Goal: Answer question/provide support: Share knowledge or assist other users

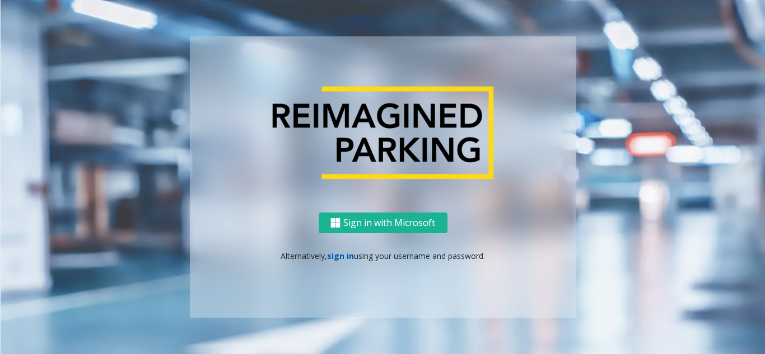
click at [342, 256] on link "sign in" at bounding box center [340, 256] width 27 height 11
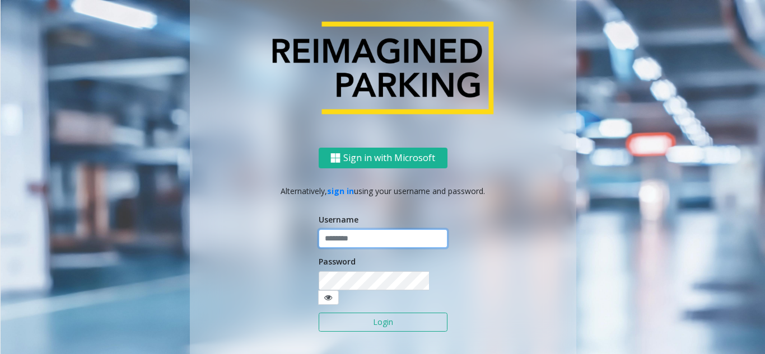
type input "**********"
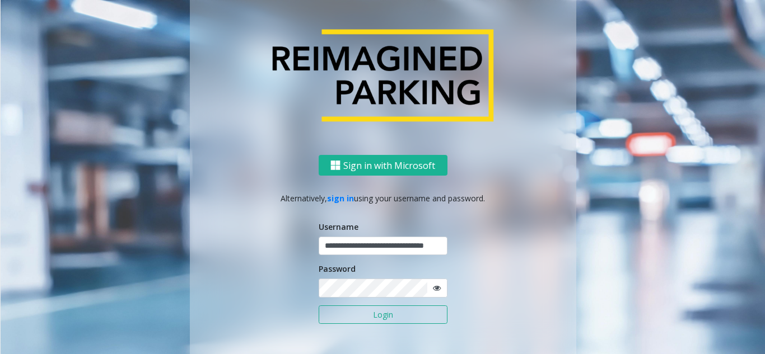
click at [343, 320] on button "Login" at bounding box center [383, 315] width 129 height 19
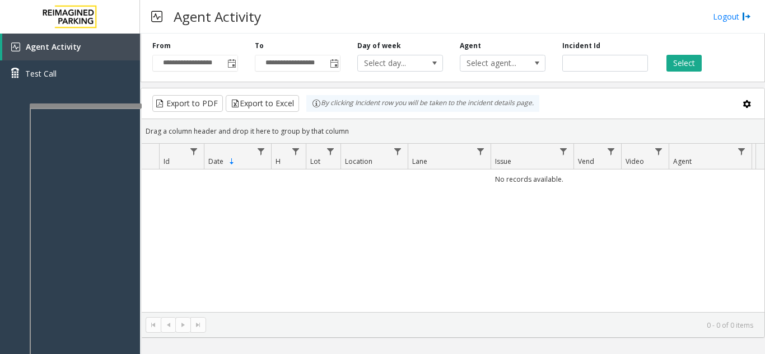
click at [86, 110] on div at bounding box center [86, 235] width 112 height 263
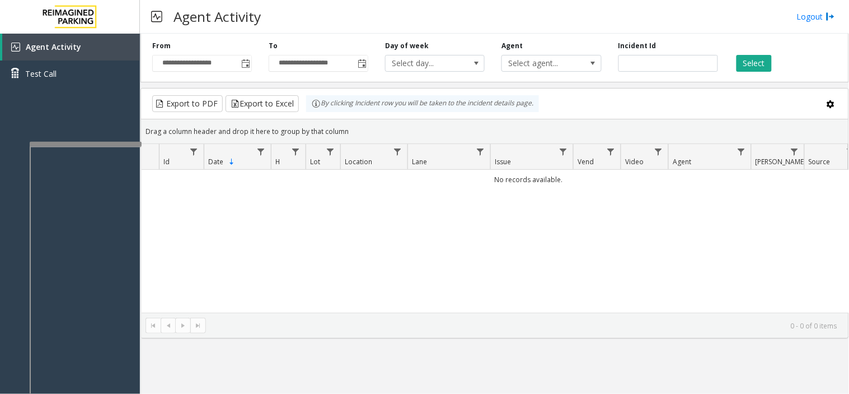
click at [97, 142] on div at bounding box center [86, 144] width 112 height 4
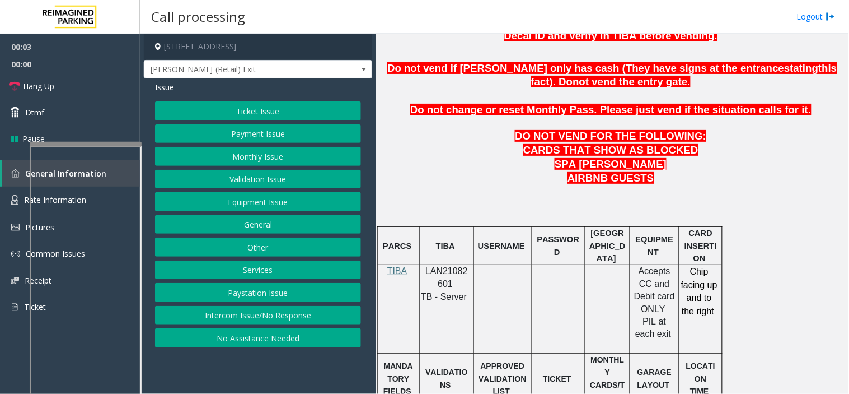
scroll to position [497, 0]
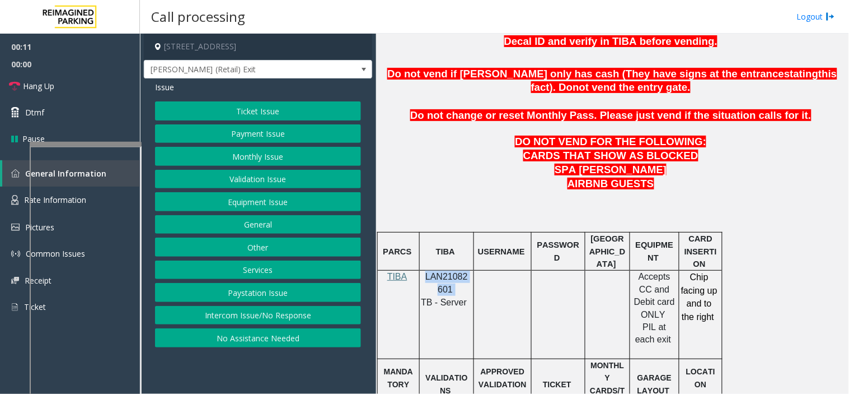
drag, startPoint x: 452, startPoint y: 291, endPoint x: 423, endPoint y: 282, distance: 29.9
click at [424, 282] on p "LAN21082601" at bounding box center [447, 282] width 46 height 25
click at [255, 120] on div "Ticket Issue Payment Issue Monthly Issue Validation Issue Equipment Issue Gener…" at bounding box center [258, 224] width 206 height 246
click at [255, 127] on button "Payment Issue" at bounding box center [258, 133] width 206 height 19
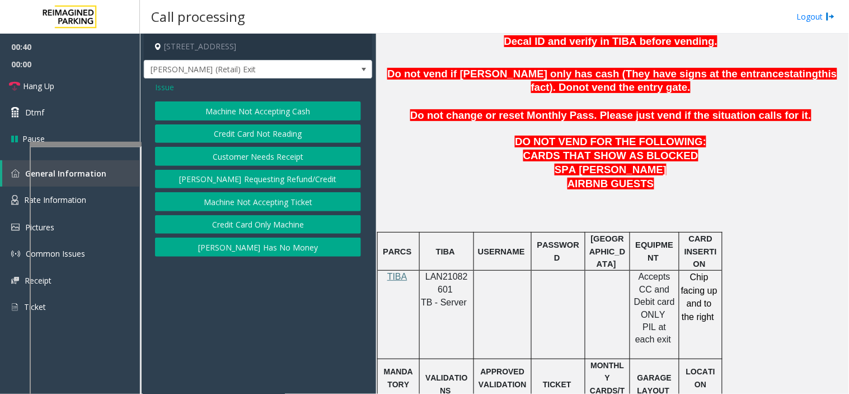
click at [255, 218] on button "Credit Card Only Machine" at bounding box center [258, 224] width 206 height 19
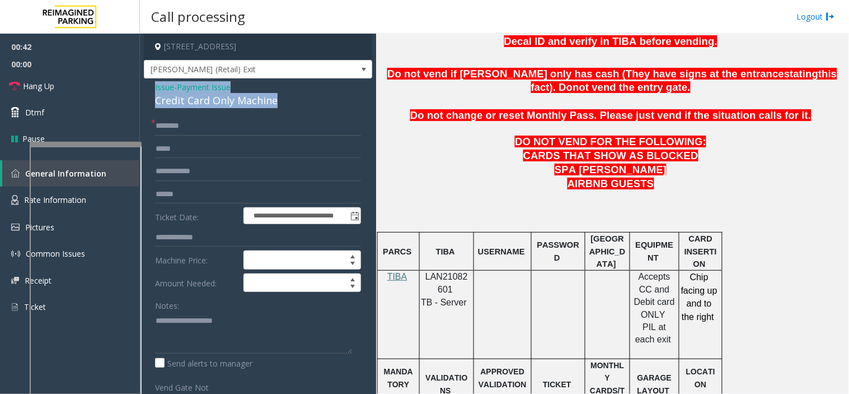
drag, startPoint x: 283, startPoint y: 99, endPoint x: 149, endPoint y: 86, distance: 135.1
click at [149, 86] on div "**********" at bounding box center [258, 326] width 228 height 496
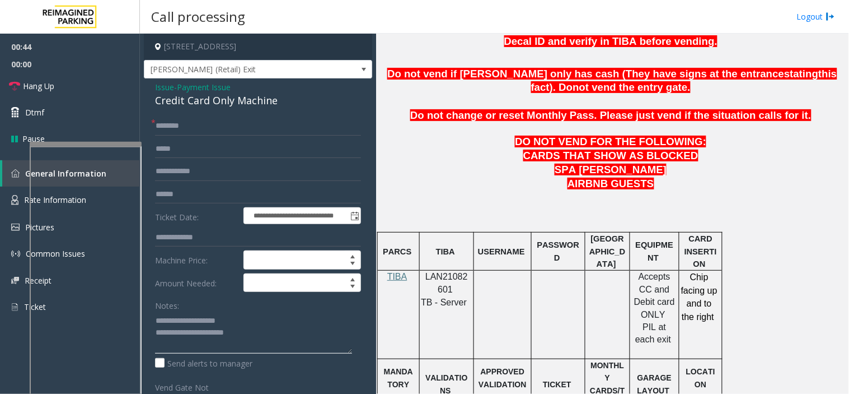
click at [265, 343] on textarea at bounding box center [253, 332] width 197 height 42
type textarea "**********"
click at [178, 125] on input "text" at bounding box center [258, 125] width 206 height 19
type input "**"
click at [106, 88] on link "Hang Up" at bounding box center [70, 86] width 140 height 26
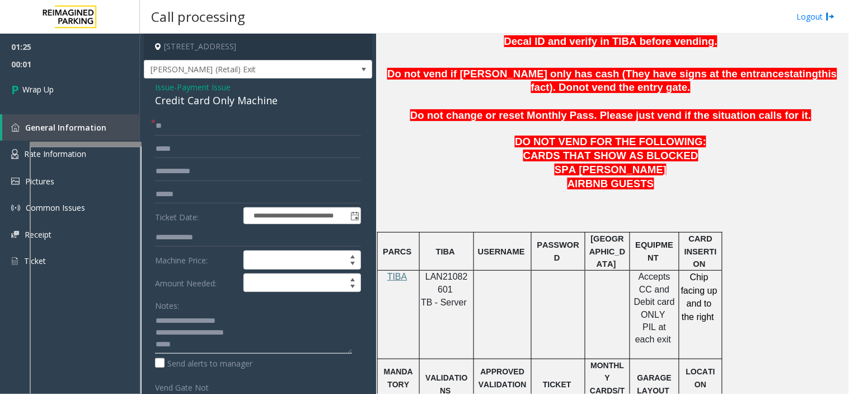
click at [232, 345] on textarea at bounding box center [253, 332] width 197 height 42
type textarea "**********"
click at [86, 87] on link "Wrap Up" at bounding box center [70, 89] width 140 height 33
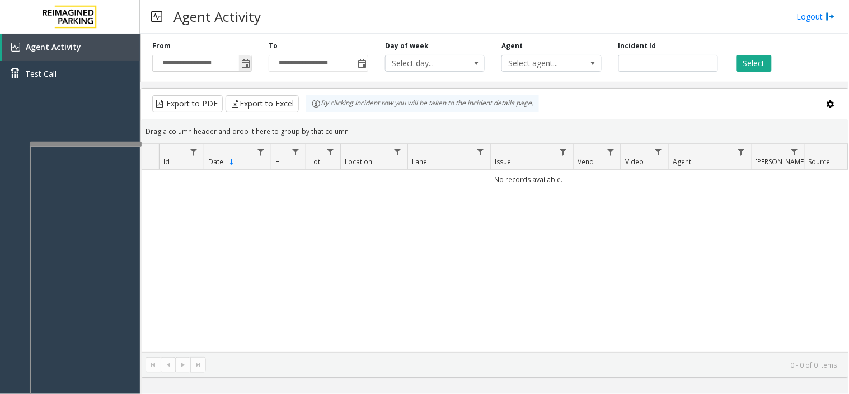
click at [249, 64] on span "Toggle popup" at bounding box center [245, 63] width 9 height 9
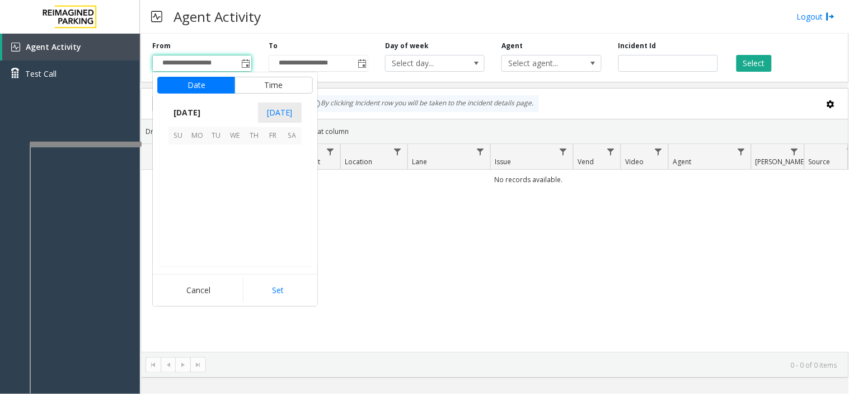
scroll to position [201066, 0]
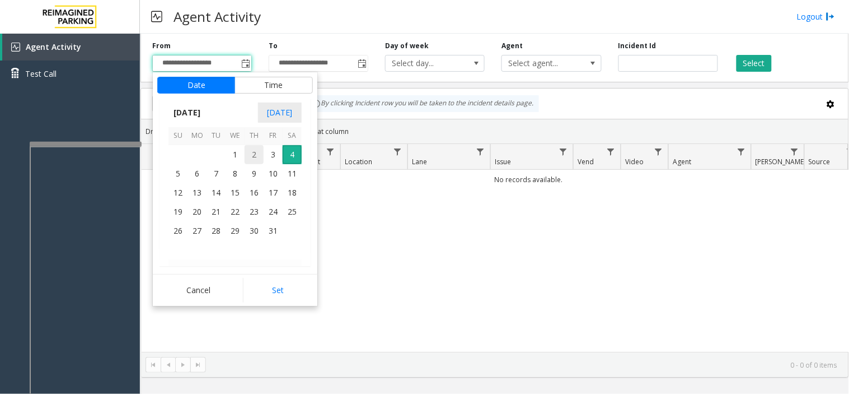
click at [250, 151] on span "2" at bounding box center [254, 154] width 19 height 19
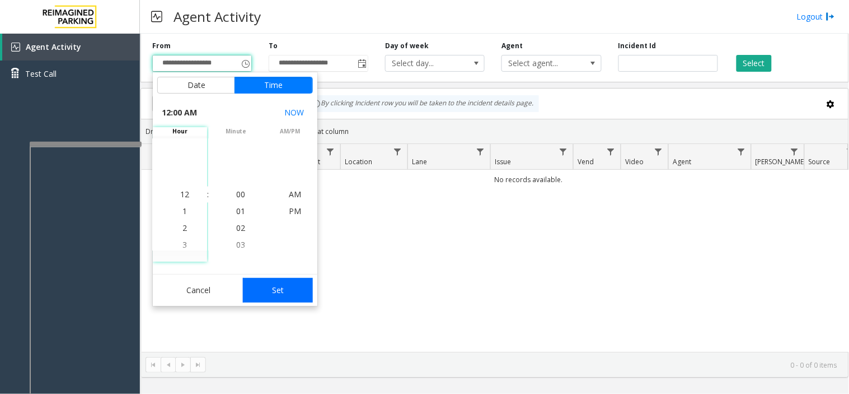
click at [273, 290] on button "Set" at bounding box center [278, 290] width 71 height 25
type input "**********"
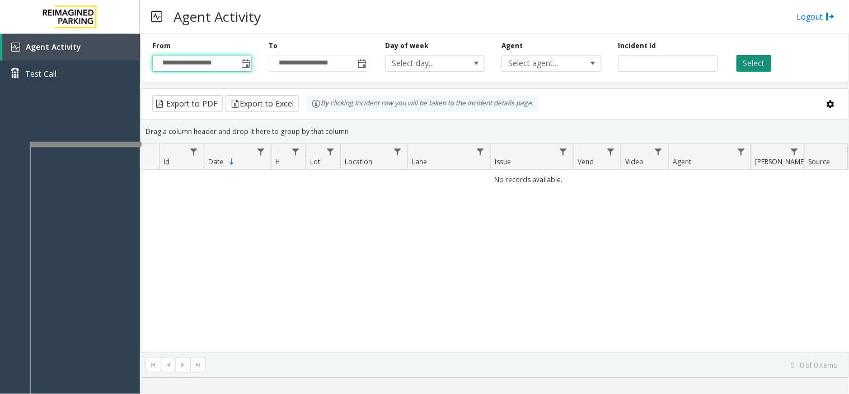
click at [747, 64] on button "Select" at bounding box center [754, 63] width 35 height 17
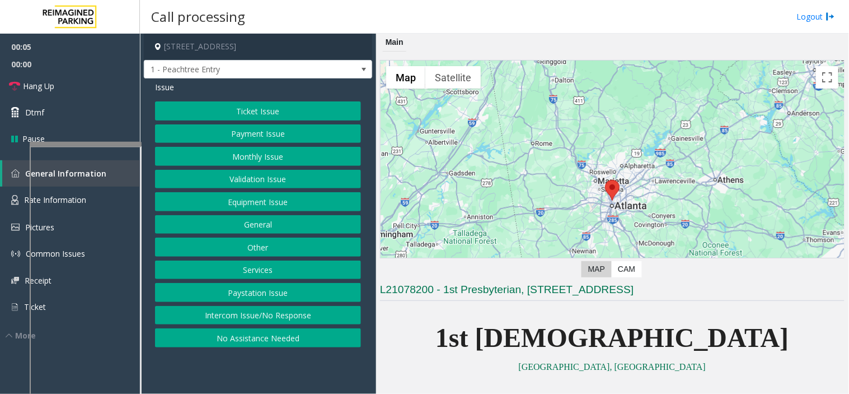
click at [231, 339] on button "No Assistance Needed" at bounding box center [258, 337] width 206 height 19
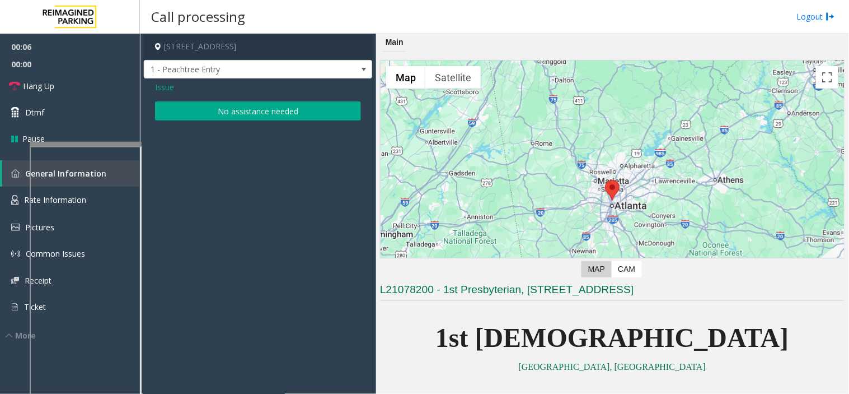
click at [205, 108] on button "No assistance needed" at bounding box center [258, 110] width 206 height 19
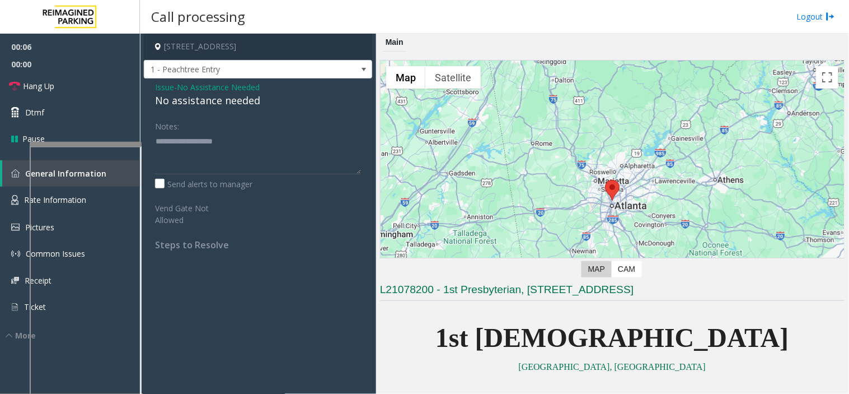
click at [202, 104] on div "No assistance needed" at bounding box center [258, 100] width 206 height 15
click at [178, 99] on div "No assistance needed" at bounding box center [258, 100] width 206 height 15
click at [159, 97] on div "No assistance needed" at bounding box center [258, 100] width 206 height 15
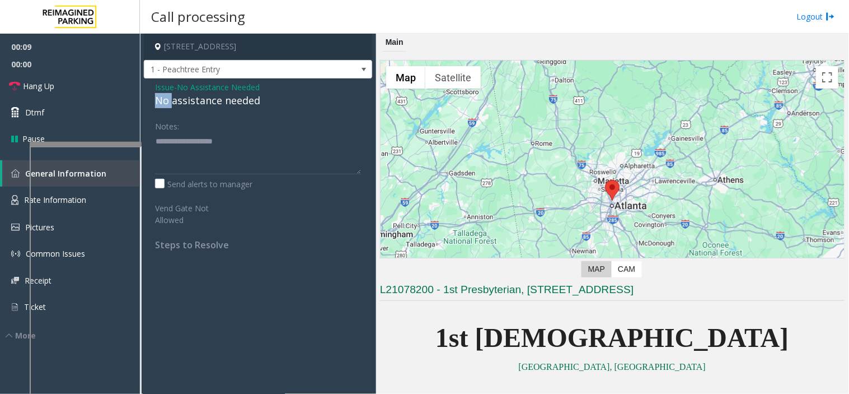
click at [159, 97] on div "No assistance needed" at bounding box center [258, 100] width 206 height 15
drag, startPoint x: 276, startPoint y: 99, endPoint x: 162, endPoint y: 96, distance: 113.7
click at [146, 97] on div "Issue - No Assistance Needed No assistance needed Notes: Send alerts to manager…" at bounding box center [258, 169] width 228 height 183
click at [68, 77] on link "Hang Up" at bounding box center [70, 86] width 140 height 26
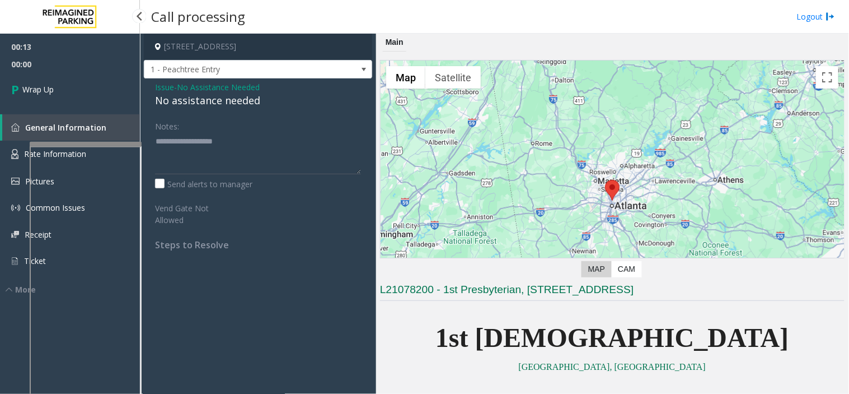
click at [82, 65] on span "00:00" at bounding box center [70, 63] width 140 height 17
drag, startPoint x: 205, startPoint y: 99, endPoint x: 216, endPoint y: 174, distance: 75.3
click at [216, 174] on div "Issue - No Assistance Needed No assistance needed Notes: Send alerts to manager…" at bounding box center [258, 169] width 228 height 183
click at [197, 99] on div "No assistance needed" at bounding box center [258, 100] width 206 height 15
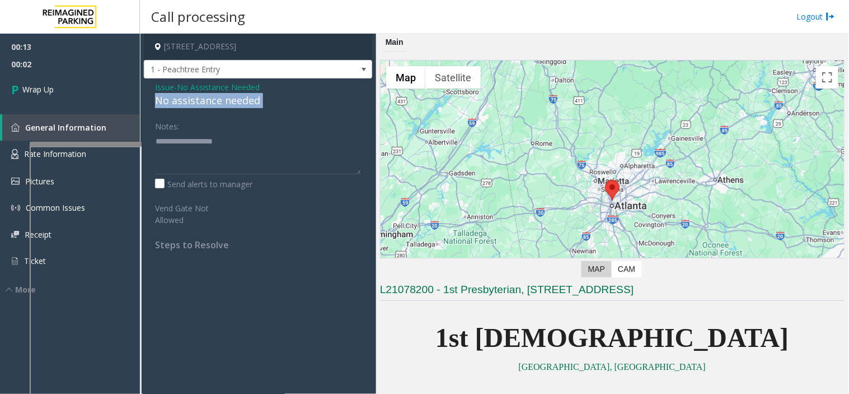
click at [197, 99] on div "No assistance needed" at bounding box center [258, 100] width 206 height 15
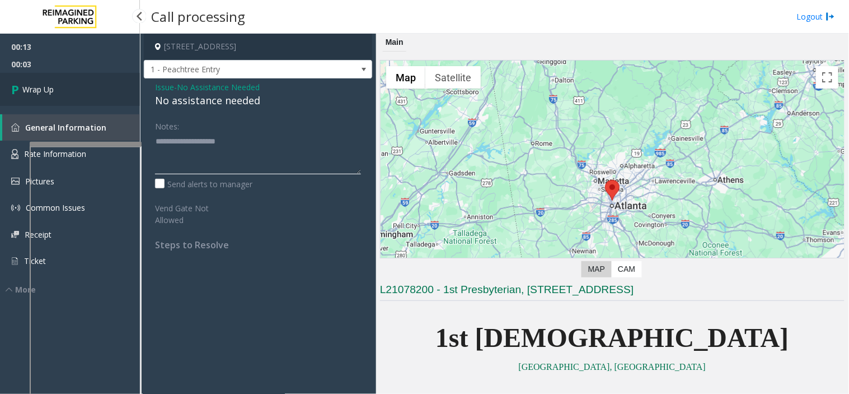
type textarea "**********"
click at [80, 90] on link "Wrap Up" at bounding box center [70, 89] width 140 height 33
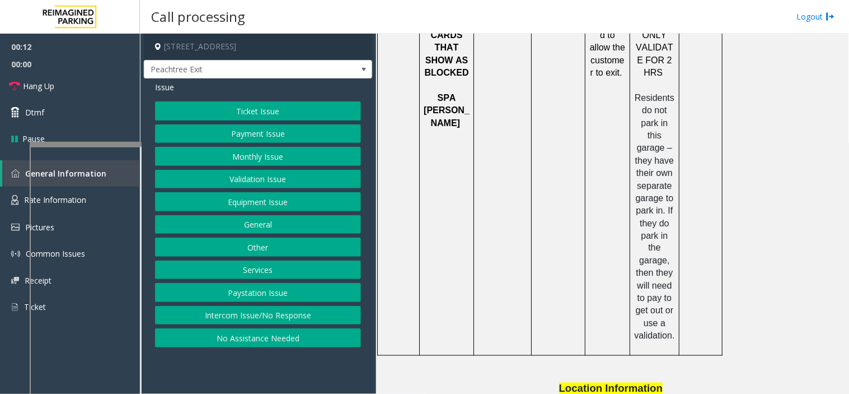
scroll to position [1585, 0]
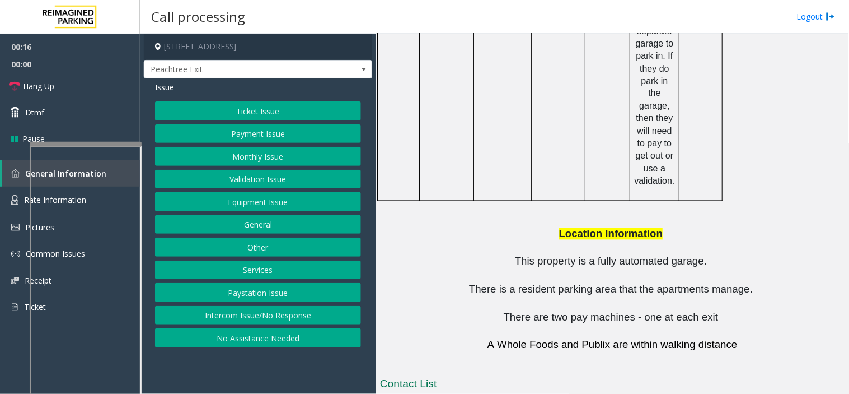
click at [263, 136] on button "Payment Issue" at bounding box center [258, 133] width 206 height 19
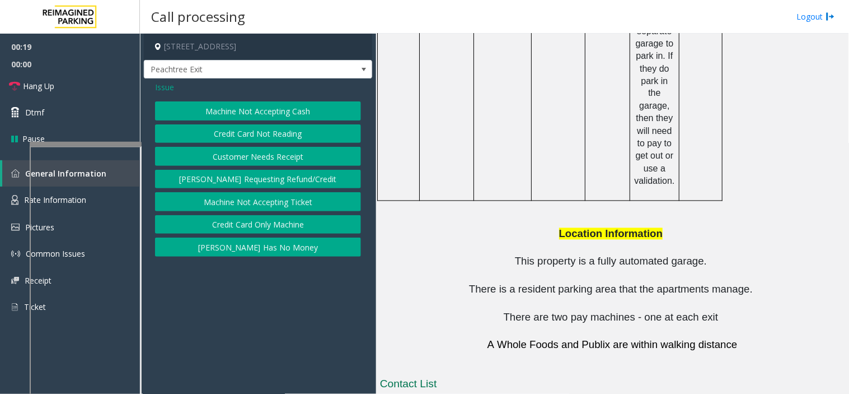
click at [264, 226] on button "Credit Card Only Machine" at bounding box center [258, 224] width 206 height 19
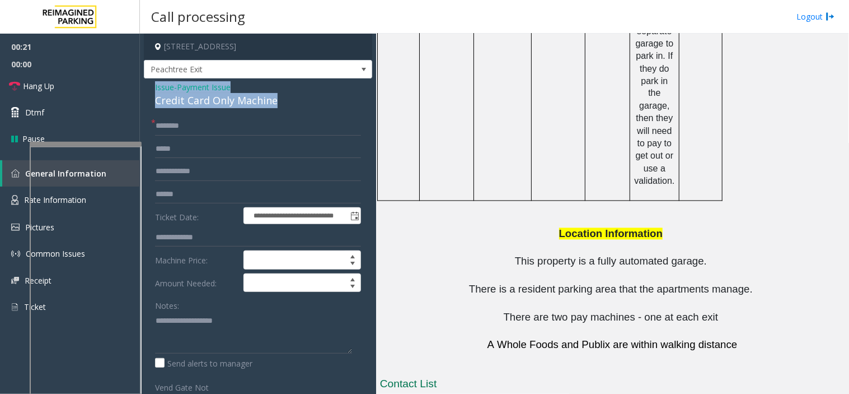
drag, startPoint x: 287, startPoint y: 101, endPoint x: 148, endPoint y: 88, distance: 140.1
click at [148, 88] on div "**********" at bounding box center [258, 326] width 228 height 496
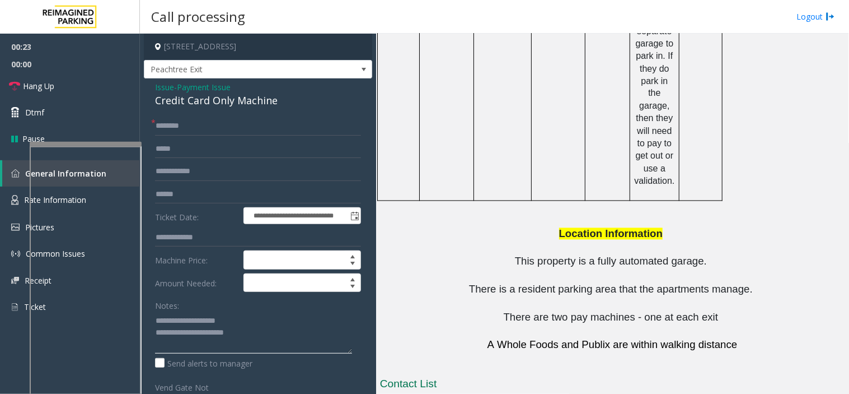
click at [267, 344] on textarea at bounding box center [253, 332] width 197 height 42
drag, startPoint x: 578, startPoint y: 334, endPoint x: 518, endPoint y: 334, distance: 59.9
drag, startPoint x: 578, startPoint y: 333, endPoint x: 523, endPoint y: 335, distance: 55.5
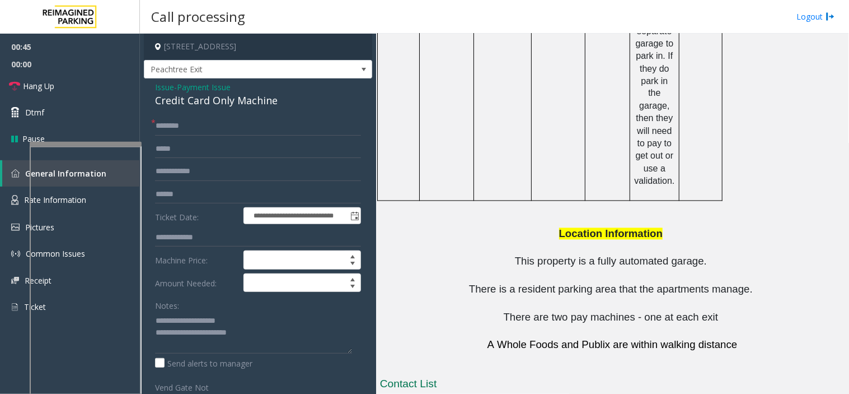
copy button "[PHONE_NUMBER]"
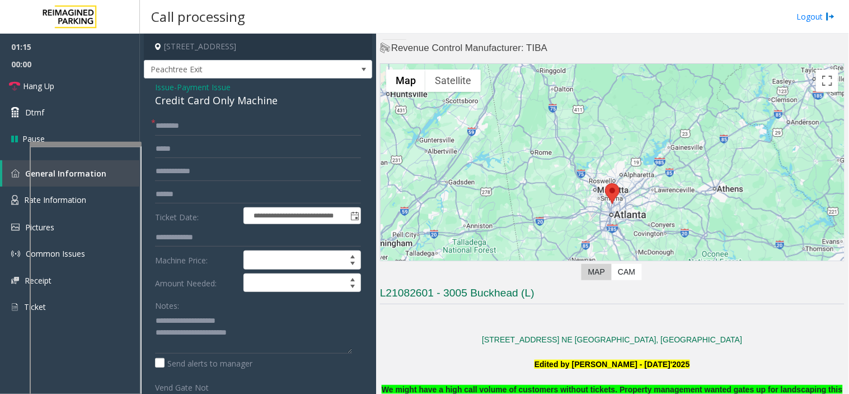
scroll to position [0, 0]
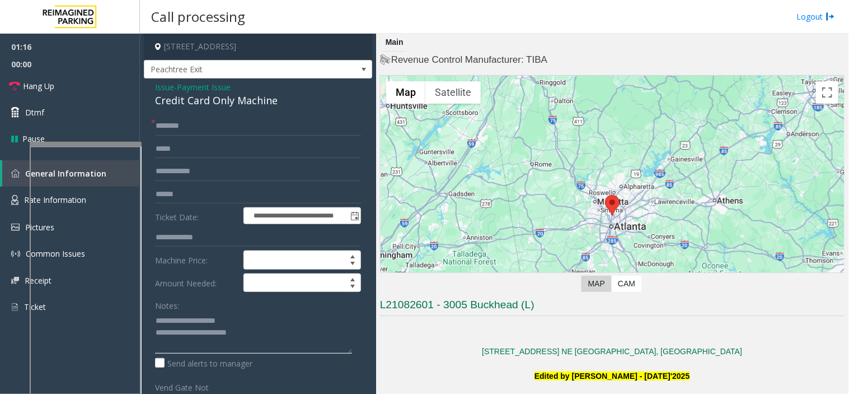
click at [280, 329] on textarea at bounding box center [253, 332] width 197 height 42
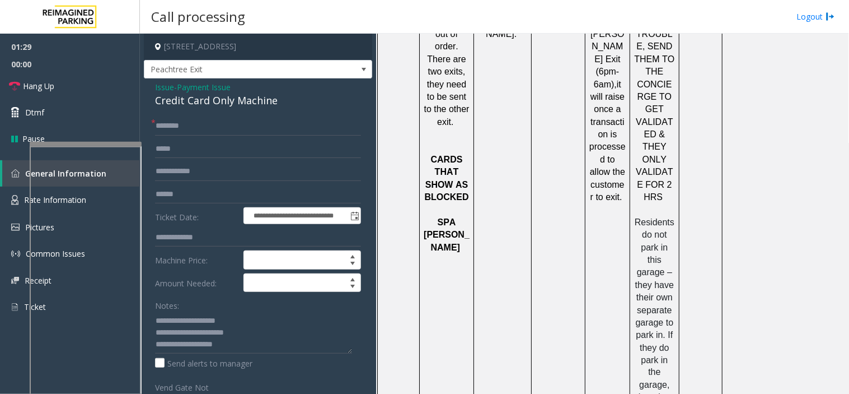
scroll to position [1585, 0]
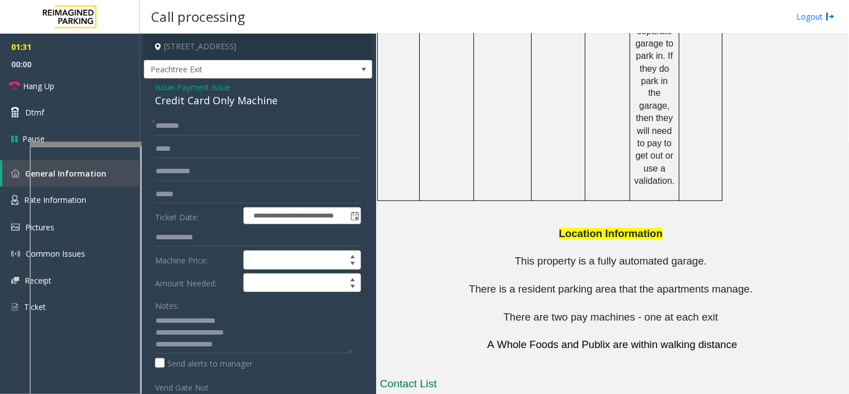
drag, startPoint x: 578, startPoint y: 363, endPoint x: 521, endPoint y: 359, distance: 57.3
copy button "404.309.6522"
click at [249, 349] on textarea at bounding box center [253, 332] width 197 height 42
drag, startPoint x: 423, startPoint y: 330, endPoint x: 383, endPoint y: 329, distance: 40.3
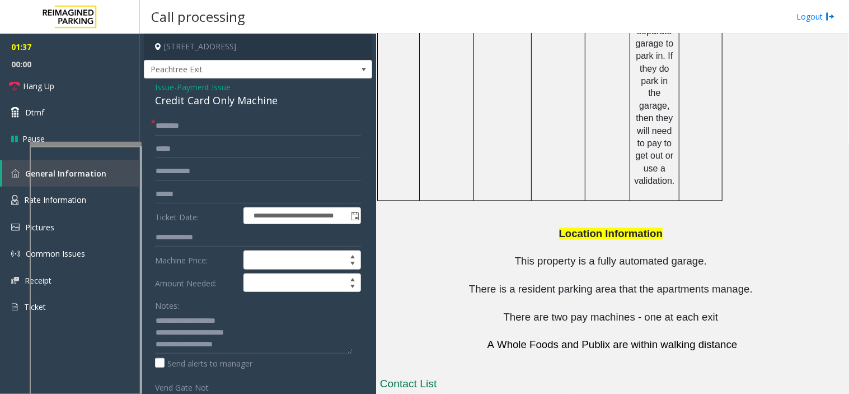
copy td "[PERSON_NAME]"
click at [243, 331] on textarea at bounding box center [253, 332] width 197 height 42
click at [240, 339] on textarea at bounding box center [253, 332] width 197 height 42
paste textarea "**********"
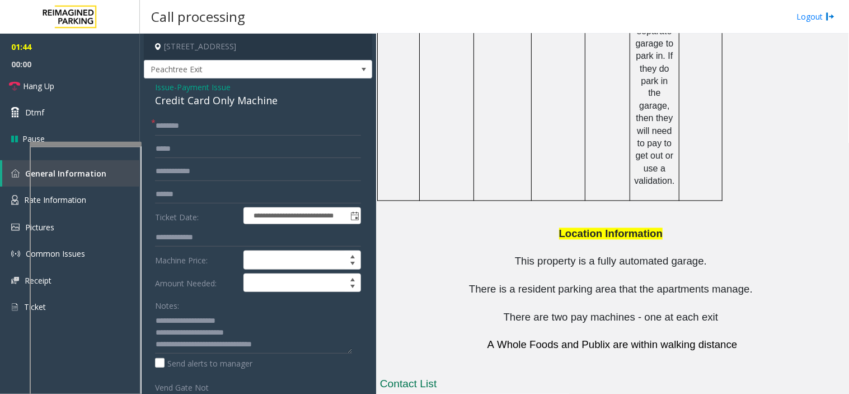
drag, startPoint x: 444, startPoint y: 361, endPoint x: 386, endPoint y: 361, distance: 57.7
copy td "Ethan Strickland"
click at [295, 340] on textarea at bounding box center [253, 332] width 197 height 42
paste textarea "**********"
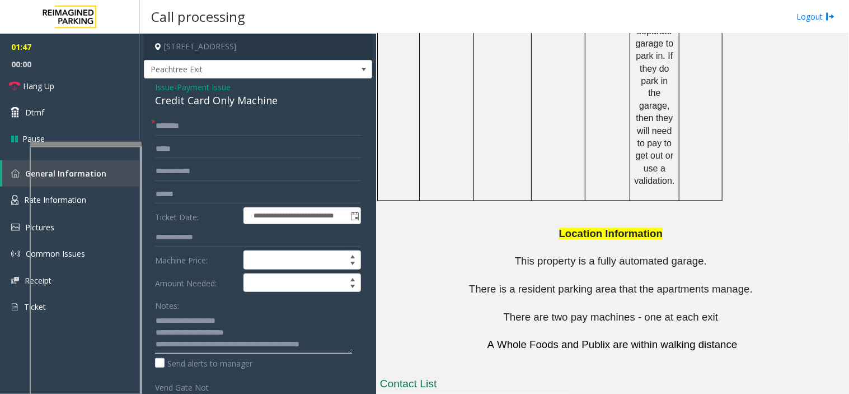
click at [268, 346] on textarea at bounding box center [253, 332] width 197 height 42
click at [270, 347] on textarea at bounding box center [253, 332] width 197 height 42
click at [332, 343] on textarea at bounding box center [253, 332] width 197 height 42
type textarea "**********"
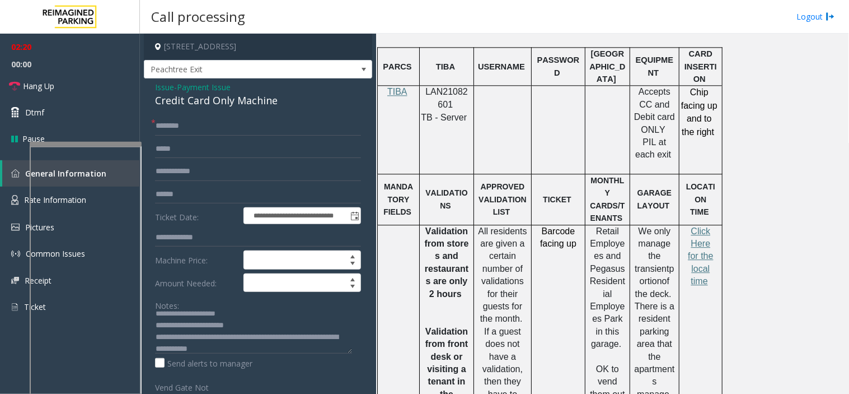
scroll to position [527, 0]
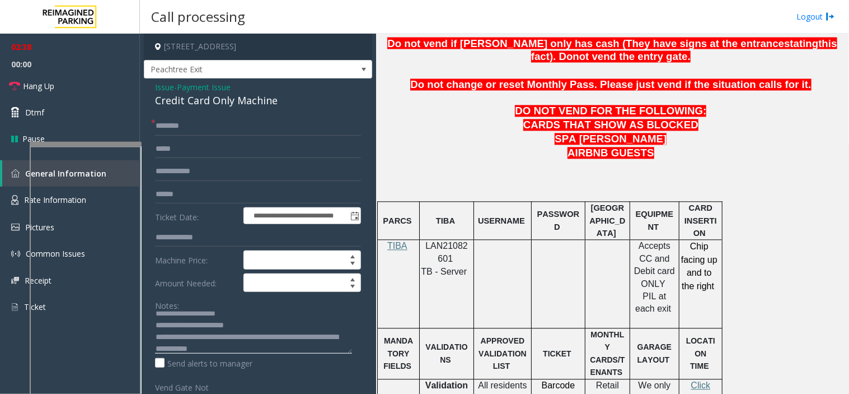
click at [248, 352] on textarea at bounding box center [253, 332] width 197 height 42
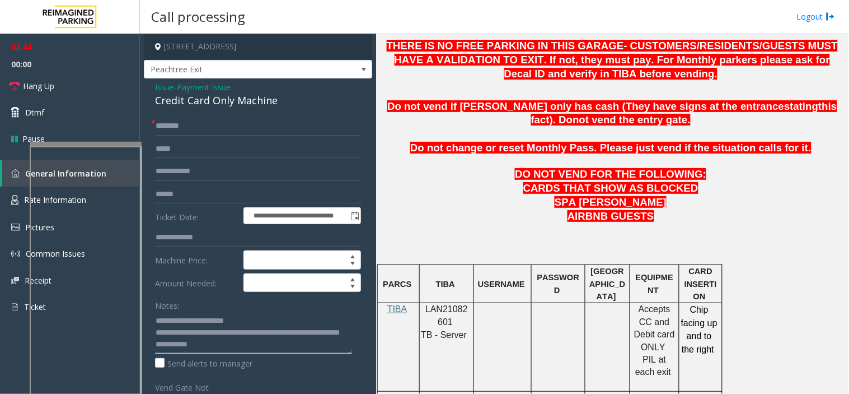
scroll to position [465, 0]
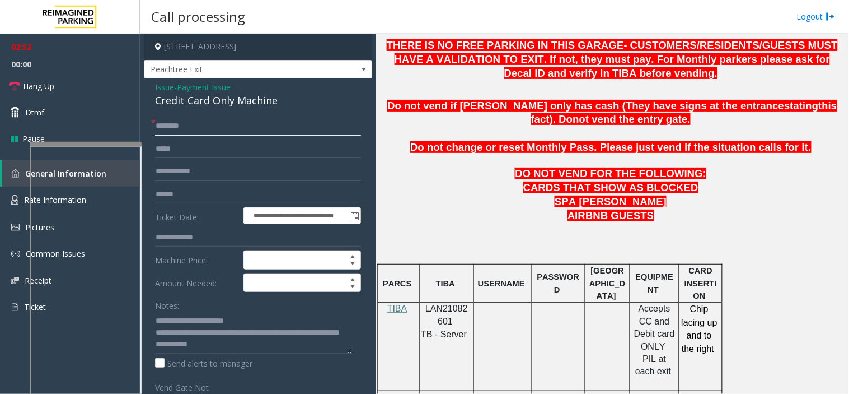
click at [192, 132] on input "text" at bounding box center [258, 125] width 206 height 19
type input "**"
click at [70, 91] on link "Hang Up" at bounding box center [70, 86] width 140 height 26
click at [265, 335] on textarea at bounding box center [253, 332] width 197 height 42
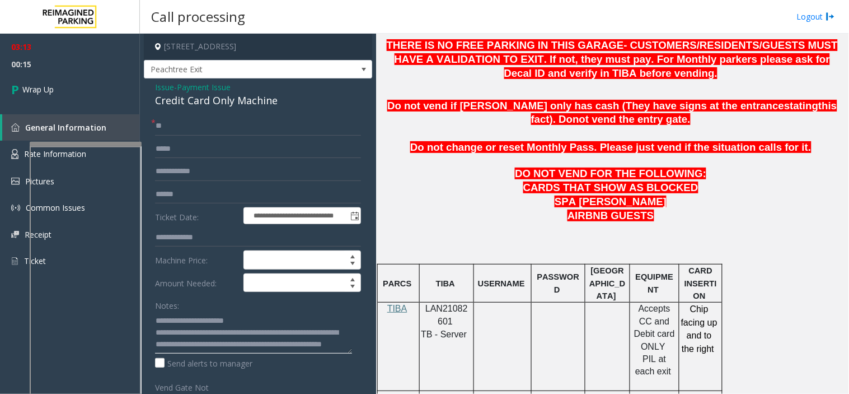
scroll to position [0, 0]
type textarea "**********"
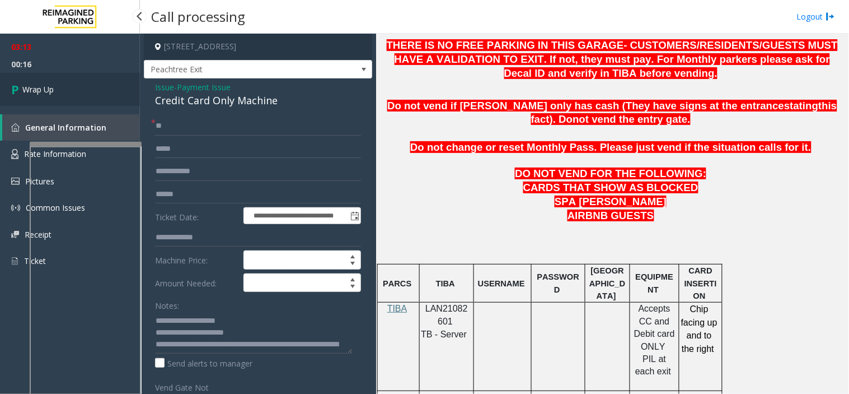
click at [91, 91] on link "Wrap Up" at bounding box center [70, 89] width 140 height 33
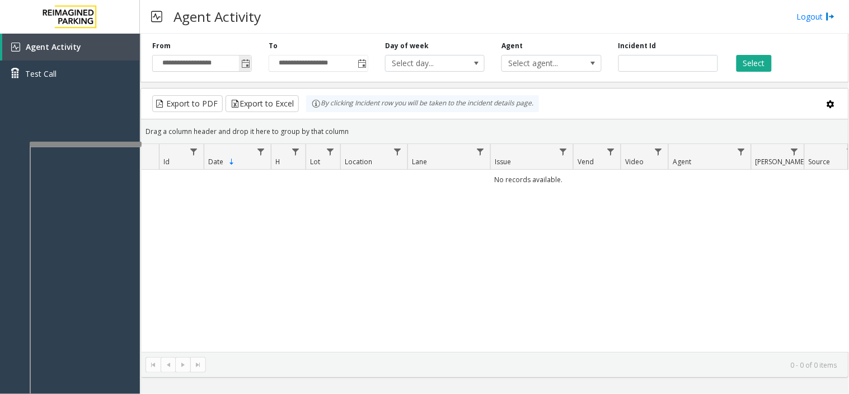
click at [242, 64] on span "Toggle popup" at bounding box center [245, 63] width 9 height 9
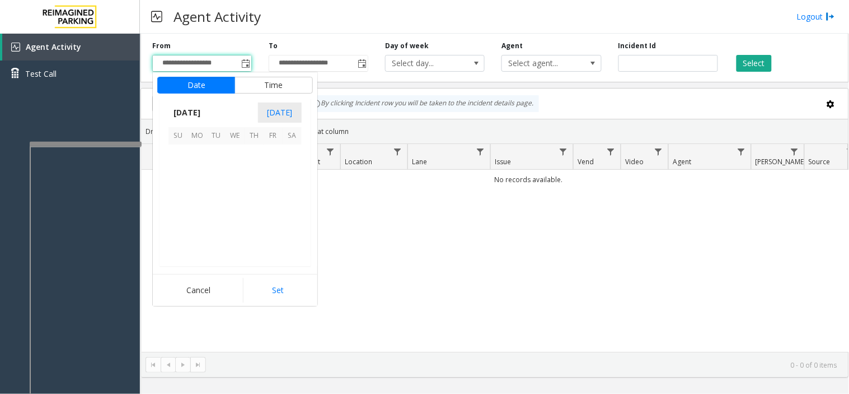
scroll to position [201066, 0]
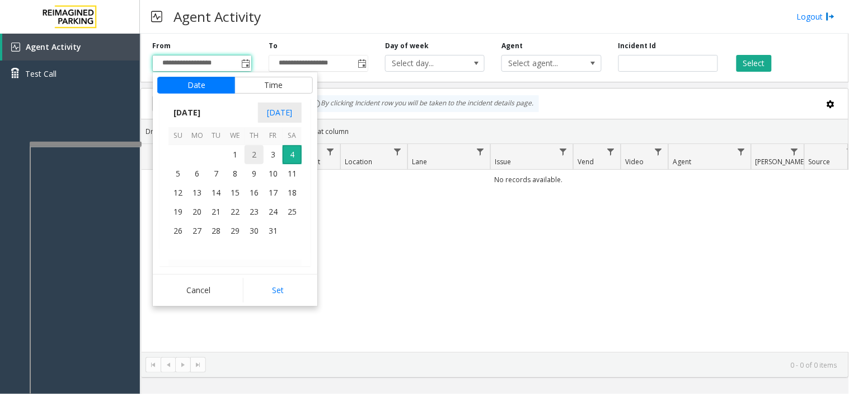
click at [245, 155] on span "2" at bounding box center [254, 154] width 19 height 19
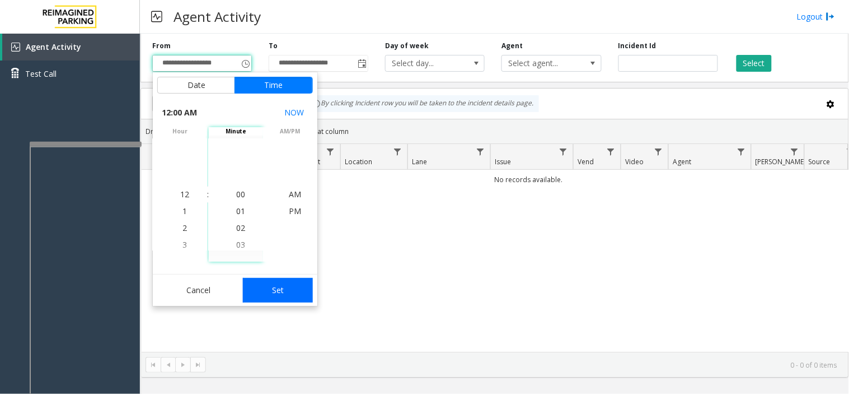
click at [278, 297] on button "Set" at bounding box center [278, 290] width 71 height 25
type input "**********"
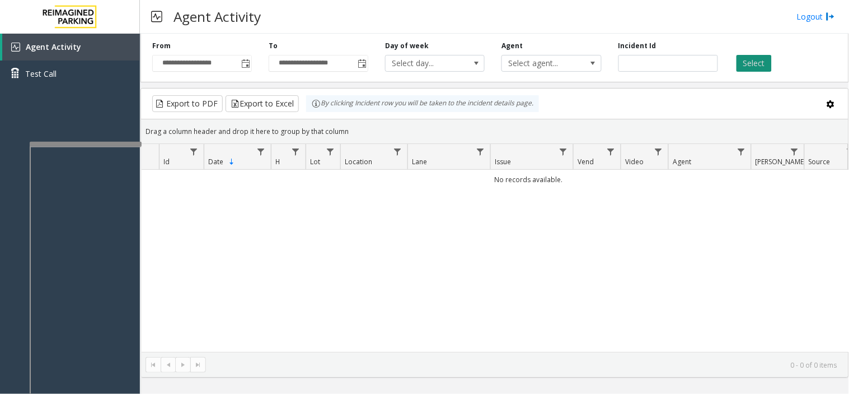
click at [762, 60] on button "Select" at bounding box center [754, 63] width 35 height 17
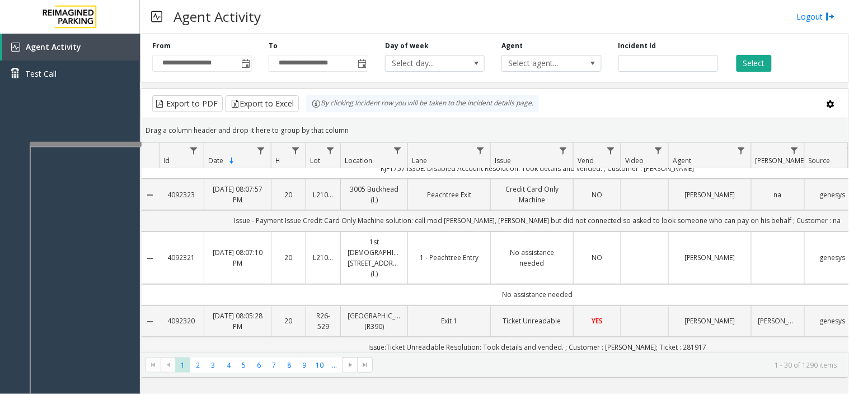
scroll to position [0, 0]
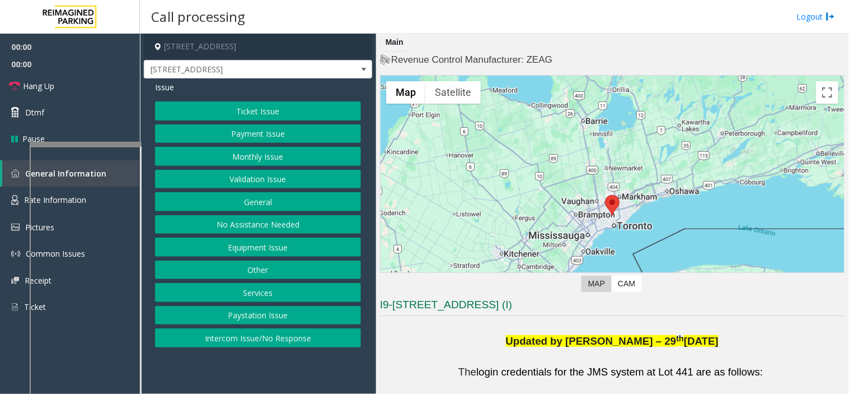
scroll to position [124, 0]
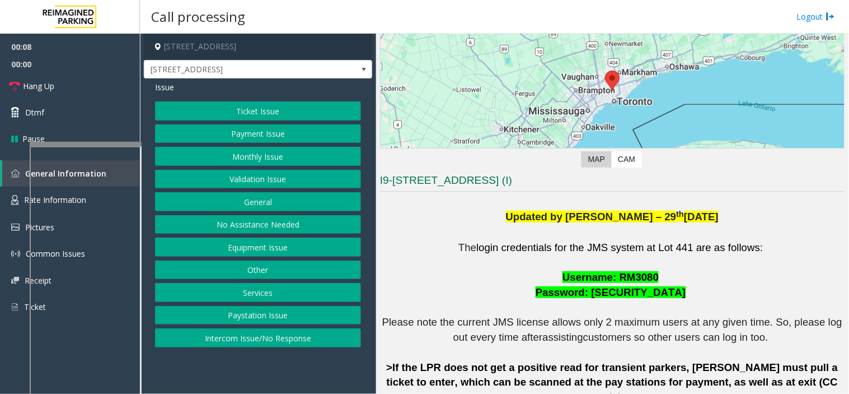
click at [295, 180] on button "Validation Issue" at bounding box center [258, 179] width 206 height 19
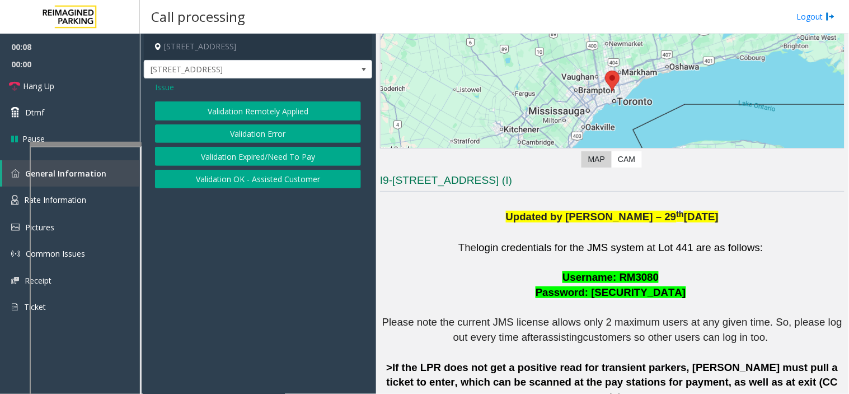
click at [260, 135] on button "Validation Error" at bounding box center [258, 133] width 206 height 19
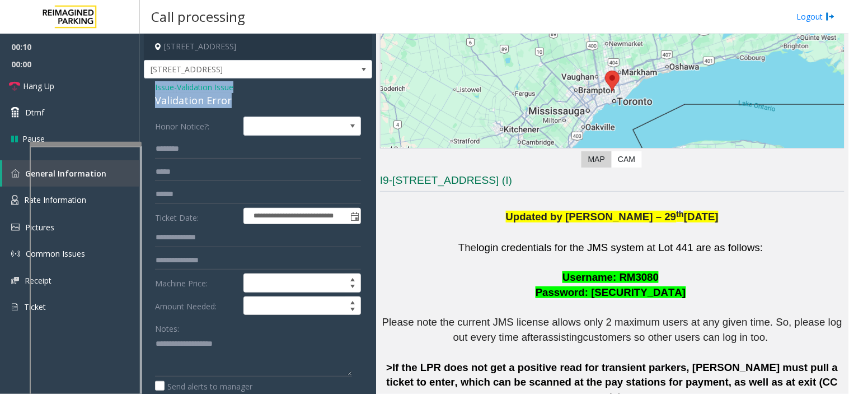
drag, startPoint x: 242, startPoint y: 92, endPoint x: 143, endPoint y: 86, distance: 99.3
copy div "Issue - Validation Issue Validation Error"
click at [243, 354] on textarea at bounding box center [253, 355] width 197 height 42
paste textarea "**********"
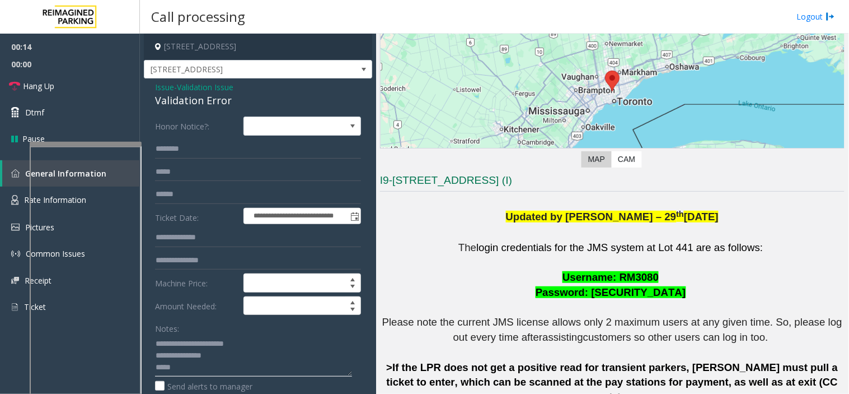
scroll to position [8, 0]
click at [243, 354] on textarea at bounding box center [253, 355] width 197 height 42
type textarea "**********"
click at [172, 193] on input "text" at bounding box center [258, 194] width 206 height 19
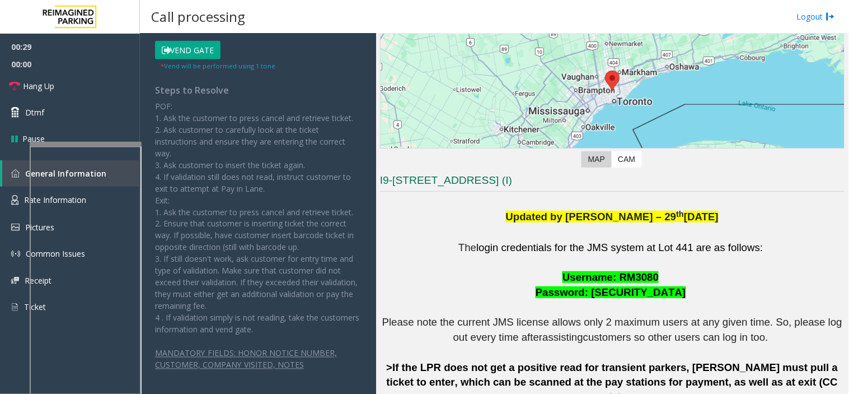
type input "********"
click at [177, 43] on button "Vend Gate" at bounding box center [188, 50] width 66 height 19
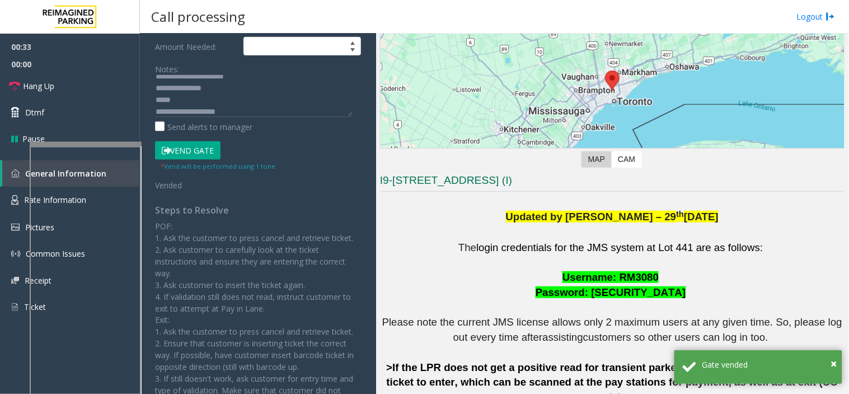
scroll to position [186, 0]
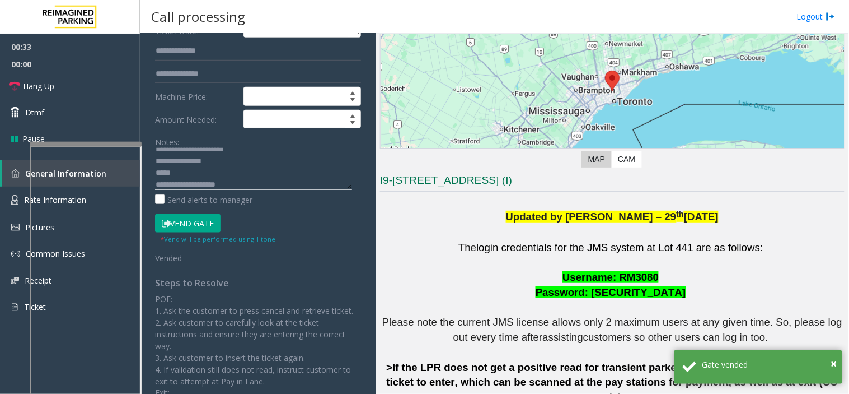
click at [200, 174] on textarea at bounding box center [253, 169] width 197 height 42
click at [97, 90] on link "Hang Up" at bounding box center [70, 86] width 140 height 26
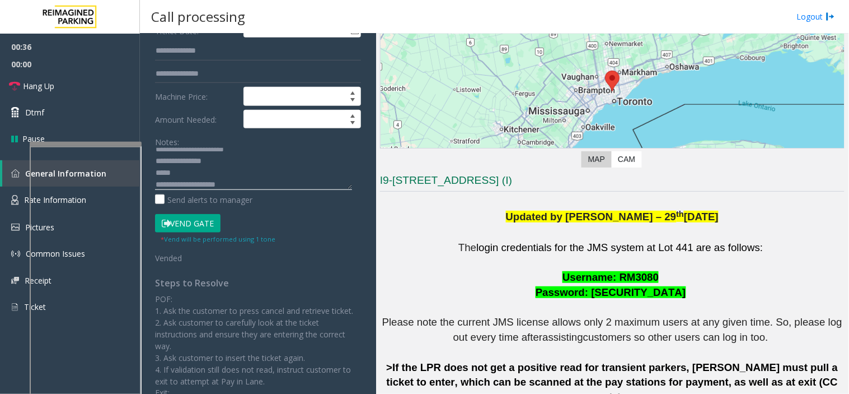
click at [204, 170] on textarea at bounding box center [253, 169] width 197 height 42
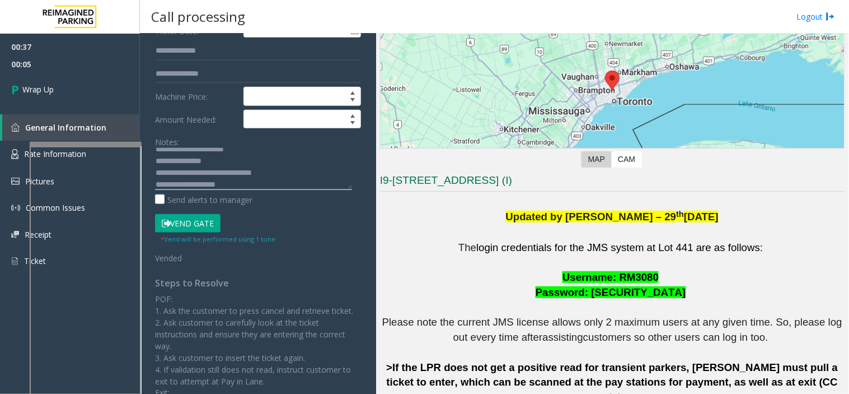
click at [251, 170] on textarea at bounding box center [253, 169] width 197 height 42
click at [267, 172] on textarea at bounding box center [253, 169] width 197 height 42
type textarea "**********"
click at [45, 80] on link "Wrap Up" at bounding box center [70, 89] width 140 height 33
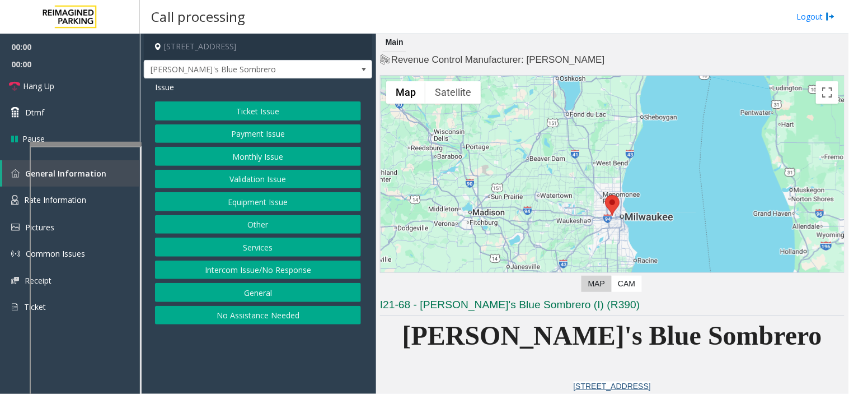
click at [259, 194] on button "Equipment Issue" at bounding box center [258, 201] width 206 height 19
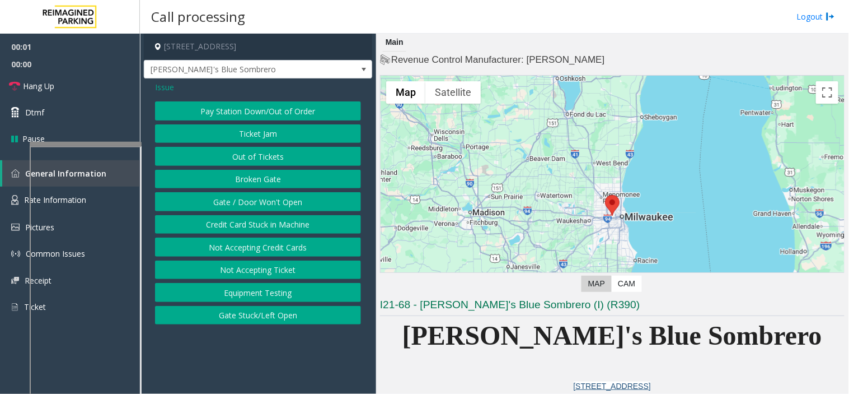
click at [259, 194] on button "Gate / Door Won't Open" at bounding box center [258, 201] width 206 height 19
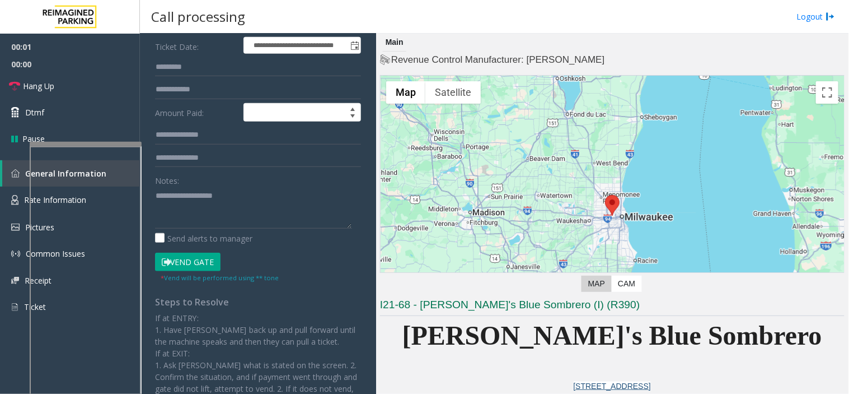
scroll to position [186, 0]
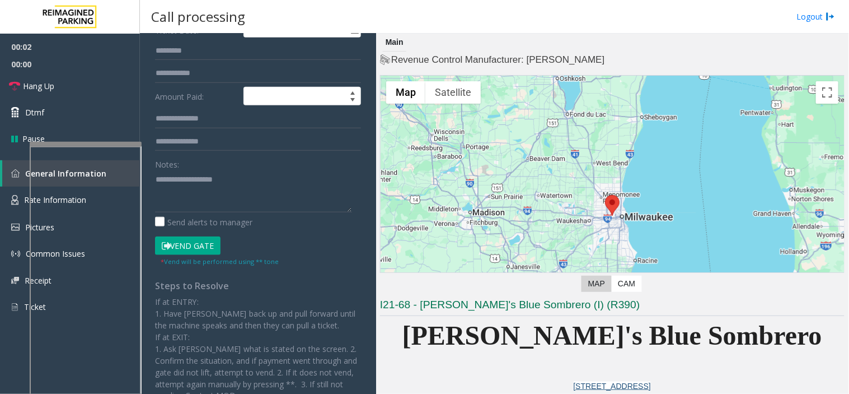
click at [208, 243] on button "Vend Gate" at bounding box center [188, 245] width 66 height 19
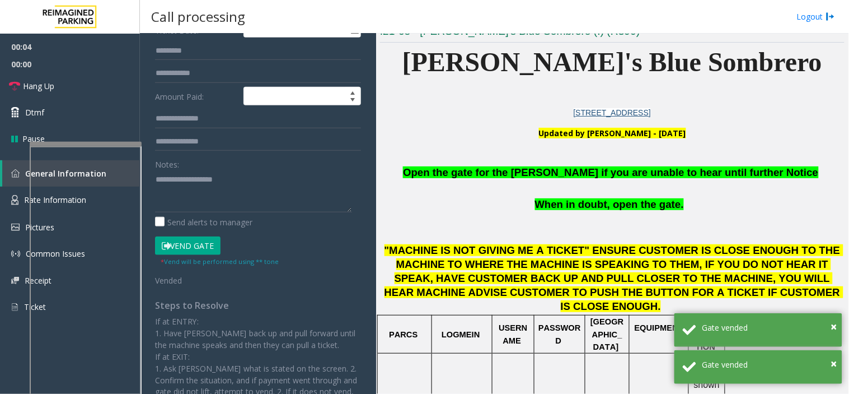
scroll to position [249, 0]
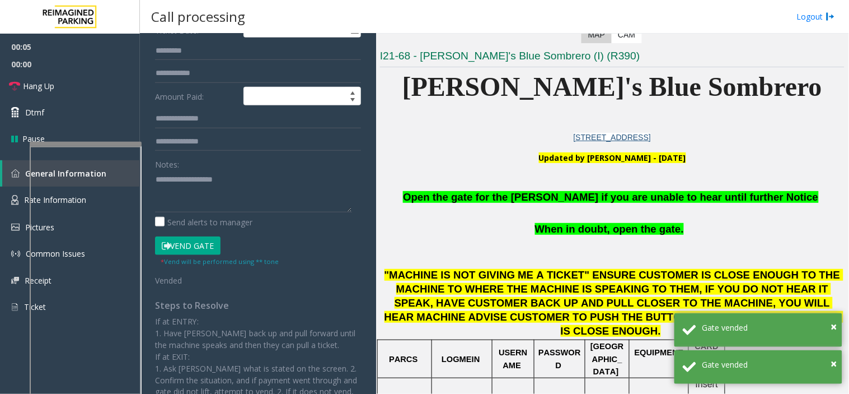
click at [489, 194] on span "Open the gate for the [PERSON_NAME] if you are unable to hear until further Not…" at bounding box center [610, 197] width 415 height 12
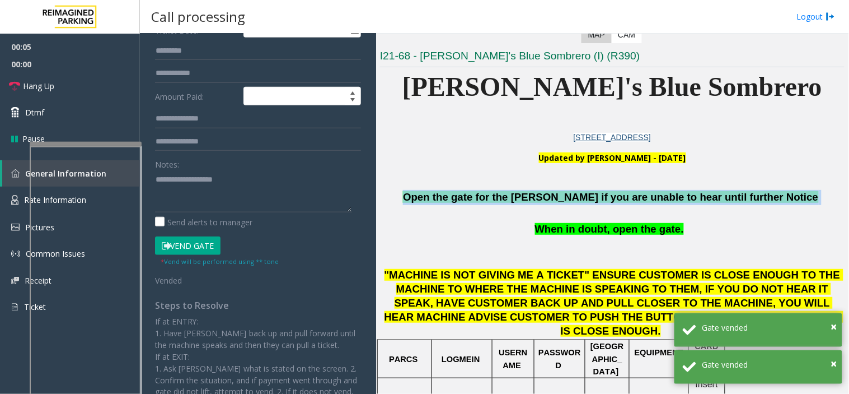
click at [489, 194] on span "Open the gate for the [PERSON_NAME] if you are unable to hear until further Not…" at bounding box center [610, 197] width 415 height 12
copy p "Open the gate for the [PERSON_NAME] if you are unable to hear until further Not…"
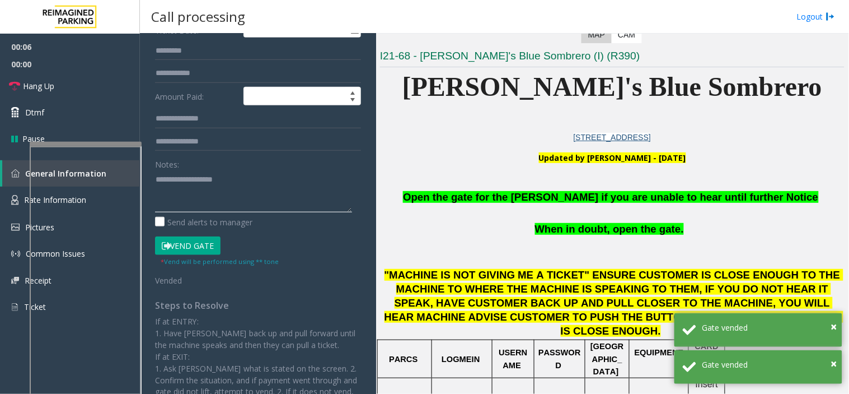
click at [216, 185] on textarea at bounding box center [253, 191] width 197 height 42
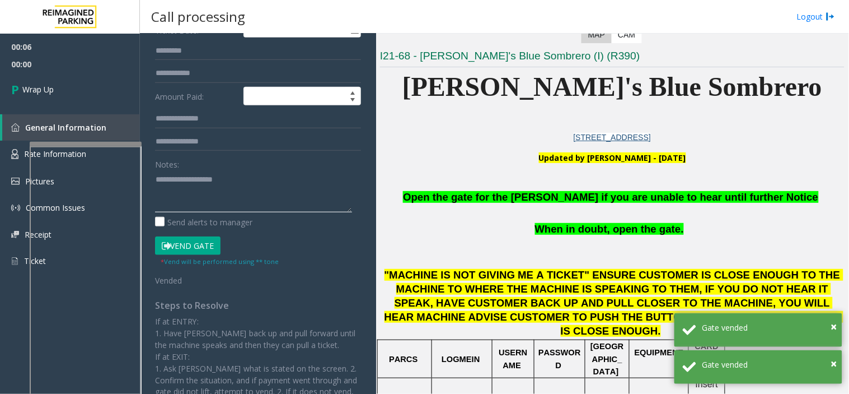
paste textarea "**********"
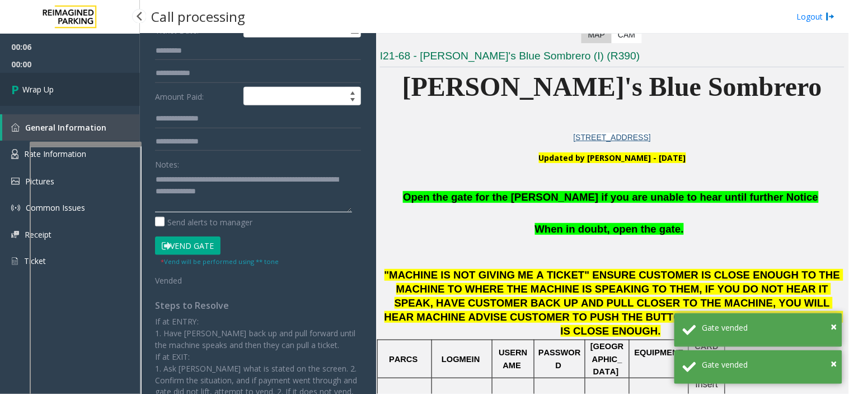
type textarea "**********"
click at [92, 74] on link "Wrap Up" at bounding box center [70, 89] width 140 height 33
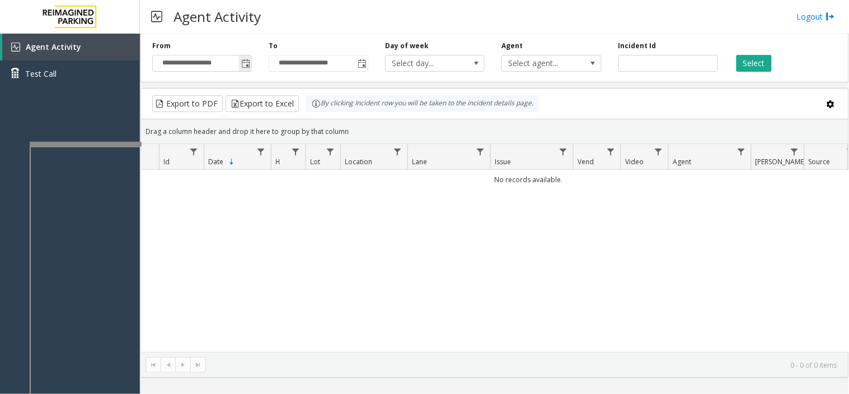
drag, startPoint x: 243, startPoint y: 59, endPoint x: 244, endPoint y: 66, distance: 6.7
click at [244, 59] on span "Toggle popup" at bounding box center [245, 63] width 9 height 9
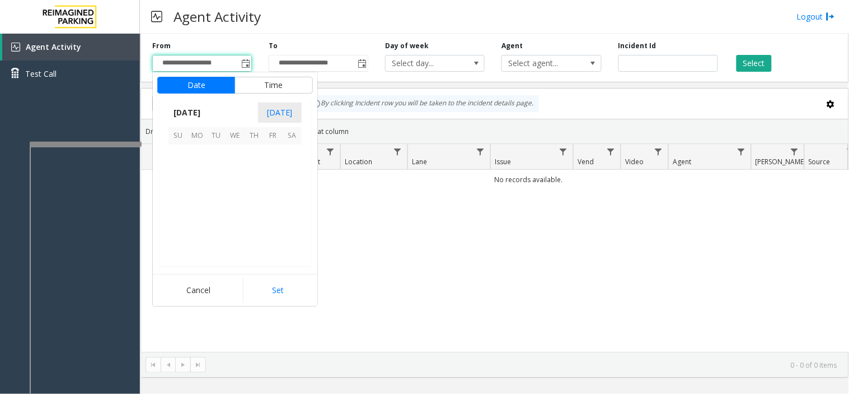
scroll to position [201066, 0]
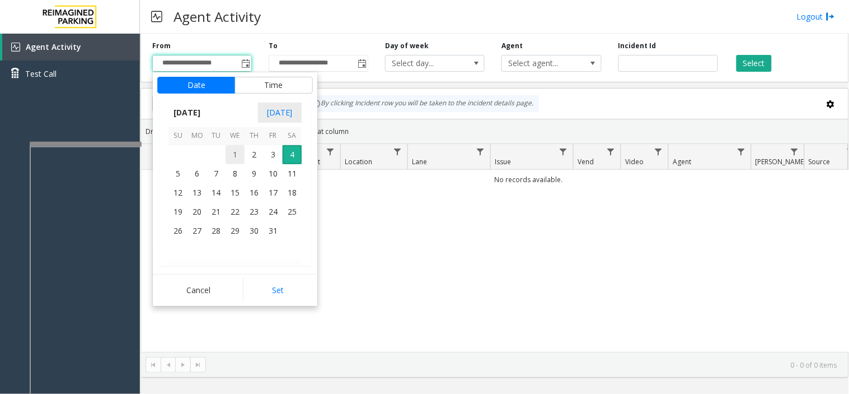
click at [230, 148] on span "1" at bounding box center [235, 154] width 19 height 19
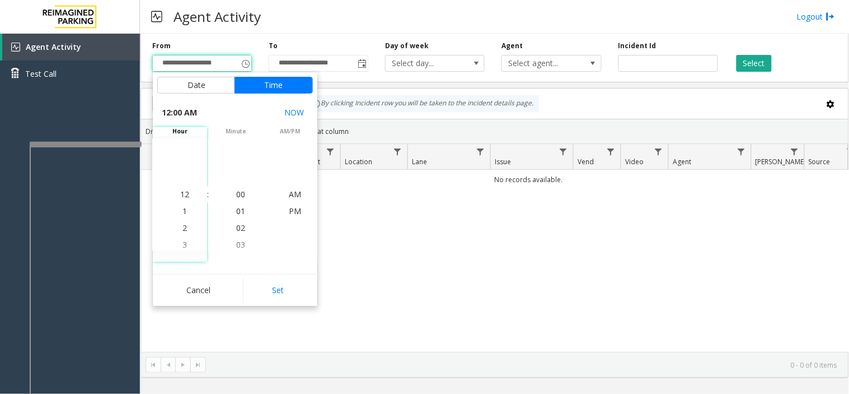
drag, startPoint x: 270, startPoint y: 288, endPoint x: 547, endPoint y: 169, distance: 301.0
click at [288, 282] on button "Set" at bounding box center [278, 290] width 71 height 25
type input "**********"
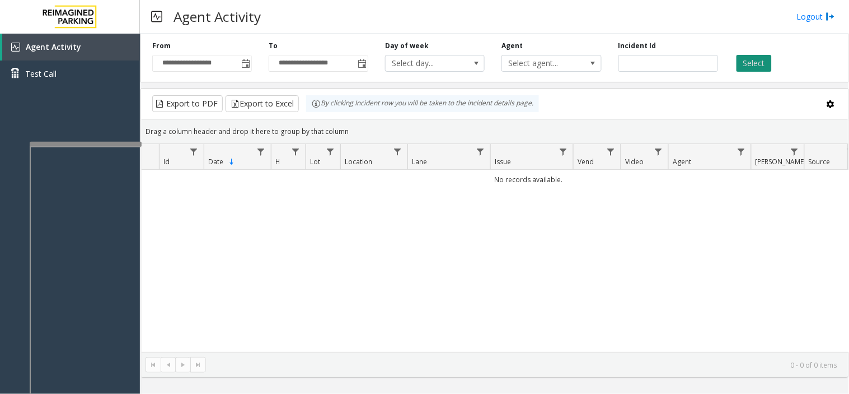
click at [764, 60] on button "Select" at bounding box center [754, 63] width 35 height 17
click at [764, 59] on button "Select" at bounding box center [754, 63] width 35 height 17
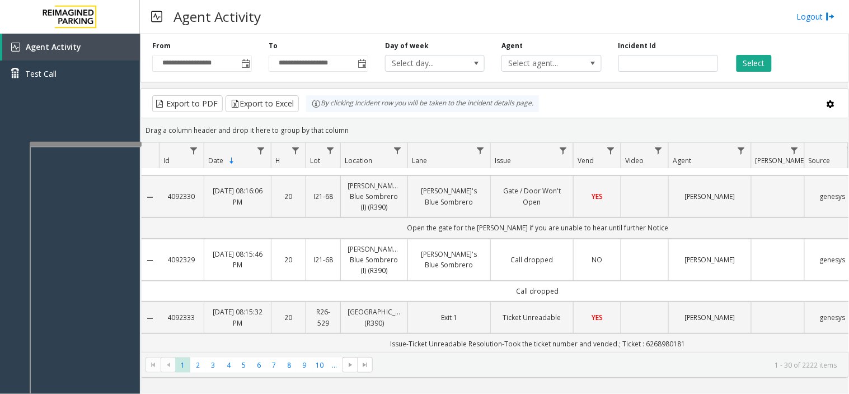
scroll to position [0, 0]
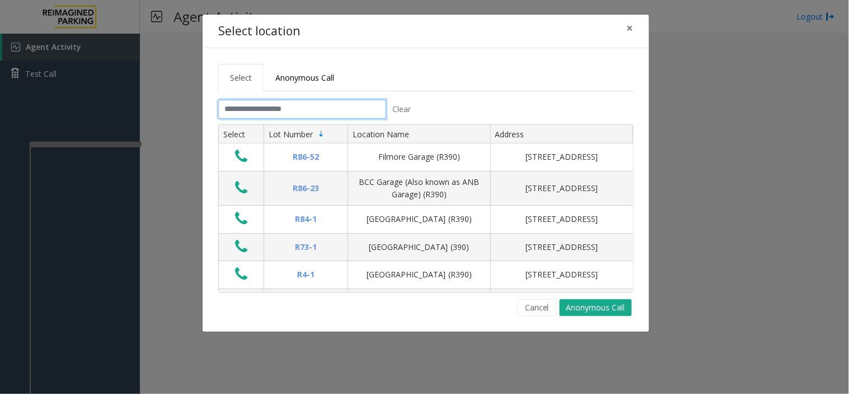
click at [239, 107] on input "text" at bounding box center [302, 109] width 168 height 19
click at [240, 108] on input "text" at bounding box center [302, 109] width 168 height 19
click at [247, 113] on input "text" at bounding box center [302, 109] width 168 height 19
click at [348, 108] on input "text" at bounding box center [302, 109] width 168 height 19
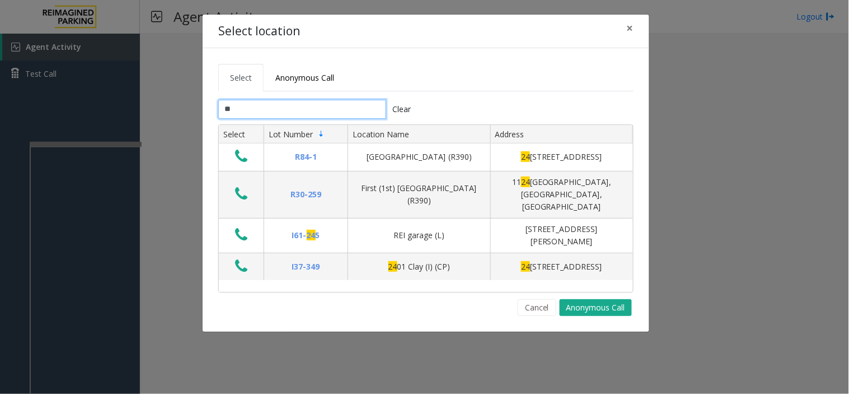
type input "*"
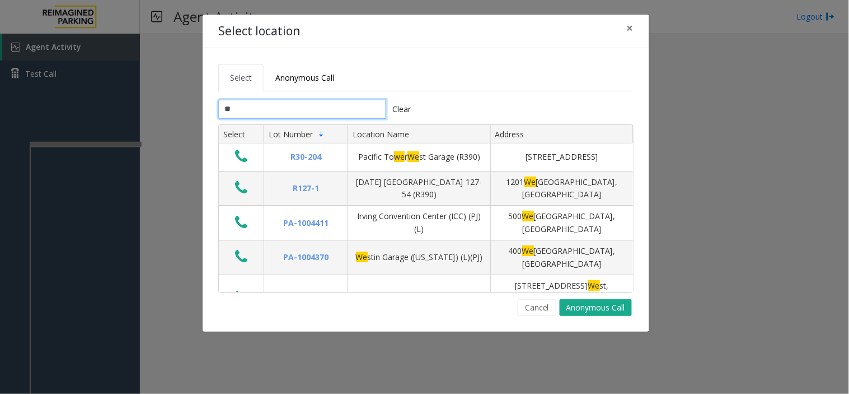
type input "*"
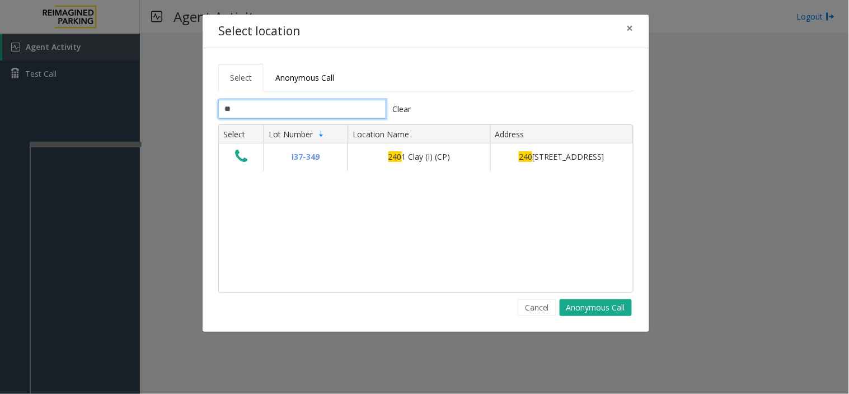
type input "*"
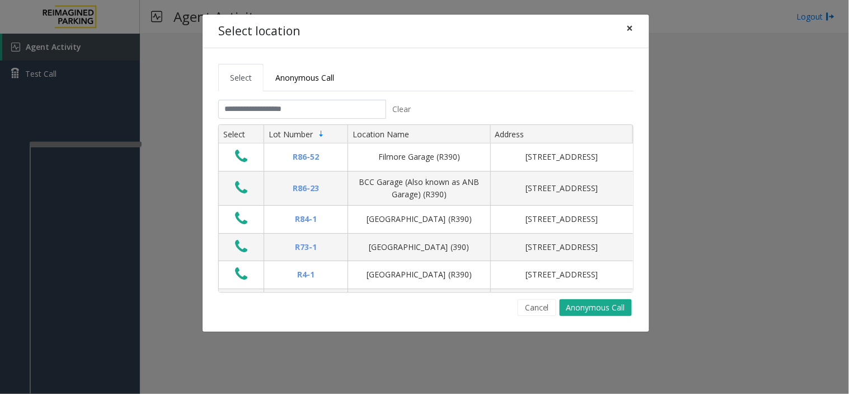
click at [633, 36] on button "×" at bounding box center [630, 28] width 22 height 27
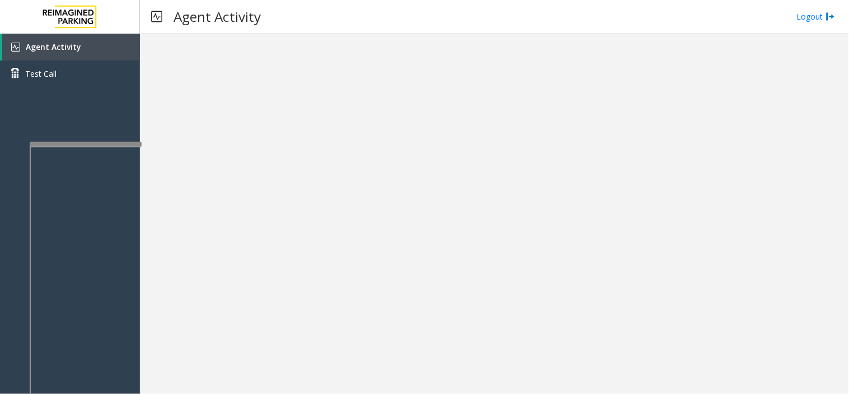
drag, startPoint x: 455, startPoint y: 224, endPoint x: 26, endPoint y: 147, distance: 435.2
drag, startPoint x: 440, startPoint y: 148, endPoint x: 423, endPoint y: 148, distance: 16.8
click at [423, 148] on div at bounding box center [494, 214] width 709 height 360
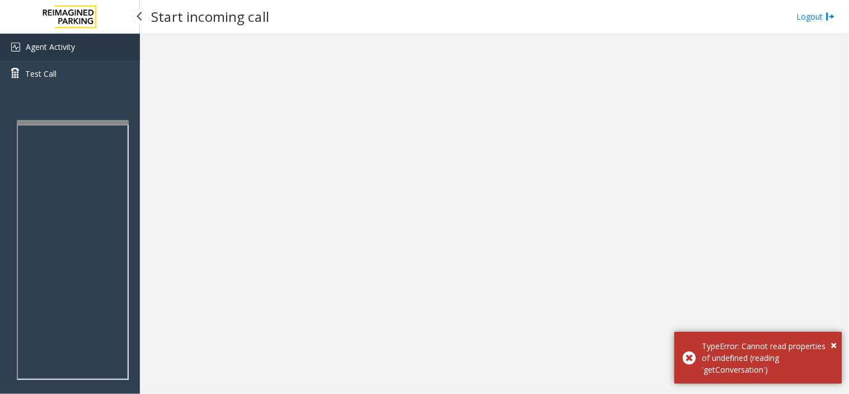
click at [56, 43] on span "Agent Activity" at bounding box center [50, 46] width 49 height 11
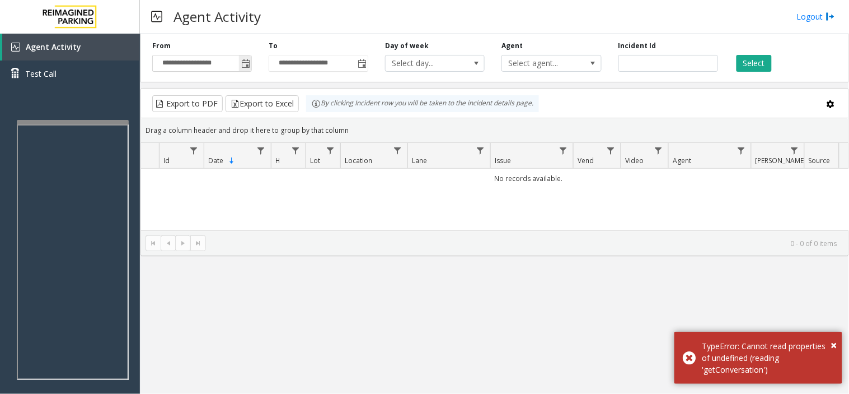
click at [241, 62] on span "Toggle popup" at bounding box center [245, 63] width 9 height 9
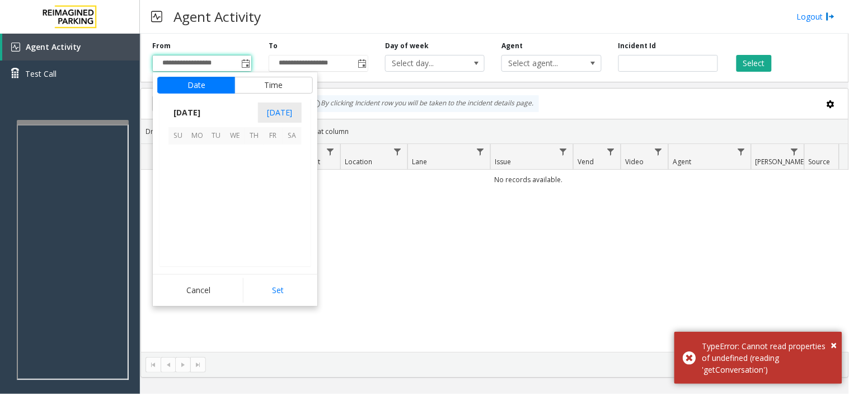
scroll to position [201066, 0]
click at [249, 153] on span "2" at bounding box center [254, 154] width 19 height 19
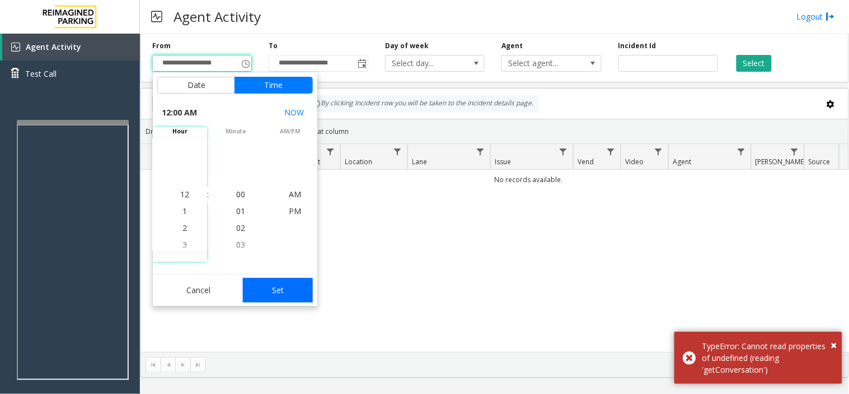
click at [284, 292] on button "Set" at bounding box center [278, 290] width 71 height 25
type input "**********"
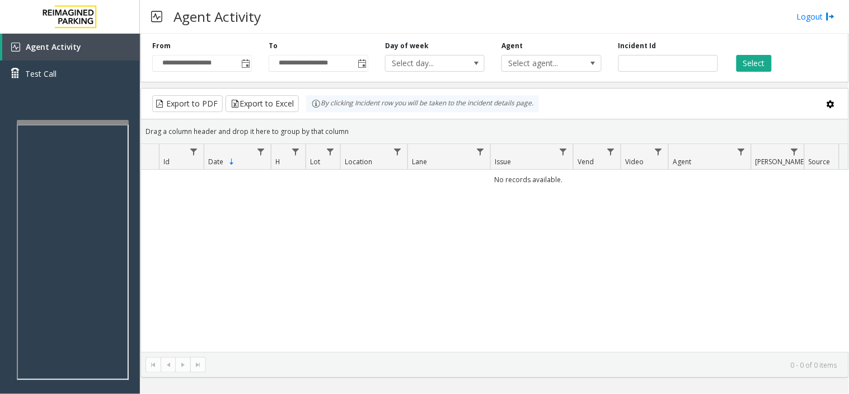
click at [734, 63] on div "Select" at bounding box center [785, 56] width 116 height 31
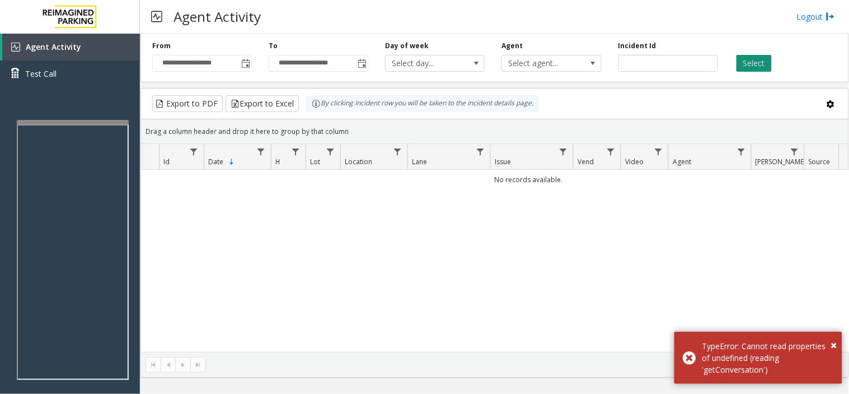
click at [747, 63] on button "Select" at bounding box center [754, 63] width 35 height 17
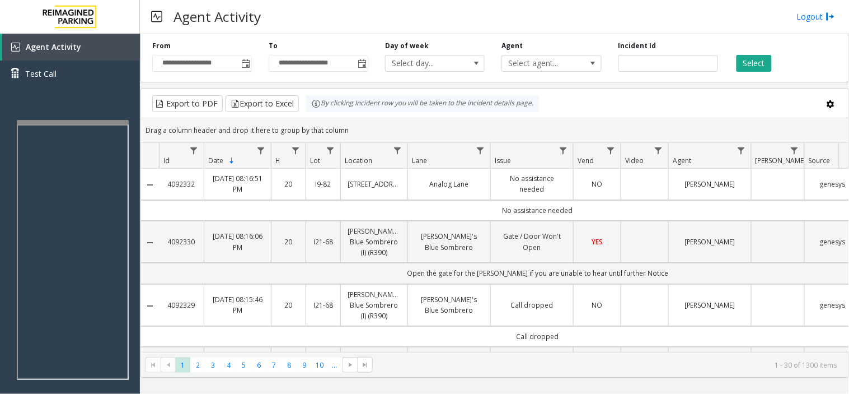
click at [81, 124] on iframe at bounding box center [73, 251] width 112 height 255
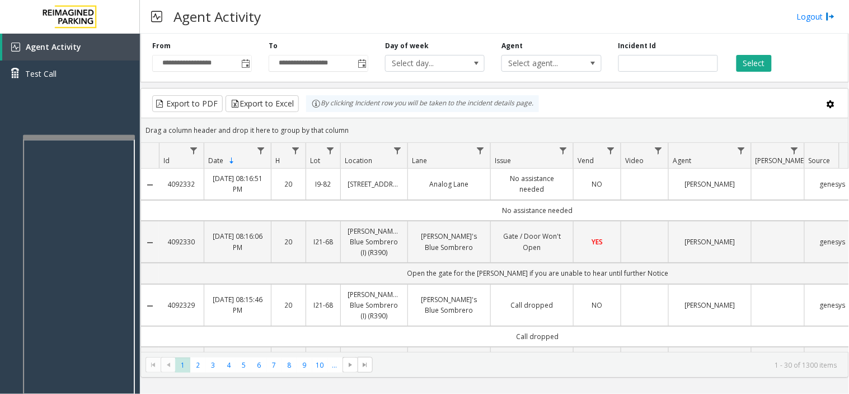
click at [87, 135] on div at bounding box center [79, 137] width 112 height 4
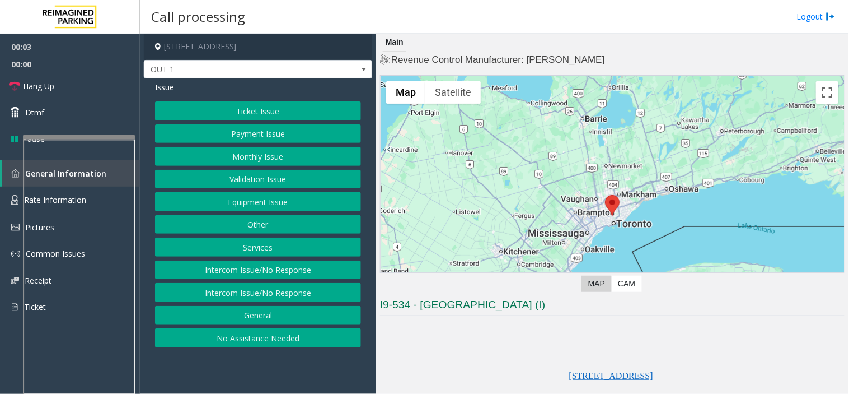
click at [260, 203] on button "Equipment Issue" at bounding box center [258, 201] width 206 height 19
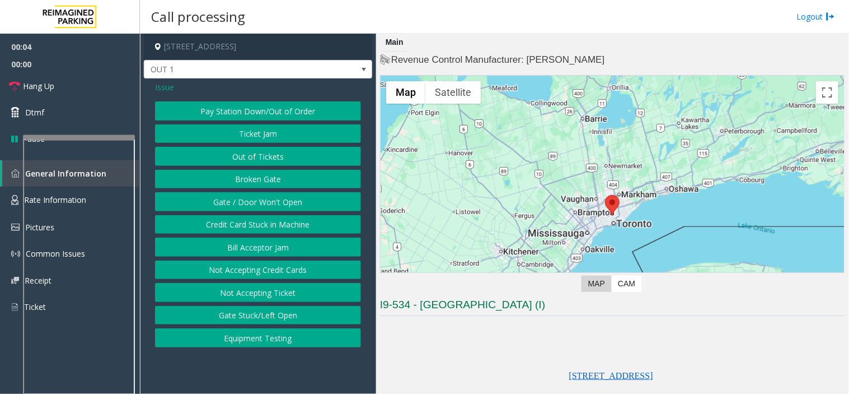
click at [260, 203] on button "Gate / Door Won't Open" at bounding box center [258, 201] width 206 height 19
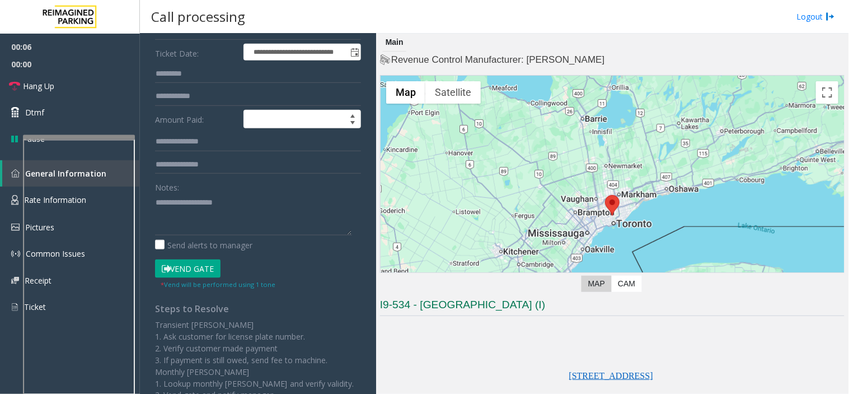
scroll to position [124, 0]
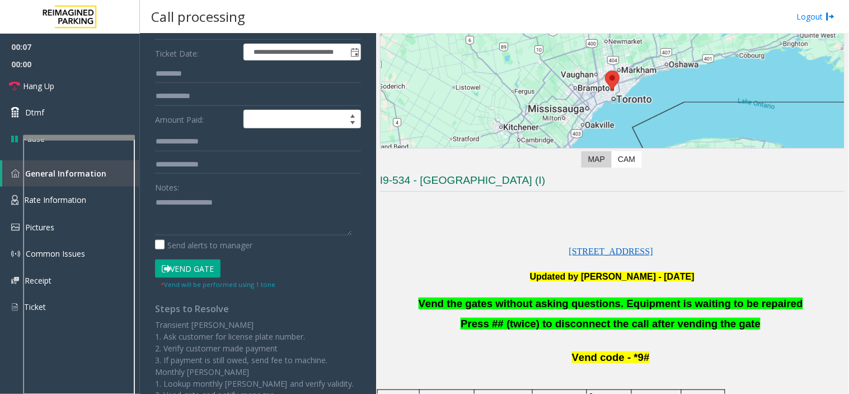
click at [476, 305] on span "Vend the gates without asking questions. Equipment is waiting to be repaired" at bounding box center [611, 303] width 385 height 12
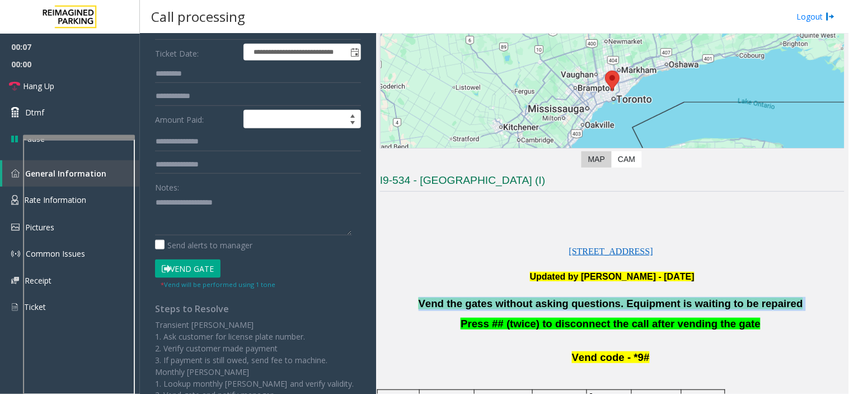
click at [476, 305] on span "Vend the gates without asking questions. Equipment is waiting to be repaired" at bounding box center [611, 303] width 385 height 12
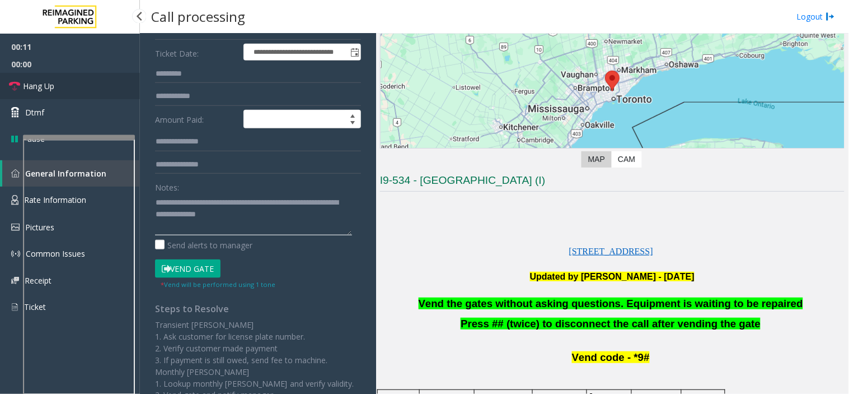
type textarea "**********"
click at [81, 81] on link "Hang Up" at bounding box center [70, 86] width 140 height 26
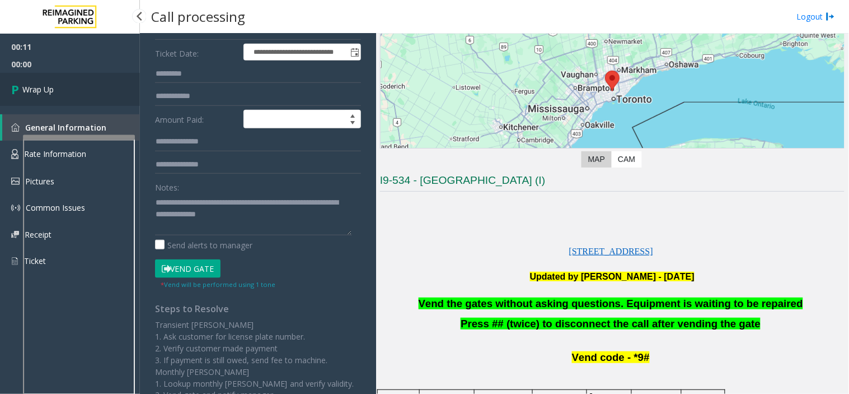
click at [81, 81] on link "Wrap Up" at bounding box center [70, 89] width 140 height 33
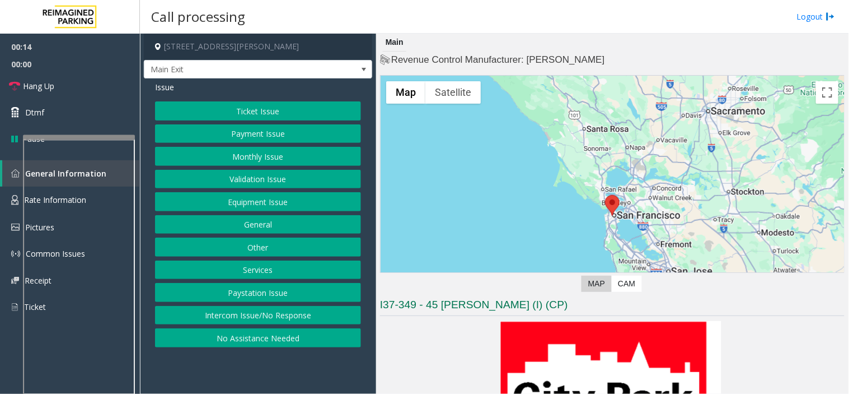
click at [233, 152] on button "Monthly Issue" at bounding box center [258, 156] width 206 height 19
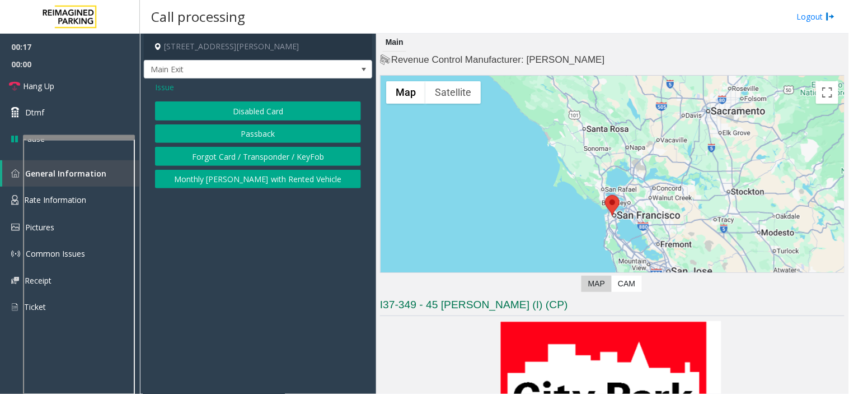
click at [233, 152] on button "Forgot Card / Transponder / KeyFob" at bounding box center [258, 156] width 206 height 19
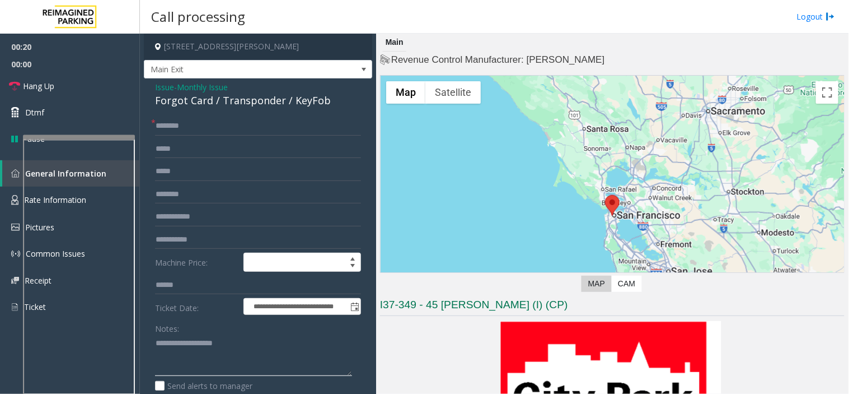
click at [203, 347] on textarea at bounding box center [253, 355] width 197 height 42
click at [190, 342] on textarea at bounding box center [253, 355] width 197 height 42
click at [186, 342] on textarea at bounding box center [253, 355] width 197 height 42
click at [181, 129] on input "text" at bounding box center [258, 125] width 206 height 19
click at [209, 336] on textarea at bounding box center [253, 355] width 197 height 42
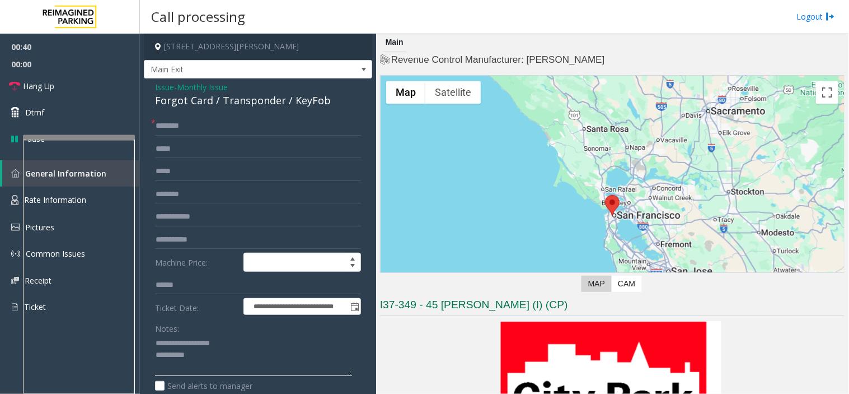
type textarea "**********"
click at [190, 211] on input "text" at bounding box center [258, 216] width 206 height 19
type input "*********"
click at [244, 340] on textarea at bounding box center [253, 355] width 197 height 42
type textarea "**********"
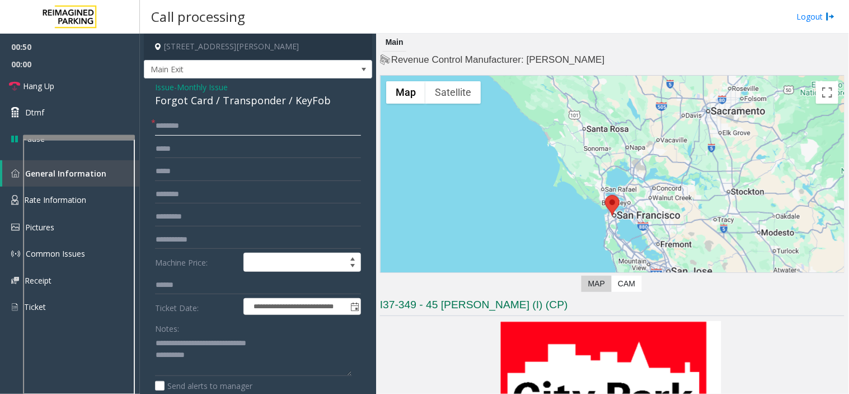
click at [271, 118] on input "text" at bounding box center [258, 125] width 206 height 19
type input "*"
type input "*********"
drag, startPoint x: 175, startPoint y: 126, endPoint x: 169, endPoint y: 138, distance: 13.3
click at [169, 138] on form "**********" at bounding box center [258, 273] width 206 height 314
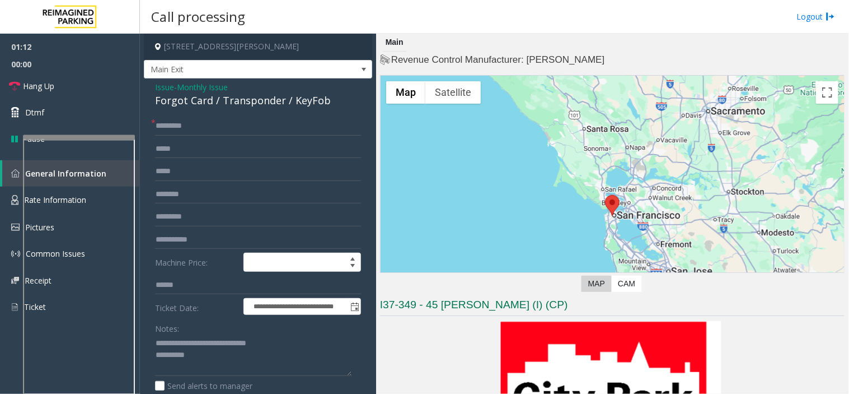
scroll to position [62, 0]
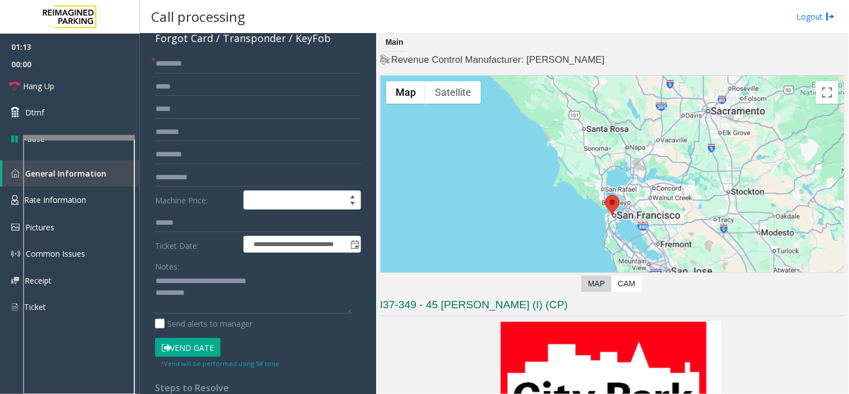
click at [194, 340] on button "Vend Gate" at bounding box center [188, 347] width 66 height 19
click at [198, 301] on textarea at bounding box center [253, 293] width 197 height 42
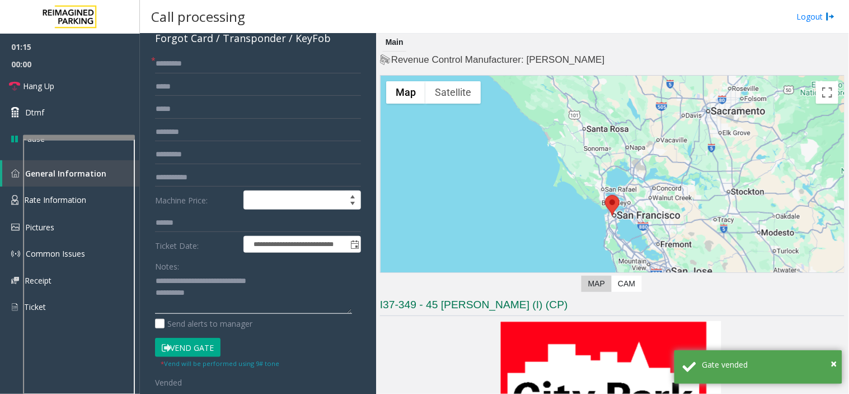
drag, startPoint x: 241, startPoint y: 282, endPoint x: 248, endPoint y: 282, distance: 6.7
click at [248, 282] on textarea at bounding box center [253, 293] width 197 height 42
click at [244, 283] on textarea at bounding box center [253, 293] width 197 height 42
click at [292, 279] on textarea at bounding box center [253, 293] width 197 height 42
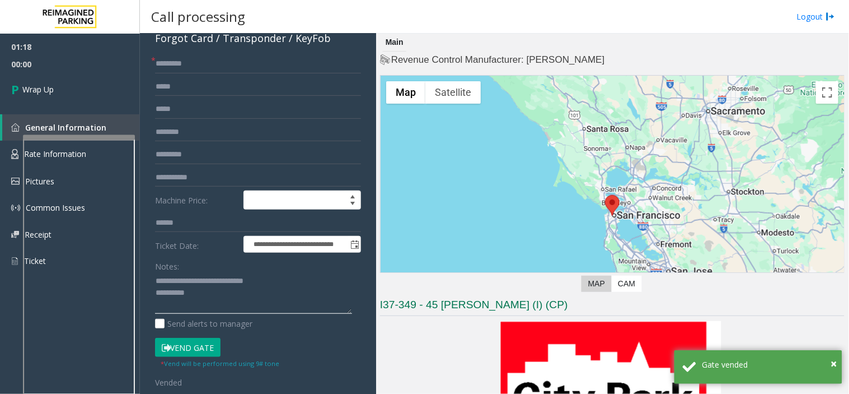
click at [259, 309] on textarea at bounding box center [253, 293] width 197 height 42
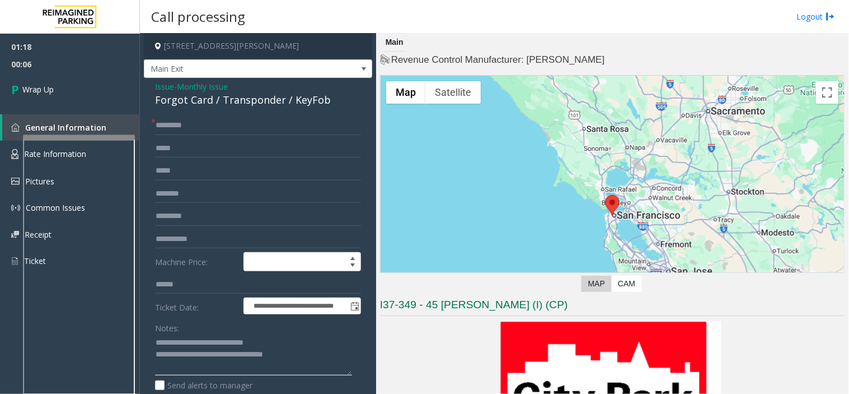
scroll to position [0, 0]
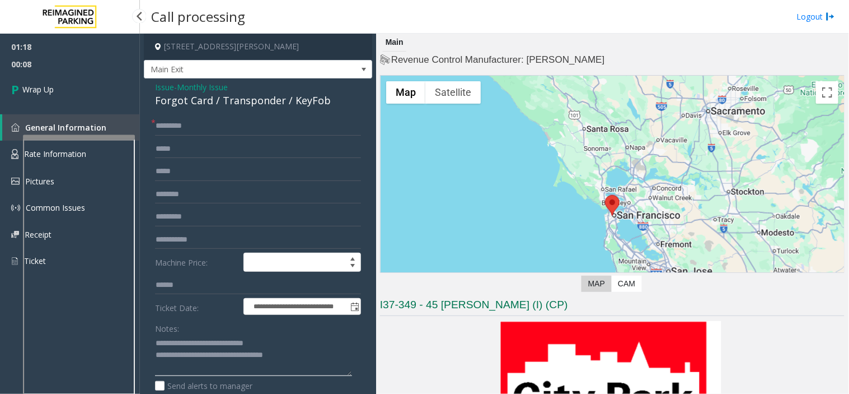
type textarea "**********"
drag, startPoint x: 97, startPoint y: 100, endPoint x: 88, endPoint y: 19, distance: 81.1
click at [97, 100] on link "Wrap Up" at bounding box center [70, 89] width 140 height 33
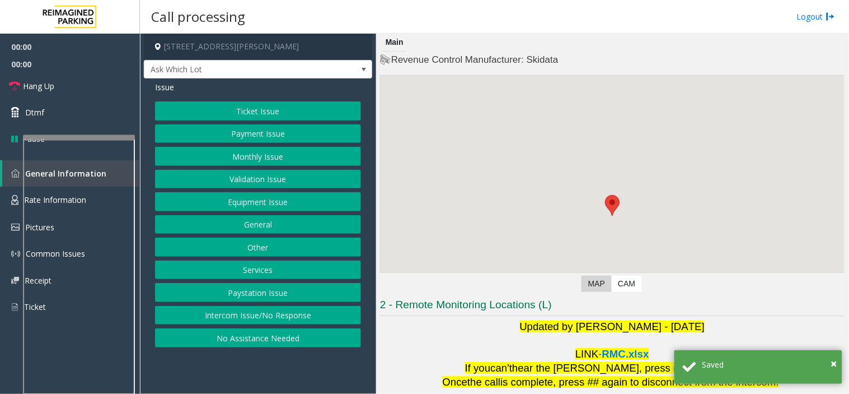
scroll to position [118, 0]
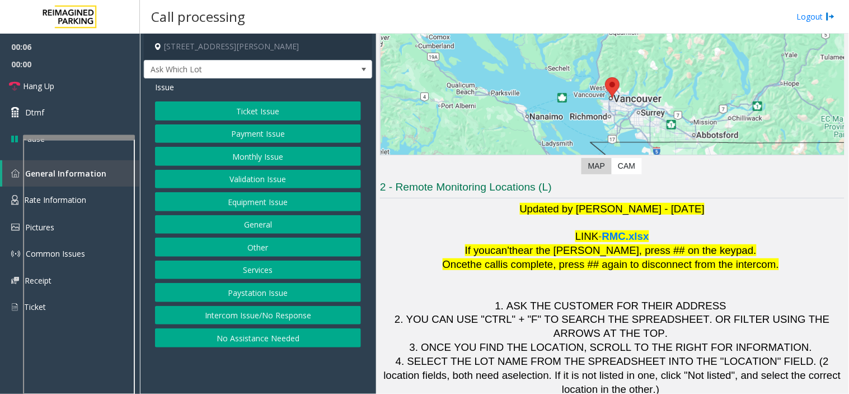
click at [245, 107] on button "Ticket Issue" at bounding box center [258, 110] width 206 height 19
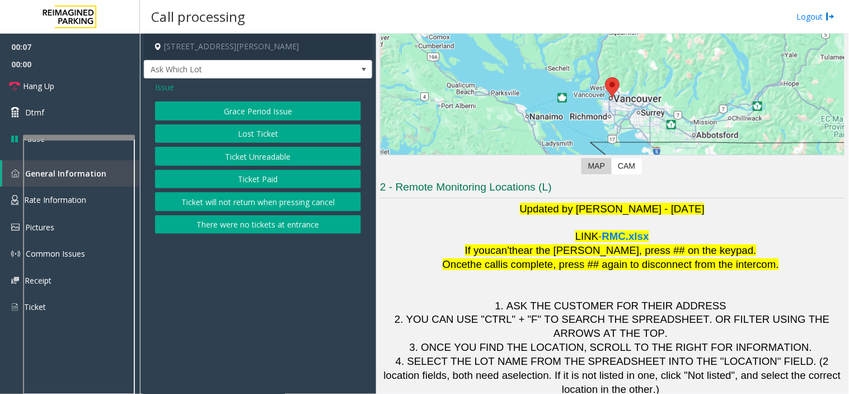
click at [240, 154] on button "Ticket Unreadable" at bounding box center [258, 156] width 206 height 19
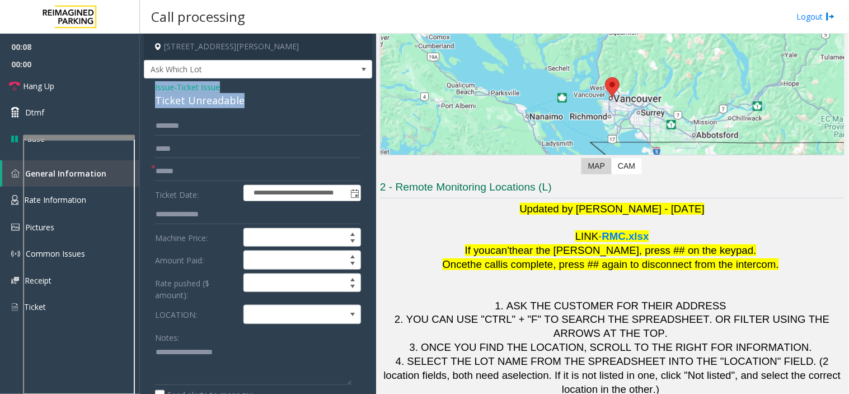
drag, startPoint x: 250, startPoint y: 101, endPoint x: 148, endPoint y: 82, distance: 104.2
click at [148, 82] on div "**********" at bounding box center [258, 355] width 228 height 554
copy div "Issue - Ticket Issue Ticket Unreadable"
click at [182, 387] on div "Notes: Send alerts to manager" at bounding box center [258, 364] width 206 height 73
click at [186, 361] on textarea at bounding box center [253, 364] width 197 height 42
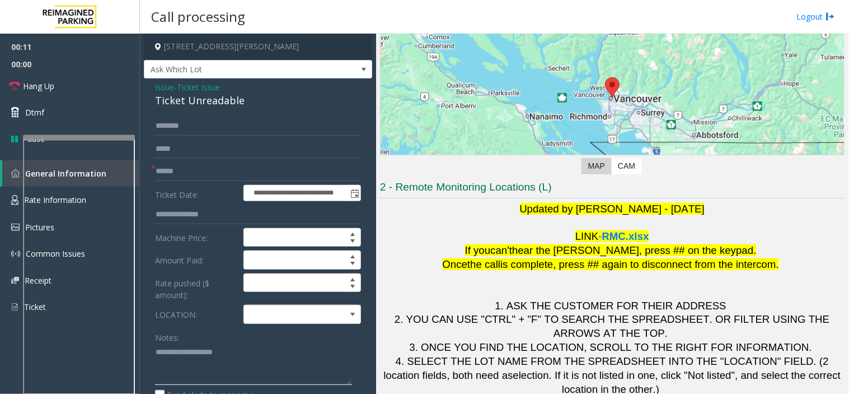
paste textarea "**********"
click at [283, 320] on span at bounding box center [291, 314] width 94 height 18
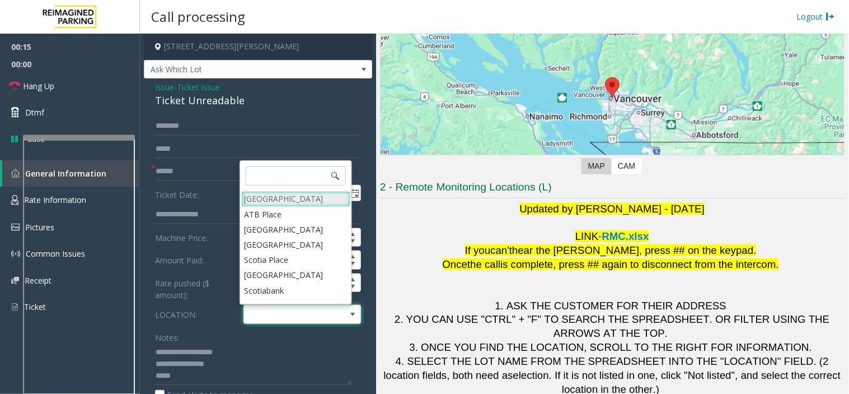
click at [286, 199] on Village "Mount Royal Village" at bounding box center [295, 198] width 109 height 15
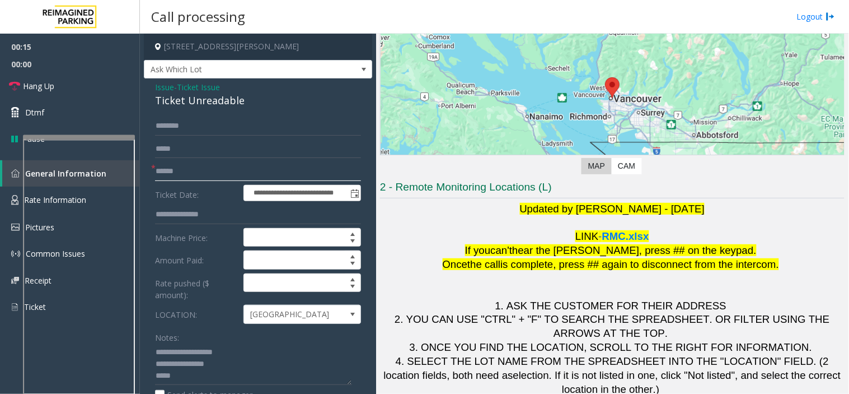
click at [208, 164] on input "text" at bounding box center [258, 171] width 206 height 19
click at [194, 379] on textarea at bounding box center [253, 364] width 197 height 42
type textarea "**********"
click at [183, 170] on input "text" at bounding box center [258, 171] width 206 height 19
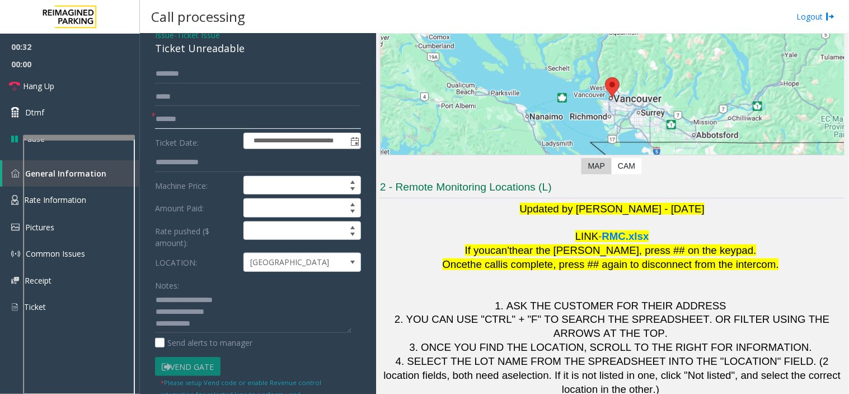
scroll to position [186, 0]
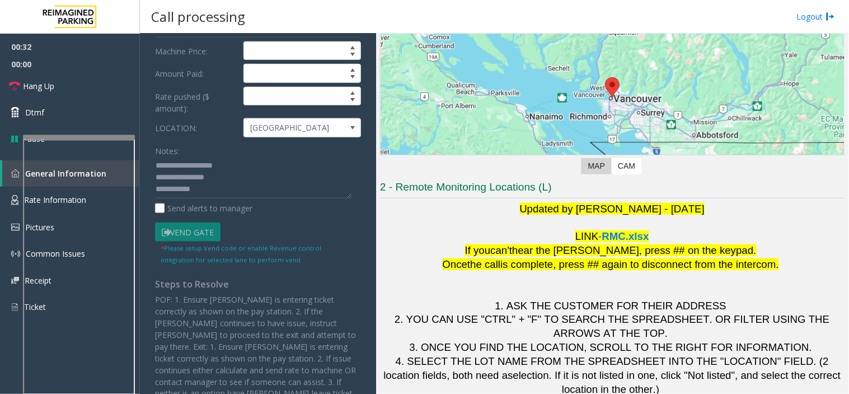
type input "*******"
click at [209, 188] on textarea at bounding box center [253, 178] width 197 height 42
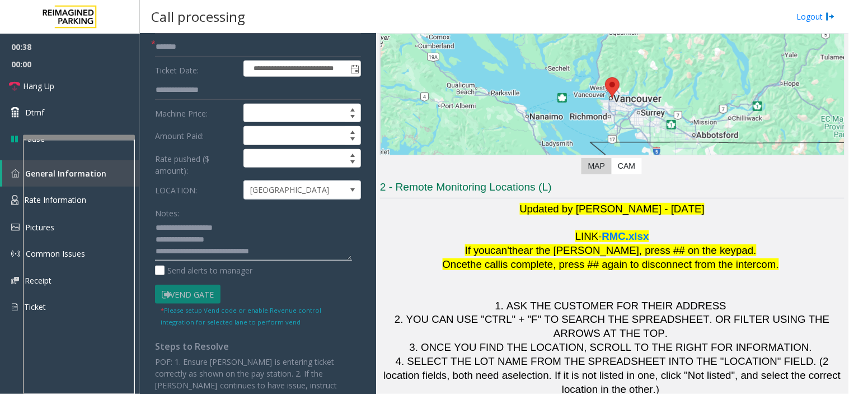
type textarea "**********"
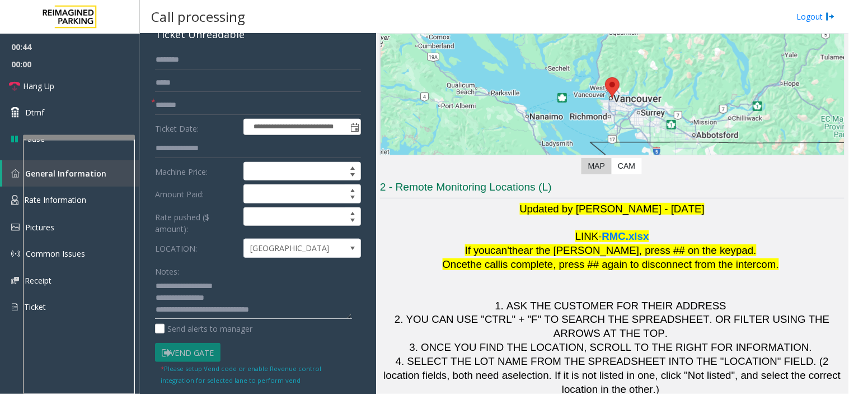
scroll to position [0, 0]
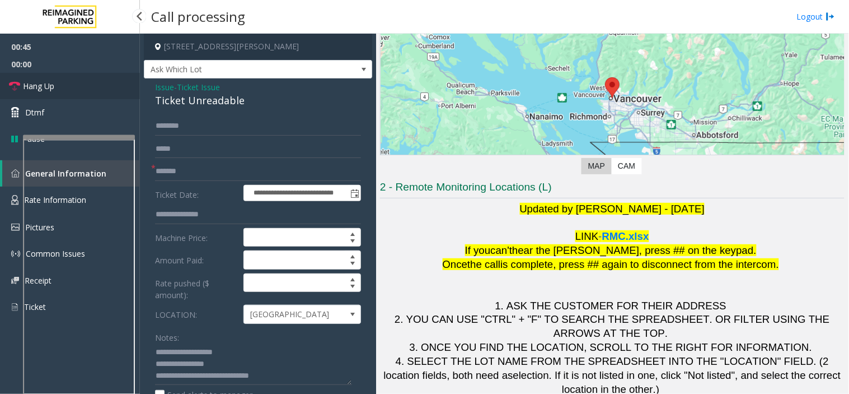
click at [96, 86] on link "Hang Up" at bounding box center [70, 86] width 140 height 26
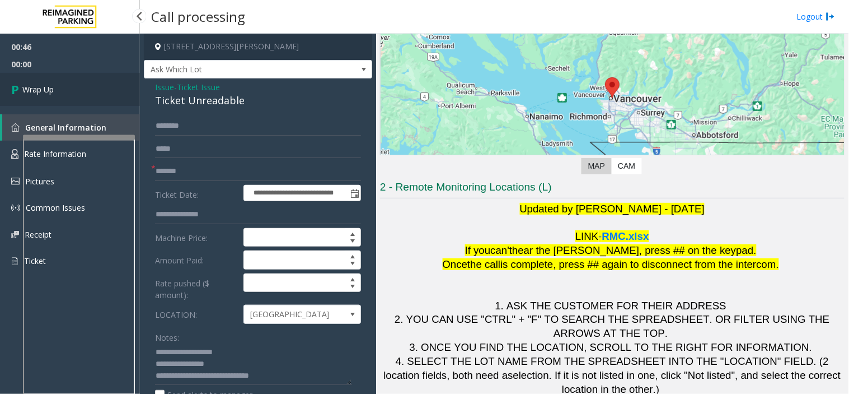
click at [96, 86] on link "Wrap Up" at bounding box center [70, 89] width 140 height 33
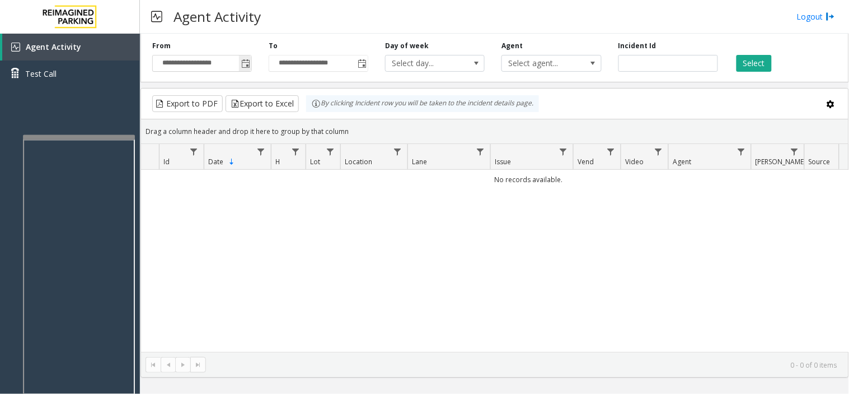
click at [248, 64] on span "Toggle popup" at bounding box center [245, 63] width 9 height 9
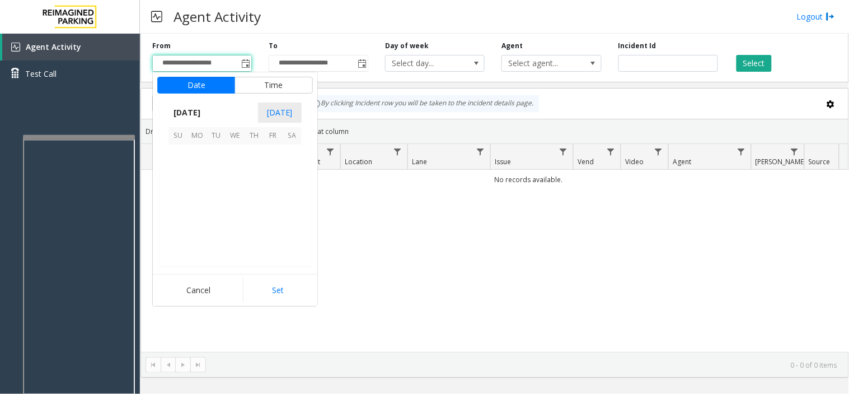
scroll to position [201066, 0]
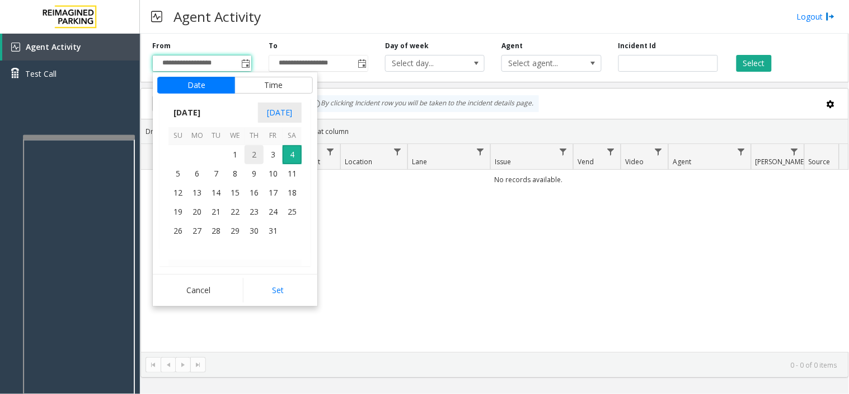
click at [245, 152] on span "2" at bounding box center [254, 154] width 19 height 19
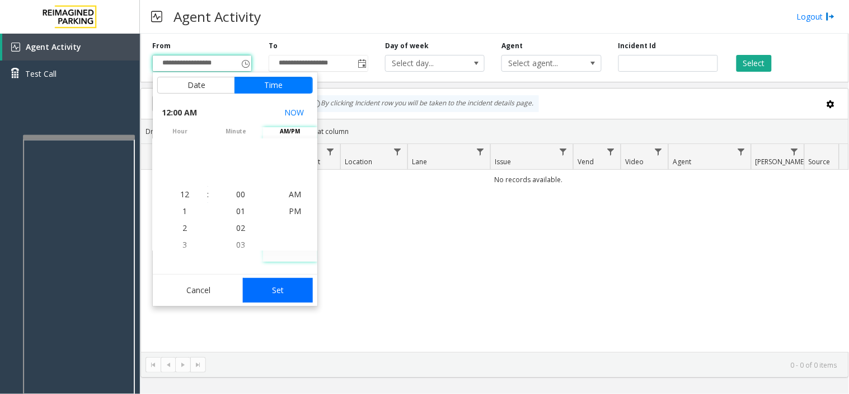
click at [269, 280] on button "Set" at bounding box center [278, 290] width 71 height 25
type input "**********"
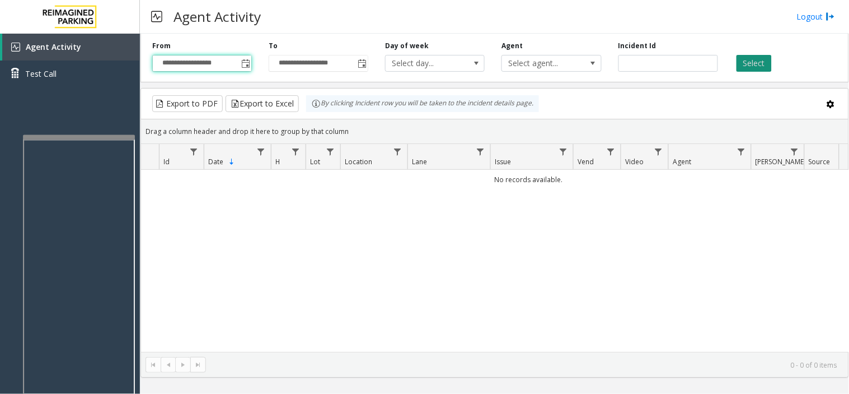
click at [754, 71] on button "Select" at bounding box center [754, 63] width 35 height 17
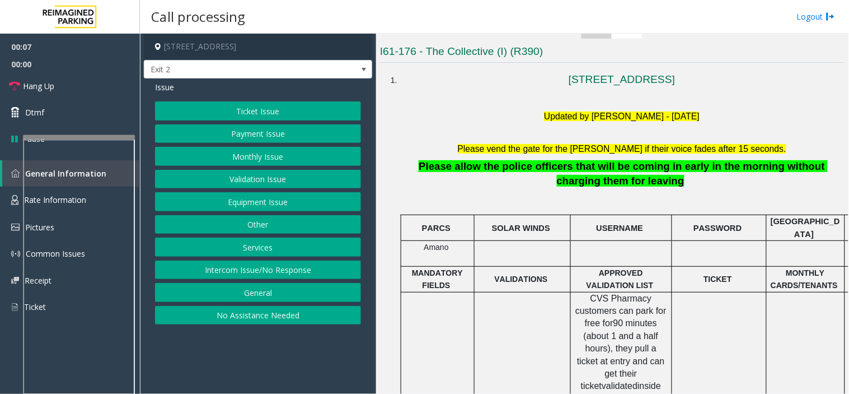
scroll to position [249, 0]
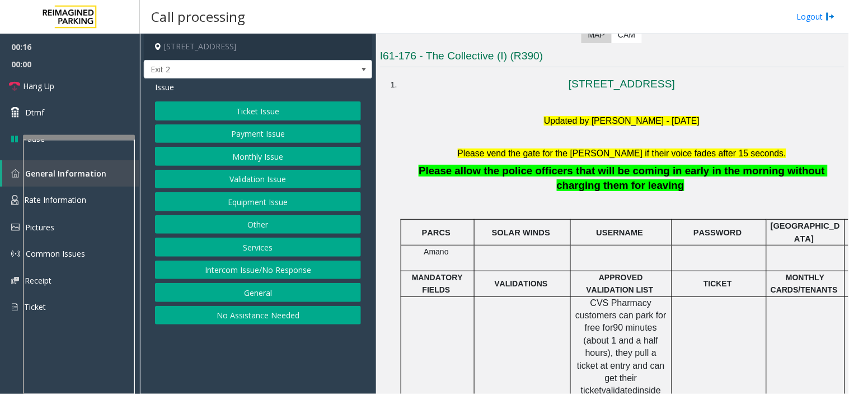
click at [239, 207] on button "Equipment Issue" at bounding box center [258, 201] width 206 height 19
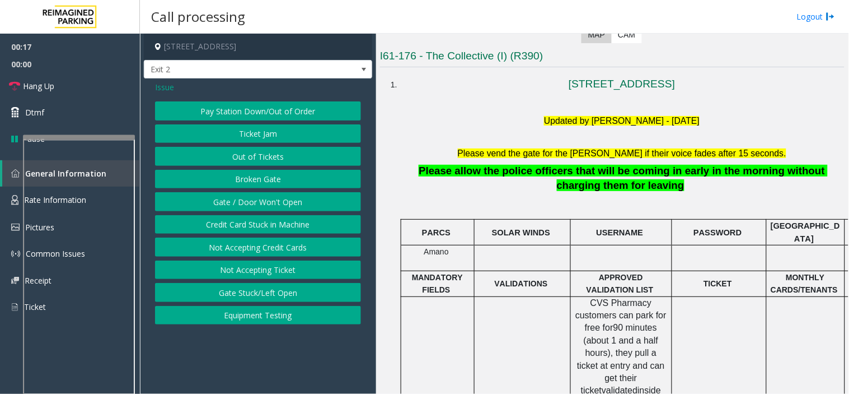
click at [246, 132] on button "Ticket Jam" at bounding box center [258, 133] width 206 height 19
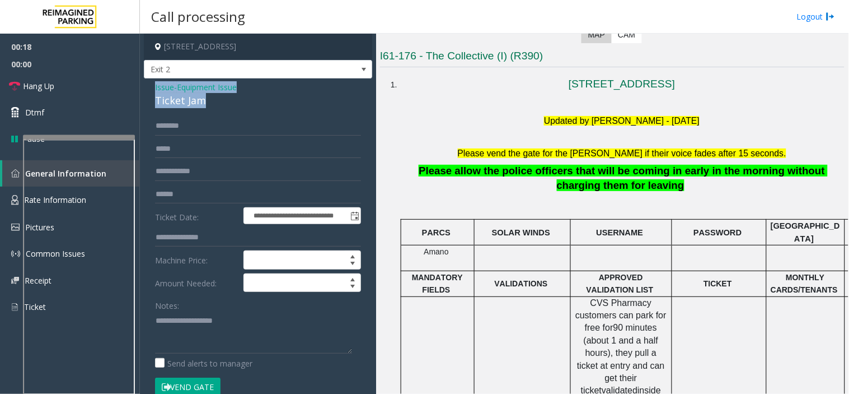
drag, startPoint x: 208, startPoint y: 104, endPoint x: 146, endPoint y: 83, distance: 66.1
click at [146, 83] on div "**********" at bounding box center [258, 339] width 228 height 522
copy div "Issue - Equipment Issue Ticket Jam"
click at [239, 331] on textarea at bounding box center [253, 332] width 197 height 42
paste textarea "**********"
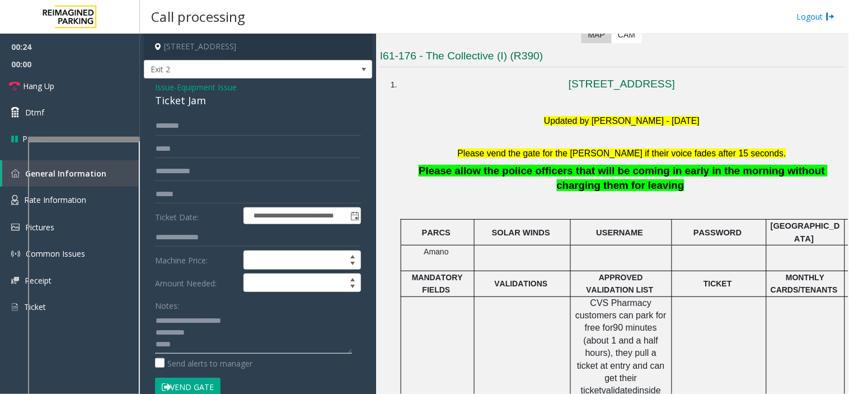
click at [108, 138] on div at bounding box center [84, 139] width 112 height 4
type textarea "**********"
click at [172, 187] on input "text" at bounding box center [258, 194] width 206 height 19
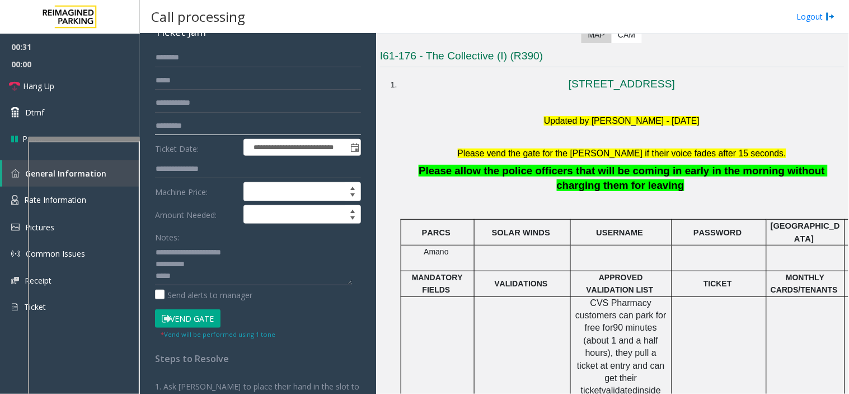
scroll to position [124, 0]
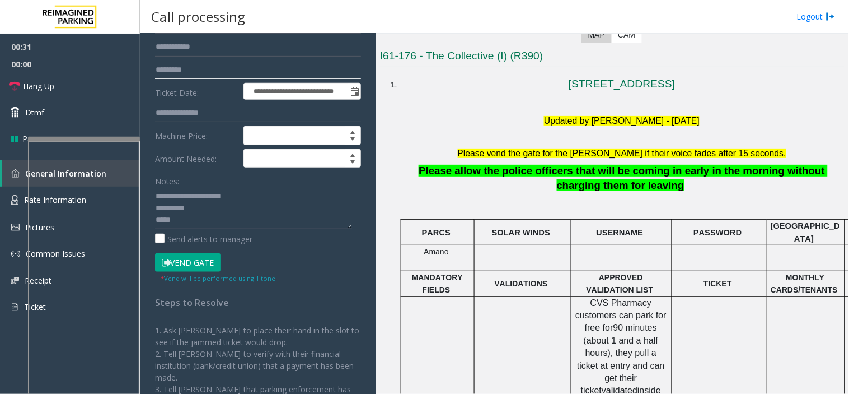
type input "*********"
click at [181, 262] on button "Vend Gate" at bounding box center [188, 262] width 66 height 19
click at [181, 210] on textarea at bounding box center [253, 208] width 197 height 42
click at [183, 220] on textarea at bounding box center [253, 208] width 197 height 42
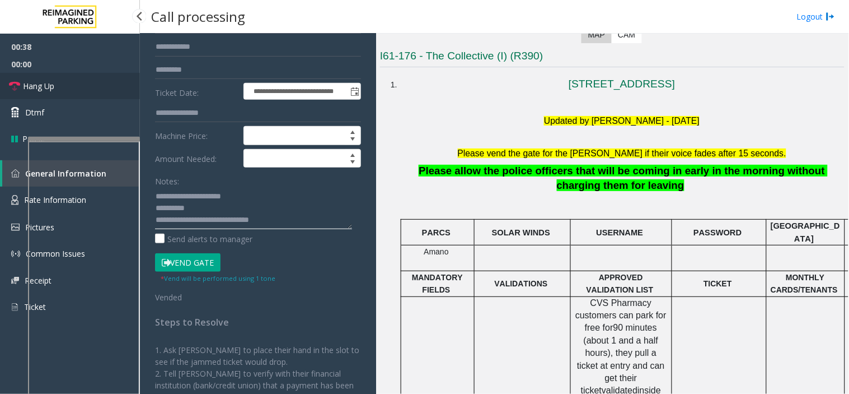
type textarea "**********"
click at [49, 85] on span "Hang Up" at bounding box center [38, 86] width 31 height 12
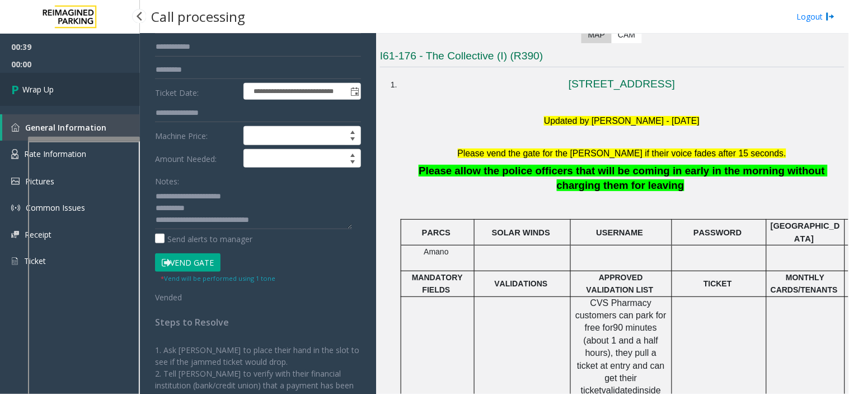
click at [49, 85] on span "Wrap Up" at bounding box center [37, 89] width 31 height 12
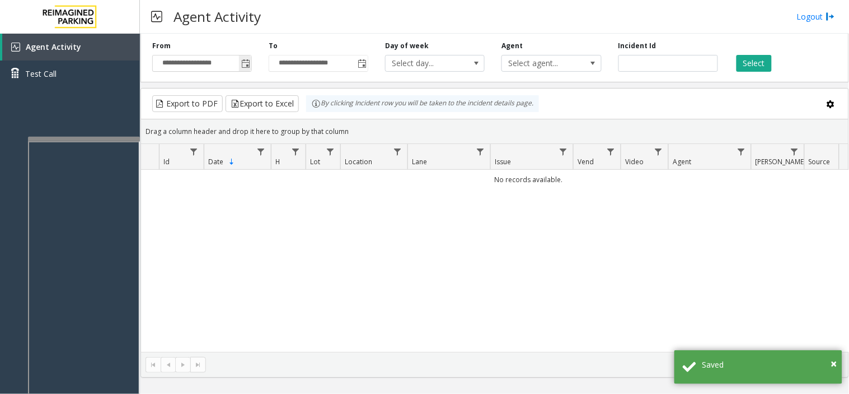
click at [248, 64] on span "Toggle popup" at bounding box center [245, 63] width 9 height 9
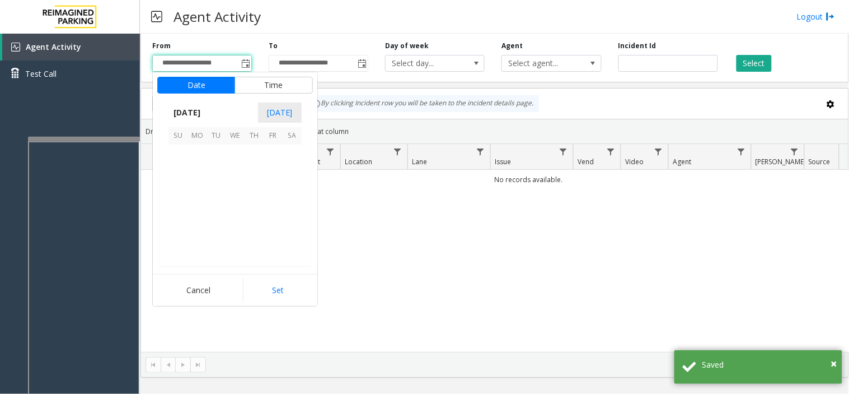
scroll to position [201066, 0]
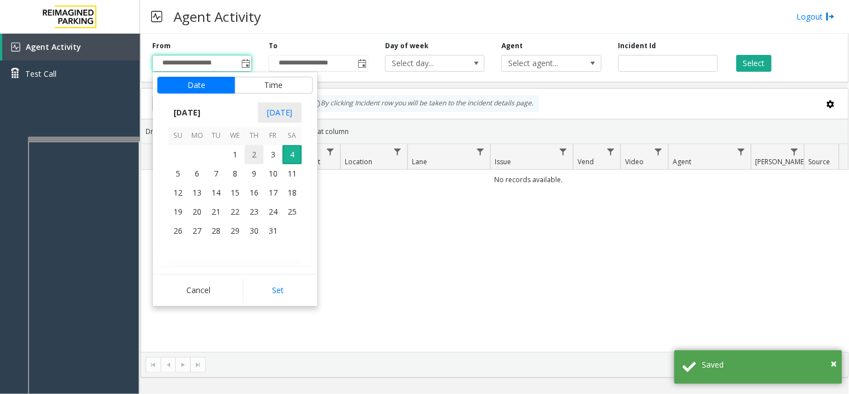
click at [253, 160] on span "2" at bounding box center [254, 154] width 19 height 19
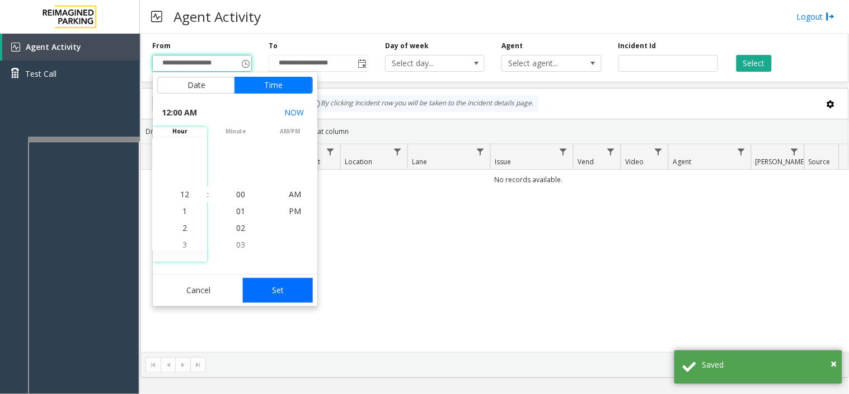
click at [279, 292] on button "Set" at bounding box center [278, 290] width 71 height 25
type input "**********"
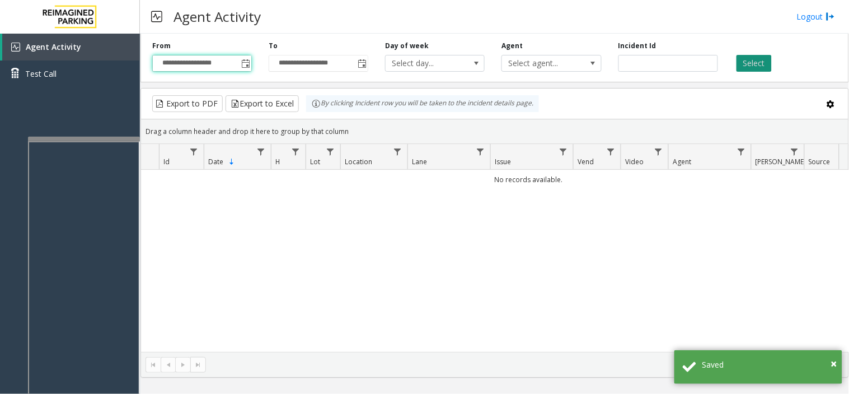
click at [758, 64] on button "Select" at bounding box center [754, 63] width 35 height 17
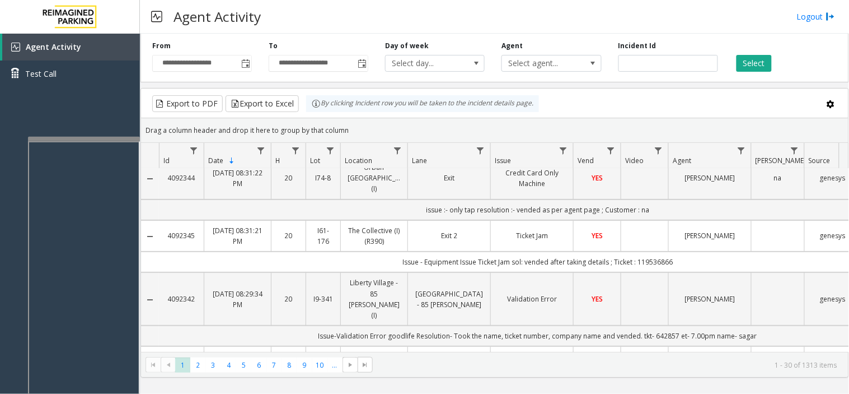
scroll to position [0, 0]
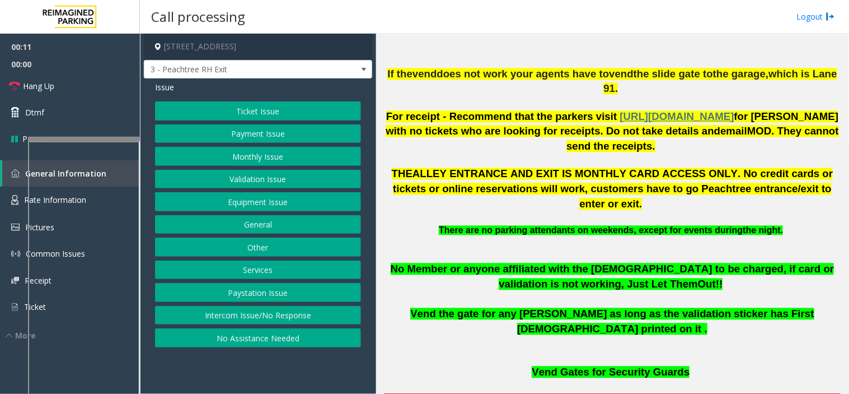
scroll to position [560, 0]
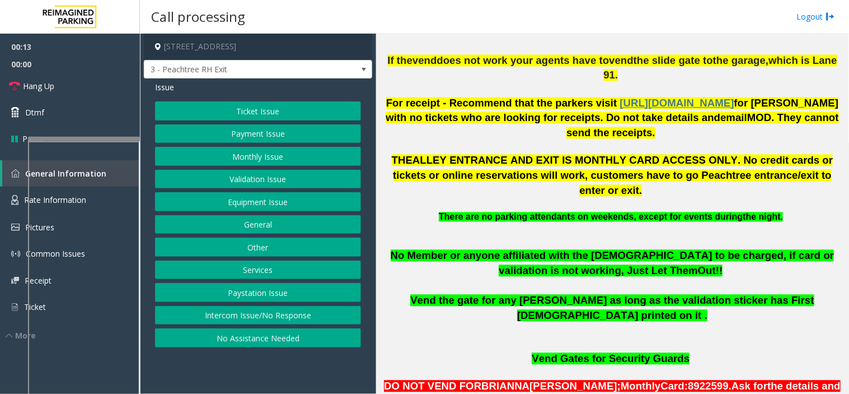
click at [258, 222] on button "General" at bounding box center [258, 224] width 206 height 19
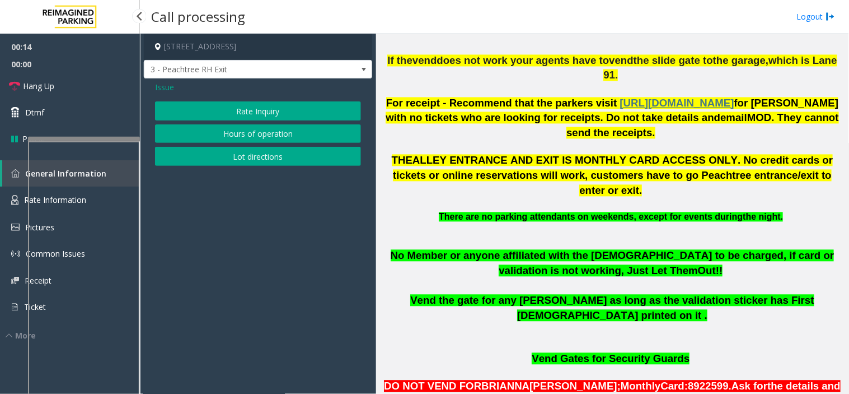
click at [160, 87] on span "Issue" at bounding box center [164, 87] width 19 height 12
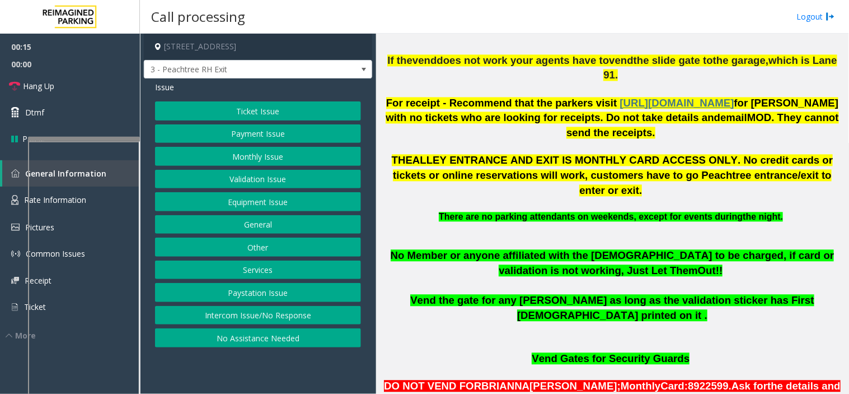
click at [276, 249] on button "Other" at bounding box center [258, 246] width 206 height 19
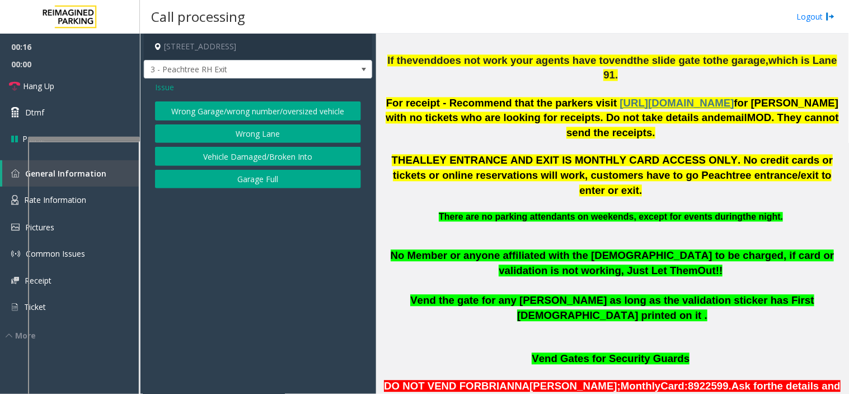
click at [269, 175] on button "Garage Full" at bounding box center [258, 179] width 206 height 19
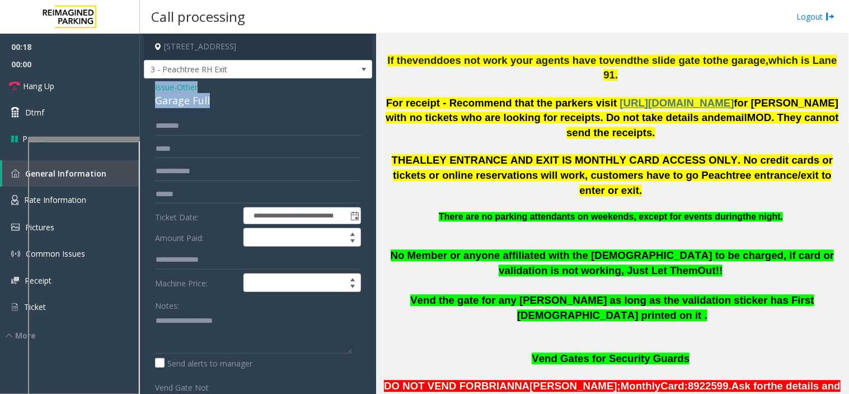
drag, startPoint x: 221, startPoint y: 98, endPoint x: 147, endPoint y: 85, distance: 75.7
click at [147, 85] on div "**********" at bounding box center [258, 290] width 228 height 425
copy div "Issue - Other Garage Full"
click at [204, 335] on textarea at bounding box center [253, 332] width 197 height 42
paste textarea "**********"
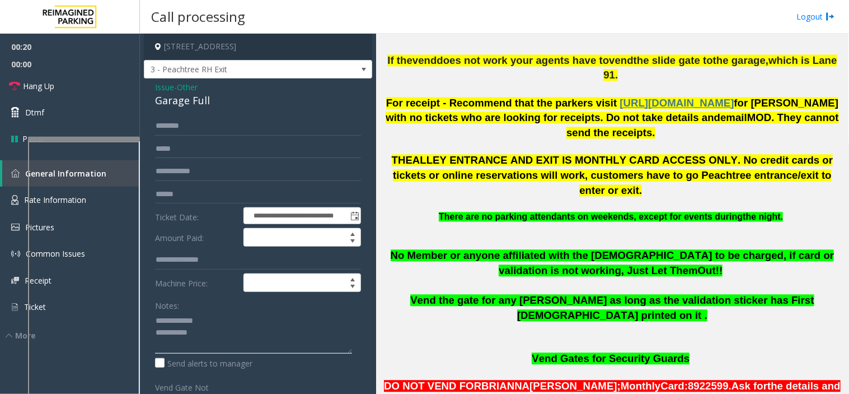
type textarea "**********"
click at [203, 193] on input "text" at bounding box center [258, 194] width 206 height 19
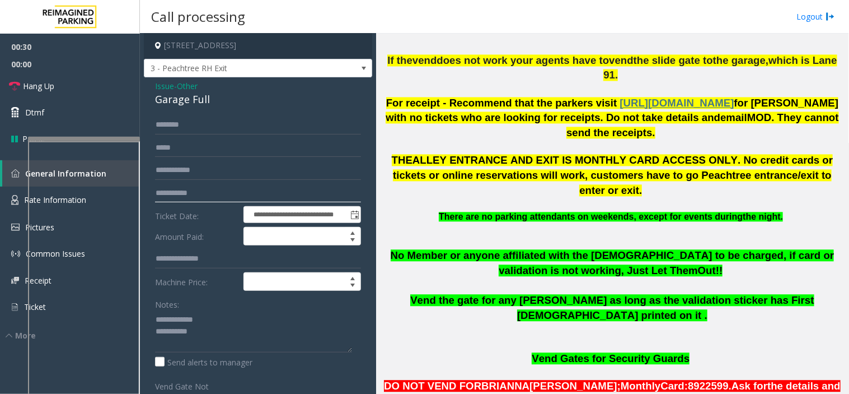
scroll to position [0, 0]
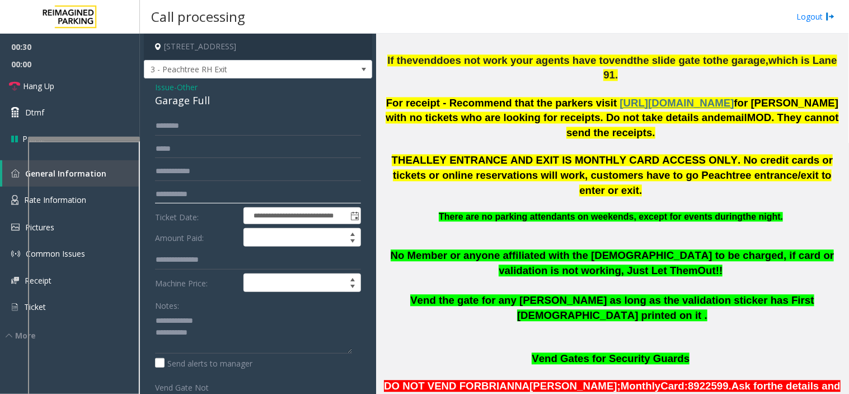
type input "**********"
click at [160, 87] on span "Issue" at bounding box center [164, 87] width 19 height 12
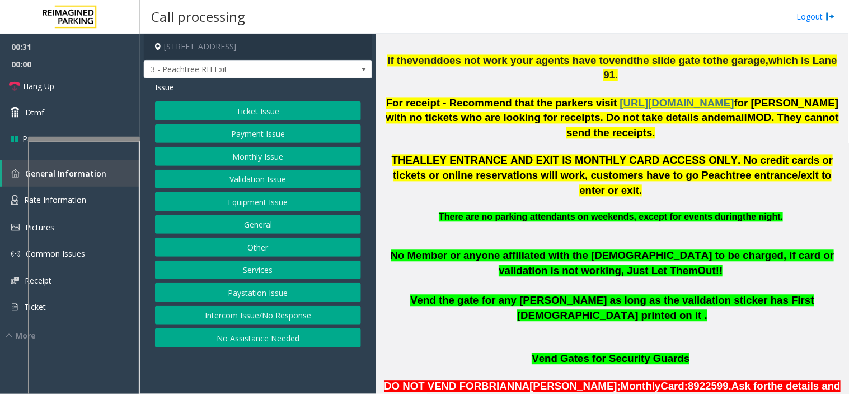
click at [193, 116] on button "Ticket Issue" at bounding box center [258, 110] width 206 height 19
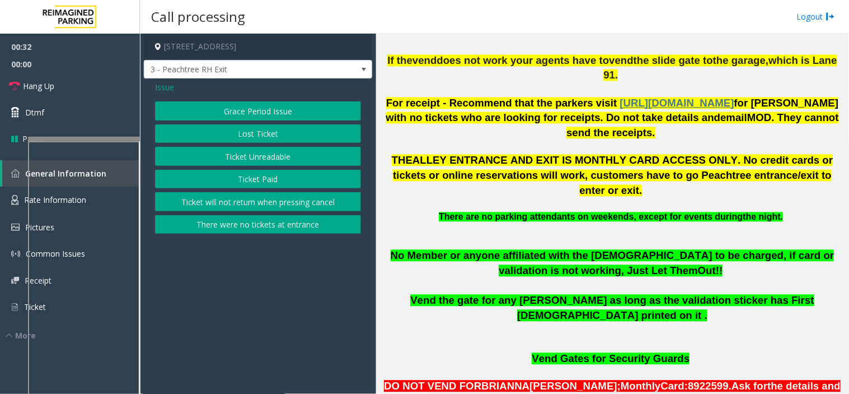
click at [210, 178] on button "Ticket Paid" at bounding box center [258, 179] width 206 height 19
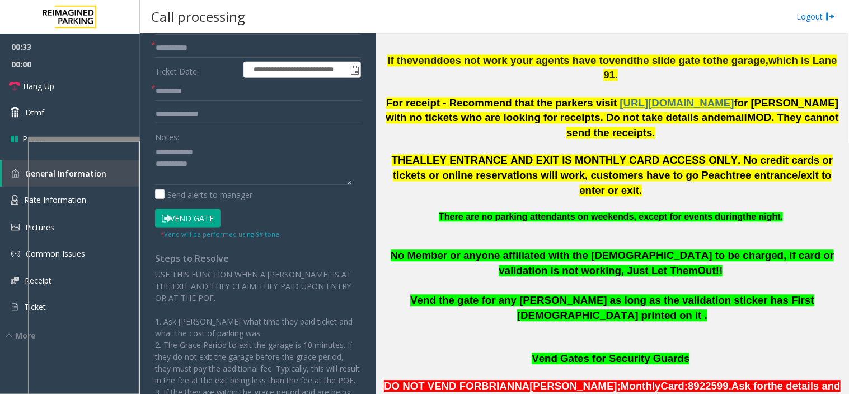
scroll to position [124, 0]
click at [209, 172] on textarea at bounding box center [253, 163] width 197 height 42
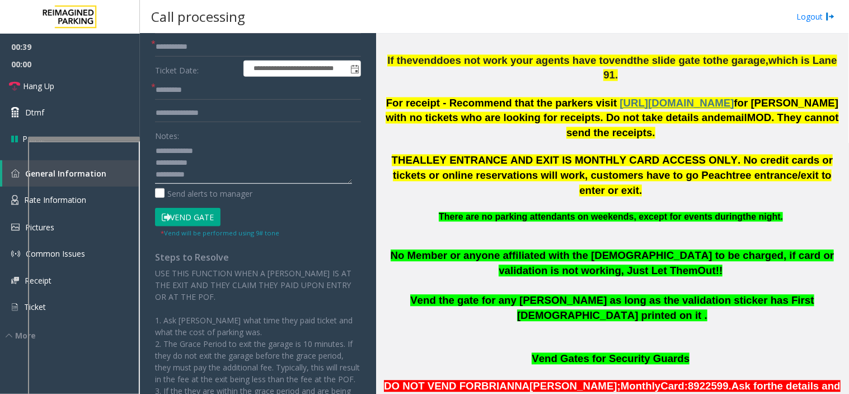
type textarea "**********"
click at [188, 224] on button "Vend Gate" at bounding box center [188, 217] width 66 height 19
click at [188, 221] on button "Vend Gate" at bounding box center [188, 217] width 66 height 19
click at [196, 178] on textarea at bounding box center [253, 163] width 197 height 42
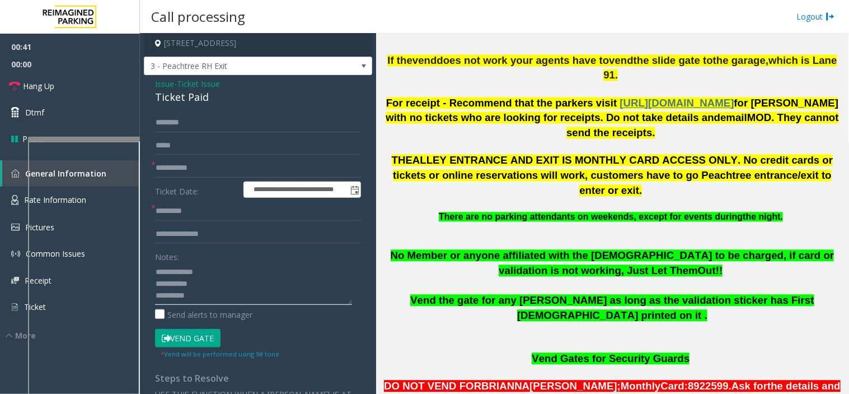
scroll to position [0, 0]
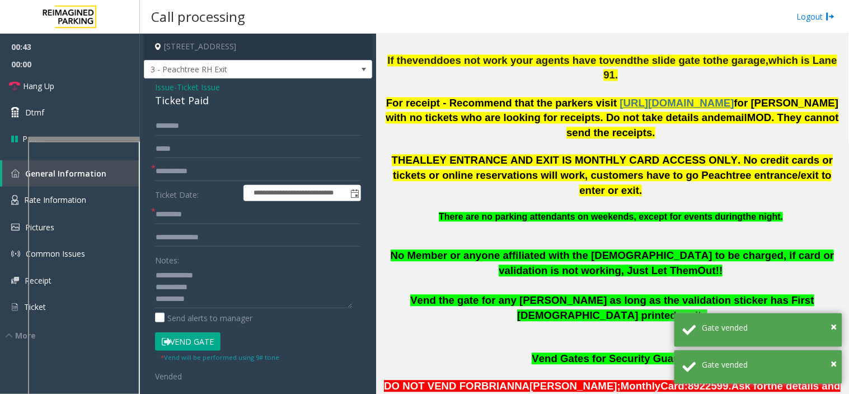
click at [171, 88] on span "Issue" at bounding box center [164, 87] width 19 height 12
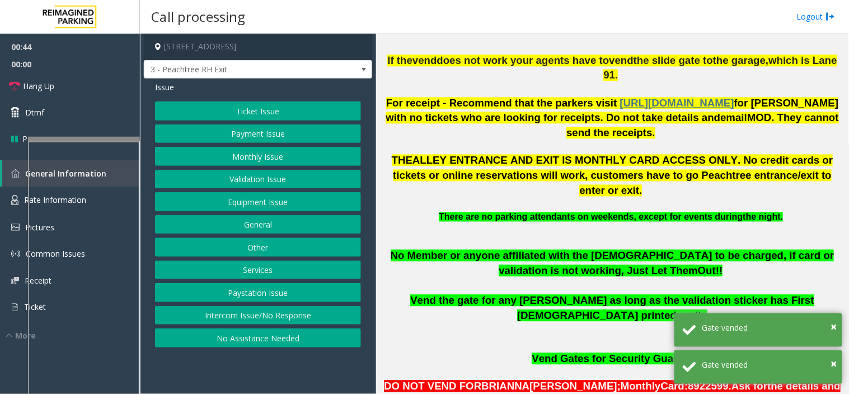
click at [248, 242] on button "Other" at bounding box center [258, 246] width 206 height 19
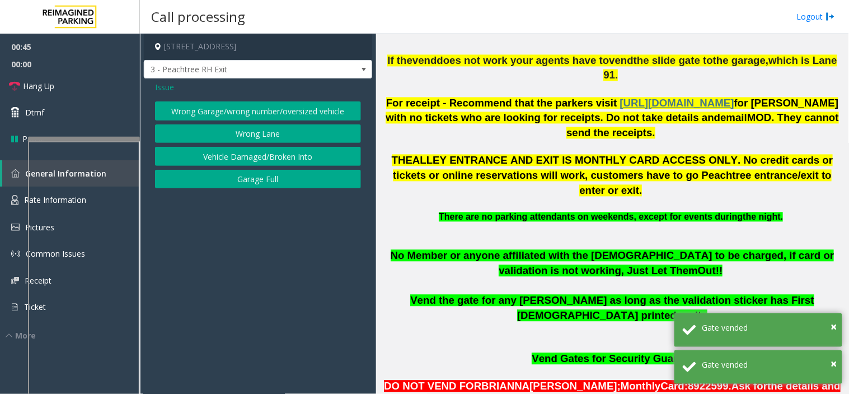
click at [249, 181] on button "Garage Full" at bounding box center [258, 179] width 206 height 19
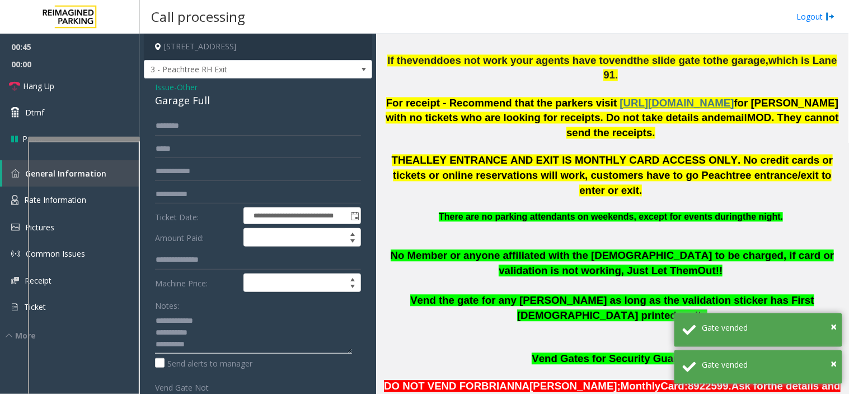
click at [205, 345] on textarea at bounding box center [253, 332] width 197 height 42
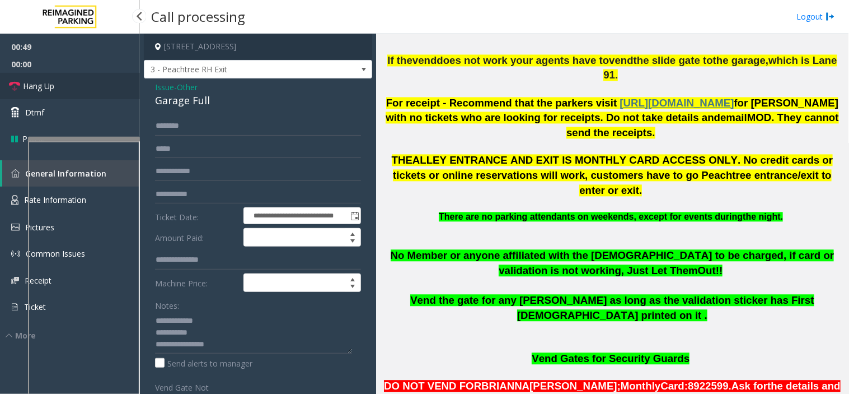
click at [85, 85] on link "Hang Up" at bounding box center [70, 86] width 140 height 26
click at [242, 353] on textarea at bounding box center [253, 332] width 197 height 42
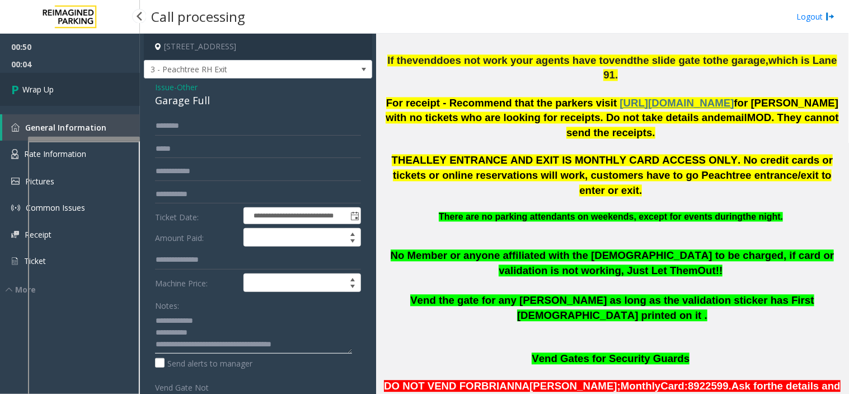
type textarea "**********"
click at [102, 94] on link "Wrap Up" at bounding box center [70, 89] width 140 height 33
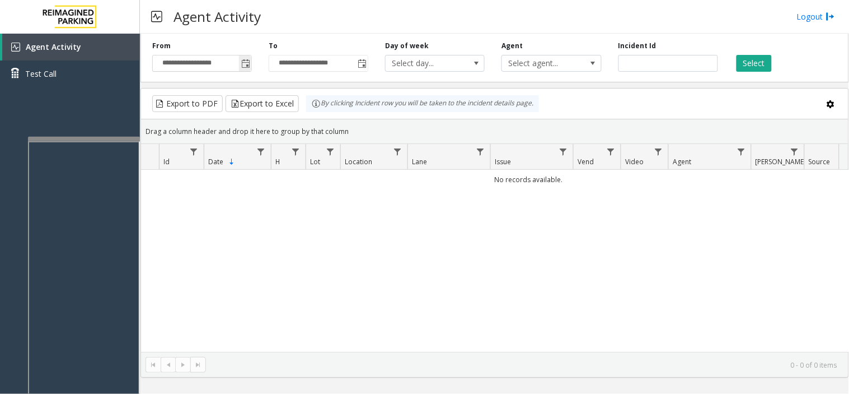
click at [248, 59] on span "Toggle popup" at bounding box center [245, 63] width 9 height 9
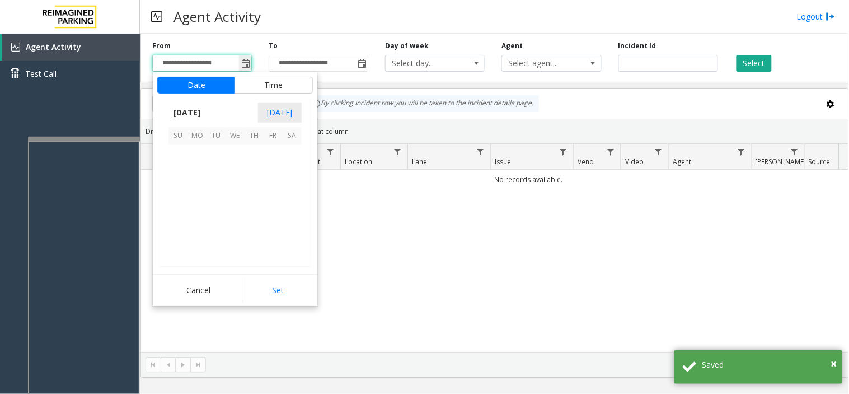
scroll to position [201066, 0]
click at [228, 157] on span "1" at bounding box center [235, 154] width 19 height 19
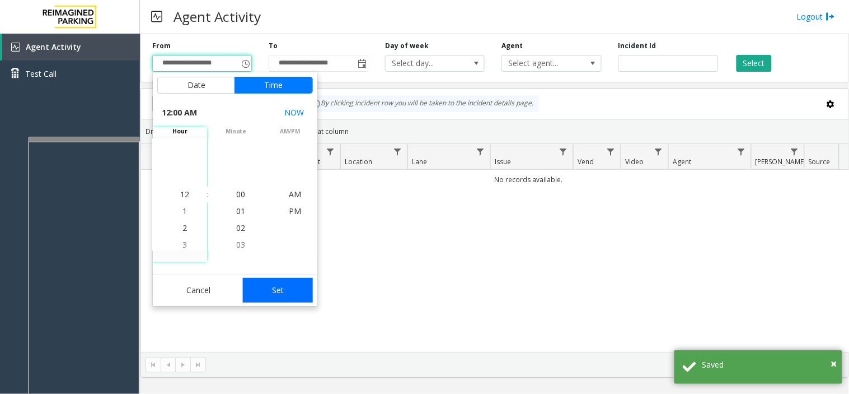
click at [259, 288] on button "Set" at bounding box center [278, 290] width 71 height 25
type input "**********"
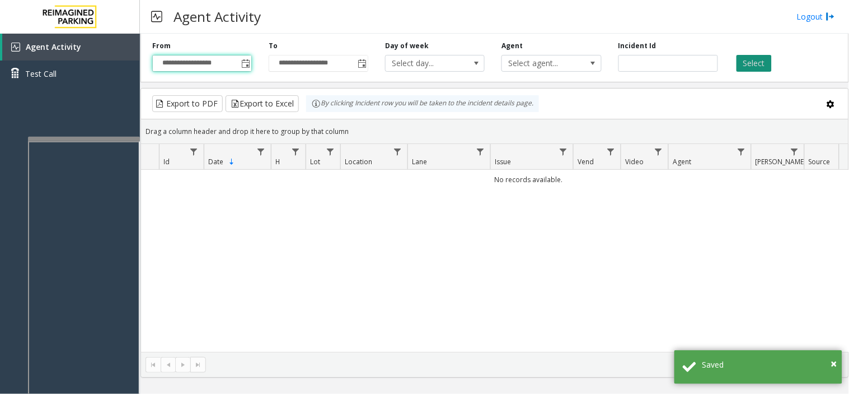
click at [757, 71] on button "Select" at bounding box center [754, 63] width 35 height 17
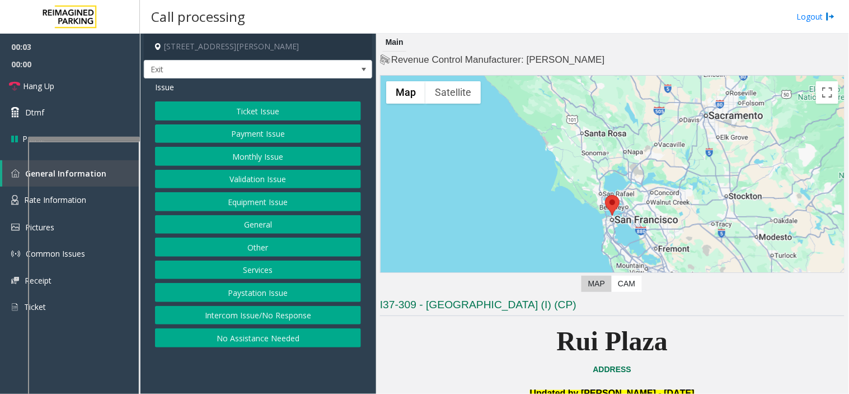
click at [262, 266] on button "Services" at bounding box center [258, 269] width 206 height 19
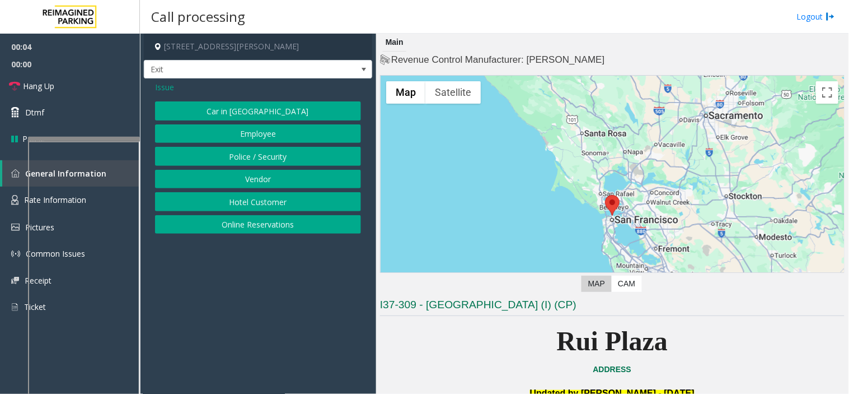
click at [254, 222] on button "Online Reservations" at bounding box center [258, 224] width 206 height 19
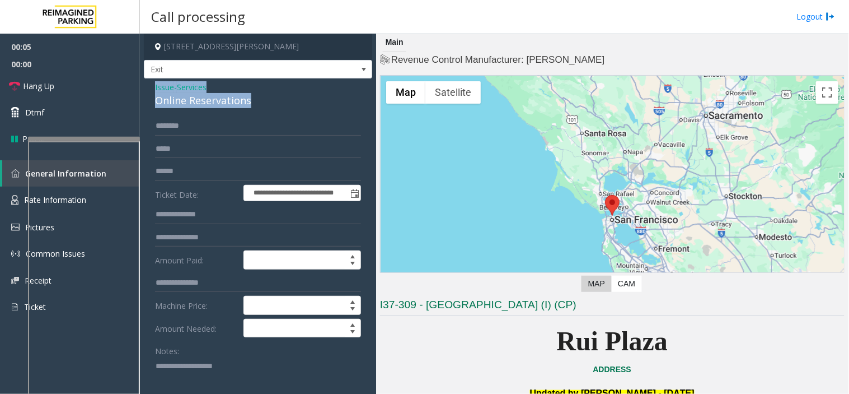
drag, startPoint x: 252, startPoint y: 98, endPoint x: 143, endPoint y: 82, distance: 110.3
click at [143, 82] on app-call-processing-form "**********" at bounding box center [258, 214] width 236 height 360
click at [244, 373] on textarea at bounding box center [253, 378] width 197 height 42
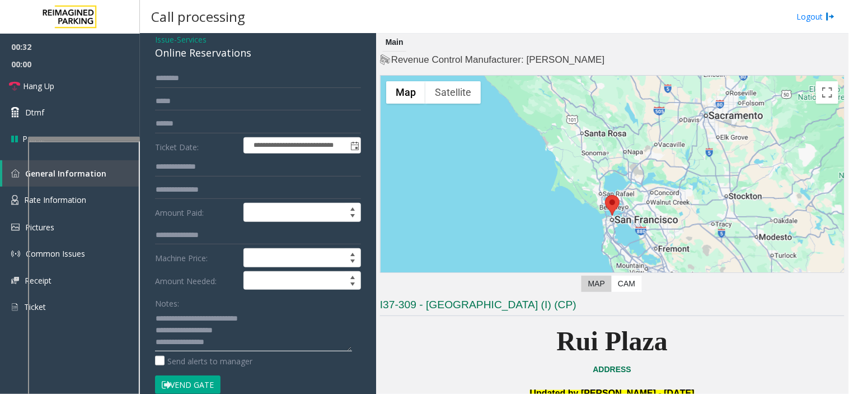
scroll to position [67, 0]
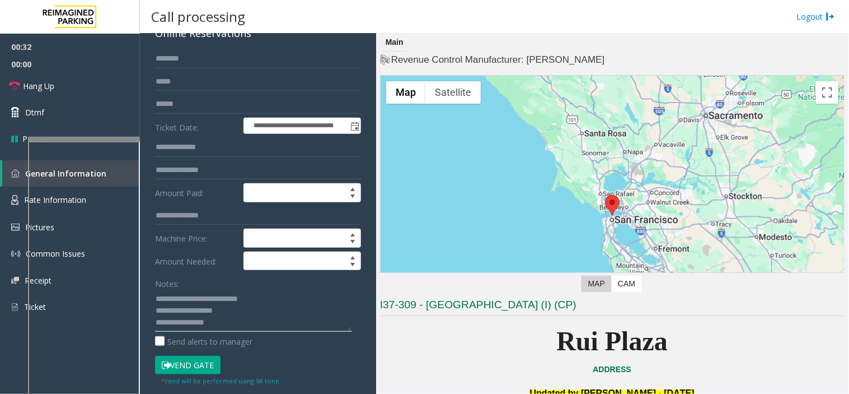
click at [244, 317] on textarea at bounding box center [253, 311] width 197 height 42
click at [253, 307] on textarea at bounding box center [253, 311] width 197 height 42
click at [189, 363] on button "Vend Gate" at bounding box center [188, 365] width 66 height 19
click at [259, 315] on textarea at bounding box center [253, 311] width 197 height 42
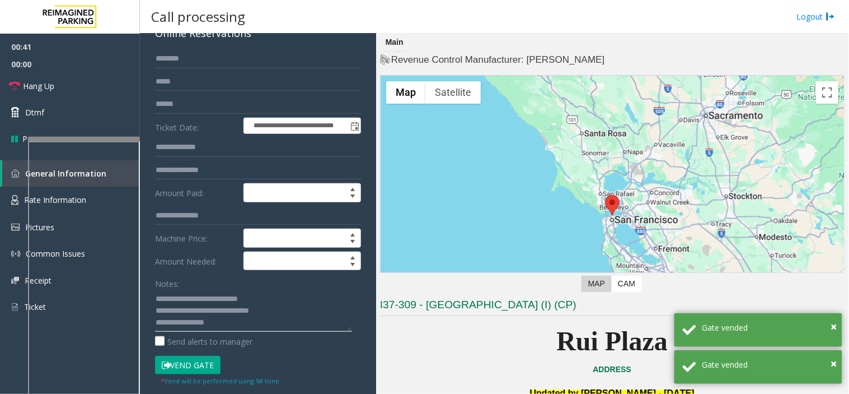
click at [275, 310] on textarea at bounding box center [253, 311] width 197 height 42
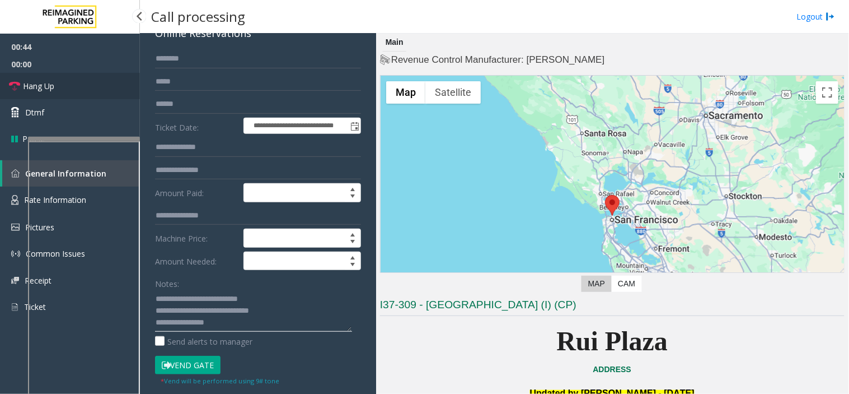
type textarea "**********"
click at [72, 82] on link "Hang Up" at bounding box center [70, 86] width 140 height 26
click at [43, 69] on span "00:00" at bounding box center [70, 63] width 140 height 17
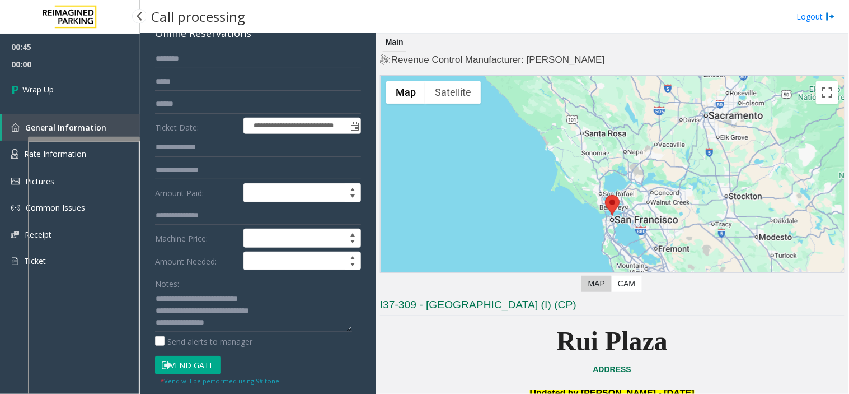
click at [46, 82] on link "Wrap Up" at bounding box center [70, 89] width 140 height 33
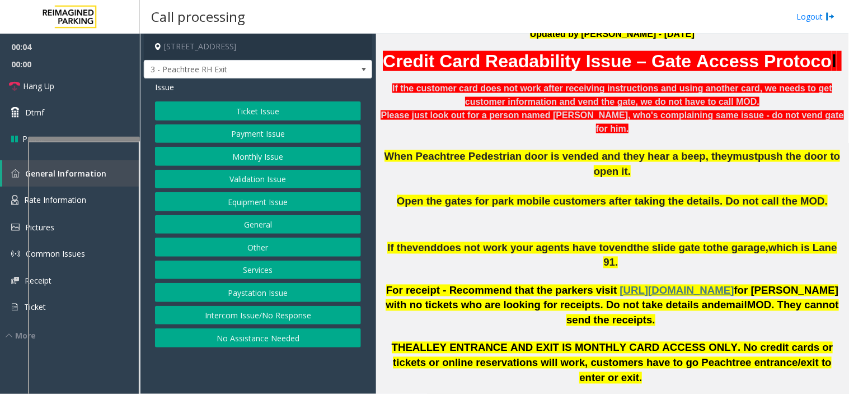
scroll to position [435, 0]
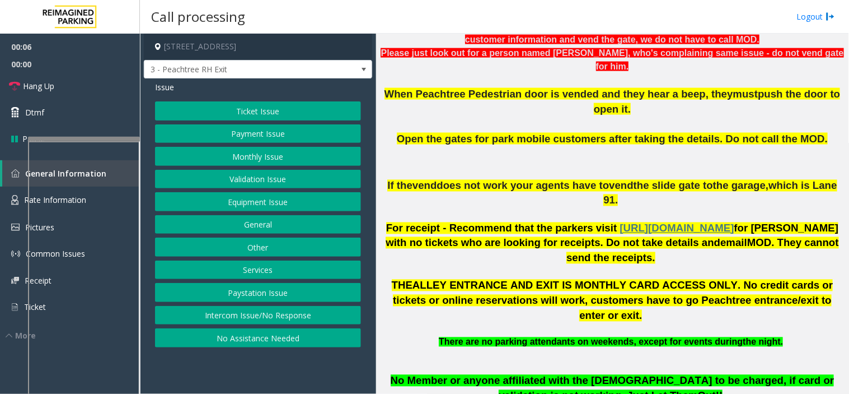
drag, startPoint x: 259, startPoint y: 243, endPoint x: 264, endPoint y: 222, distance: 21.7
click at [259, 243] on button "Other" at bounding box center [258, 246] width 206 height 19
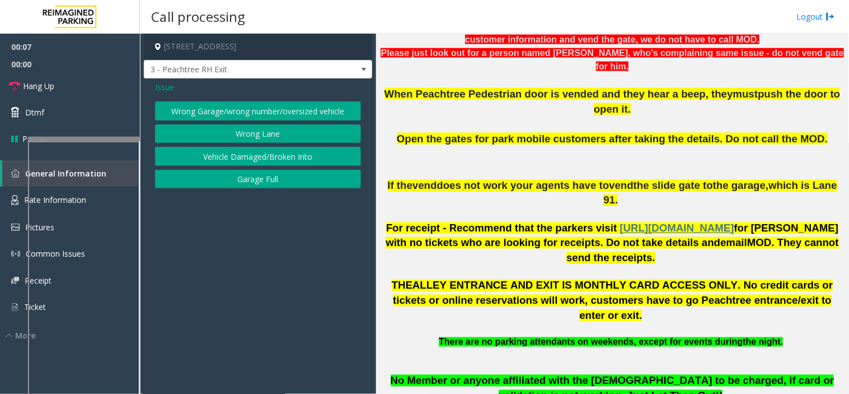
click at [262, 180] on button "Garage Full" at bounding box center [258, 179] width 206 height 19
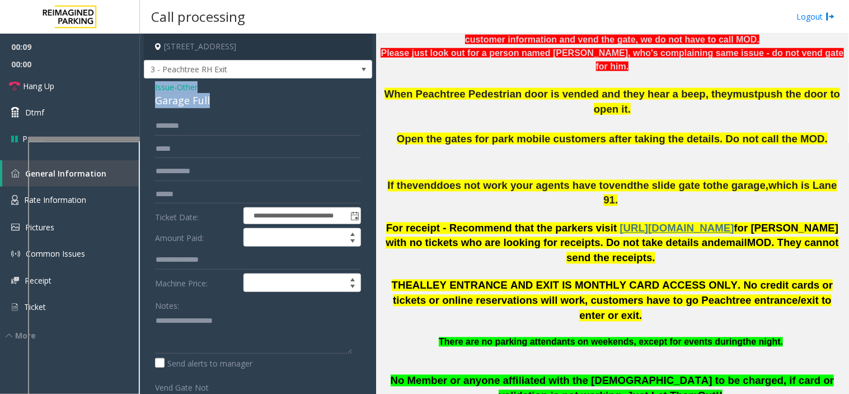
drag, startPoint x: 225, startPoint y: 97, endPoint x: 144, endPoint y: 82, distance: 81.4
click at [144, 82] on div "**********" at bounding box center [258, 290] width 228 height 425
copy div "Issue - Other Garage Full"
click at [217, 337] on textarea at bounding box center [253, 332] width 197 height 42
paste textarea "**********"
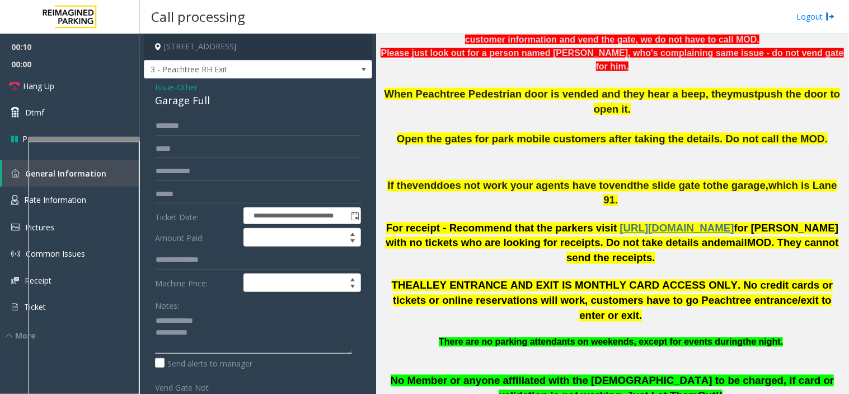
type textarea "**********"
click at [186, 191] on input "text" at bounding box center [258, 194] width 206 height 19
type input "****"
click at [217, 334] on textarea at bounding box center [253, 332] width 197 height 42
type textarea "**********"
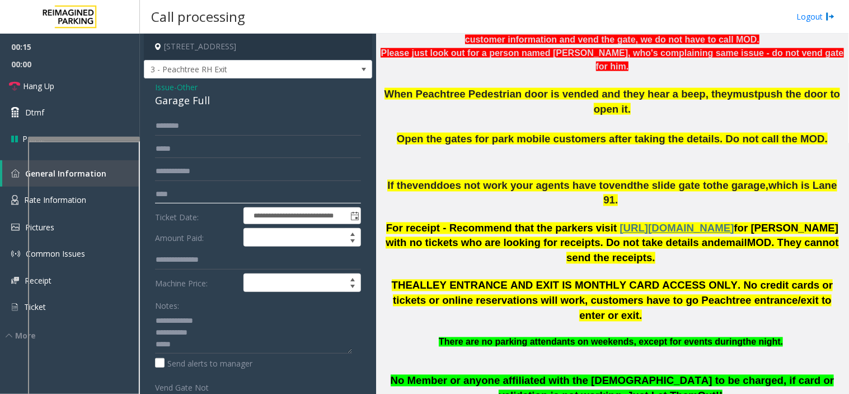
click at [189, 189] on input "****" at bounding box center [258, 194] width 206 height 19
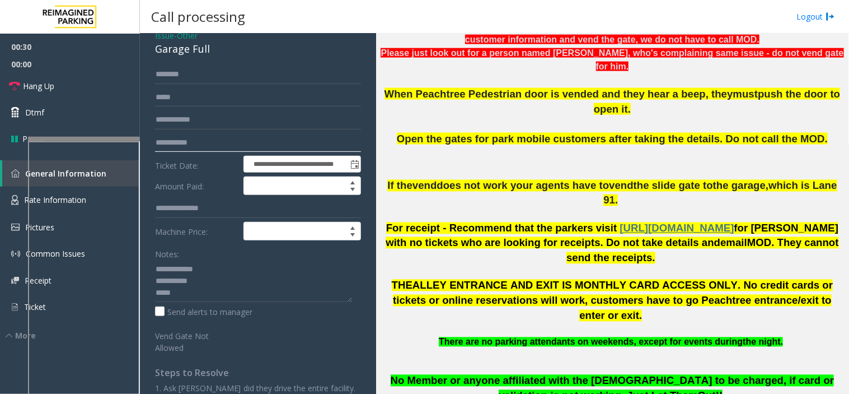
scroll to position [0, 0]
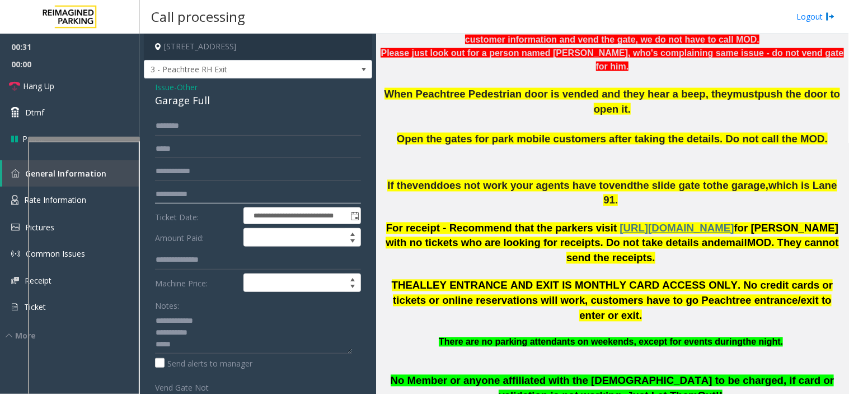
type input "**********"
click at [166, 85] on span "Issue" at bounding box center [164, 87] width 19 height 12
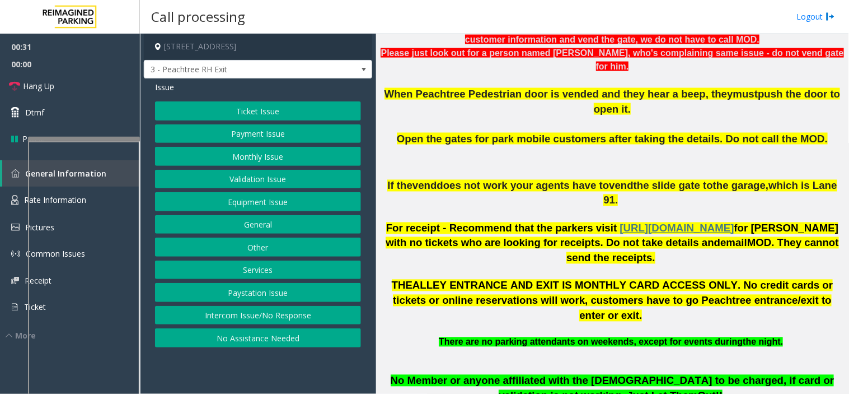
click at [244, 118] on button "Ticket Issue" at bounding box center [258, 110] width 206 height 19
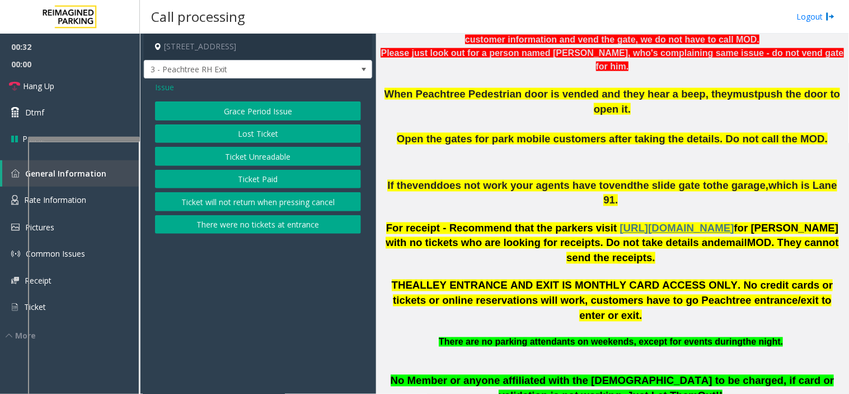
click at [253, 194] on button "Ticket will not return when pressing cancel" at bounding box center [258, 201] width 206 height 19
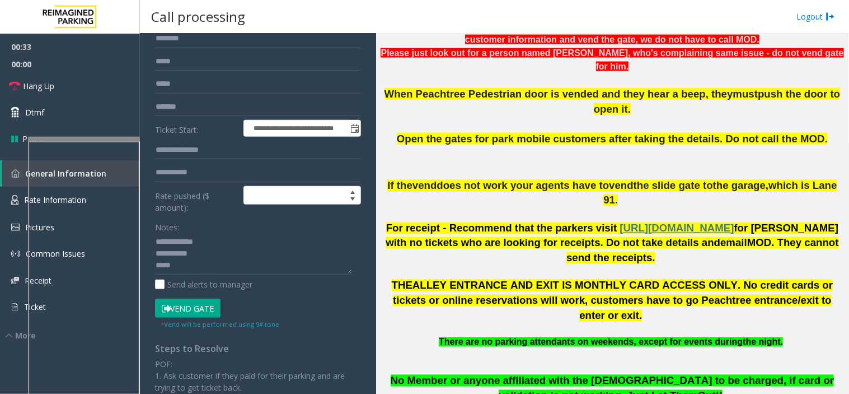
scroll to position [249, 0]
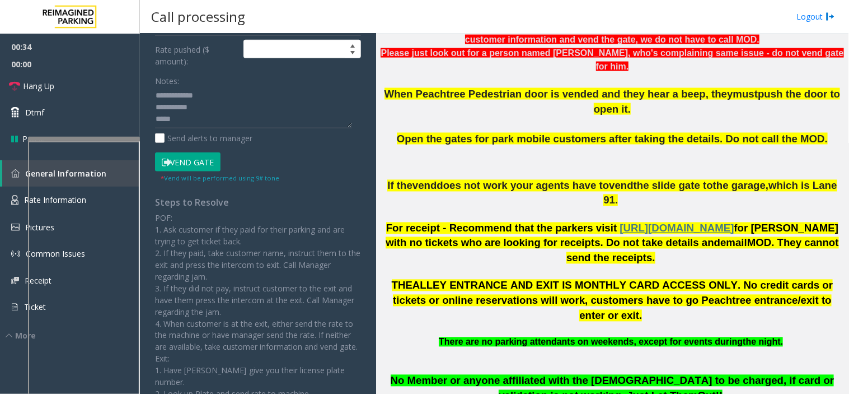
click at [186, 165] on button "Vend Gate" at bounding box center [188, 161] width 66 height 19
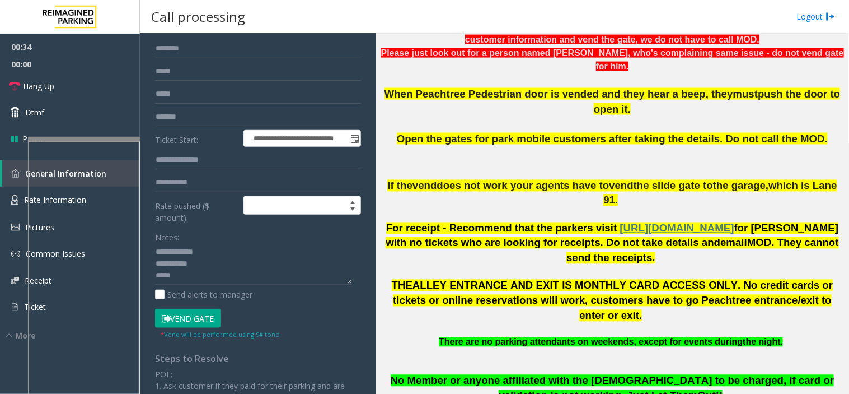
scroll to position [0, 0]
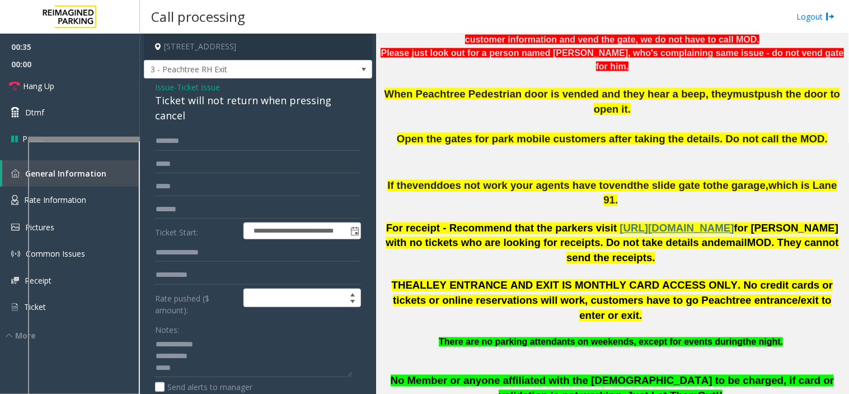
click at [164, 90] on span "Issue" at bounding box center [164, 87] width 19 height 12
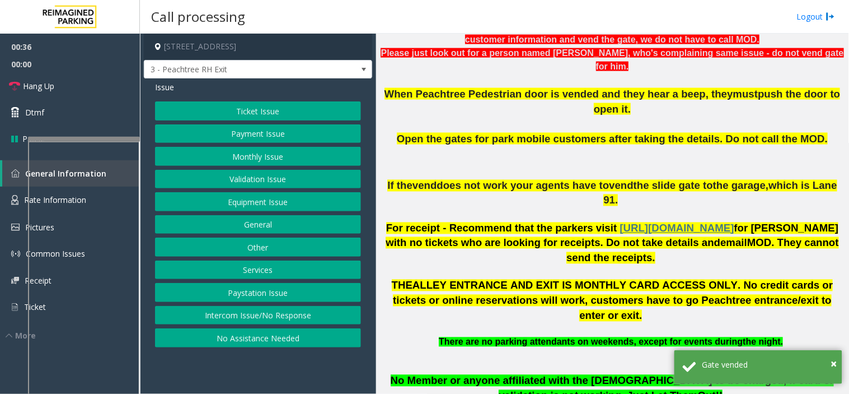
click at [262, 239] on button "Other" at bounding box center [258, 246] width 206 height 19
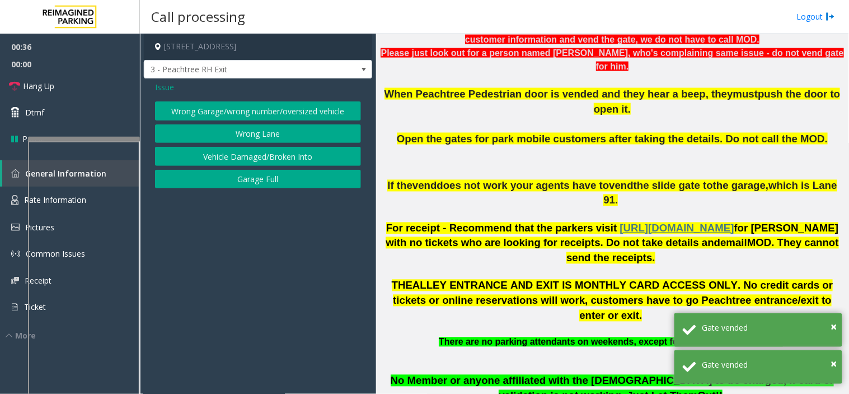
click at [256, 172] on button "Garage Full" at bounding box center [258, 179] width 206 height 19
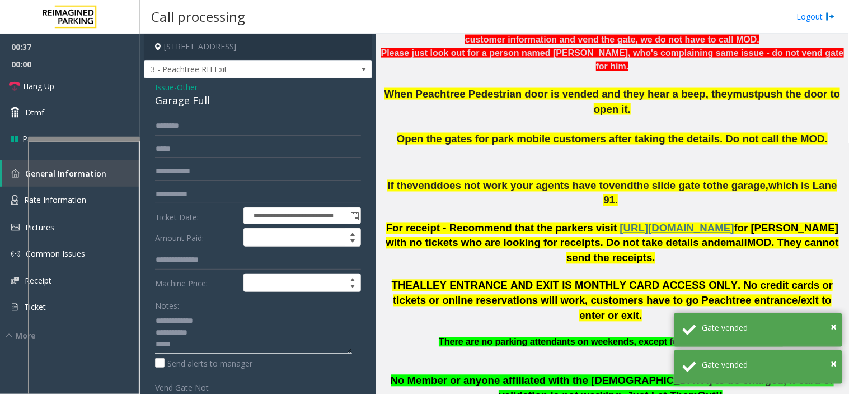
click at [194, 348] on textarea at bounding box center [253, 332] width 197 height 42
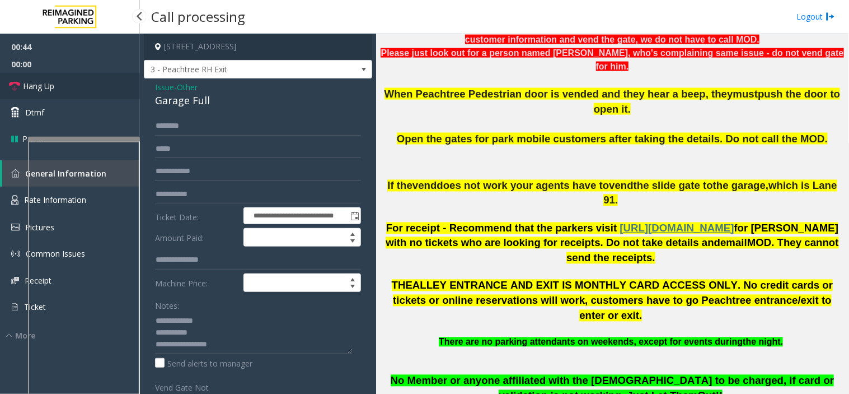
drag, startPoint x: 81, startPoint y: 82, endPoint x: 101, endPoint y: 109, distance: 33.6
click at [81, 85] on link "Hang Up" at bounding box center [70, 86] width 140 height 26
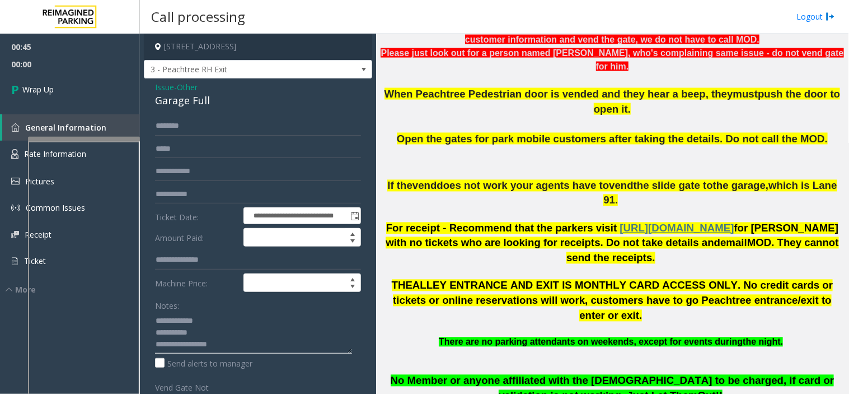
click at [239, 334] on textarea at bounding box center [253, 332] width 197 height 42
click at [239, 339] on textarea at bounding box center [253, 332] width 197 height 42
click at [258, 349] on textarea at bounding box center [253, 332] width 197 height 42
type textarea "**********"
click at [86, 81] on link "Wrap Up" at bounding box center [70, 89] width 140 height 33
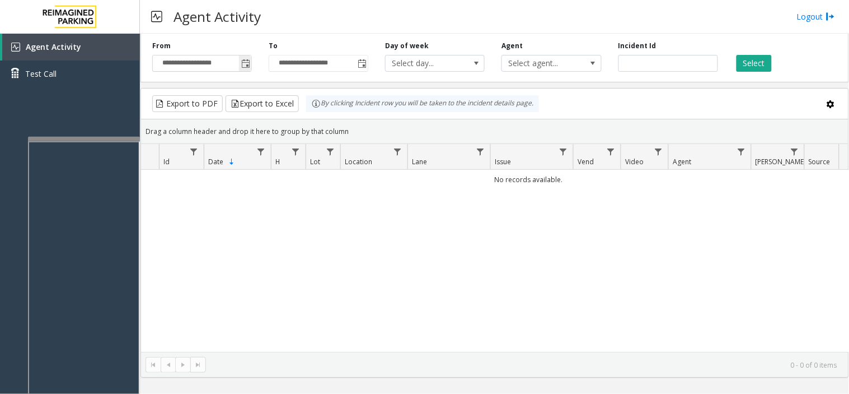
click at [249, 57] on span "Toggle popup" at bounding box center [245, 63] width 12 height 18
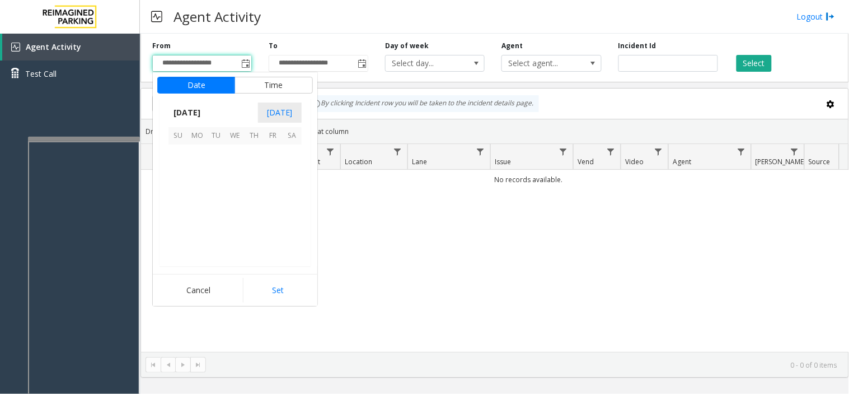
scroll to position [201066, 0]
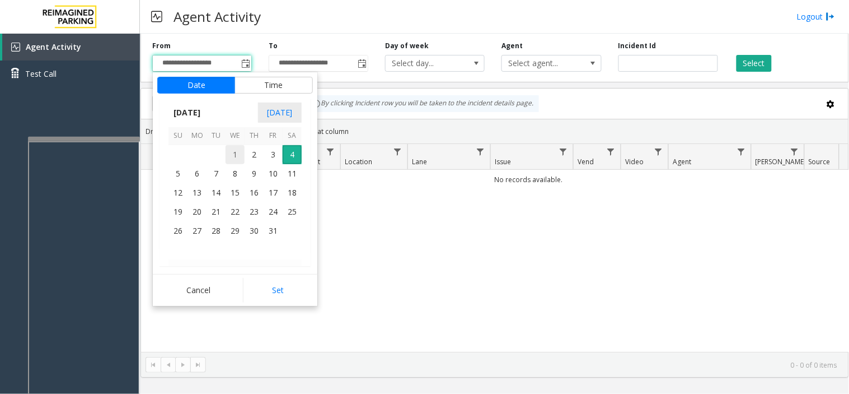
click at [234, 154] on span "1" at bounding box center [235, 154] width 19 height 19
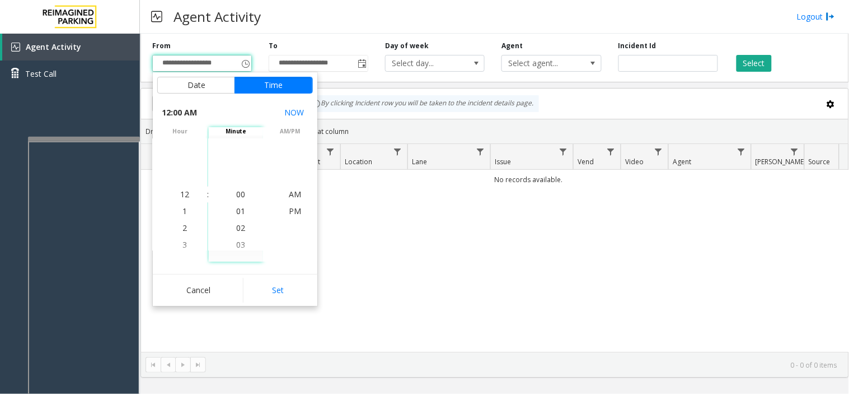
drag, startPoint x: 269, startPoint y: 292, endPoint x: 299, endPoint y: 276, distance: 34.3
click at [270, 292] on button "Set" at bounding box center [278, 290] width 71 height 25
type input "**********"
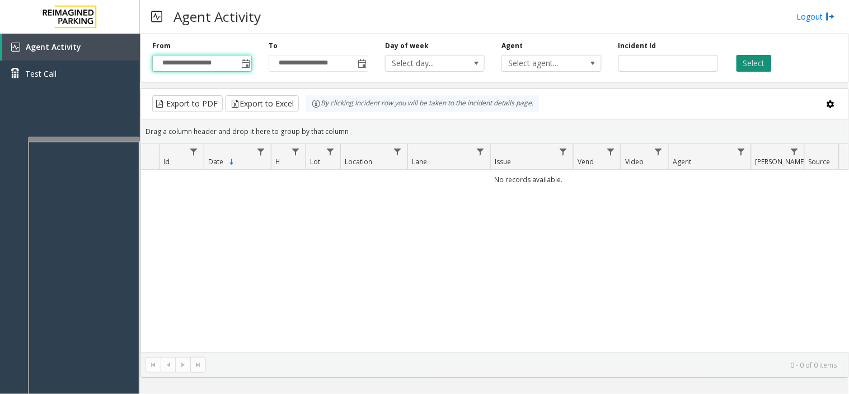
click at [759, 66] on button "Select" at bounding box center [754, 63] width 35 height 17
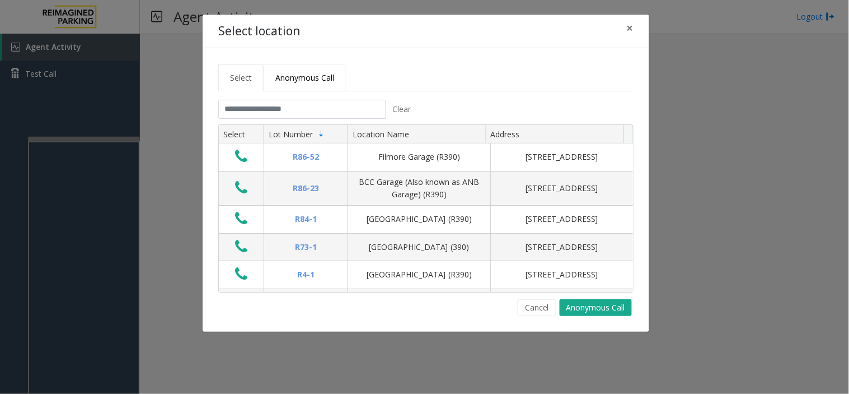
click at [335, 87] on link "Anonymous Call" at bounding box center [305, 77] width 82 height 27
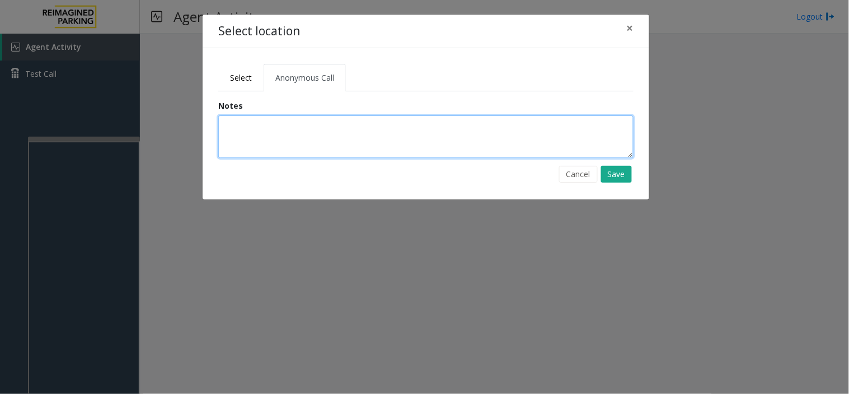
click at [290, 143] on textarea at bounding box center [425, 136] width 415 height 43
click at [230, 129] on textarea "**********" at bounding box center [425, 136] width 415 height 43
type textarea "**********"
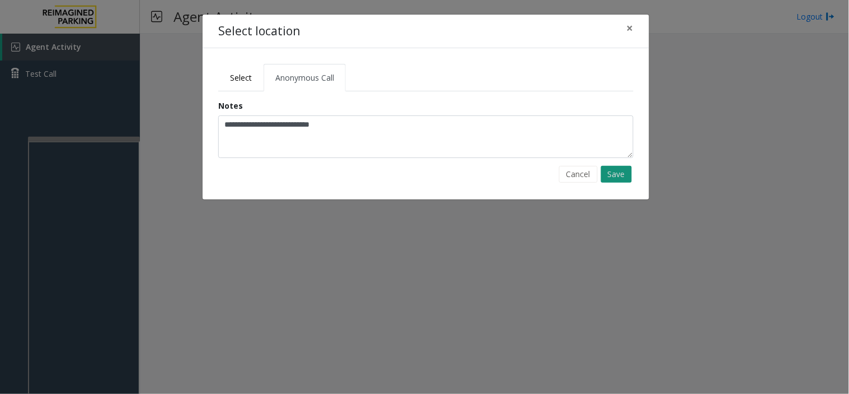
click at [622, 177] on button "Save" at bounding box center [616, 174] width 31 height 17
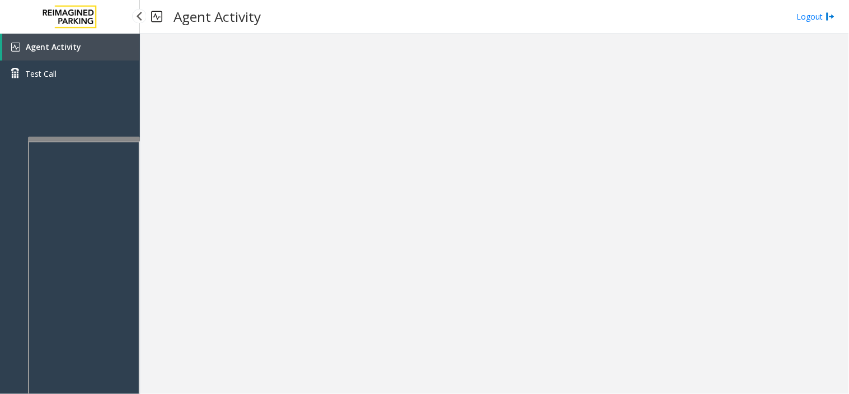
click at [40, 48] on span "Agent Activity" at bounding box center [53, 46] width 55 height 11
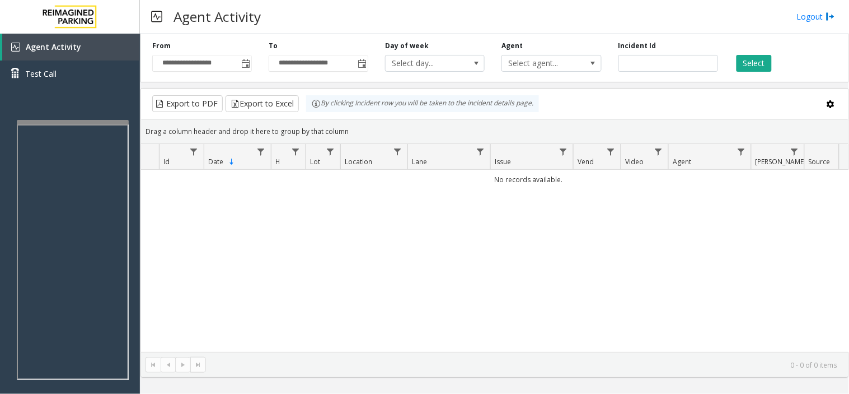
click at [90, 120] on app-root "**********" at bounding box center [424, 197] width 849 height 394
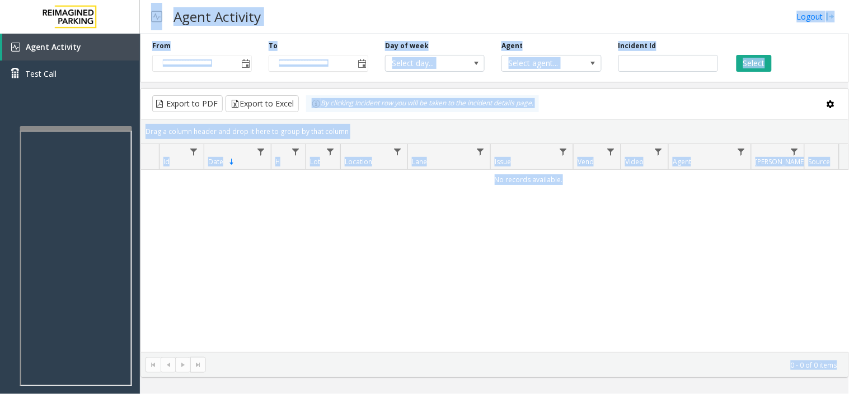
click at [94, 130] on div at bounding box center [76, 128] width 112 height 4
click at [418, 6] on div "Agent Activity Logout" at bounding box center [494, 17] width 709 height 34
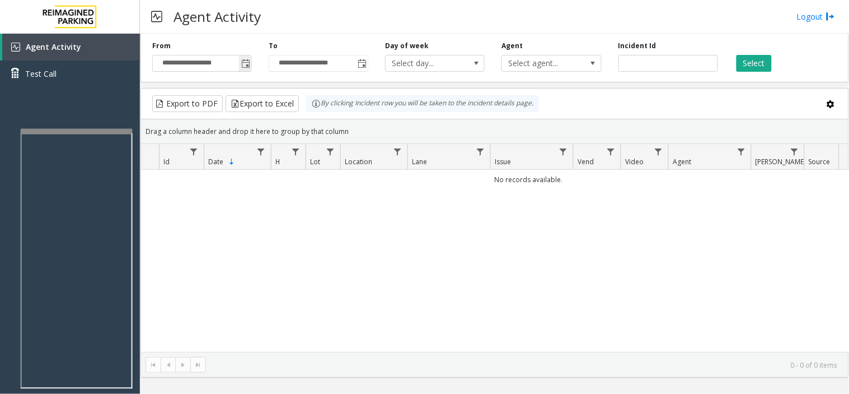
click at [245, 62] on span "Toggle popup" at bounding box center [245, 63] width 9 height 9
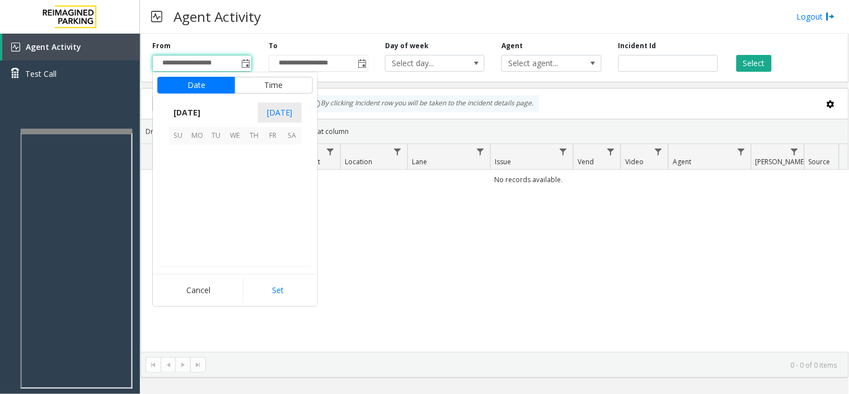
scroll to position [201066, 0]
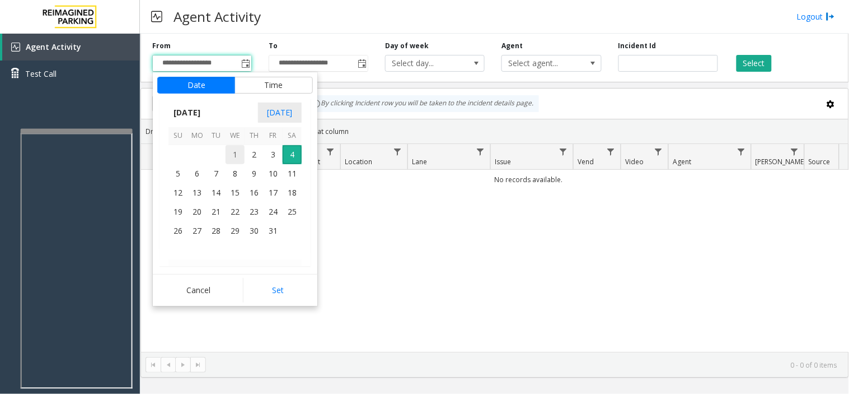
click at [232, 152] on span "1" at bounding box center [235, 154] width 19 height 19
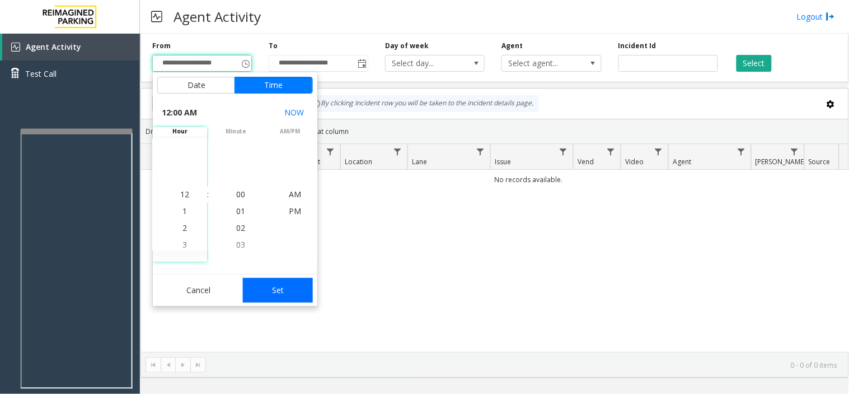
click at [292, 288] on button "Set" at bounding box center [278, 290] width 71 height 25
type input "**********"
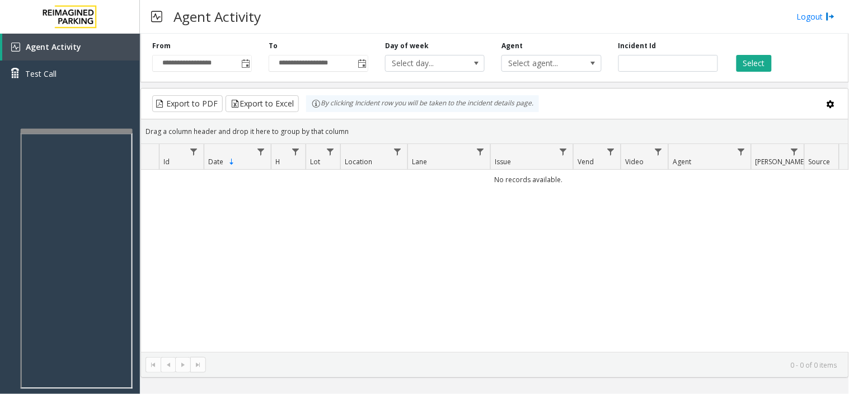
click at [753, 52] on div "Select" at bounding box center [785, 56] width 116 height 31
click at [753, 57] on button "Select" at bounding box center [754, 63] width 35 height 17
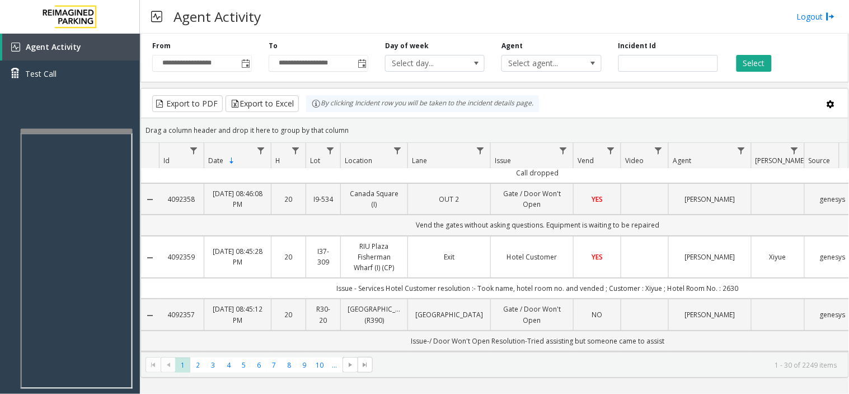
scroll to position [62, 0]
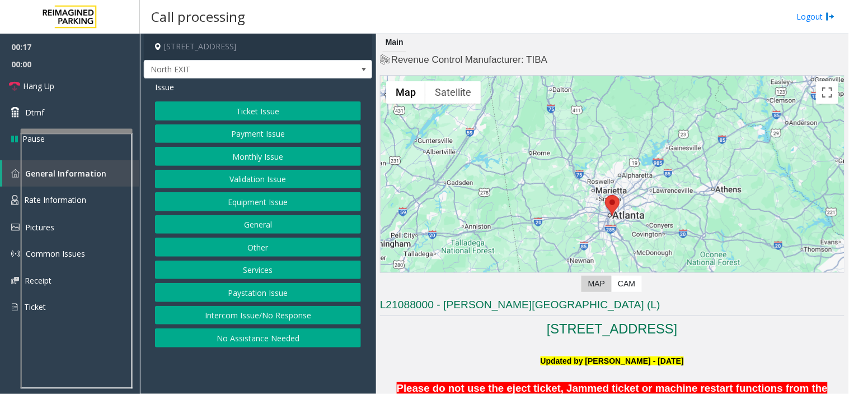
click at [319, 127] on button "Payment Issue" at bounding box center [258, 133] width 206 height 19
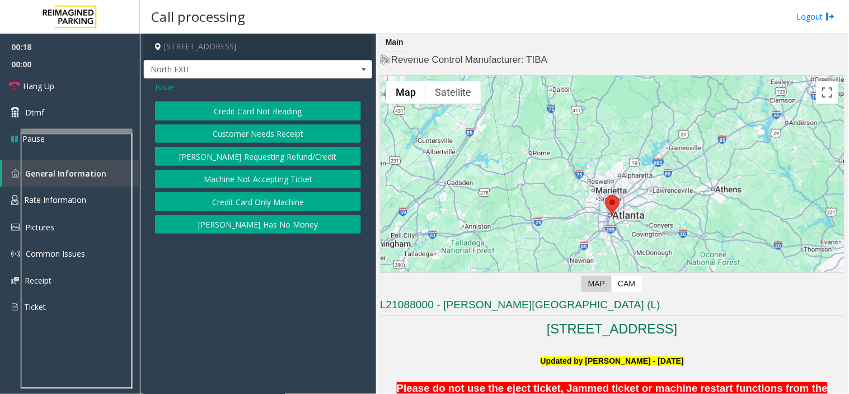
click at [270, 111] on button "Credit Card Not Reading" at bounding box center [258, 110] width 206 height 19
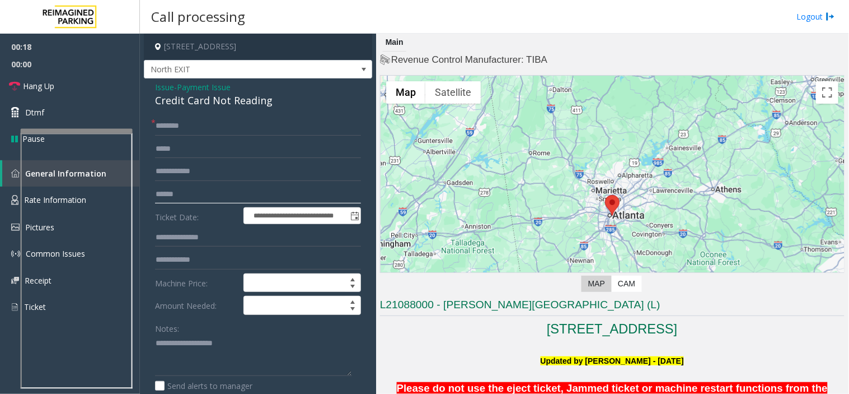
click at [214, 199] on input "text" at bounding box center [258, 194] width 206 height 19
type input "*******"
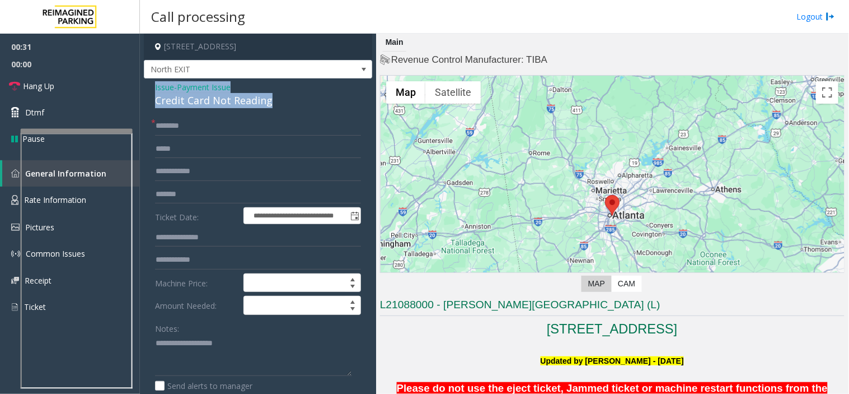
drag, startPoint x: 291, startPoint y: 104, endPoint x: 153, endPoint y: 88, distance: 138.7
click at [153, 88] on div "**********" at bounding box center [258, 362] width 228 height 568
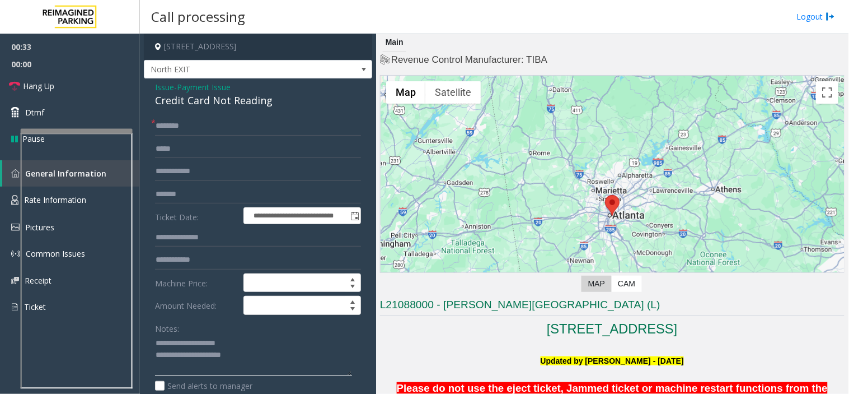
type textarea "**********"
click at [171, 112] on div "**********" at bounding box center [258, 362] width 228 height 568
click at [172, 123] on input "text" at bounding box center [258, 125] width 206 height 19
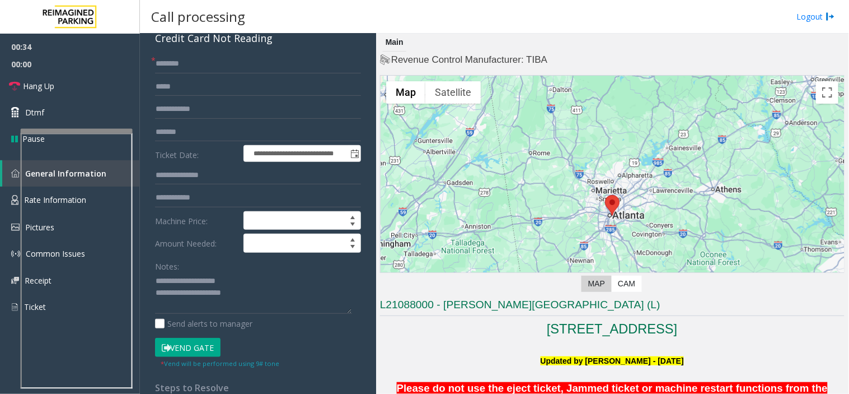
click at [192, 351] on button "Vend Gate" at bounding box center [188, 347] width 66 height 19
click at [168, 68] on input "text" at bounding box center [258, 63] width 206 height 19
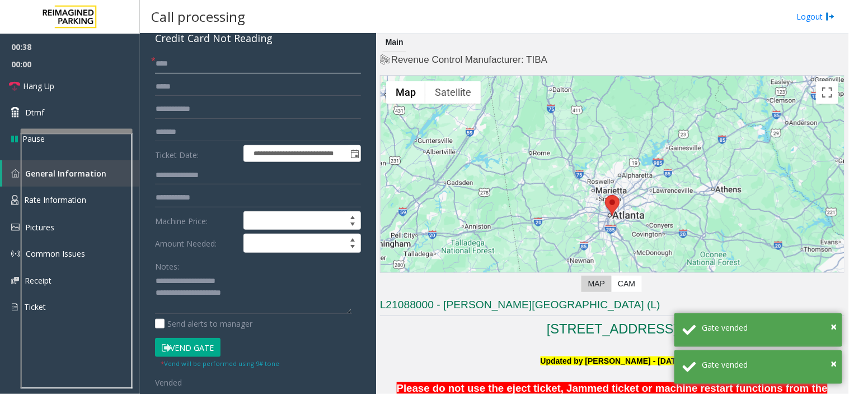
type input "****"
click at [269, 291] on textarea at bounding box center [253, 293] width 197 height 42
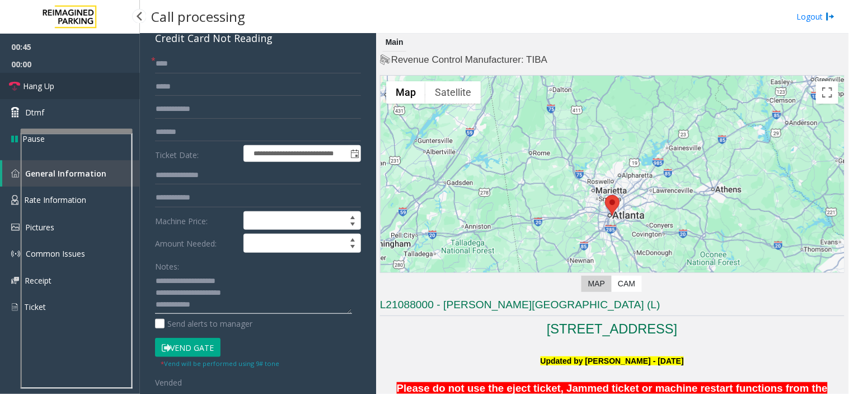
type textarea "**********"
click at [37, 88] on span "Hang Up" at bounding box center [38, 86] width 31 height 12
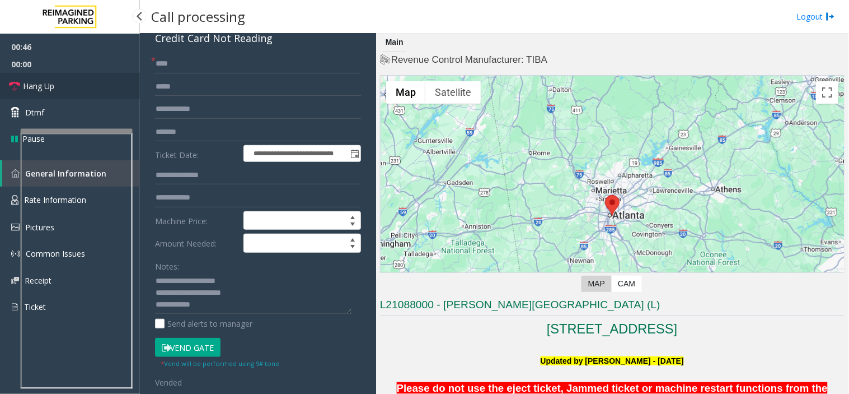
click at [37, 88] on span "Hang Up" at bounding box center [38, 86] width 31 height 12
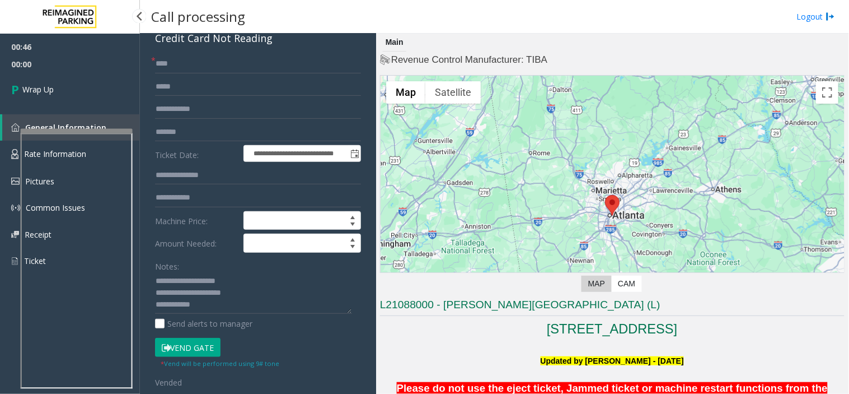
click at [37, 88] on span "Wrap Up" at bounding box center [37, 89] width 31 height 12
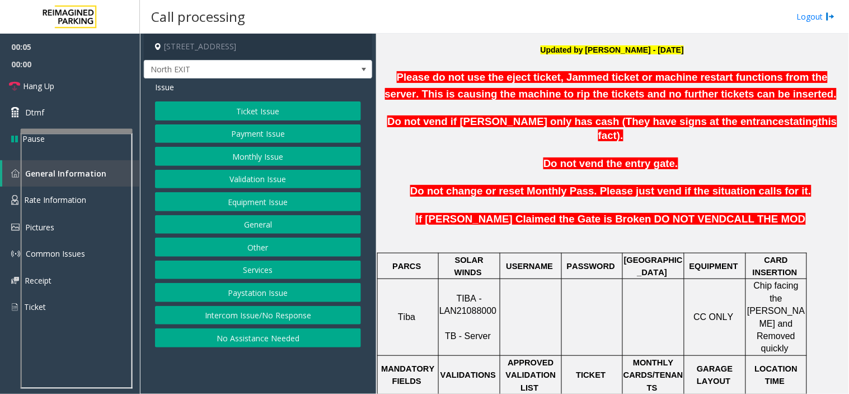
scroll to position [497, 0]
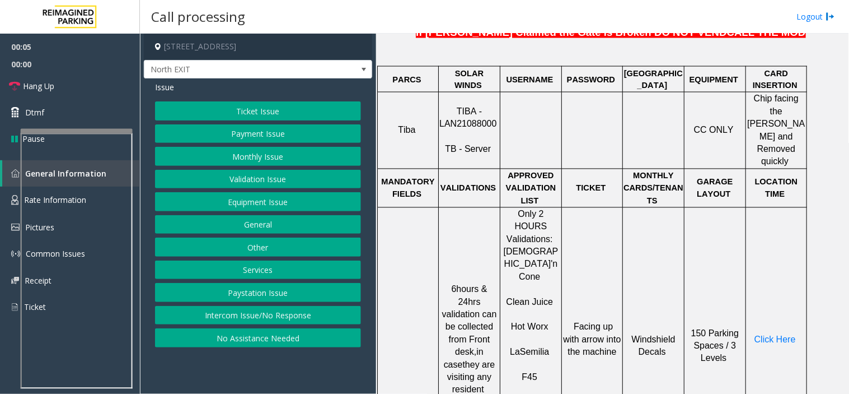
click at [255, 102] on button "Ticket Issue" at bounding box center [258, 110] width 206 height 19
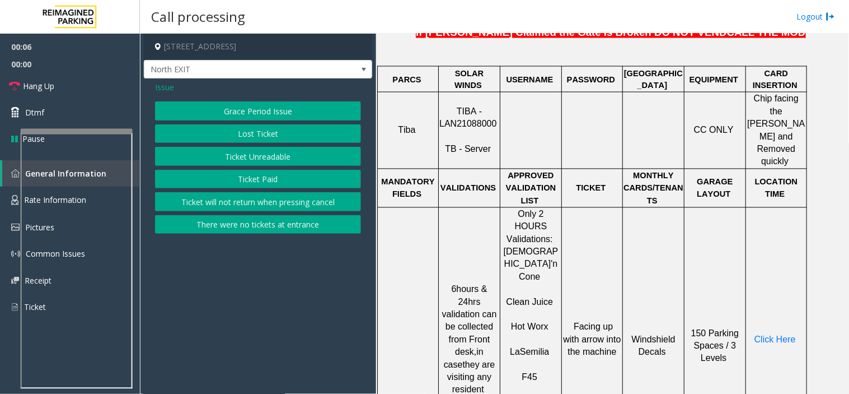
click at [166, 86] on span "Issue" at bounding box center [164, 87] width 19 height 12
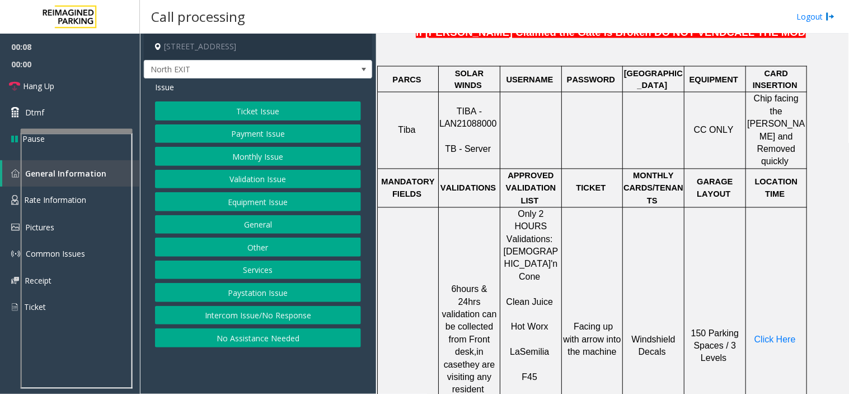
click at [242, 135] on button "Payment Issue" at bounding box center [258, 133] width 206 height 19
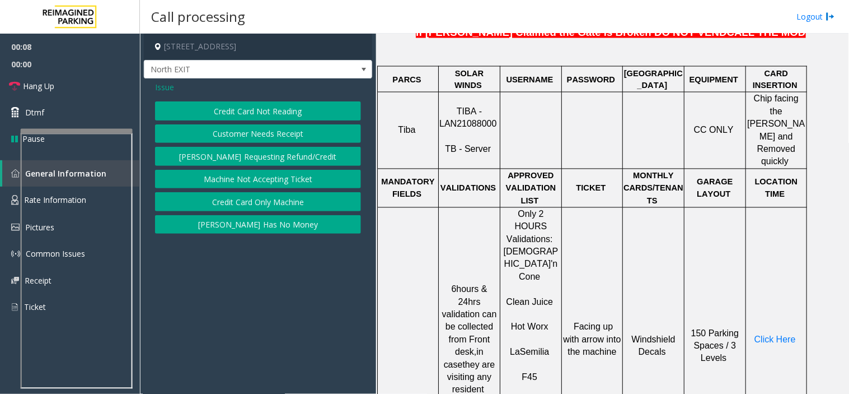
click at [269, 110] on button "Credit Card Not Reading" at bounding box center [258, 110] width 206 height 19
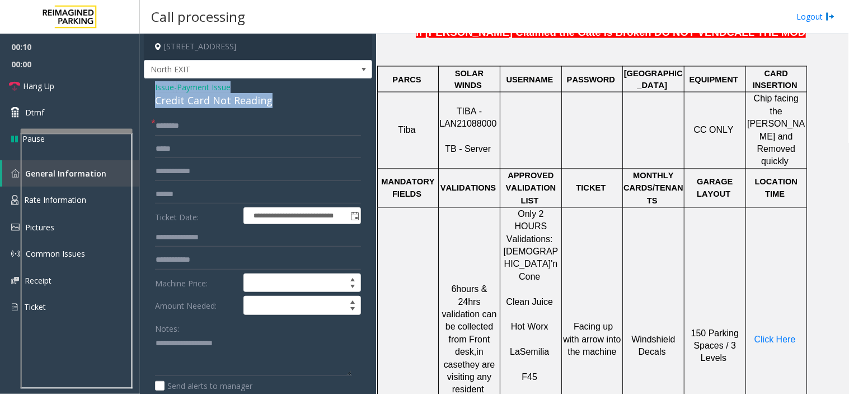
drag, startPoint x: 276, startPoint y: 102, endPoint x: 150, endPoint y: 87, distance: 126.3
click at [150, 87] on div "**********" at bounding box center [258, 362] width 228 height 568
copy div "Issue - Payment Issue Credit Card Not Reading"
click at [207, 343] on textarea at bounding box center [253, 355] width 197 height 42
paste textarea "**********"
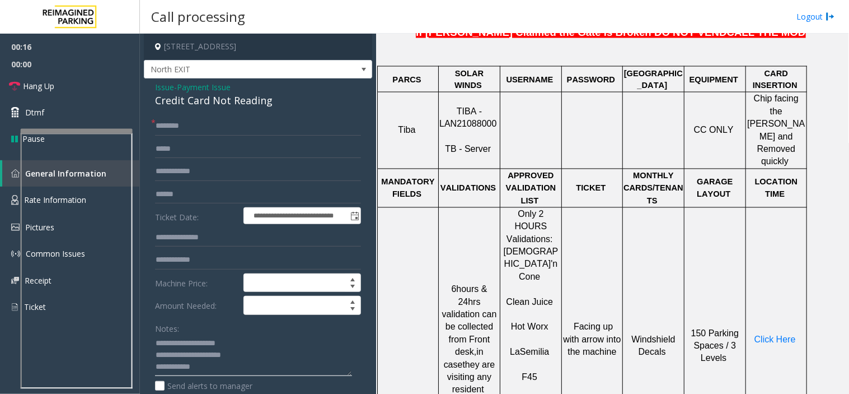
type textarea "**********"
click at [198, 113] on div "**********" at bounding box center [258, 362] width 228 height 568
click at [198, 116] on input "text" at bounding box center [258, 125] width 206 height 19
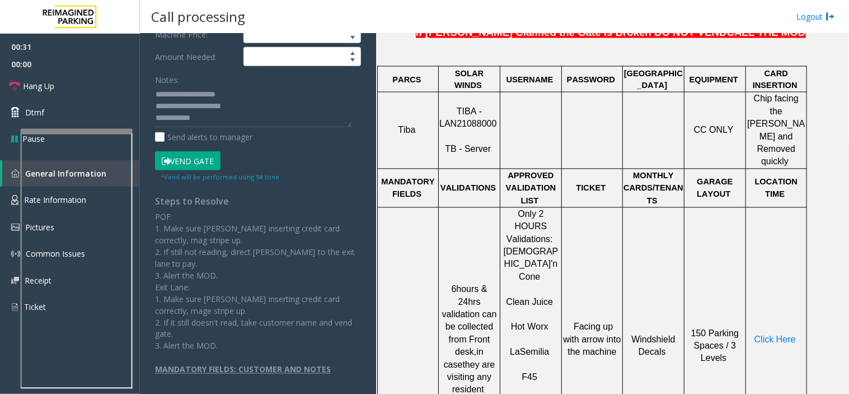
type input "*****"
click at [186, 150] on form "**********" at bounding box center [258, 25] width 206 height 314
click at [188, 155] on button "Vend Gate" at bounding box center [188, 160] width 66 height 19
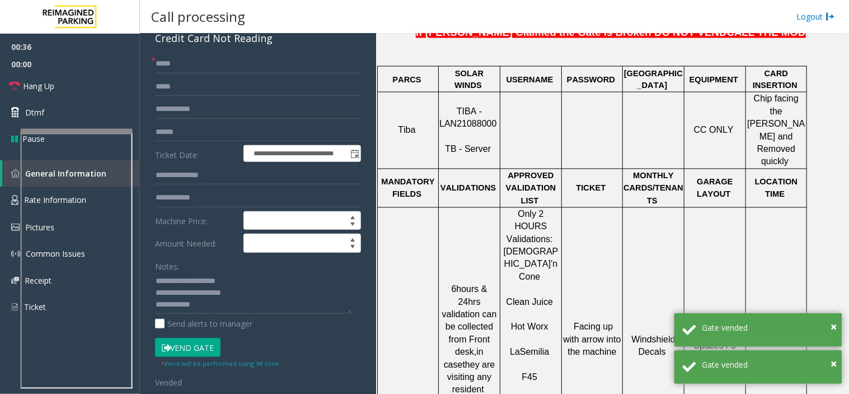
scroll to position [0, 0]
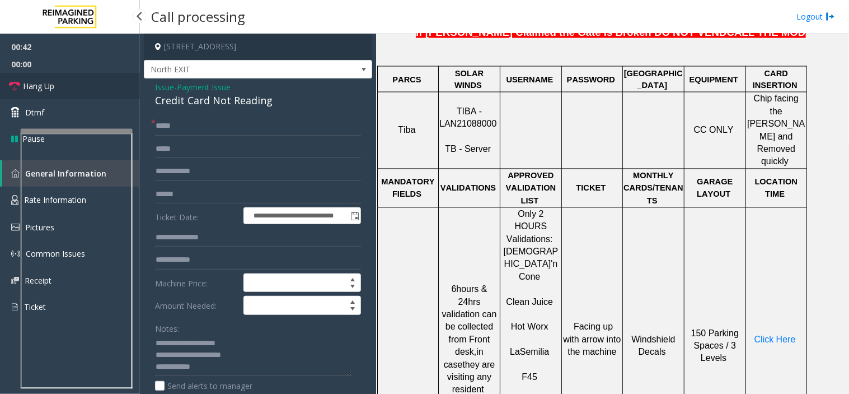
click at [88, 87] on link "Hang Up" at bounding box center [70, 86] width 140 height 26
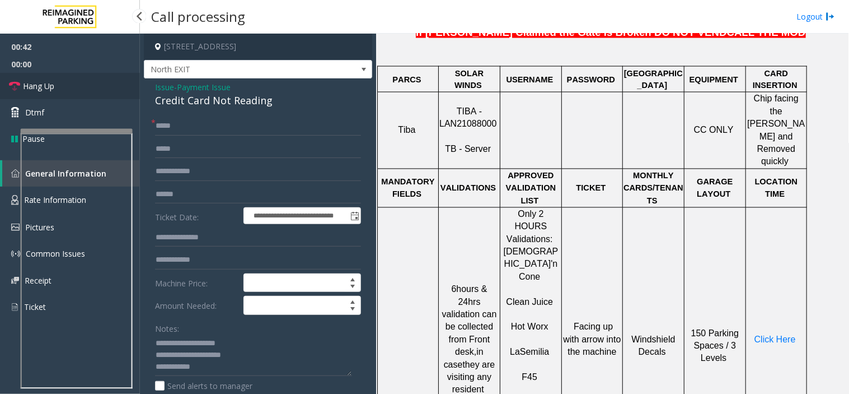
click at [88, 87] on link "Hang Up" at bounding box center [70, 86] width 140 height 26
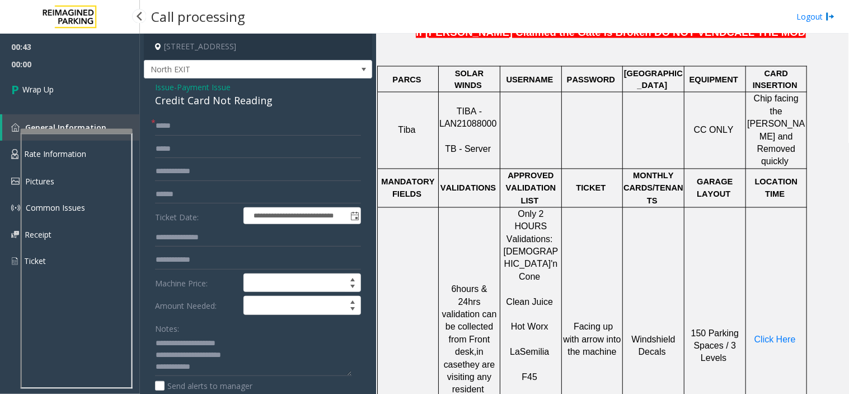
click at [88, 87] on link "Wrap Up" at bounding box center [70, 89] width 140 height 33
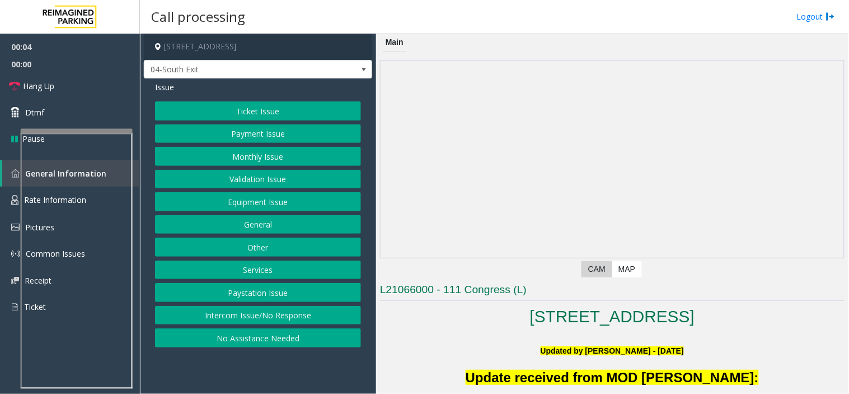
click at [253, 177] on button "Validation Issue" at bounding box center [258, 179] width 206 height 19
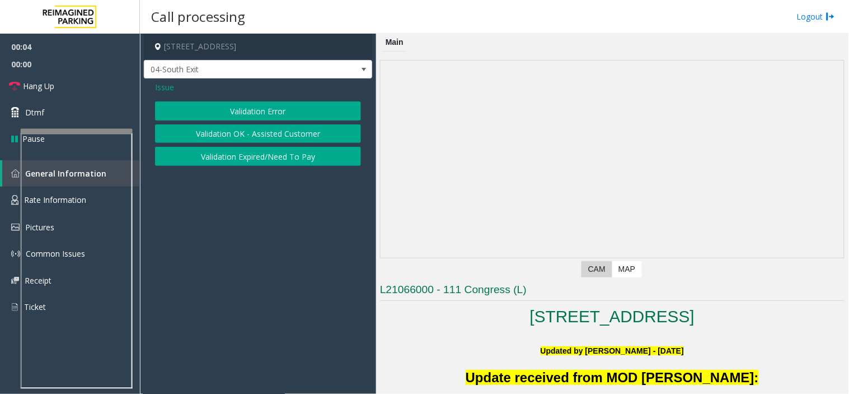
click at [253, 127] on button "Validation OK - Assisted Customer" at bounding box center [258, 133] width 206 height 19
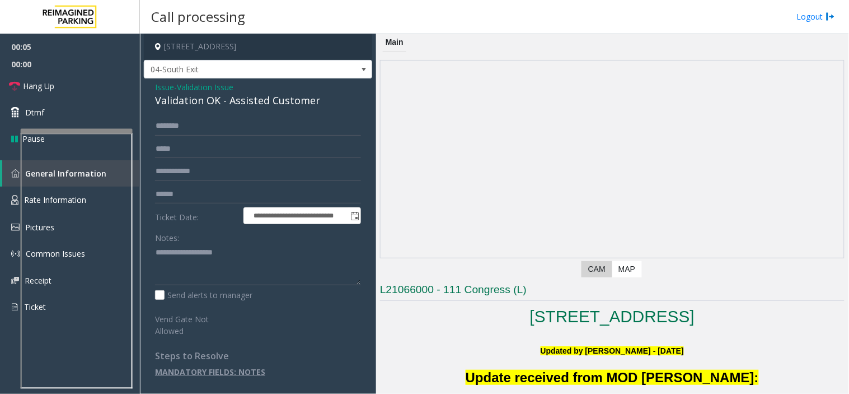
click at [156, 91] on span "Issue" at bounding box center [164, 87] width 19 height 12
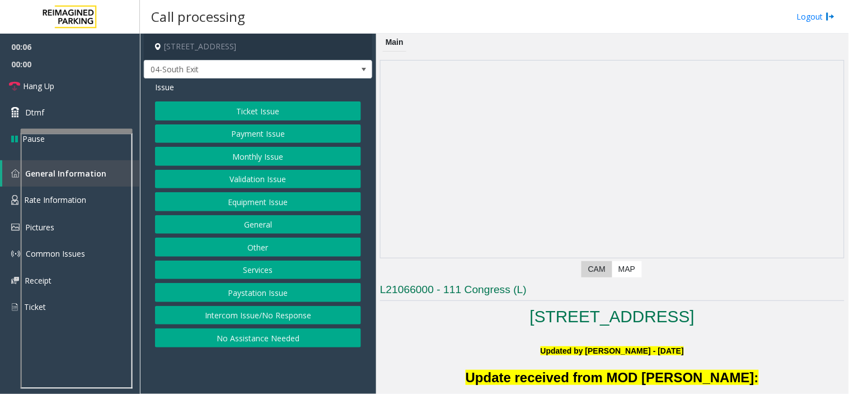
click at [249, 175] on button "Validation Issue" at bounding box center [258, 179] width 206 height 19
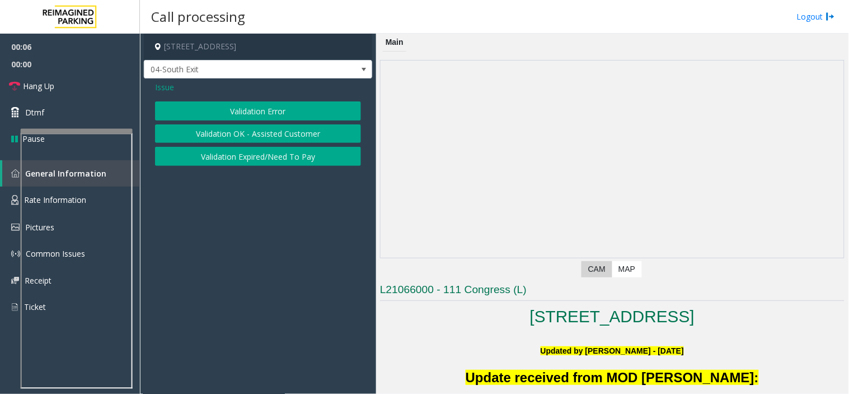
click at [239, 105] on button "Validation Error" at bounding box center [258, 110] width 206 height 19
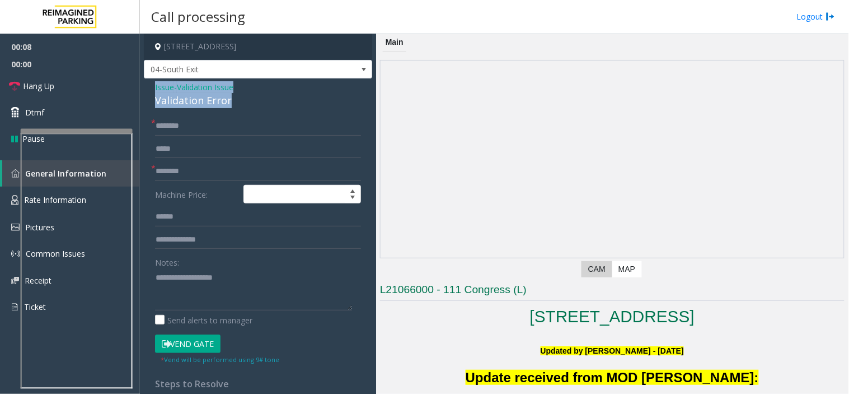
drag, startPoint x: 236, startPoint y: 97, endPoint x: 152, endPoint y: 86, distance: 84.2
click at [152, 86] on div "Issue - Validation Issue Validation Error * * Machine Price: Notes: Send alerts…" at bounding box center [258, 288] width 228 height 420
copy div "Issue - Validation Issue Validation Error"
click at [204, 263] on div "Notes:" at bounding box center [258, 282] width 206 height 58
click at [206, 276] on textarea at bounding box center [253, 289] width 197 height 42
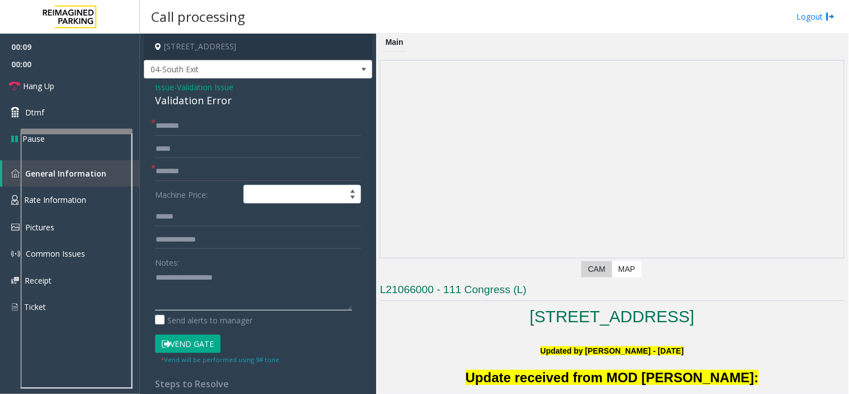
paste textarea "**********"
type textarea "**********"
click at [180, 166] on input "text" at bounding box center [258, 171] width 206 height 19
type input "**********"
click at [184, 298] on textarea at bounding box center [253, 289] width 197 height 42
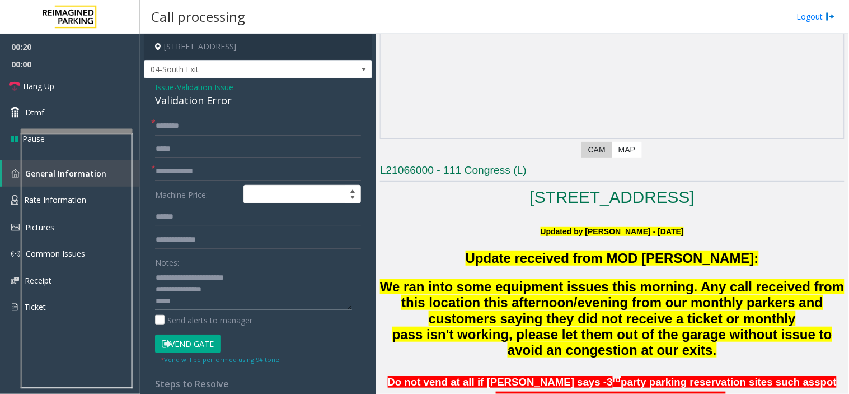
scroll to position [124, 0]
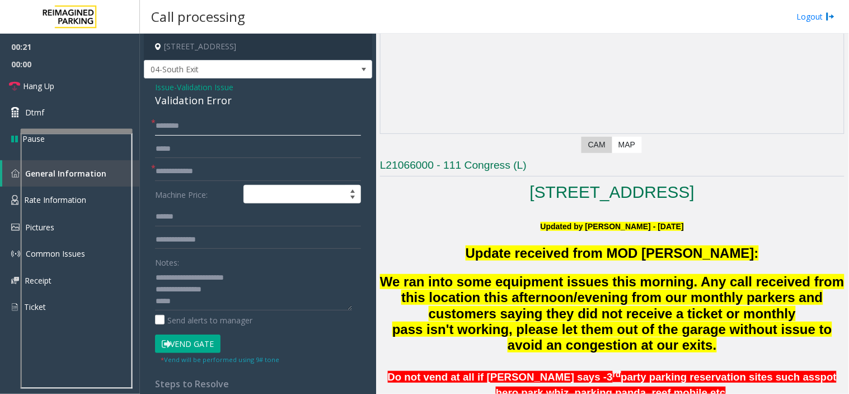
click at [192, 122] on input "text" at bounding box center [258, 125] width 206 height 19
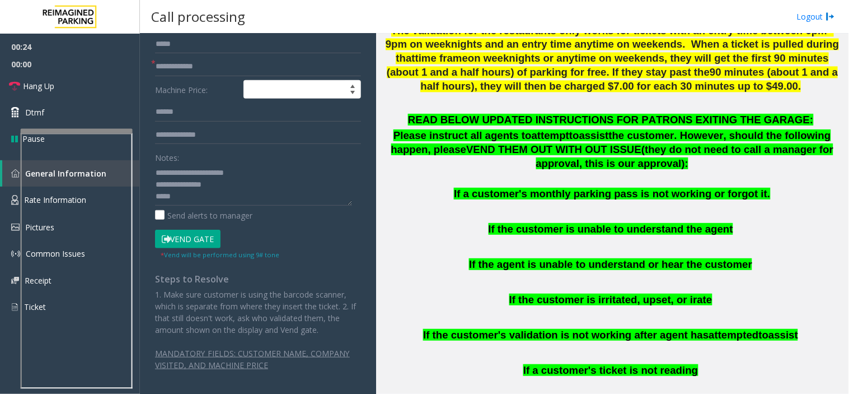
scroll to position [622, 0]
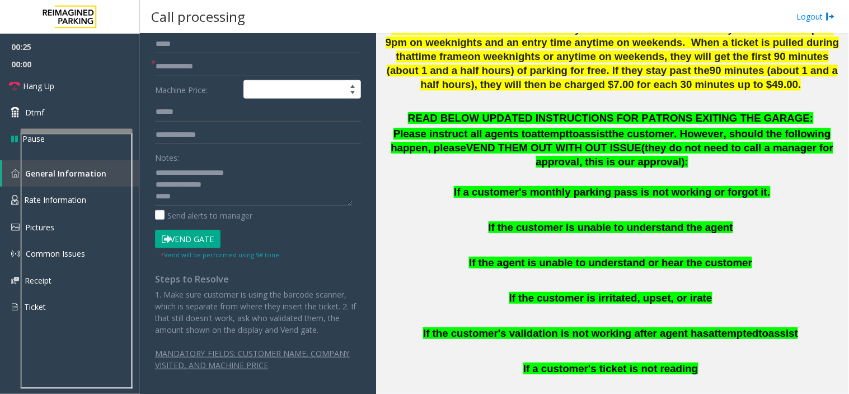
type input "****"
click at [203, 236] on button "Vend Gate" at bounding box center [188, 239] width 66 height 19
click at [203, 203] on textarea at bounding box center [253, 185] width 197 height 42
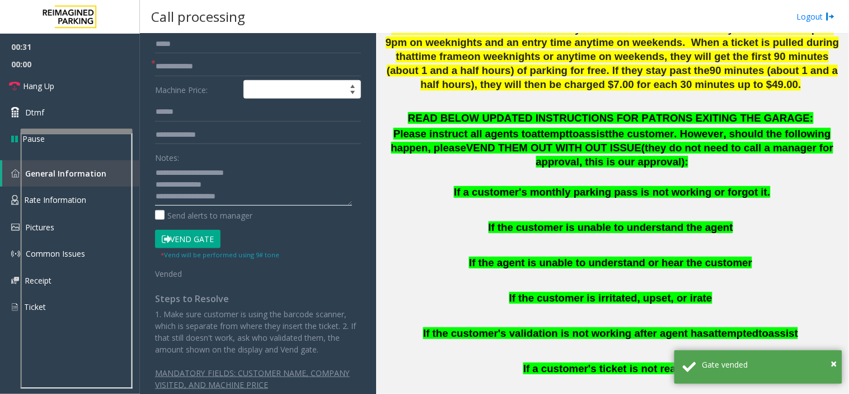
type textarea "**********"
drag, startPoint x: 68, startPoint y: 86, endPoint x: 91, endPoint y: 100, distance: 26.1
click at [68, 86] on link "Hang Up" at bounding box center [70, 86] width 140 height 26
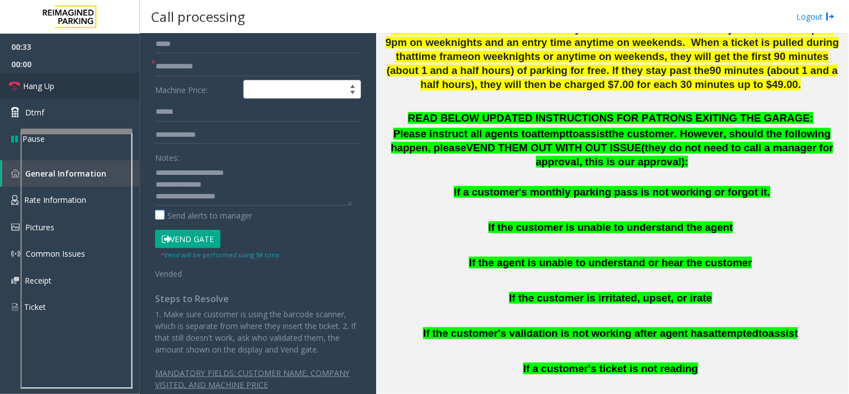
scroll to position [0, 0]
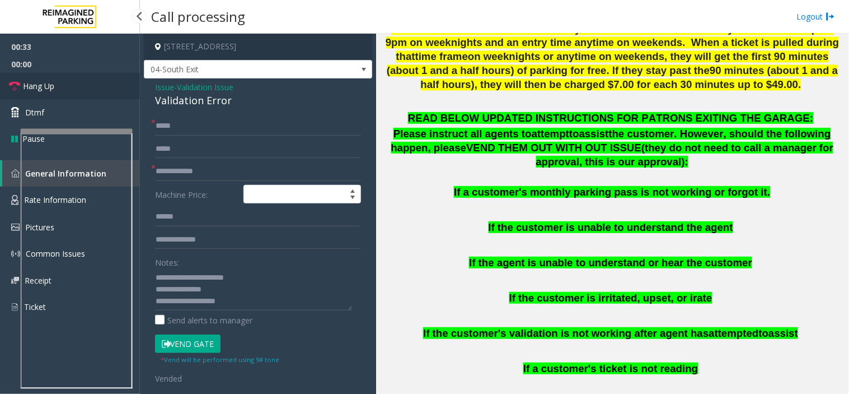
click at [74, 90] on link "Hang Up" at bounding box center [70, 86] width 140 height 26
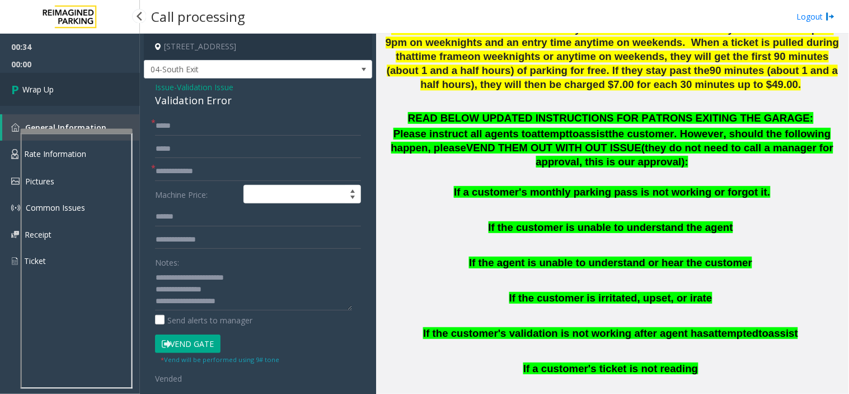
click at [74, 90] on link "Wrap Up" at bounding box center [70, 89] width 140 height 33
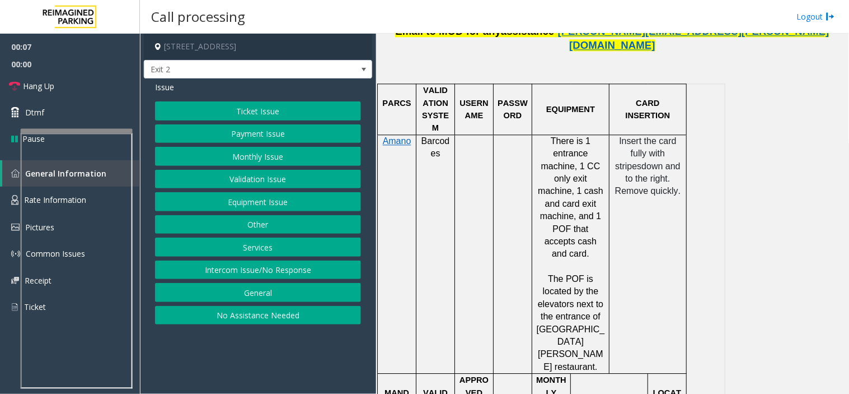
scroll to position [684, 0]
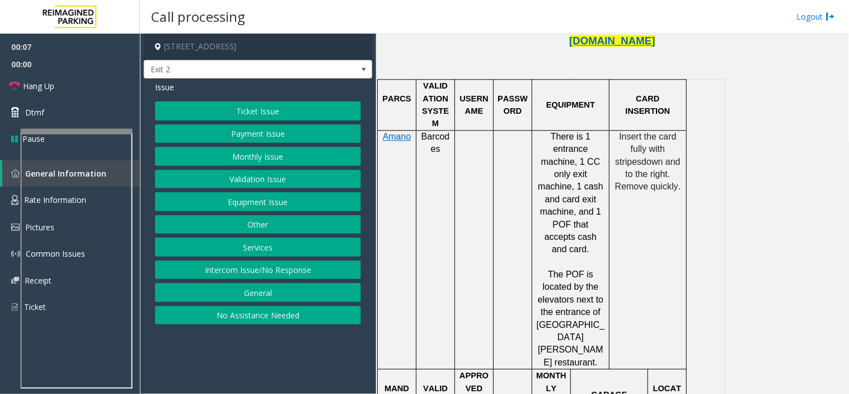
click at [259, 137] on button "Payment Issue" at bounding box center [258, 133] width 206 height 19
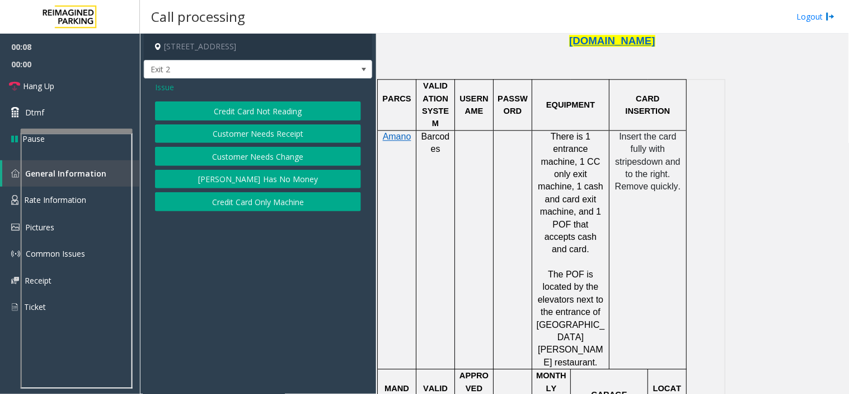
click at [254, 105] on button "Credit Card Not Reading" at bounding box center [258, 110] width 206 height 19
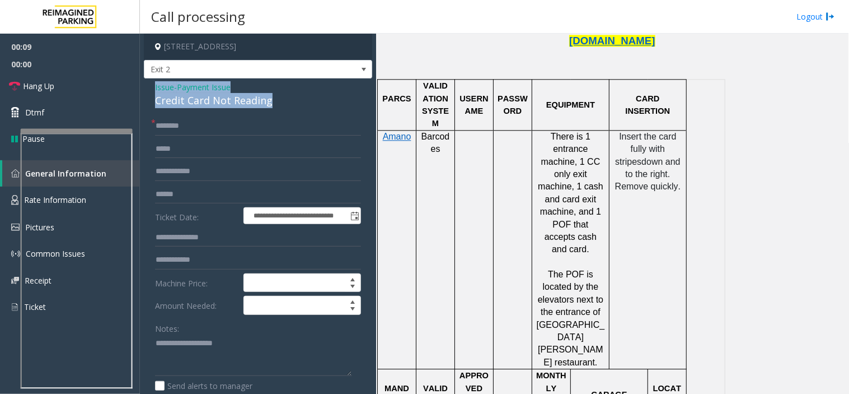
drag, startPoint x: 284, startPoint y: 99, endPoint x: 152, endPoint y: 84, distance: 133.5
click at [152, 84] on div "**********" at bounding box center [258, 344] width 228 height 533
copy div "Issue - Payment Issue Credit Card Not Reading"
click at [206, 363] on textarea at bounding box center [253, 355] width 197 height 42
paste textarea "**********"
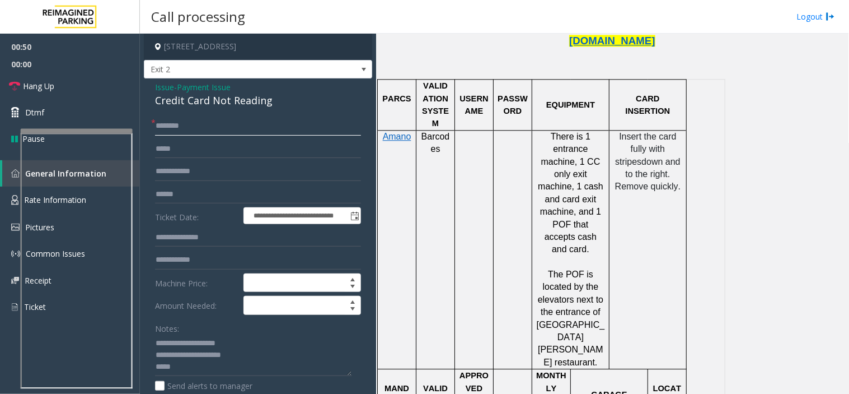
click at [185, 126] on input "text" at bounding box center [258, 125] width 206 height 19
click at [203, 362] on textarea at bounding box center [253, 355] width 197 height 42
type textarea "**********"
click at [194, 122] on input "text" at bounding box center [258, 125] width 206 height 19
drag, startPoint x: 171, startPoint y: 366, endPoint x: 232, endPoint y: 368, distance: 61.1
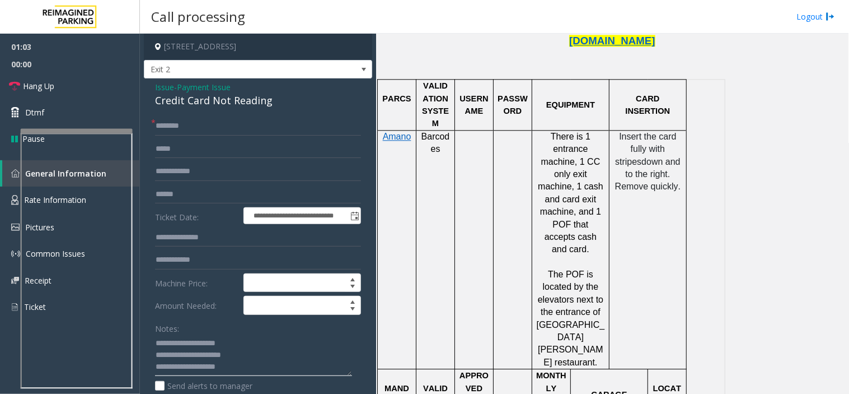
click at [232, 368] on textarea at bounding box center [253, 355] width 197 height 42
click at [236, 368] on textarea at bounding box center [253, 355] width 197 height 42
click at [186, 127] on input "text" at bounding box center [258, 125] width 206 height 19
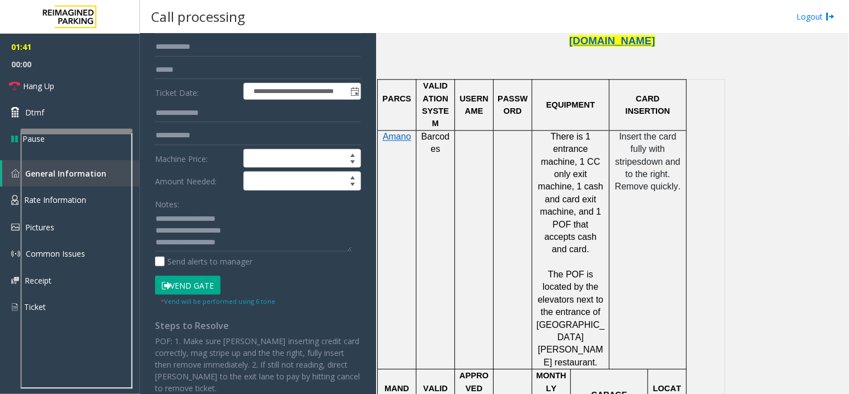
type input "*******"
click at [195, 281] on button "Vend Gate" at bounding box center [188, 285] width 66 height 19
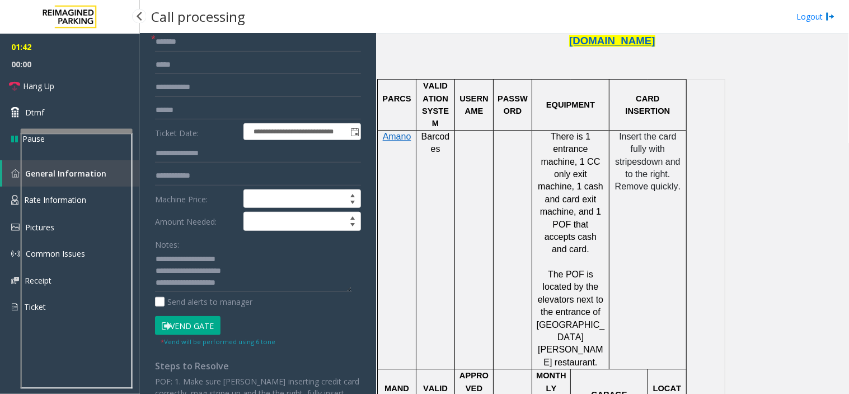
scroll to position [62, 0]
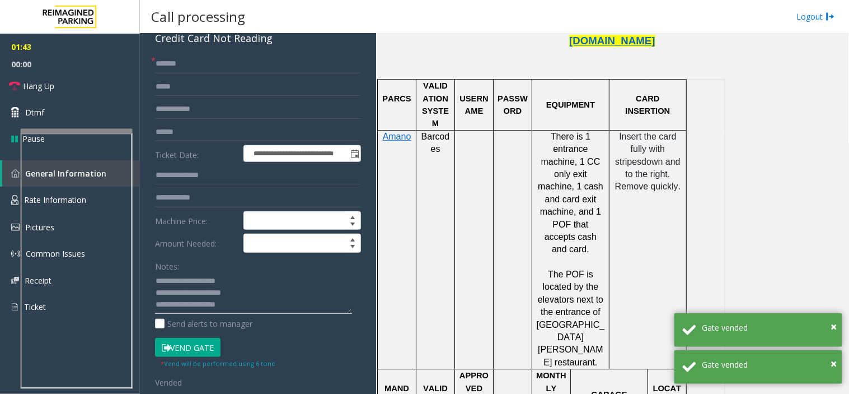
click at [252, 304] on textarea at bounding box center [253, 293] width 197 height 42
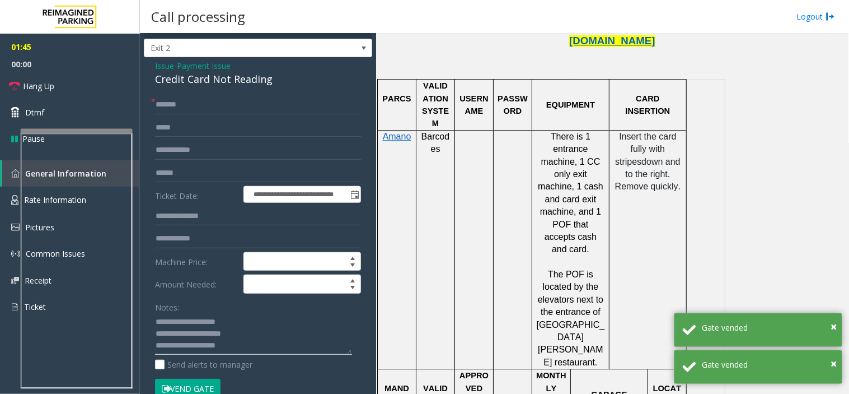
scroll to position [0, 0]
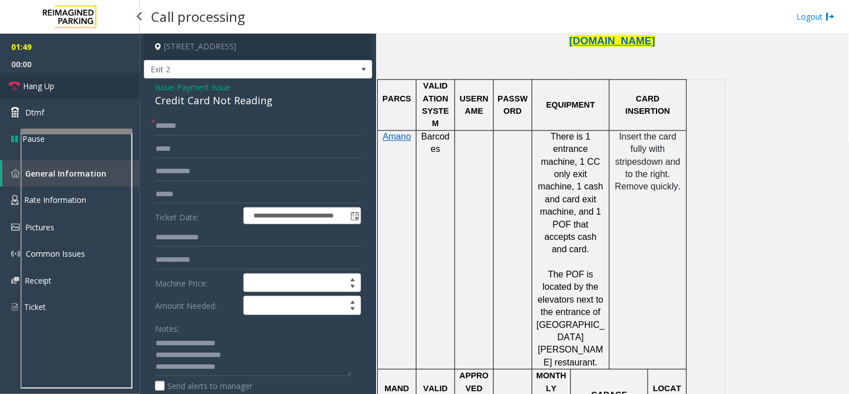
click at [115, 86] on link "Hang Up" at bounding box center [70, 86] width 140 height 26
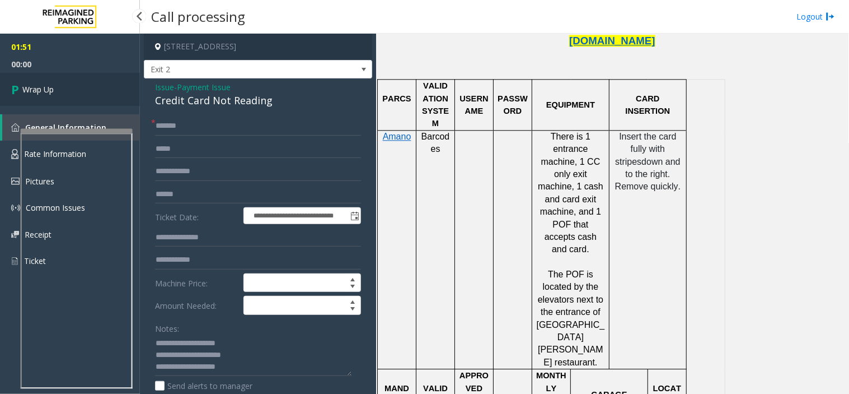
click at [84, 92] on link "Wrap Up" at bounding box center [70, 89] width 140 height 33
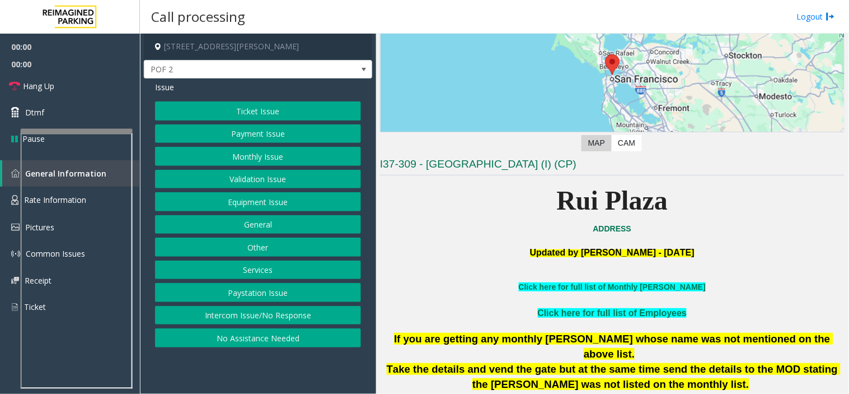
scroll to position [186, 0]
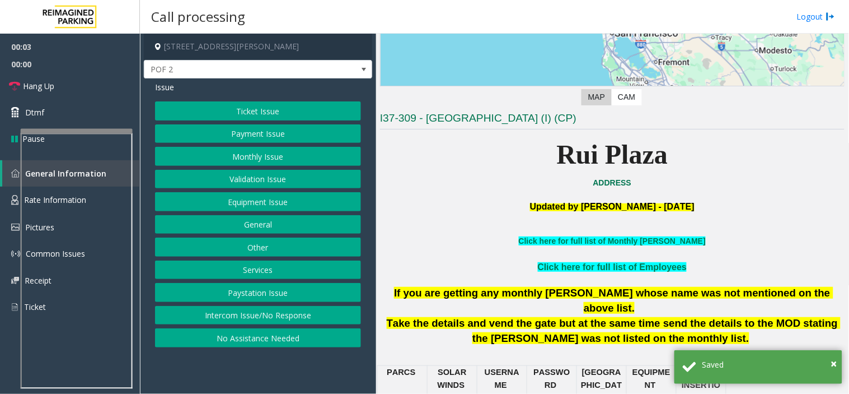
click at [307, 316] on button "Intercom Issue/No Response" at bounding box center [258, 315] width 206 height 19
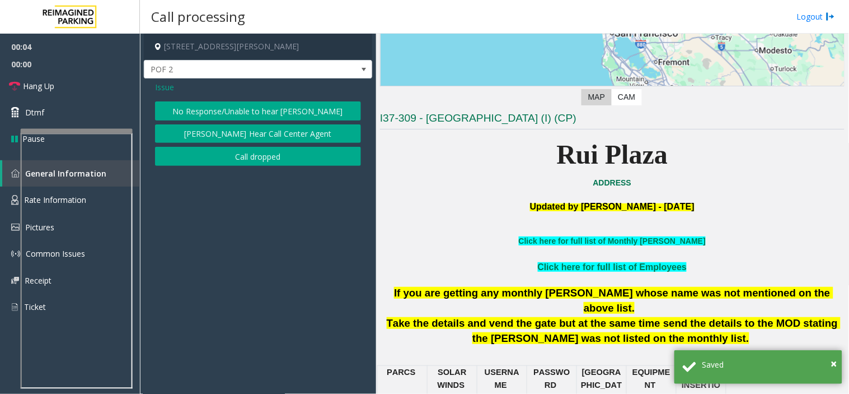
click at [221, 102] on button "No Response/Unable to hear [PERSON_NAME]" at bounding box center [258, 110] width 206 height 19
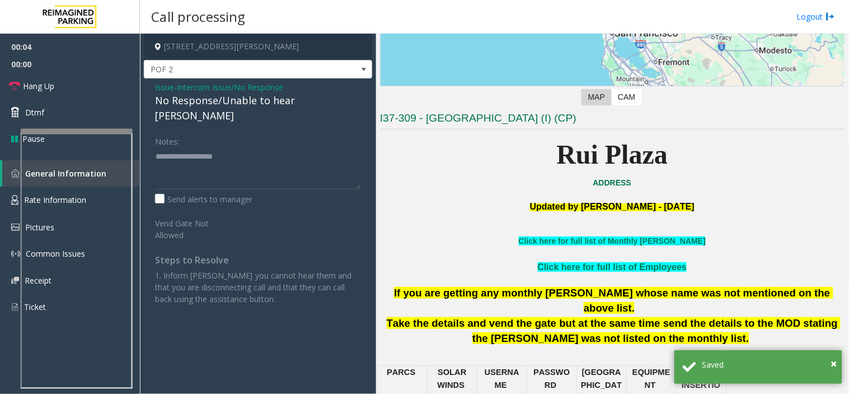
click at [221, 101] on div "No Response/Unable to hear [PERSON_NAME]" at bounding box center [258, 108] width 206 height 30
click at [200, 100] on div "No Response/Unable to hear [PERSON_NAME]" at bounding box center [258, 108] width 206 height 30
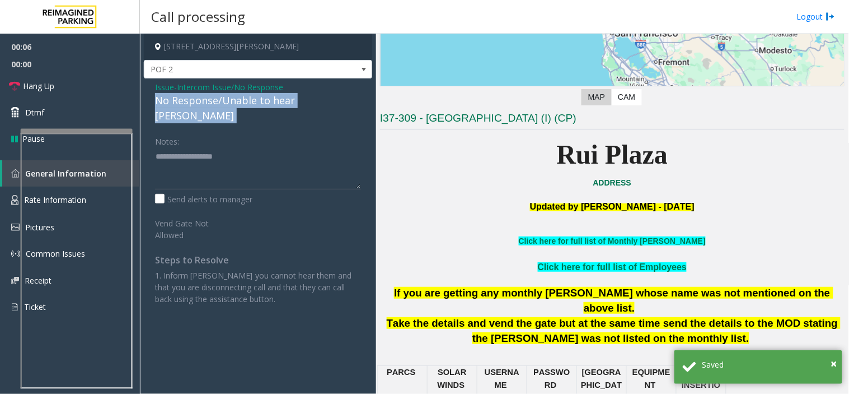
click at [200, 100] on div "No Response/Unable to hear [PERSON_NAME]" at bounding box center [258, 108] width 206 height 30
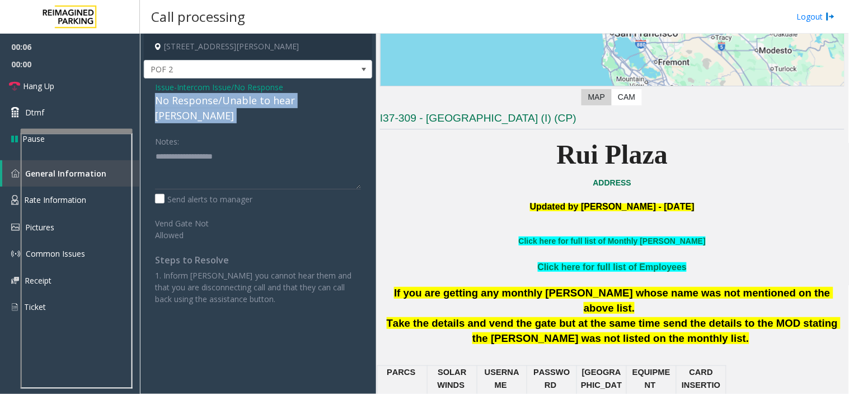
click at [200, 100] on div "No Response/Unable to hear [PERSON_NAME]" at bounding box center [258, 108] width 206 height 30
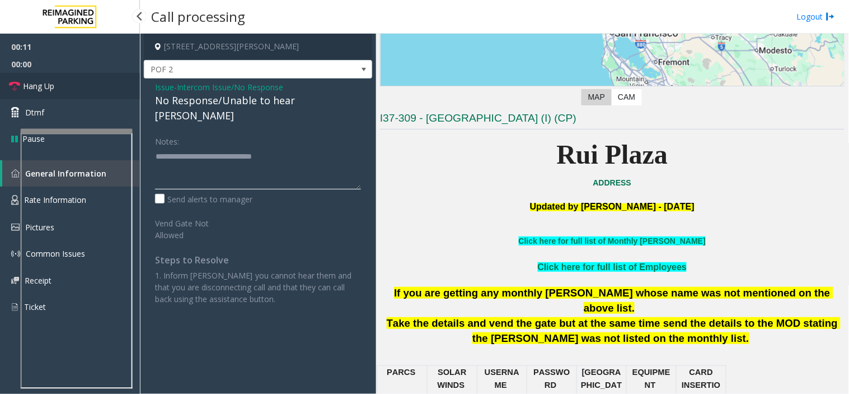
type textarea "**********"
click at [54, 84] on span "Hang Up" at bounding box center [38, 86] width 31 height 12
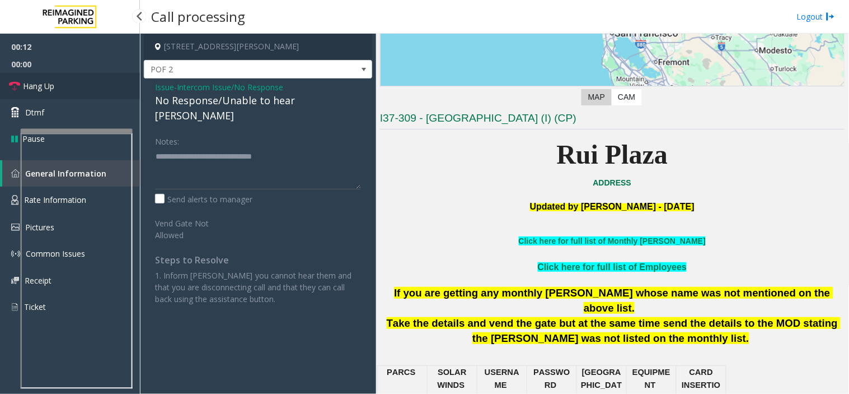
click at [54, 84] on span "Hang Up" at bounding box center [38, 86] width 31 height 12
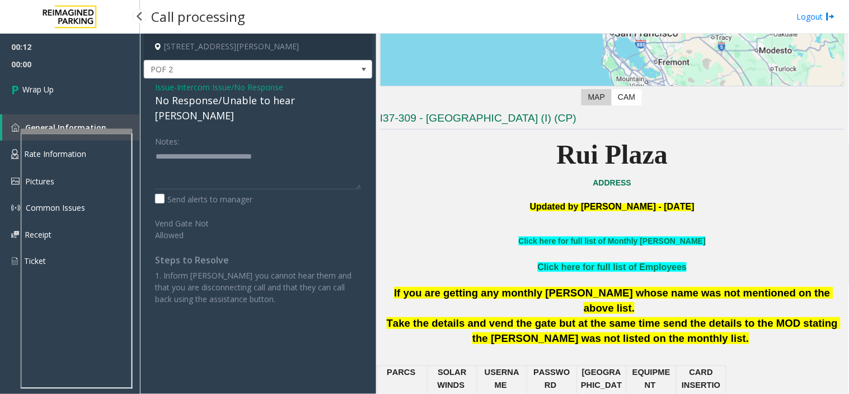
click at [54, 84] on span "Wrap Up" at bounding box center [37, 89] width 31 height 12
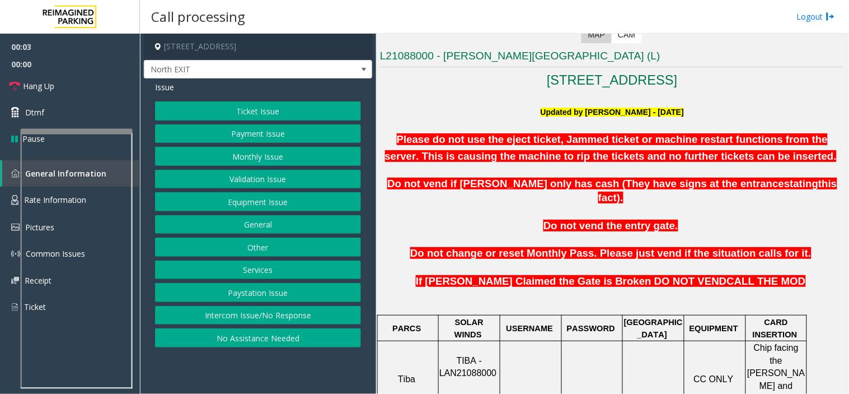
scroll to position [435, 0]
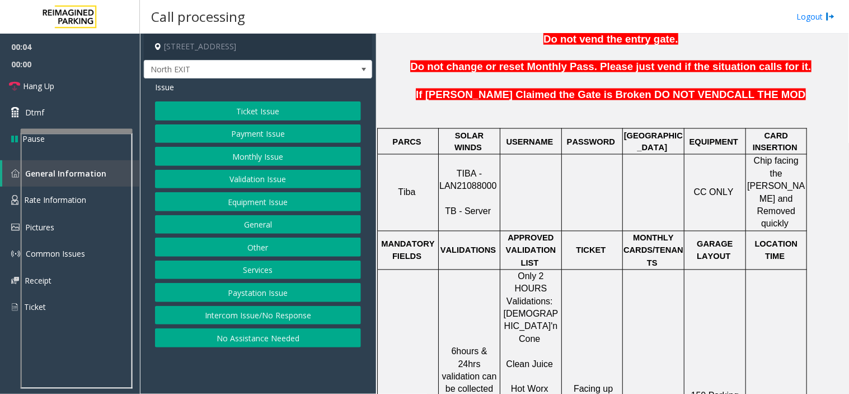
click at [268, 110] on button "Ticket Issue" at bounding box center [258, 110] width 206 height 19
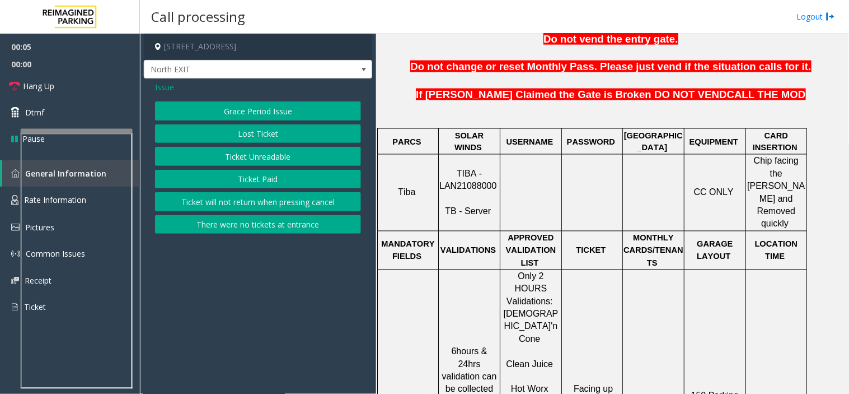
click at [256, 148] on button "Ticket Unreadable" at bounding box center [258, 156] width 206 height 19
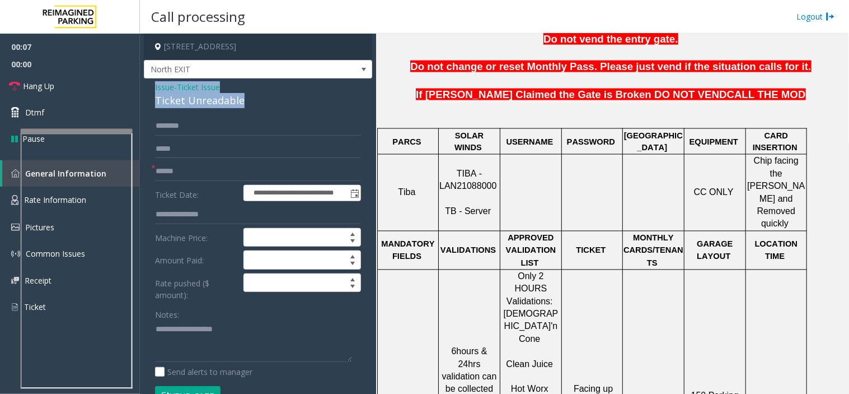
drag, startPoint x: 254, startPoint y: 99, endPoint x: 152, endPoint y: 86, distance: 102.7
click at [152, 86] on div "**********" at bounding box center [258, 314] width 228 height 472
type textarea "**********"
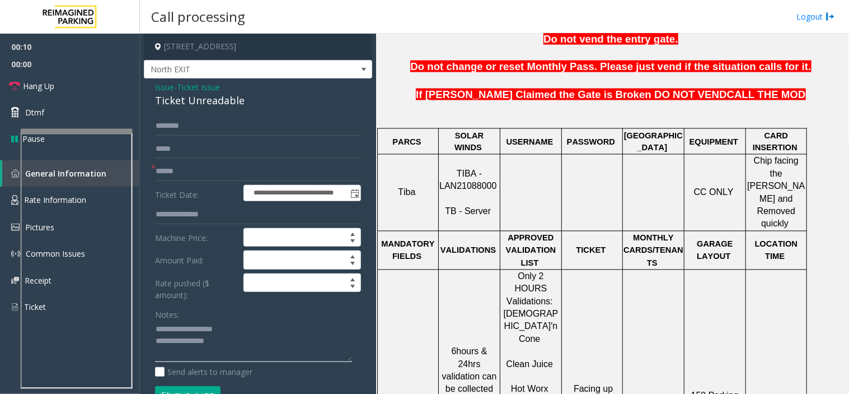
click at [246, 344] on textarea at bounding box center [253, 341] width 197 height 42
drag, startPoint x: 246, startPoint y: 344, endPoint x: 148, endPoint y: 318, distance: 102.0
click at [148, 318] on div "**********" at bounding box center [258, 327] width 223 height 423
click at [163, 81] on span "Issue" at bounding box center [164, 87] width 19 height 12
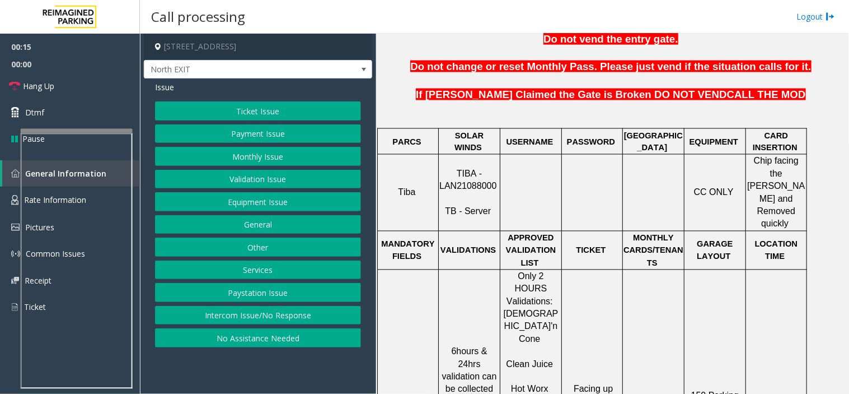
click at [224, 199] on button "Equipment Issue" at bounding box center [258, 201] width 206 height 19
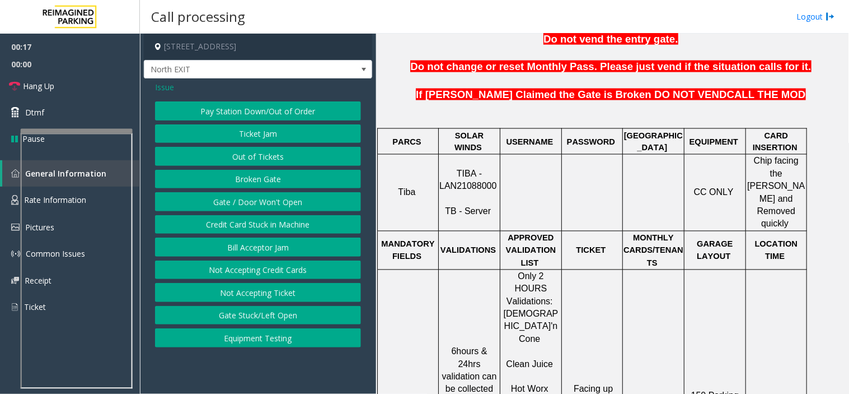
click at [242, 103] on button "Pay Station Down/Out of Order" at bounding box center [258, 110] width 206 height 19
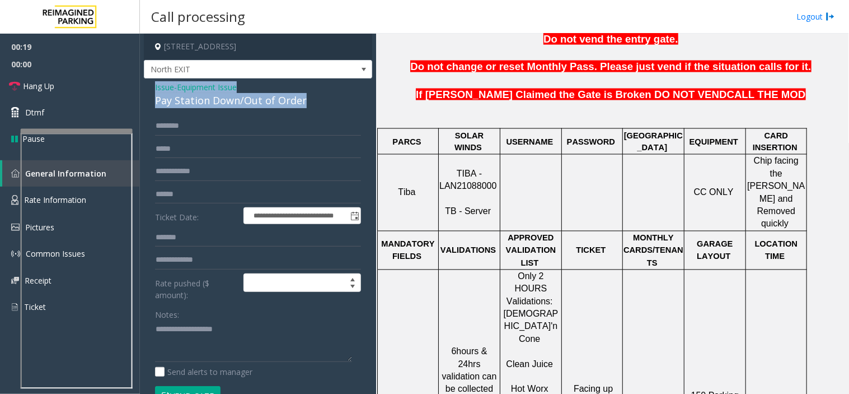
drag, startPoint x: 310, startPoint y: 96, endPoint x: 153, endPoint y: 80, distance: 158.2
click at [153, 80] on div "**********" at bounding box center [258, 337] width 228 height 519
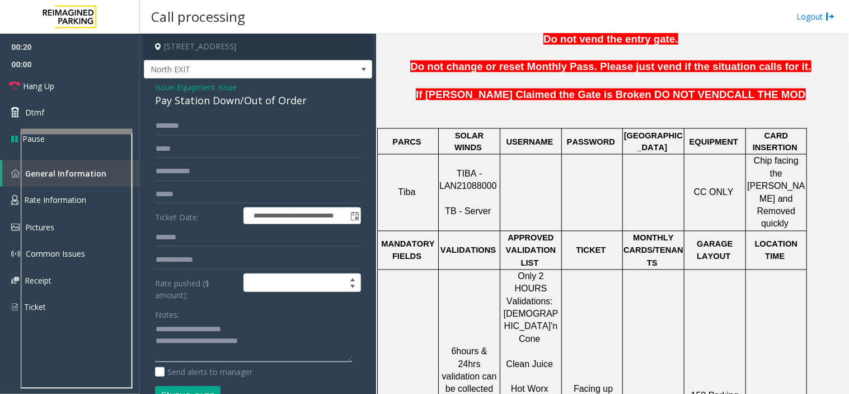
click at [312, 343] on textarea at bounding box center [253, 341] width 197 height 42
type textarea "**********"
click at [232, 116] on input "text" at bounding box center [258, 125] width 206 height 19
click at [171, 130] on input "*****" at bounding box center [258, 125] width 206 height 19
click at [166, 132] on input "*****" at bounding box center [258, 125] width 206 height 19
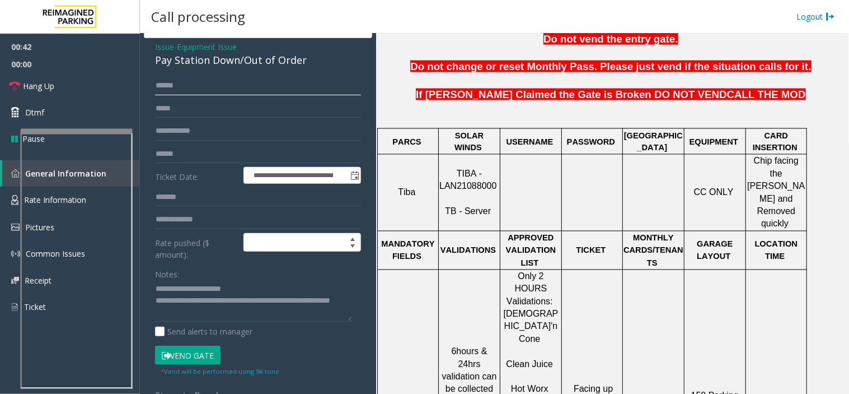
scroll to position [62, 0]
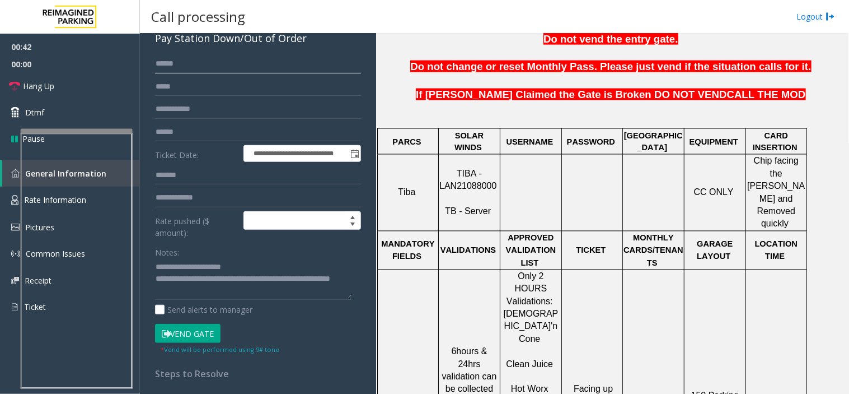
type input "*****"
click at [166, 132] on input "text" at bounding box center [258, 132] width 206 height 19
click at [217, 290] on textarea at bounding box center [253, 279] width 197 height 42
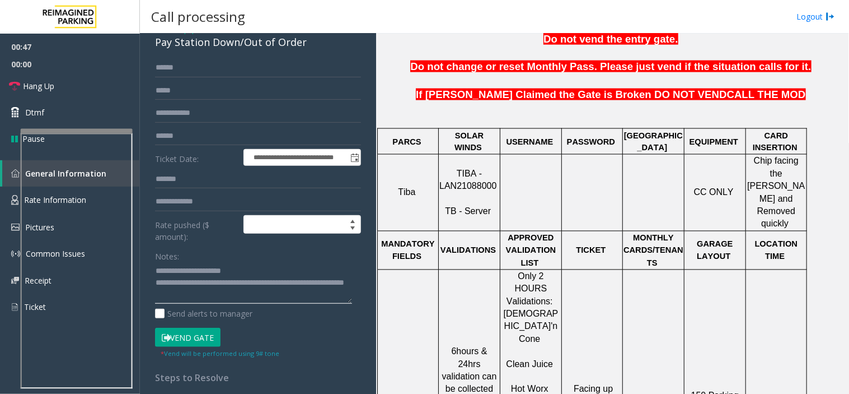
scroll to position [124, 0]
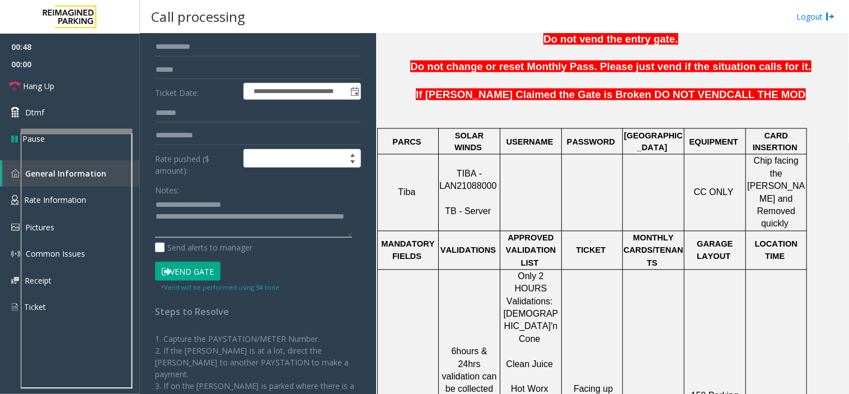
click at [234, 232] on textarea at bounding box center [253, 217] width 197 height 42
click at [249, 227] on textarea at bounding box center [253, 217] width 197 height 42
click at [221, 227] on textarea at bounding box center [253, 217] width 197 height 42
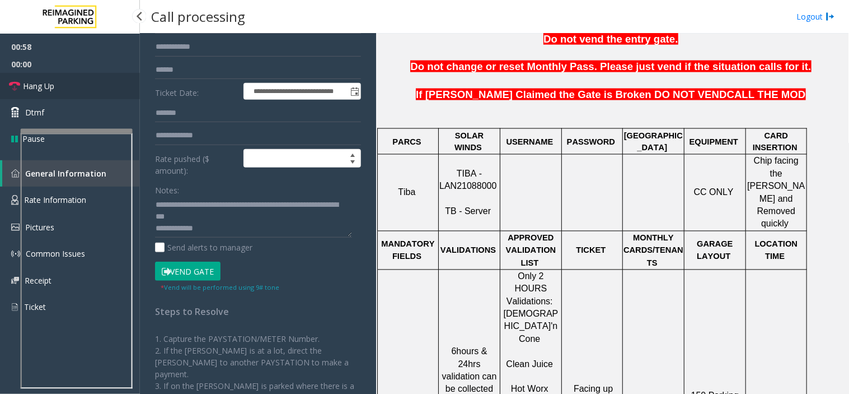
click at [59, 77] on link "Hang Up" at bounding box center [70, 86] width 140 height 26
click at [210, 230] on textarea at bounding box center [253, 217] width 197 height 42
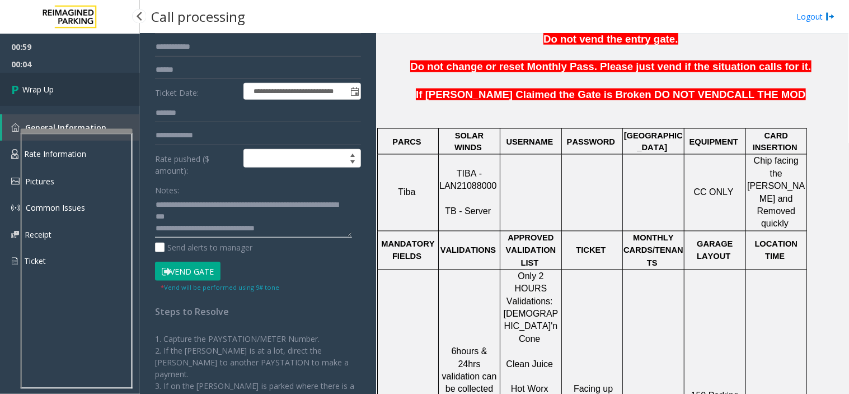
type textarea "**********"
click at [63, 99] on link "Wrap Up" at bounding box center [70, 89] width 140 height 33
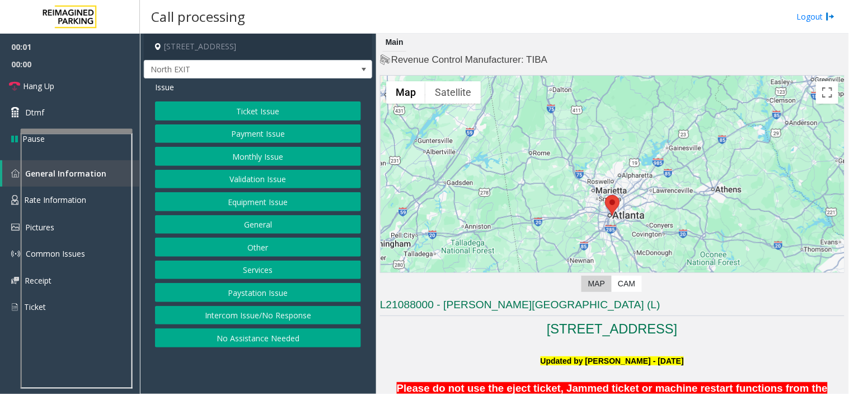
click at [276, 202] on button "Equipment Issue" at bounding box center [258, 201] width 206 height 19
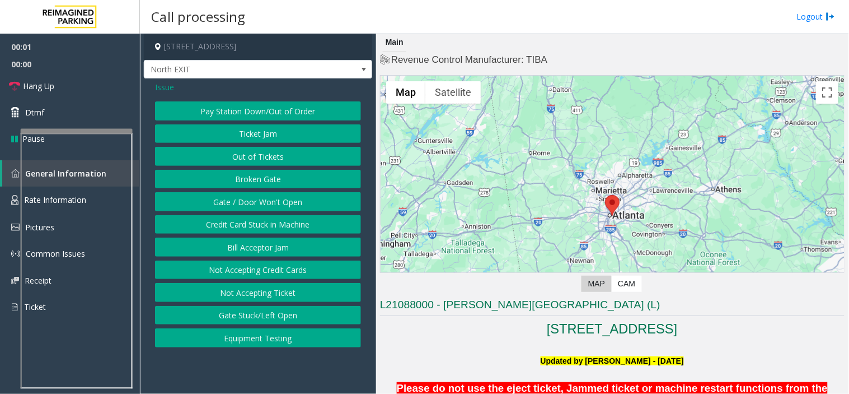
click at [276, 202] on button "Gate / Door Won't Open" at bounding box center [258, 201] width 206 height 19
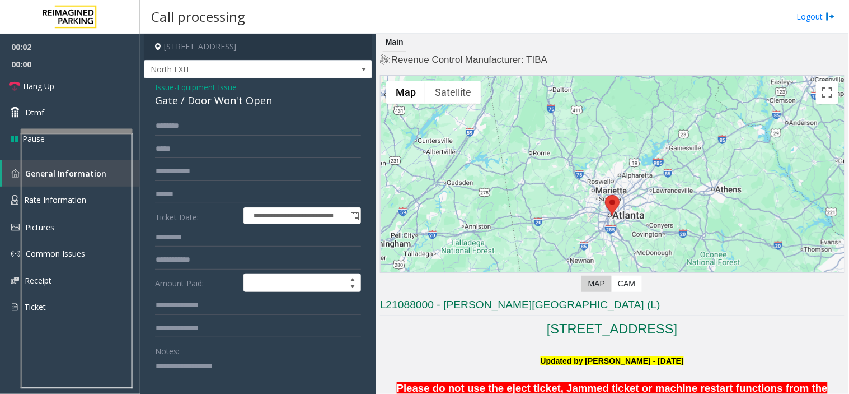
click at [171, 87] on span "Issue" at bounding box center [164, 87] width 19 height 12
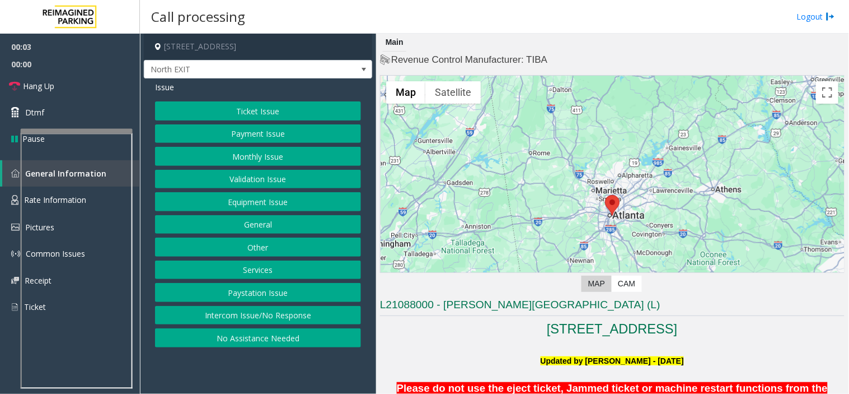
click at [262, 203] on button "Equipment Issue" at bounding box center [258, 201] width 206 height 19
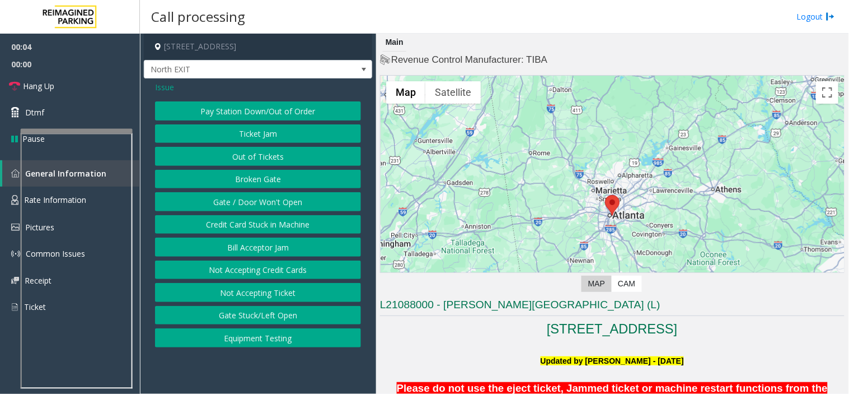
click at [254, 110] on button "Pay Station Down/Out of Order" at bounding box center [258, 110] width 206 height 19
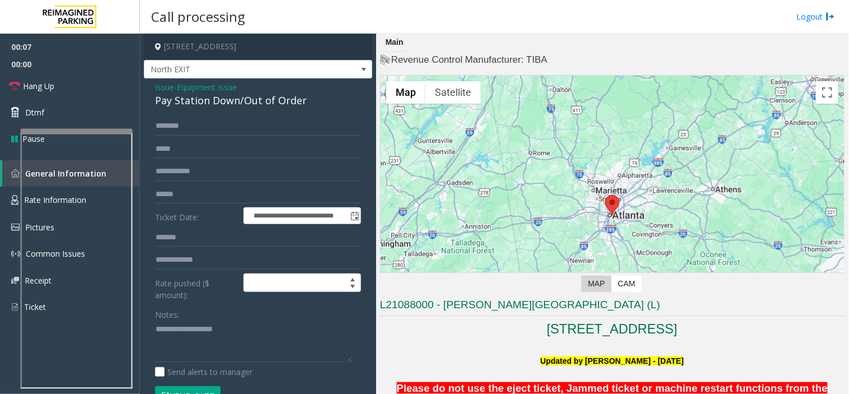
click at [166, 86] on span "Issue" at bounding box center [164, 87] width 19 height 12
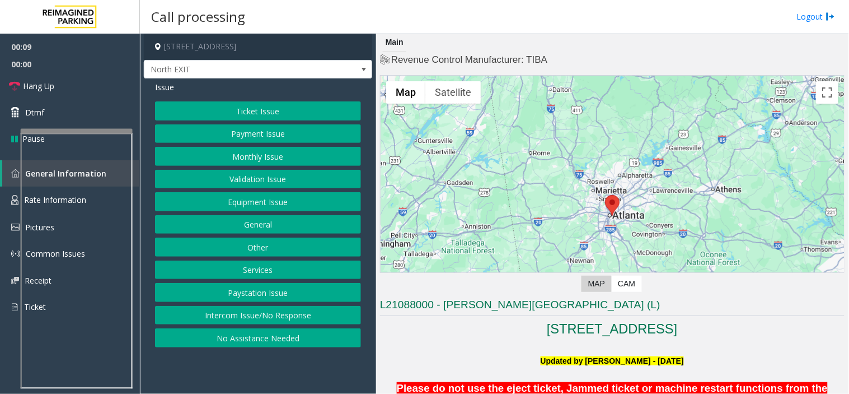
click at [226, 186] on button "Validation Issue" at bounding box center [258, 179] width 206 height 19
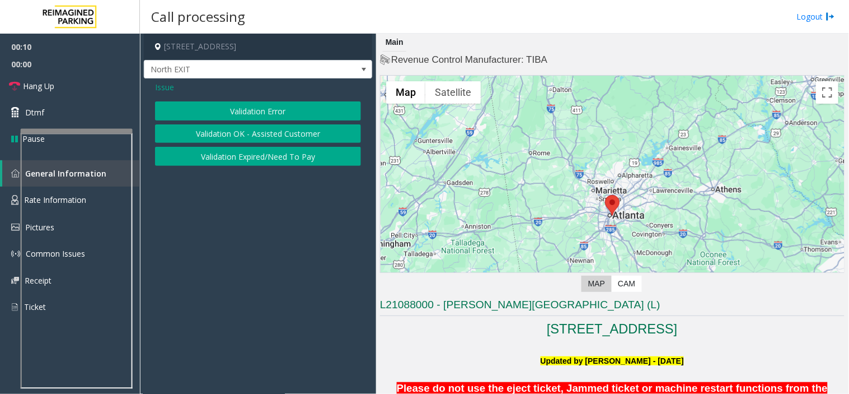
click at [247, 113] on button "Validation Error" at bounding box center [258, 110] width 206 height 19
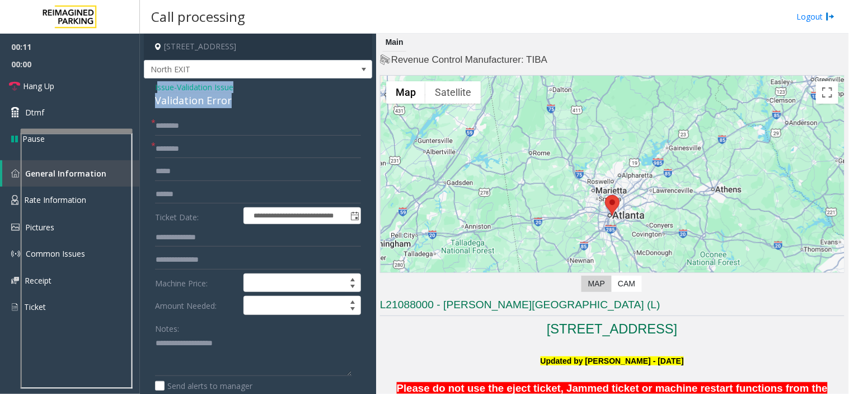
drag, startPoint x: 231, startPoint y: 99, endPoint x: 157, endPoint y: 81, distance: 75.4
click at [157, 81] on div "Issue - Validation Issue Validation Error" at bounding box center [258, 94] width 206 height 27
copy div "ssue - Validation Issue Validation Error"
click at [180, 349] on textarea at bounding box center [253, 355] width 197 height 42
paste textarea "**********"
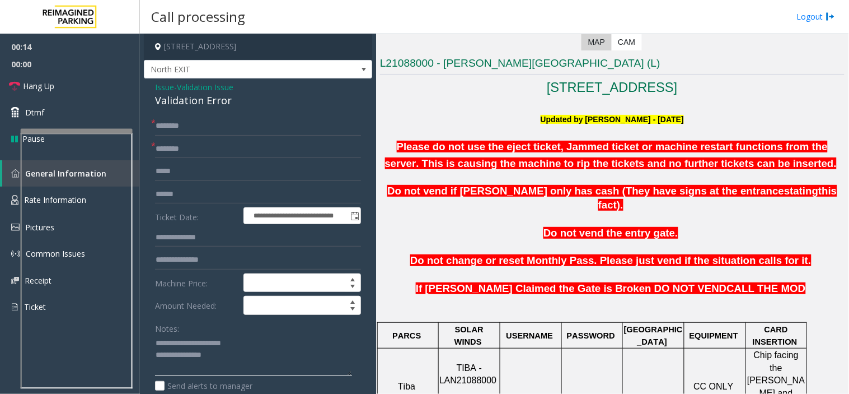
scroll to position [249, 0]
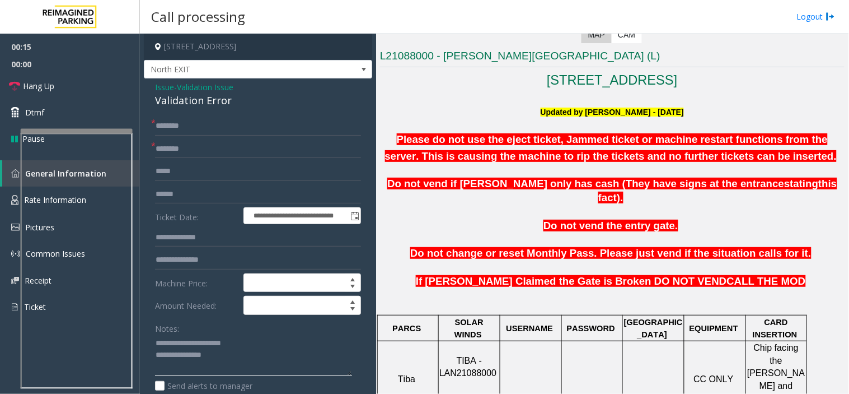
click at [159, 337] on textarea at bounding box center [253, 355] width 197 height 42
click at [157, 340] on textarea at bounding box center [253, 355] width 197 height 42
type textarea "**********"
click at [236, 137] on form "**********" at bounding box center [258, 273] width 206 height 314
click at [242, 152] on input "text" at bounding box center [258, 148] width 206 height 19
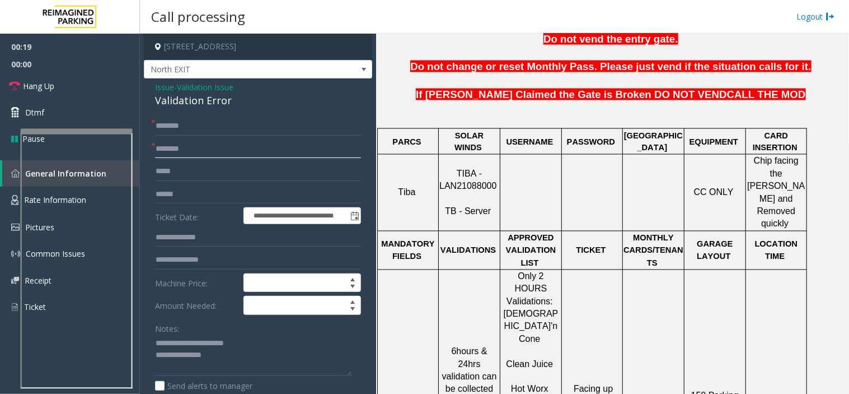
scroll to position [684, 0]
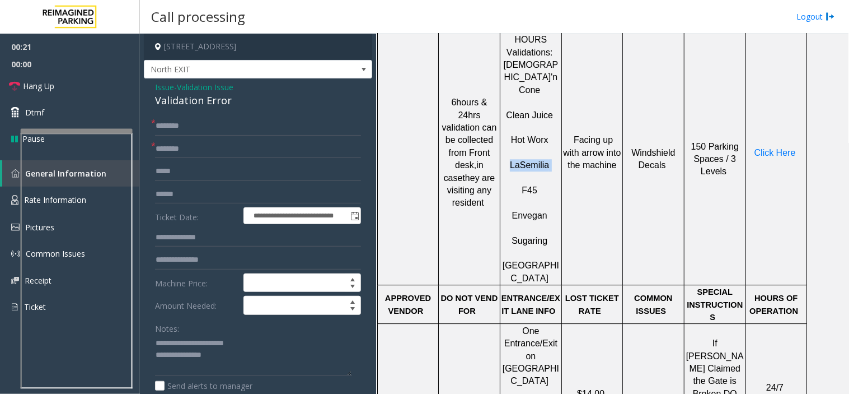
drag, startPoint x: 554, startPoint y: 101, endPoint x: 504, endPoint y: 101, distance: 50.4
click at [504, 147] on p "La Semilia" at bounding box center [531, 159] width 60 height 25
copy p "La Semilia"
click at [208, 155] on input "text" at bounding box center [258, 148] width 206 height 19
paste input "**********"
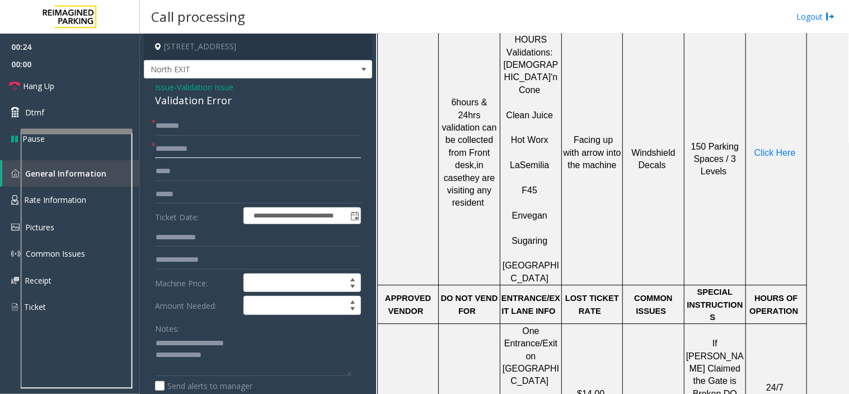
type input "**********"
click at [768, 105] on td "Click Here" at bounding box center [776, 152] width 61 height 264
click at [769, 148] on span "Click Here" at bounding box center [775, 153] width 41 height 10
click at [205, 118] on input "text" at bounding box center [258, 125] width 206 height 19
type input "**"
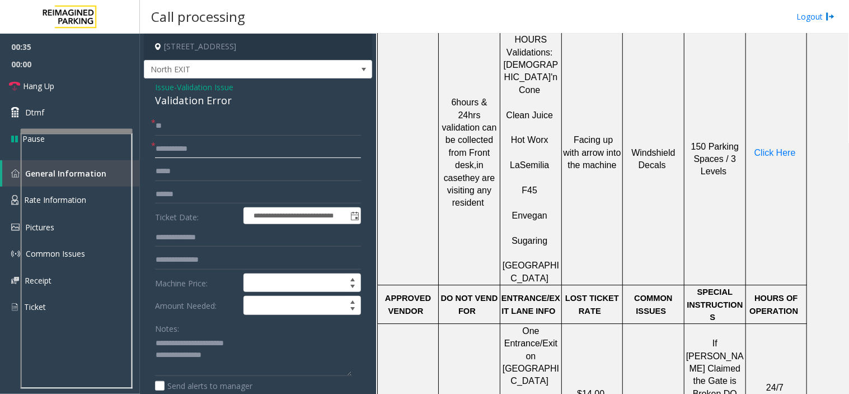
drag, startPoint x: 197, startPoint y: 149, endPoint x: 150, endPoint y: 142, distance: 48.1
type input "**"
click at [236, 348] on textarea at bounding box center [253, 355] width 197 height 42
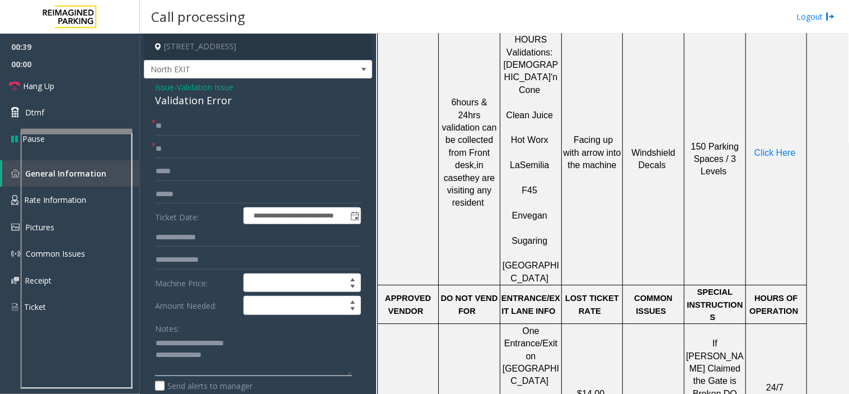
click at [241, 361] on textarea at bounding box center [253, 355] width 197 height 42
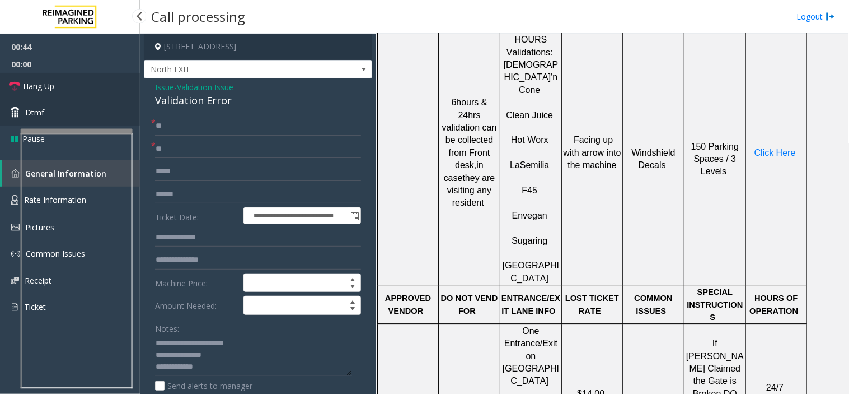
drag, startPoint x: 91, startPoint y: 84, endPoint x: 120, endPoint y: 116, distance: 43.6
click at [91, 84] on link "Hang Up" at bounding box center [70, 86] width 140 height 26
click at [267, 365] on textarea at bounding box center [253, 355] width 197 height 42
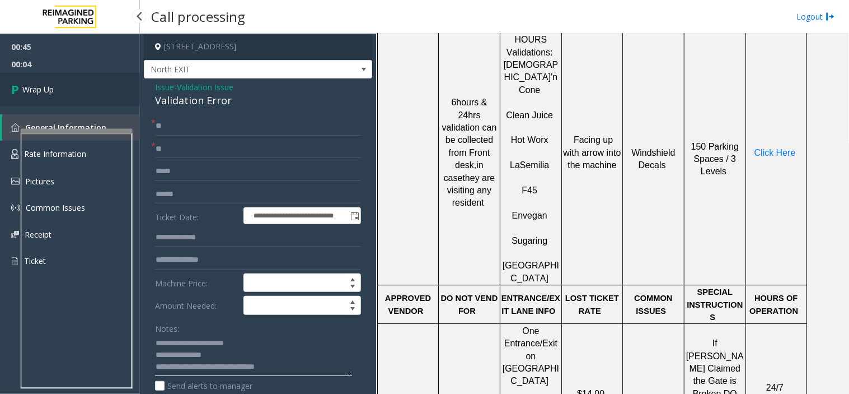
type textarea "**********"
click at [63, 84] on link "Wrap Up" at bounding box center [70, 89] width 140 height 33
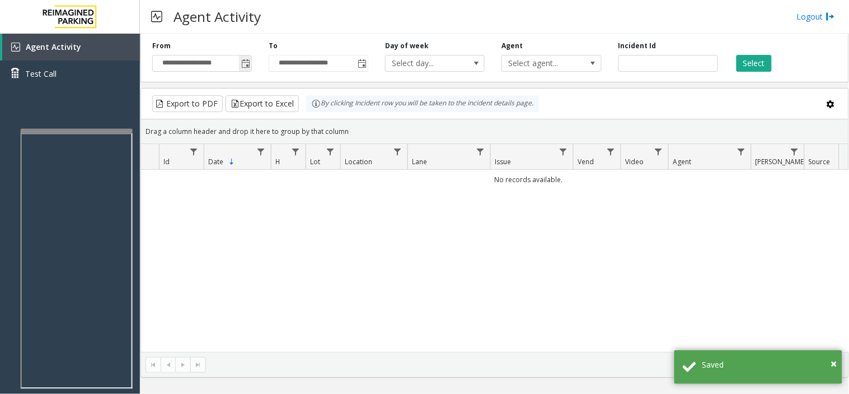
click at [244, 64] on span "Toggle popup" at bounding box center [245, 63] width 9 height 9
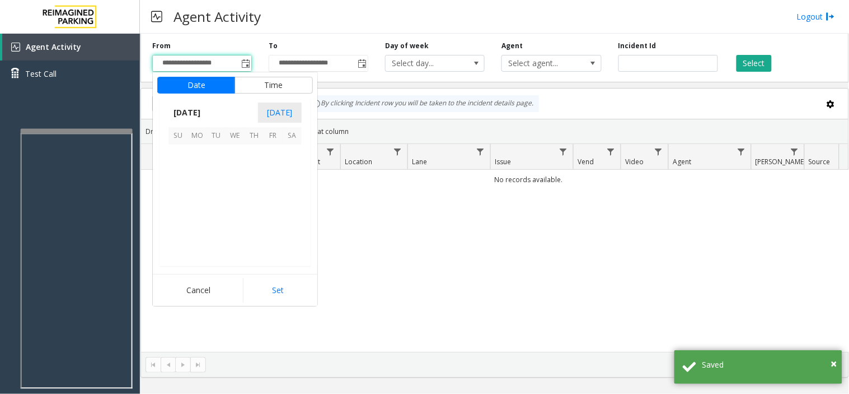
scroll to position [201066, 0]
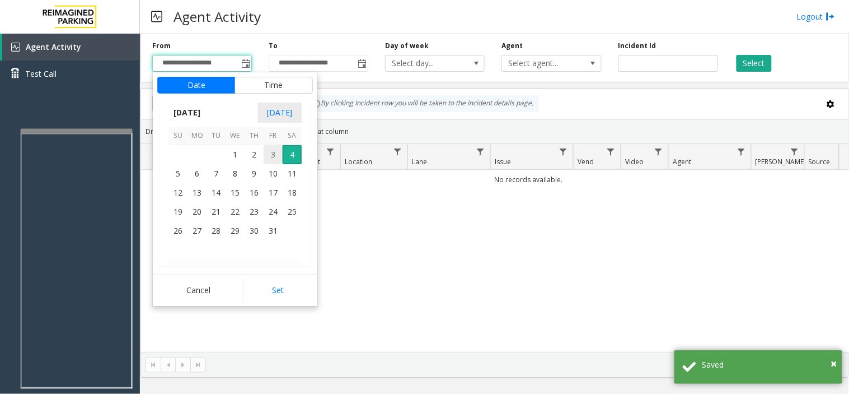
click at [269, 156] on span "3" at bounding box center [273, 154] width 19 height 19
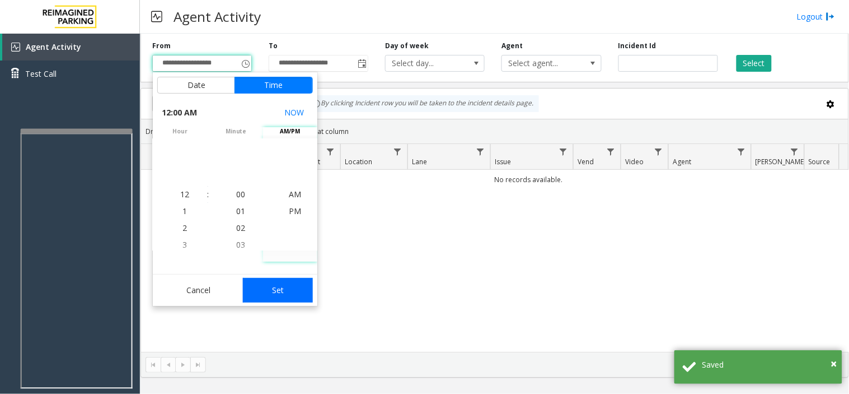
click at [271, 294] on button "Set" at bounding box center [278, 290] width 71 height 25
type input "**********"
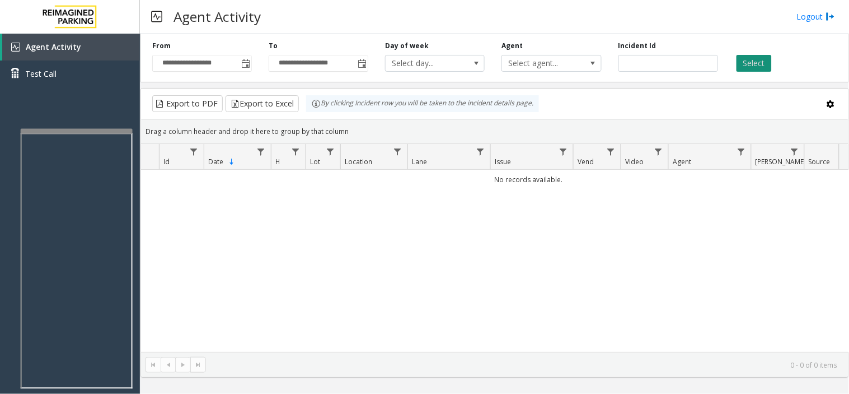
click at [746, 63] on button "Select" at bounding box center [754, 63] width 35 height 17
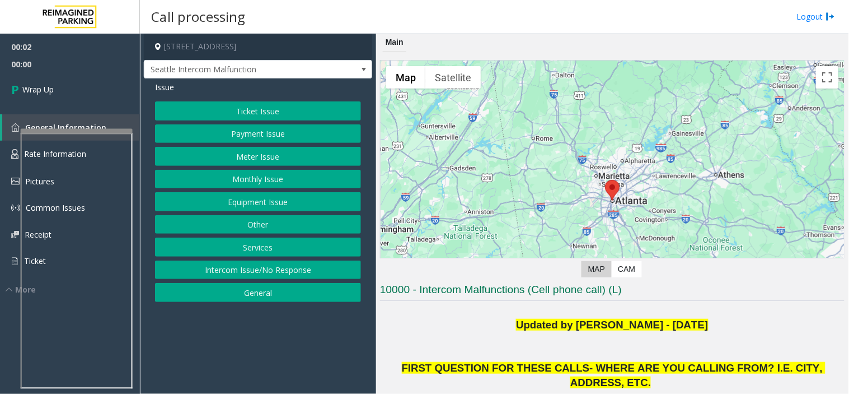
click at [225, 266] on button "Intercom Issue/No Response" at bounding box center [258, 269] width 206 height 19
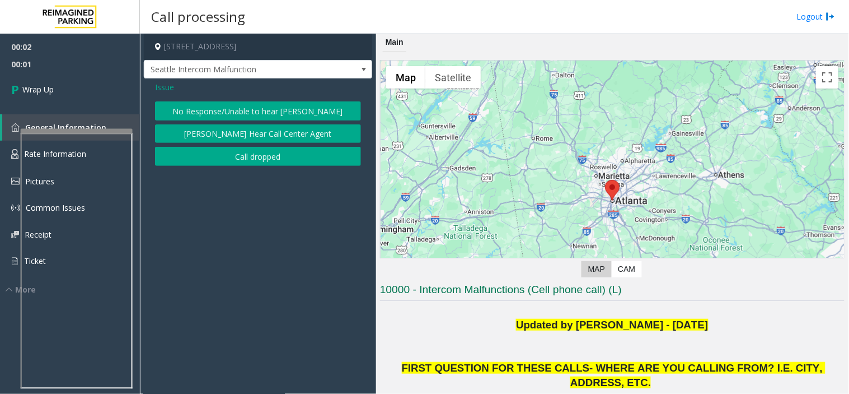
click at [228, 160] on button "Call dropped" at bounding box center [258, 156] width 206 height 19
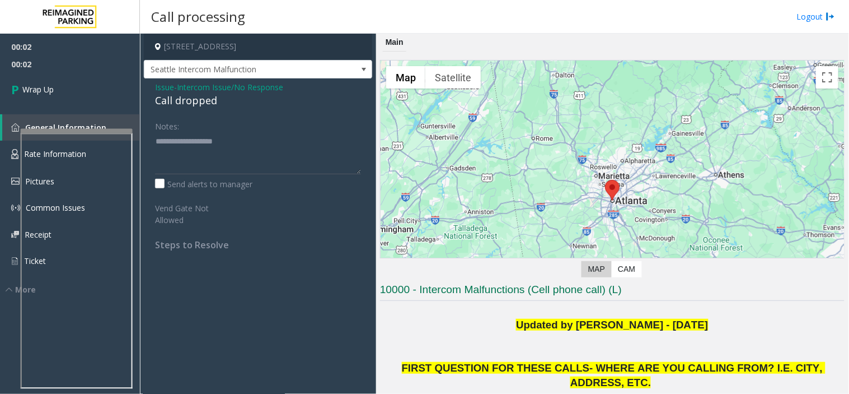
click at [181, 102] on div "Call dropped" at bounding box center [258, 100] width 206 height 15
type textarea "**********"
click at [118, 82] on link "Wrap Up" at bounding box center [70, 89] width 140 height 33
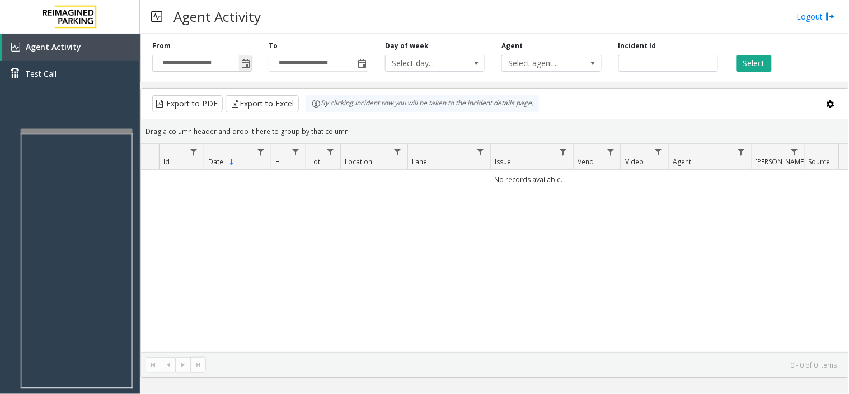
click at [239, 68] on span "**********" at bounding box center [202, 63] width 100 height 17
click at [241, 68] on span "Toggle popup" at bounding box center [245, 63] width 9 height 9
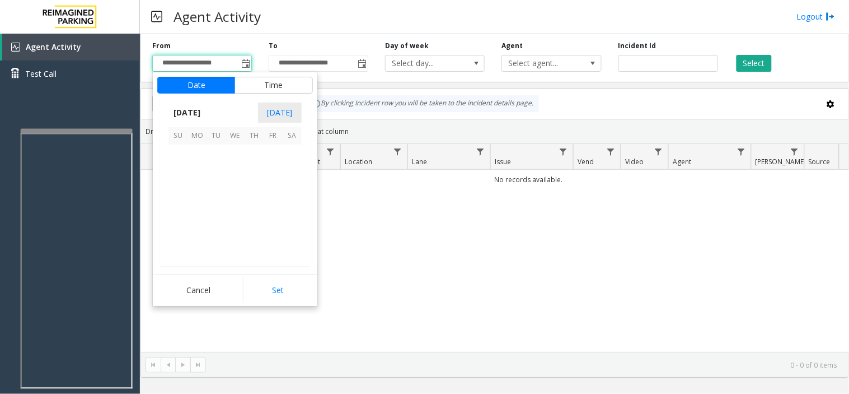
scroll to position [201066, 0]
click at [272, 160] on span "3" at bounding box center [273, 154] width 19 height 19
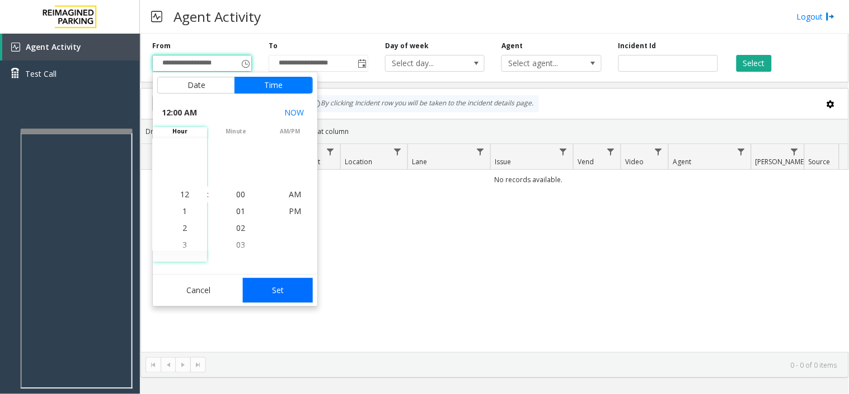
click at [287, 298] on button "Set" at bounding box center [278, 290] width 71 height 25
type input "**********"
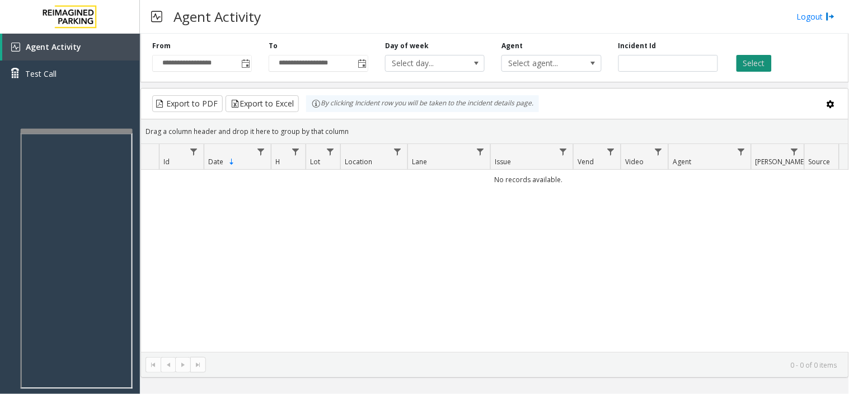
click at [766, 56] on button "Select" at bounding box center [754, 63] width 35 height 17
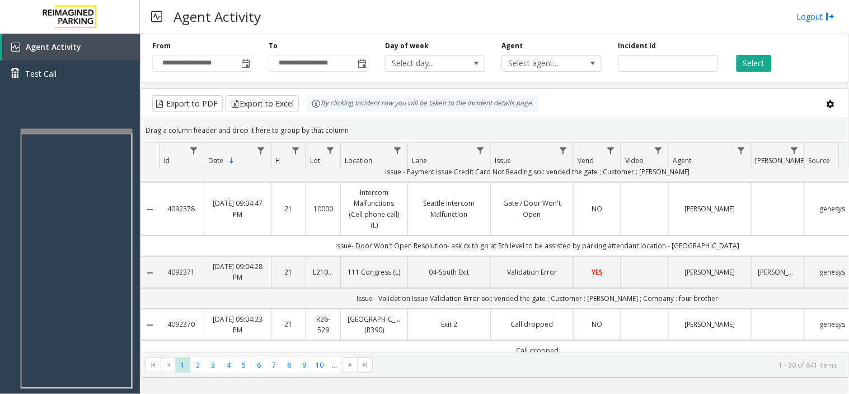
scroll to position [871, 0]
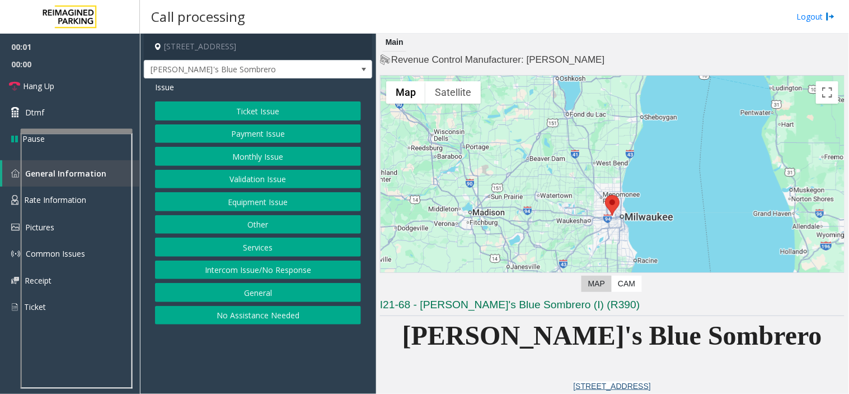
click at [282, 203] on button "Equipment Issue" at bounding box center [258, 201] width 206 height 19
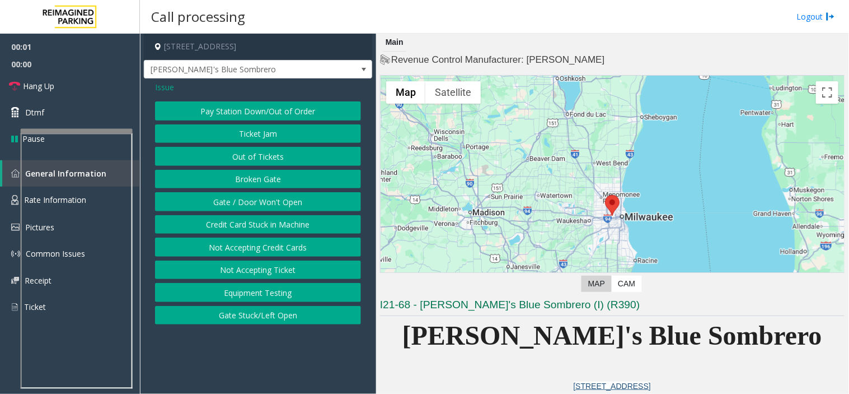
click at [282, 203] on button "Gate / Door Won't Open" at bounding box center [258, 201] width 206 height 19
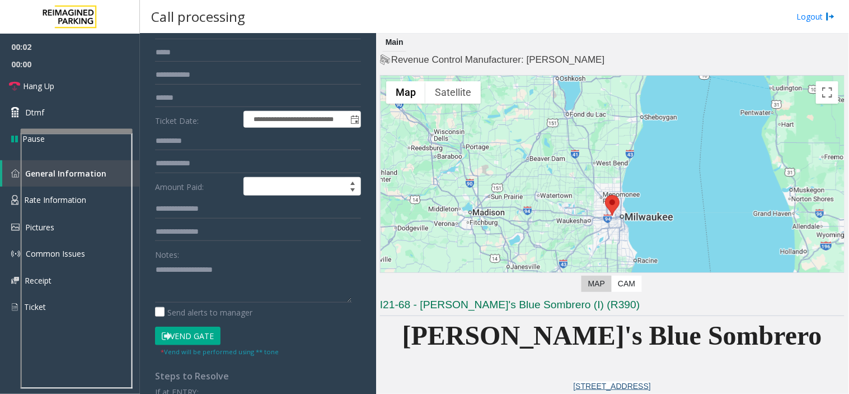
scroll to position [186, 0]
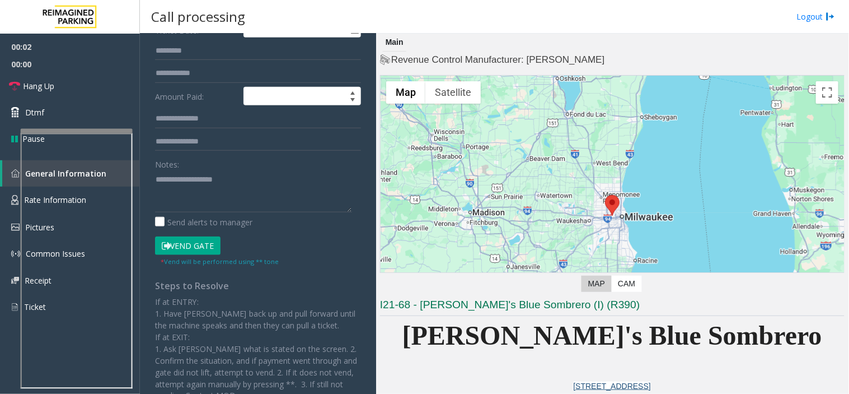
click at [227, 239] on div "Vend Gate" at bounding box center [205, 245] width 106 height 19
click at [202, 248] on button "Vend Gate" at bounding box center [188, 245] width 66 height 19
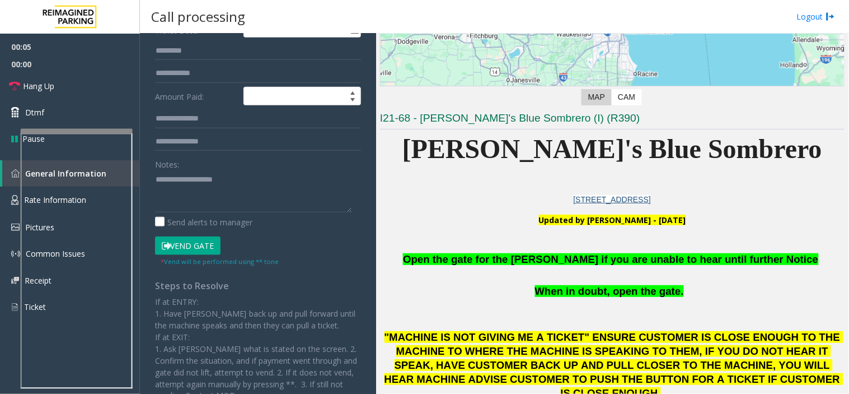
click at [535, 260] on span "Open the gate for the [PERSON_NAME] if you are unable to hear until further Not…" at bounding box center [610, 259] width 415 height 12
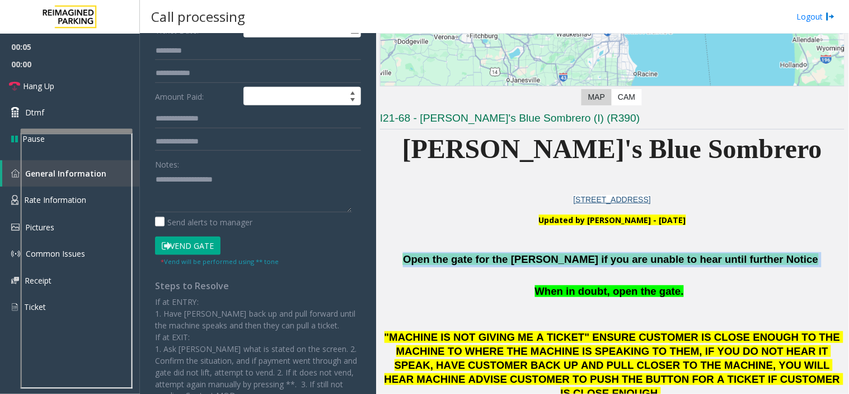
click at [535, 260] on span "Open the gate for the [PERSON_NAME] if you are unable to hear until further Not…" at bounding box center [610, 259] width 415 height 12
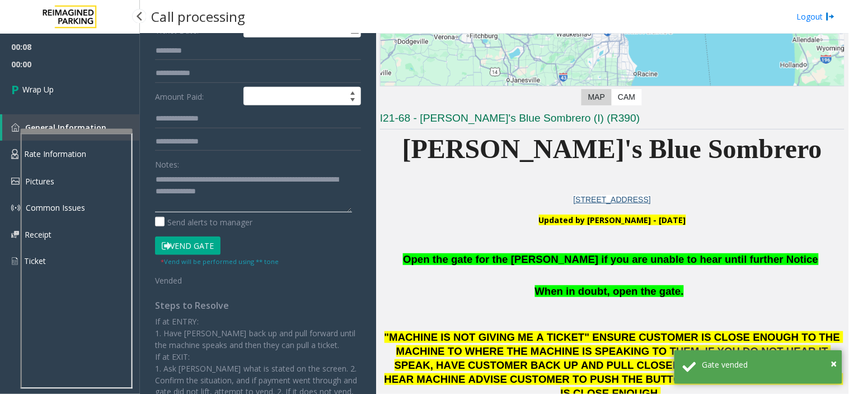
type textarea "**********"
drag, startPoint x: 36, startPoint y: 109, endPoint x: 118, endPoint y: 86, distance: 84.9
click at [118, 86] on link "Wrap Up" at bounding box center [70, 89] width 140 height 33
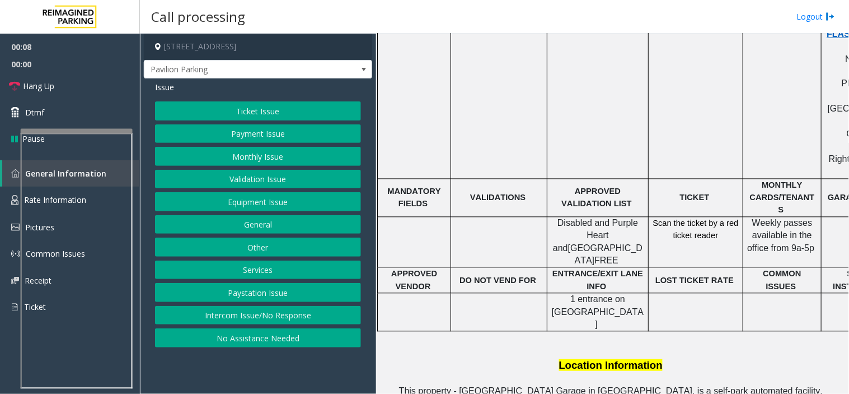
scroll to position [311, 0]
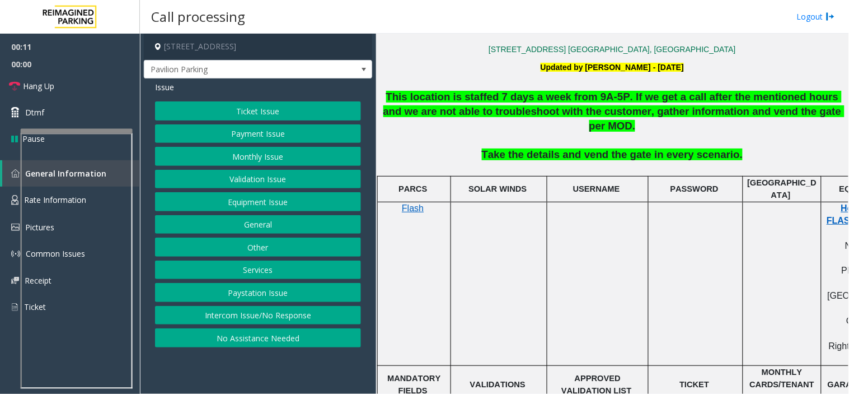
click at [260, 199] on button "Equipment Issue" at bounding box center [258, 201] width 206 height 19
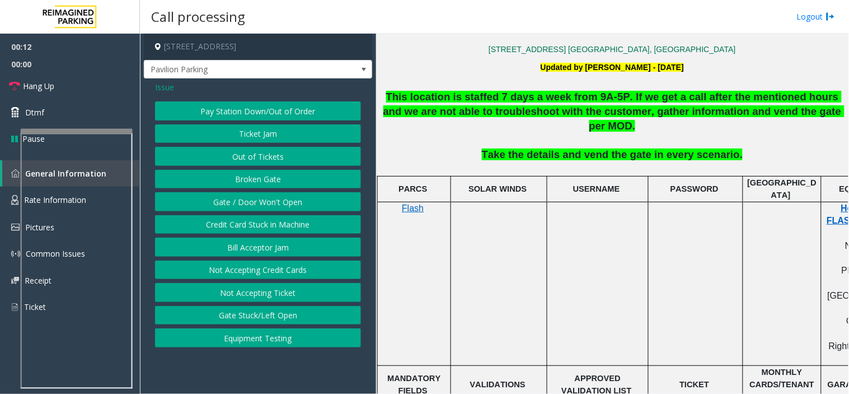
click at [260, 199] on button "Gate / Door Won't Open" at bounding box center [258, 201] width 206 height 19
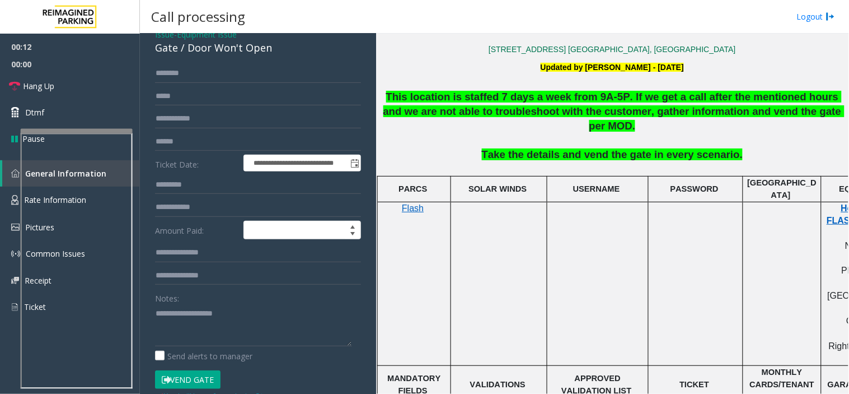
scroll to position [124, 0]
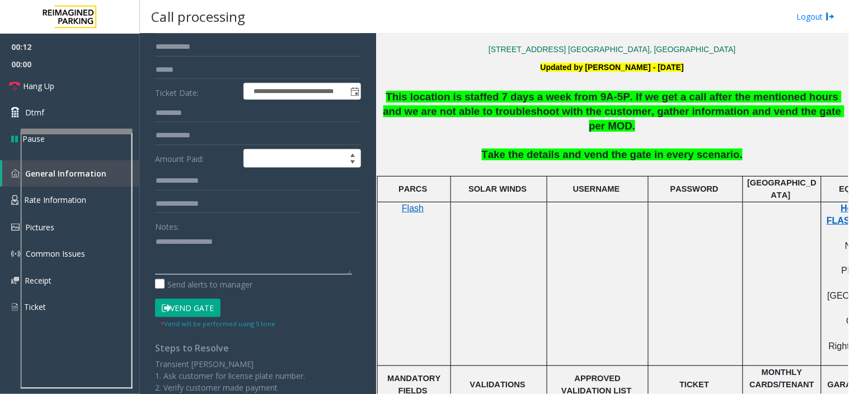
click at [233, 249] on textarea at bounding box center [253, 253] width 197 height 42
click at [216, 237] on textarea at bounding box center [253, 253] width 197 height 42
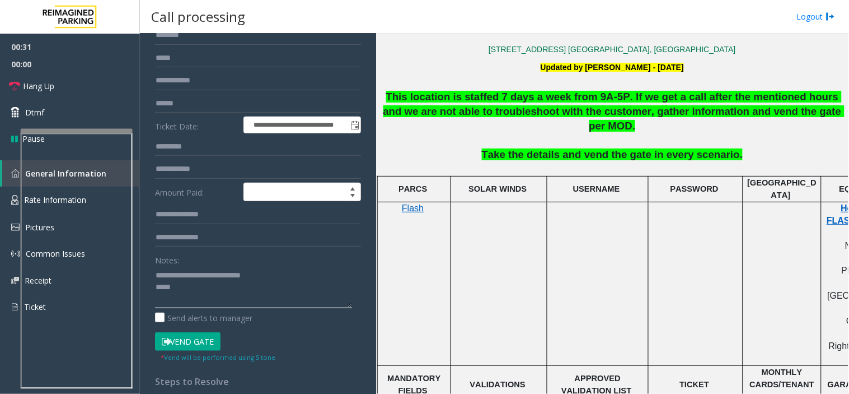
scroll to position [0, 0]
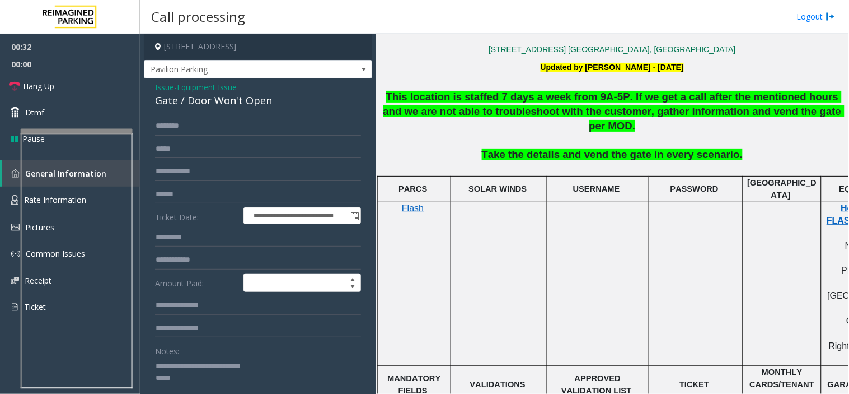
type textarea "**********"
click at [193, 126] on input "text" at bounding box center [258, 125] width 206 height 19
type input "******"
click at [182, 385] on textarea at bounding box center [253, 378] width 197 height 42
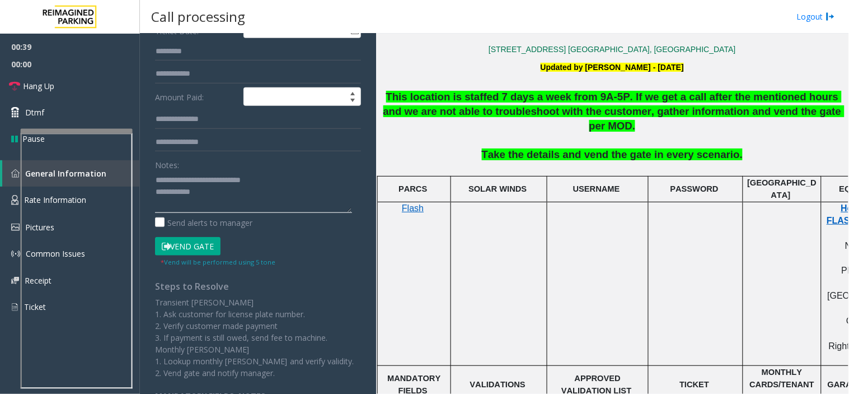
scroll to position [186, 0]
type textarea "**********"
click at [193, 252] on button "Vend Gate" at bounding box center [188, 245] width 66 height 19
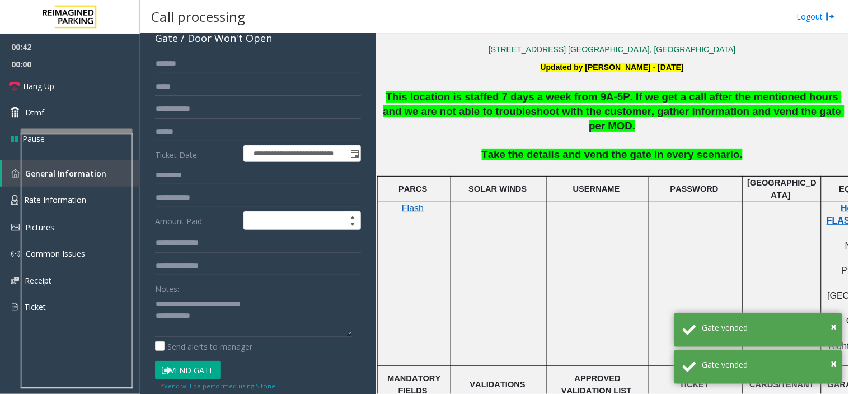
scroll to position [0, 0]
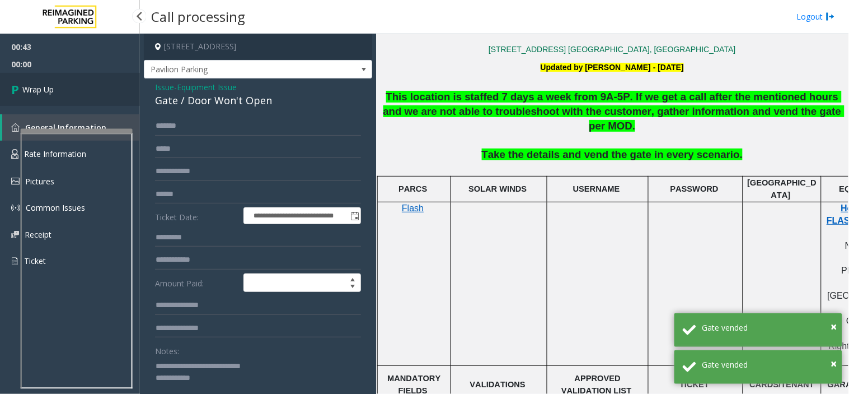
click at [64, 76] on link "Wrap Up" at bounding box center [70, 89] width 140 height 33
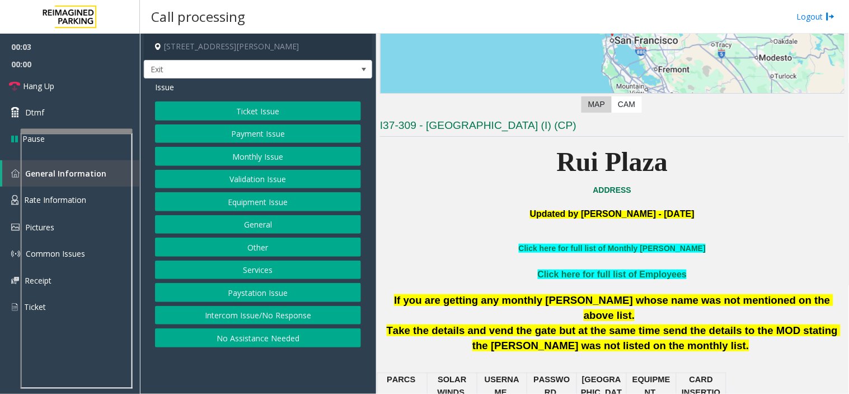
scroll to position [186, 0]
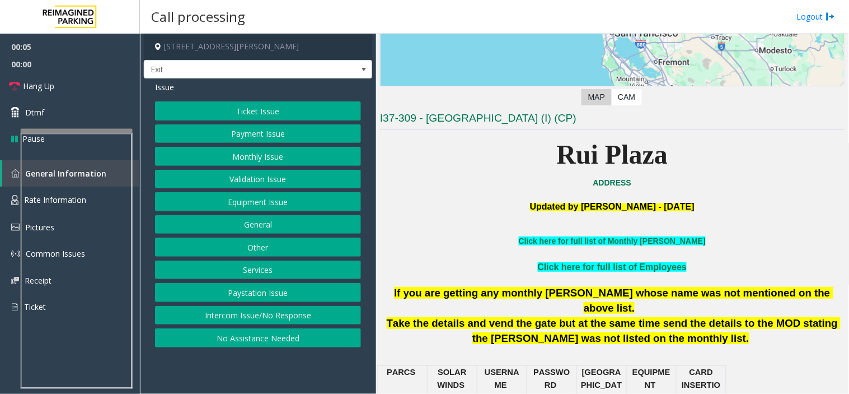
click at [272, 269] on button "Services" at bounding box center [258, 269] width 206 height 19
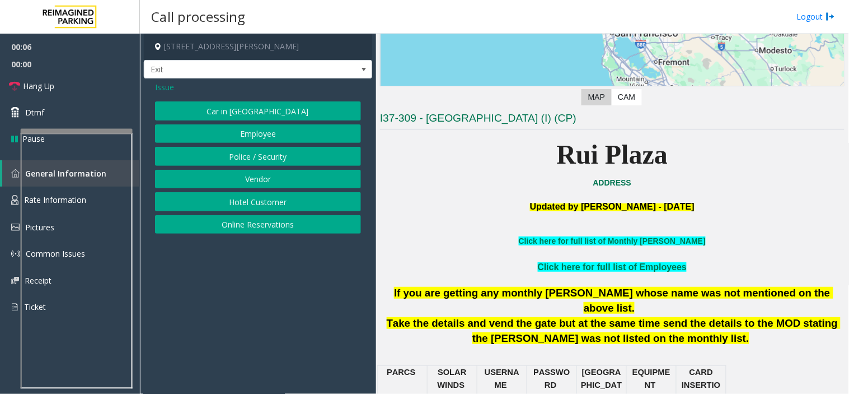
click at [160, 86] on span "Issue" at bounding box center [164, 87] width 19 height 12
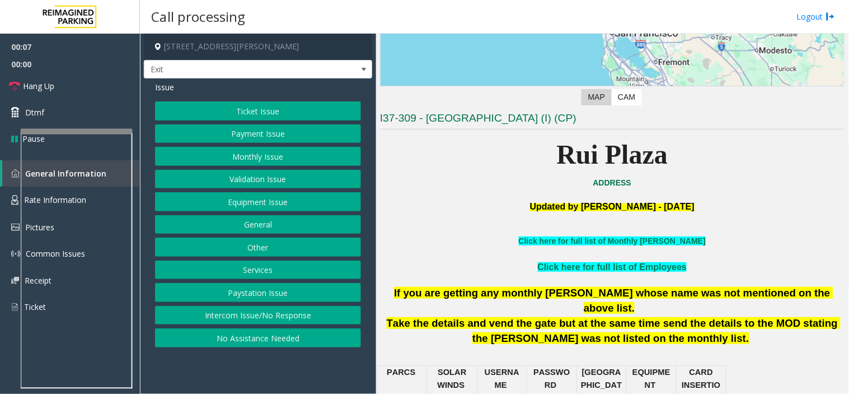
scroll to position [373, 0]
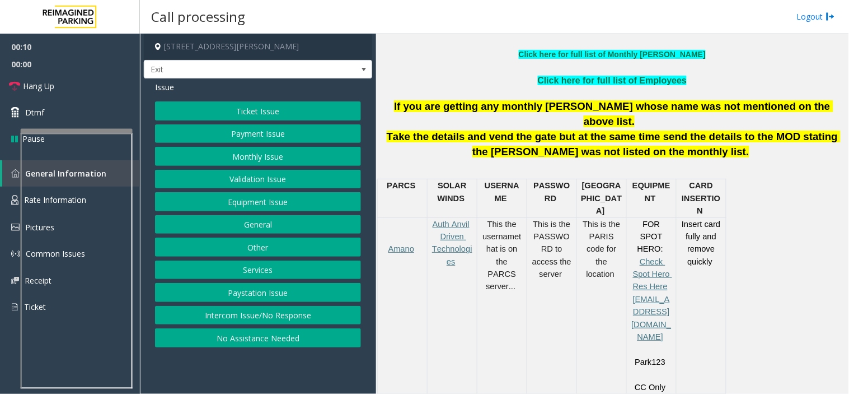
click at [267, 113] on button "Ticket Issue" at bounding box center [258, 110] width 206 height 19
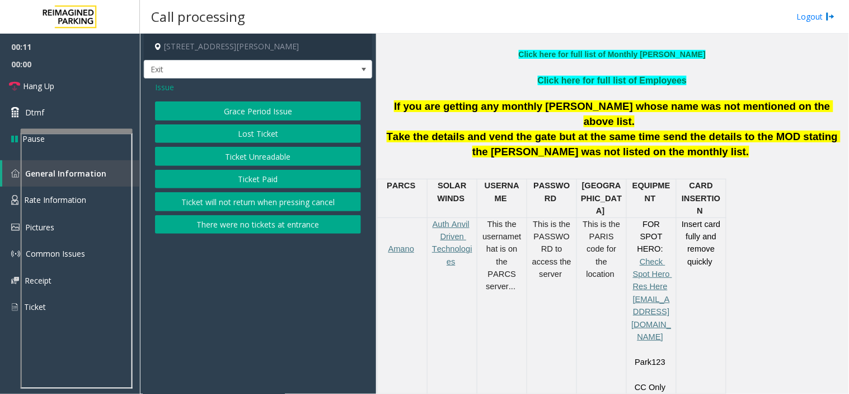
click at [155, 86] on span "Issue" at bounding box center [164, 87] width 19 height 12
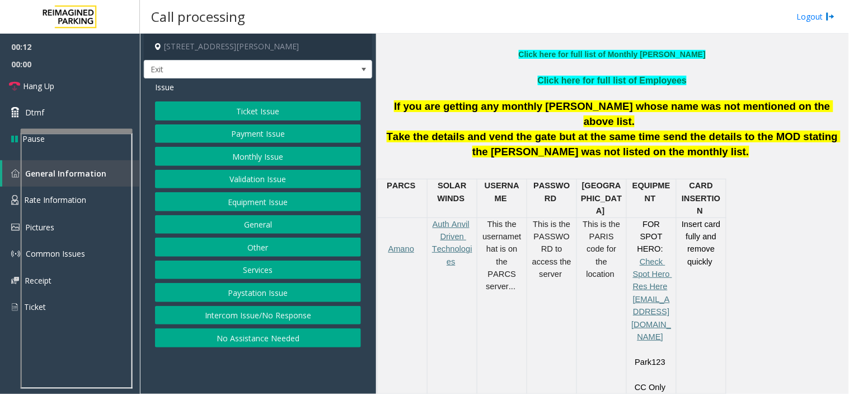
click at [258, 129] on button "Payment Issue" at bounding box center [258, 133] width 206 height 19
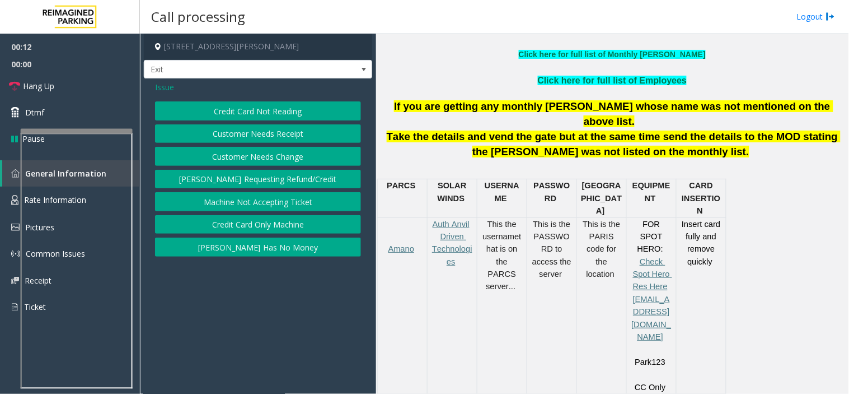
click at [294, 109] on button "Credit Card Not Reading" at bounding box center [258, 110] width 206 height 19
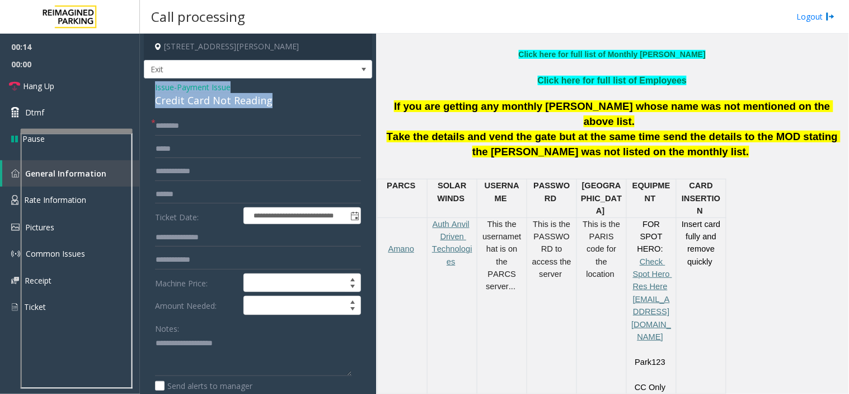
drag, startPoint x: 277, startPoint y: 100, endPoint x: 154, endPoint y: 83, distance: 123.8
click at [154, 83] on div "**********" at bounding box center [258, 362] width 228 height 568
copy div "Issue - Payment Issue Credit Card Not Reading"
click at [253, 383] on div "Send alerts to manager" at bounding box center [258, 386] width 206 height 12
click at [245, 350] on textarea at bounding box center [253, 355] width 197 height 42
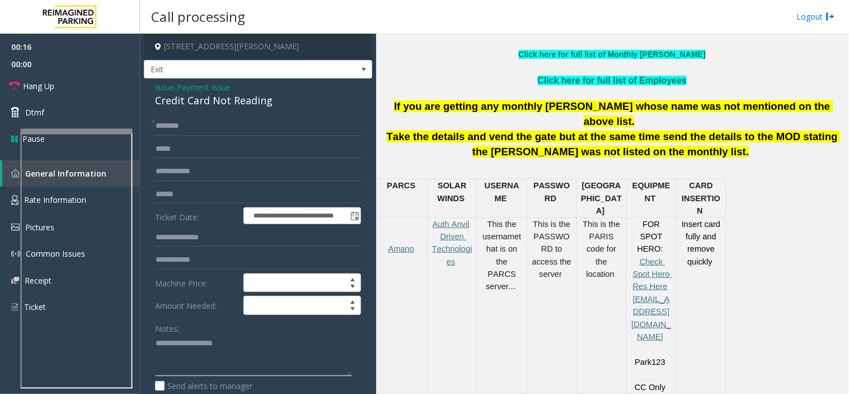
paste textarea "**********"
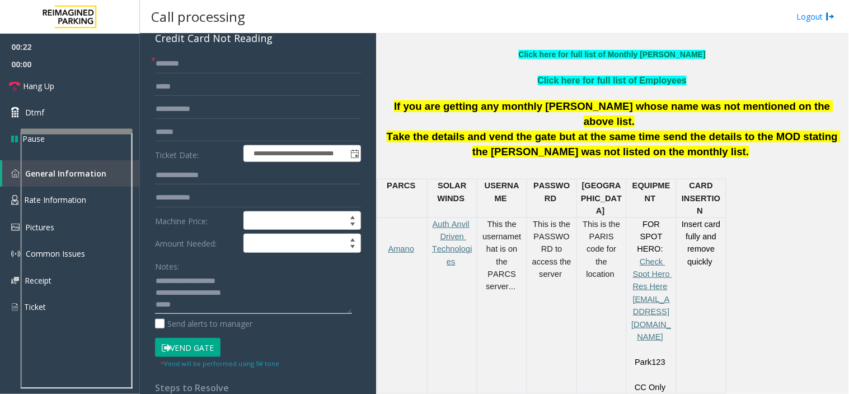
type textarea "**********"
click at [188, 57] on input "text" at bounding box center [258, 63] width 206 height 19
type input "**"
click at [195, 305] on textarea at bounding box center [253, 293] width 197 height 42
click at [105, 88] on link "Hang Up" at bounding box center [70, 86] width 140 height 26
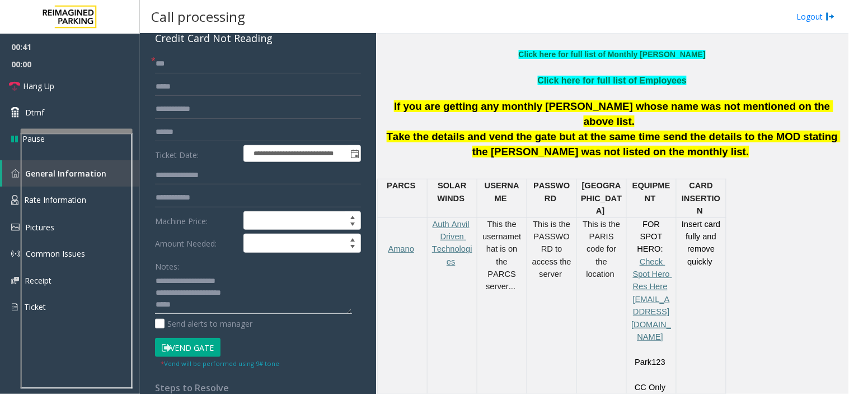
click at [200, 304] on textarea at bounding box center [253, 293] width 197 height 42
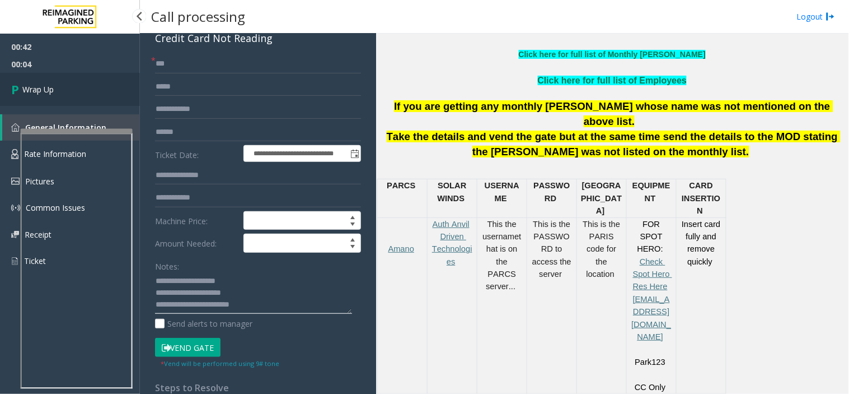
type textarea "**********"
click at [68, 81] on link "Wrap Up" at bounding box center [70, 89] width 140 height 33
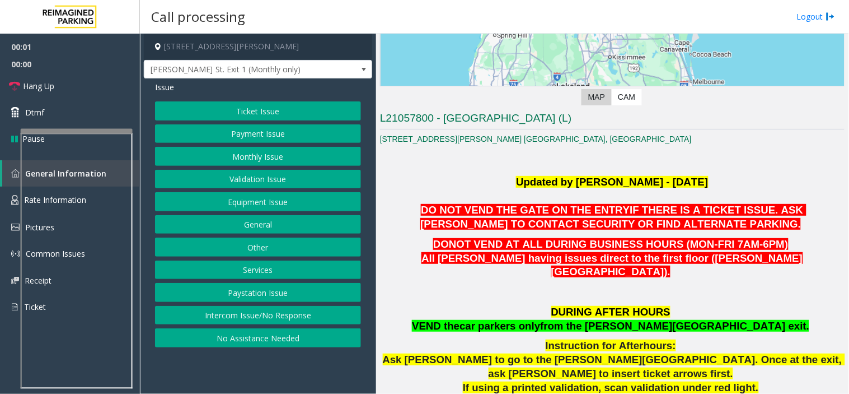
scroll to position [435, 0]
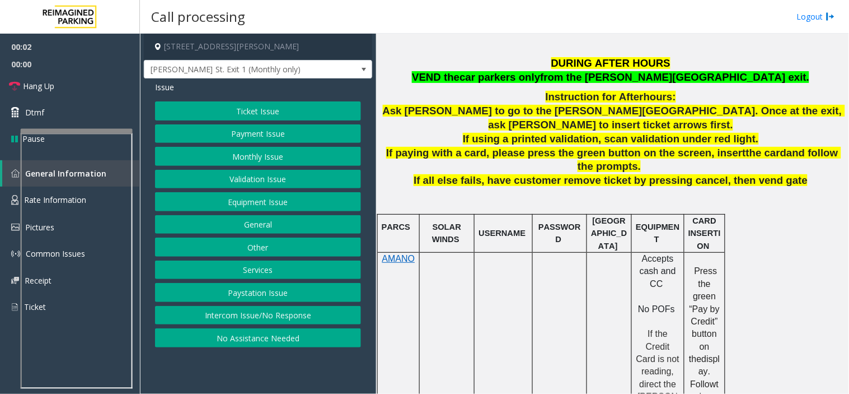
click at [248, 222] on button "General" at bounding box center [258, 224] width 206 height 19
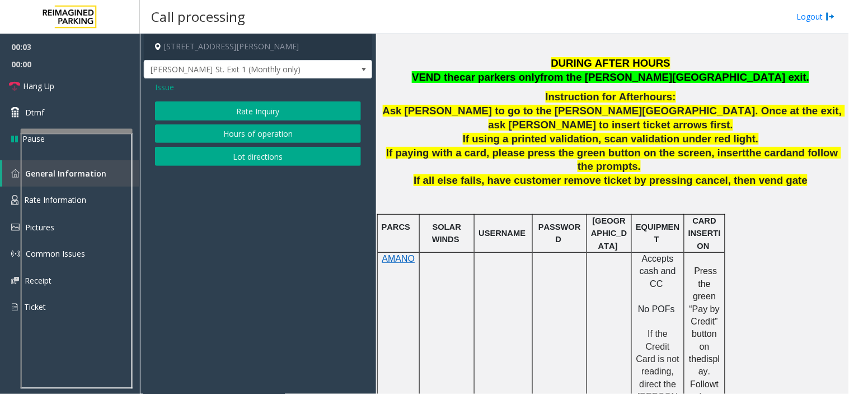
click at [161, 88] on span "Issue" at bounding box center [164, 87] width 19 height 12
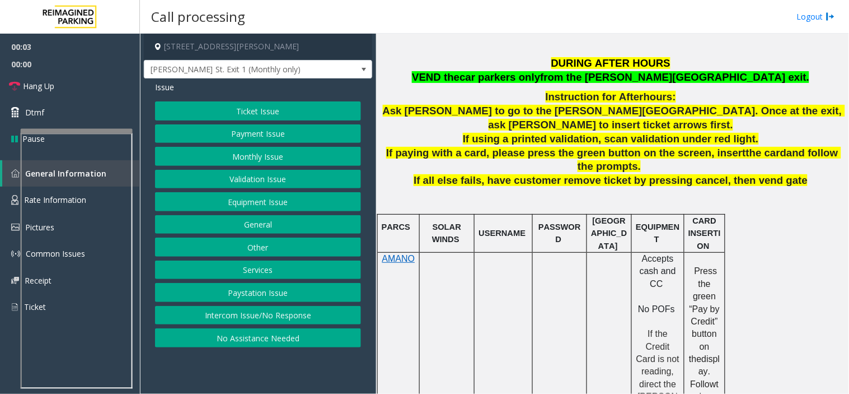
click at [255, 245] on button "Other" at bounding box center [258, 246] width 206 height 19
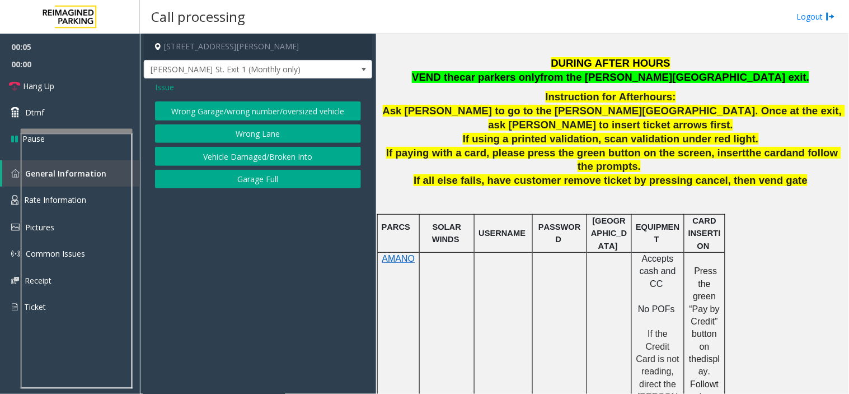
click at [249, 133] on button "Wrong Lane" at bounding box center [258, 133] width 206 height 19
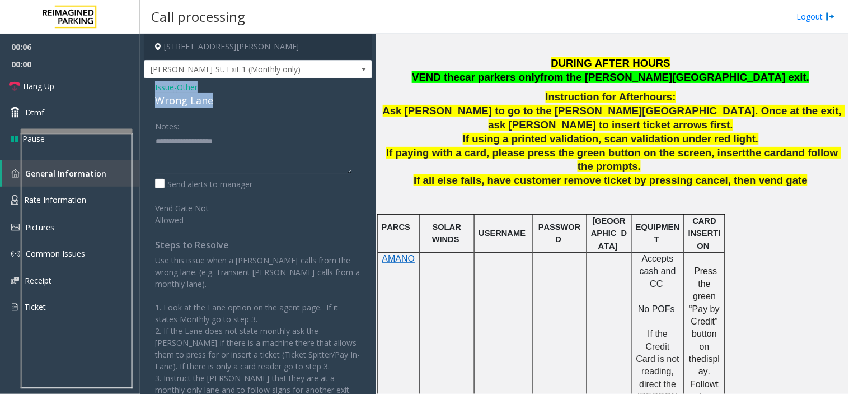
drag, startPoint x: 238, startPoint y: 101, endPoint x: 150, endPoint y: 82, distance: 90.0
click at [150, 82] on div "Issue - Other Wrong Lane Notes: Send alerts to manager Vend Gate Not Allowed St…" at bounding box center [258, 265] width 228 height 375
copy div "Issue - Other Wrong Lane"
click at [185, 147] on textarea at bounding box center [253, 153] width 197 height 42
paste textarea "**********"
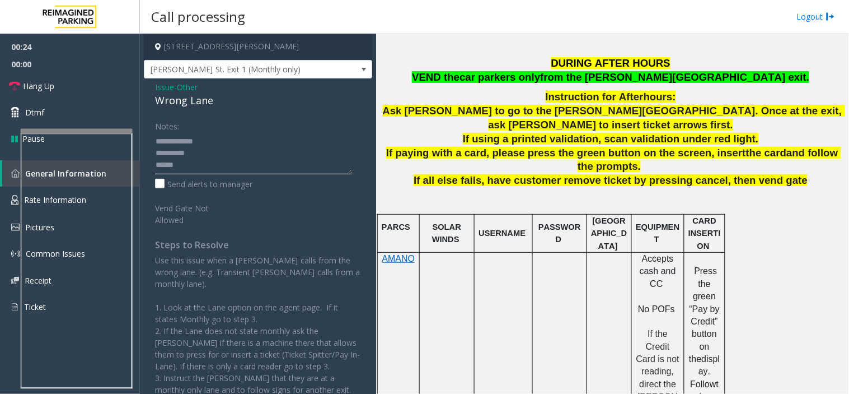
click at [178, 166] on textarea at bounding box center [253, 153] width 197 height 42
click at [88, 86] on link "Hang Up" at bounding box center [70, 86] width 140 height 26
click at [317, 169] on textarea at bounding box center [253, 153] width 197 height 42
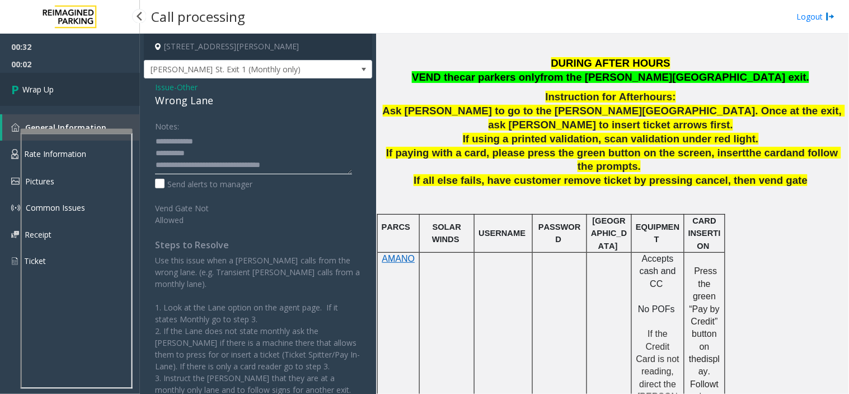
type textarea "**********"
click at [104, 94] on link "Wrap Up" at bounding box center [70, 89] width 140 height 33
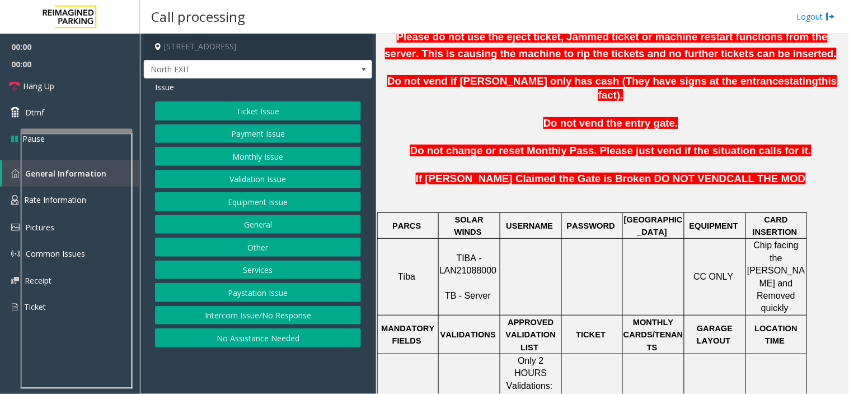
scroll to position [373, 0]
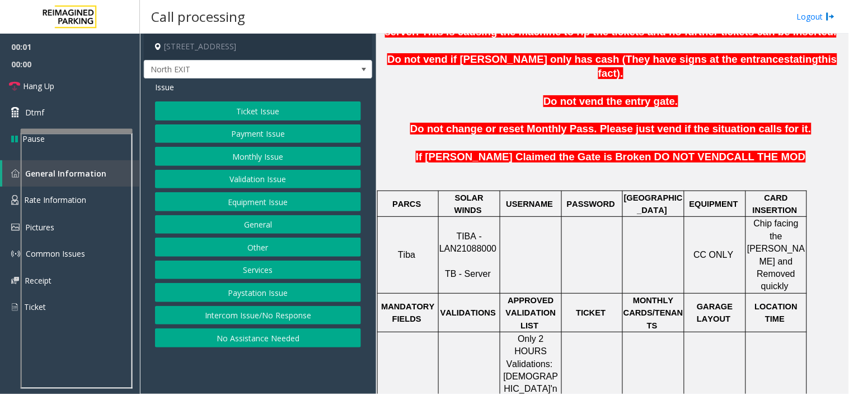
click at [486, 231] on span "TIBA - LAN21088000" at bounding box center [468, 242] width 57 height 22
copy p "LAN21088000"
click at [252, 196] on button "Equipment Issue" at bounding box center [258, 201] width 206 height 19
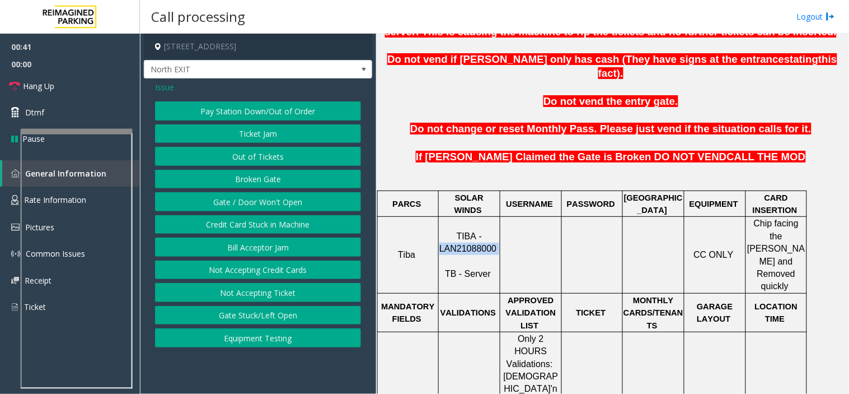
click at [245, 110] on button "Pay Station Down/Out of Order" at bounding box center [258, 110] width 206 height 19
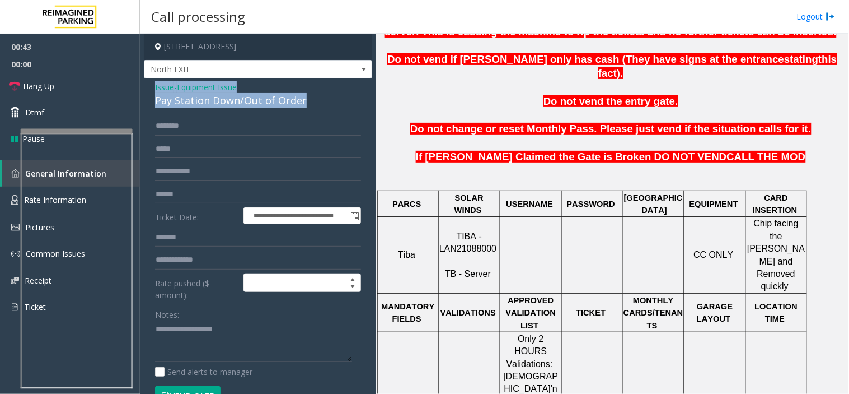
drag, startPoint x: 306, startPoint y: 102, endPoint x: 143, endPoint y: 85, distance: 164.4
click at [143, 85] on app-call-processing-form "**********" at bounding box center [258, 214] width 236 height 360
copy div "Issue - Equipment Issue Pay Station Down/Out of Order"
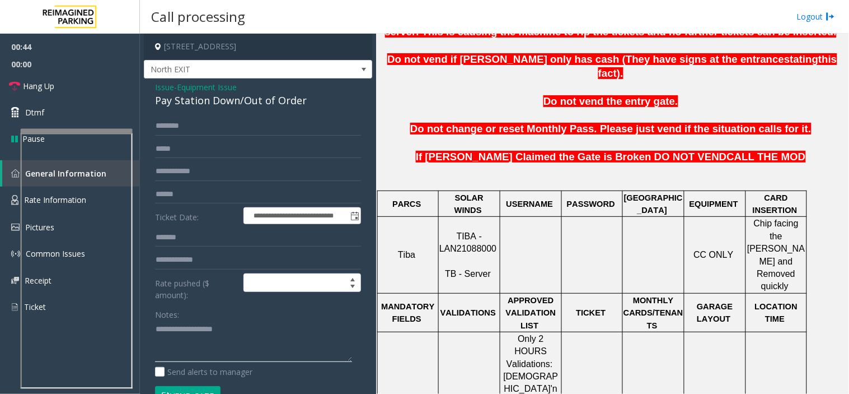
click at [171, 333] on textarea at bounding box center [253, 341] width 197 height 42
paste textarea "**********"
click at [268, 346] on textarea at bounding box center [253, 341] width 197 height 42
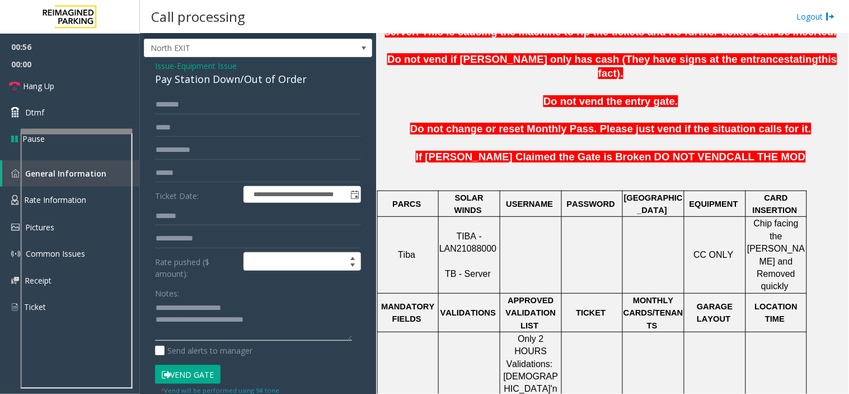
scroll to position [0, 0]
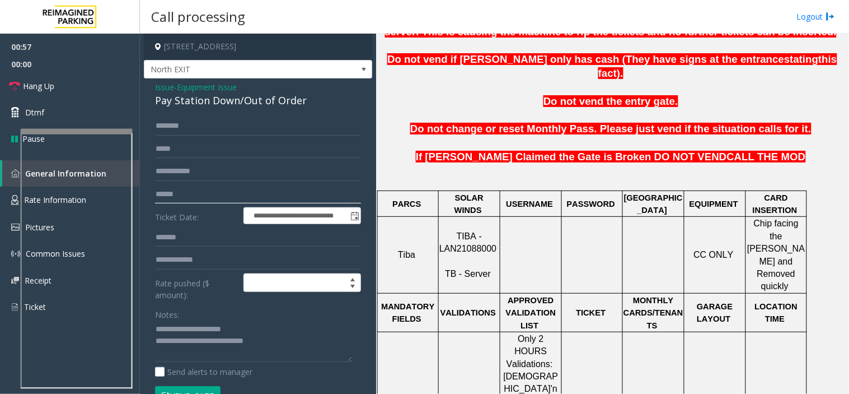
click at [189, 196] on input "text" at bounding box center [258, 194] width 206 height 19
click at [291, 344] on textarea at bounding box center [253, 341] width 197 height 42
type textarea "**********"
click at [250, 198] on input "text" at bounding box center [258, 194] width 206 height 19
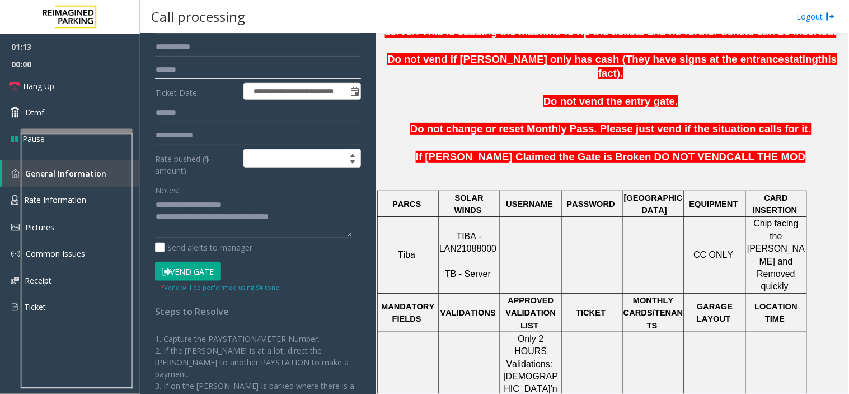
type input "*******"
click at [200, 276] on button "Vend Gate" at bounding box center [188, 271] width 66 height 19
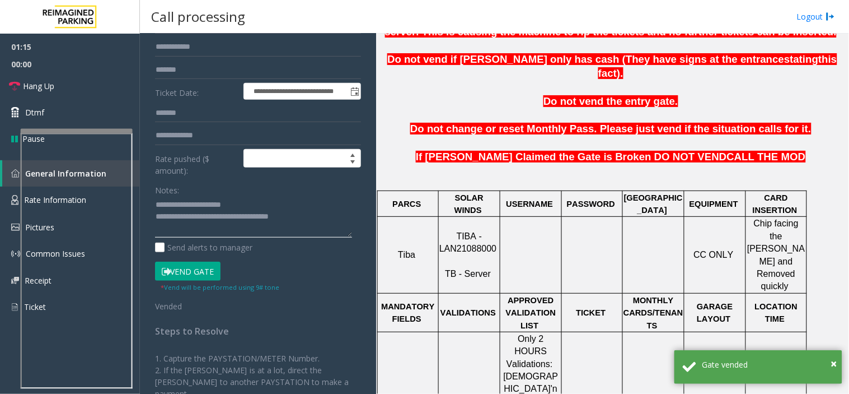
click at [325, 226] on textarea at bounding box center [253, 217] width 197 height 42
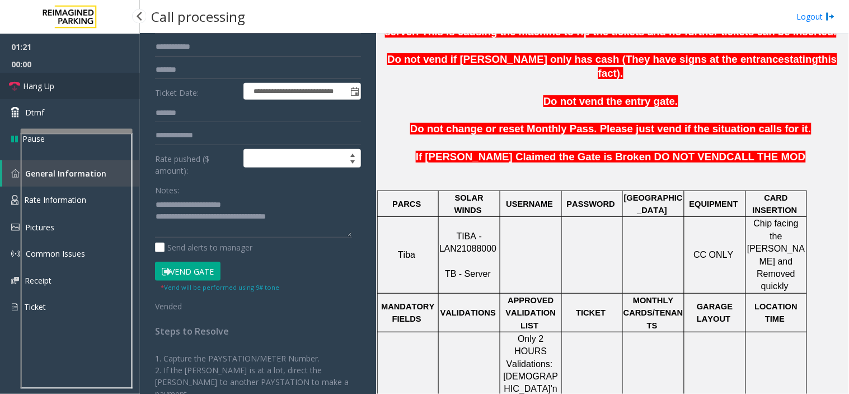
click at [113, 88] on link "Hang Up" at bounding box center [70, 86] width 140 height 26
click at [332, 219] on textarea at bounding box center [253, 217] width 197 height 42
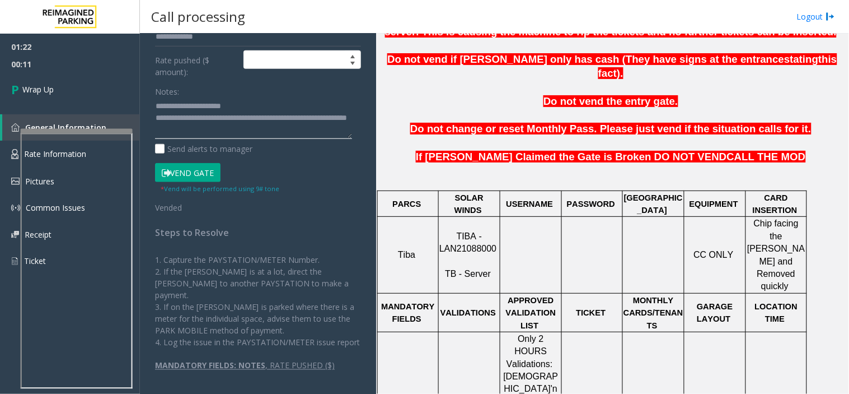
scroll to position [8, 0]
click at [252, 134] on textarea at bounding box center [253, 118] width 197 height 42
type textarea "**********"
click at [101, 85] on link "Wrap Up" at bounding box center [70, 89] width 140 height 33
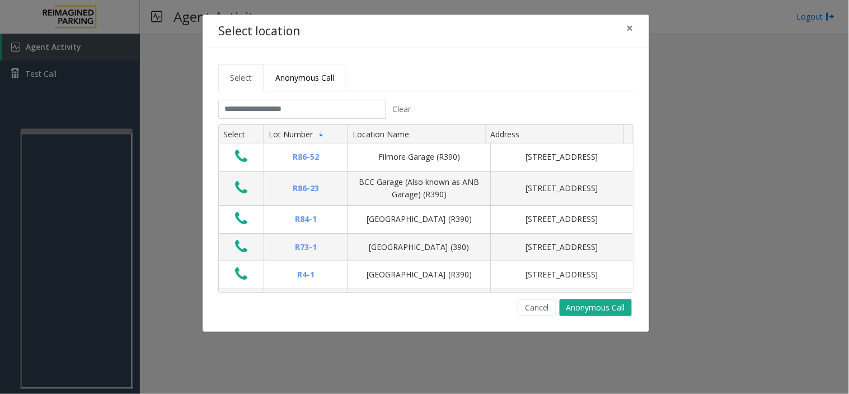
click at [287, 77] on span "Anonymous Call" at bounding box center [305, 77] width 59 height 11
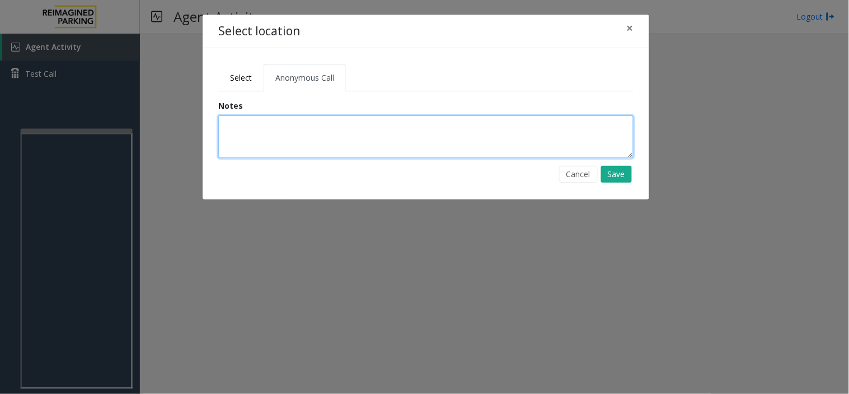
click at [292, 127] on textarea at bounding box center [425, 136] width 415 height 43
drag, startPoint x: 623, startPoint y: 157, endPoint x: 620, endPoint y: 170, distance: 13.7
click at [623, 161] on form "**********" at bounding box center [426, 141] width 432 height 83
type textarea "**********"
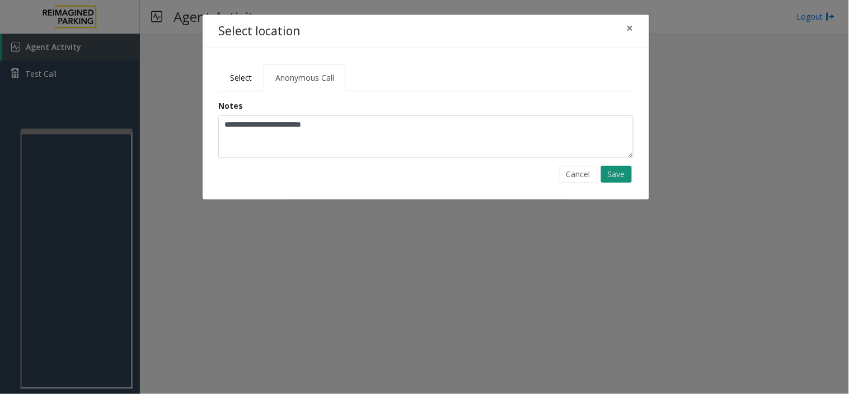
click at [620, 170] on button "Save" at bounding box center [616, 174] width 31 height 17
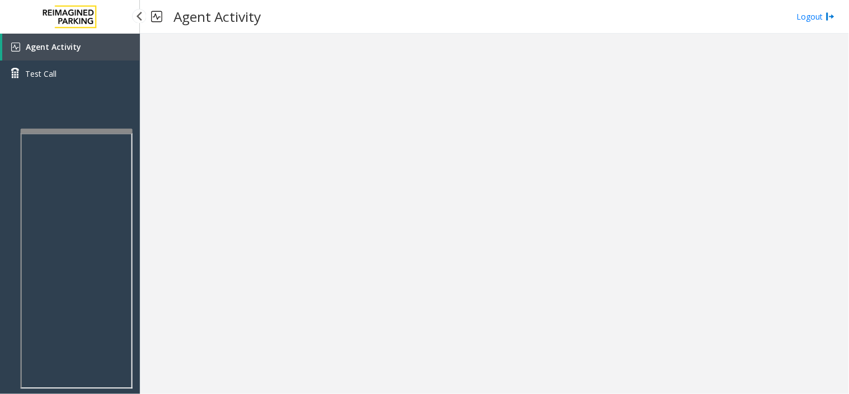
click at [75, 34] on link "Agent Activity" at bounding box center [71, 47] width 138 height 27
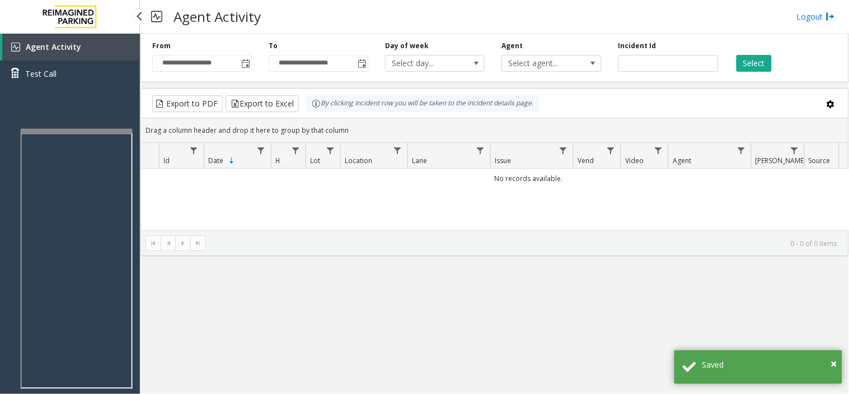
click at [75, 35] on link "Agent Activity" at bounding box center [71, 47] width 138 height 27
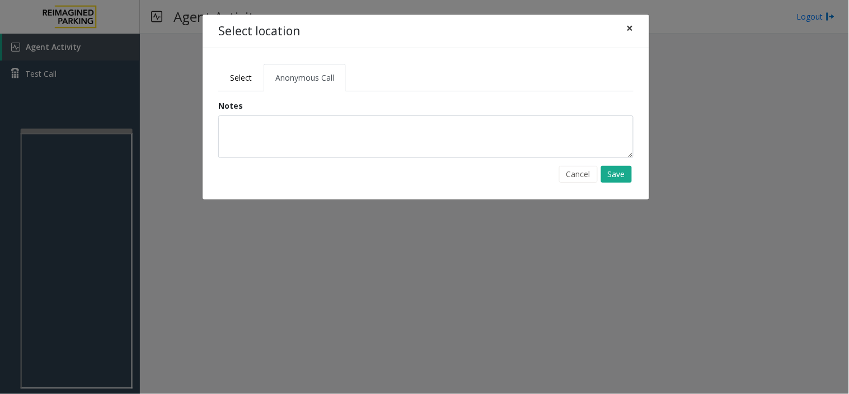
click at [633, 34] on span "×" at bounding box center [630, 28] width 7 height 16
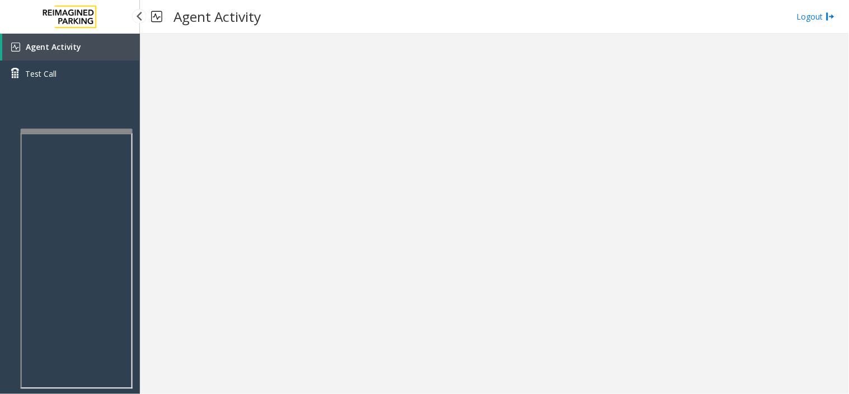
click at [103, 51] on link "Agent Activity" at bounding box center [71, 47] width 138 height 27
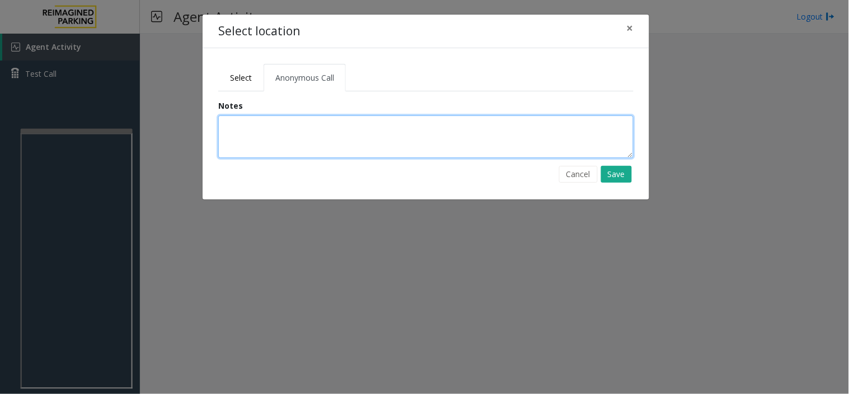
click at [267, 142] on textarea at bounding box center [425, 136] width 415 height 43
type textarea "*"
click at [311, 146] on textarea at bounding box center [425, 136] width 415 height 43
click at [241, 152] on textarea at bounding box center [425, 136] width 415 height 43
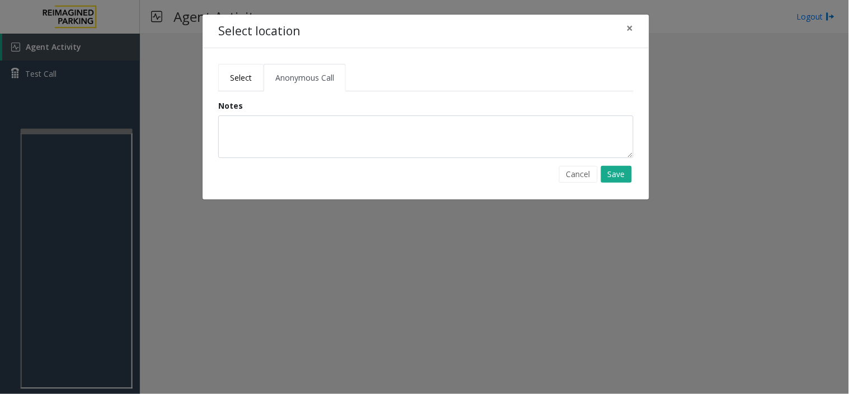
click at [234, 82] on link "Select" at bounding box center [240, 77] width 45 height 27
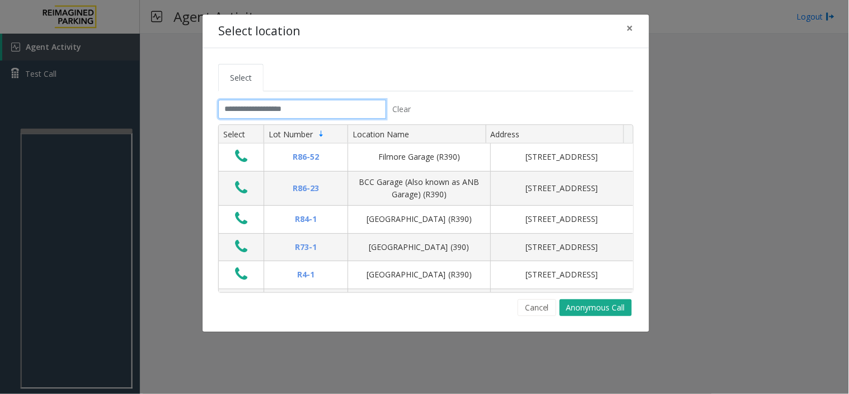
click at [253, 116] on input "text" at bounding box center [302, 109] width 168 height 19
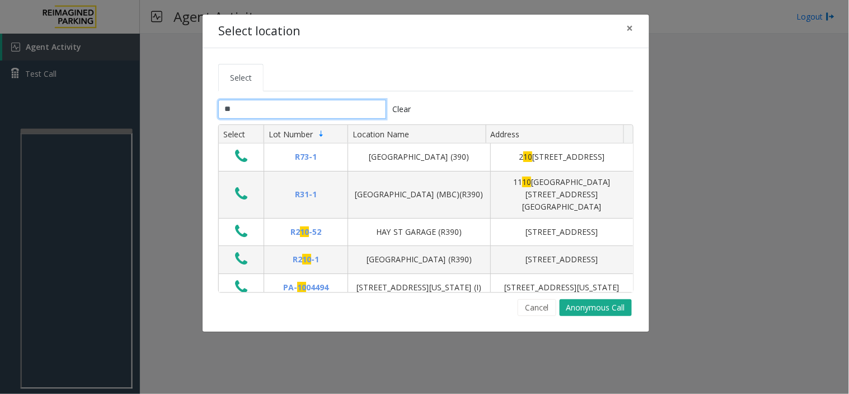
type input "*"
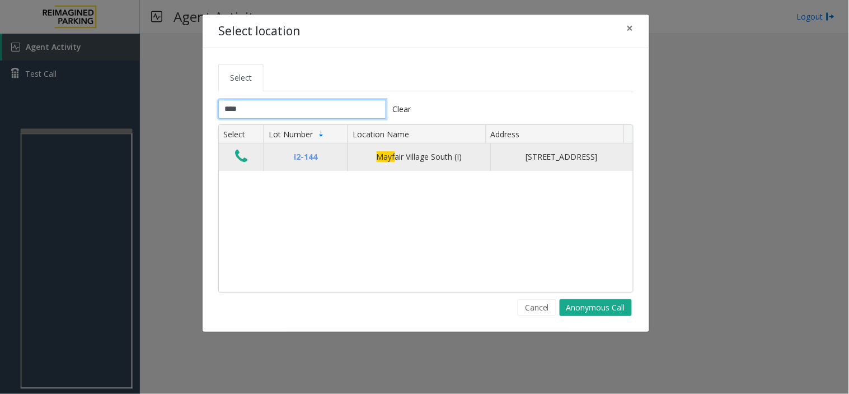
type input "****"
click at [237, 161] on icon "Data table" at bounding box center [241, 156] width 12 height 16
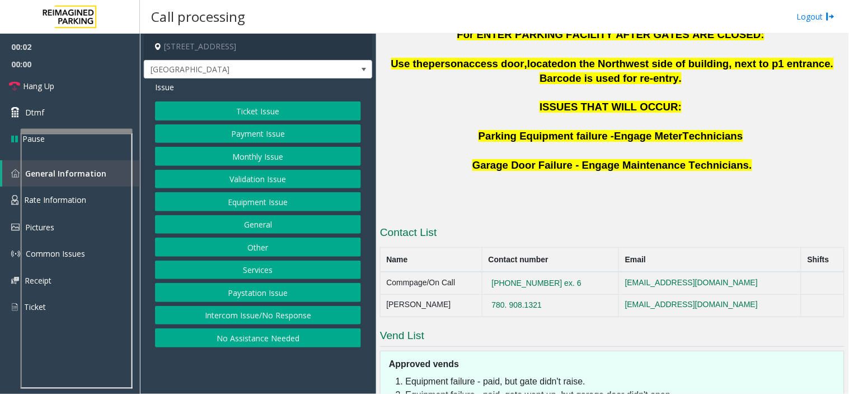
scroll to position [748, 0]
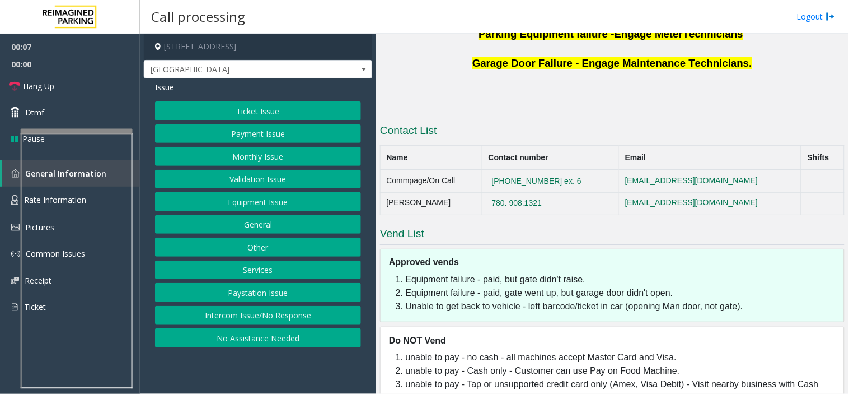
click at [269, 204] on button "Equipment Issue" at bounding box center [258, 201] width 206 height 19
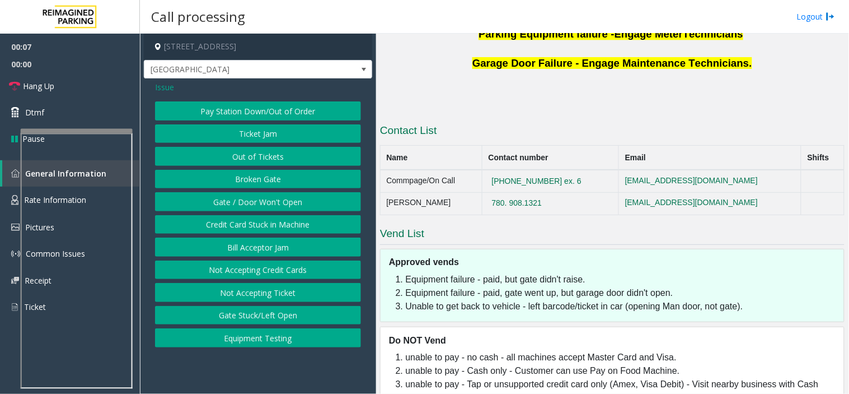
click at [269, 202] on button "Gate / Door Won't Open" at bounding box center [258, 201] width 206 height 19
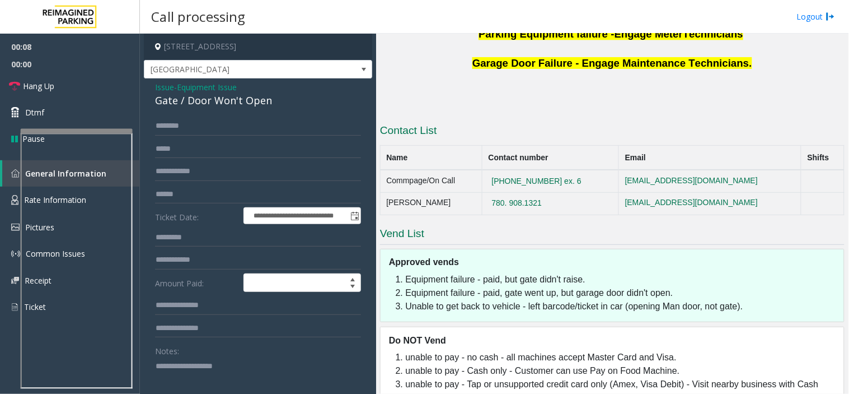
scroll to position [186, 0]
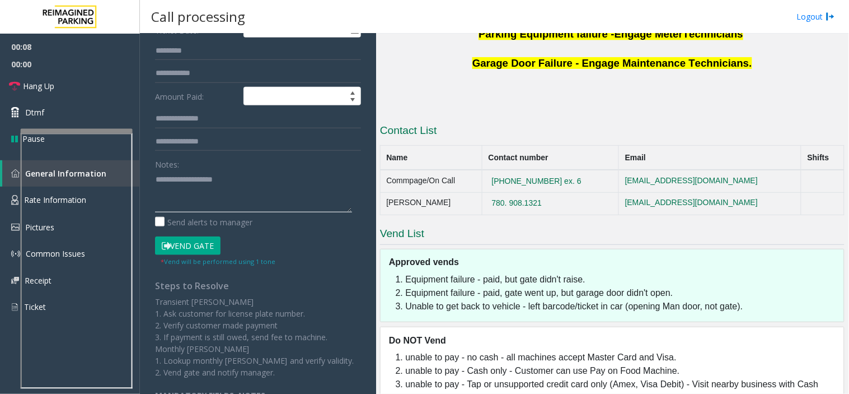
click at [232, 186] on textarea at bounding box center [253, 191] width 197 height 42
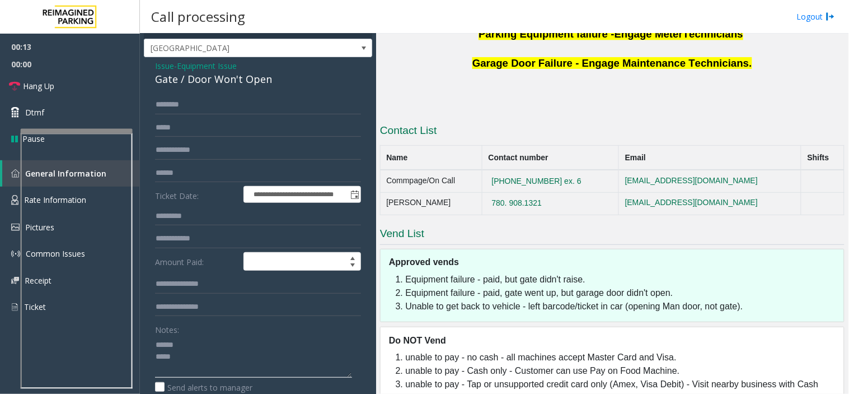
scroll to position [0, 0]
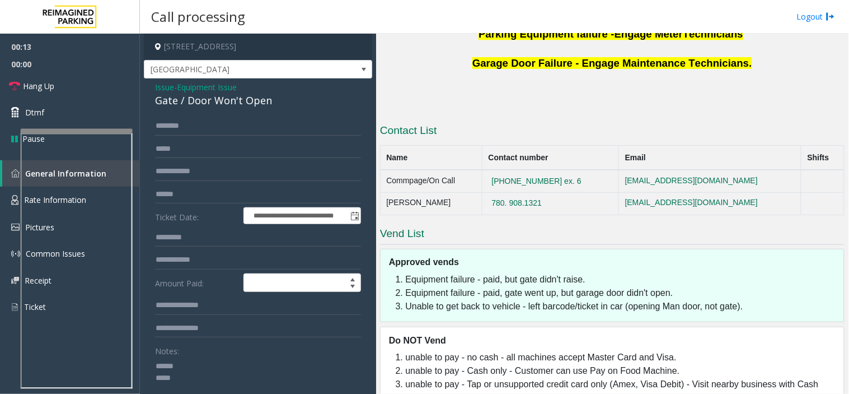
type textarea "****** ****"
click at [202, 123] on input "text" at bounding box center [258, 125] width 206 height 19
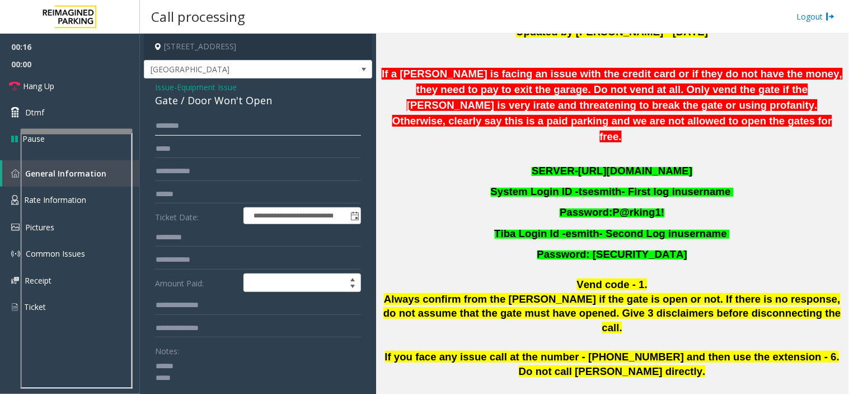
scroll to position [125, 0]
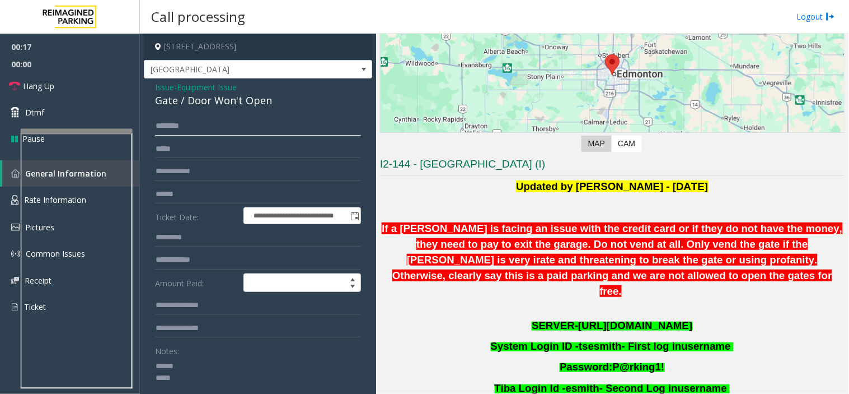
click at [161, 132] on input "text" at bounding box center [258, 125] width 206 height 19
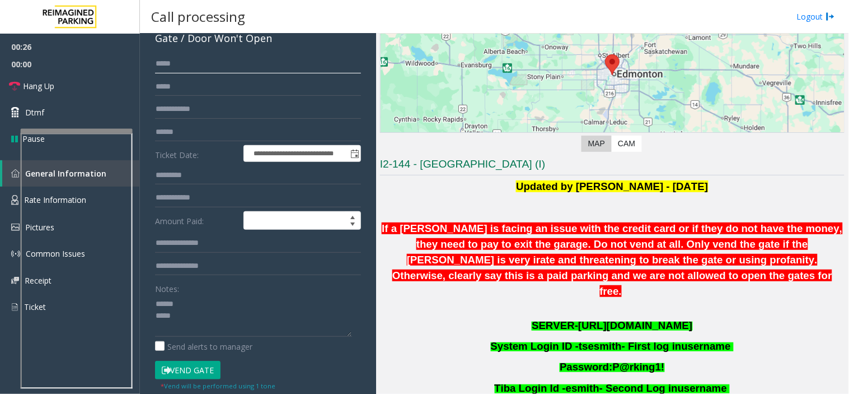
scroll to position [0, 0]
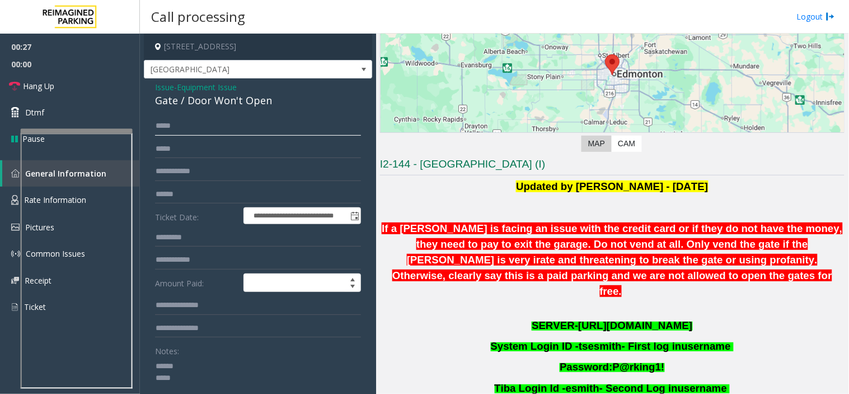
click at [165, 133] on input "*****" at bounding box center [258, 125] width 206 height 19
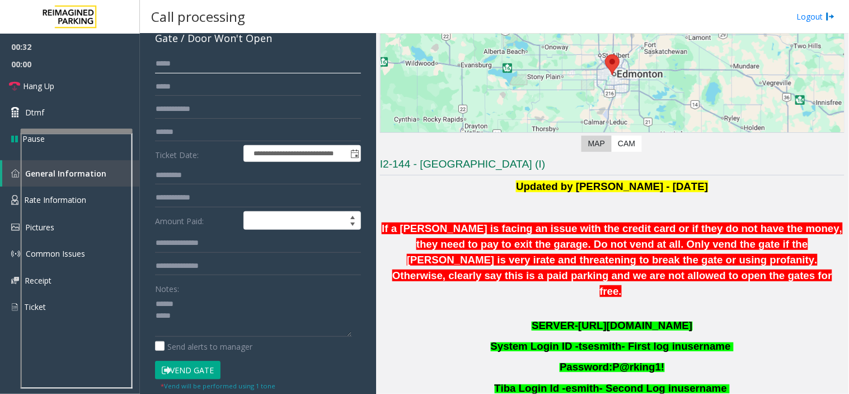
type input "*****"
click at [193, 300] on textarea at bounding box center [253, 316] width 197 height 42
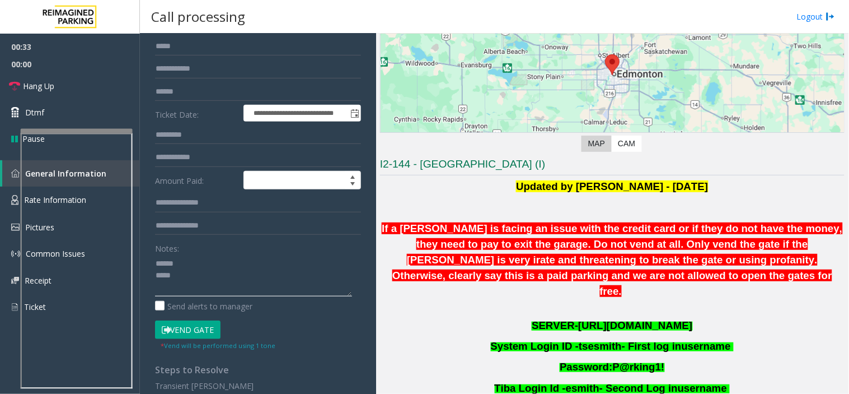
scroll to position [124, 0]
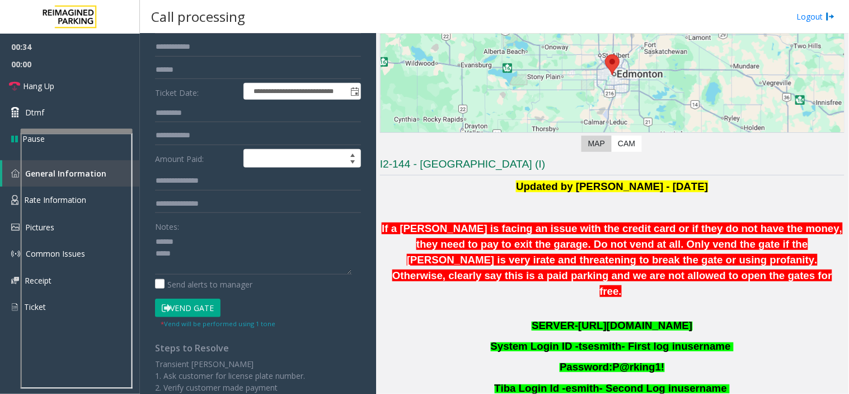
click at [191, 305] on button "Vend Gate" at bounding box center [188, 307] width 66 height 19
click at [191, 248] on textarea at bounding box center [253, 253] width 197 height 42
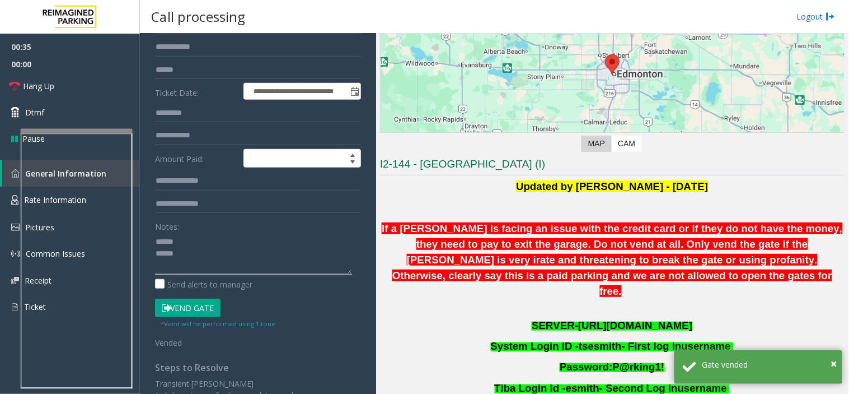
click at [191, 236] on textarea at bounding box center [253, 253] width 197 height 42
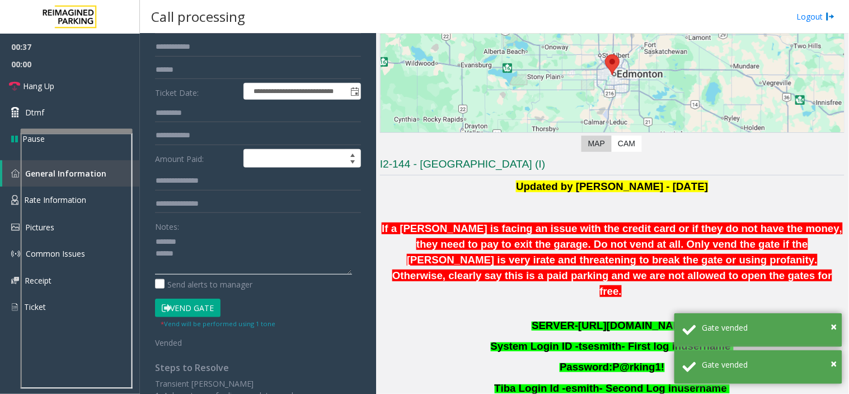
click at [191, 236] on textarea at bounding box center [253, 253] width 197 height 42
click at [189, 244] on textarea at bounding box center [253, 253] width 197 height 42
click at [174, 253] on textarea at bounding box center [253, 253] width 197 height 42
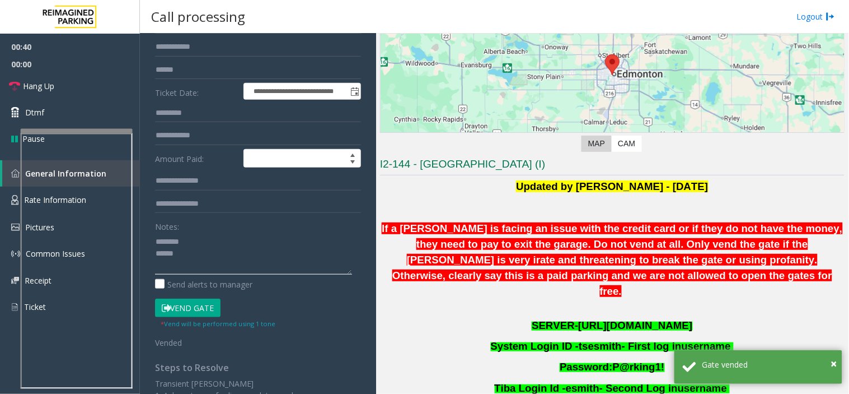
click at [191, 236] on textarea at bounding box center [253, 253] width 197 height 42
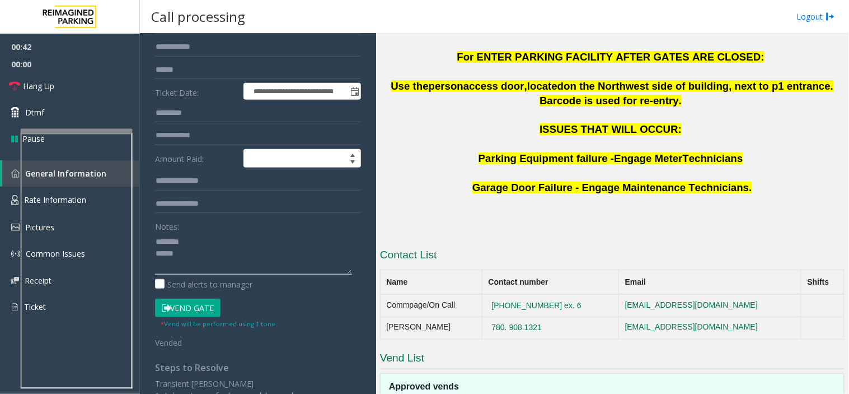
scroll to position [748, 0]
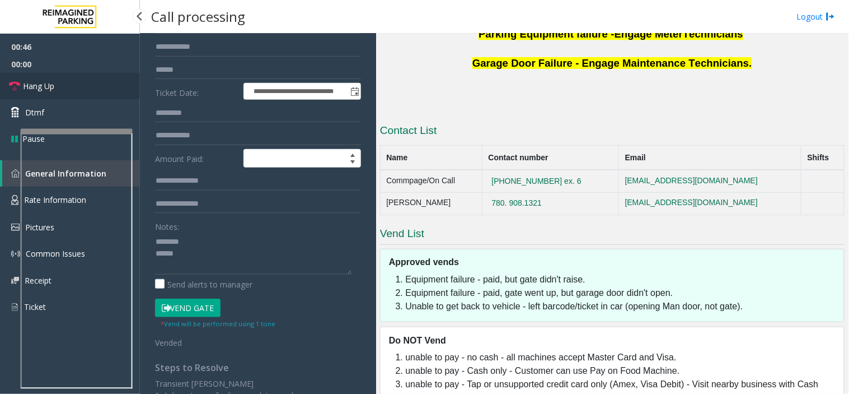
click at [113, 82] on link "Hang Up" at bounding box center [70, 86] width 140 height 26
click at [239, 248] on textarea at bounding box center [253, 253] width 197 height 42
click at [219, 241] on textarea at bounding box center [253, 253] width 197 height 42
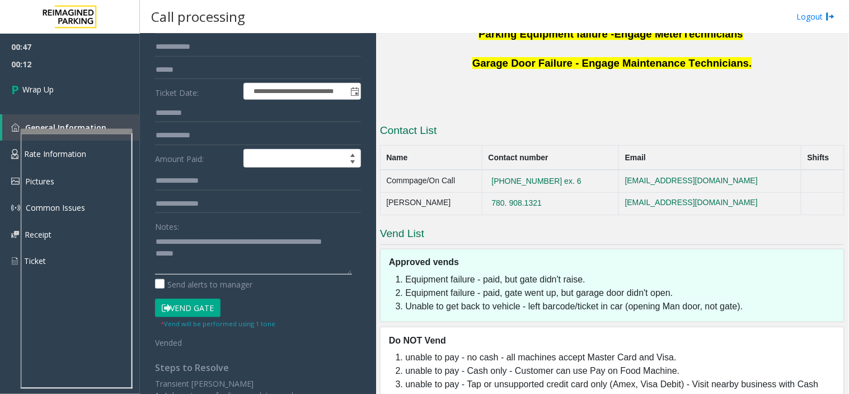
click at [219, 253] on textarea at bounding box center [253, 253] width 197 height 42
click at [213, 266] on textarea at bounding box center [253, 253] width 197 height 42
type textarea "**********"
click at [50, 85] on span "Wrap Up" at bounding box center [37, 89] width 31 height 12
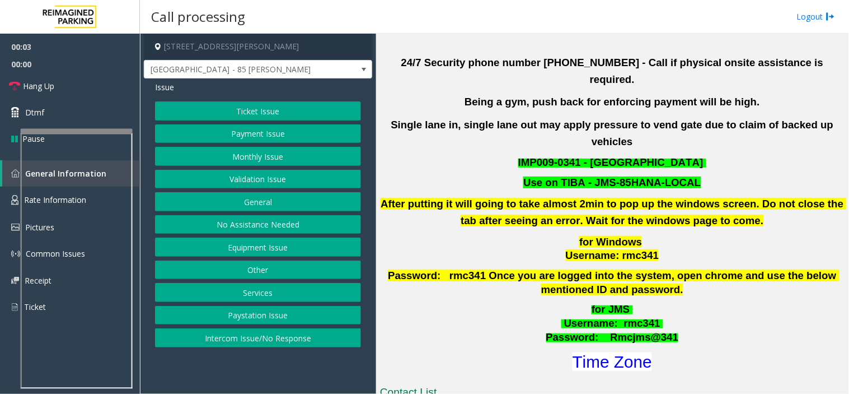
scroll to position [435, 0]
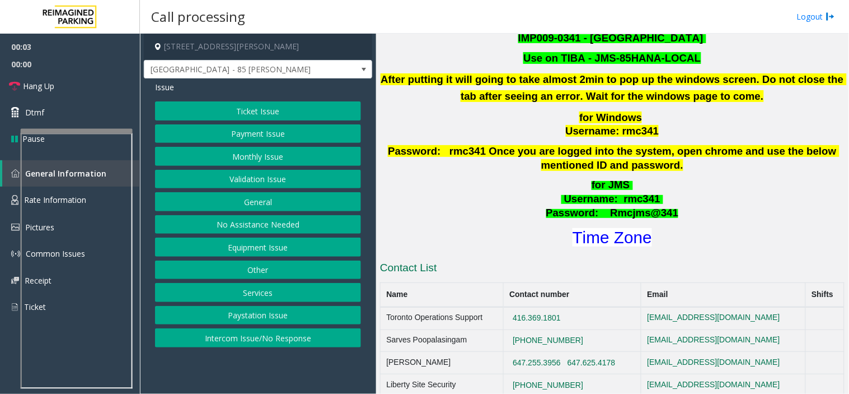
click at [631, 190] on div "for JMS Username : rmc341 Password: Rmcjms@341 Time Zone" at bounding box center [612, 213] width 465 height 71
click at [624, 228] on font "Time Zone" at bounding box center [613, 237] width 80 height 18
click at [253, 175] on button "Validation Issue" at bounding box center [258, 179] width 206 height 19
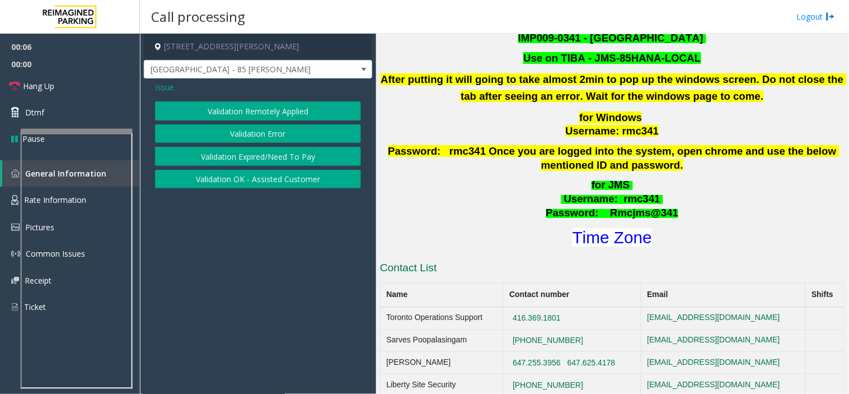
click at [259, 129] on button "Validation Error" at bounding box center [258, 133] width 206 height 19
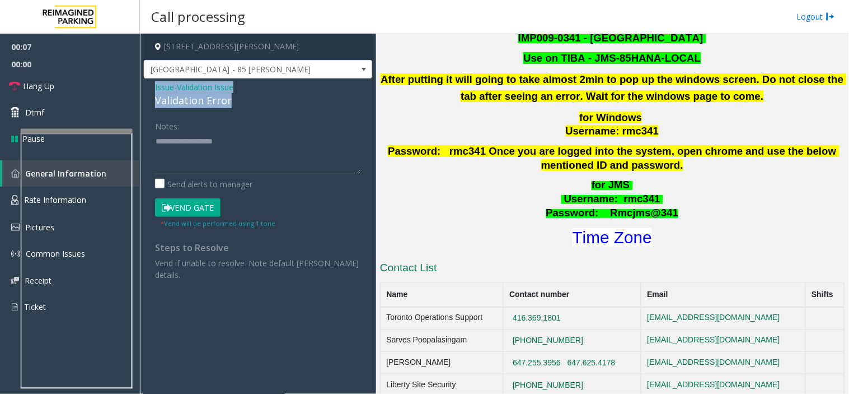
drag, startPoint x: 242, startPoint y: 99, endPoint x: 155, endPoint y: 82, distance: 88.5
click at [155, 82] on div "Issue - Validation Issue Validation Error" at bounding box center [258, 94] width 206 height 27
copy div "Issue - Validation Issue Validation Error"
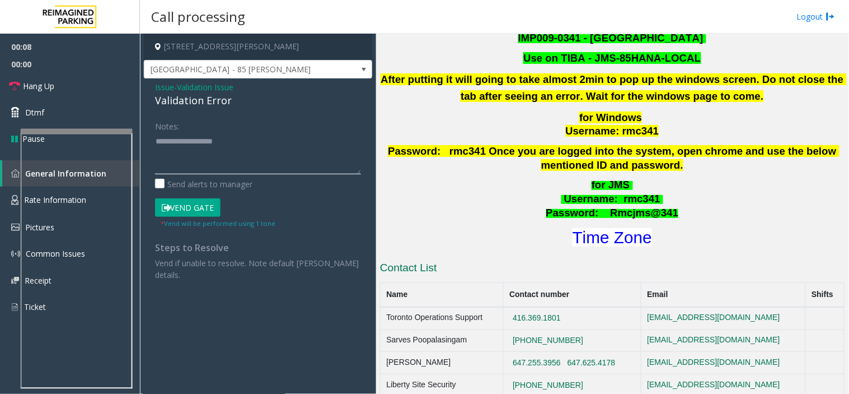
click at [172, 132] on textarea at bounding box center [258, 153] width 206 height 42
paste textarea "**********"
click at [204, 209] on button "Vend Gate" at bounding box center [188, 207] width 66 height 19
click at [194, 153] on textarea at bounding box center [258, 153] width 206 height 42
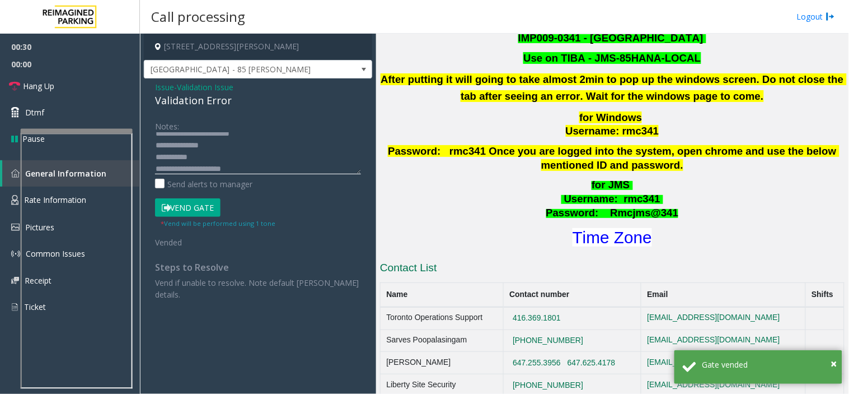
click at [240, 166] on textarea at bounding box center [258, 153] width 206 height 42
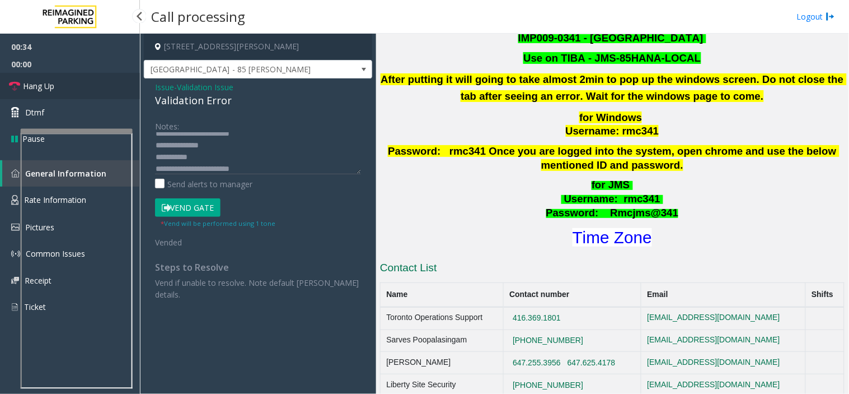
click at [98, 75] on link "Hang Up" at bounding box center [70, 86] width 140 height 26
click at [228, 164] on textarea at bounding box center [258, 153] width 206 height 42
click at [214, 158] on textarea at bounding box center [258, 153] width 206 height 42
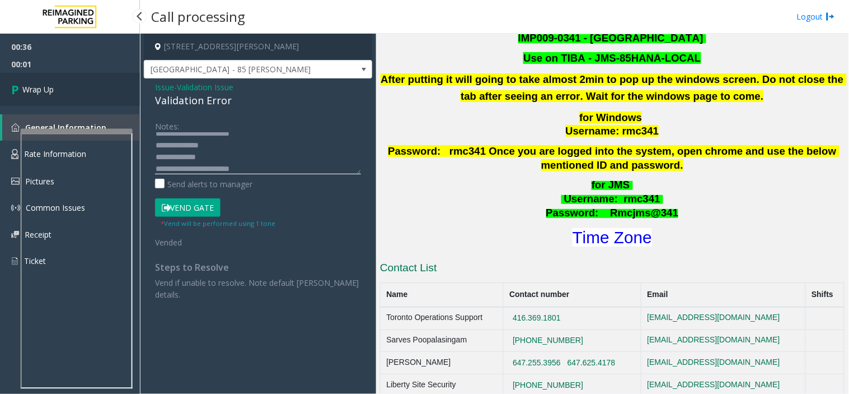
type textarea "**********"
click at [48, 94] on span "Wrap Up" at bounding box center [37, 89] width 31 height 12
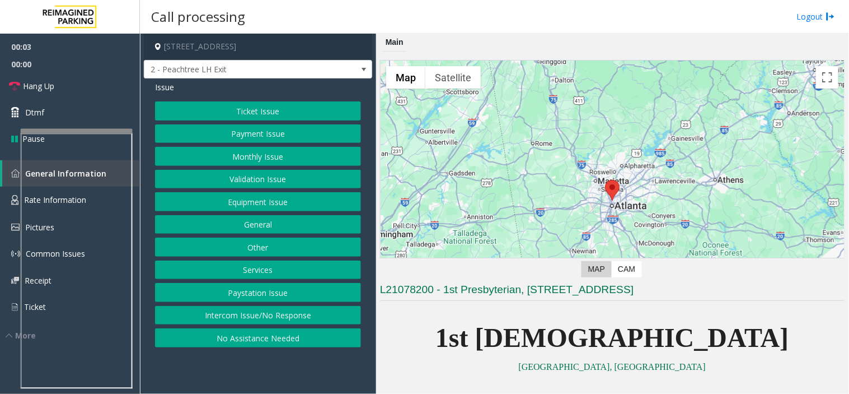
click at [268, 251] on button "Other" at bounding box center [258, 246] width 206 height 19
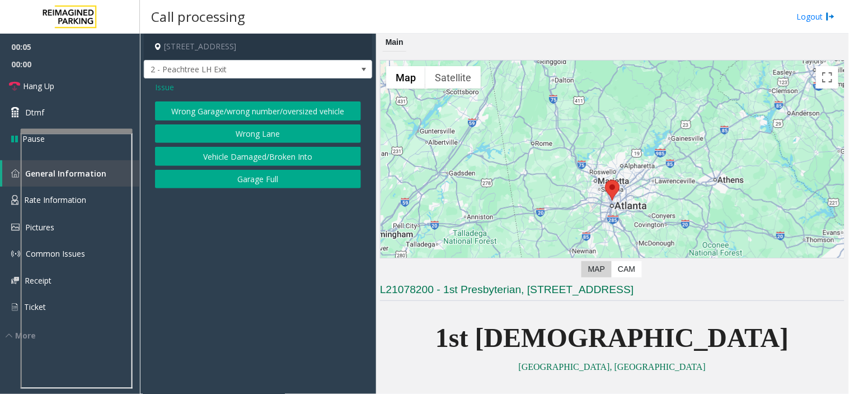
click at [165, 82] on span "Issue" at bounding box center [164, 87] width 19 height 12
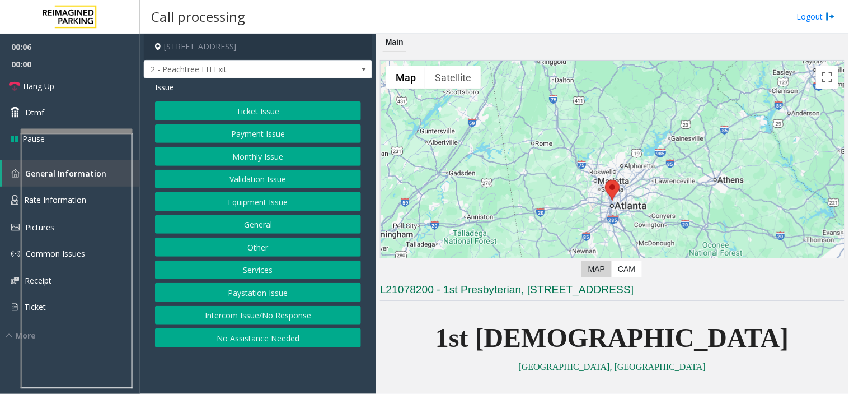
click at [249, 241] on button "Other" at bounding box center [258, 246] width 206 height 19
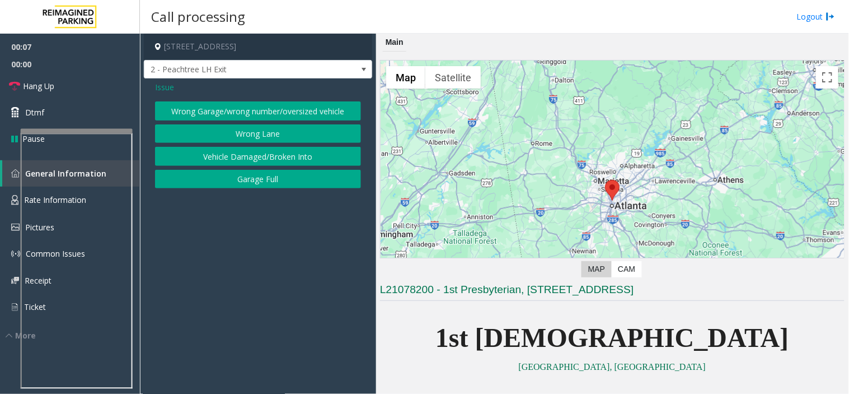
click at [244, 180] on button "Garage Full" at bounding box center [258, 179] width 206 height 19
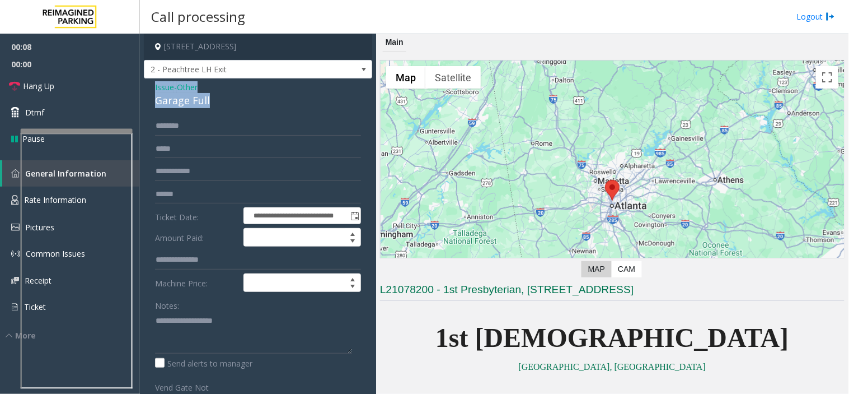
drag, startPoint x: 221, startPoint y: 102, endPoint x: 142, endPoint y: 91, distance: 79.2
click at [142, 91] on app-call-processing-form "**********" at bounding box center [258, 214] width 236 height 360
click at [176, 334] on textarea at bounding box center [253, 332] width 197 height 42
paste textarea "**********"
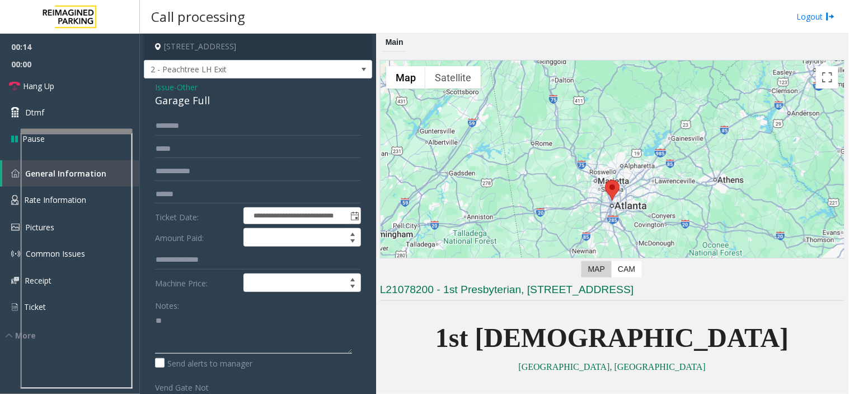
type textarea "*"
click at [161, 85] on span "Issue" at bounding box center [164, 87] width 19 height 12
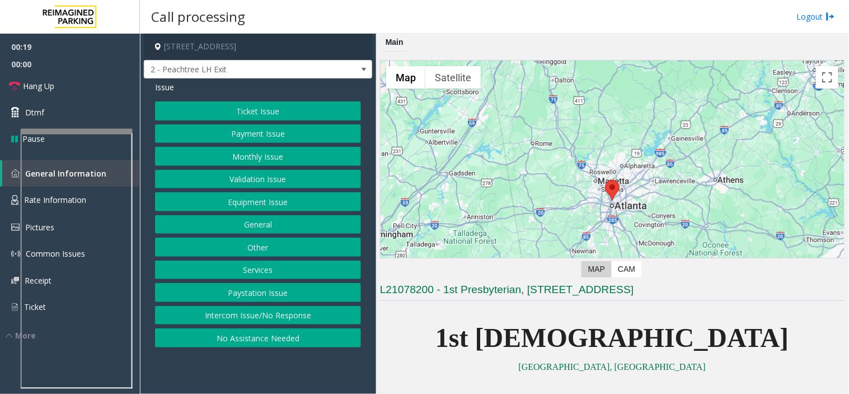
click at [270, 268] on button "Services" at bounding box center [258, 269] width 206 height 19
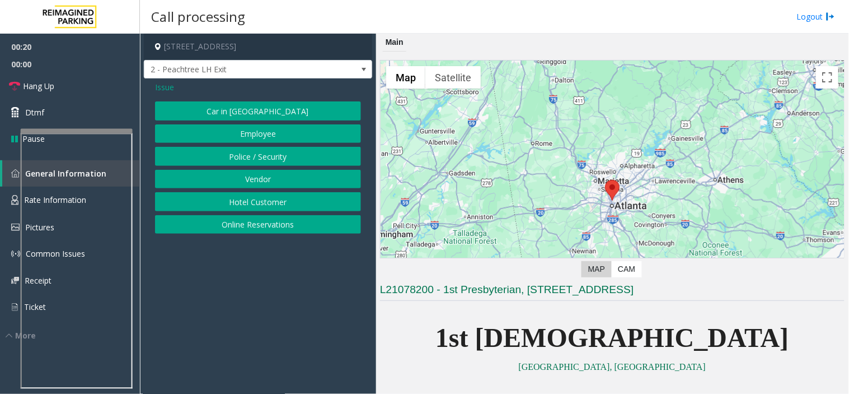
click at [245, 216] on button "Online Reservations" at bounding box center [258, 224] width 206 height 19
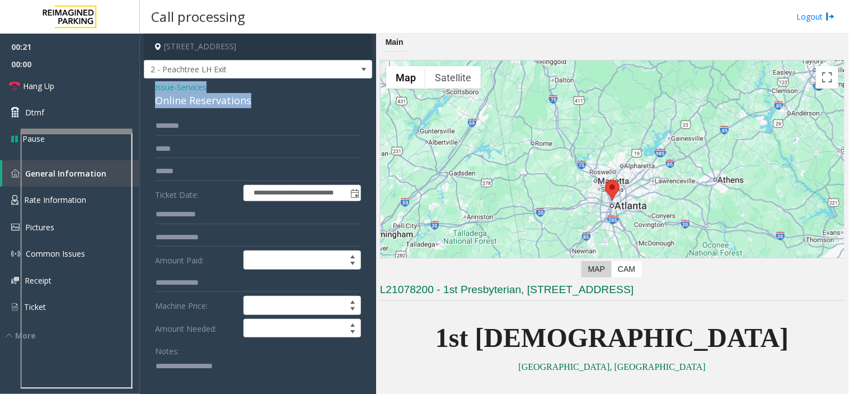
drag, startPoint x: 260, startPoint y: 97, endPoint x: 146, endPoint y: 79, distance: 115.6
click at [208, 379] on textarea at bounding box center [253, 378] width 197 height 42
paste textarea "**********"
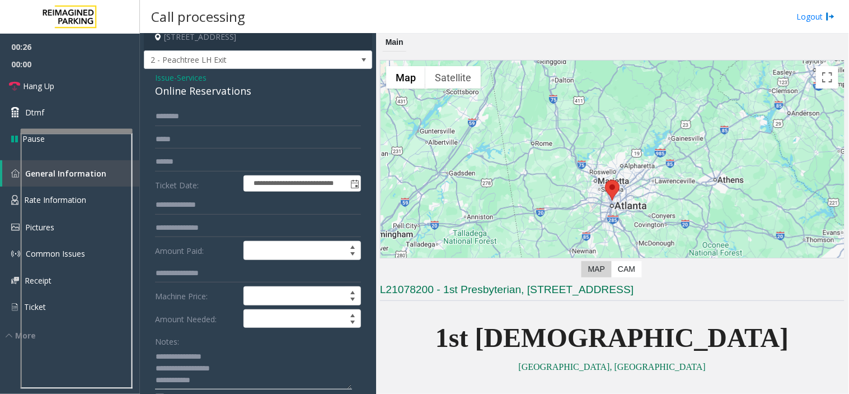
click at [248, 364] on textarea at bounding box center [253, 368] width 197 height 42
click at [254, 366] on textarea at bounding box center [253, 368] width 197 height 42
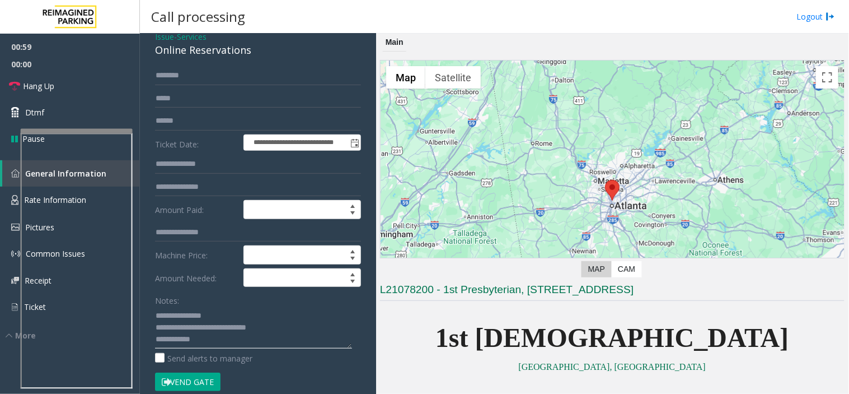
scroll to position [72, 0]
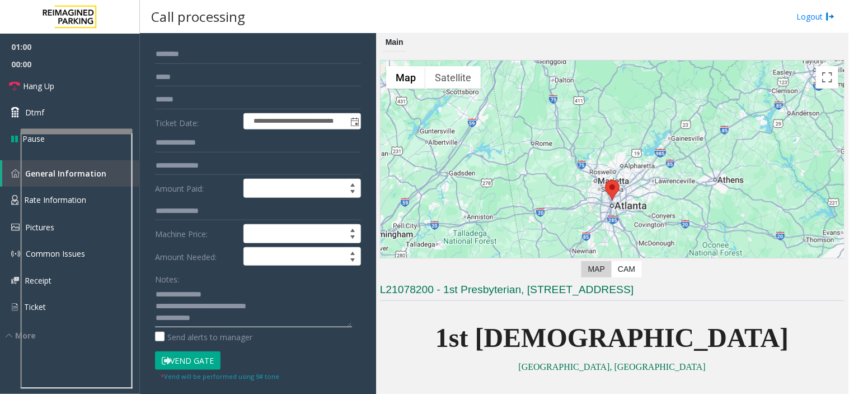
click at [214, 312] on textarea at bounding box center [253, 306] width 197 height 42
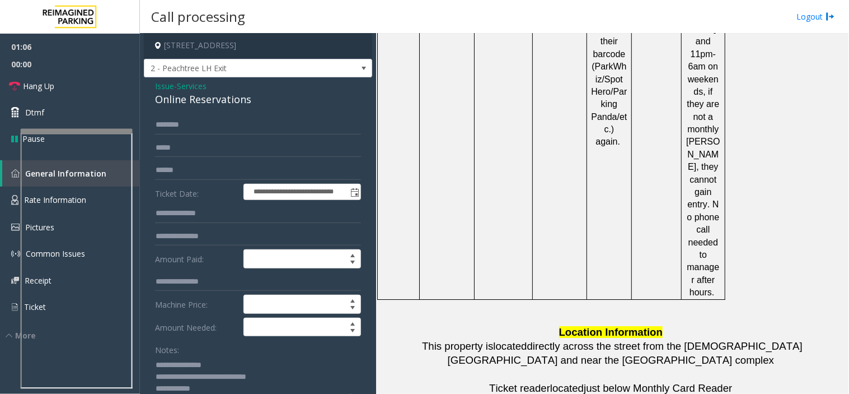
scroll to position [0, 0]
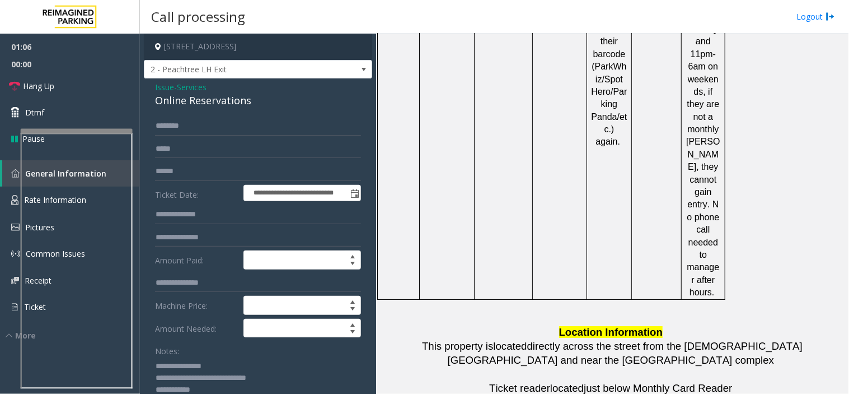
type textarea "**********"
click at [185, 171] on input "text" at bounding box center [258, 171] width 206 height 19
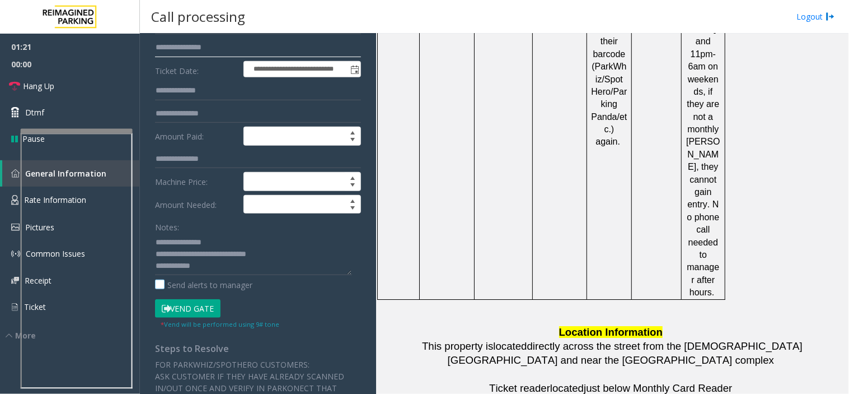
scroll to position [124, 0]
type input "**********"
click at [183, 315] on button "Vend Gate" at bounding box center [188, 307] width 66 height 19
click at [186, 309] on button "Vend Gate" at bounding box center [188, 307] width 66 height 19
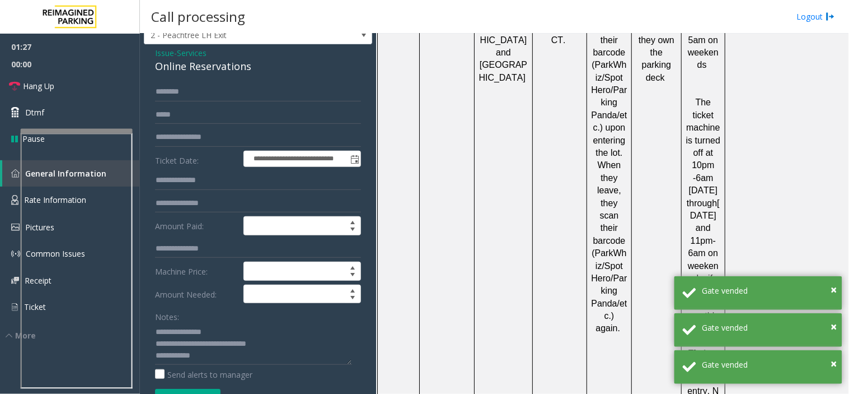
scroll to position [62, 0]
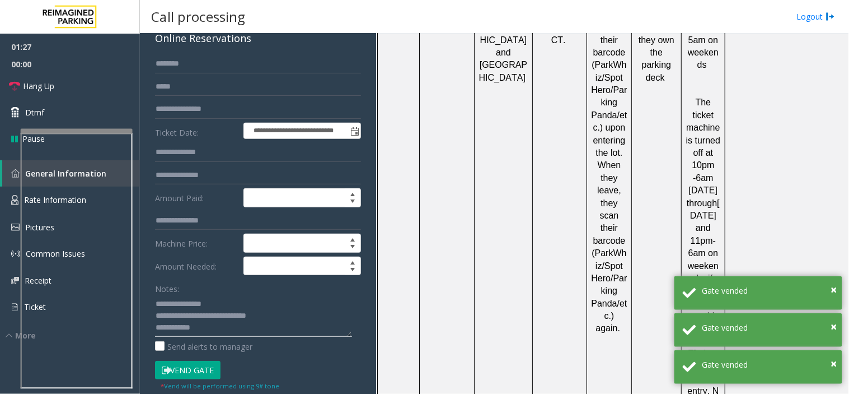
click at [314, 315] on textarea at bounding box center [253, 316] width 197 height 42
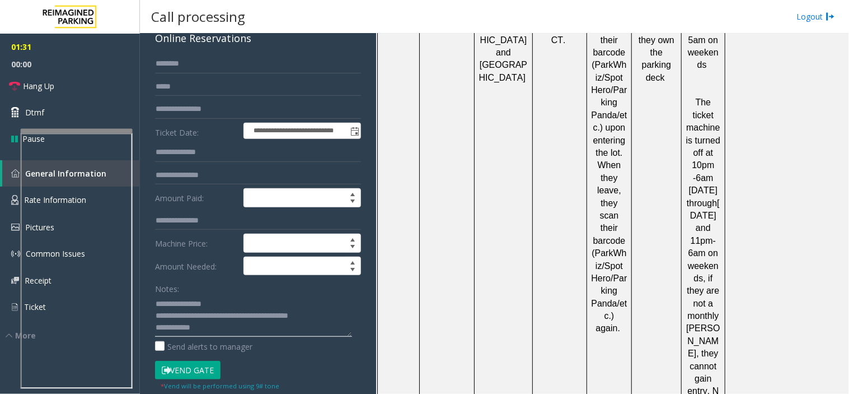
scroll to position [0, 0]
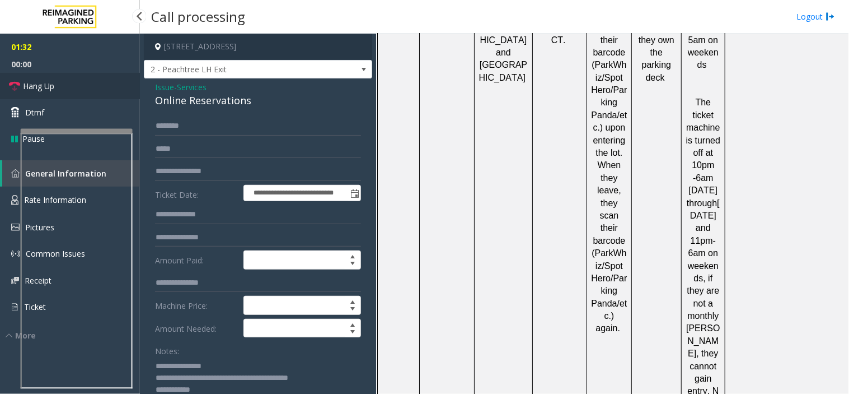
type textarea "**********"
click at [68, 75] on link "Hang Up" at bounding box center [70, 86] width 140 height 26
click at [12, 62] on span "00:00" at bounding box center [70, 63] width 140 height 17
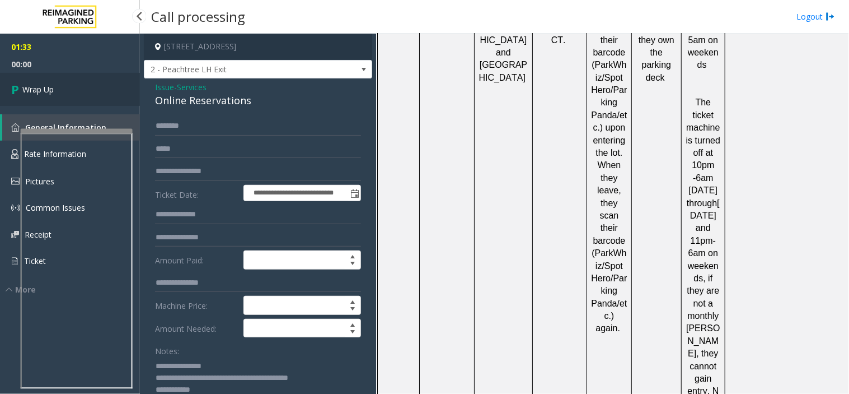
click at [49, 85] on span "Wrap Up" at bounding box center [37, 89] width 31 height 12
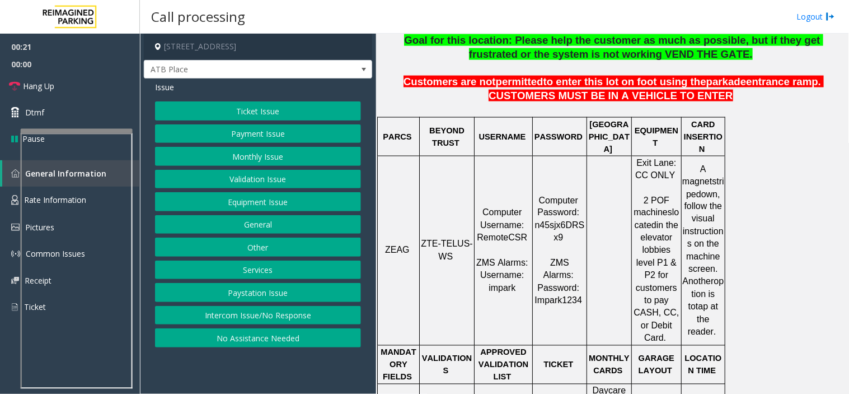
scroll to position [435, 0]
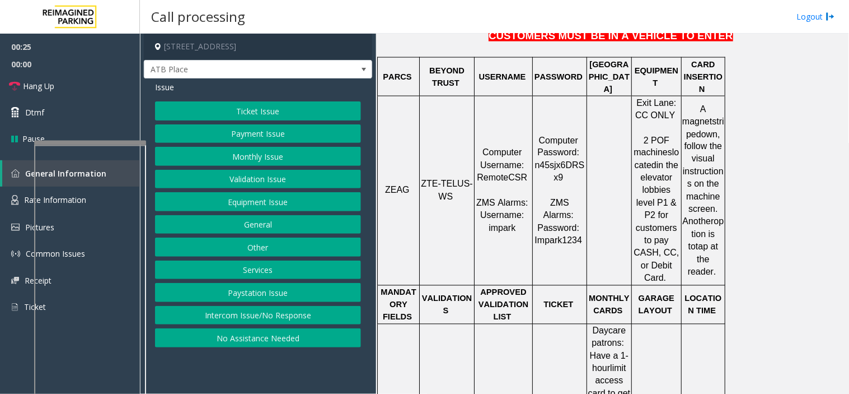
click at [104, 141] on div at bounding box center [90, 143] width 112 height 4
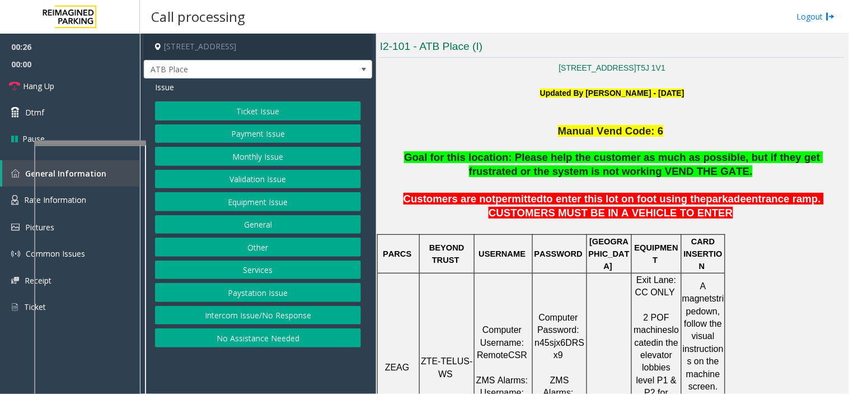
scroll to position [249, 0]
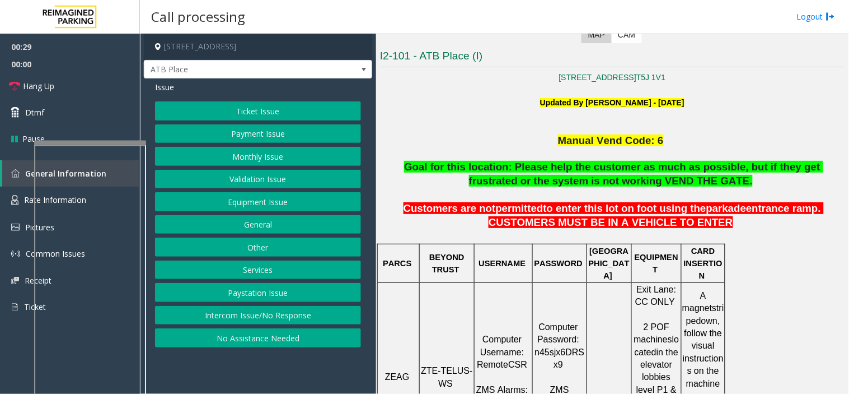
click at [272, 202] on button "Equipment Issue" at bounding box center [258, 201] width 206 height 19
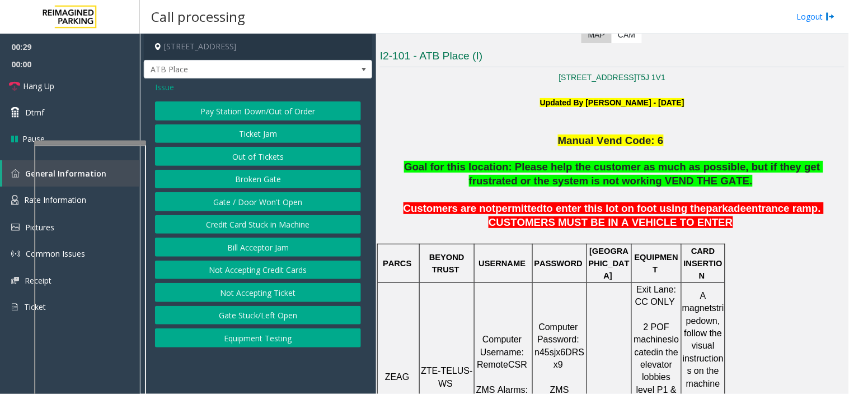
click at [272, 202] on button "Gate / Door Won't Open" at bounding box center [258, 201] width 206 height 19
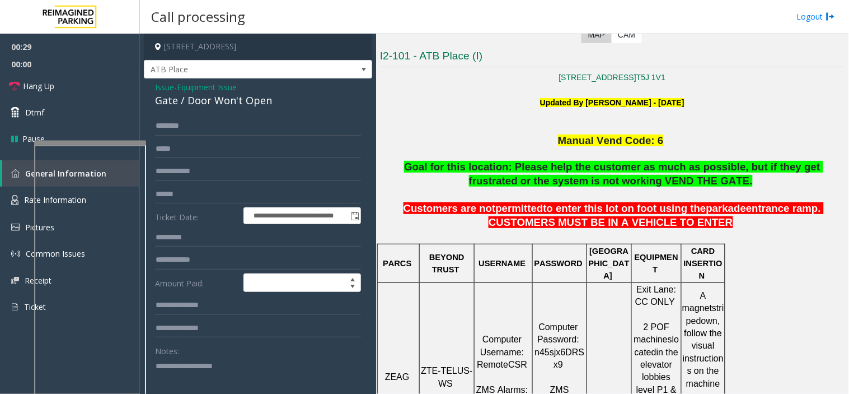
scroll to position [62, 0]
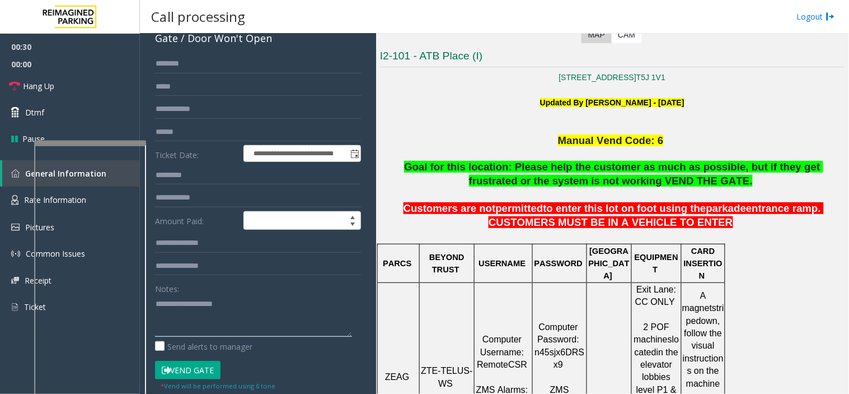
click at [217, 301] on textarea at bounding box center [253, 316] width 197 height 42
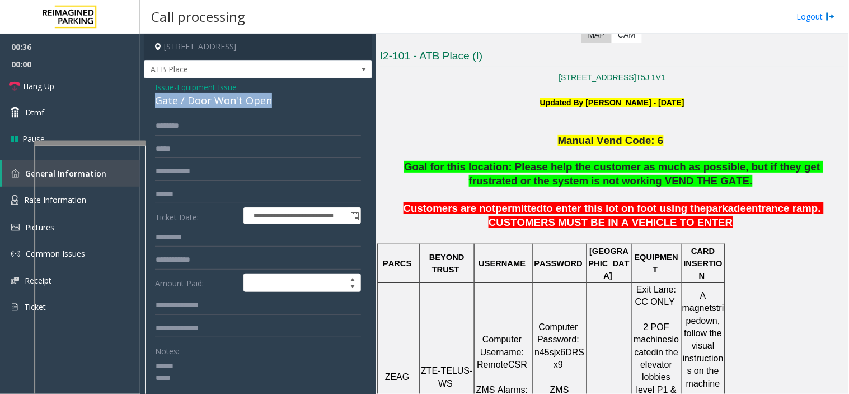
drag, startPoint x: 272, startPoint y: 101, endPoint x: 153, endPoint y: 102, distance: 119.3
click at [153, 102] on div "**********" at bounding box center [258, 355] width 228 height 555
click at [181, 361] on textarea at bounding box center [253, 378] width 197 height 42
paste textarea "**********"
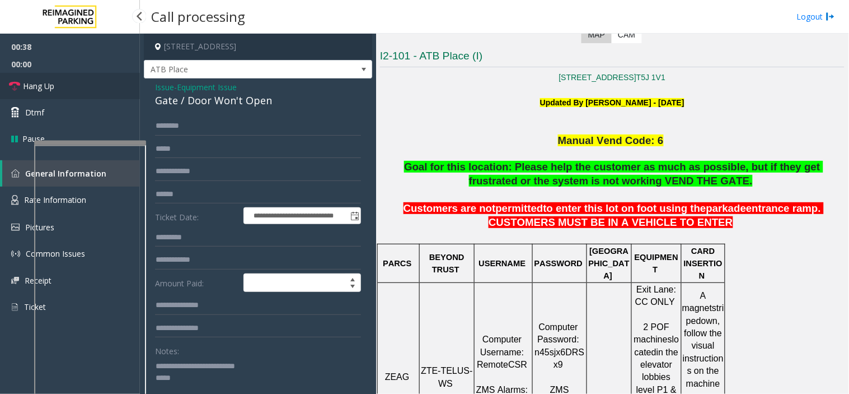
click at [113, 85] on link "Hang Up" at bounding box center [70, 86] width 140 height 26
click at [180, 370] on textarea at bounding box center [253, 378] width 197 height 42
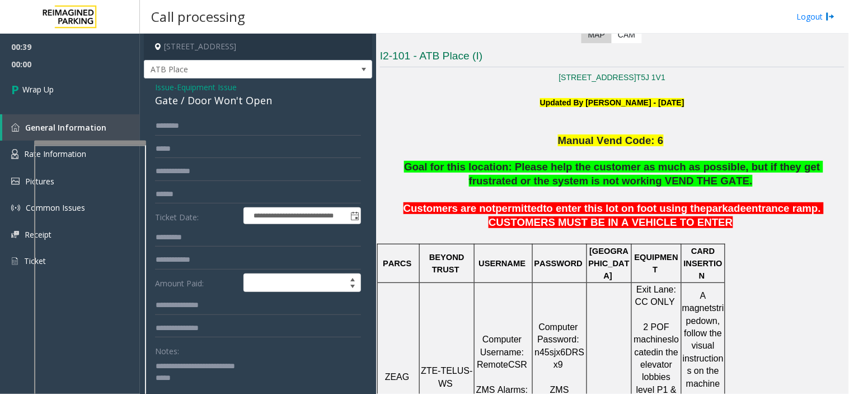
click at [194, 377] on textarea at bounding box center [253, 378] width 197 height 42
type textarea "**********"
click at [56, 95] on link "Wrap Up" at bounding box center [70, 89] width 140 height 33
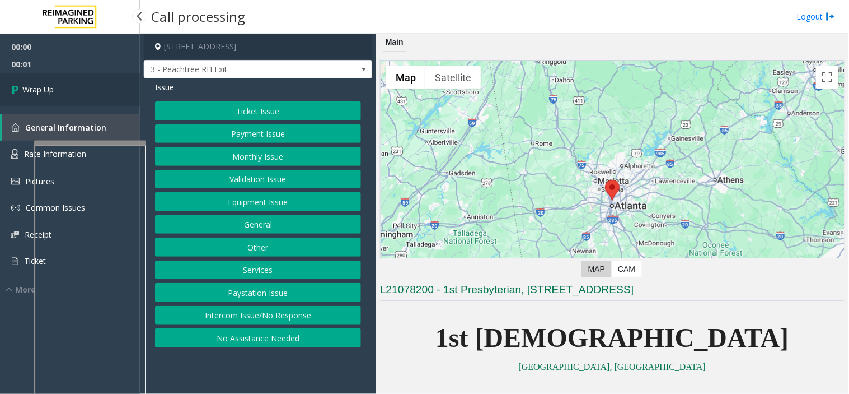
click at [91, 93] on link "Wrap Up" at bounding box center [70, 89] width 140 height 33
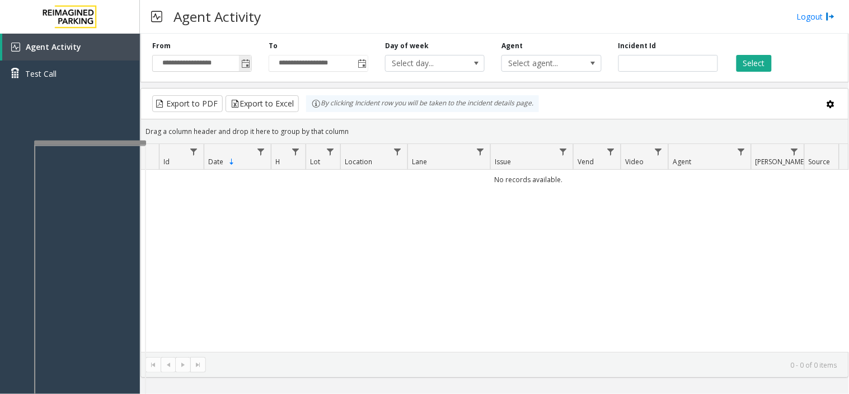
click at [244, 59] on span "Toggle popup" at bounding box center [245, 63] width 9 height 9
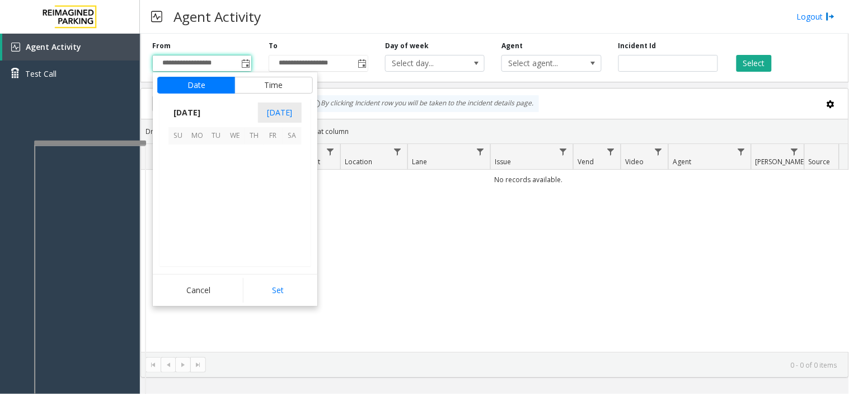
scroll to position [201066, 0]
click at [241, 152] on span "1" at bounding box center [235, 154] width 19 height 19
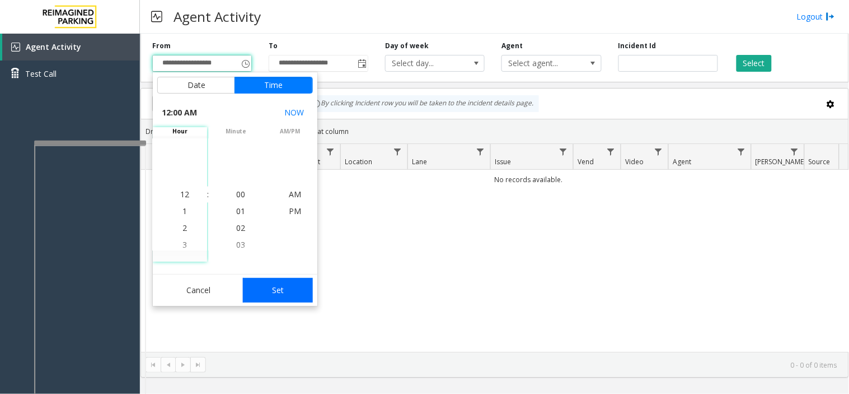
click at [294, 292] on button "Set" at bounding box center [278, 290] width 71 height 25
type input "**********"
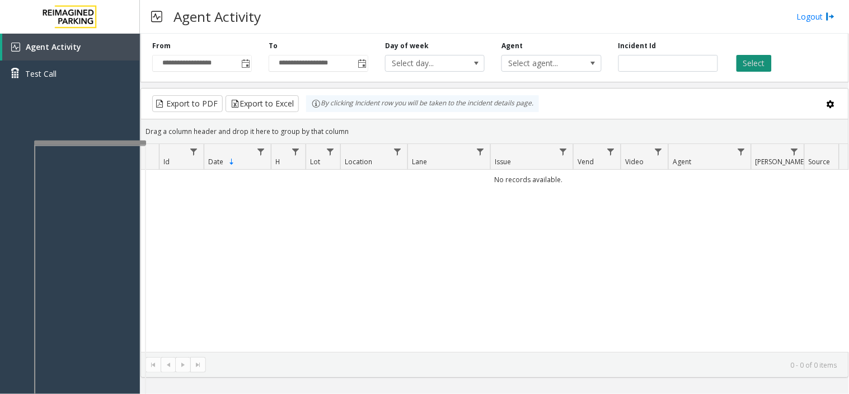
click at [751, 64] on button "Select" at bounding box center [754, 63] width 35 height 17
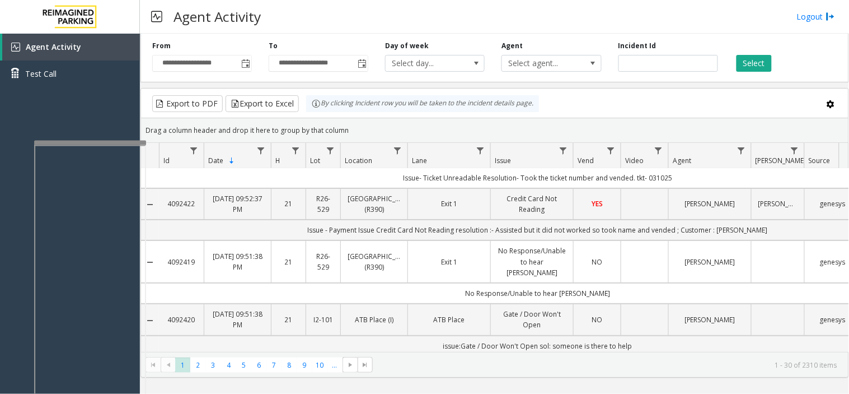
scroll to position [62, 0]
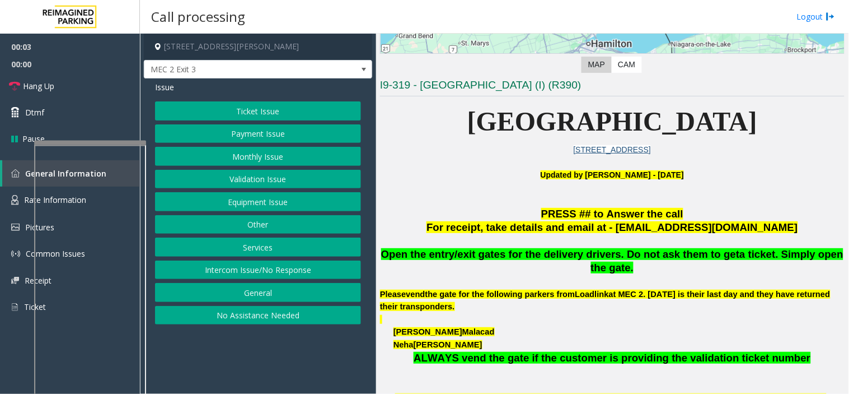
scroll to position [311, 0]
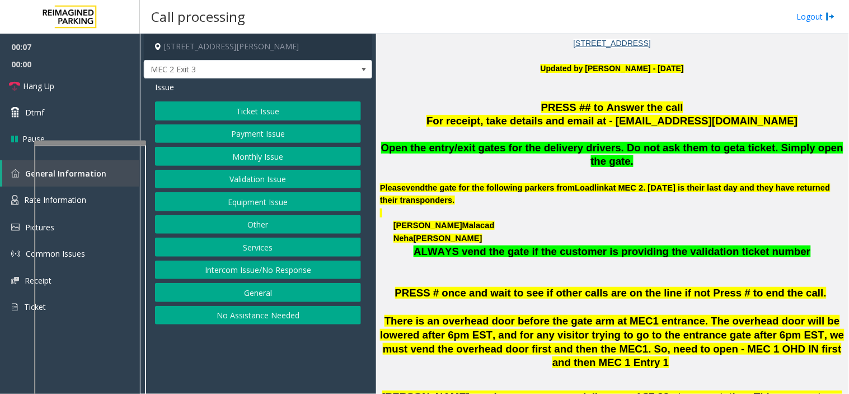
click at [263, 153] on button "Monthly Issue" at bounding box center [258, 156] width 206 height 19
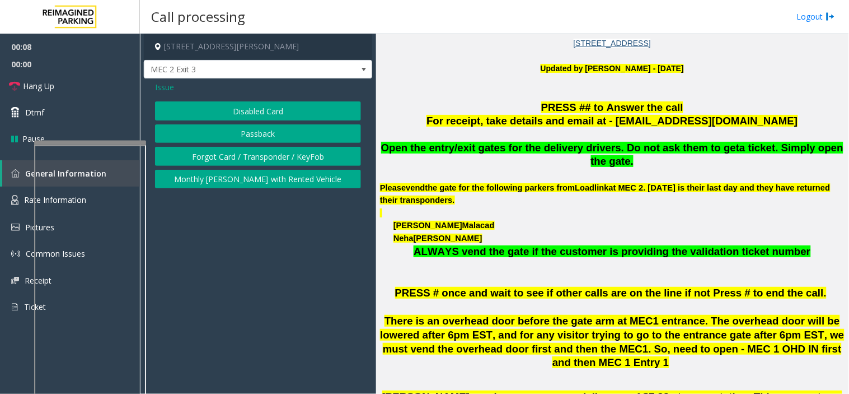
click at [232, 152] on button "Forgot Card / Transponder / KeyFob" at bounding box center [258, 156] width 206 height 19
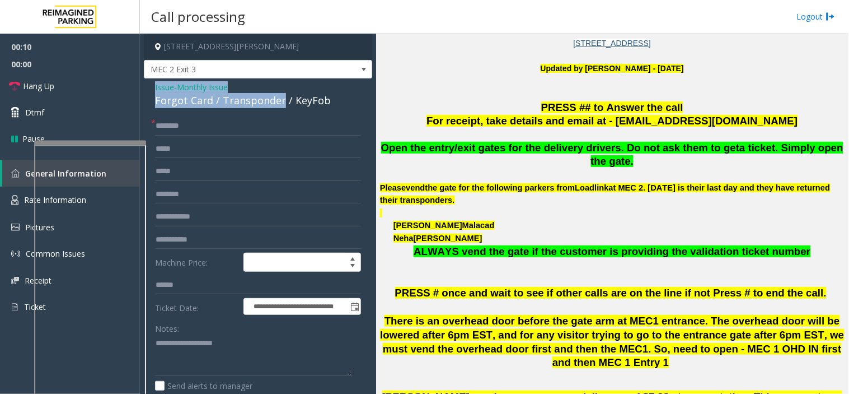
drag, startPoint x: 278, startPoint y: 96, endPoint x: 151, endPoint y: 81, distance: 128.0
click at [151, 81] on div "**********" at bounding box center [258, 344] width 228 height 533
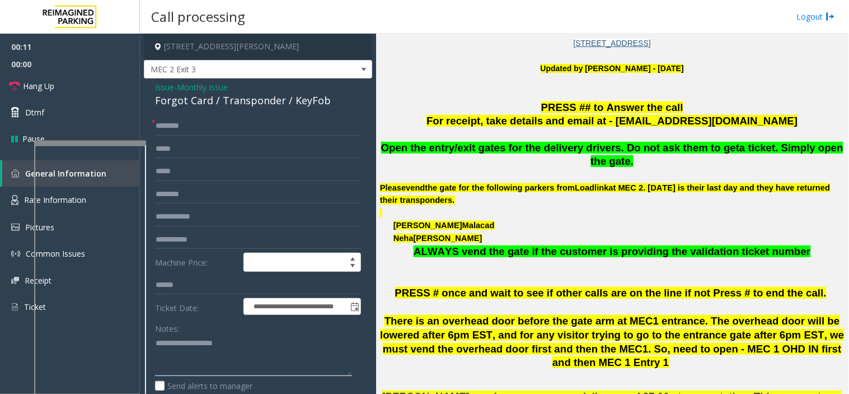
click at [193, 353] on textarea at bounding box center [253, 355] width 197 height 42
paste textarea "**********"
type textarea "**********"
click at [185, 127] on input "text" at bounding box center [258, 125] width 206 height 19
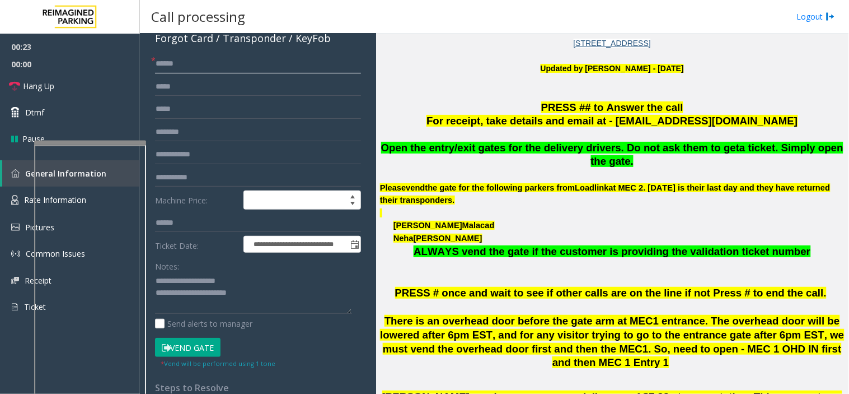
type input "******"
click at [258, 293] on textarea at bounding box center [253, 293] width 197 height 42
type textarea "**********"
click at [180, 354] on button "Vend Gate" at bounding box center [188, 347] width 66 height 19
click at [184, 311] on textarea at bounding box center [253, 293] width 197 height 42
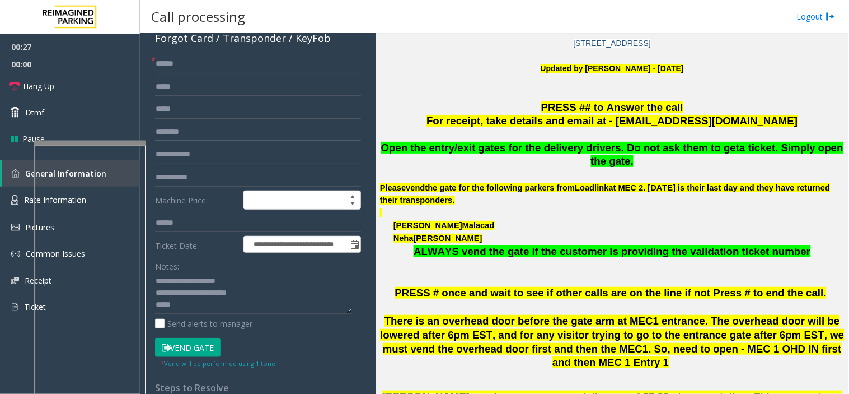
click at [189, 124] on input "text" at bounding box center [258, 132] width 206 height 19
click at [74, 84] on link "Hang Up" at bounding box center [70, 86] width 140 height 26
click at [194, 133] on input "**********" at bounding box center [258, 132] width 206 height 19
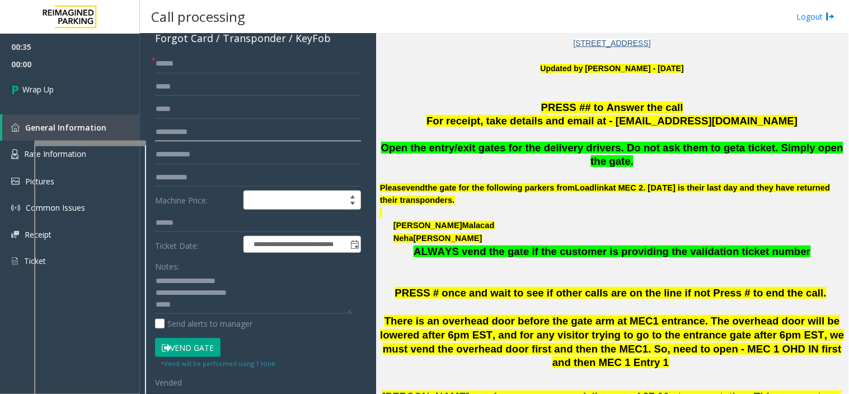
click at [221, 135] on input "**********" at bounding box center [258, 132] width 206 height 19
type input "**********"
click at [193, 304] on textarea at bounding box center [253, 293] width 197 height 42
type textarea "**********"
click at [80, 86] on link "Wrap Up" at bounding box center [70, 89] width 140 height 33
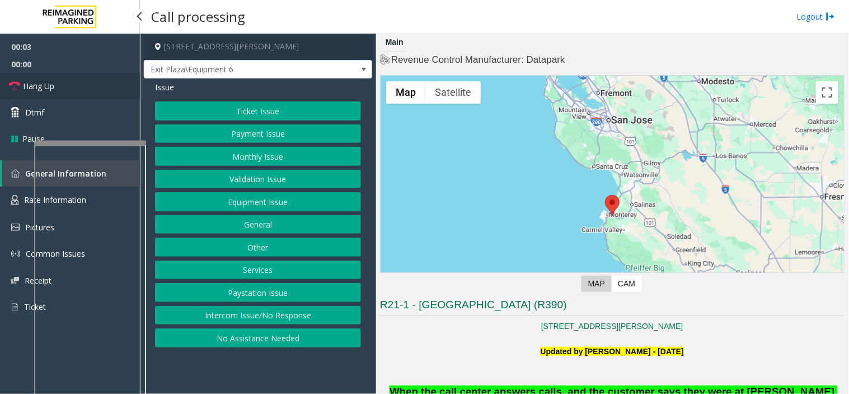
click at [104, 86] on link "Hang Up" at bounding box center [70, 86] width 140 height 26
click at [260, 339] on button "No Assistance Needed" at bounding box center [258, 337] width 206 height 19
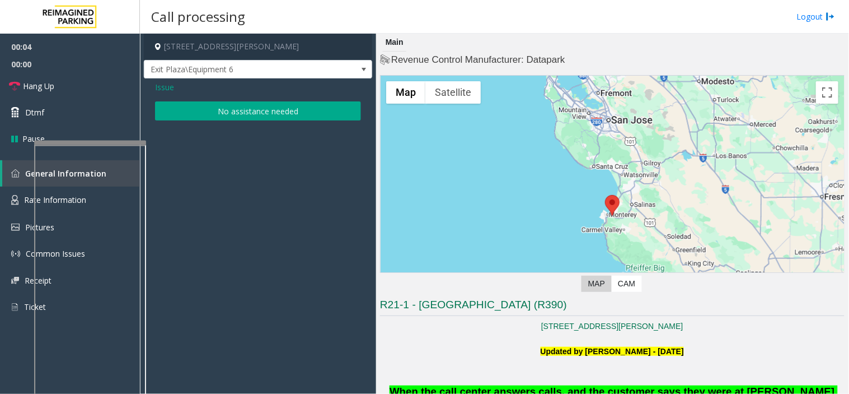
click at [194, 107] on button "No assistance needed" at bounding box center [258, 110] width 206 height 19
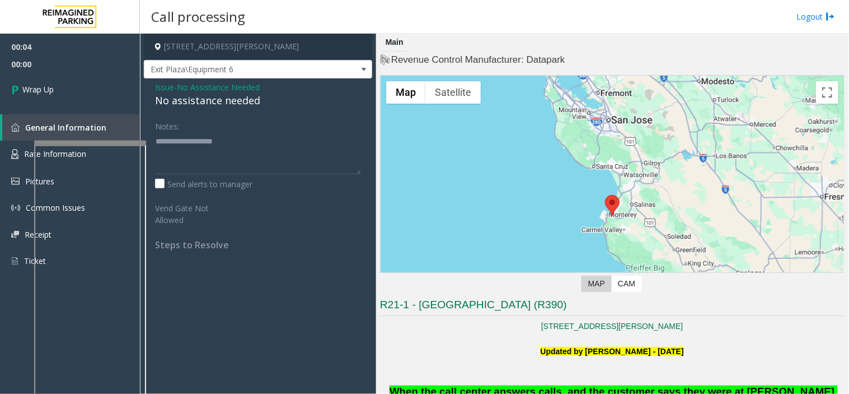
click at [194, 104] on div "No assistance needed" at bounding box center [258, 100] width 206 height 15
click at [185, 101] on div "No assistance needed" at bounding box center [258, 100] width 206 height 15
click at [186, 101] on div "No assistance needed" at bounding box center [258, 100] width 206 height 15
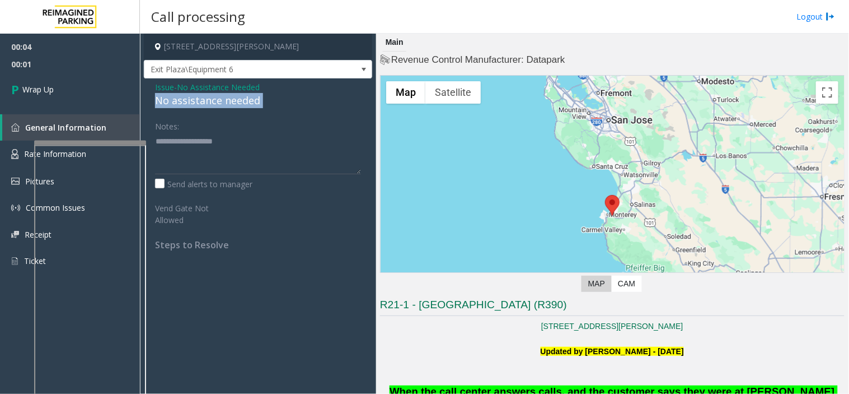
click at [186, 101] on div "No assistance needed" at bounding box center [258, 100] width 206 height 15
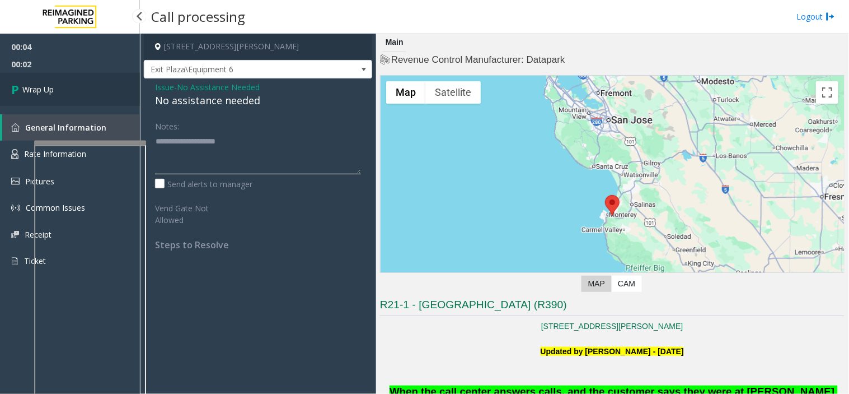
type textarea "**********"
click at [74, 83] on link "Wrap Up" at bounding box center [70, 89] width 140 height 33
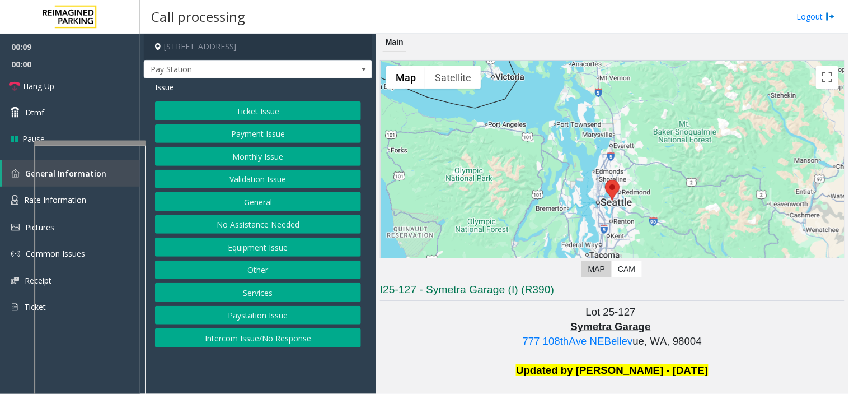
drag, startPoint x: 297, startPoint y: 333, endPoint x: 287, endPoint y: 253, distance: 80.7
click at [297, 329] on button "Intercom Issue/No Response" at bounding box center [258, 337] width 206 height 19
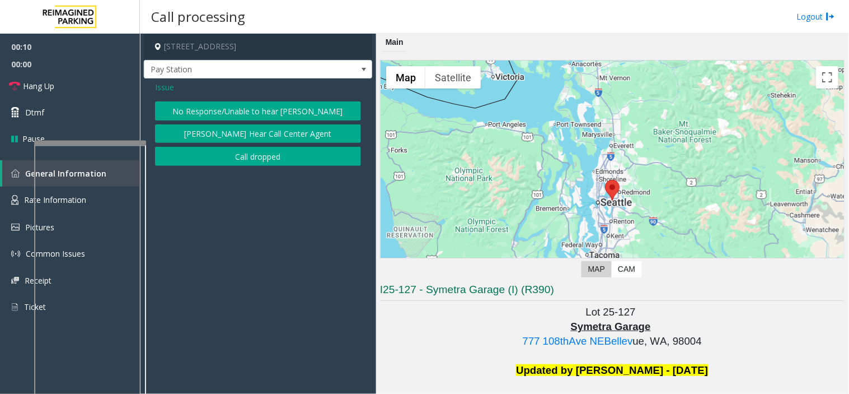
click at [259, 104] on button "No Response/Unable to hear [PERSON_NAME]" at bounding box center [258, 110] width 206 height 19
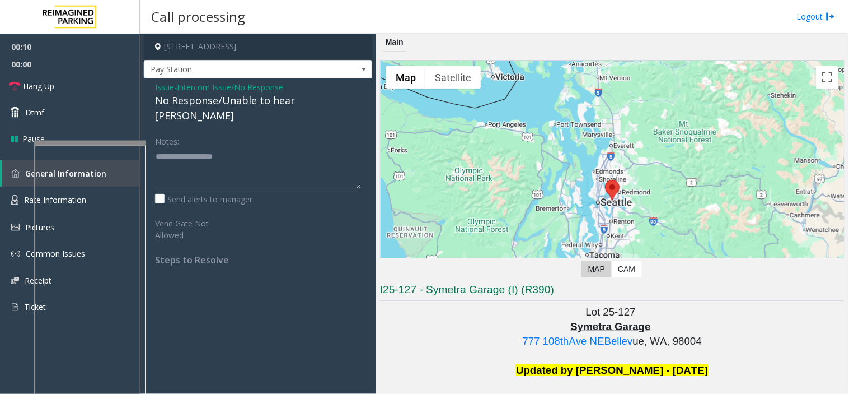
click at [259, 104] on div "No Response/Unable to hear [PERSON_NAME]" at bounding box center [258, 108] width 206 height 30
type textarea "**********"
click at [90, 90] on link "Hang Up" at bounding box center [70, 86] width 140 height 26
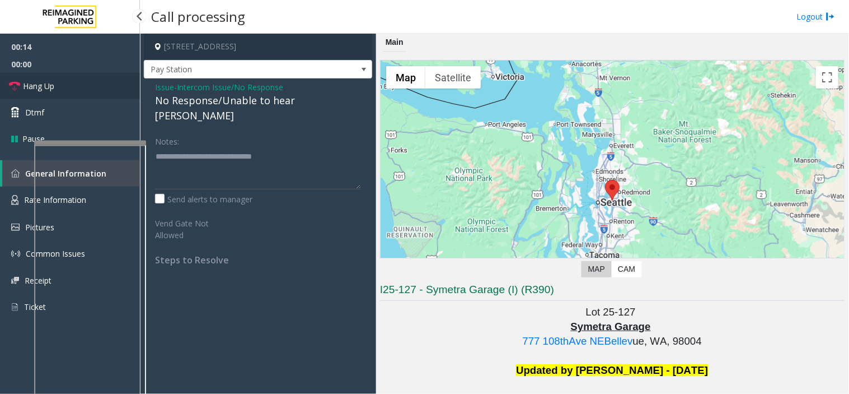
click at [90, 90] on link "Hang Up" at bounding box center [70, 86] width 140 height 26
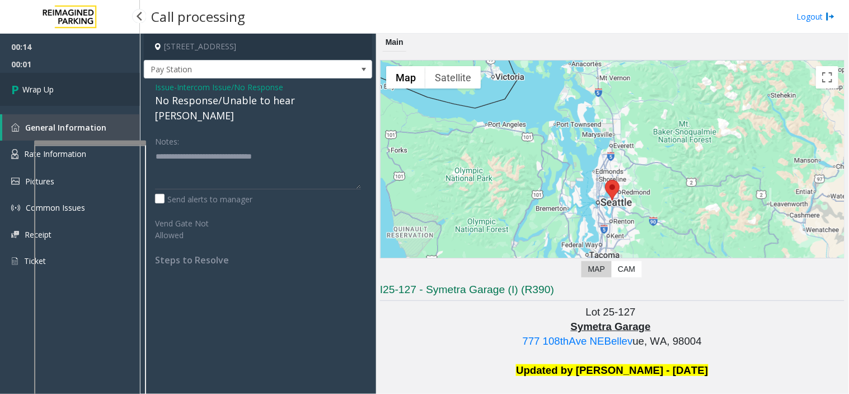
click at [90, 90] on link "Wrap Up" at bounding box center [70, 89] width 140 height 33
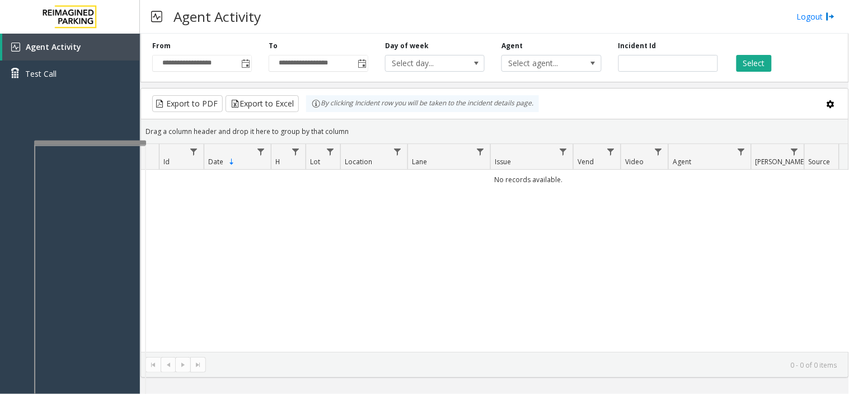
click at [253, 63] on div "**********" at bounding box center [202, 56] width 116 height 31
click at [240, 69] on span "Toggle popup" at bounding box center [245, 63] width 12 height 18
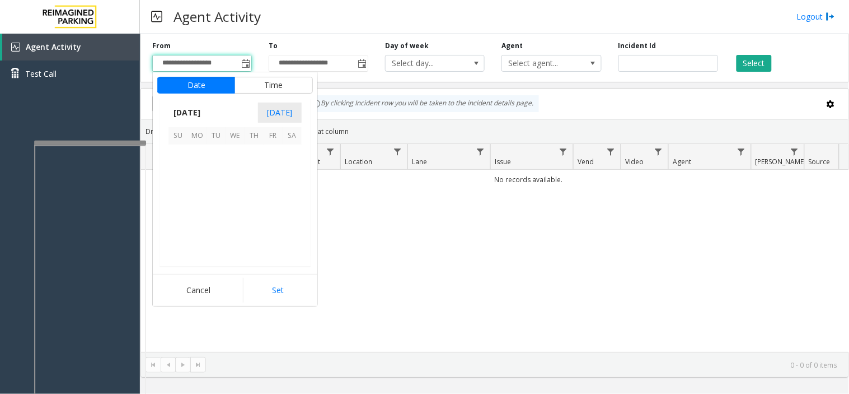
scroll to position [201066, 0]
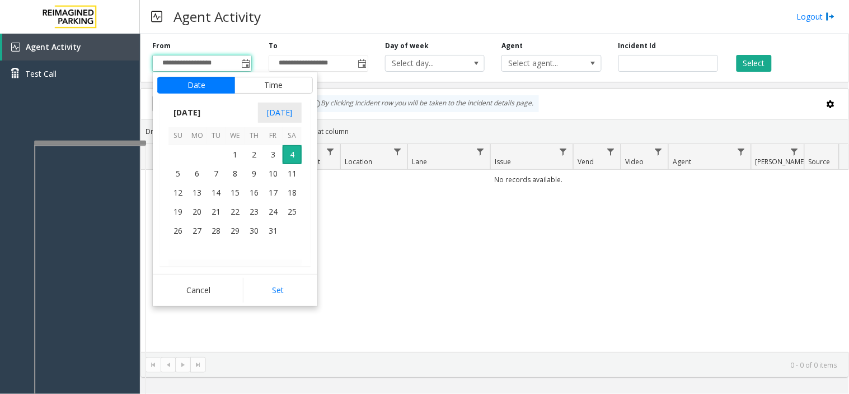
click at [263, 144] on th "[DATE]" at bounding box center [235, 135] width 133 height 19
click at [259, 167] on span "9" at bounding box center [254, 173] width 19 height 19
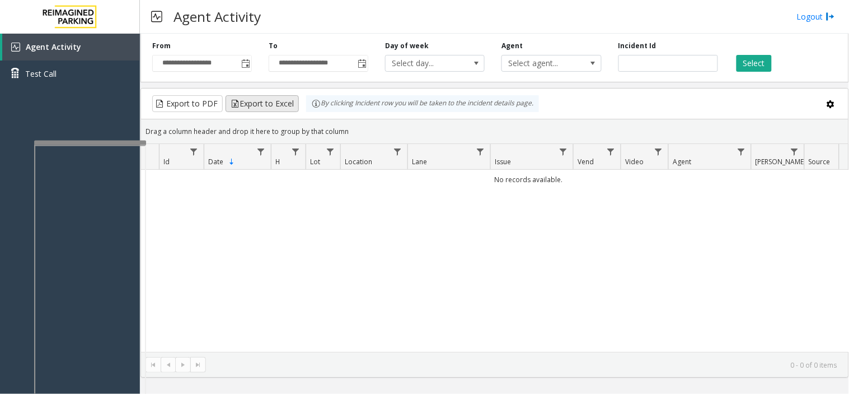
drag, startPoint x: 393, startPoint y: 221, endPoint x: 294, endPoint y: 102, distance: 154.7
click at [382, 204] on div "No records available." at bounding box center [495, 261] width 708 height 182
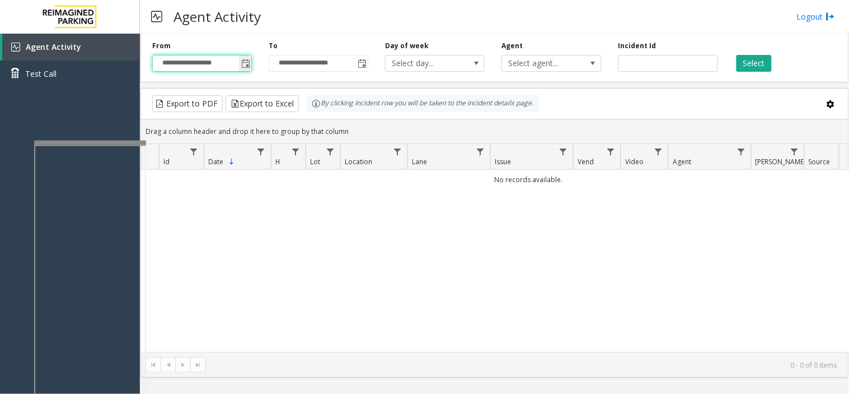
click at [233, 68] on input "**********" at bounding box center [202, 63] width 99 height 16
click at [242, 66] on span "Toggle popup" at bounding box center [245, 63] width 9 height 9
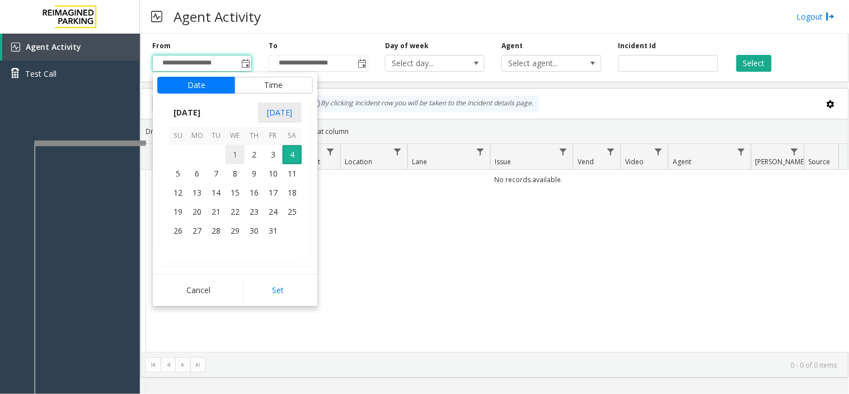
click at [243, 147] on span "1" at bounding box center [235, 154] width 19 height 19
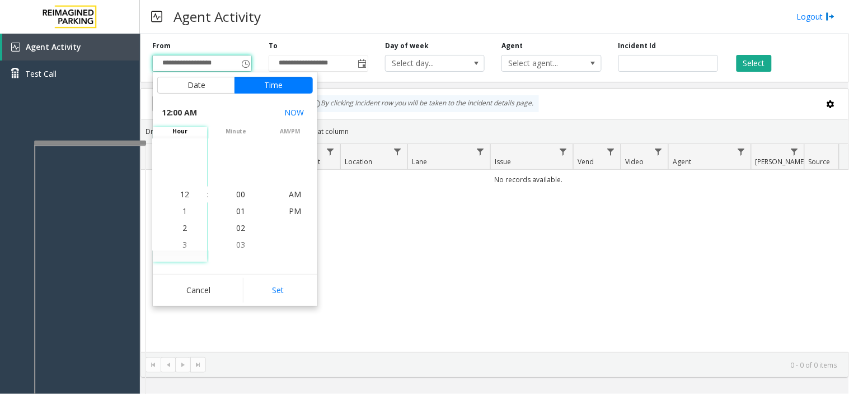
click at [287, 303] on div "Cancel Set" at bounding box center [235, 290] width 165 height 32
click at [286, 295] on button "Set" at bounding box center [278, 290] width 71 height 25
type input "**********"
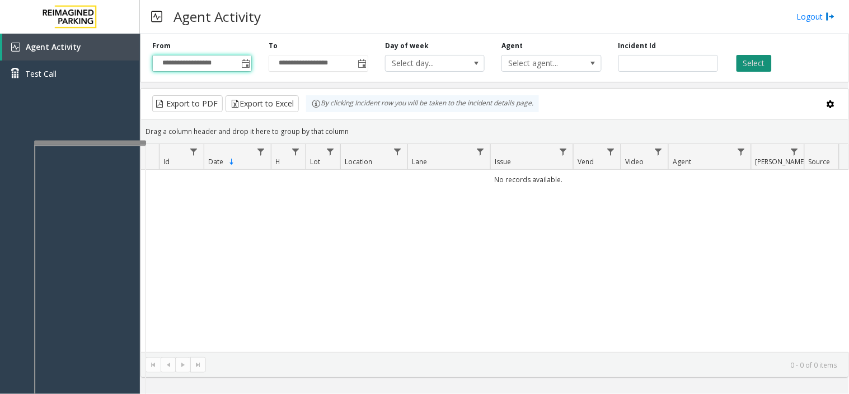
click at [757, 63] on button "Select" at bounding box center [754, 63] width 35 height 17
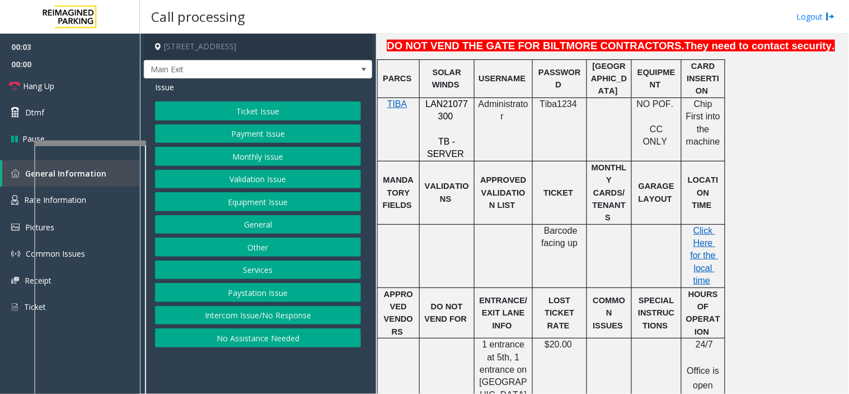
scroll to position [373, 0]
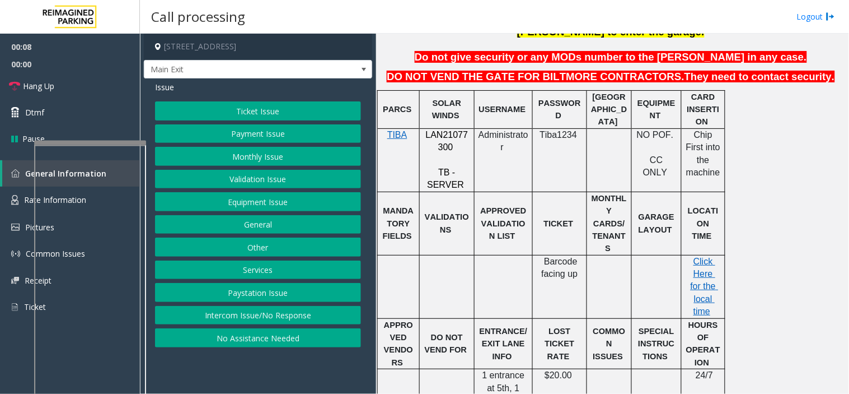
click at [258, 137] on button "Payment Issue" at bounding box center [258, 133] width 206 height 19
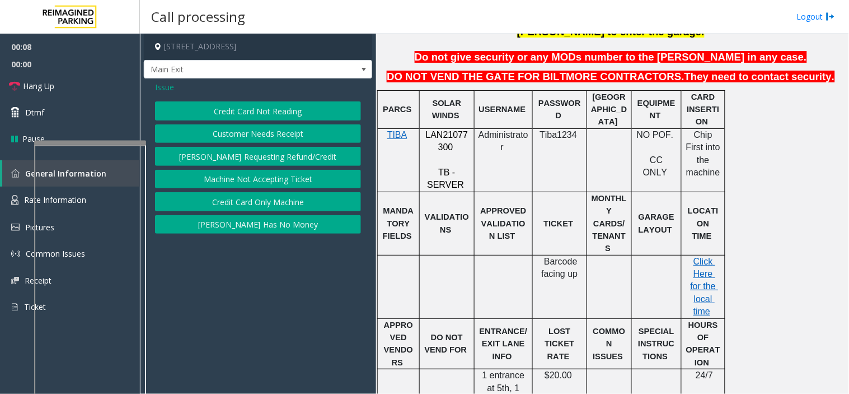
click at [250, 114] on button "Credit Card Not Reading" at bounding box center [258, 110] width 206 height 19
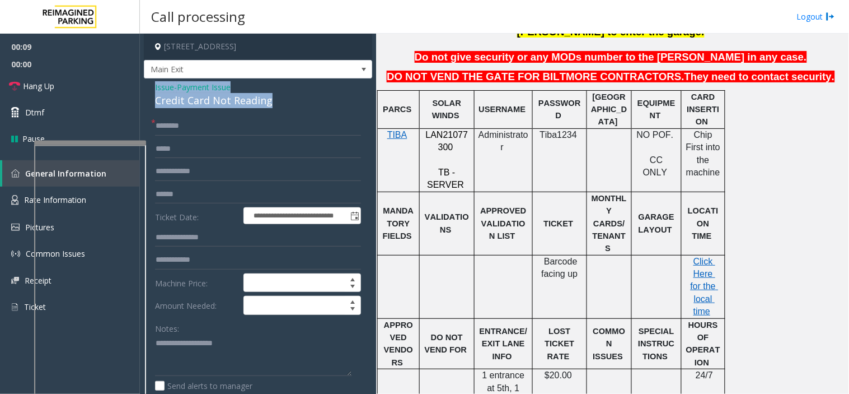
drag, startPoint x: 280, startPoint y: 99, endPoint x: 147, endPoint y: 90, distance: 133.6
click at [147, 90] on div "**********" at bounding box center [258, 315] width 228 height 474
click at [218, 347] on textarea at bounding box center [253, 355] width 197 height 42
paste textarea "**********"
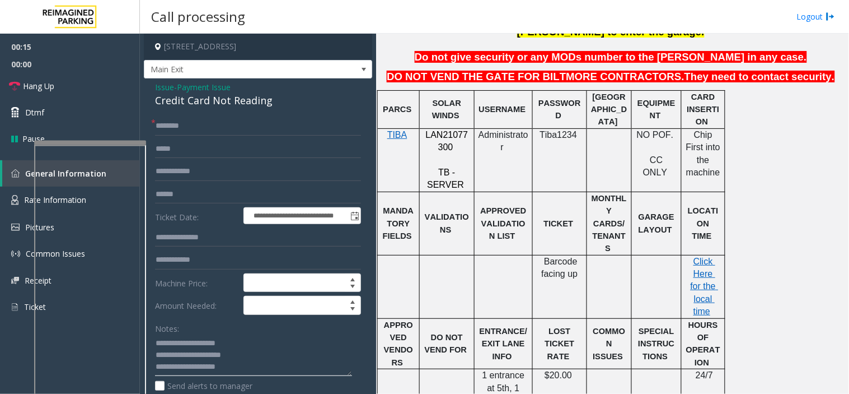
type textarea "**********"
click at [203, 132] on input "text" at bounding box center [258, 125] width 206 height 19
click at [186, 124] on input "text" at bounding box center [258, 125] width 206 height 19
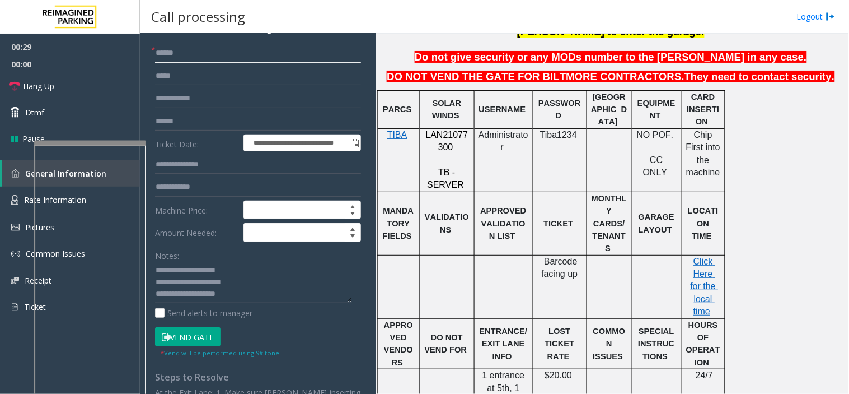
scroll to position [159, 0]
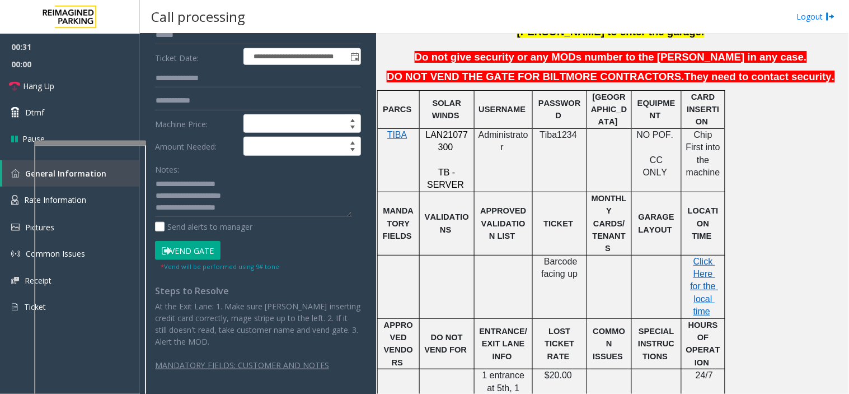
type input "******"
click at [183, 252] on button "Vend Gate" at bounding box center [188, 250] width 66 height 19
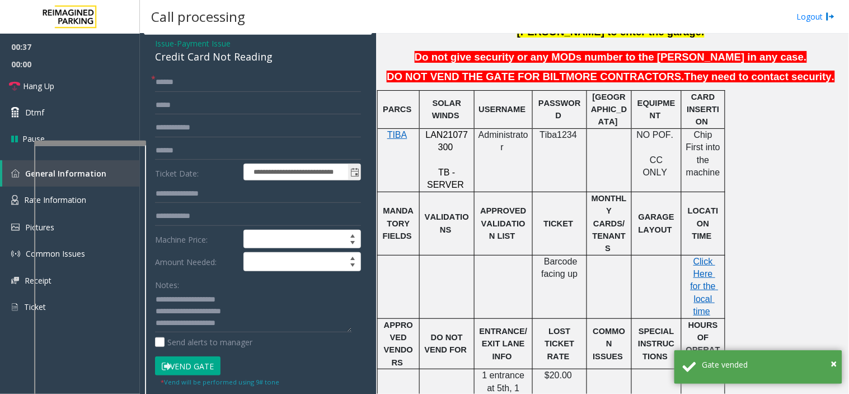
scroll to position [62, 0]
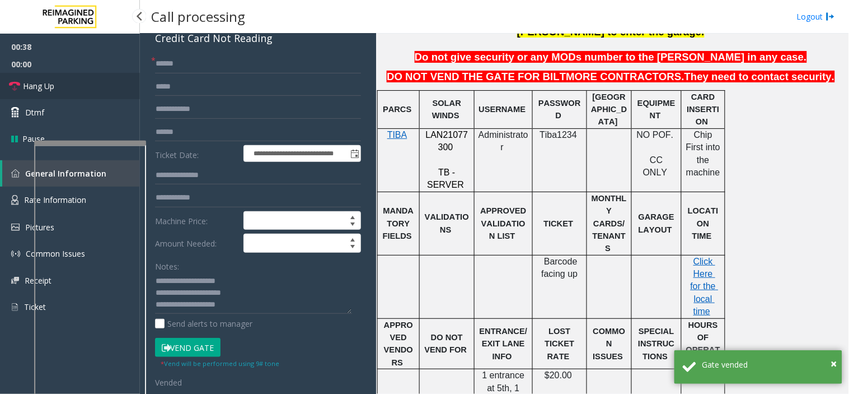
click at [77, 86] on link "Hang Up" at bounding box center [70, 86] width 140 height 26
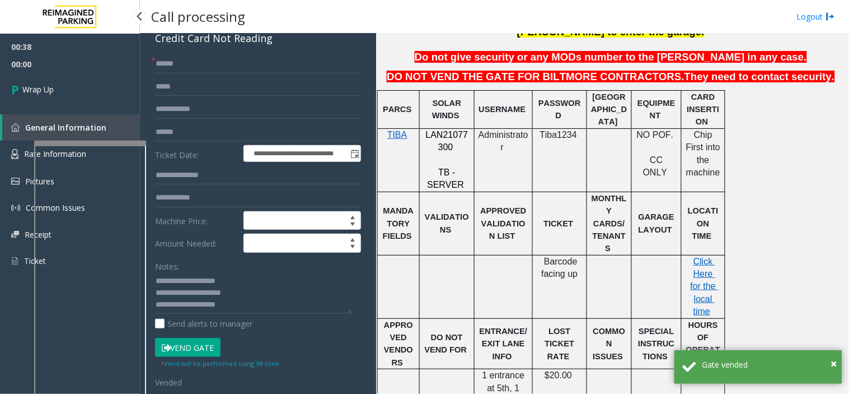
click at [77, 86] on link "Wrap Up" at bounding box center [70, 89] width 140 height 33
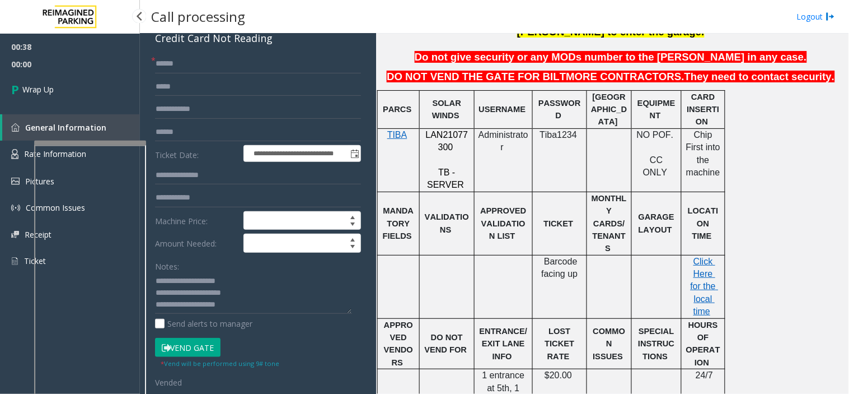
click at [77, 86] on link "Wrap Up" at bounding box center [70, 89] width 140 height 33
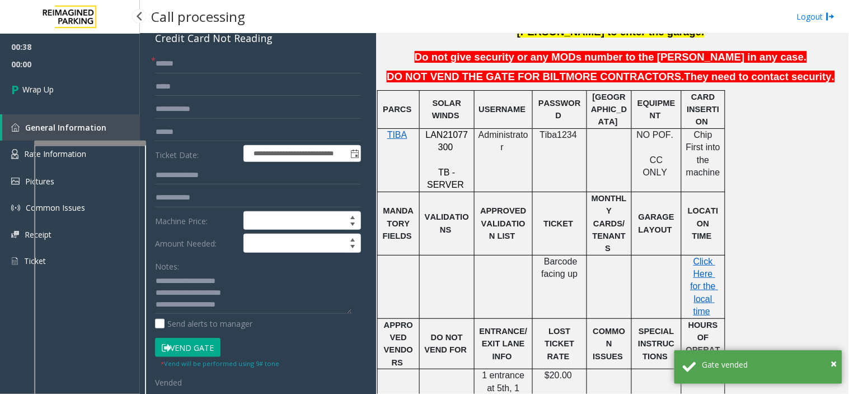
click at [77, 86] on link "Wrap Up" at bounding box center [70, 89] width 140 height 33
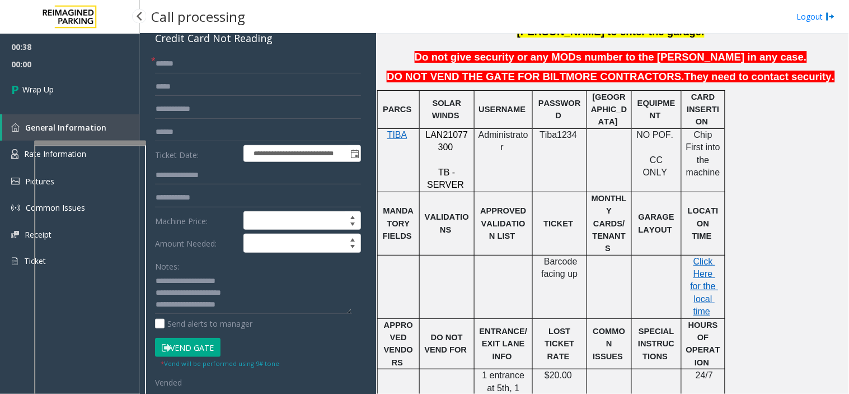
click at [77, 86] on link "Wrap Up" at bounding box center [70, 89] width 140 height 33
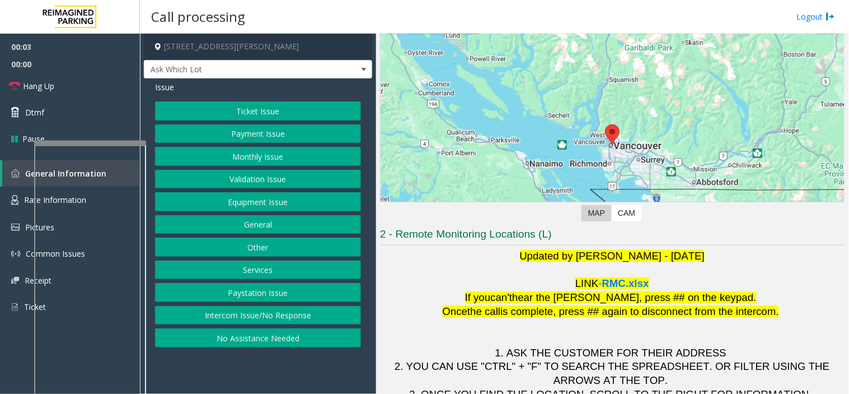
scroll to position [118, 0]
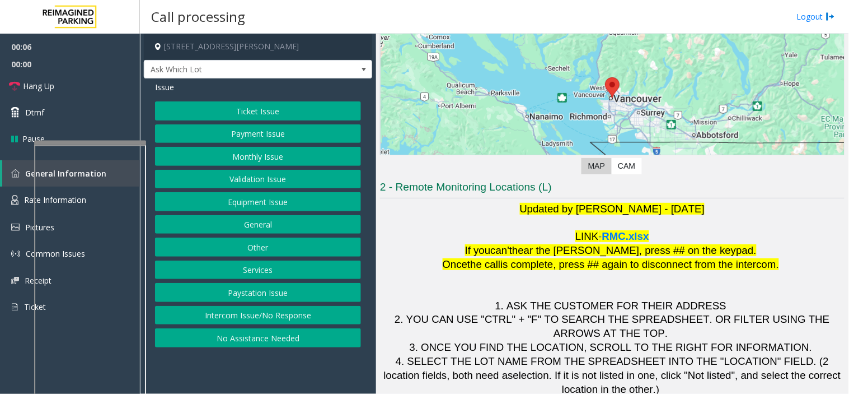
click at [230, 174] on button "Validation Issue" at bounding box center [258, 179] width 206 height 19
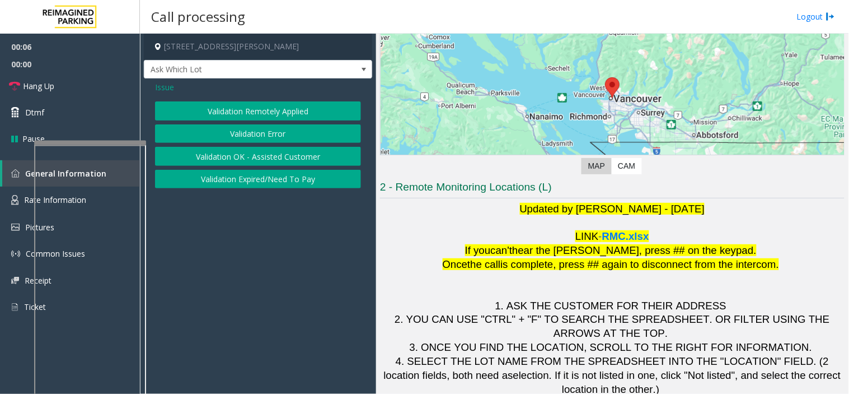
click at [245, 120] on button "Validation Remotely Applied" at bounding box center [258, 110] width 206 height 19
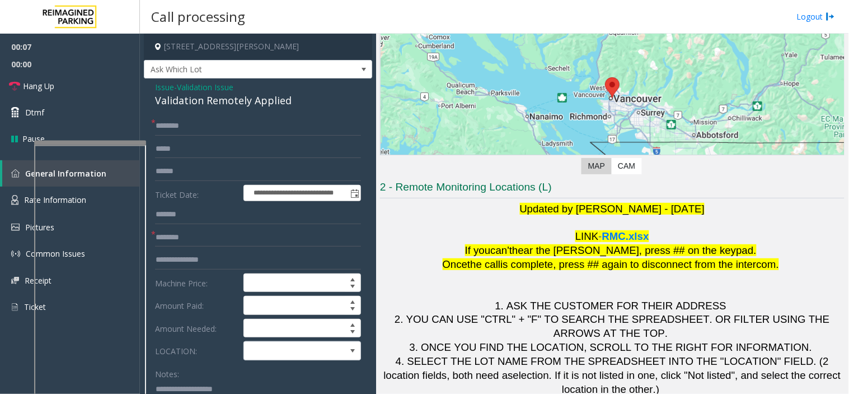
click at [166, 87] on span "Issue" at bounding box center [164, 87] width 19 height 12
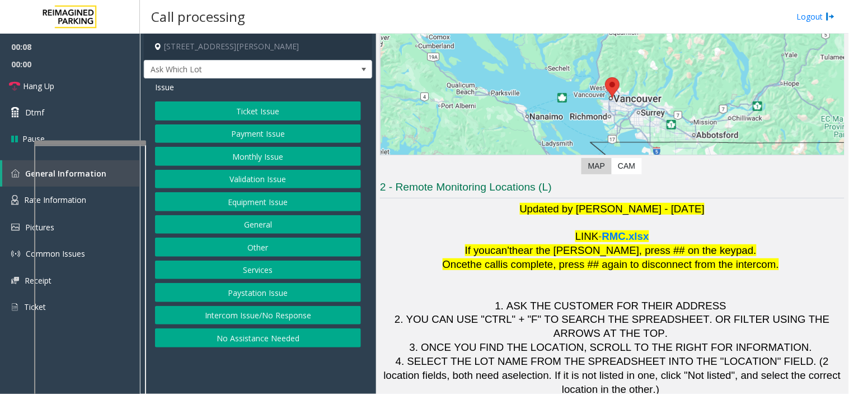
click at [232, 154] on button "Monthly Issue" at bounding box center [258, 156] width 206 height 19
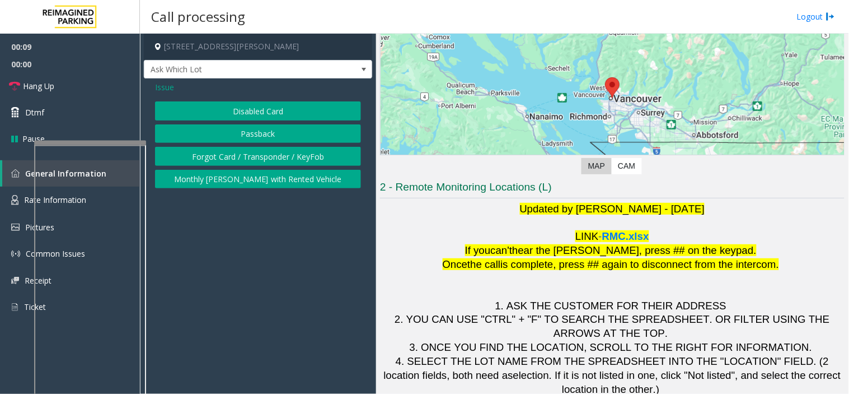
click at [160, 91] on span "Issue" at bounding box center [164, 87] width 19 height 12
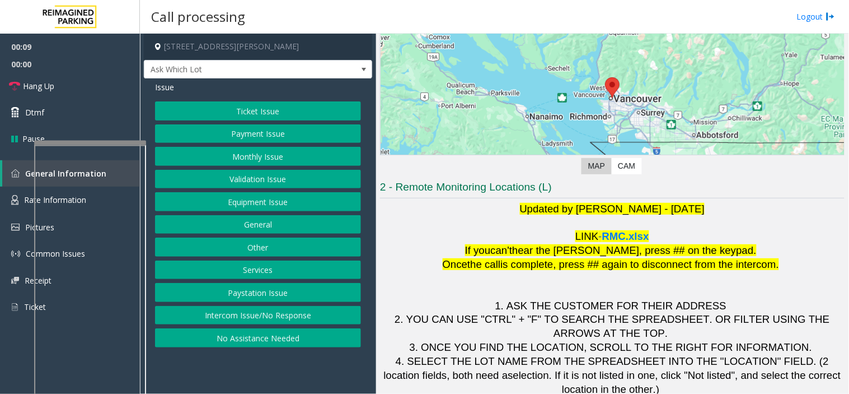
click at [221, 175] on button "Validation Issue" at bounding box center [258, 179] width 206 height 19
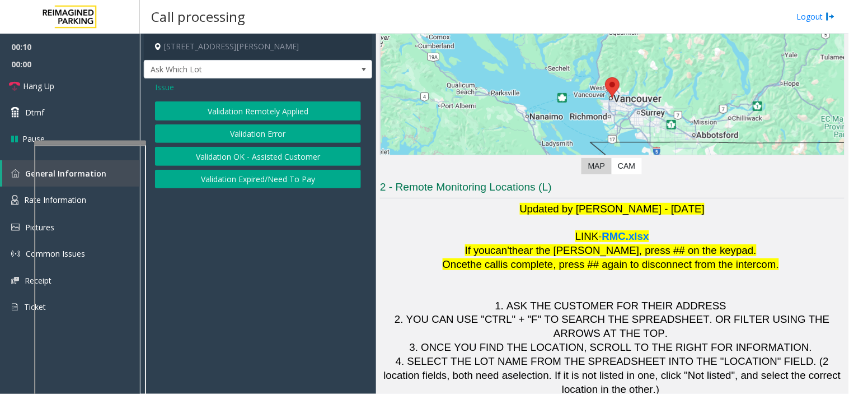
click at [220, 129] on button "Validation Error" at bounding box center [258, 133] width 206 height 19
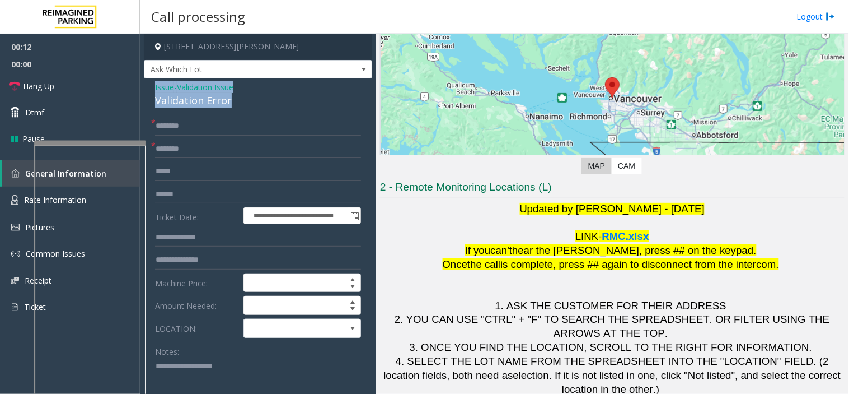
drag, startPoint x: 250, startPoint y: 99, endPoint x: 153, endPoint y: 83, distance: 98.1
click at [153, 83] on div "**********" at bounding box center [258, 397] width 228 height 638
click at [170, 375] on textarea at bounding box center [253, 378] width 197 height 42
paste textarea "**********"
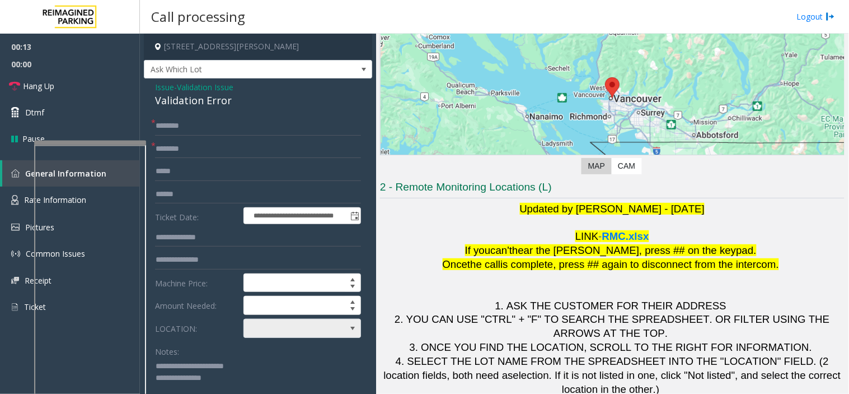
type textarea "**********"
click at [284, 336] on span at bounding box center [291, 328] width 94 height 18
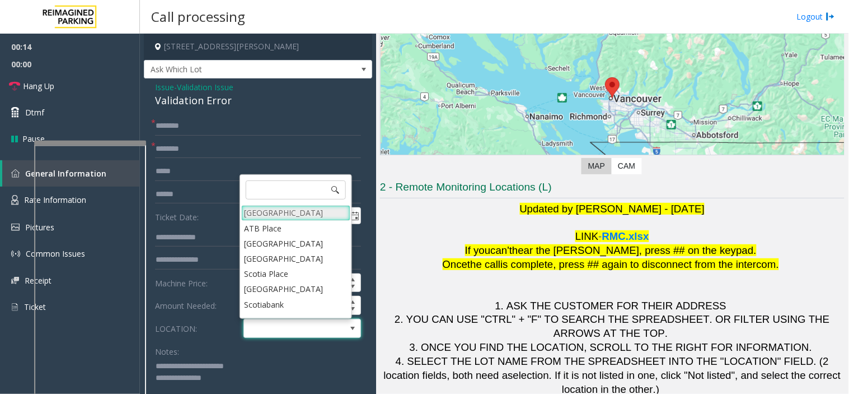
click at [278, 208] on Village "Mount Royal Village" at bounding box center [295, 212] width 109 height 15
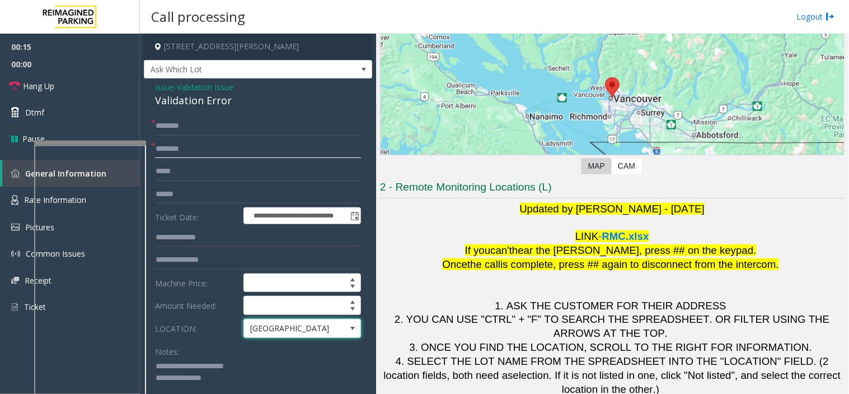
click at [194, 155] on input "text" at bounding box center [258, 148] width 206 height 19
type input "********"
click at [225, 376] on textarea at bounding box center [253, 378] width 197 height 42
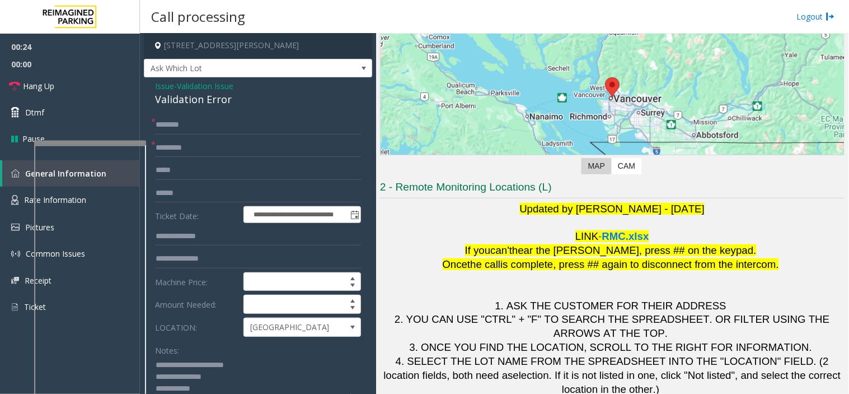
type textarea "**********"
click at [181, 129] on input "text" at bounding box center [258, 124] width 206 height 19
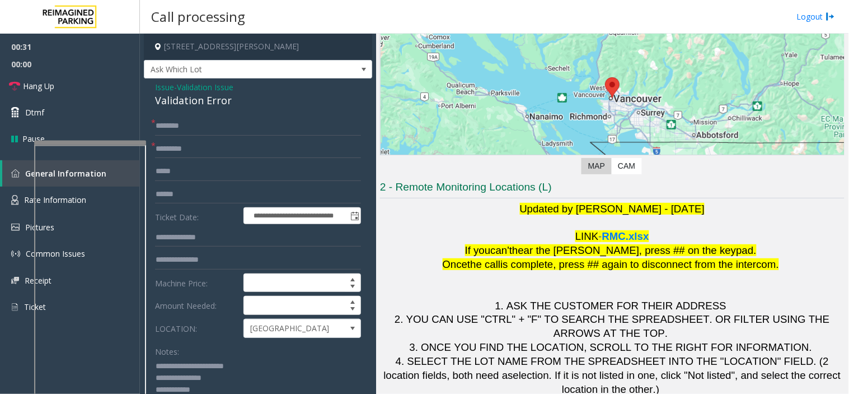
click at [222, 385] on textarea at bounding box center [253, 378] width 197 height 42
click at [202, 130] on input "text" at bounding box center [258, 125] width 206 height 19
click at [188, 121] on input "text" at bounding box center [258, 125] width 206 height 19
type input "***"
click at [200, 389] on textarea at bounding box center [253, 378] width 197 height 42
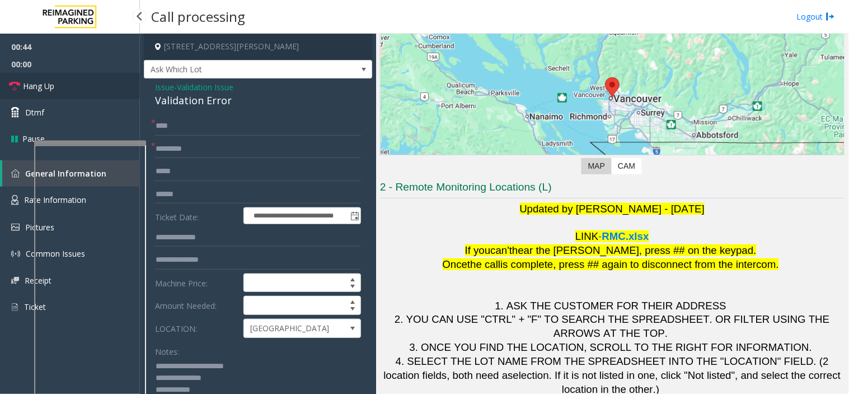
click at [95, 82] on link "Hang Up" at bounding box center [70, 86] width 140 height 26
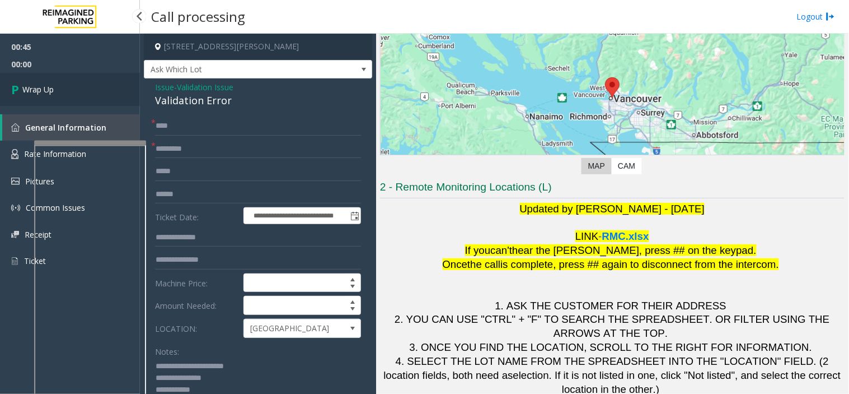
click at [95, 82] on link "Wrap Up" at bounding box center [70, 89] width 140 height 33
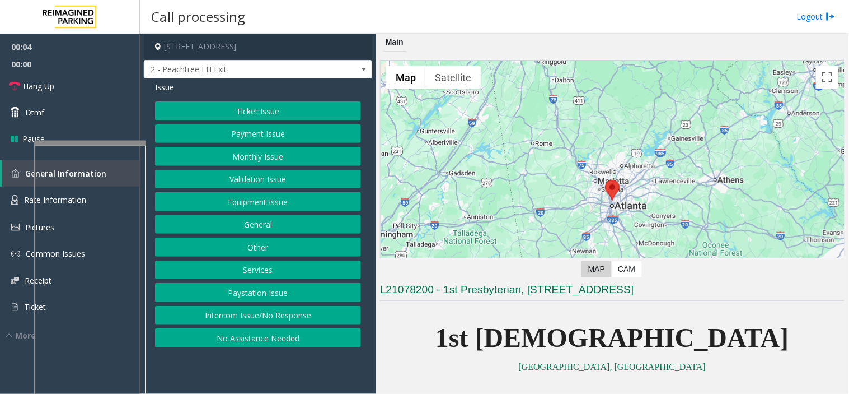
click at [246, 106] on button "Ticket Issue" at bounding box center [258, 110] width 206 height 19
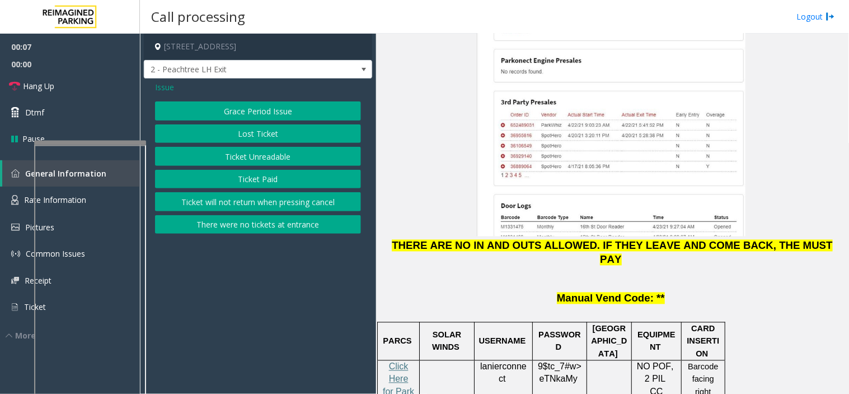
scroll to position [1680, 0]
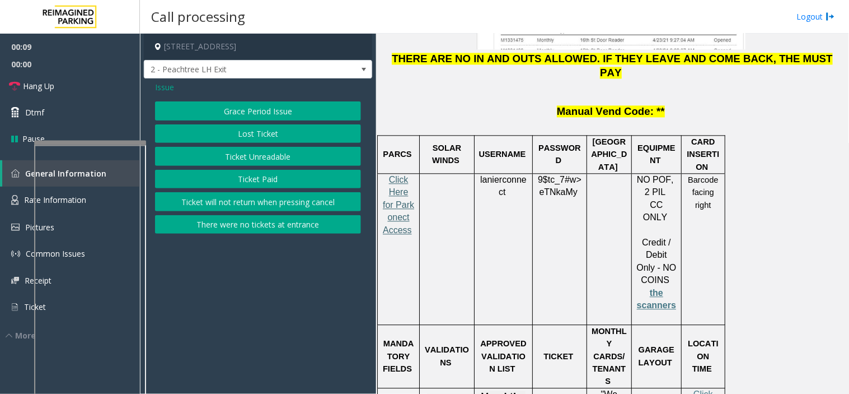
click at [393, 175] on span "Click Here for Parkonect Access" at bounding box center [398, 205] width 31 height 60
click at [513, 175] on span "lanierconnect" at bounding box center [503, 186] width 46 height 22
click at [232, 159] on button "Ticket Unreadable" at bounding box center [258, 156] width 206 height 19
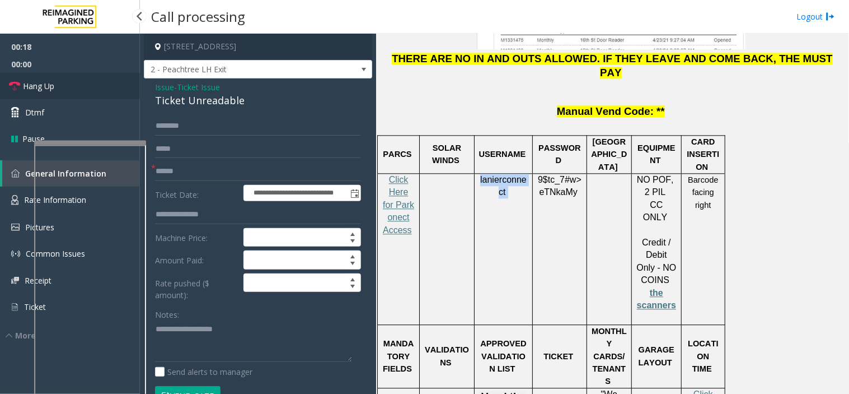
click at [45, 83] on span "Hang Up" at bounding box center [38, 86] width 31 height 12
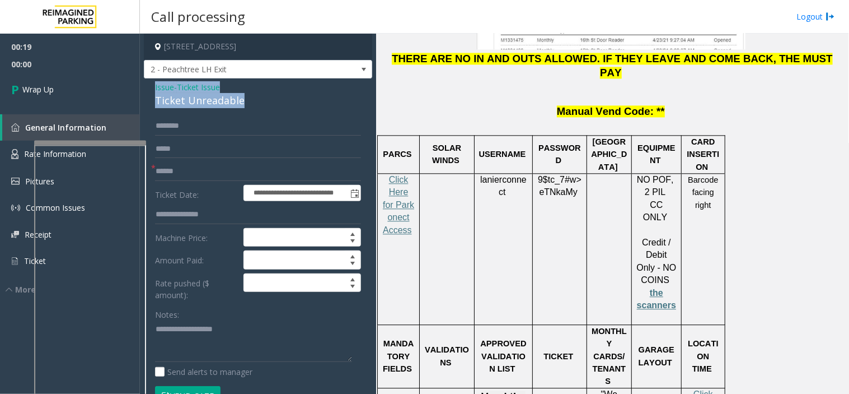
drag, startPoint x: 242, startPoint y: 100, endPoint x: 148, endPoint y: 85, distance: 95.3
click at [148, 85] on div "**********" at bounding box center [258, 378] width 228 height 601
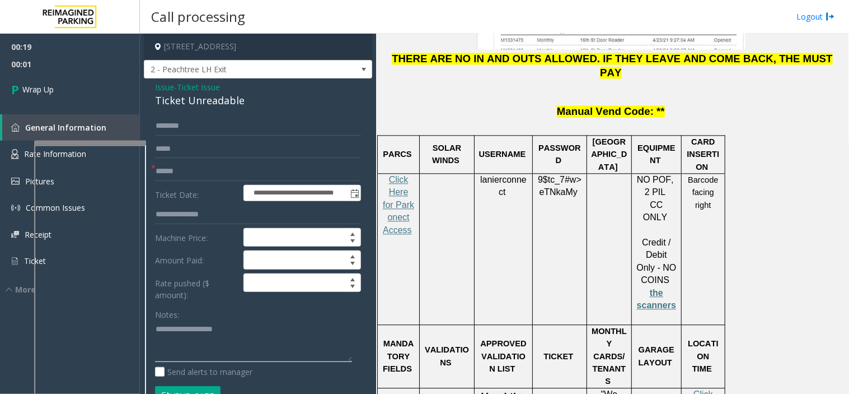
click at [208, 339] on textarea at bounding box center [253, 341] width 197 height 42
paste textarea "**********"
type textarea "**********"
click at [183, 157] on input "text" at bounding box center [258, 148] width 206 height 19
click at [188, 168] on input "text" at bounding box center [258, 171] width 206 height 19
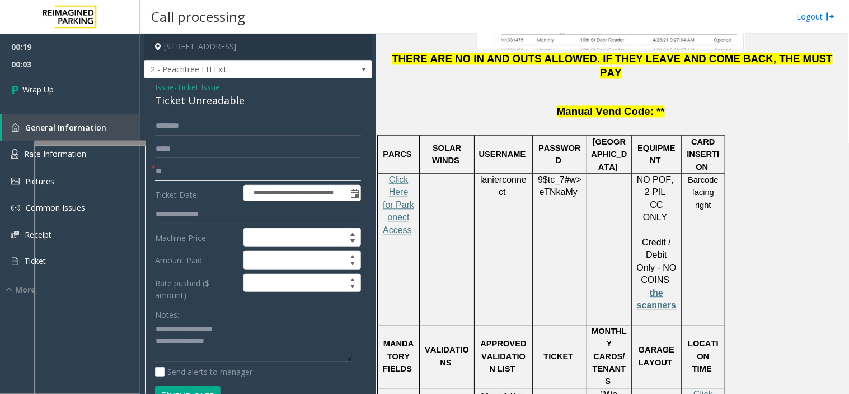
type input "**"
click at [316, 349] on textarea at bounding box center [253, 341] width 197 height 42
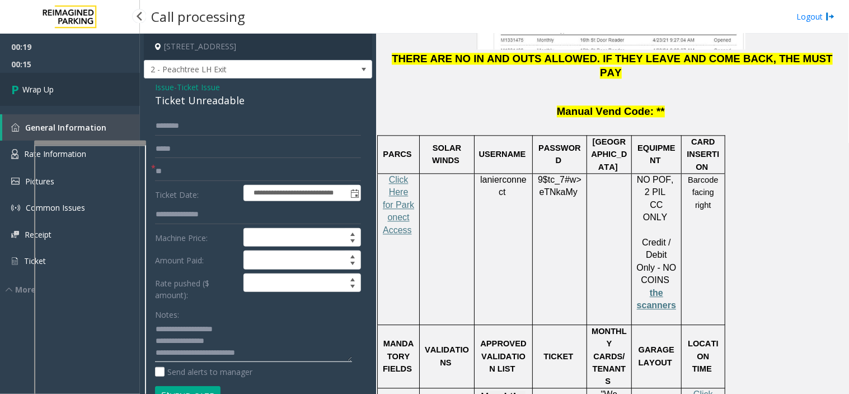
type textarea "**********"
click at [100, 76] on link "Wrap Up" at bounding box center [70, 89] width 140 height 33
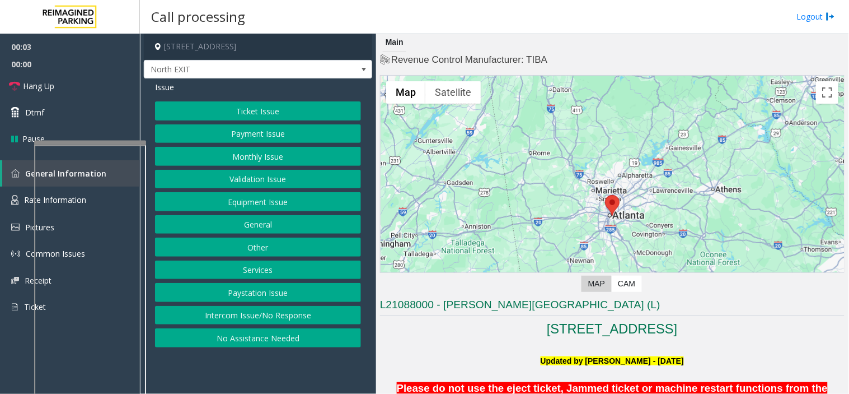
click at [281, 190] on div "Ticket Issue Payment Issue Monthly Issue Validation Issue Equipment Issue Gener…" at bounding box center [258, 224] width 206 height 246
click at [281, 194] on button "Equipment Issue" at bounding box center [258, 201] width 206 height 19
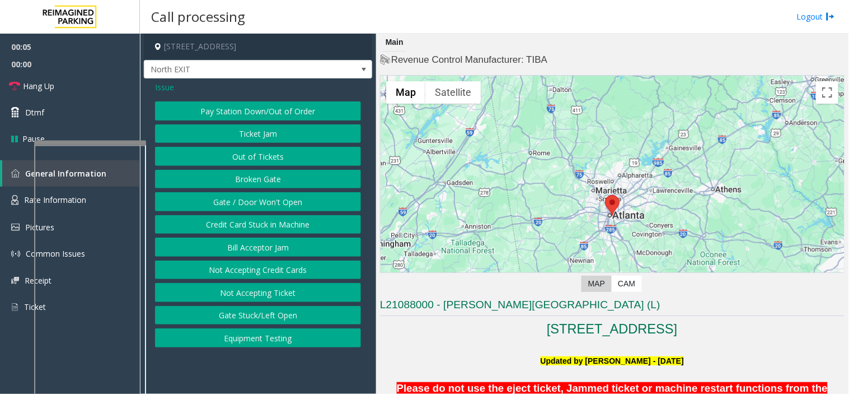
click at [236, 107] on button "Pay Station Down/Out of Order" at bounding box center [258, 110] width 206 height 19
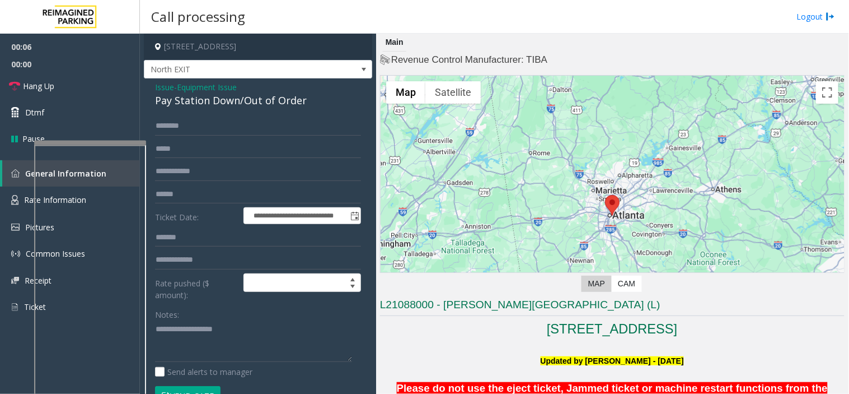
click at [169, 85] on span "Issue" at bounding box center [164, 87] width 19 height 12
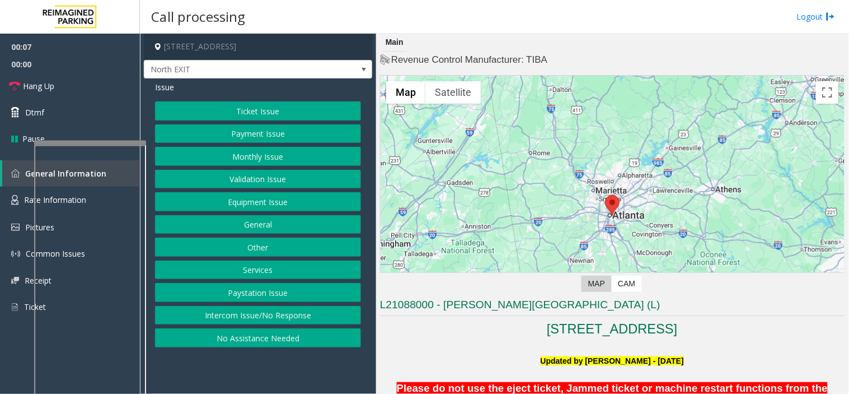
click at [239, 133] on button "Payment Issue" at bounding box center [258, 133] width 206 height 19
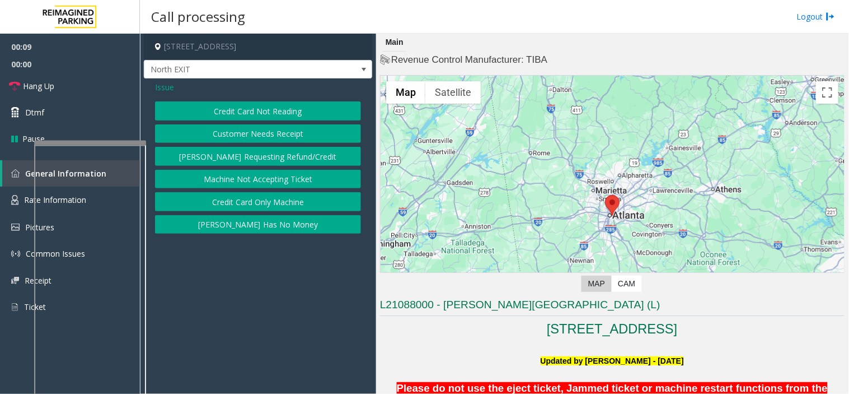
click at [273, 107] on button "Credit Card Not Reading" at bounding box center [258, 110] width 206 height 19
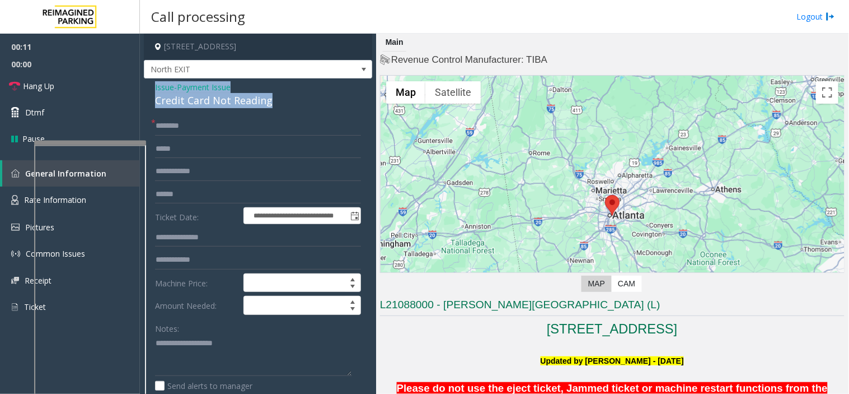
drag, startPoint x: 272, startPoint y: 99, endPoint x: 151, endPoint y: 87, distance: 121.5
click at [151, 87] on div "**********" at bounding box center [258, 362] width 228 height 568
click at [202, 343] on textarea at bounding box center [253, 355] width 197 height 42
paste textarea "**********"
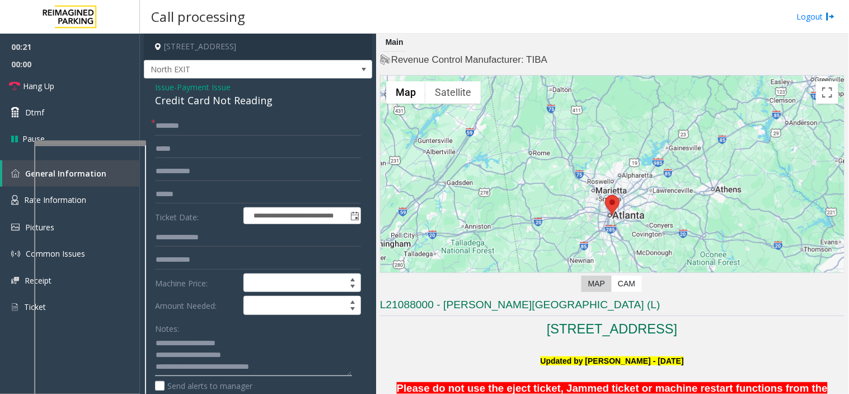
type textarea "**********"
click at [219, 132] on input "text" at bounding box center [258, 125] width 206 height 19
type input "**"
click at [57, 87] on link "Hang Up" at bounding box center [70, 86] width 140 height 26
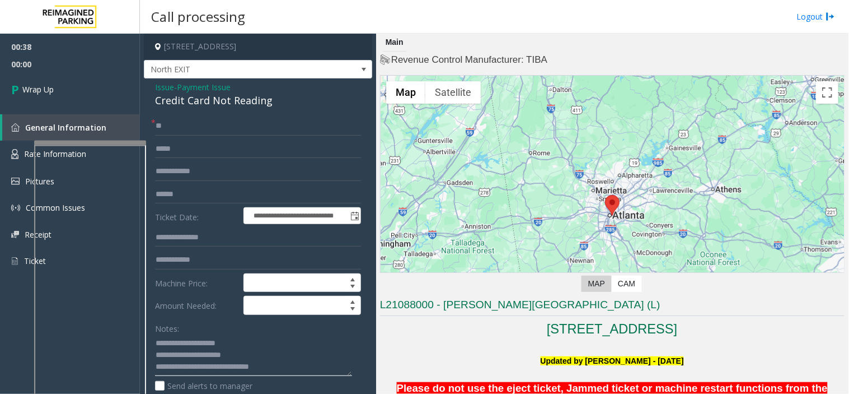
drag, startPoint x: 172, startPoint y: 366, endPoint x: 277, endPoint y: 367, distance: 104.7
click at [277, 367] on textarea at bounding box center [253, 355] width 197 height 42
type textarea "**********"
click at [36, 73] on link "Wrap Up" at bounding box center [70, 89] width 140 height 33
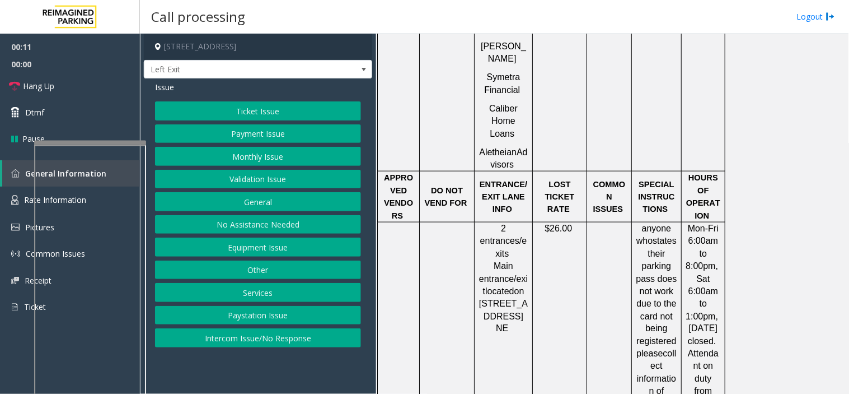
scroll to position [1369, 0]
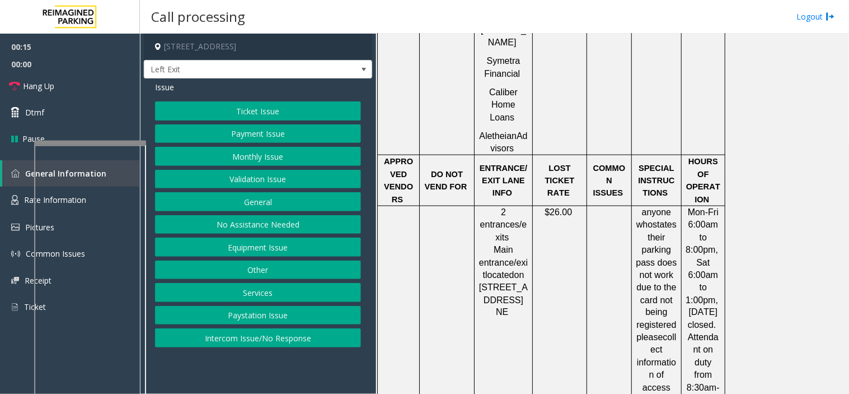
click at [223, 109] on button "Ticket Issue" at bounding box center [258, 110] width 206 height 19
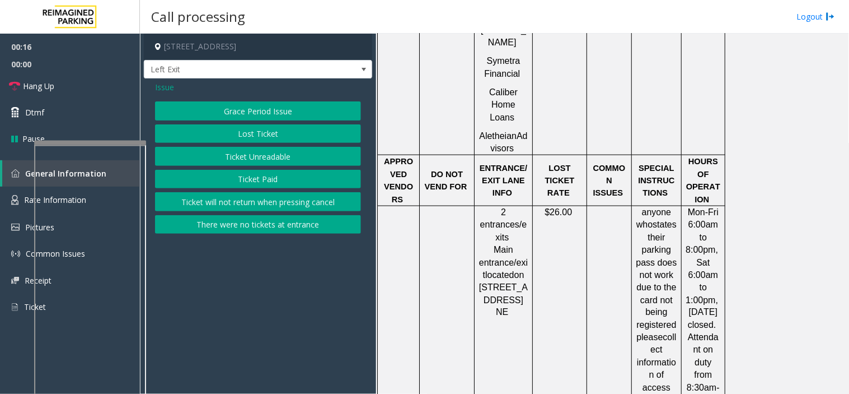
click at [237, 120] on div "Grace Period Issue Lost Ticket Ticket Unreadable Ticket Paid Ticket will not re…" at bounding box center [258, 167] width 206 height 132
click at [237, 133] on button "Lost Ticket" at bounding box center [258, 133] width 206 height 19
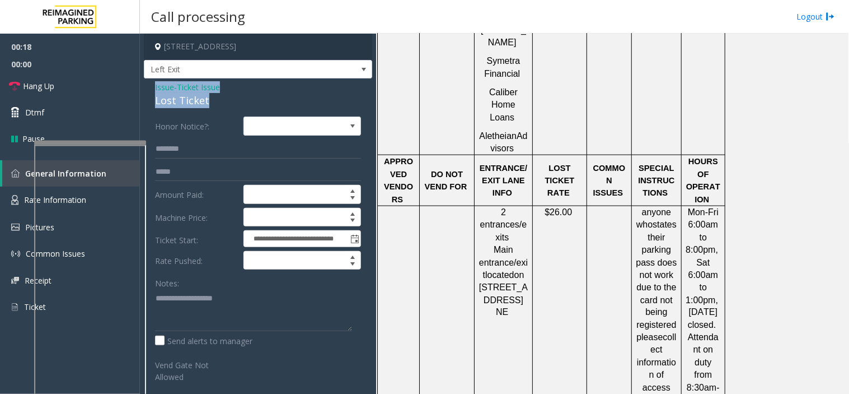
drag, startPoint x: 217, startPoint y: 108, endPoint x: 152, endPoint y: 85, distance: 69.4
click at [152, 85] on div "**********" at bounding box center [258, 279] width 228 height 403
copy div "Issue - Ticket Issue Lost Ticket"
click at [197, 304] on textarea at bounding box center [253, 310] width 197 height 42
paste textarea "**********"
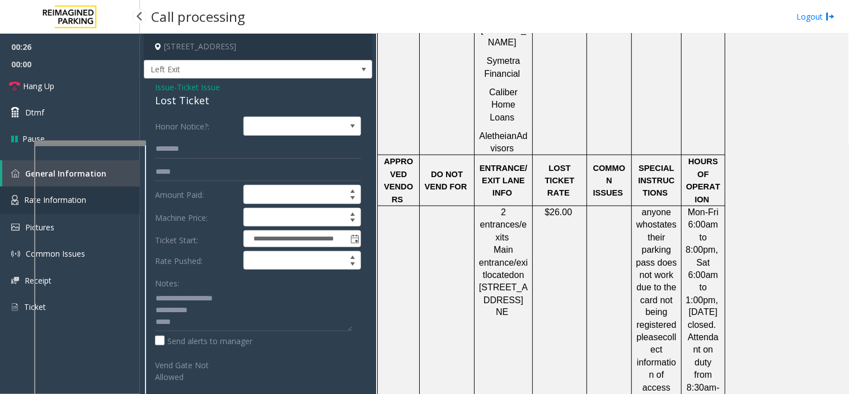
click at [21, 198] on link "Rate Information" at bounding box center [70, 199] width 140 height 27
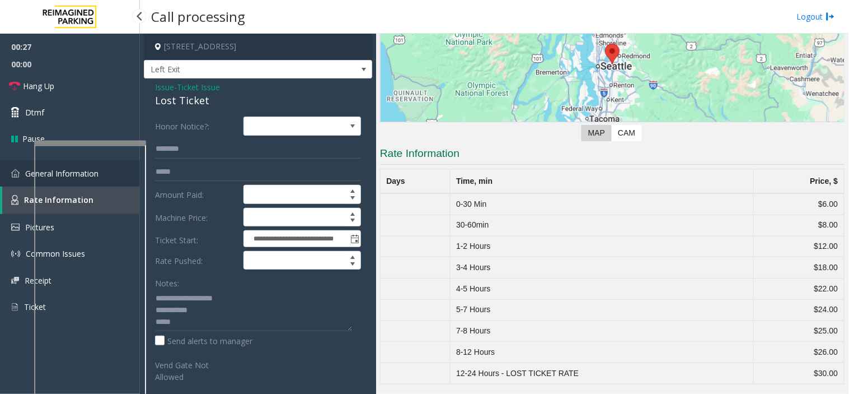
click at [25, 174] on span "General Information" at bounding box center [61, 173] width 73 height 11
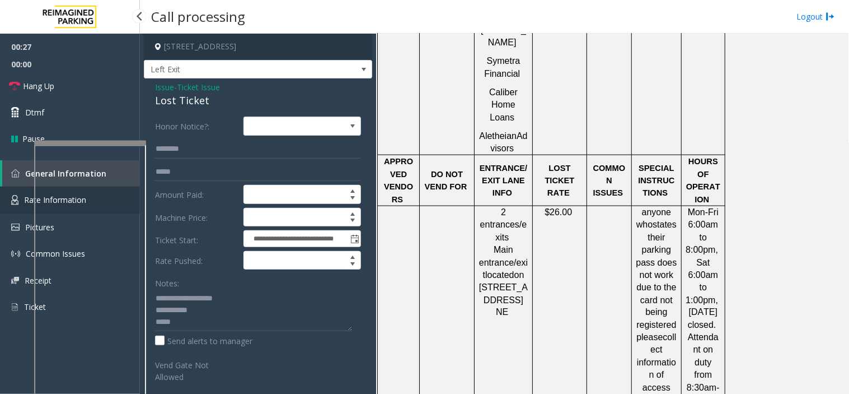
click at [13, 195] on img at bounding box center [14, 200] width 7 height 10
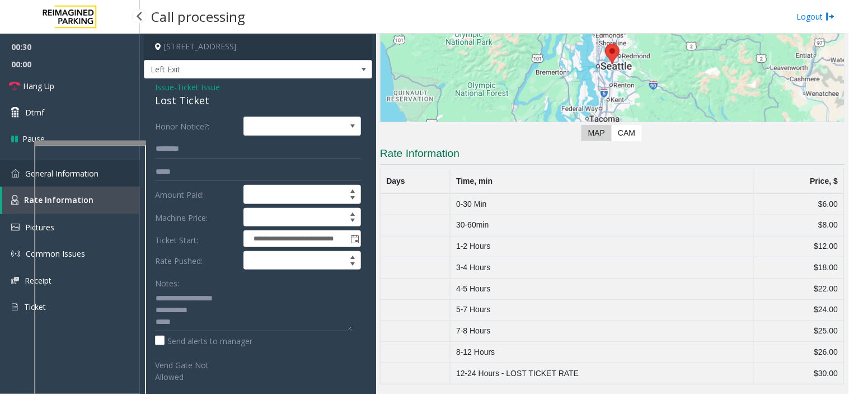
click at [10, 174] on link "General Information" at bounding box center [70, 173] width 140 height 26
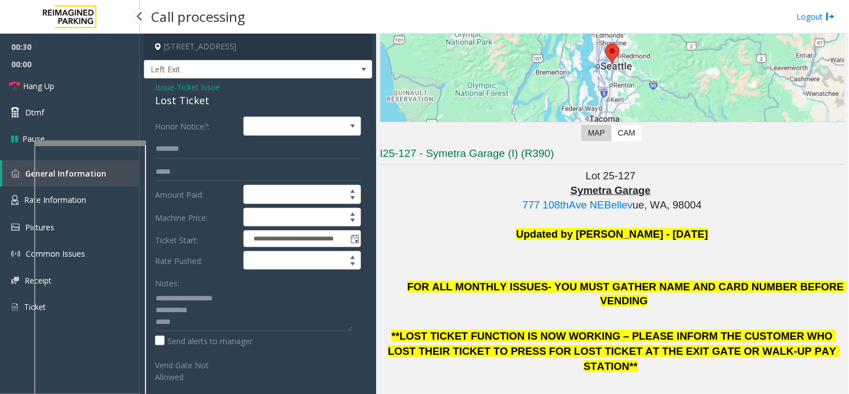
scroll to position [1369, 0]
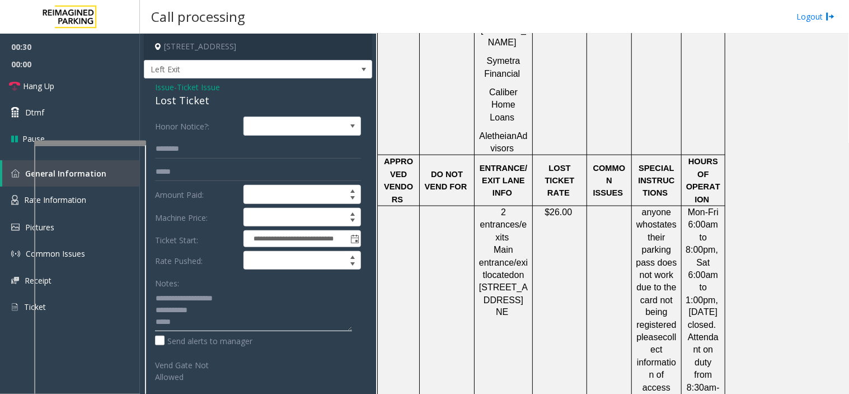
click at [197, 326] on textarea at bounding box center [253, 310] width 197 height 42
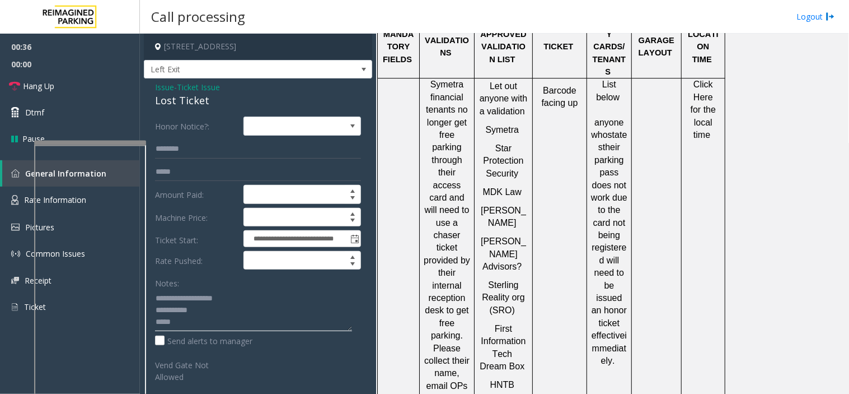
scroll to position [684, 0]
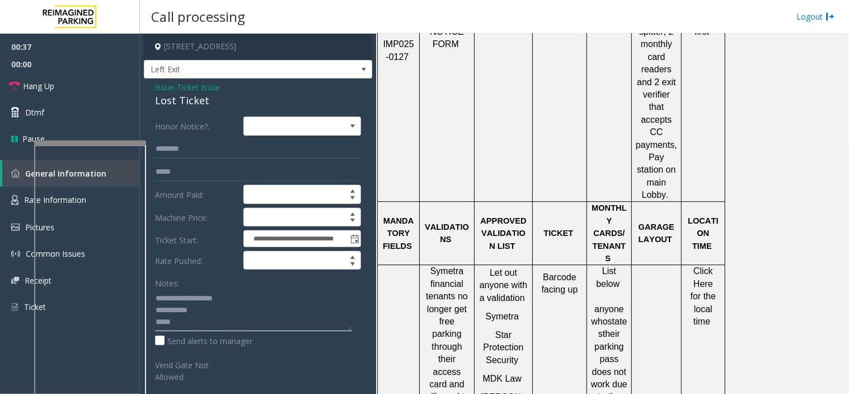
click at [202, 328] on textarea at bounding box center [253, 310] width 197 height 42
type textarea "**********"
click at [81, 81] on link "Hang Up" at bounding box center [70, 86] width 140 height 26
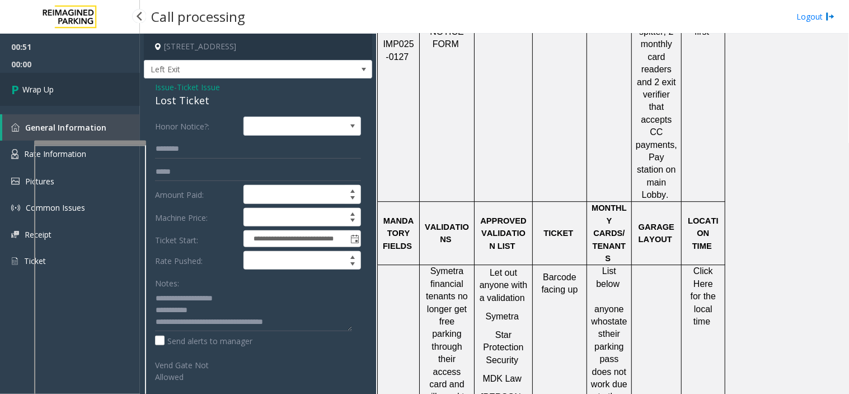
click at [20, 85] on icon at bounding box center [16, 89] width 11 height 18
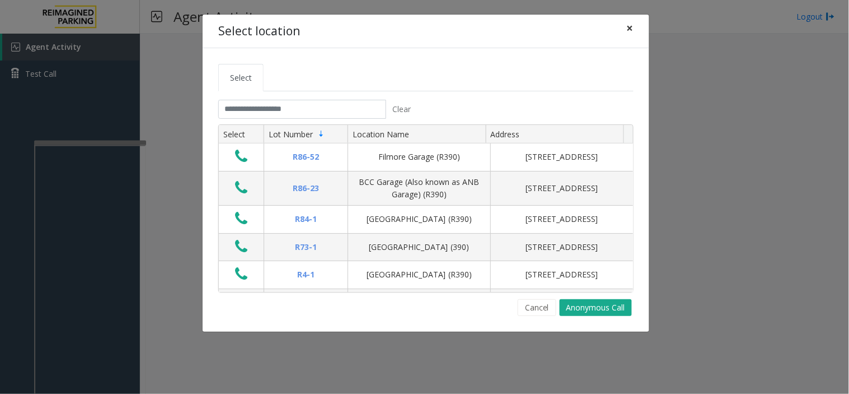
click at [625, 30] on button "×" at bounding box center [630, 28] width 22 height 27
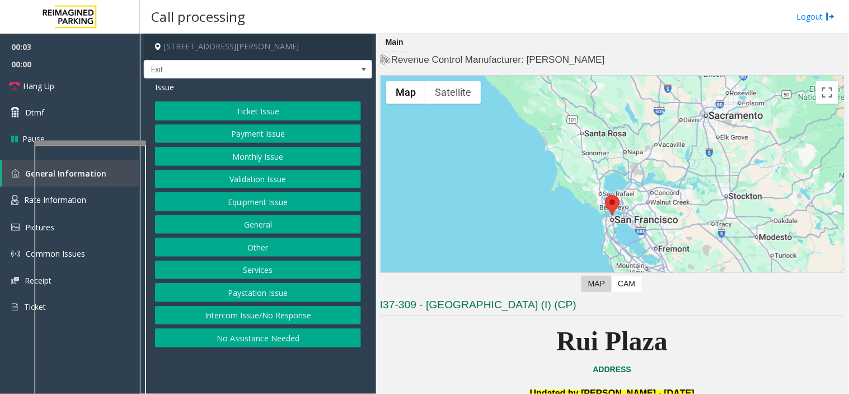
click at [255, 269] on button "Services" at bounding box center [258, 269] width 206 height 19
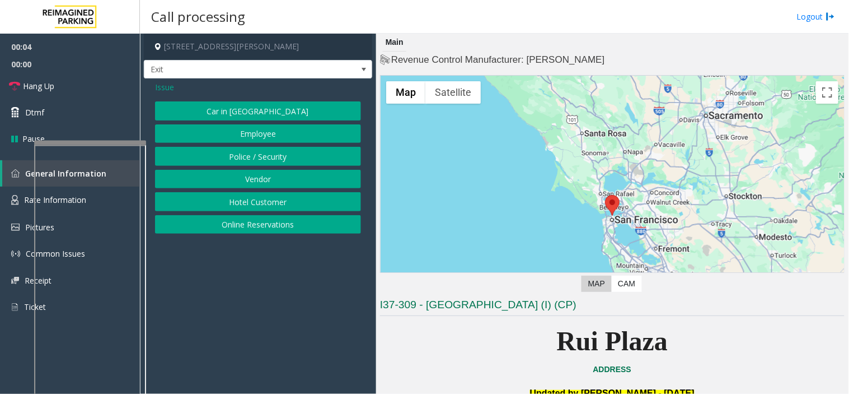
click at [250, 225] on button "Online Reservations" at bounding box center [258, 224] width 206 height 19
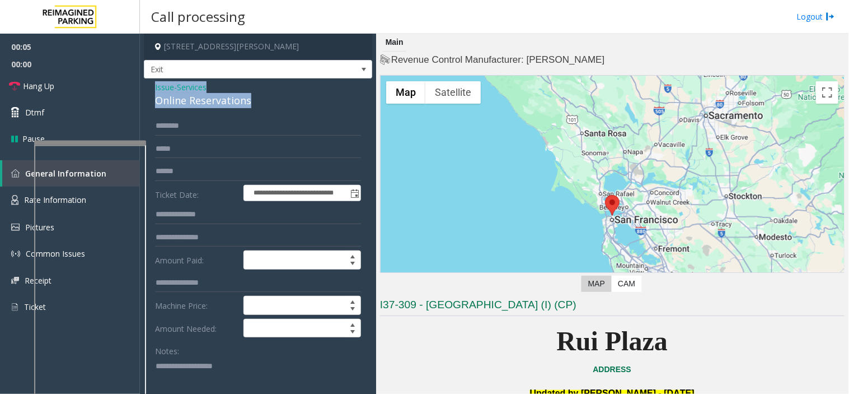
drag, startPoint x: 259, startPoint y: 97, endPoint x: 147, endPoint y: 86, distance: 112.0
copy div "Issue - Services Online Reservations"
click at [215, 365] on textarea at bounding box center [253, 378] width 197 height 42
paste textarea "**********"
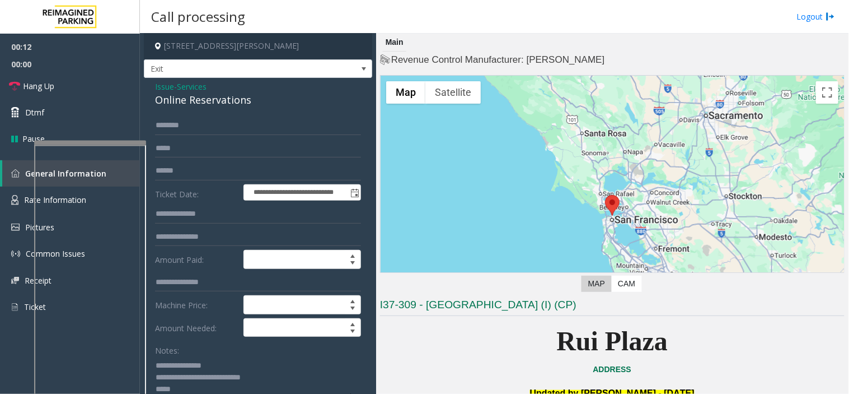
scroll to position [4, 0]
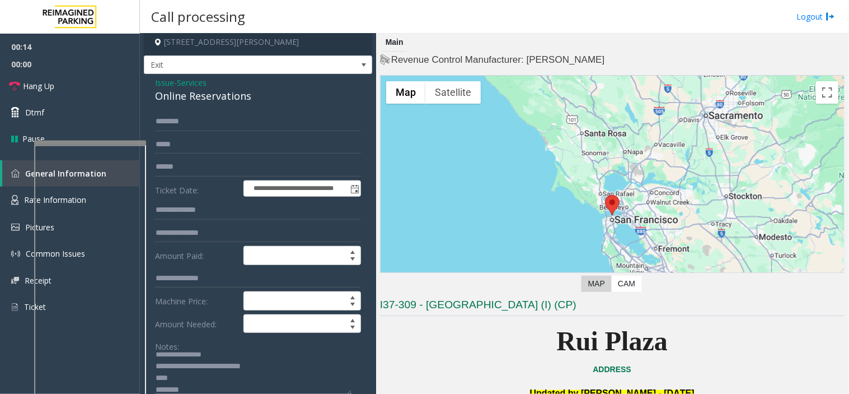
click at [179, 376] on textarea at bounding box center [253, 373] width 197 height 42
click at [189, 389] on textarea at bounding box center [253, 373] width 197 height 42
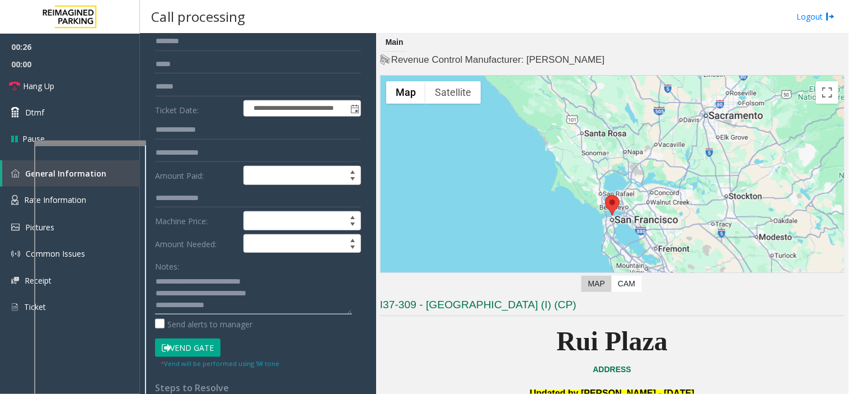
scroll to position [129, 0]
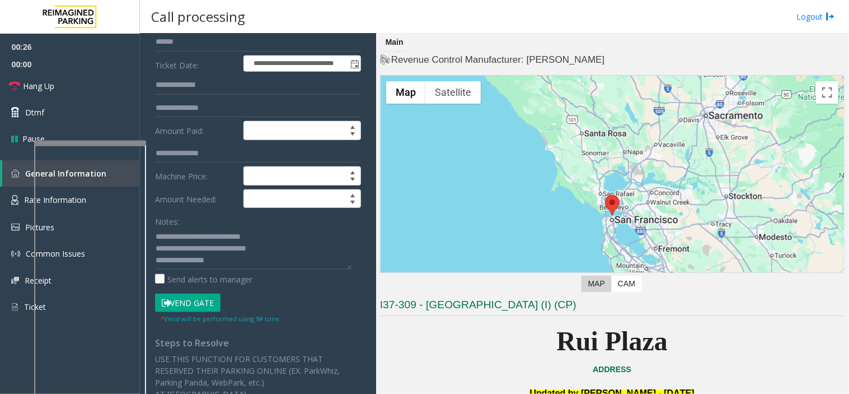
click at [203, 300] on button "Vend Gate" at bounding box center [188, 302] width 66 height 19
click at [267, 250] on textarea at bounding box center [253, 248] width 197 height 42
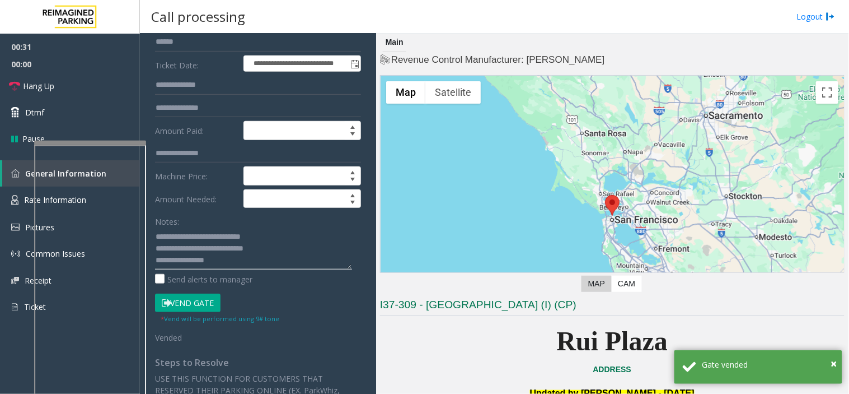
scroll to position [0, 0]
click at [244, 253] on textarea at bounding box center [253, 248] width 197 height 42
click at [249, 254] on textarea at bounding box center [253, 248] width 197 height 42
click at [248, 254] on textarea at bounding box center [253, 248] width 197 height 42
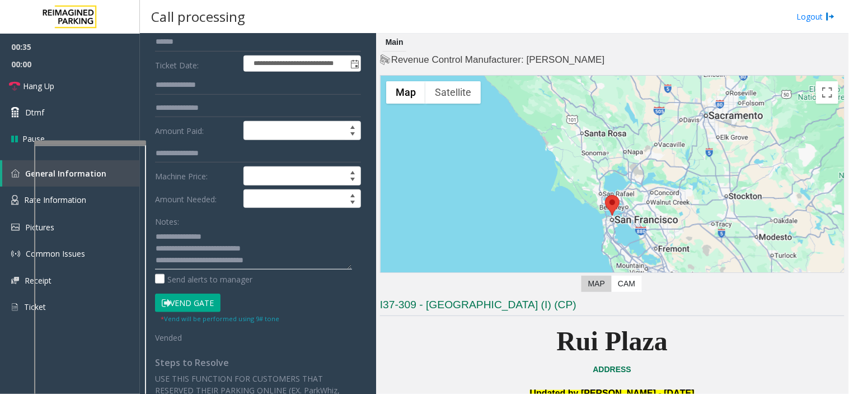
click at [248, 254] on textarea at bounding box center [253, 248] width 197 height 42
type textarea "**********"
click at [77, 86] on link "Hang Up" at bounding box center [70, 86] width 140 height 26
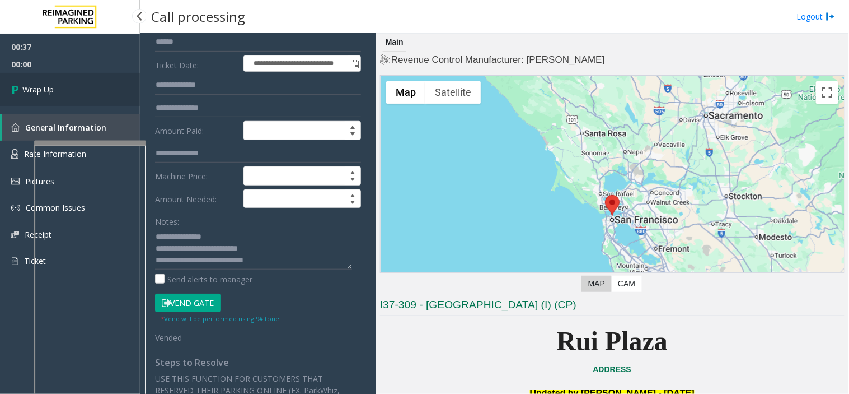
click at [77, 86] on link "Wrap Up" at bounding box center [70, 89] width 140 height 33
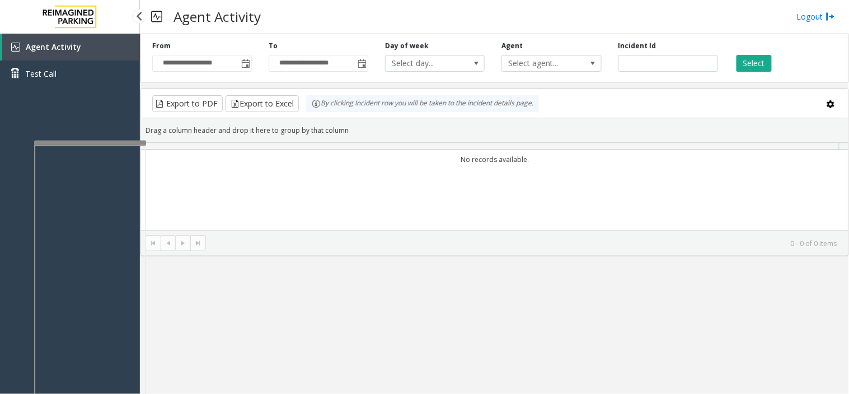
click at [77, 86] on div "Agent Activity Test Call" at bounding box center [70, 65] width 140 height 62
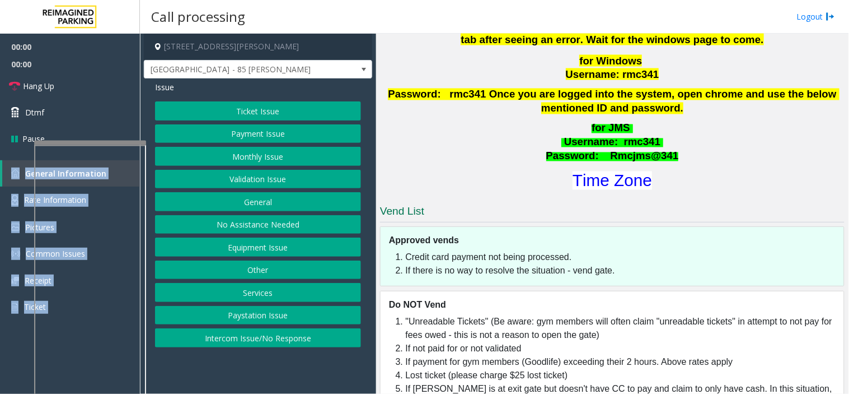
scroll to position [494, 0]
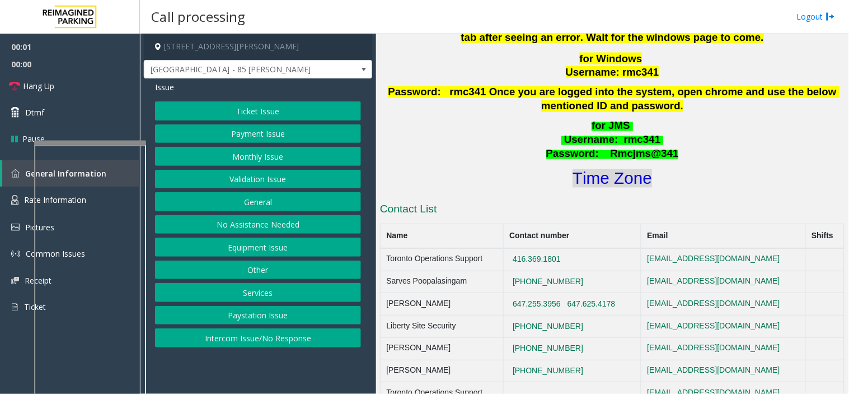
click at [602, 169] on font "Time Zone" at bounding box center [613, 178] width 80 height 18
click at [218, 176] on button "Validation Issue" at bounding box center [258, 179] width 206 height 19
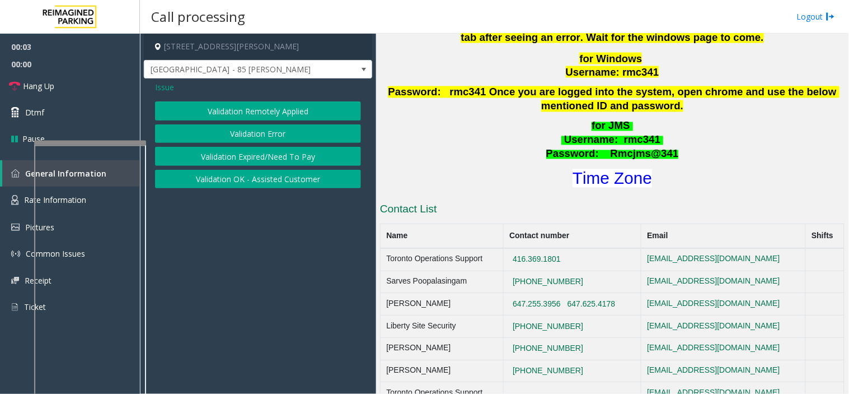
click at [241, 133] on button "Validation Error" at bounding box center [258, 133] width 206 height 19
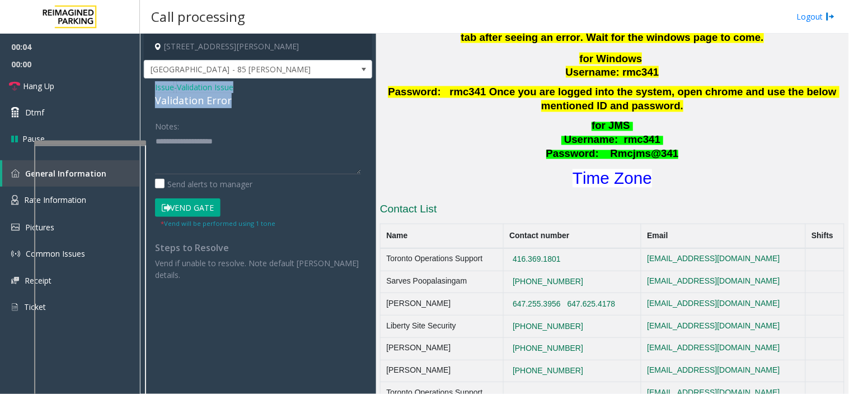
drag, startPoint x: 221, startPoint y: 94, endPoint x: 143, endPoint y: 81, distance: 78.8
click at [144, 81] on div "Issue - Validation Issue Validation Error Notes: Send alerts to manager Vend Ga…" at bounding box center [258, 184] width 228 height 213
copy div "Issue - Validation Issue Validation Error"
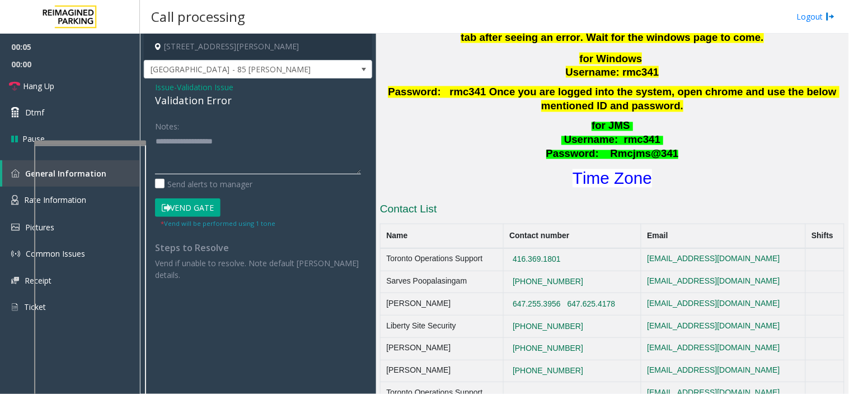
click at [192, 148] on textarea at bounding box center [258, 153] width 206 height 42
paste textarea "**********"
click at [189, 200] on button "Vend Gate" at bounding box center [188, 207] width 66 height 19
click at [189, 176] on div "Notes: Send alerts to manager" at bounding box center [258, 152] width 206 height 73
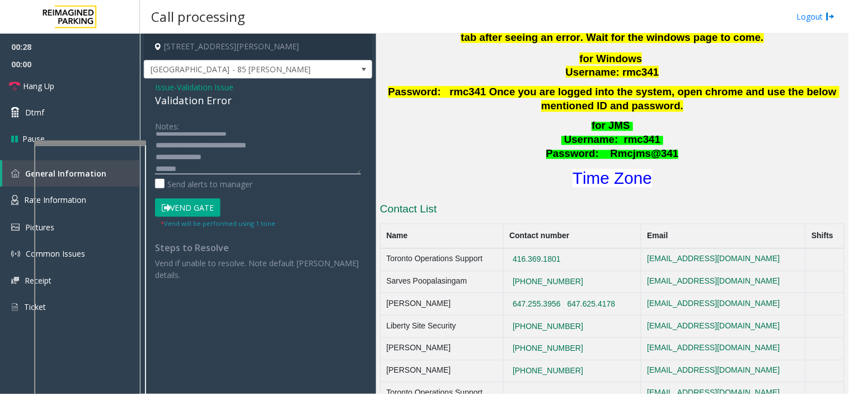
click at [186, 166] on textarea at bounding box center [258, 153] width 206 height 42
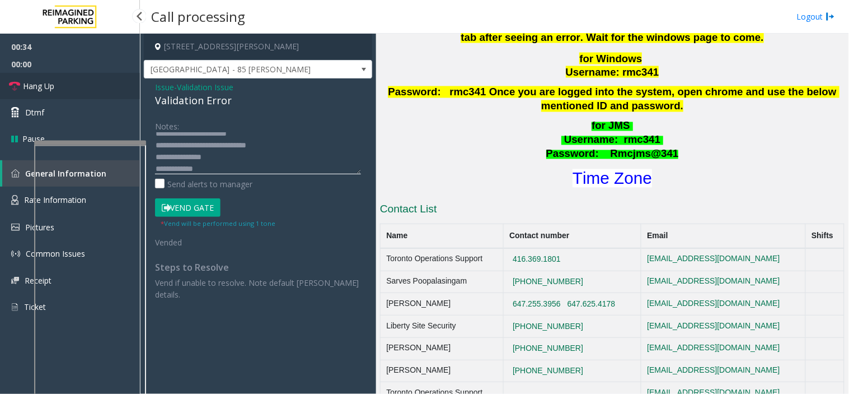
type textarea "**********"
click at [82, 91] on link "Hang Up" at bounding box center [70, 86] width 140 height 26
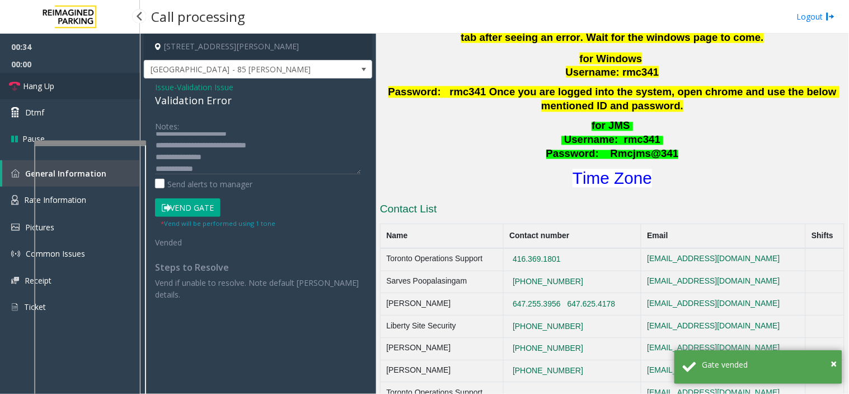
click at [82, 91] on link "Hang Up" at bounding box center [70, 86] width 140 height 26
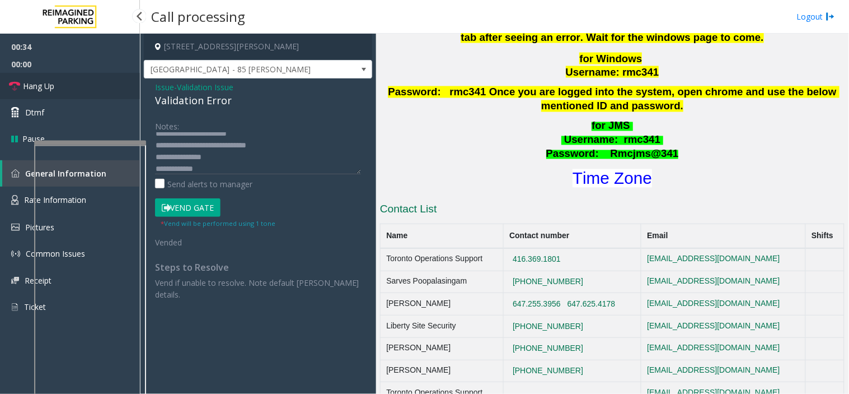
click at [82, 91] on link "Hang Up" at bounding box center [70, 86] width 140 height 26
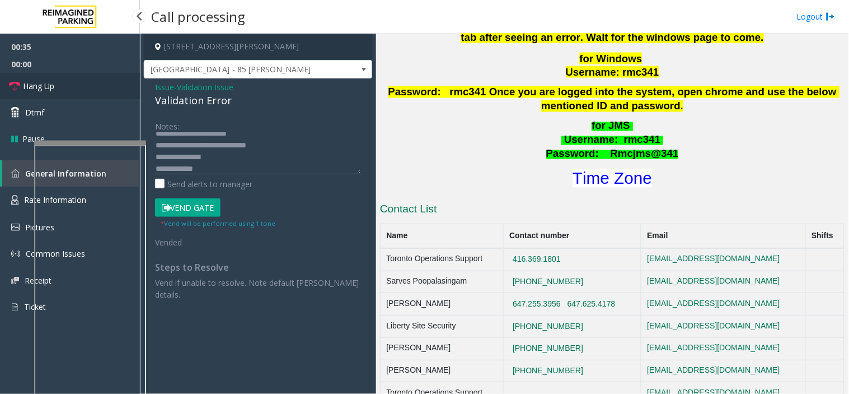
click at [82, 91] on link "Hang Up" at bounding box center [70, 86] width 140 height 26
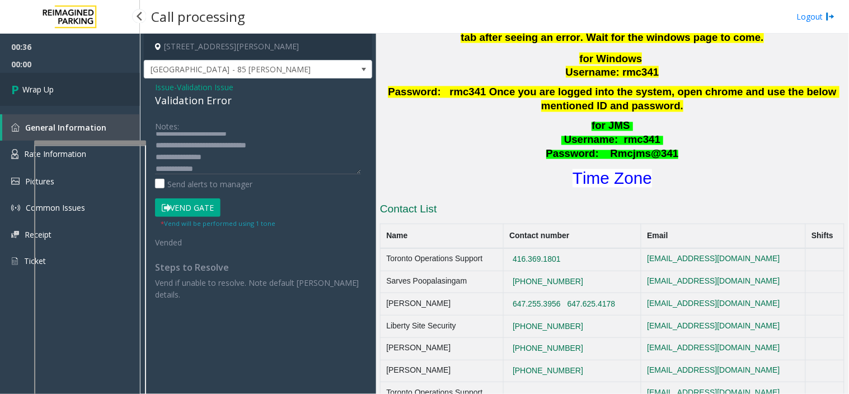
click at [82, 91] on link "Wrap Up" at bounding box center [70, 89] width 140 height 33
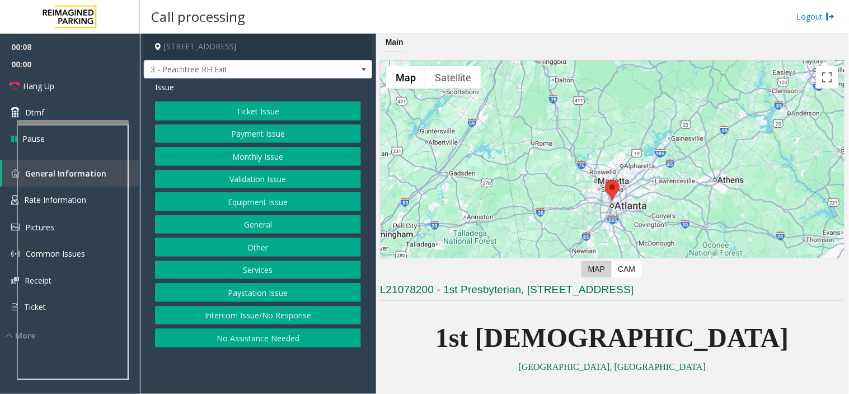
click at [265, 264] on button "Services" at bounding box center [258, 269] width 206 height 19
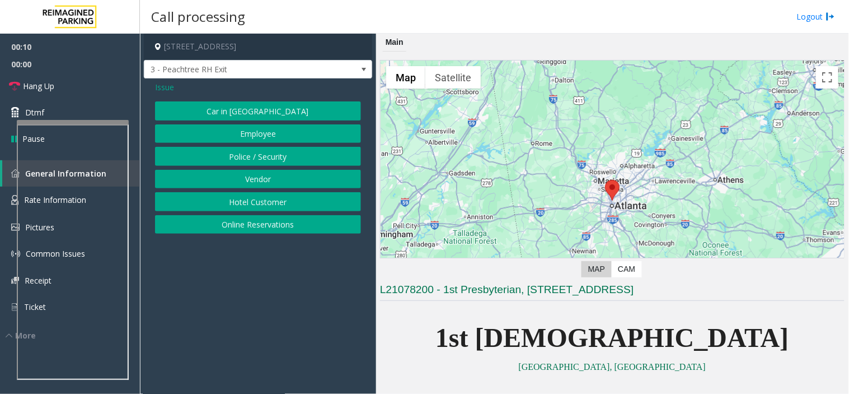
click at [245, 221] on button "Online Reservations" at bounding box center [258, 224] width 206 height 19
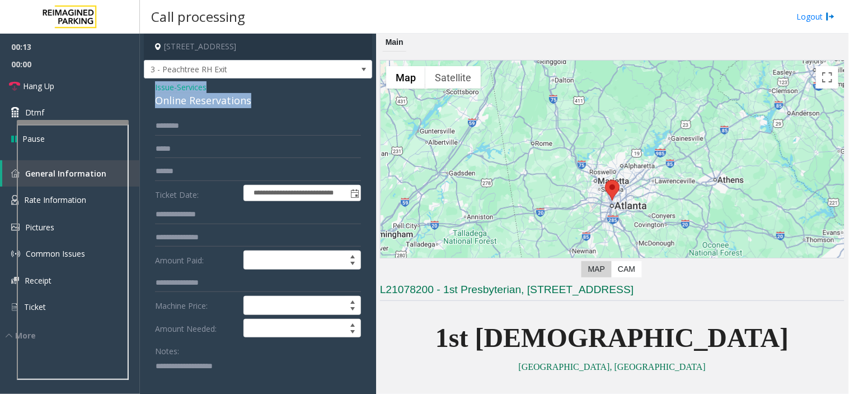
drag, startPoint x: 256, startPoint y: 99, endPoint x: 147, endPoint y: 80, distance: 110.8
copy div "Issue - Services Online Reservations"
click at [186, 375] on textarea at bounding box center [253, 378] width 197 height 42
drag, startPoint x: 259, startPoint y: 100, endPoint x: 147, endPoint y: 85, distance: 112.9
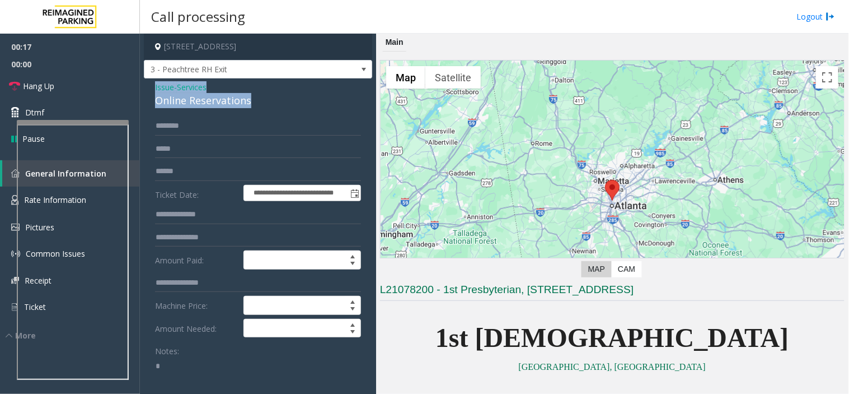
copy div "Issue - Services Online Reservations"
click at [190, 379] on textarea at bounding box center [253, 378] width 197 height 42
paste textarea "**********"
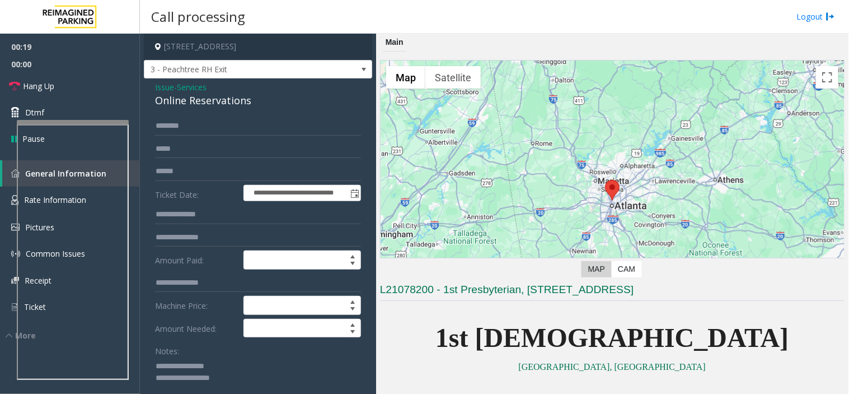
click at [157, 367] on textarea at bounding box center [253, 378] width 197 height 42
click at [163, 368] on textarea at bounding box center [253, 378] width 197 height 42
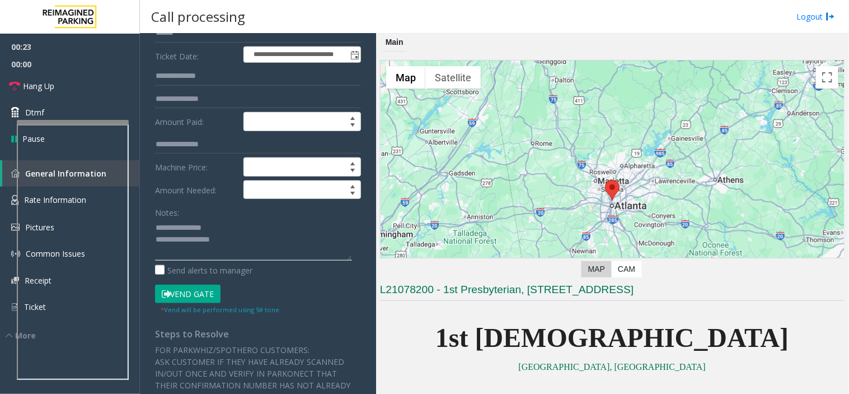
scroll to position [186, 0]
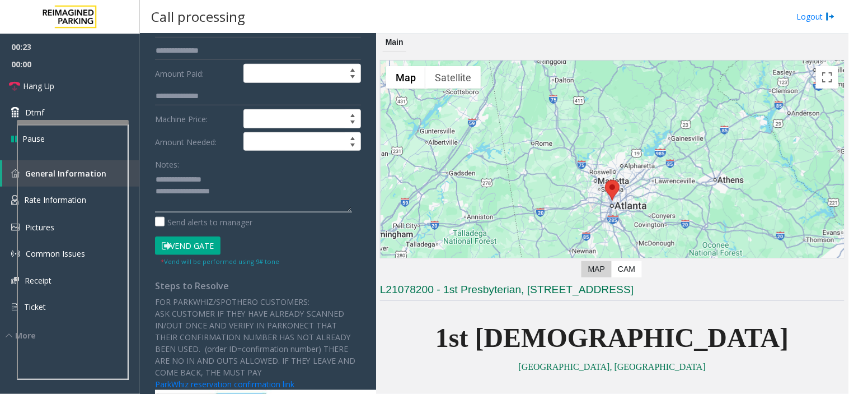
click at [247, 196] on textarea at bounding box center [253, 191] width 197 height 42
click at [234, 189] on textarea at bounding box center [253, 191] width 197 height 42
click at [214, 208] on textarea at bounding box center [253, 191] width 197 height 42
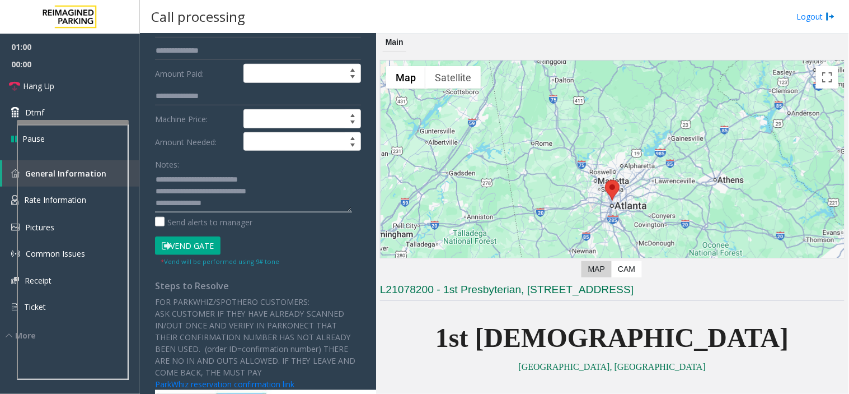
type textarea "**********"
click at [189, 250] on button "Vend Gate" at bounding box center [188, 245] width 66 height 19
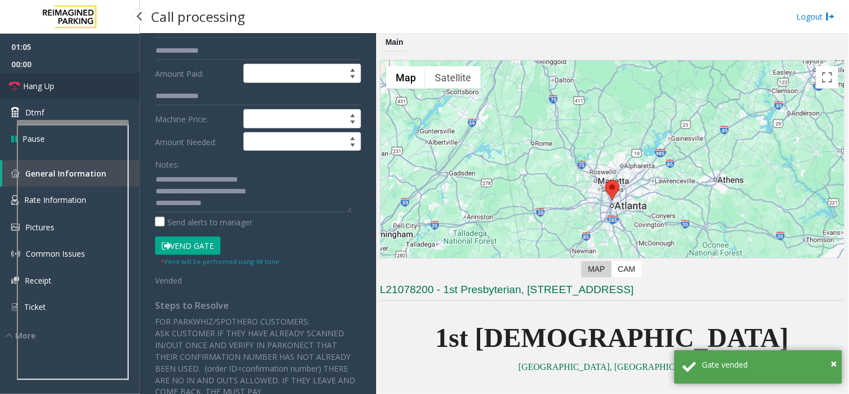
click at [77, 78] on link "Hang Up" at bounding box center [70, 86] width 140 height 26
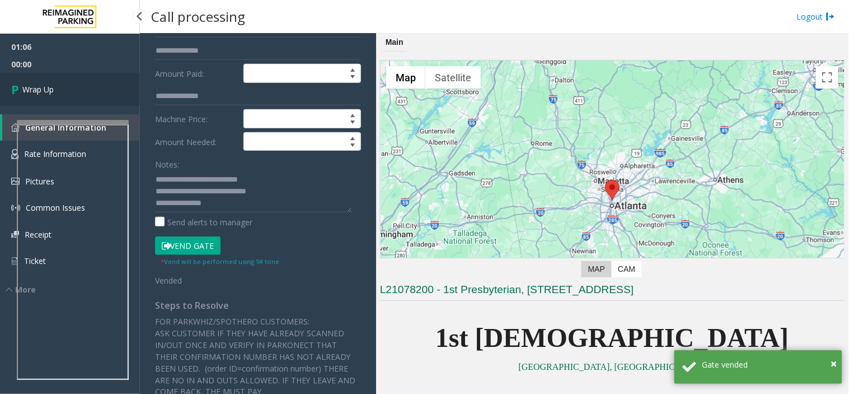
click at [77, 78] on link "Wrap Up" at bounding box center [70, 89] width 140 height 33
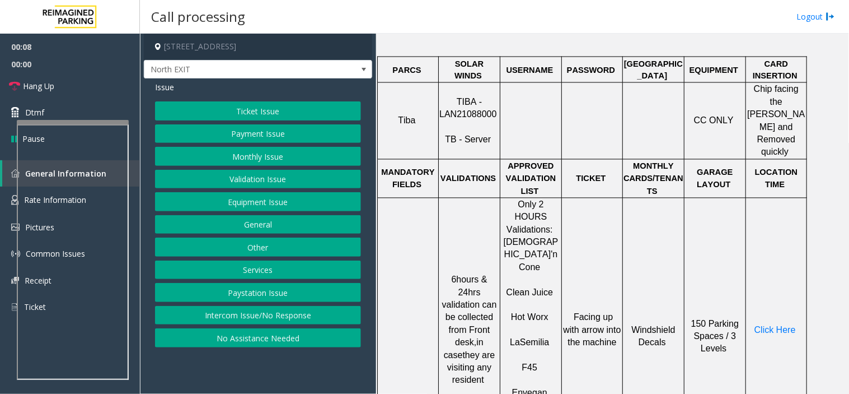
scroll to position [497, 0]
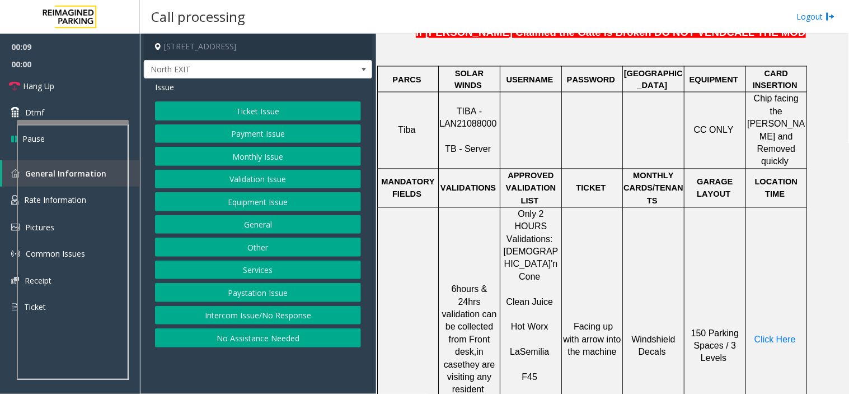
click at [460, 107] on span "TIBA - LAN21088000" at bounding box center [468, 118] width 57 height 22
copy p "TIBA - LAN21088000"
click at [258, 114] on button "Ticket Issue" at bounding box center [258, 110] width 206 height 19
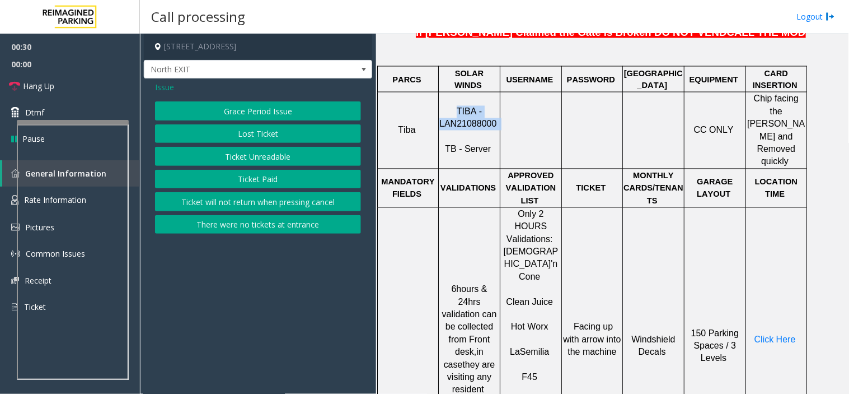
click at [237, 181] on button "Ticket Paid" at bounding box center [258, 179] width 206 height 19
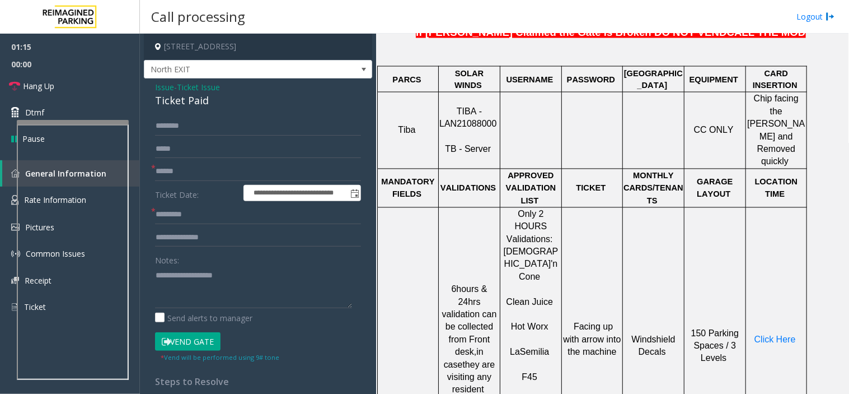
click at [169, 90] on span "Issue" at bounding box center [164, 87] width 19 height 12
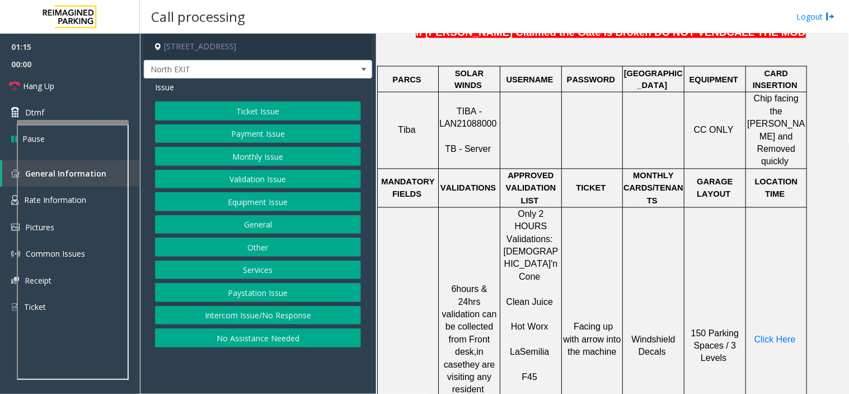
click at [213, 128] on button "Payment Issue" at bounding box center [258, 133] width 206 height 19
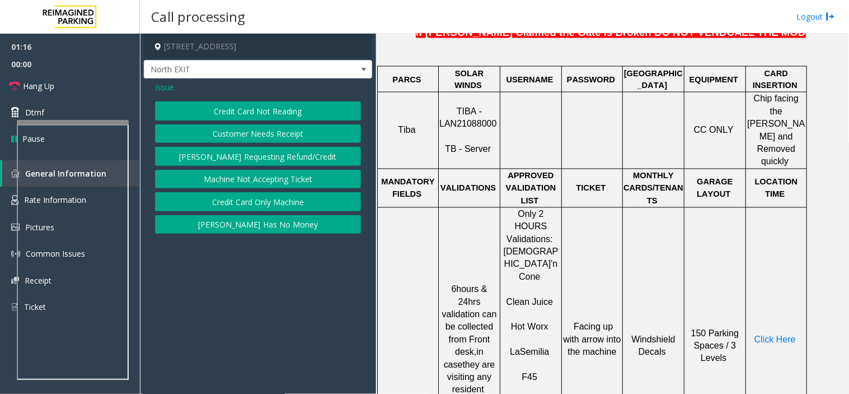
click at [232, 101] on div "Issue Credit Card Not Reading Customer Needs Receipt [PERSON_NAME] Requesting R…" at bounding box center [258, 158] width 228 height 161
click at [232, 105] on button "Credit Card Not Reading" at bounding box center [258, 110] width 206 height 19
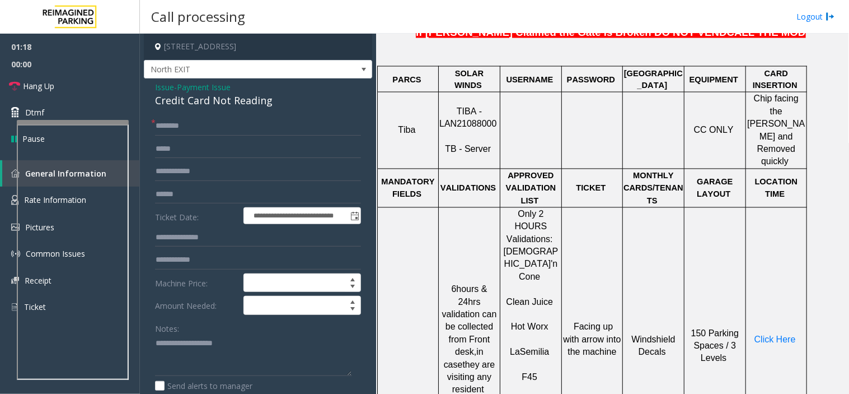
click at [164, 83] on span "Issue" at bounding box center [164, 87] width 19 height 12
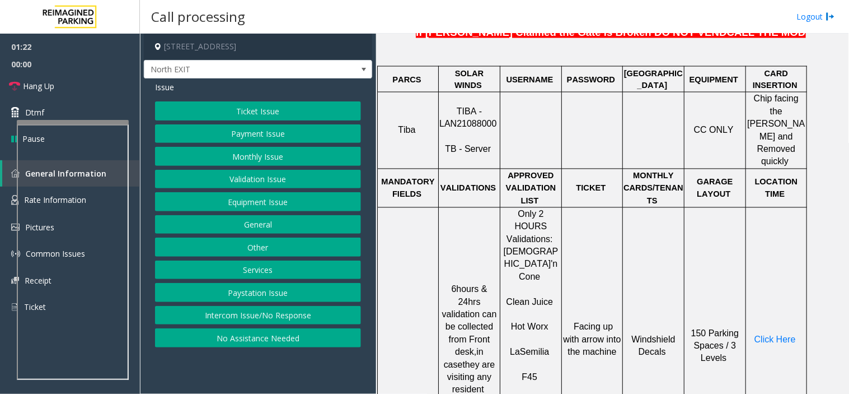
click at [209, 194] on button "Equipment Issue" at bounding box center [258, 201] width 206 height 19
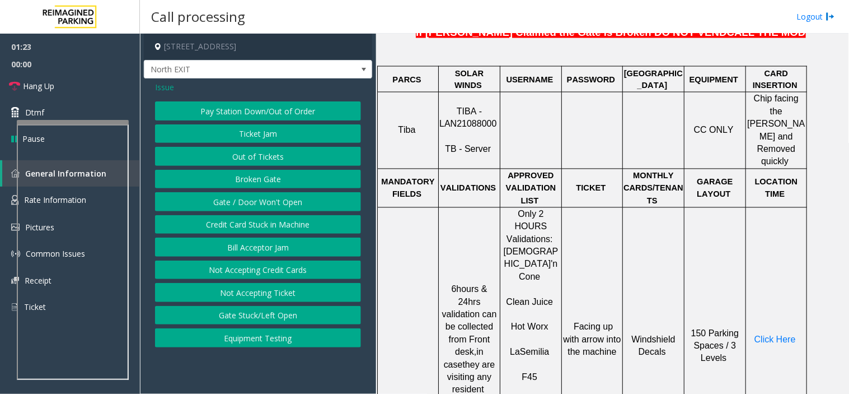
click at [225, 114] on button "Pay Station Down/Out of Order" at bounding box center [258, 110] width 206 height 19
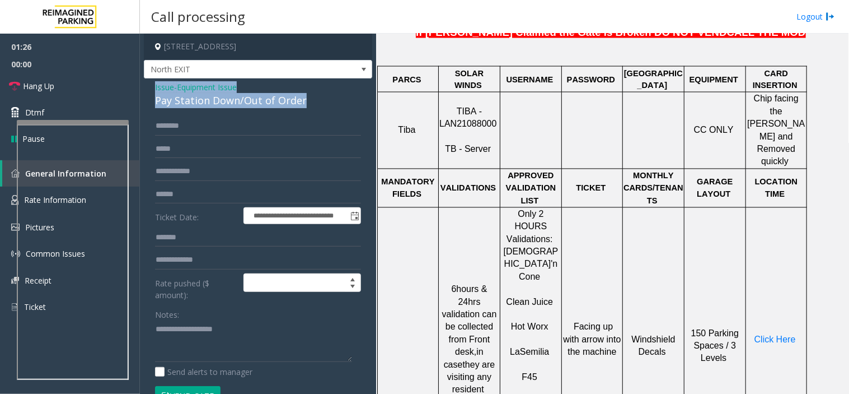
drag, startPoint x: 305, startPoint y: 101, endPoint x: 155, endPoint y: 90, distance: 151.0
click at [155, 90] on div "Issue - Equipment Issue Pay Station Down/Out of Order" at bounding box center [258, 94] width 206 height 27
copy div "Issue - Equipment Issue Pay Station Down/Out of Order"
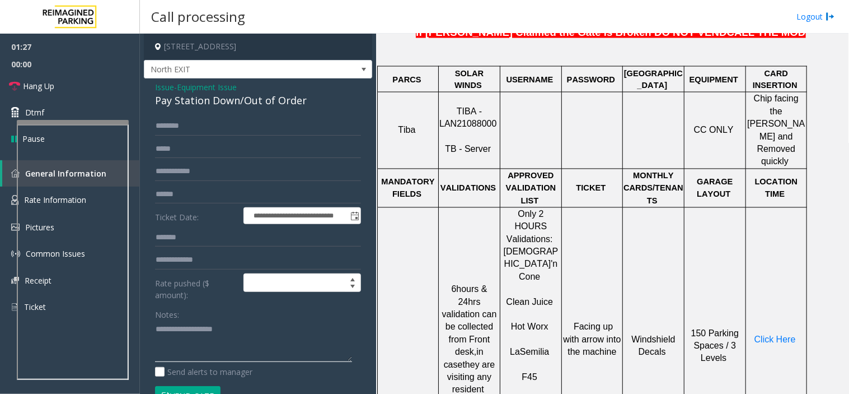
click at [172, 340] on textarea at bounding box center [253, 341] width 197 height 42
paste textarea "**********"
type textarea "**********"
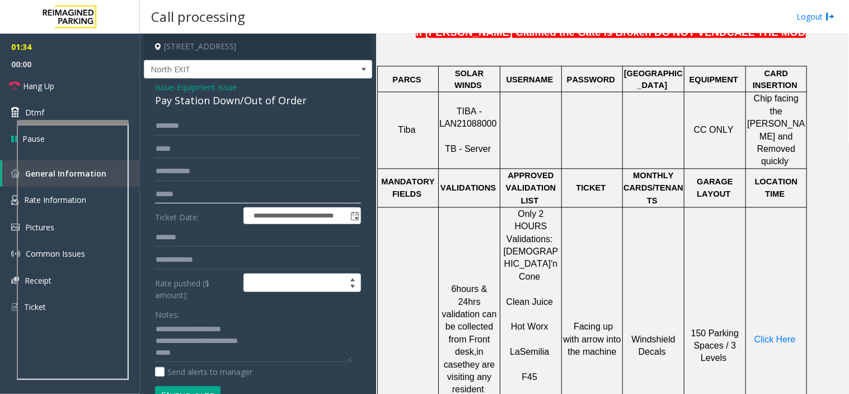
click at [230, 185] on input "text" at bounding box center [258, 194] width 206 height 19
click at [186, 191] on input "text" at bounding box center [258, 194] width 206 height 19
click at [300, 99] on div "Pay Station Down/Out of Order" at bounding box center [258, 100] width 206 height 15
click at [181, 113] on div "**********" at bounding box center [258, 337] width 228 height 519
click at [181, 119] on input "text" at bounding box center [258, 125] width 206 height 19
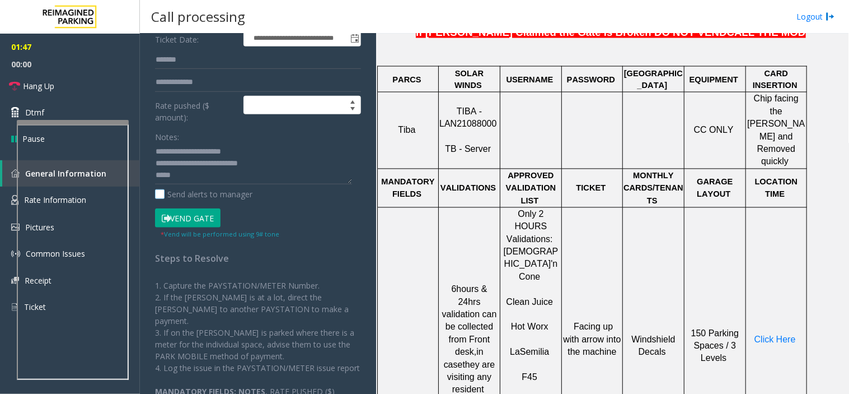
scroll to position [186, 0]
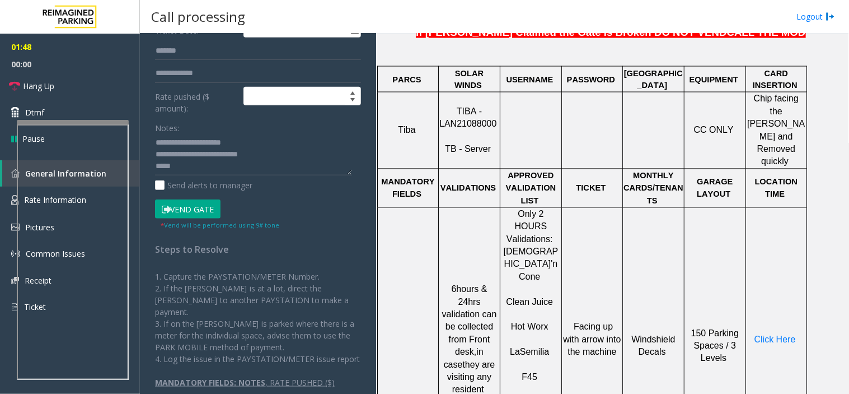
type input "*******"
drag, startPoint x: 199, startPoint y: 210, endPoint x: 199, endPoint y: 203, distance: 7.3
click at [199, 210] on button "Vend Gate" at bounding box center [188, 208] width 66 height 19
click at [202, 171] on textarea at bounding box center [253, 155] width 197 height 42
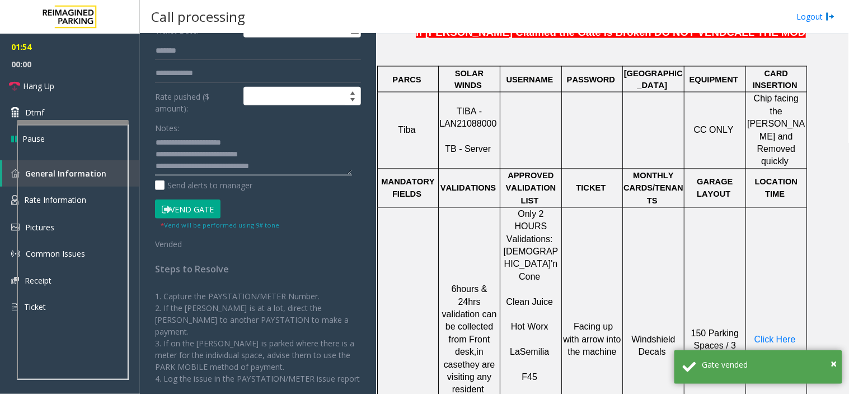
scroll to position [124, 0]
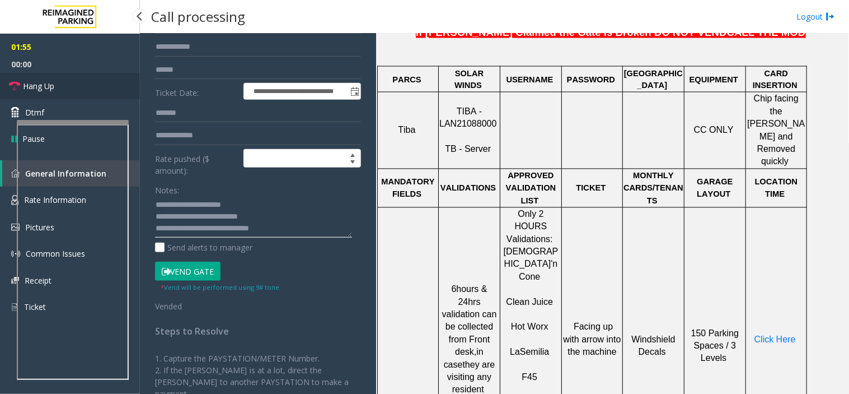
type textarea "**********"
click at [38, 77] on link "Hang Up" at bounding box center [70, 86] width 140 height 26
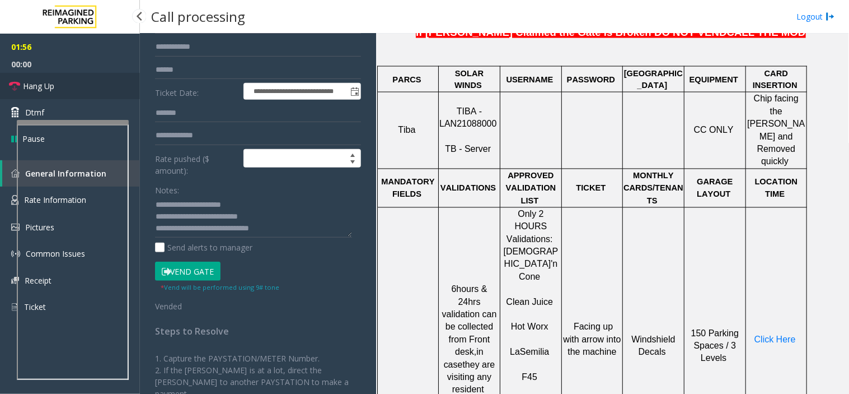
click at [38, 77] on link "Hang Up" at bounding box center [70, 86] width 140 height 26
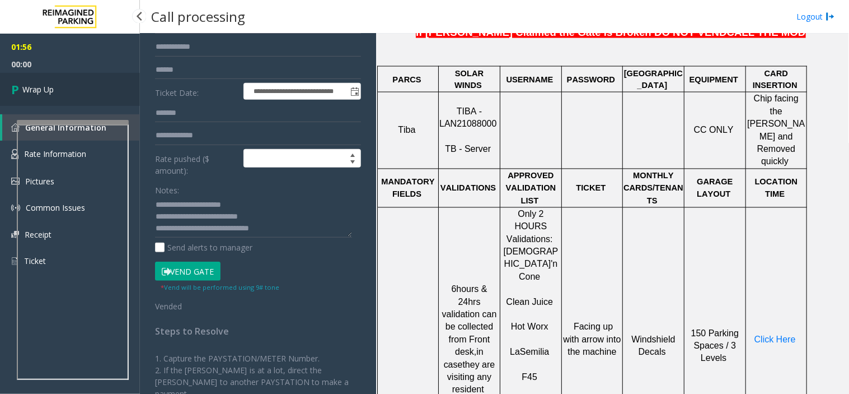
click at [38, 77] on link "Wrap Up" at bounding box center [70, 89] width 140 height 33
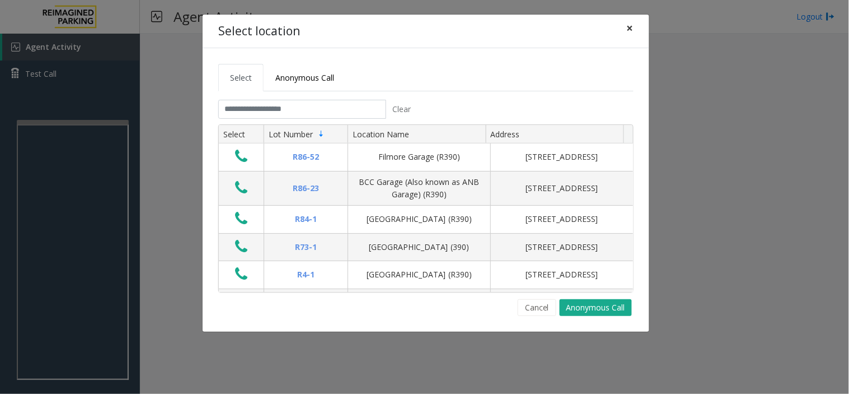
drag, startPoint x: 636, startPoint y: 28, endPoint x: 276, endPoint y: 104, distance: 367.4
click at [636, 28] on button "×" at bounding box center [630, 28] width 22 height 27
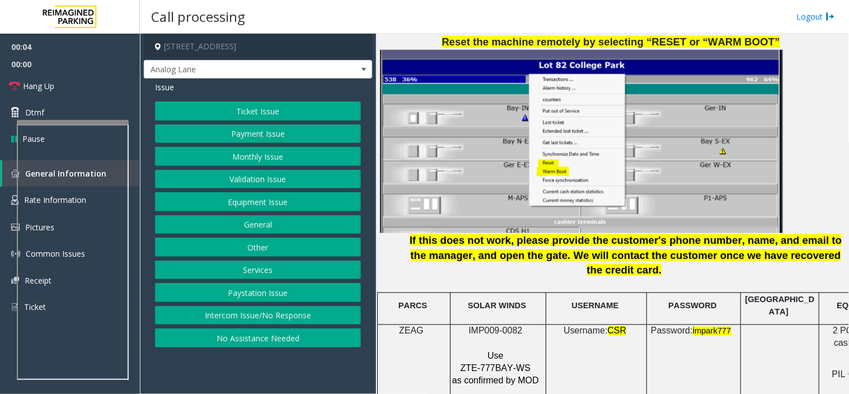
scroll to position [1431, 0]
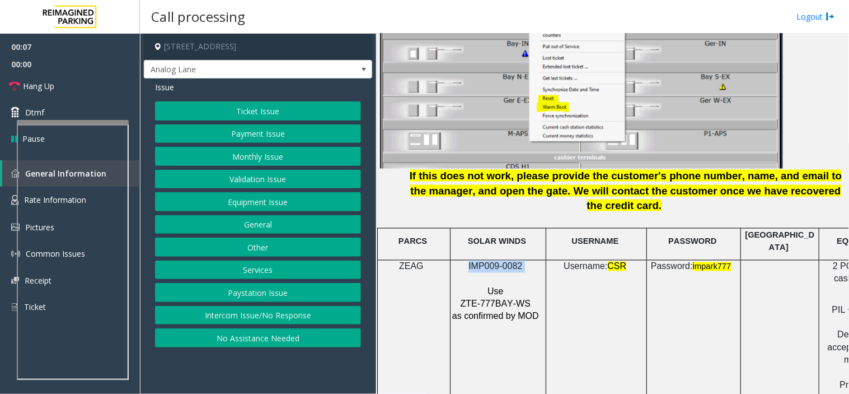
copy p "IMP009-0082"
drag, startPoint x: 527, startPoint y: 231, endPoint x: 466, endPoint y: 227, distance: 61.2
click at [466, 260] on p "IMP009-0082" at bounding box center [497, 266] width 90 height 12
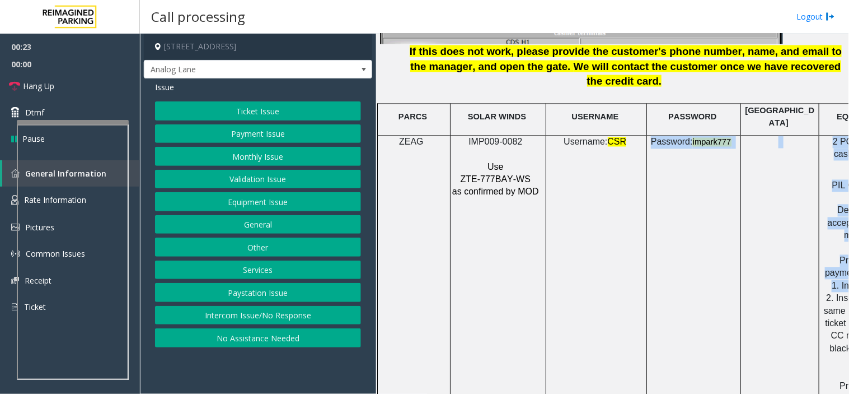
scroll to position [1555, 142]
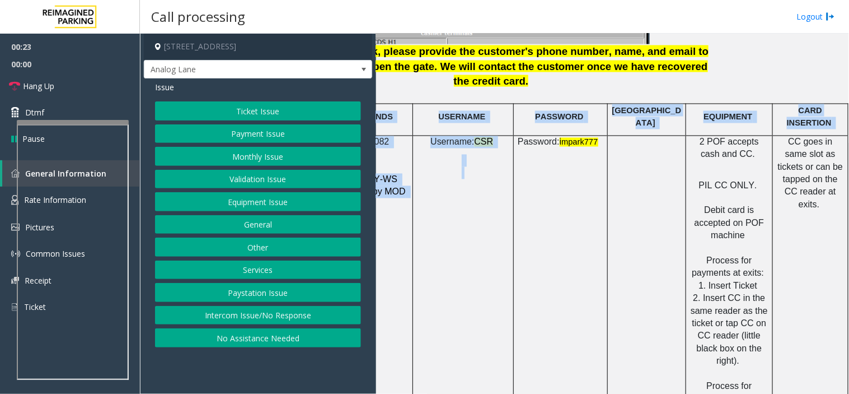
drag, startPoint x: 623, startPoint y: 249, endPoint x: 849, endPoint y: 238, distance: 226.5
click at [849, 238] on div "Main Revenue Control Manufacturer: ZEAG ← Move left → Move right ↑ Move up ↓ Mo…" at bounding box center [612, 214] width 473 height 360
click at [656, 259] on td at bounding box center [647, 293] width 78 height 314
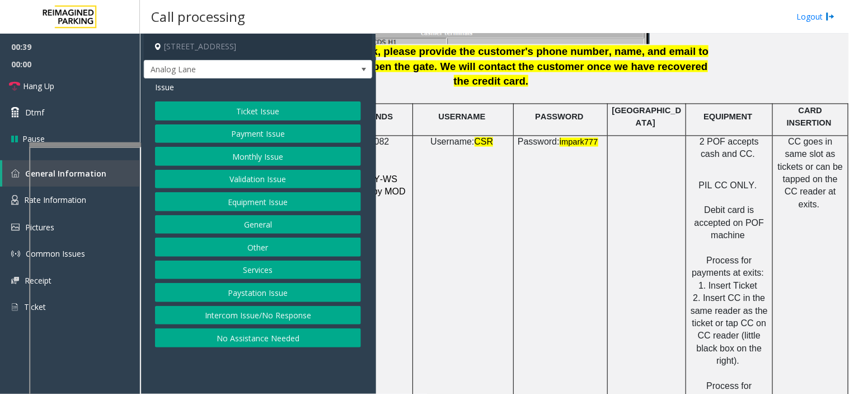
click at [122, 144] on div at bounding box center [85, 144] width 112 height 4
click at [228, 130] on button "Payment Issue" at bounding box center [258, 133] width 206 height 19
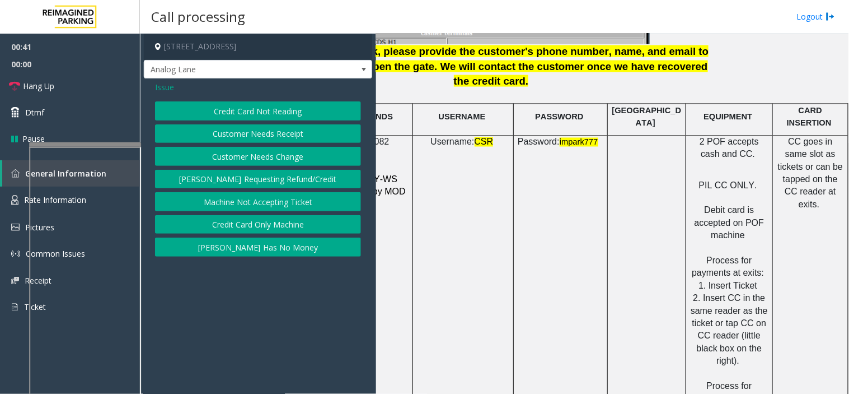
click at [249, 225] on button "Credit Card Only Machine" at bounding box center [258, 224] width 206 height 19
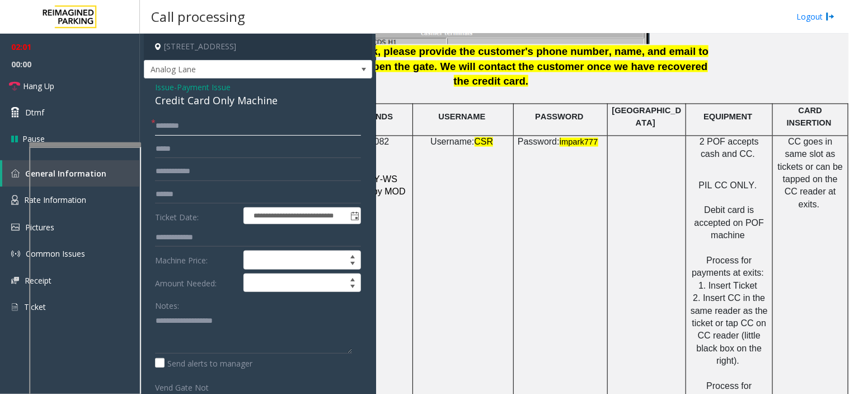
click at [197, 122] on input "text" at bounding box center [258, 125] width 206 height 19
type input "**"
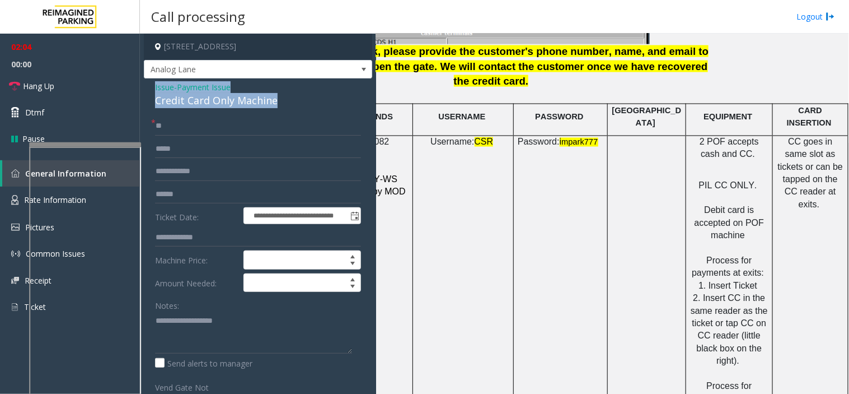
drag, startPoint x: 293, startPoint y: 97, endPoint x: 152, endPoint y: 86, distance: 141.6
click at [152, 86] on div "**********" at bounding box center [258, 337] width 228 height 519
copy div "Issue - Payment Issue Credit Card Only Machine"
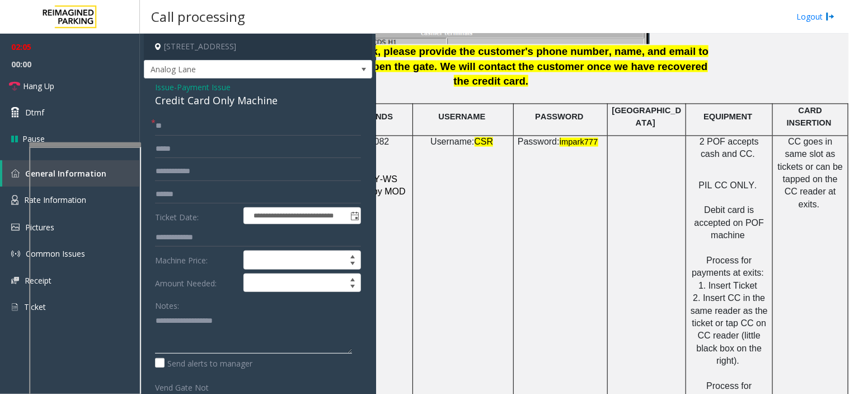
click at [192, 323] on textarea at bounding box center [253, 332] width 197 height 42
paste textarea "**********"
click at [91, 92] on link "Hang Up" at bounding box center [70, 86] width 140 height 26
click at [273, 331] on textarea at bounding box center [253, 332] width 197 height 42
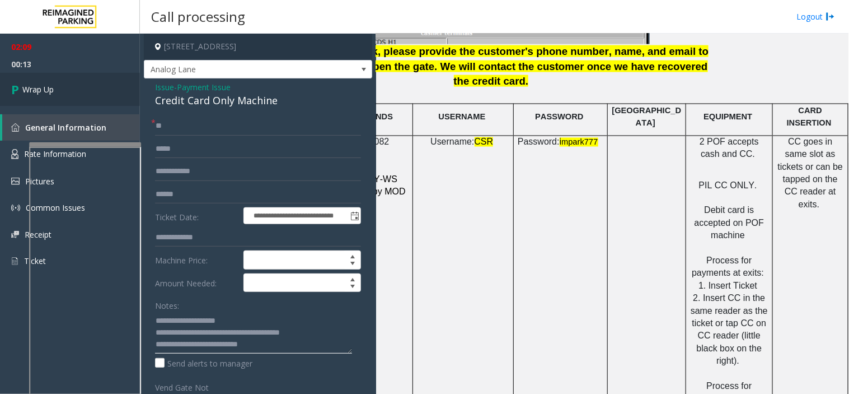
type textarea "**********"
click at [34, 79] on link "Wrap Up" at bounding box center [70, 89] width 140 height 33
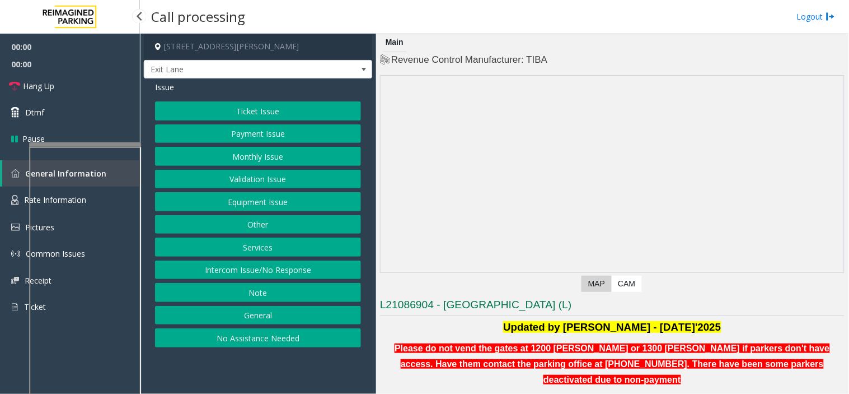
click at [92, 46] on span "00:00" at bounding box center [70, 46] width 140 height 17
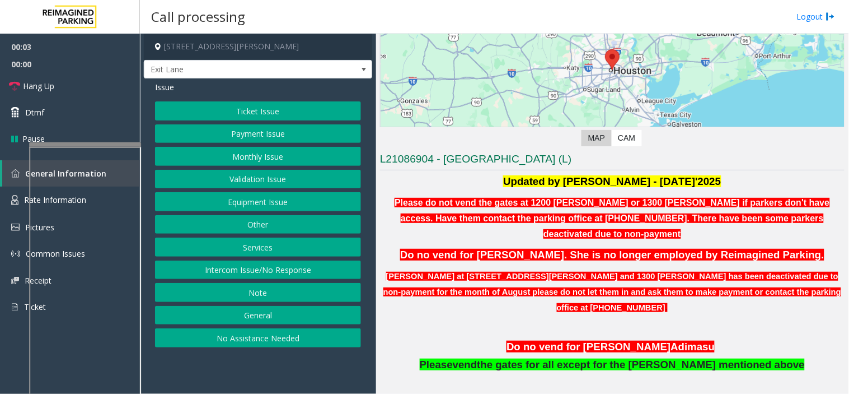
scroll to position [186, 0]
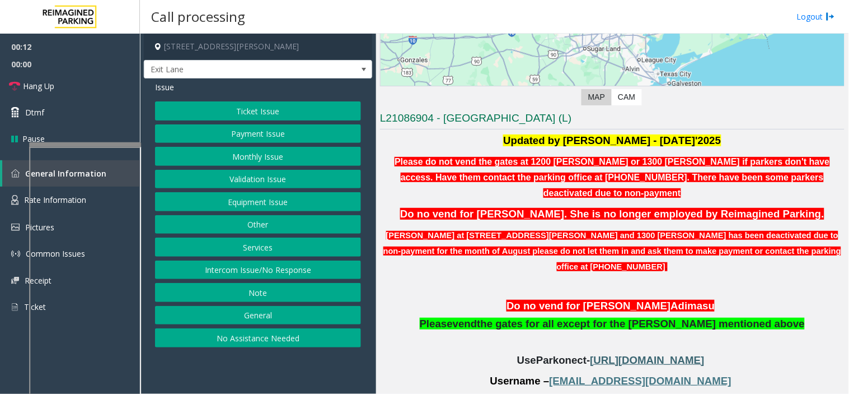
click at [591, 354] on span "https://secure.parkonect.com/Admin/Dashboard.aspx" at bounding box center [648, 360] width 114 height 12
drag, startPoint x: 586, startPoint y: 351, endPoint x: 690, endPoint y: 348, distance: 104.2
click at [690, 373] on p "Username – cx@harriscounty.com" at bounding box center [612, 380] width 465 height 15
copy p "cx@harriscounty.com"
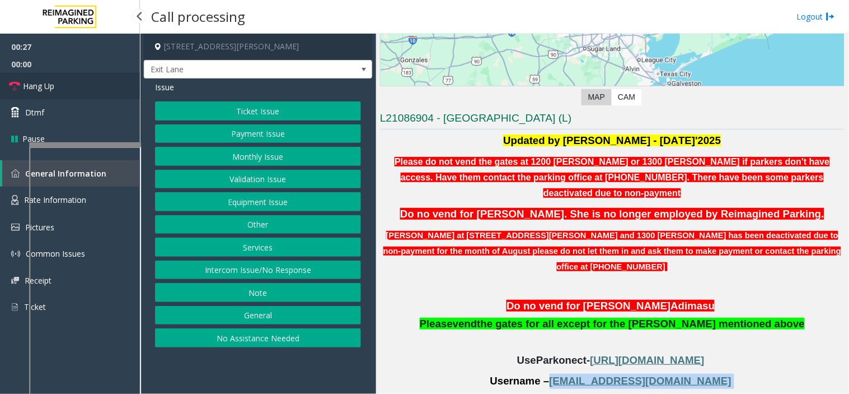
click at [82, 88] on link "Hang Up" at bounding box center [70, 86] width 140 height 26
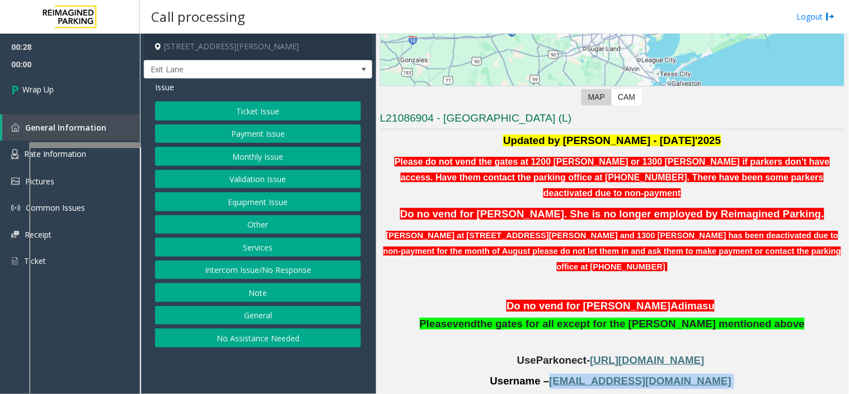
click at [264, 157] on button "Monthly Issue" at bounding box center [258, 156] width 206 height 19
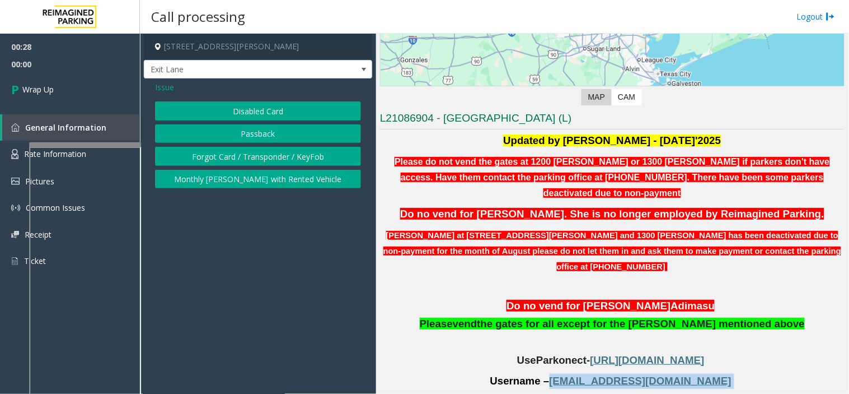
click at [253, 109] on button "Disabled Card" at bounding box center [258, 110] width 206 height 19
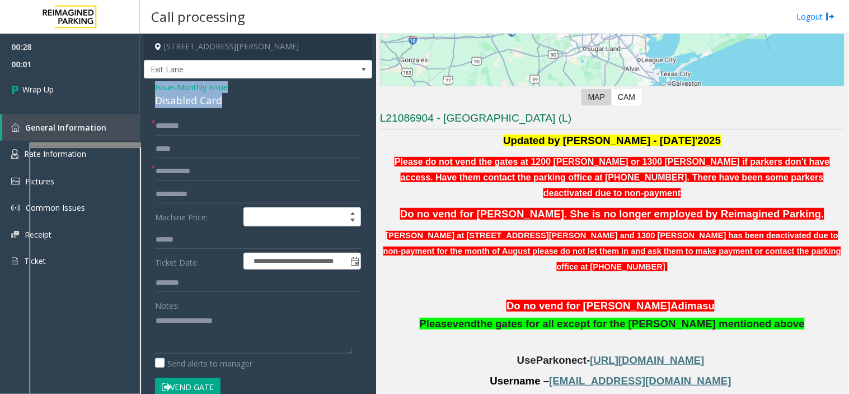
drag, startPoint x: 226, startPoint y: 101, endPoint x: 150, endPoint y: 84, distance: 78.0
click at [150, 84] on div "**********" at bounding box center [258, 397] width 228 height 639
copy div "Issue - Monthly Issue Disabled Card"
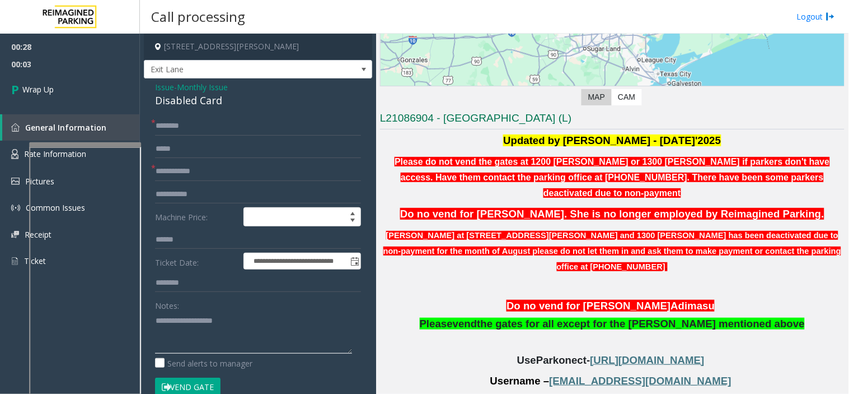
click at [199, 336] on textarea at bounding box center [253, 332] width 197 height 42
paste textarea "**********"
type textarea "**********"
click at [207, 119] on input "text" at bounding box center [258, 125] width 206 height 19
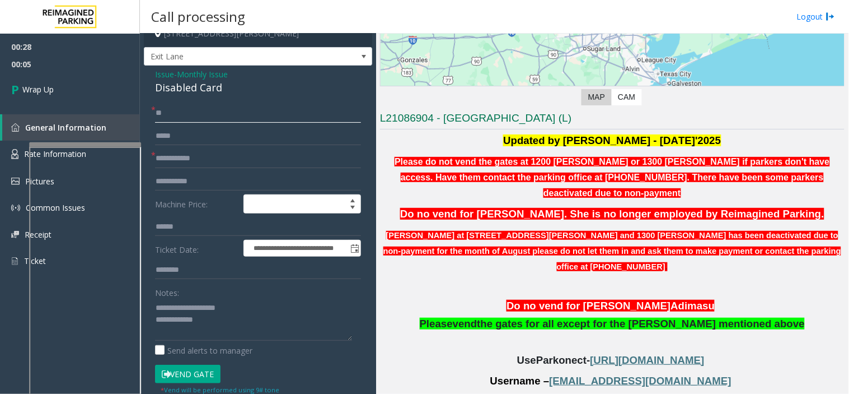
scroll to position [46, 0]
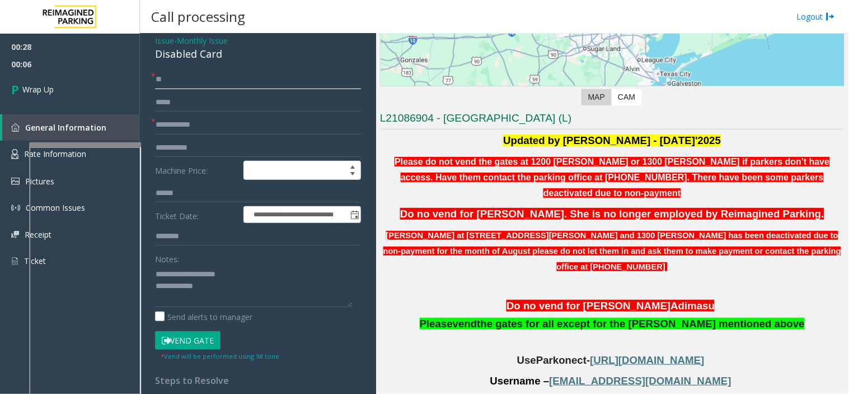
type input "**"
click at [183, 118] on input "text" at bounding box center [258, 124] width 206 height 19
type input "**"
click at [223, 282] on textarea at bounding box center [253, 286] width 197 height 42
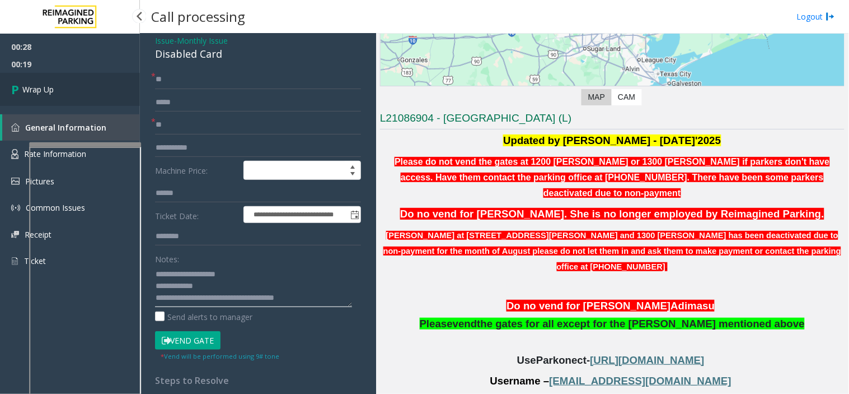
type textarea "**********"
click at [65, 87] on link "Wrap Up" at bounding box center [70, 89] width 140 height 33
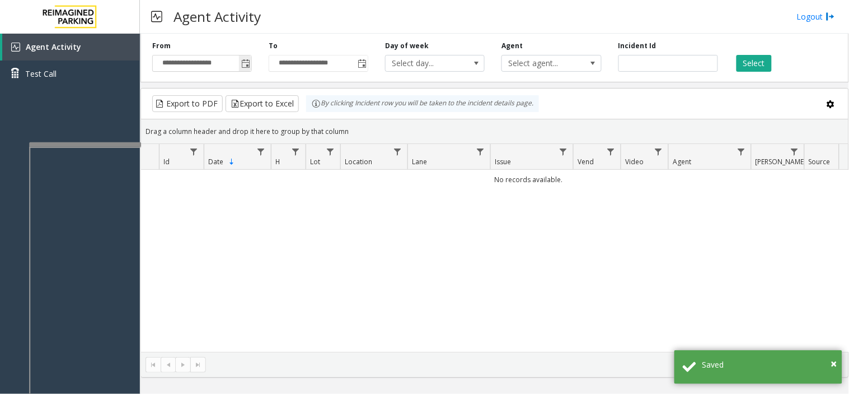
click at [248, 62] on span "Toggle popup" at bounding box center [245, 63] width 9 height 9
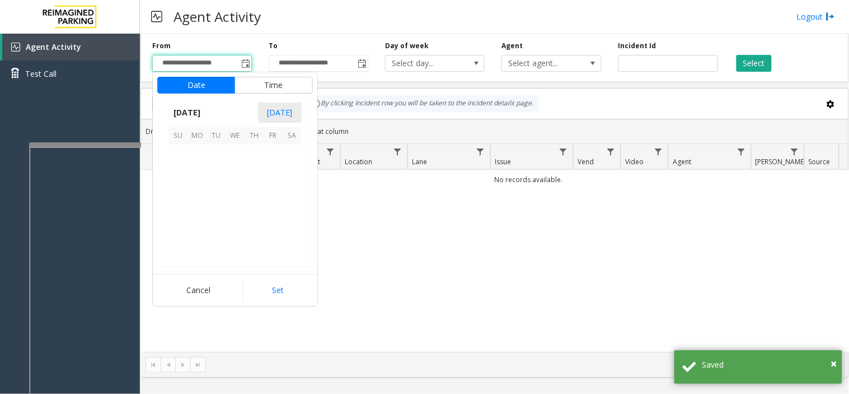
scroll to position [201066, 0]
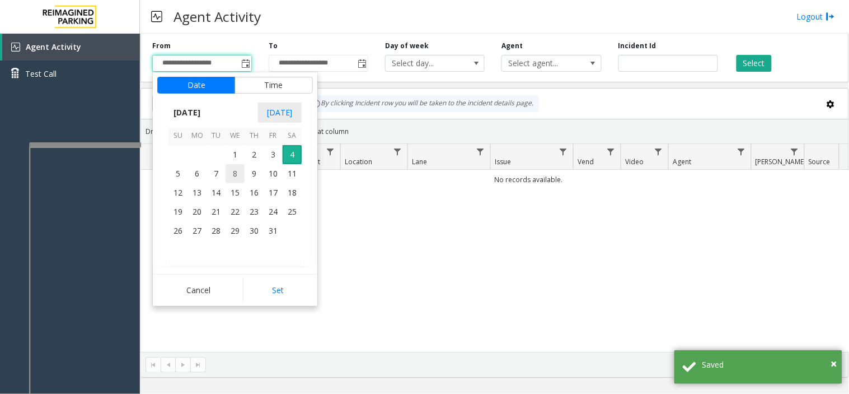
click at [241, 172] on span "8" at bounding box center [235, 173] width 19 height 19
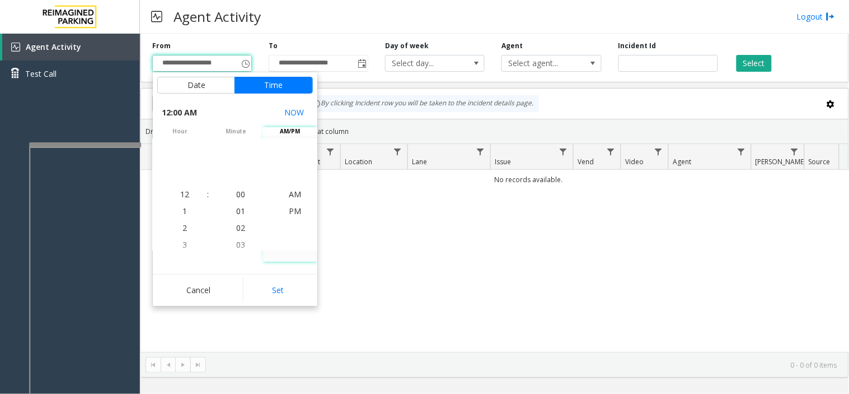
click at [494, 138] on div "Drag a column header and drop it here to group by that column" at bounding box center [495, 132] width 708 height 20
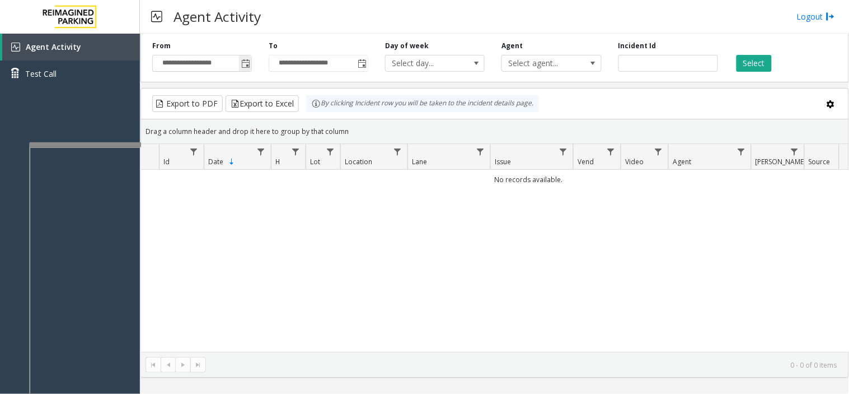
click at [244, 62] on span "Toggle popup" at bounding box center [245, 63] width 9 height 9
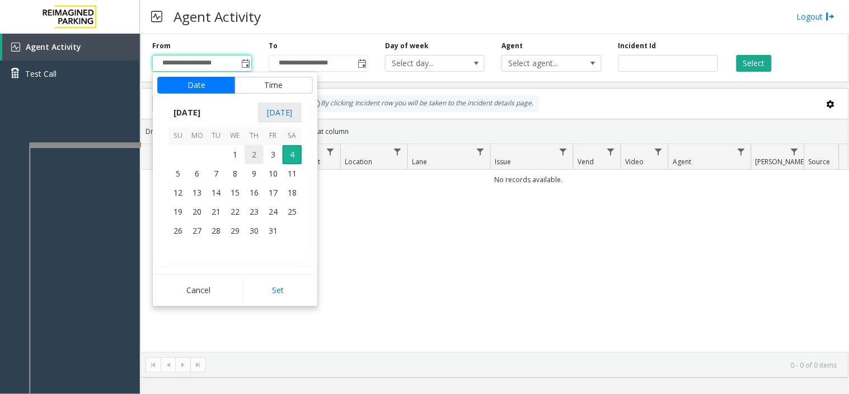
click at [261, 158] on span "2" at bounding box center [254, 154] width 19 height 19
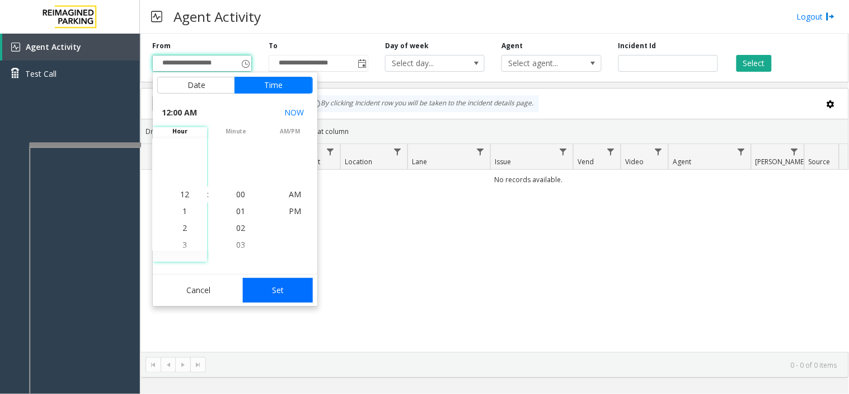
click at [277, 291] on button "Set" at bounding box center [278, 290] width 71 height 25
type input "**********"
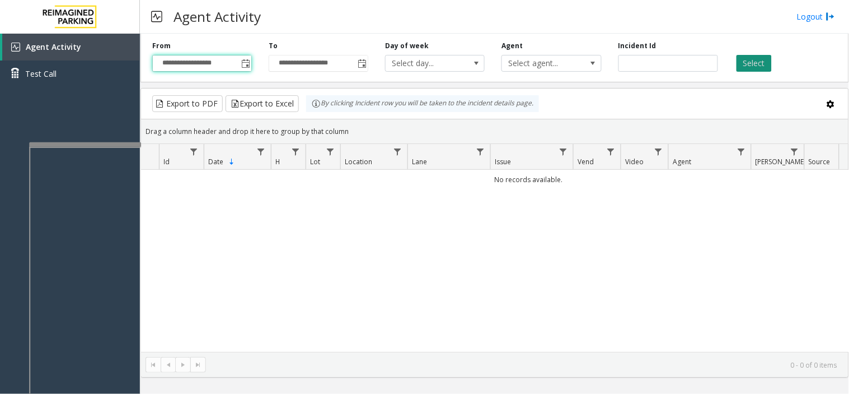
drag, startPoint x: 756, startPoint y: 62, endPoint x: 740, endPoint y: 71, distance: 18.8
click at [756, 62] on button "Select" at bounding box center [754, 63] width 35 height 17
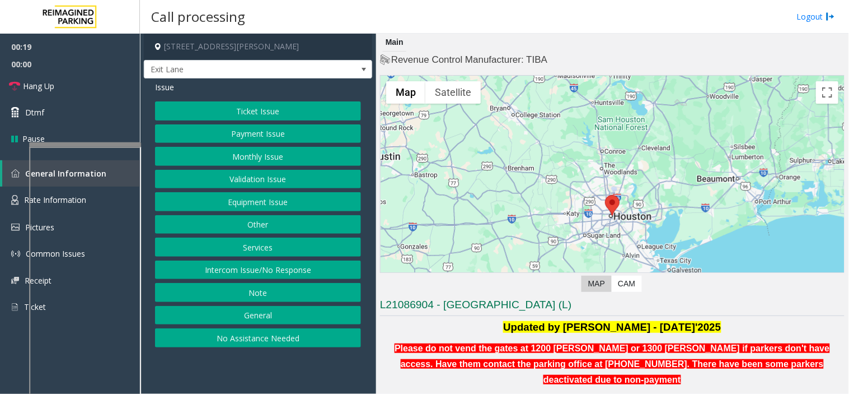
click at [251, 149] on button "Monthly Issue" at bounding box center [258, 156] width 206 height 19
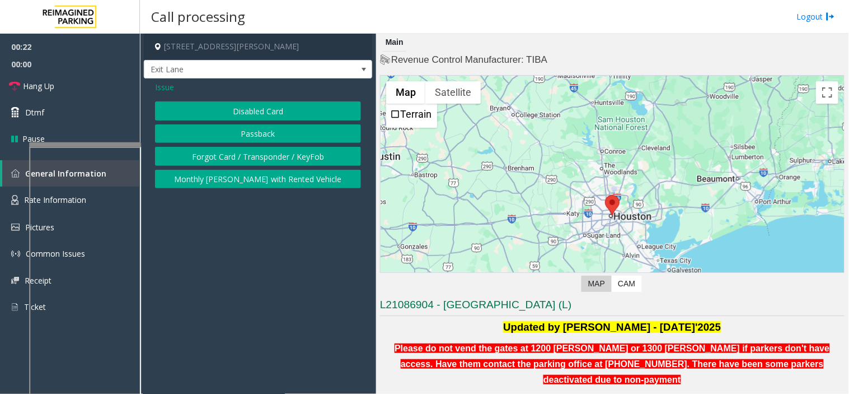
click at [243, 108] on button "Disabled Card" at bounding box center [258, 110] width 206 height 19
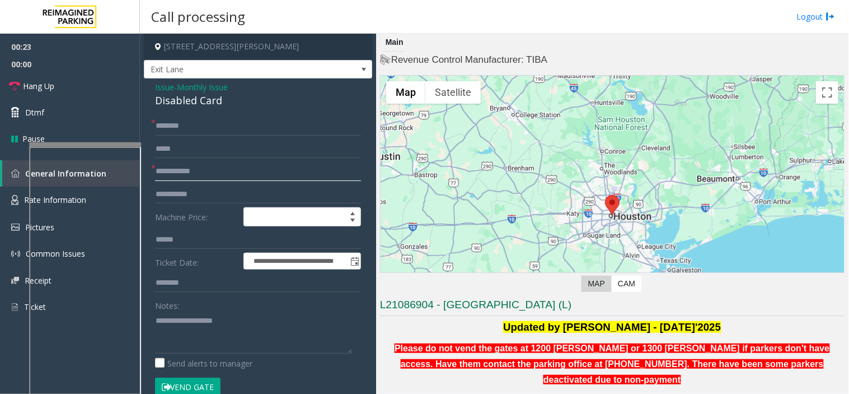
click at [224, 170] on input "text" at bounding box center [258, 171] width 206 height 19
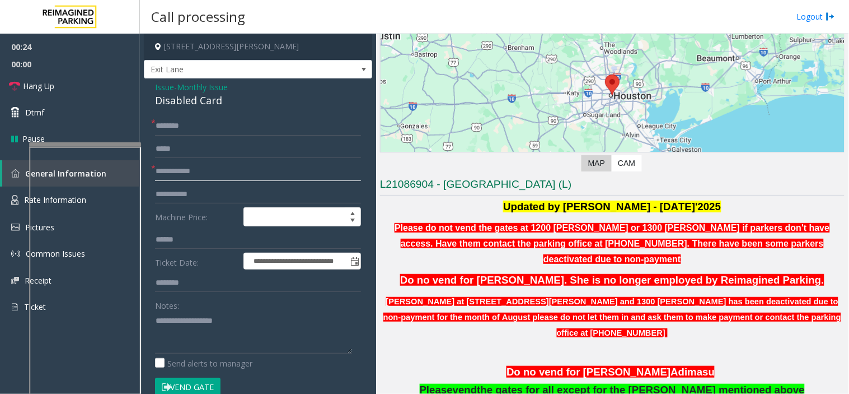
scroll to position [249, 0]
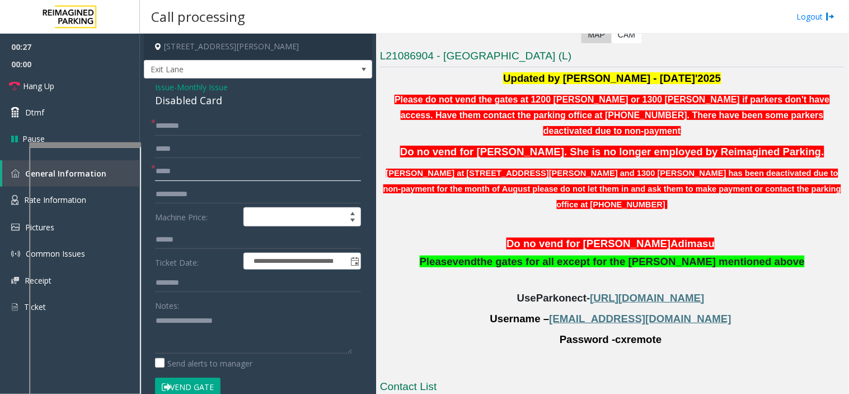
type input "*****"
click at [190, 127] on input "text" at bounding box center [258, 125] width 206 height 19
click at [188, 125] on input "text" at bounding box center [258, 125] width 206 height 19
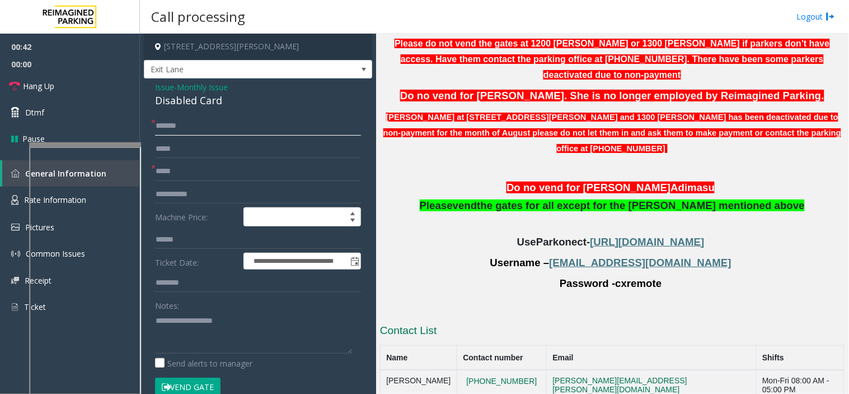
type input "******"
click at [591, 236] on span "https://secure.parkonect.com/Admin/Dashboard.aspx" at bounding box center [648, 242] width 114 height 12
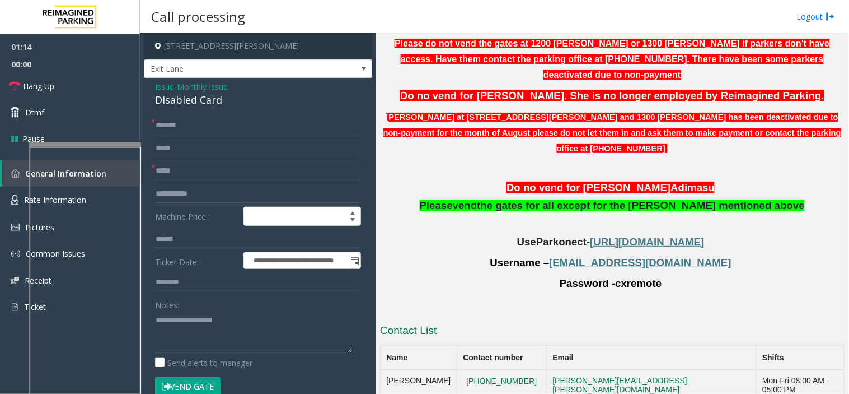
scroll to position [0, 0]
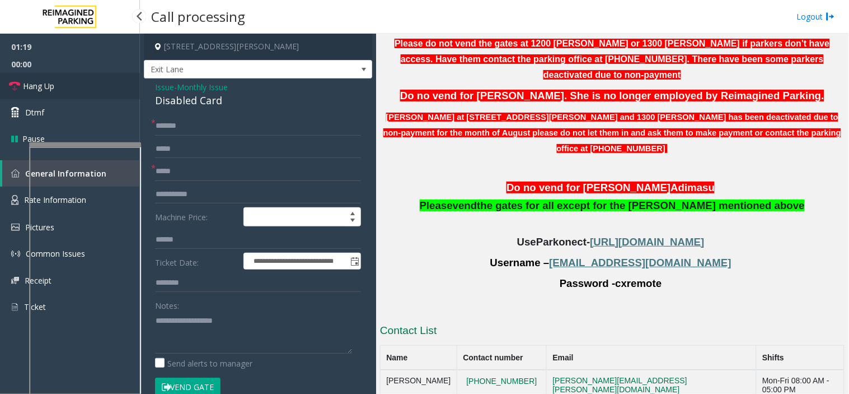
click at [102, 85] on link "Hang Up" at bounding box center [70, 86] width 140 height 26
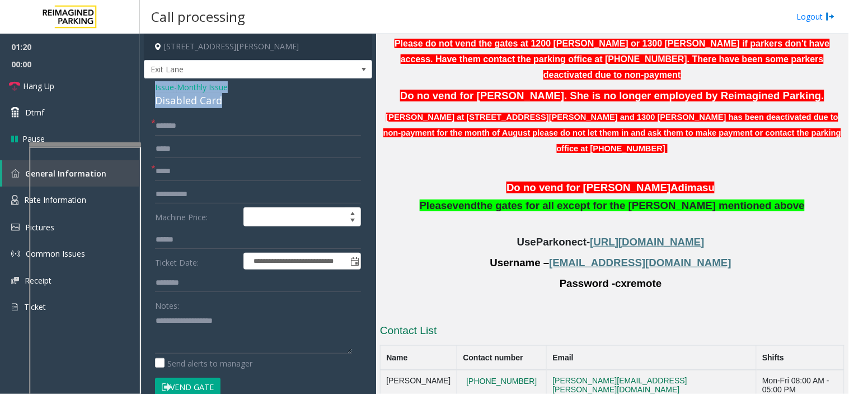
drag, startPoint x: 228, startPoint y: 100, endPoint x: 157, endPoint y: 80, distance: 73.8
click at [157, 80] on div "**********" at bounding box center [258, 397] width 228 height 639
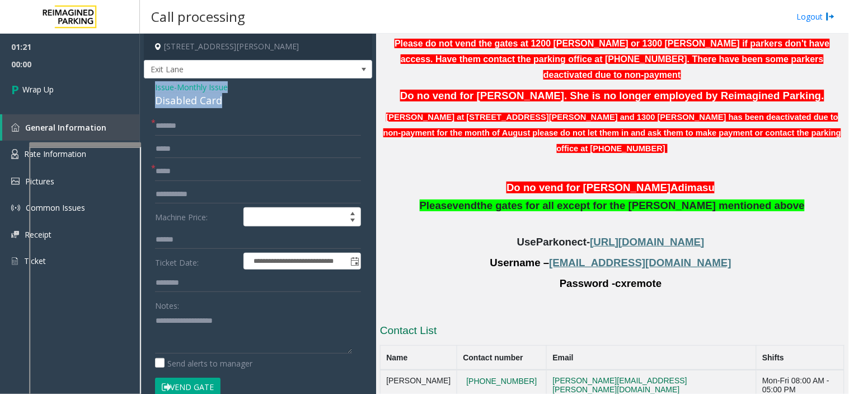
copy div "Issue - Monthly Issue Disabled Card"
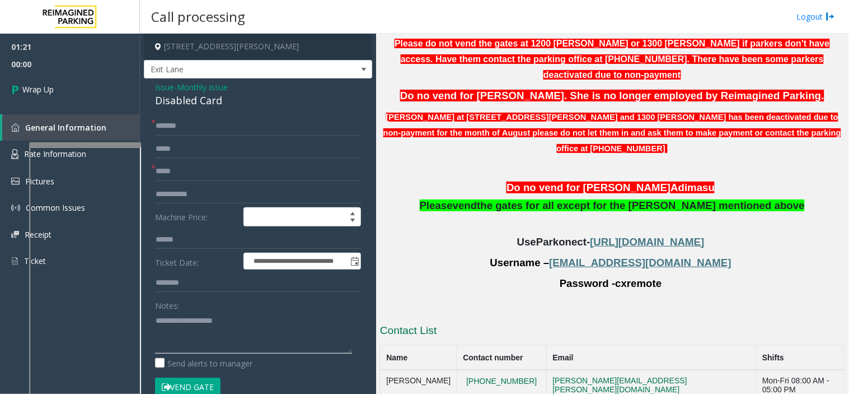
click at [185, 330] on textarea at bounding box center [253, 332] width 197 height 42
paste textarea "**********"
type textarea "**********"
click at [90, 87] on link "Wrap Up" at bounding box center [70, 89] width 140 height 33
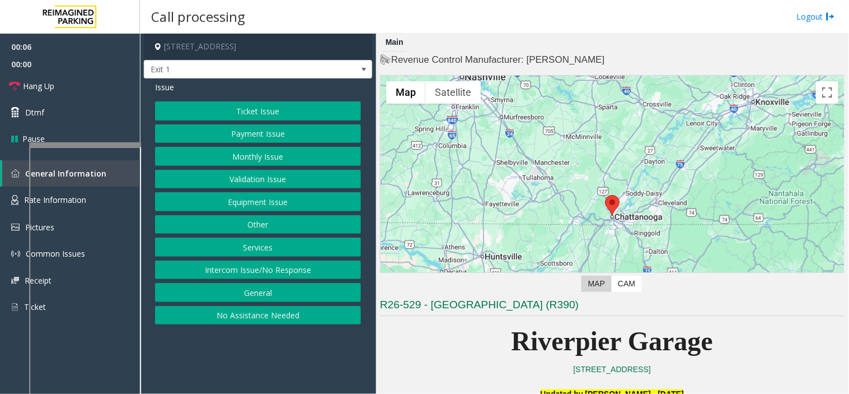
click at [236, 110] on button "Ticket Issue" at bounding box center [258, 110] width 206 height 19
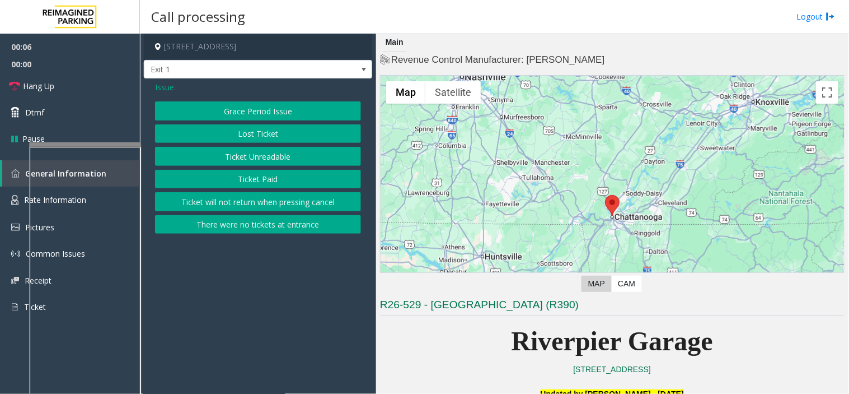
click at [236, 157] on button "Ticket Unreadable" at bounding box center [258, 156] width 206 height 19
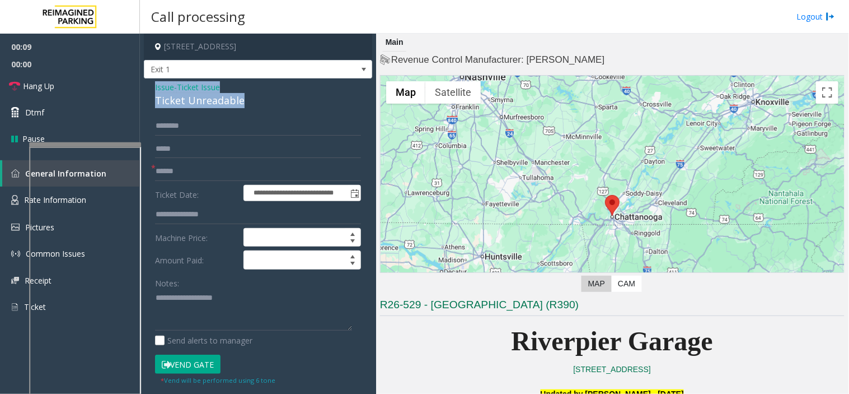
drag, startPoint x: 246, startPoint y: 95, endPoint x: 143, endPoint y: 83, distance: 104.3
click at [143, 83] on app-call-processing-form "**********" at bounding box center [258, 214] width 236 height 360
copy div "Issue - Ticket Issue Ticket Unreadable"
click at [195, 294] on textarea at bounding box center [253, 310] width 197 height 42
paste textarea "**********"
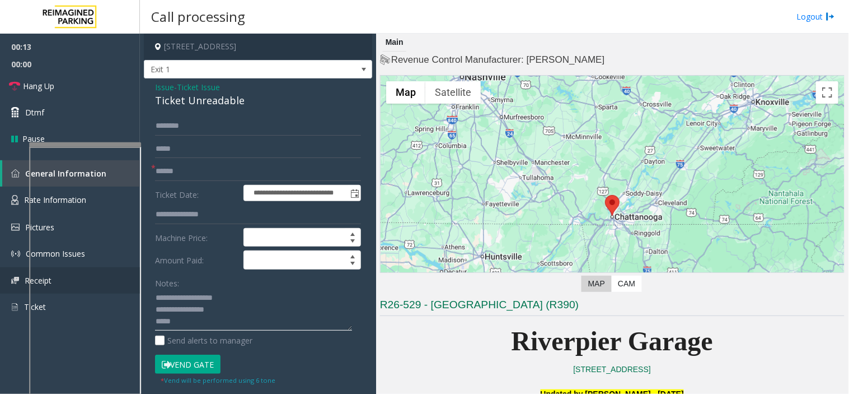
type textarea "**********"
click at [239, 170] on input "text" at bounding box center [258, 171] width 206 height 19
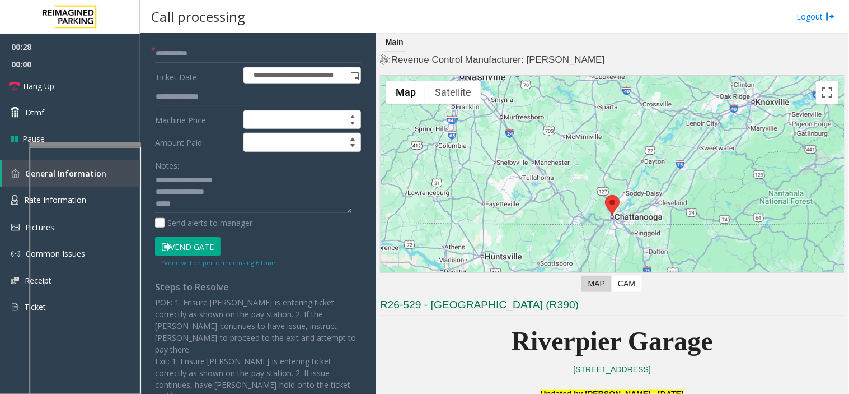
scroll to position [124, 0]
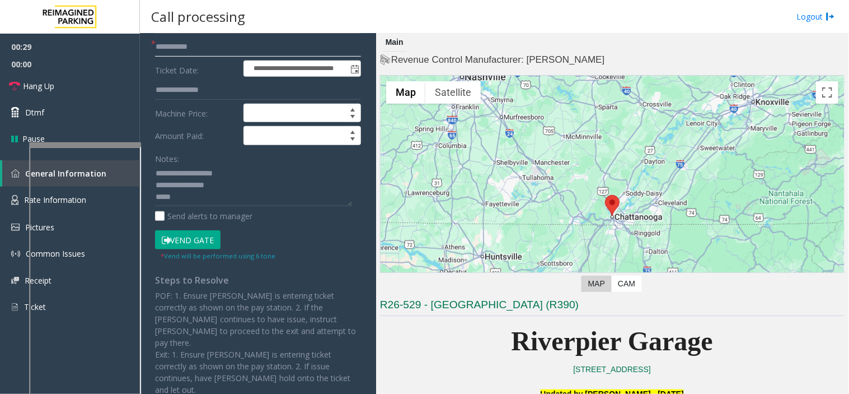
type input "**********"
click at [183, 239] on button "Vend Gate" at bounding box center [188, 239] width 66 height 19
click at [175, 197] on textarea at bounding box center [253, 186] width 197 height 42
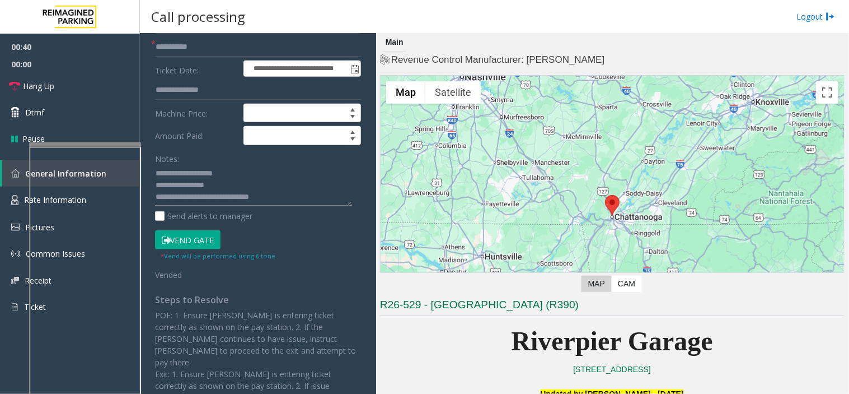
type textarea "**********"
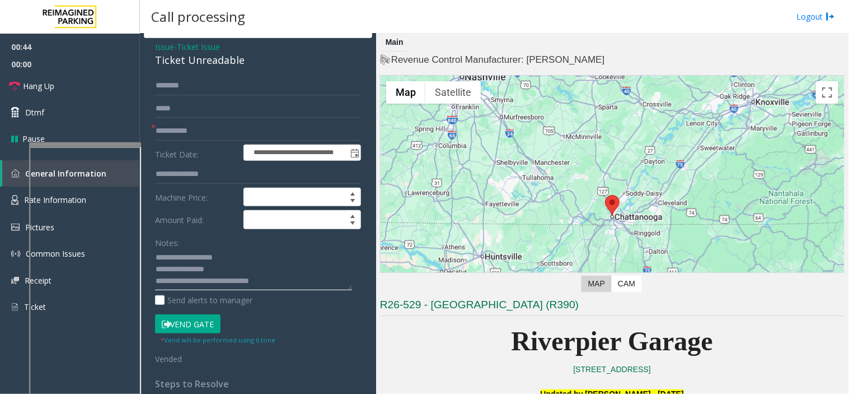
scroll to position [62, 0]
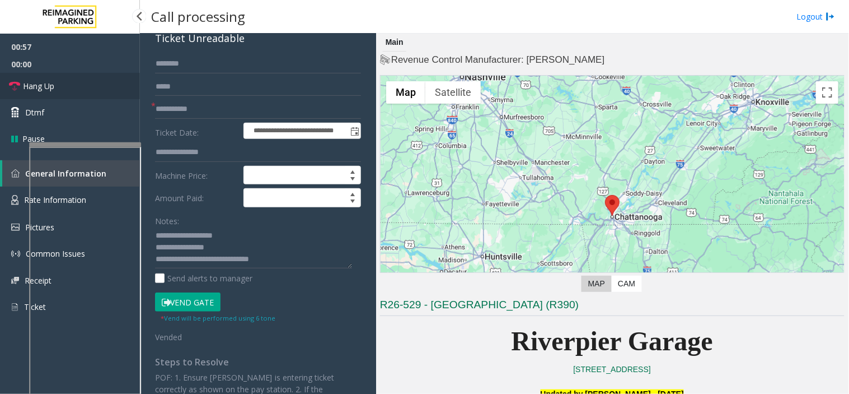
click at [95, 83] on link "Hang Up" at bounding box center [70, 86] width 140 height 26
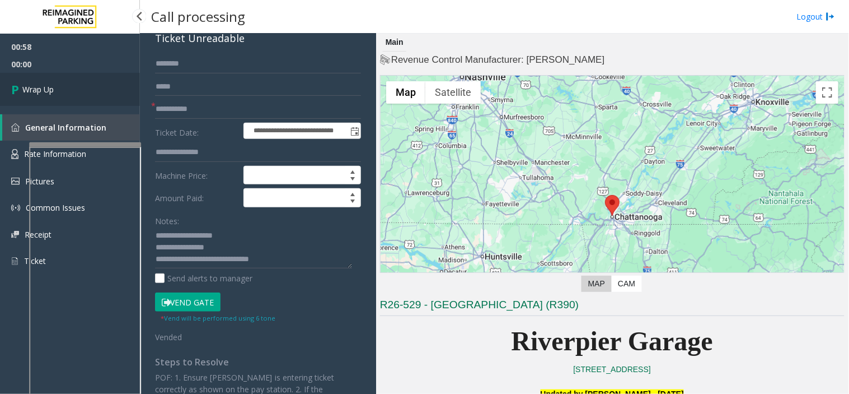
click at [95, 83] on link "Wrap Up" at bounding box center [70, 89] width 140 height 33
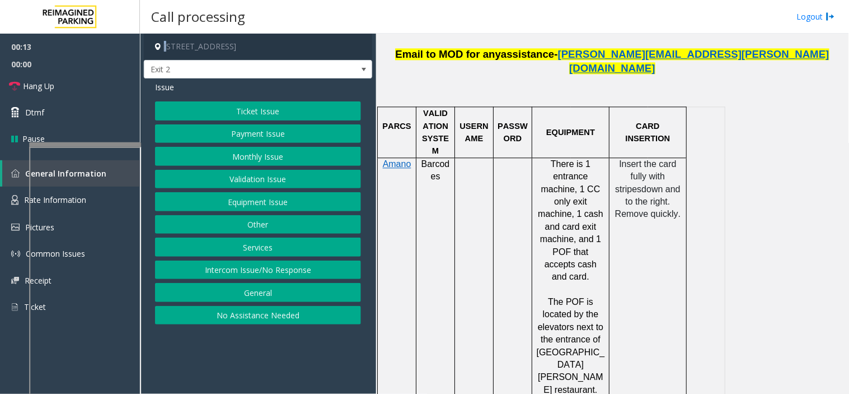
scroll to position [684, 0]
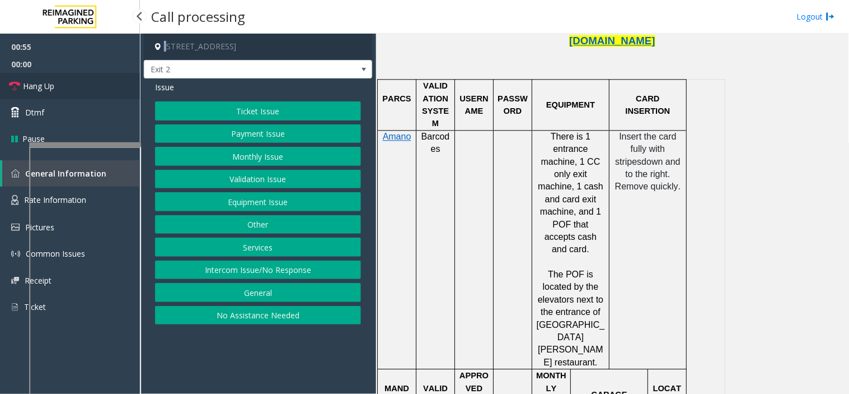
click at [99, 87] on link "Hang Up" at bounding box center [70, 86] width 140 height 26
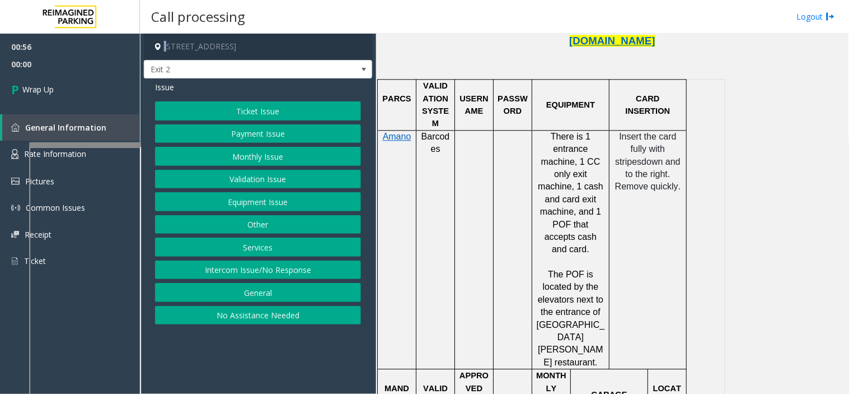
click at [245, 132] on button "Payment Issue" at bounding box center [258, 133] width 206 height 19
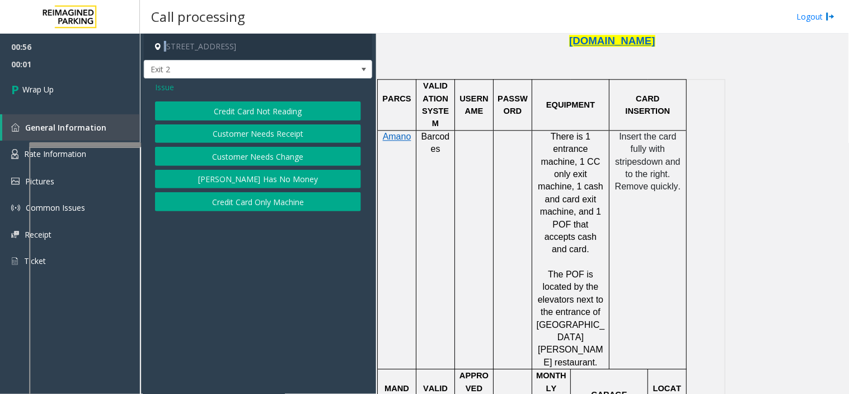
click at [254, 202] on button "Credit Card Only Machine" at bounding box center [258, 201] width 206 height 19
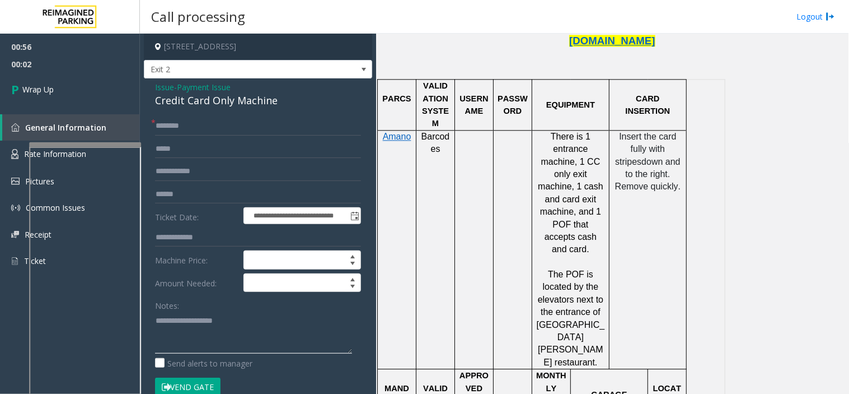
click at [221, 320] on textarea at bounding box center [253, 332] width 197 height 42
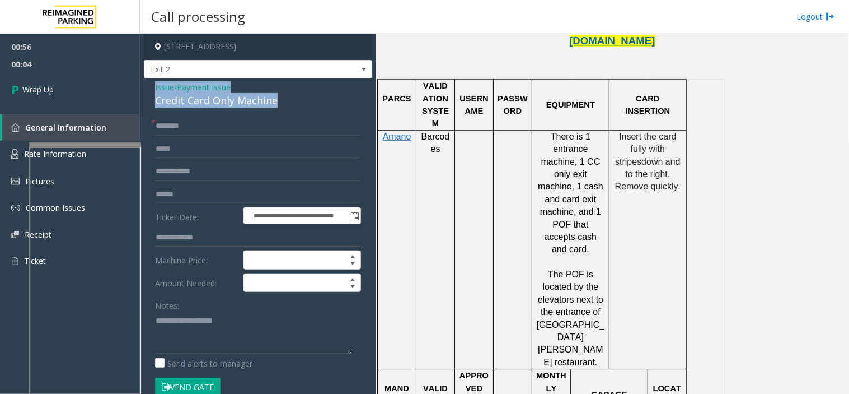
drag, startPoint x: 283, startPoint y: 100, endPoint x: 152, endPoint y: 82, distance: 132.3
click at [152, 82] on div "**********" at bounding box center [258, 339] width 228 height 522
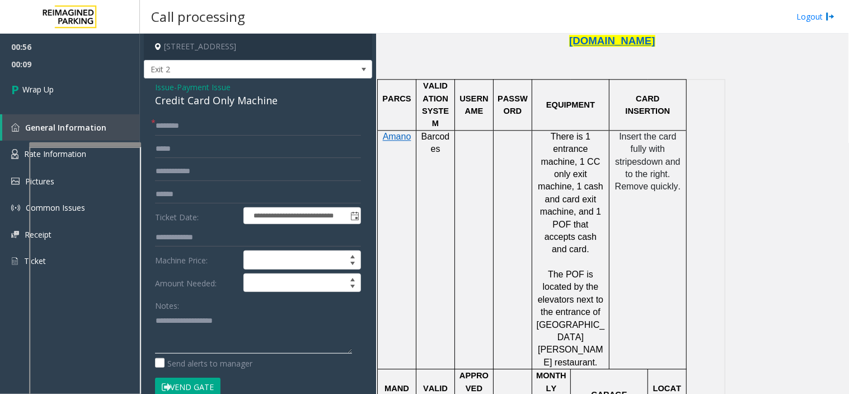
click at [211, 321] on textarea at bounding box center [253, 332] width 197 height 42
paste textarea "**********"
type textarea "**********"
click at [185, 120] on input "text" at bounding box center [258, 125] width 206 height 19
type input "**"
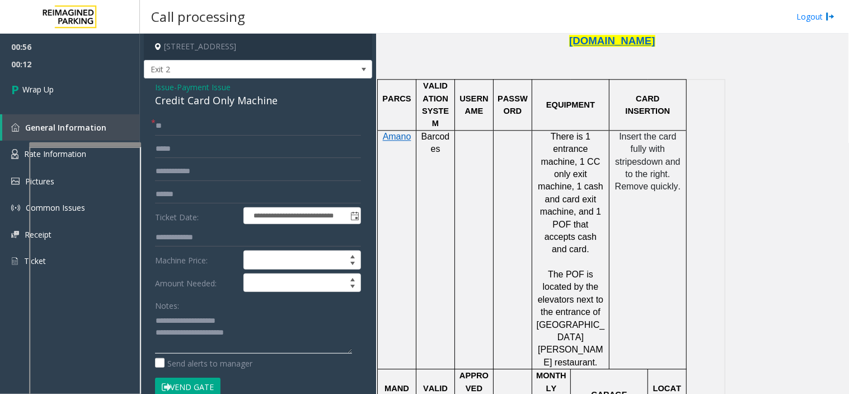
click at [282, 330] on textarea at bounding box center [253, 332] width 197 height 42
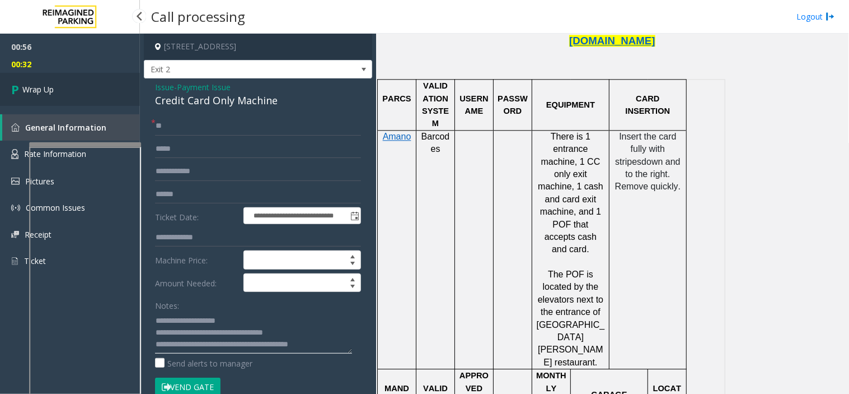
type textarea "**********"
click at [86, 82] on link "Wrap Up" at bounding box center [70, 89] width 140 height 33
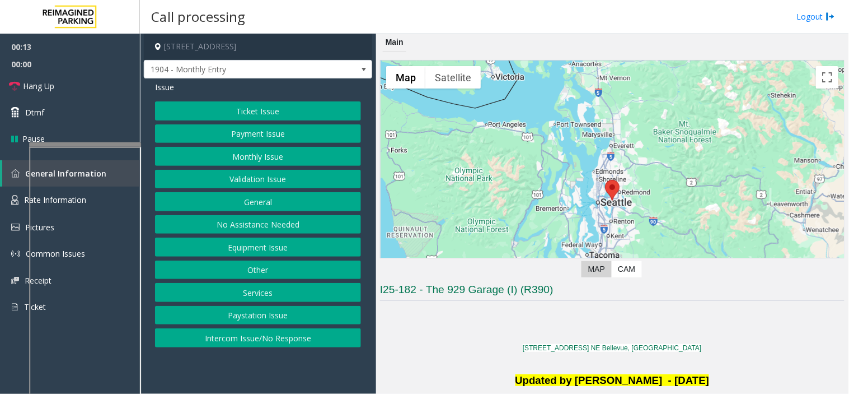
click at [258, 242] on button "Equipment Issue" at bounding box center [258, 246] width 206 height 19
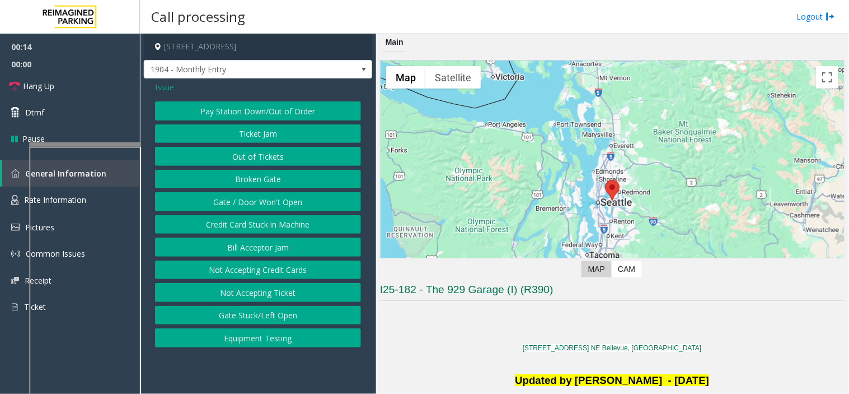
click at [253, 203] on button "Gate / Door Won't Open" at bounding box center [258, 201] width 206 height 19
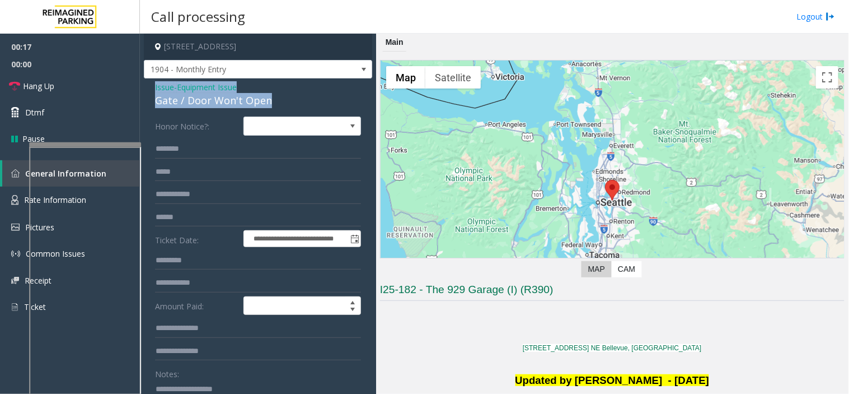
drag, startPoint x: 270, startPoint y: 102, endPoint x: 152, endPoint y: 82, distance: 119.4
click at [152, 82] on div "**********" at bounding box center [258, 361] width 228 height 567
click at [182, 377] on div "Notes:" at bounding box center [258, 393] width 206 height 58
click at [178, 383] on textarea at bounding box center [253, 401] width 197 height 42
paste textarea "**********"
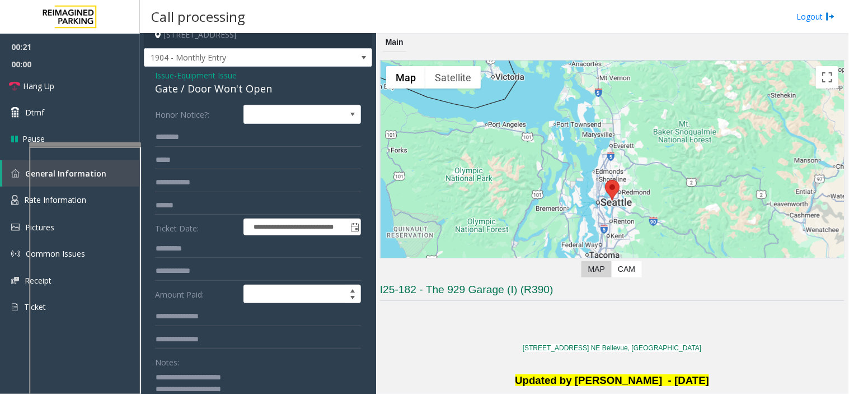
scroll to position [24, 0]
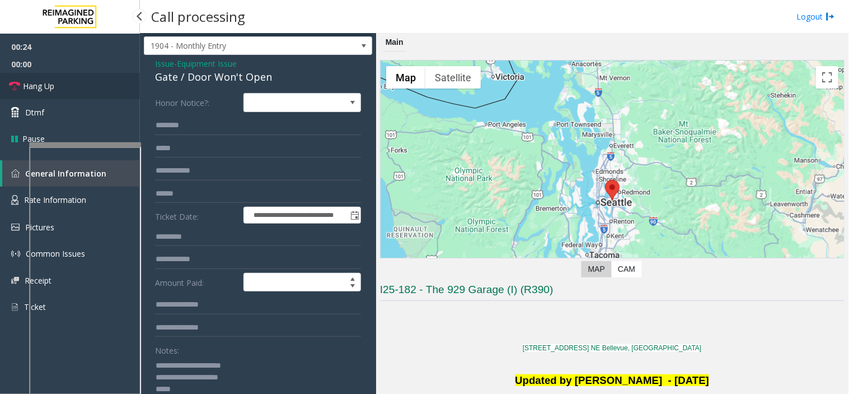
click at [87, 82] on link "Hang Up" at bounding box center [70, 86] width 140 height 26
click at [171, 389] on textarea at bounding box center [253, 377] width 197 height 42
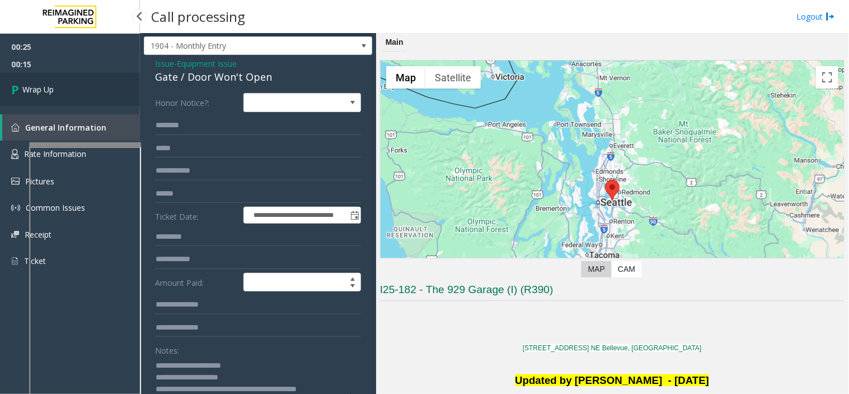
type textarea "**********"
click at [42, 94] on span "Wrap Up" at bounding box center [37, 89] width 31 height 12
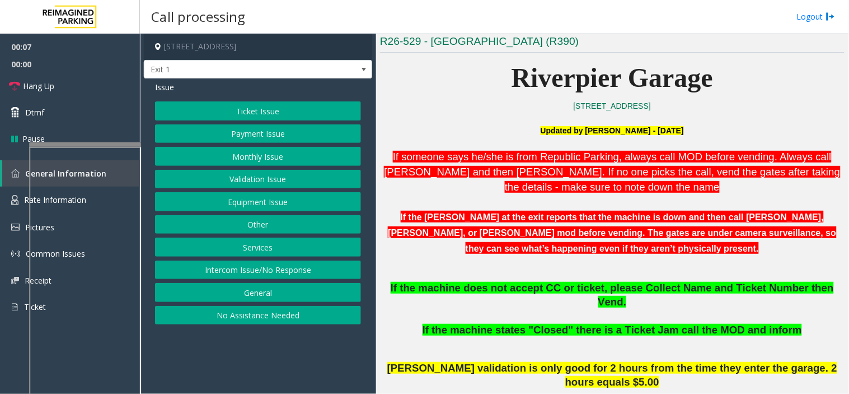
scroll to position [373, 0]
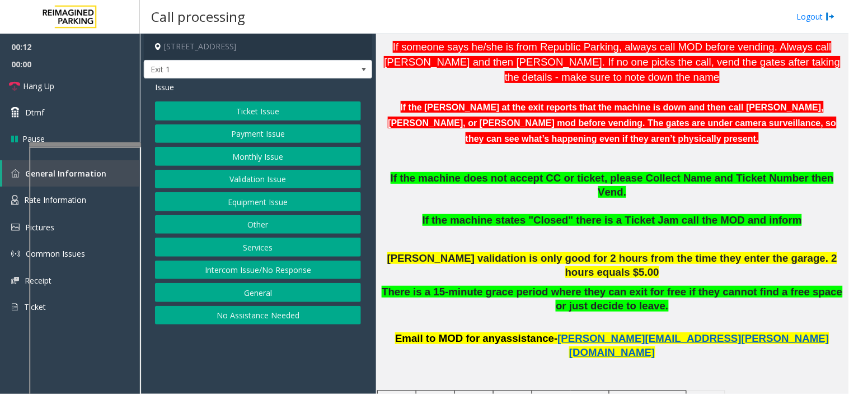
click at [260, 108] on button "Ticket Issue" at bounding box center [258, 110] width 206 height 19
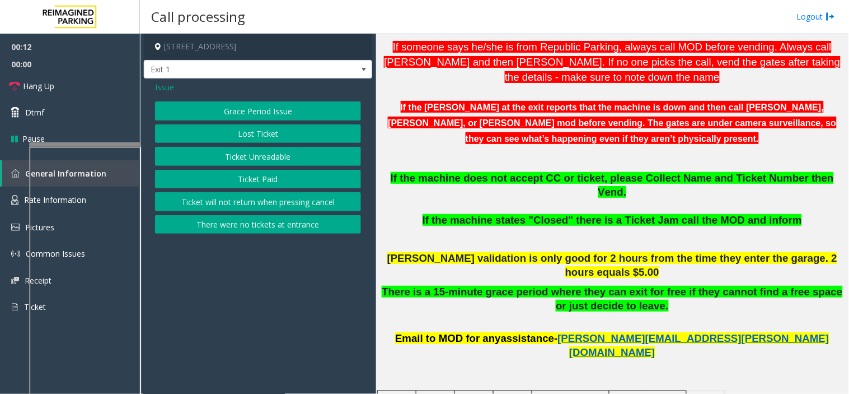
click at [260, 149] on button "Ticket Unreadable" at bounding box center [258, 156] width 206 height 19
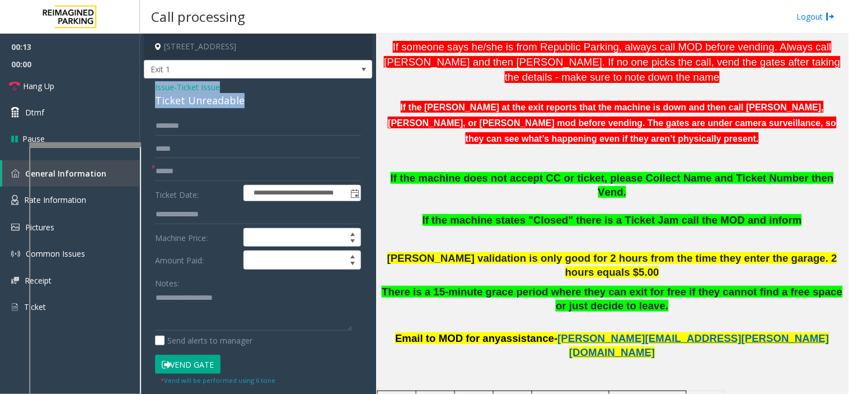
drag, startPoint x: 249, startPoint y: 104, endPoint x: 192, endPoint y: 103, distance: 57.1
click at [149, 83] on div "**********" at bounding box center [258, 351] width 228 height 547
type textarea "**********"
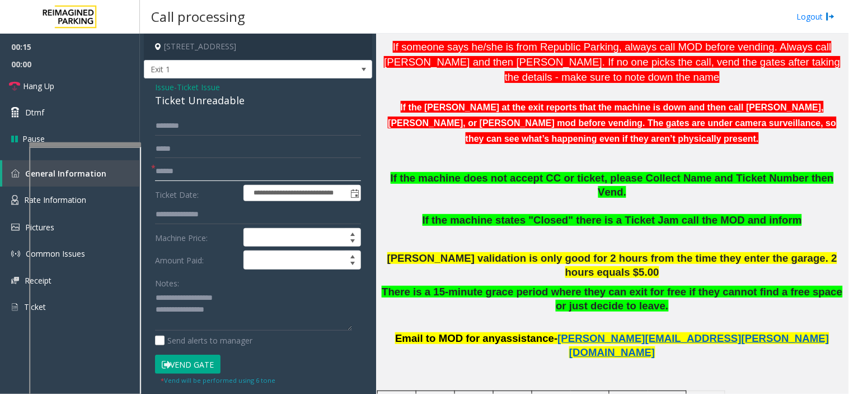
click at [178, 164] on input "text" at bounding box center [258, 171] width 206 height 19
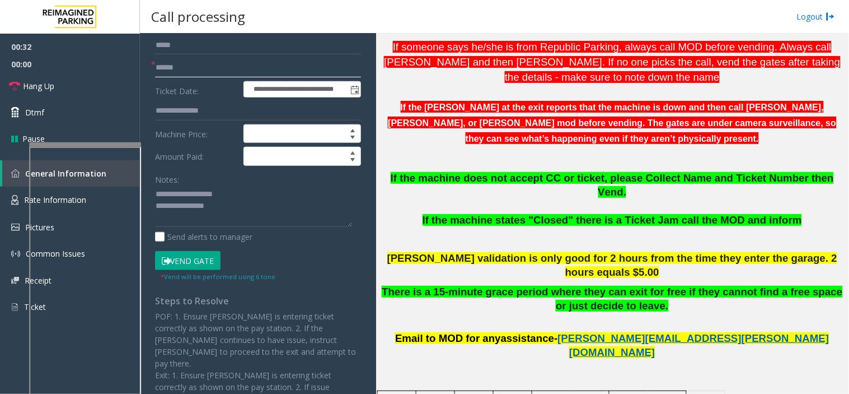
scroll to position [208, 0]
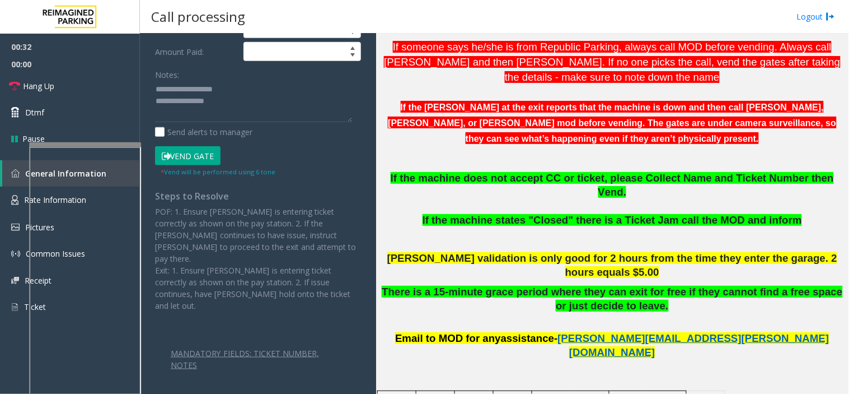
type input "******"
click at [178, 164] on button "Vend Gate" at bounding box center [188, 155] width 66 height 19
click at [175, 153] on button "Vend Gate" at bounding box center [188, 155] width 66 height 19
click at [230, 105] on textarea at bounding box center [253, 102] width 197 height 42
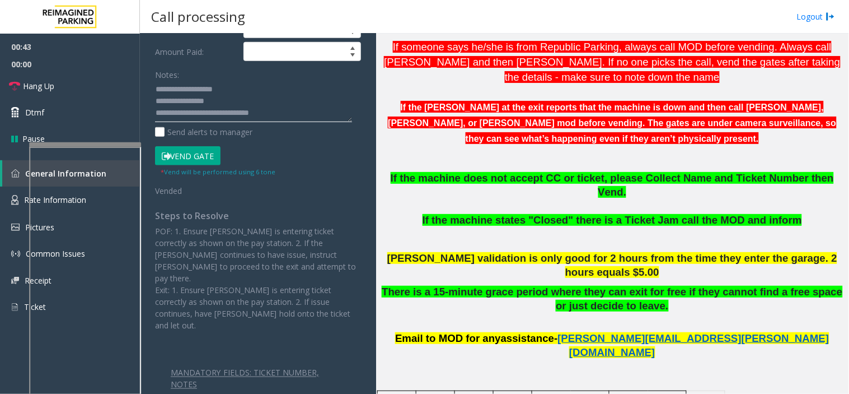
type textarea "**********"
click at [100, 88] on link "Hang Up" at bounding box center [70, 86] width 140 height 26
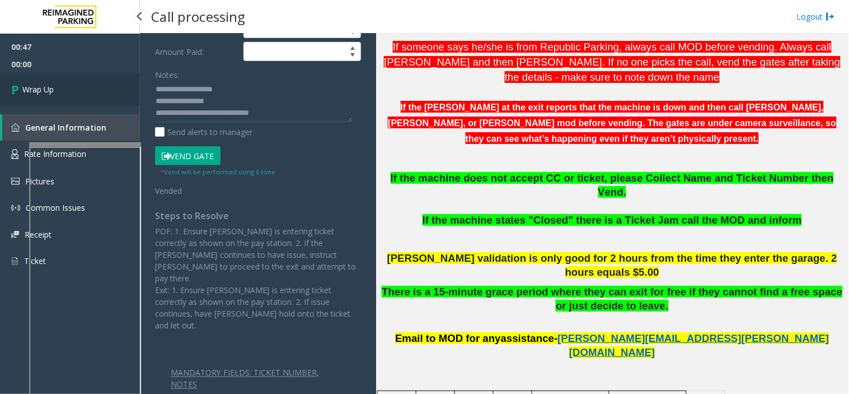
click at [45, 85] on span "Wrap Up" at bounding box center [37, 89] width 31 height 12
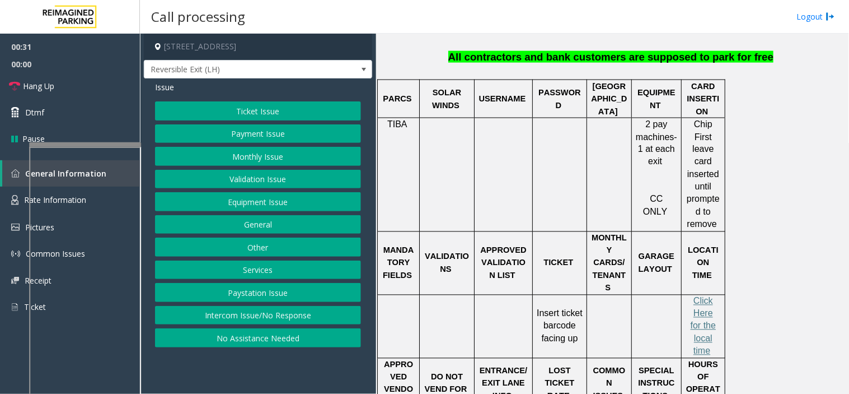
scroll to position [435, 0]
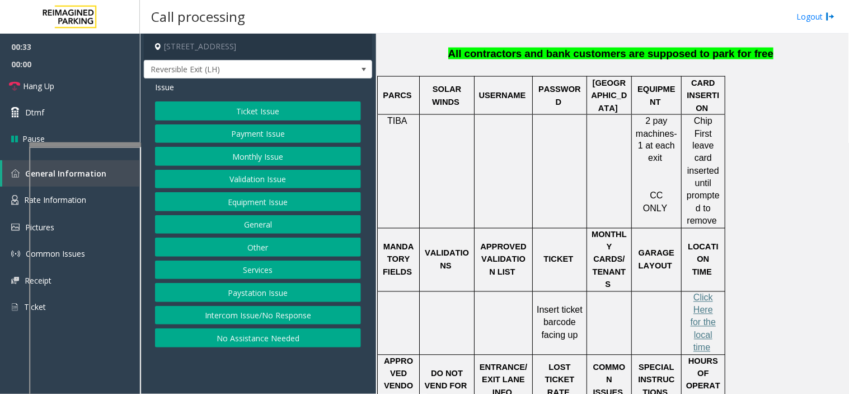
click at [283, 113] on button "Ticket Issue" at bounding box center [258, 110] width 206 height 19
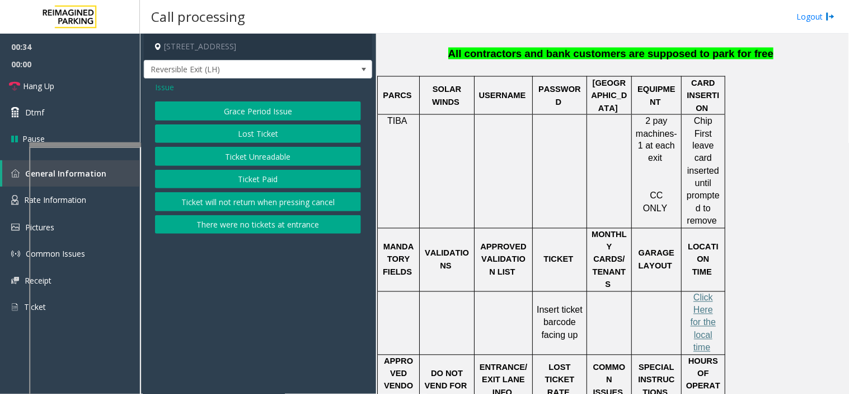
click at [279, 150] on button "Ticket Unreadable" at bounding box center [258, 156] width 206 height 19
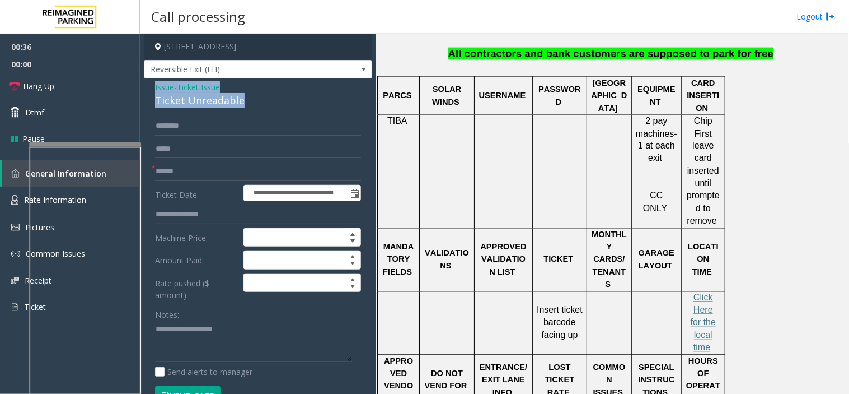
drag, startPoint x: 253, startPoint y: 99, endPoint x: 147, endPoint y: 81, distance: 107.3
click at [147, 81] on div "**********" at bounding box center [258, 378] width 228 height 601
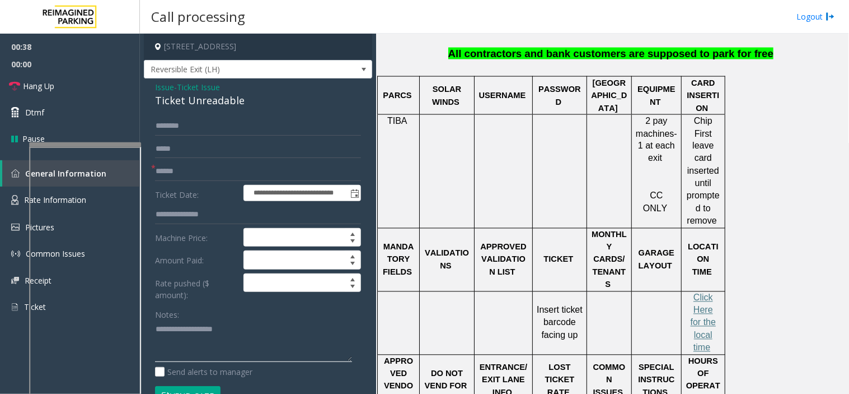
click at [215, 325] on textarea at bounding box center [253, 341] width 197 height 42
paste textarea "**********"
click at [192, 166] on input "text" at bounding box center [258, 171] width 206 height 19
click at [200, 351] on textarea at bounding box center [253, 341] width 197 height 42
type textarea "**********"
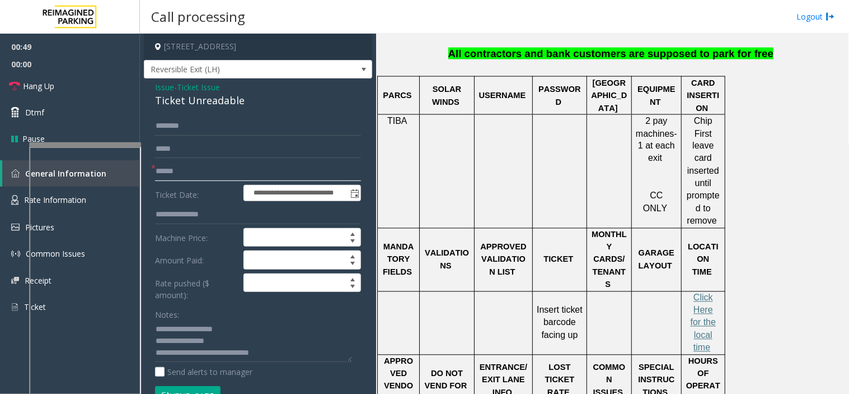
click at [194, 177] on input "text" at bounding box center [258, 171] width 206 height 19
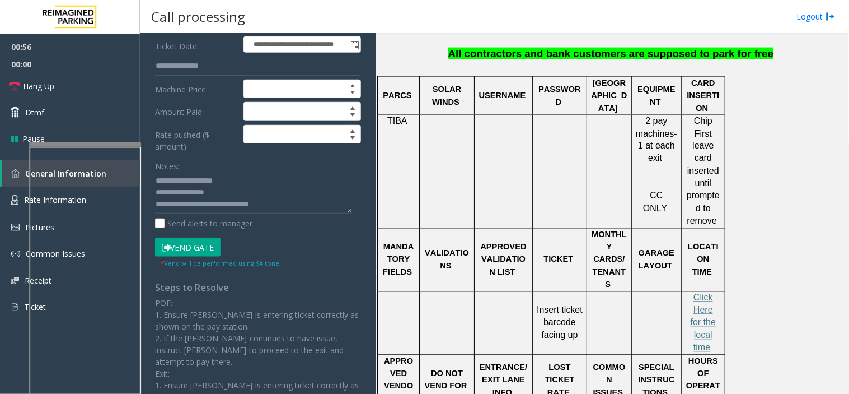
scroll to position [274, 0]
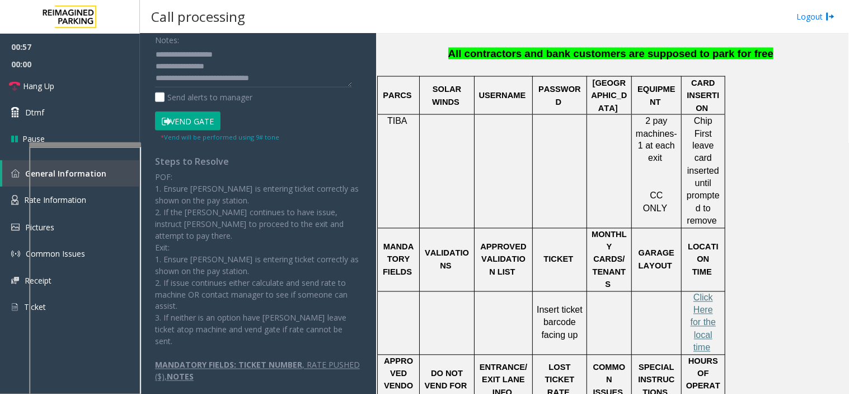
type input "*******"
click at [172, 116] on button "Vend Gate" at bounding box center [188, 120] width 66 height 19
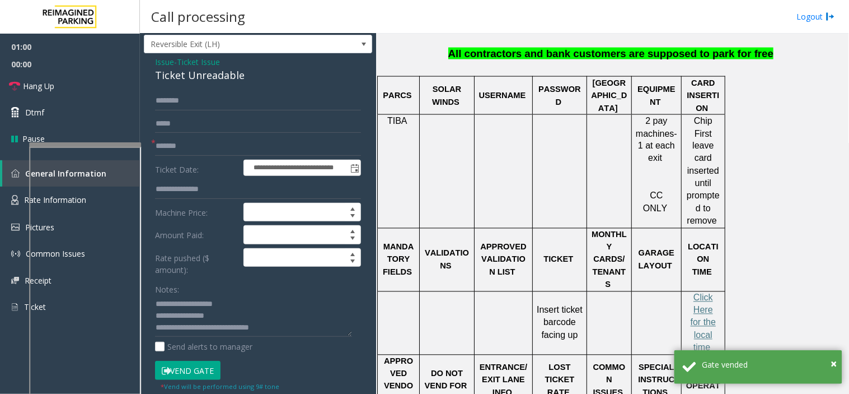
scroll to position [0, 0]
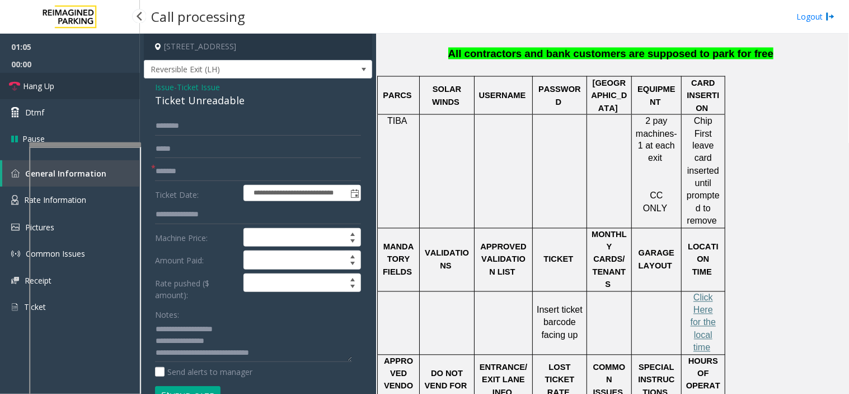
click at [91, 82] on link "Hang Up" at bounding box center [70, 86] width 140 height 26
click at [91, 84] on link "Hang Up" at bounding box center [70, 86] width 140 height 26
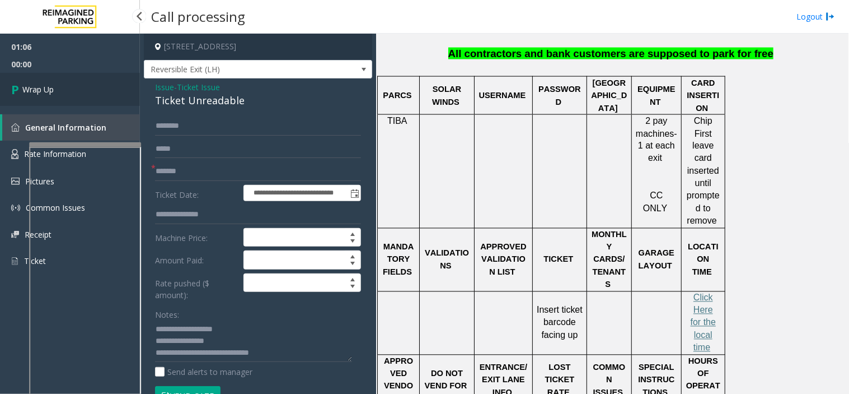
click at [63, 97] on link "Wrap Up" at bounding box center [70, 89] width 140 height 33
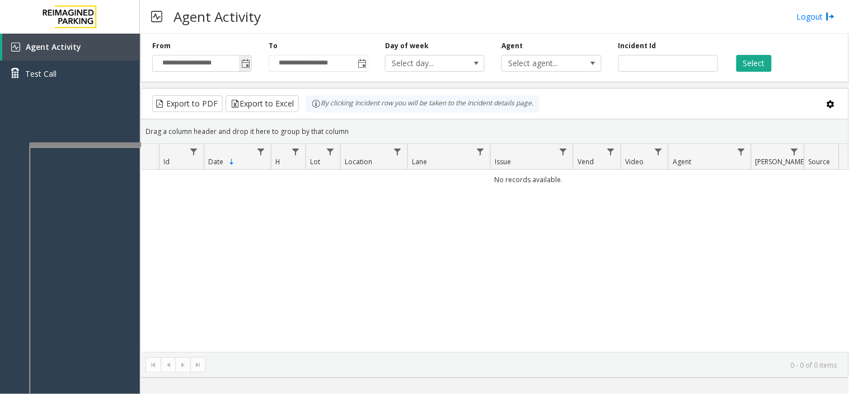
click at [249, 62] on span "Toggle popup" at bounding box center [245, 63] width 9 height 9
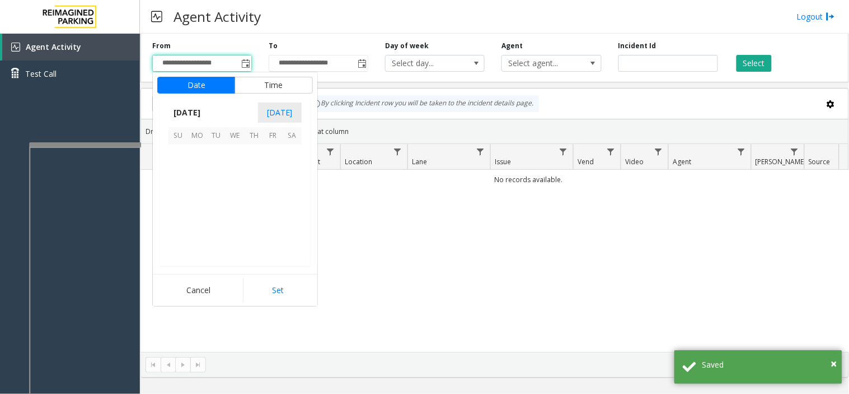
scroll to position [201066, 0]
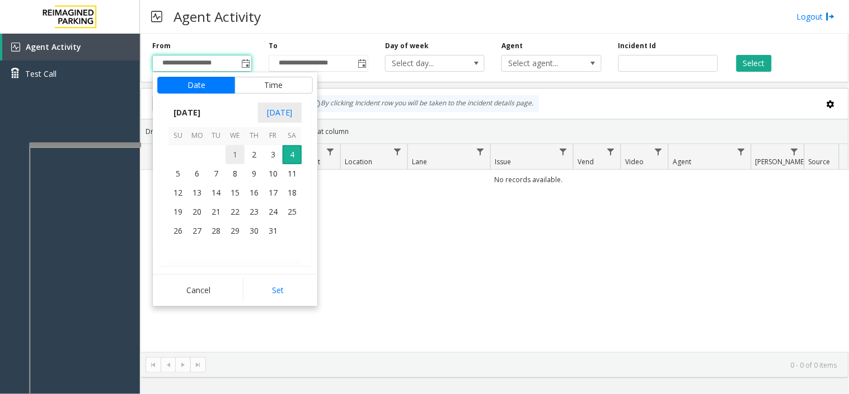
click at [227, 156] on span "1" at bounding box center [235, 154] width 19 height 19
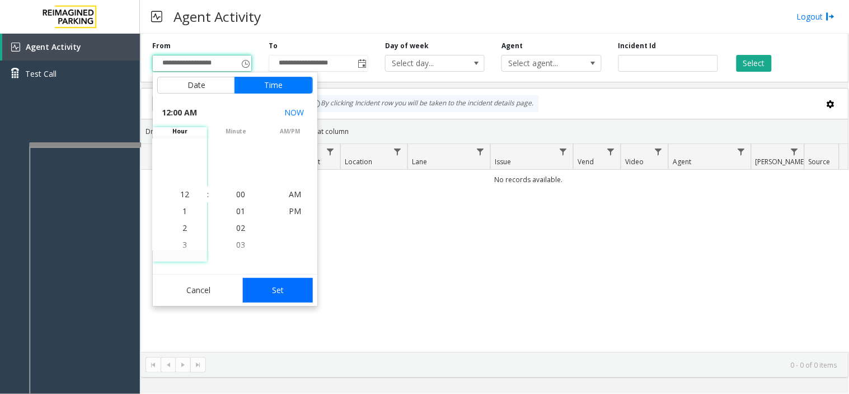
click at [274, 288] on button "Set" at bounding box center [278, 290] width 71 height 25
type input "**********"
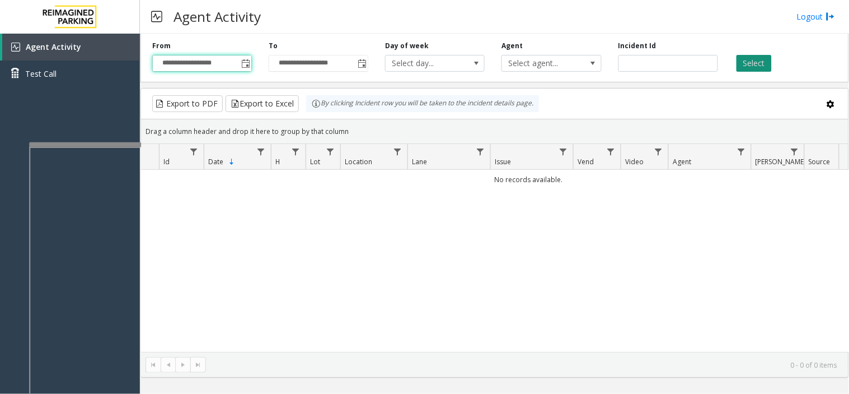
click at [751, 63] on button "Select" at bounding box center [754, 63] width 35 height 17
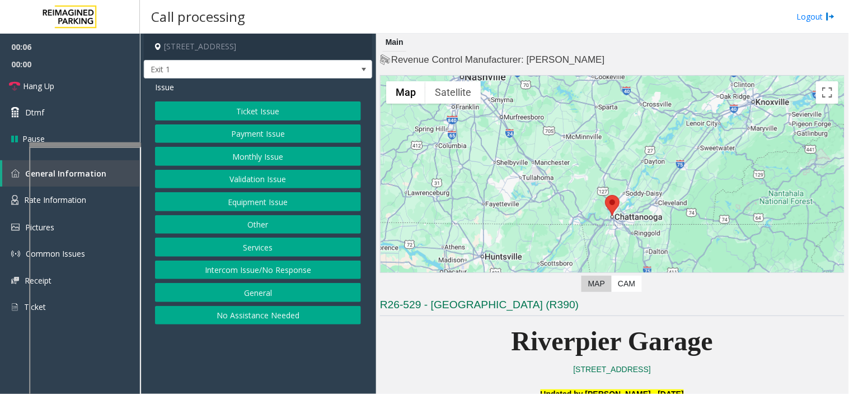
click at [236, 108] on button "Ticket Issue" at bounding box center [258, 110] width 206 height 19
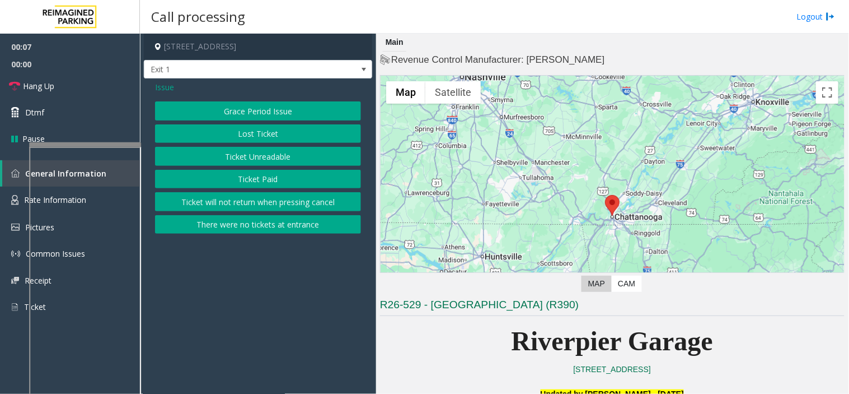
click at [244, 158] on button "Ticket Unreadable" at bounding box center [258, 156] width 206 height 19
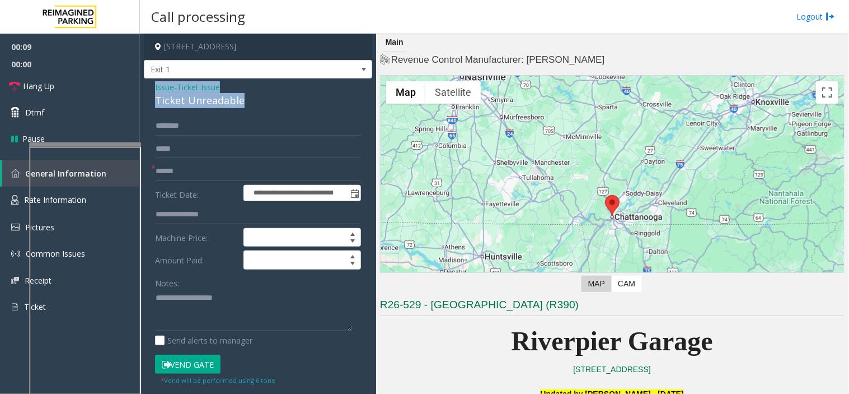
drag, startPoint x: 250, startPoint y: 112, endPoint x: 143, endPoint y: 85, distance: 110.3
click at [144, 85] on div "**********" at bounding box center [258, 351] width 228 height 547
click at [191, 311] on textarea at bounding box center [253, 310] width 197 height 42
paste textarea "**********"
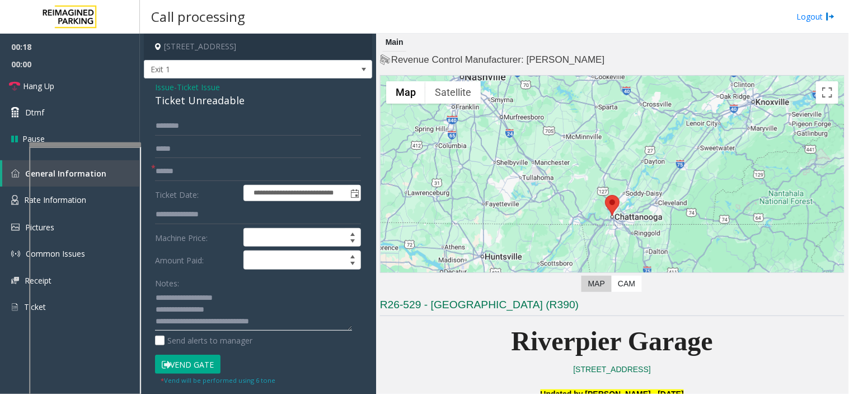
type textarea "**********"
click at [230, 183] on form "**********" at bounding box center [258, 250] width 206 height 269
click at [221, 177] on input "text" at bounding box center [258, 171] width 206 height 19
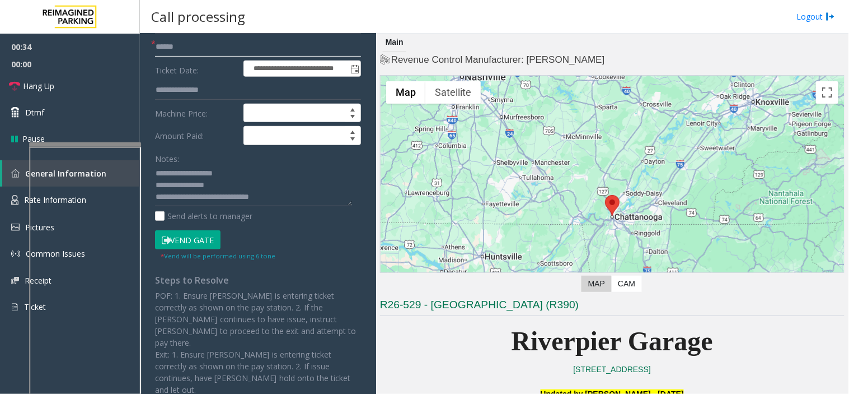
type input "******"
click at [183, 245] on button "Vend Gate" at bounding box center [188, 239] width 66 height 19
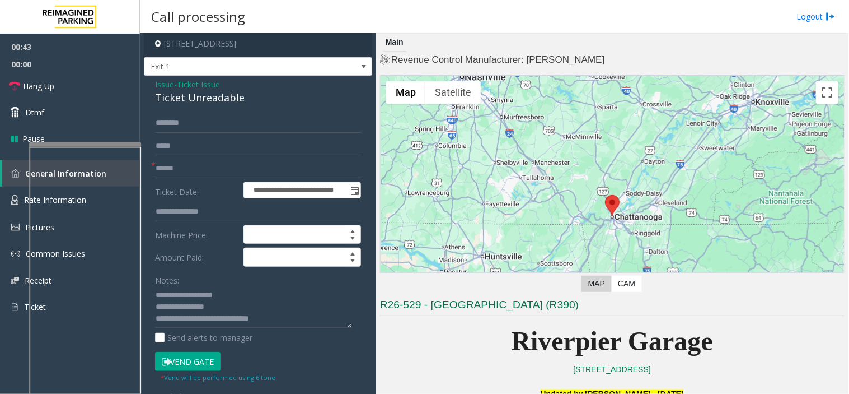
scroll to position [0, 0]
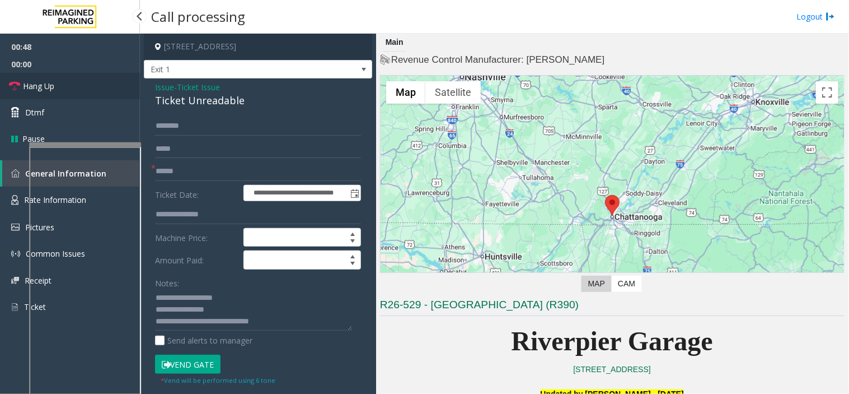
click at [88, 94] on link "Hang Up" at bounding box center [70, 86] width 140 height 26
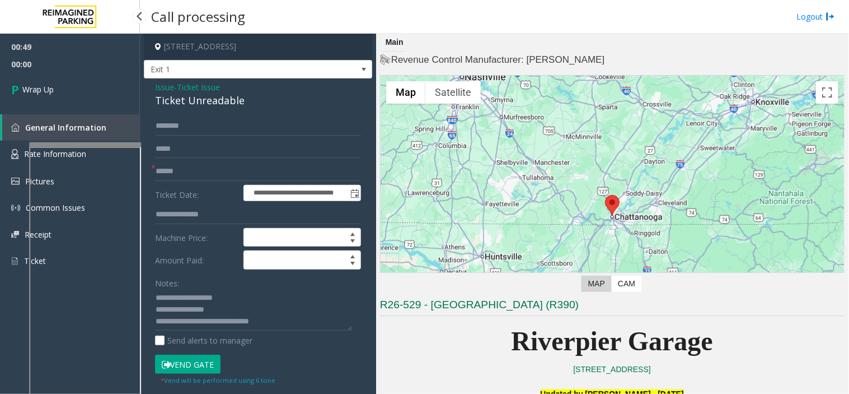
click at [88, 94] on link "Wrap Up" at bounding box center [70, 89] width 140 height 33
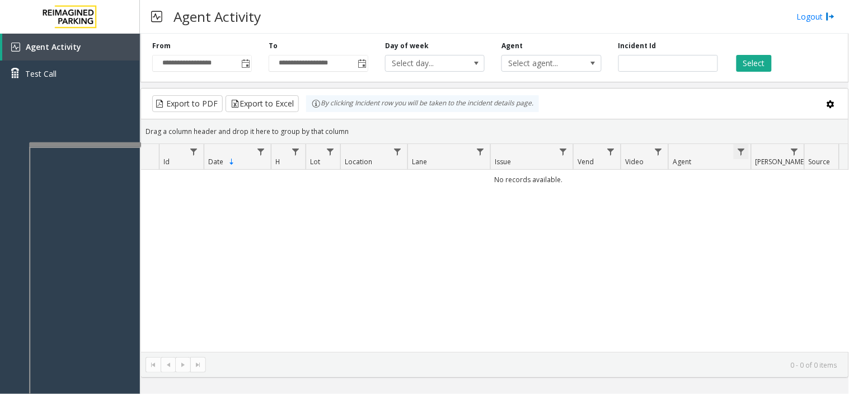
click at [741, 150] on span "Data table" at bounding box center [741, 151] width 9 height 9
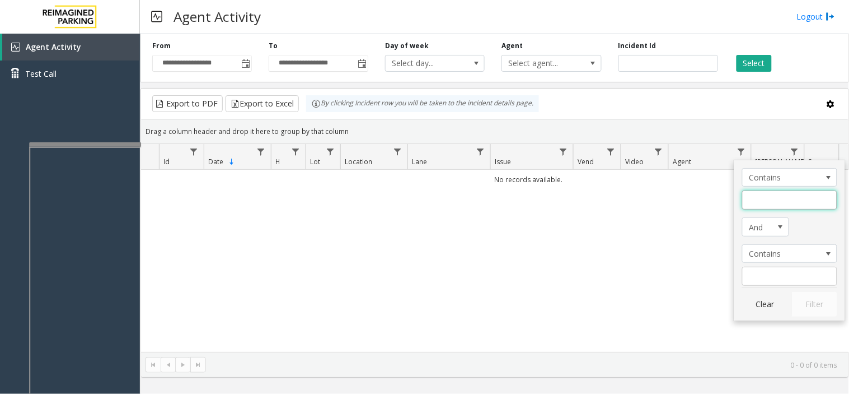
click at [743, 196] on input "Agent Filter" at bounding box center [790, 199] width 95 height 19
type input "******"
click at [820, 308] on button "Filter" at bounding box center [815, 304] width 46 height 25
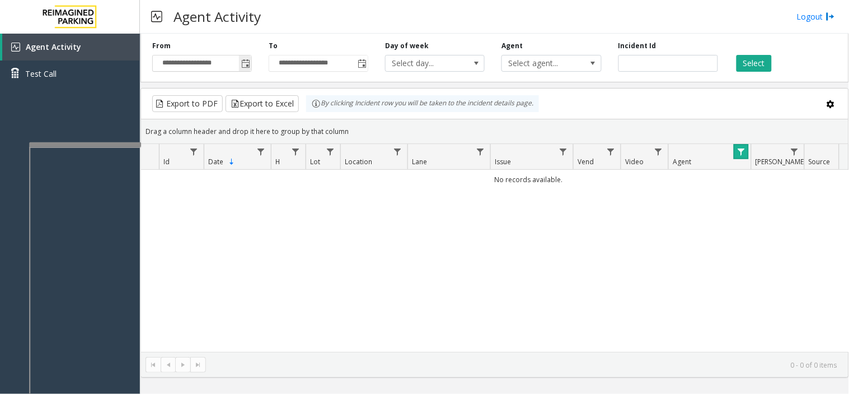
click at [250, 70] on span "Toggle popup" at bounding box center [245, 63] width 12 height 18
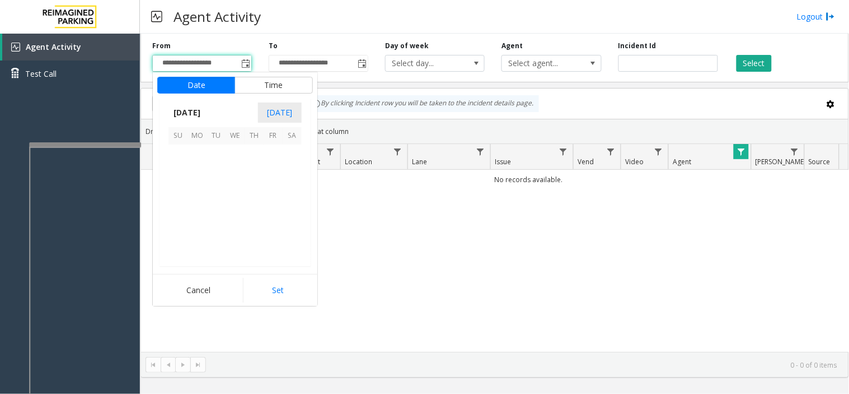
scroll to position [201066, 0]
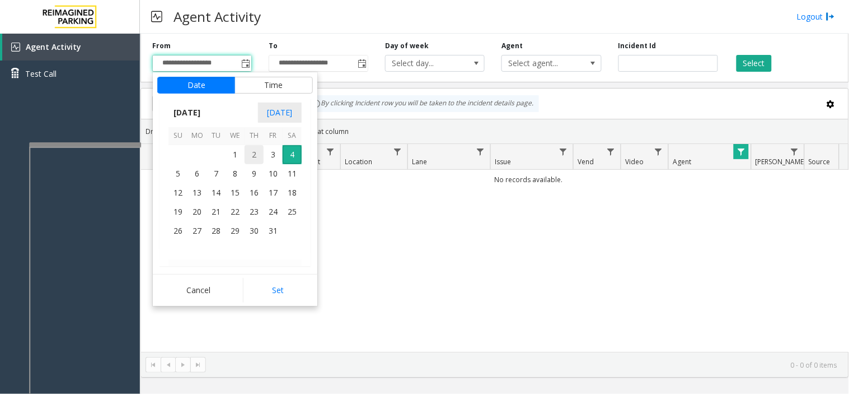
click at [248, 160] on span "2" at bounding box center [254, 154] width 19 height 19
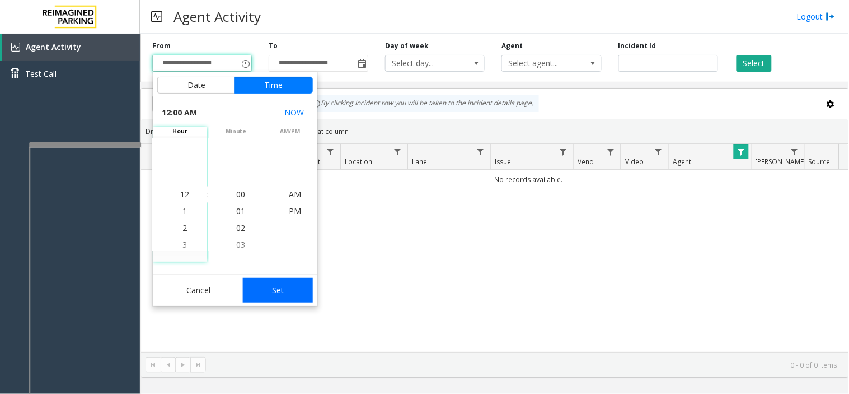
click at [282, 288] on button "Set" at bounding box center [278, 290] width 71 height 25
type input "**********"
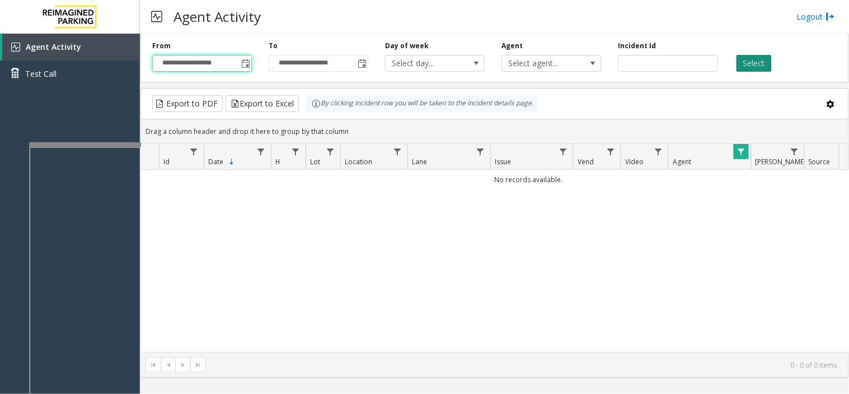
click at [758, 66] on button "Select" at bounding box center [754, 63] width 35 height 17
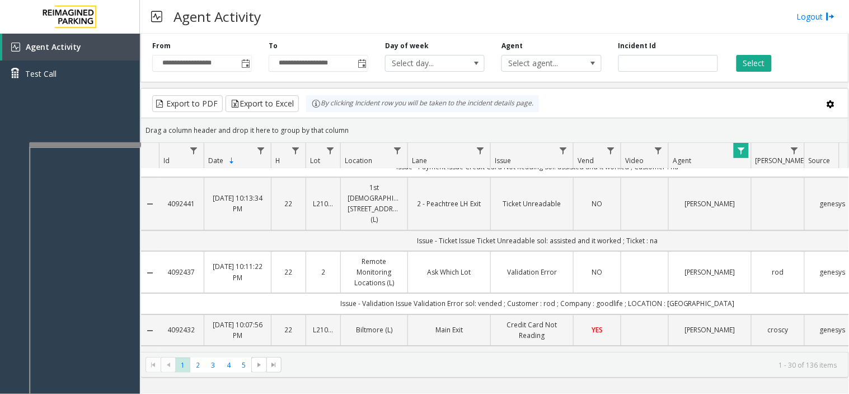
scroll to position [871, 0]
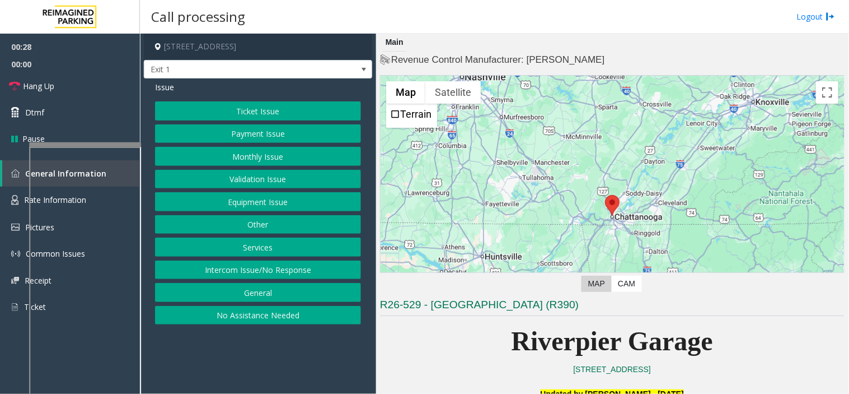
click at [290, 104] on button "Ticket Issue" at bounding box center [258, 110] width 206 height 19
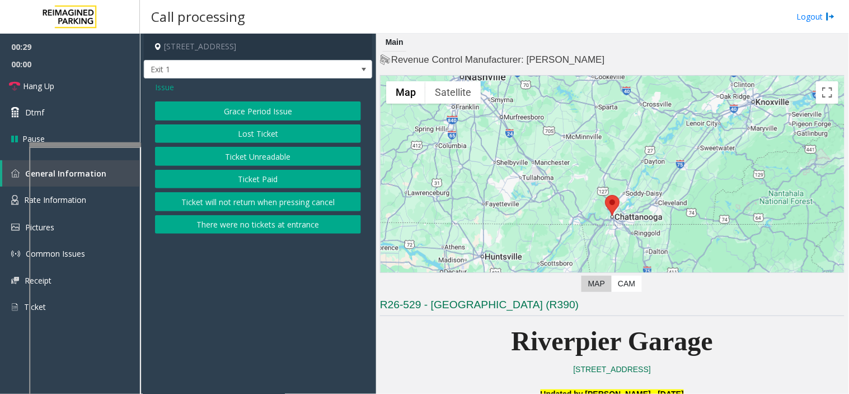
click at [270, 155] on button "Ticket Unreadable" at bounding box center [258, 156] width 206 height 19
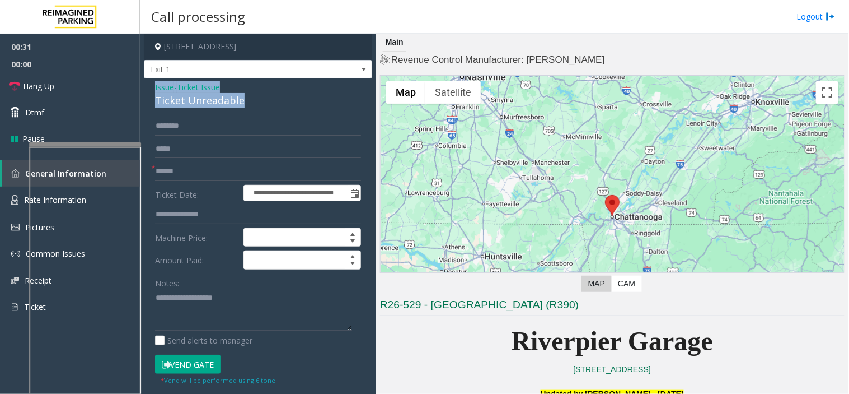
drag, startPoint x: 253, startPoint y: 95, endPoint x: 154, endPoint y: 92, distance: 99.2
click at [154, 92] on div "**********" at bounding box center [258, 351] width 228 height 547
click at [244, 308] on textarea at bounding box center [253, 310] width 197 height 42
type textarea "**********"
click at [188, 155] on input "text" at bounding box center [258, 148] width 206 height 19
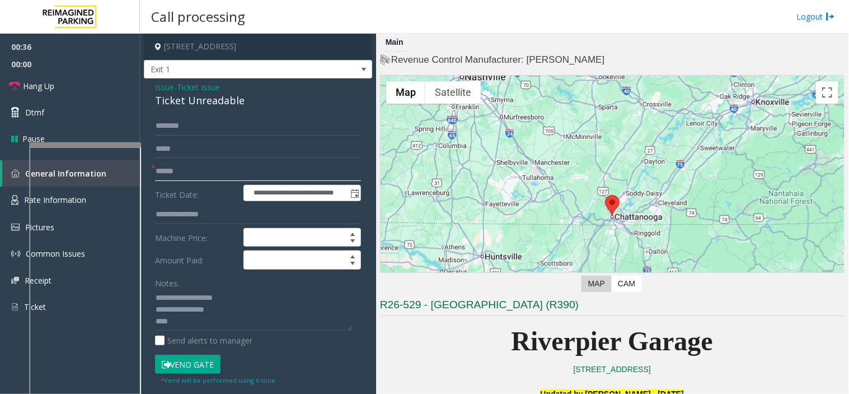
click at [194, 163] on input "text" at bounding box center [258, 171] width 206 height 19
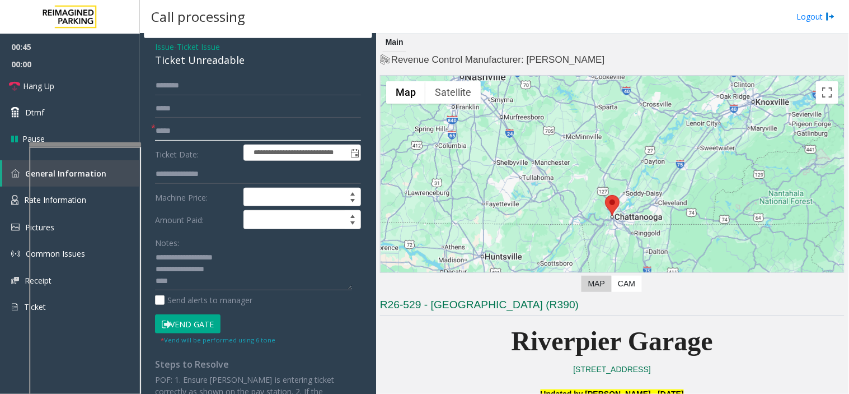
scroll to position [62, 0]
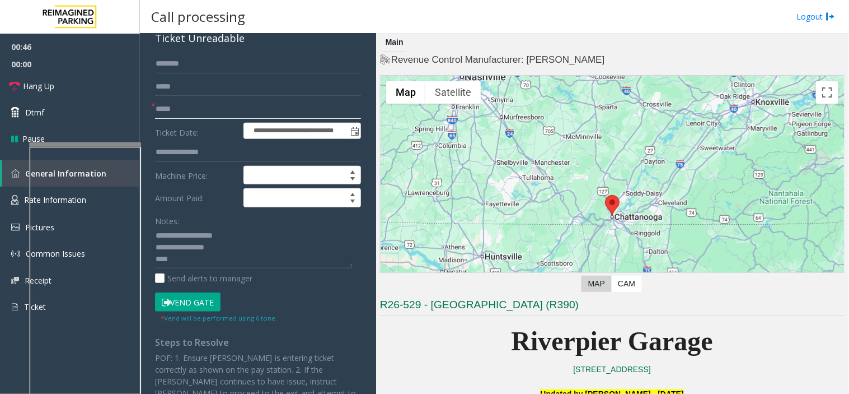
type input "*****"
click at [194, 262] on textarea at bounding box center [253, 248] width 197 height 42
click at [189, 299] on button "Vend Gate" at bounding box center [188, 301] width 66 height 19
click at [203, 256] on textarea at bounding box center [253, 248] width 197 height 42
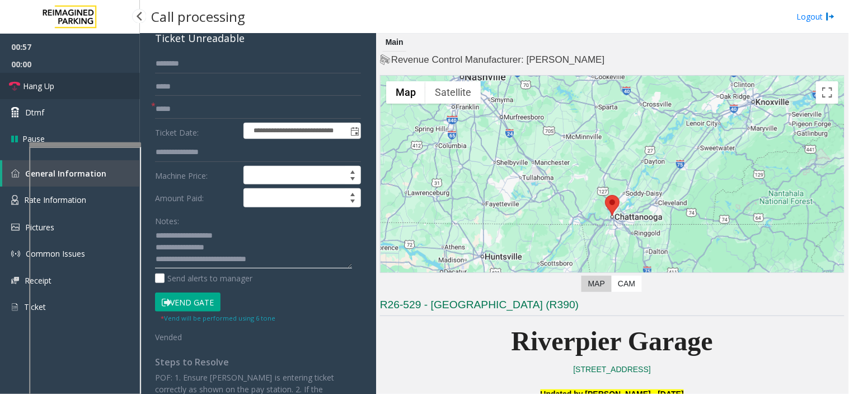
type textarea "**********"
click at [60, 83] on link "Hang Up" at bounding box center [70, 86] width 140 height 26
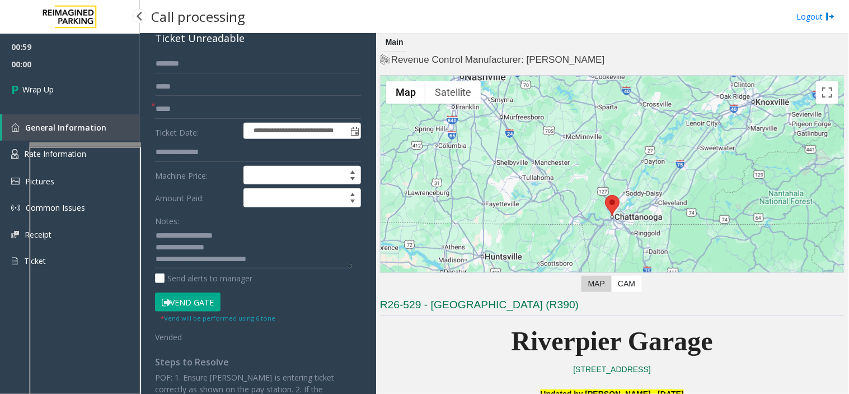
click at [60, 83] on link "Wrap Up" at bounding box center [70, 89] width 140 height 33
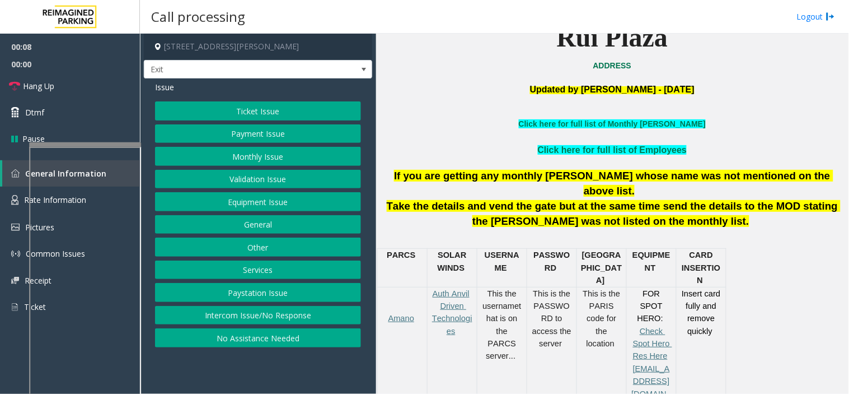
scroll to position [311, 0]
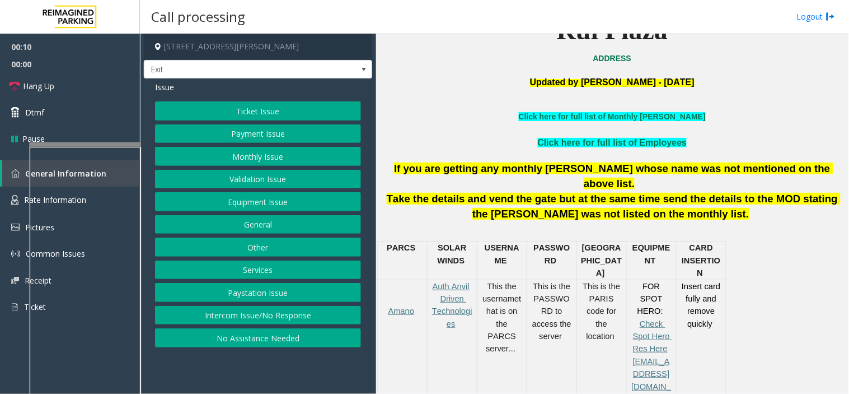
click at [263, 268] on button "Services" at bounding box center [258, 269] width 206 height 19
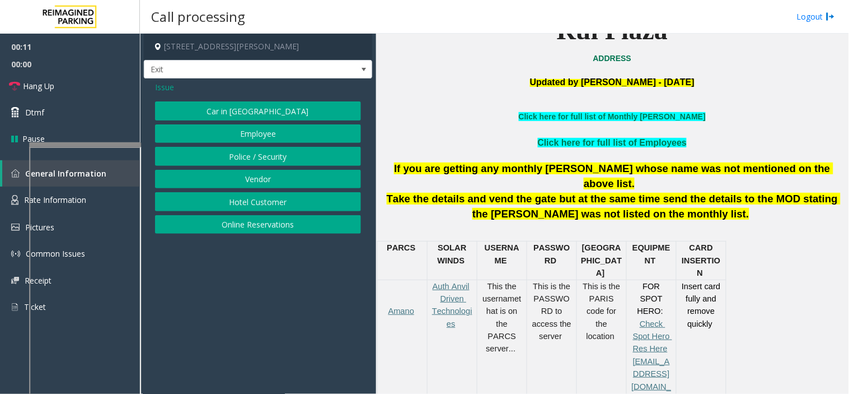
click at [293, 150] on button "Police / Security" at bounding box center [258, 156] width 206 height 19
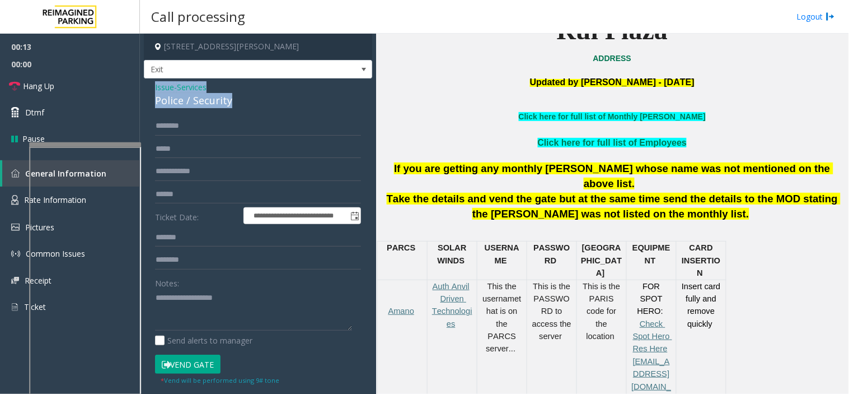
drag, startPoint x: 237, startPoint y: 99, endPoint x: 147, endPoint y: 84, distance: 91.4
click at [147, 84] on div "**********" at bounding box center [258, 280] width 228 height 405
click at [191, 296] on textarea at bounding box center [253, 310] width 197 height 42
paste textarea "**********"
type textarea "**********"
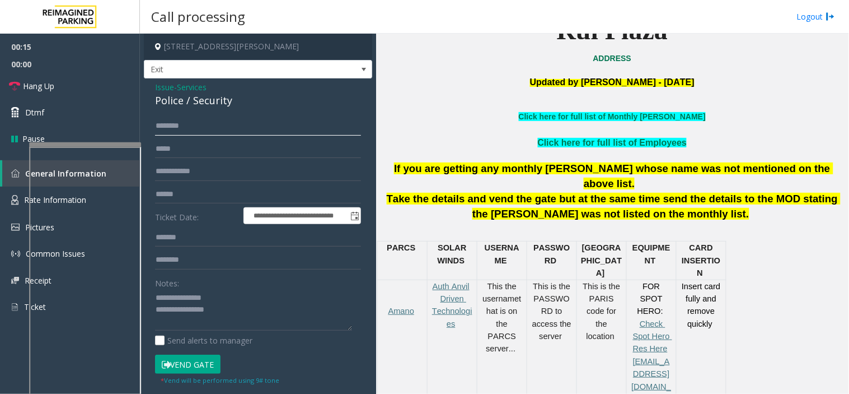
click at [187, 133] on input "text" at bounding box center [258, 125] width 206 height 19
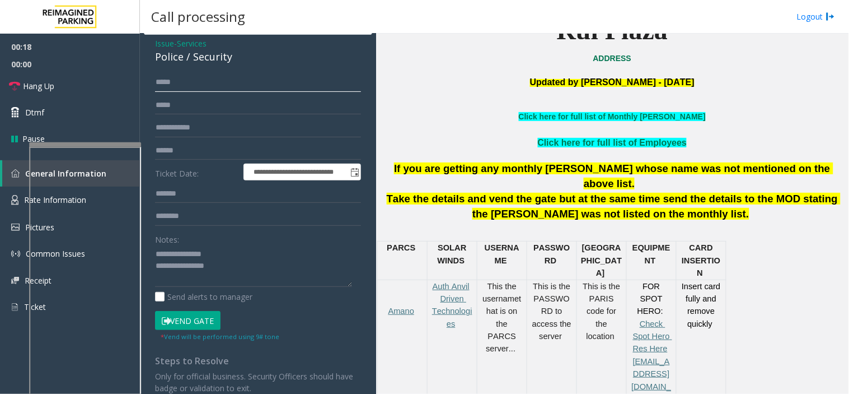
scroll to position [90, 0]
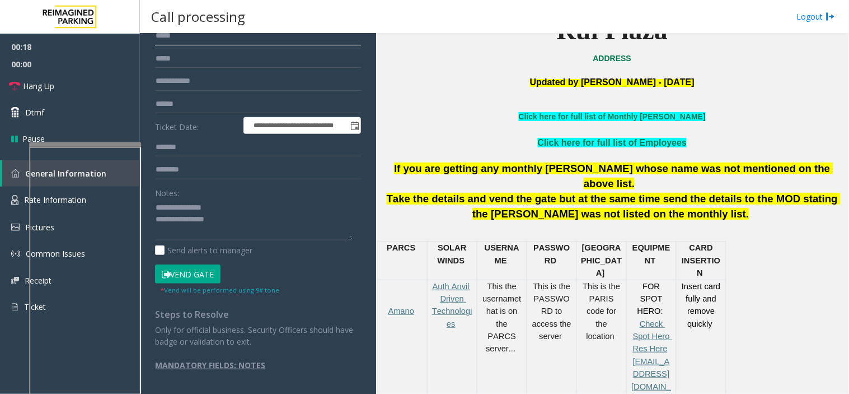
type input "****"
click at [225, 226] on textarea at bounding box center [253, 220] width 197 height 42
click at [188, 276] on button "Vend Gate" at bounding box center [188, 273] width 66 height 19
click at [202, 236] on textarea at bounding box center [253, 220] width 197 height 42
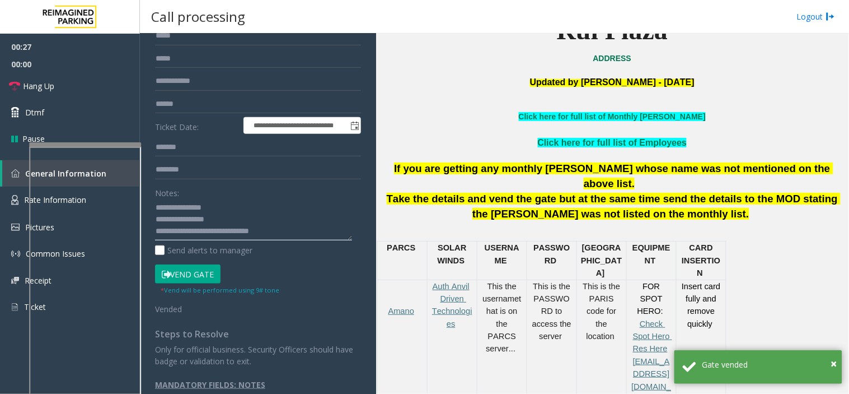
type textarea "**********"
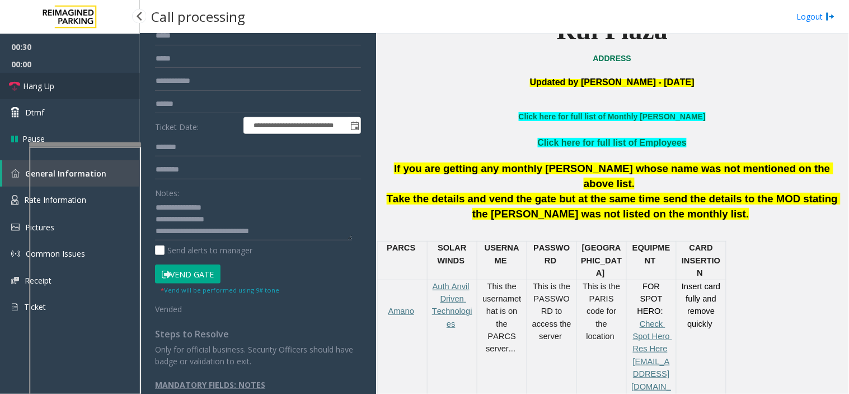
click at [58, 82] on link "Hang Up" at bounding box center [70, 86] width 140 height 26
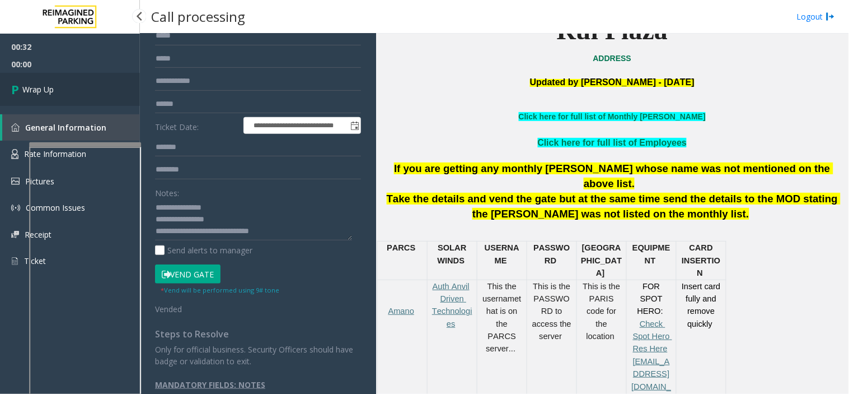
click at [39, 90] on span "Wrap Up" at bounding box center [37, 89] width 31 height 12
click at [478, 284] on div "This the username that is on the PARCS server..." at bounding box center [502, 330] width 49 height 100
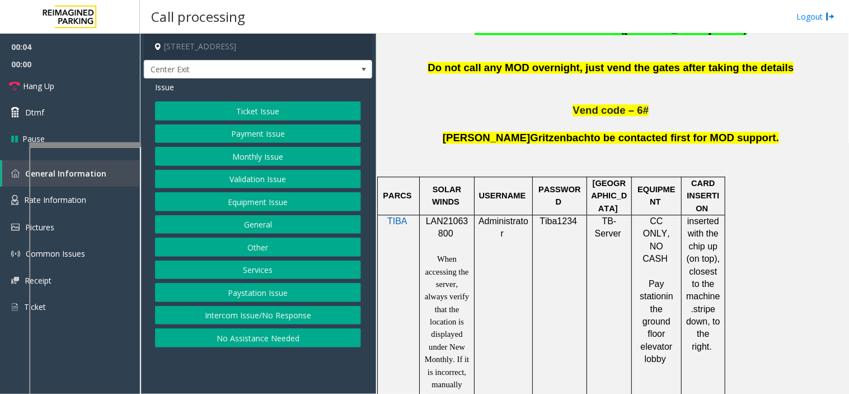
scroll to position [622, 0]
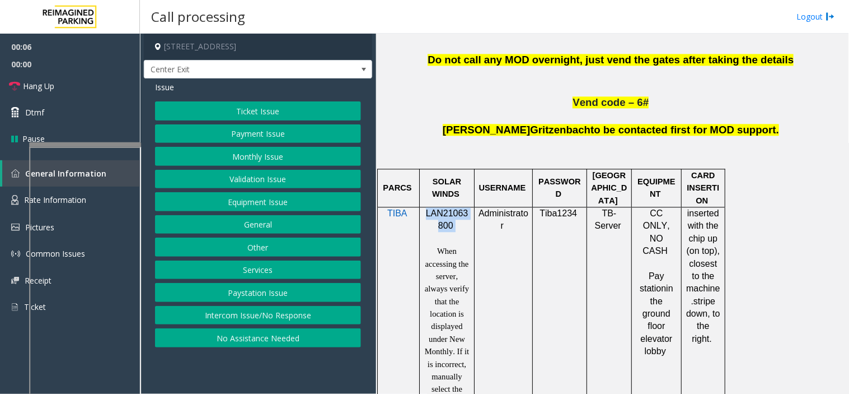
drag, startPoint x: 464, startPoint y: 221, endPoint x: 424, endPoint y: 210, distance: 40.8
click at [424, 210] on p "LAN21063800" at bounding box center [447, 219] width 46 height 25
click at [276, 204] on button "Equipment Issue" at bounding box center [258, 201] width 206 height 19
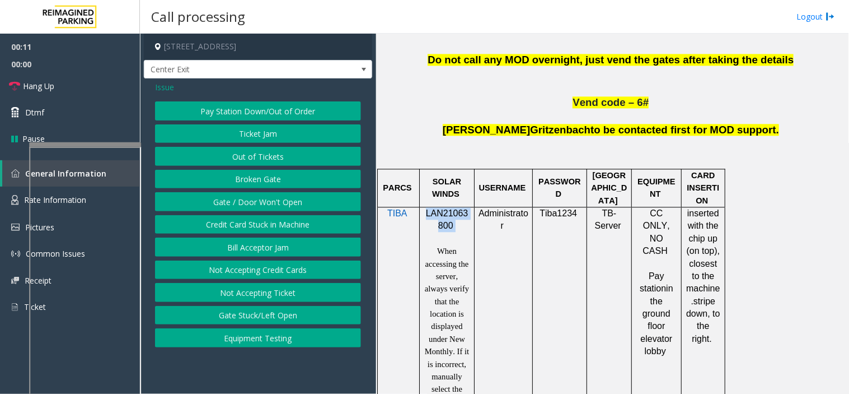
click at [276, 204] on button "Gate / Door Won't Open" at bounding box center [258, 201] width 206 height 19
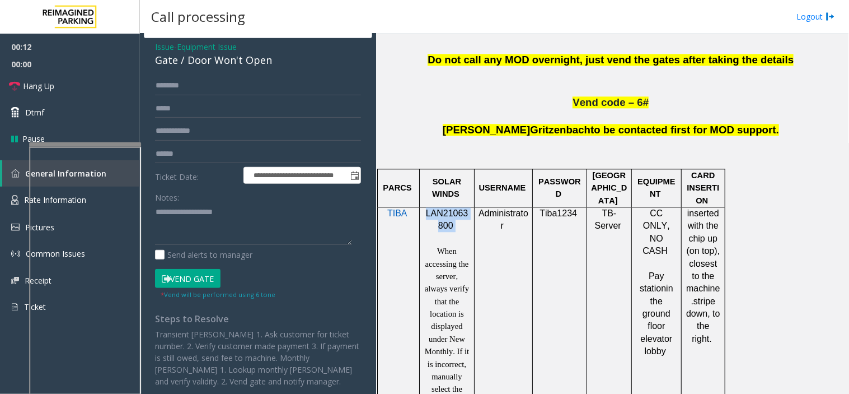
scroll to position [62, 0]
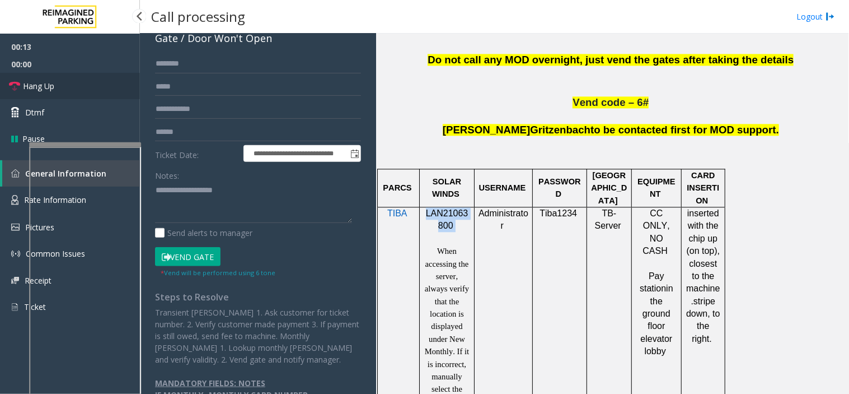
click at [49, 78] on link "Hang Up" at bounding box center [70, 86] width 140 height 26
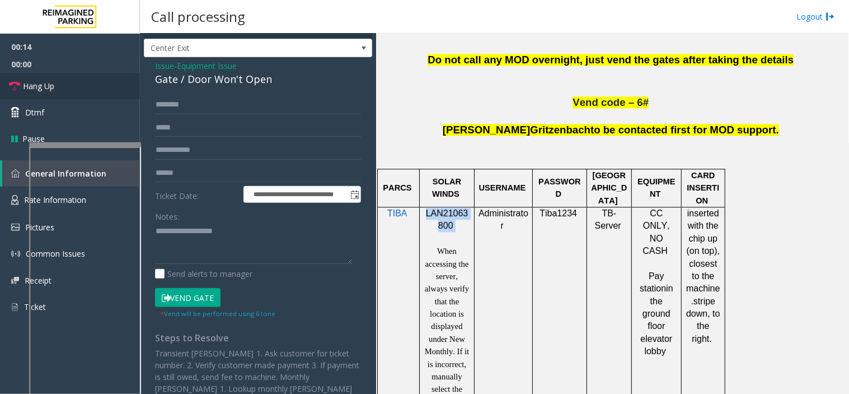
scroll to position [0, 0]
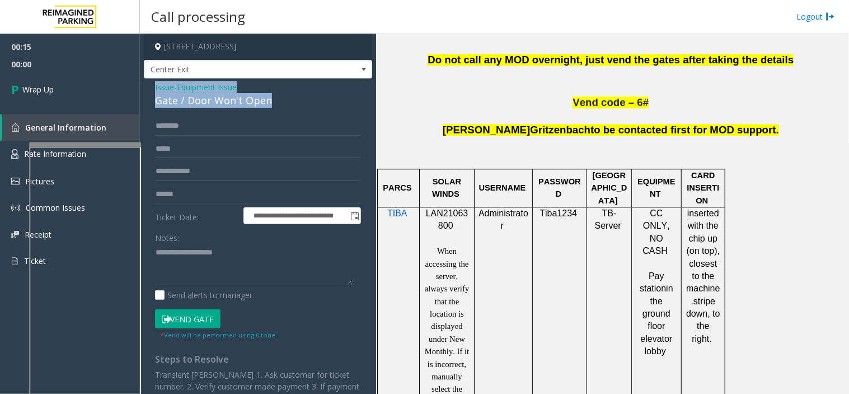
drag, startPoint x: 282, startPoint y: 102, endPoint x: 194, endPoint y: 94, distance: 88.9
click at [159, 86] on div "Issue - Equipment Issue Gate / Door Won't Open" at bounding box center [258, 94] width 206 height 27
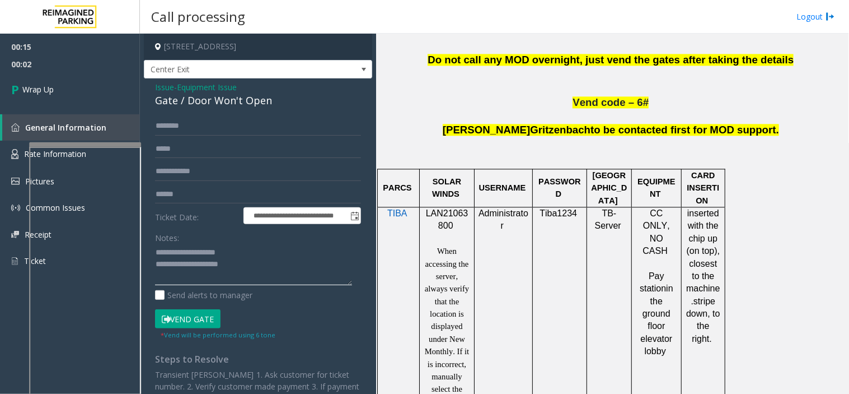
click at [156, 253] on textarea at bounding box center [253, 265] width 197 height 42
click at [256, 262] on textarea at bounding box center [253, 265] width 197 height 42
type textarea "**********"
click at [74, 81] on link "Wrap Up" at bounding box center [70, 89] width 140 height 33
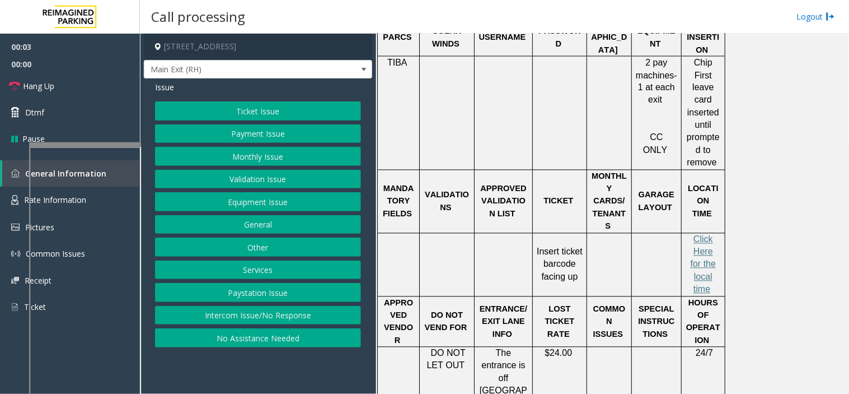
scroll to position [497, 0]
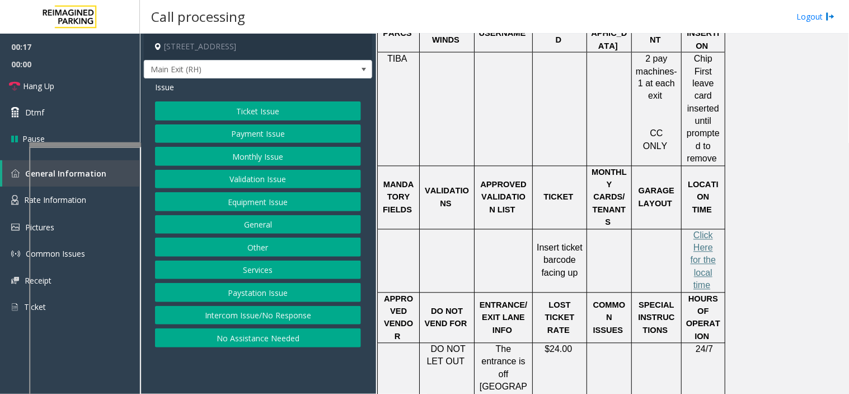
click at [263, 115] on button "Ticket Issue" at bounding box center [258, 110] width 206 height 19
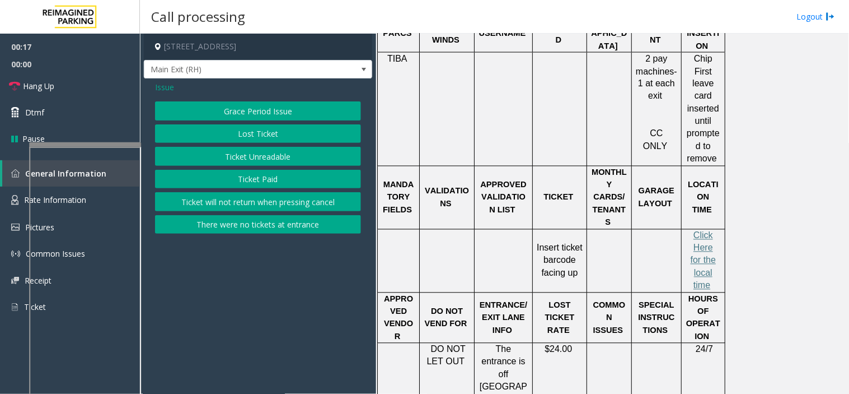
click at [267, 150] on button "Ticket Unreadable" at bounding box center [258, 156] width 206 height 19
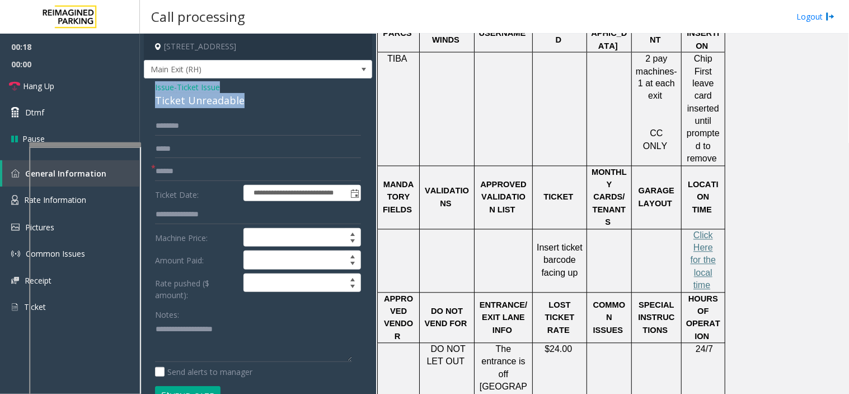
drag, startPoint x: 237, startPoint y: 103, endPoint x: 151, endPoint y: 84, distance: 87.8
click at [151, 84] on div "**********" at bounding box center [258, 378] width 228 height 601
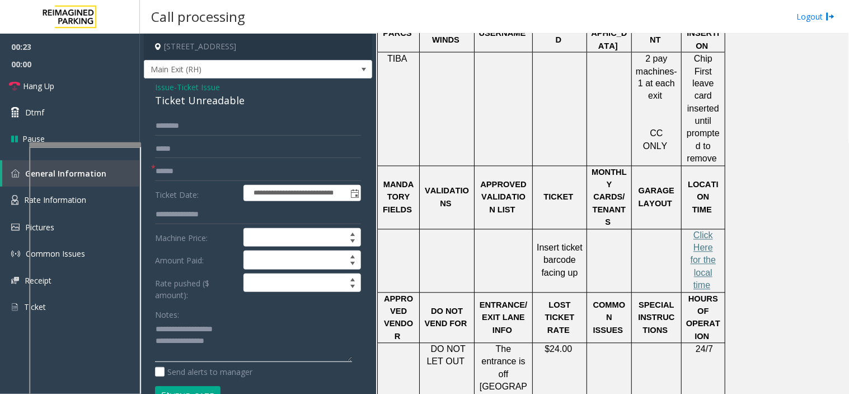
click at [253, 349] on textarea at bounding box center [253, 341] width 197 height 42
click at [216, 160] on form "**********" at bounding box center [258, 266] width 206 height 300
click at [216, 169] on input "text" at bounding box center [258, 171] width 206 height 19
click at [200, 357] on textarea at bounding box center [253, 341] width 197 height 42
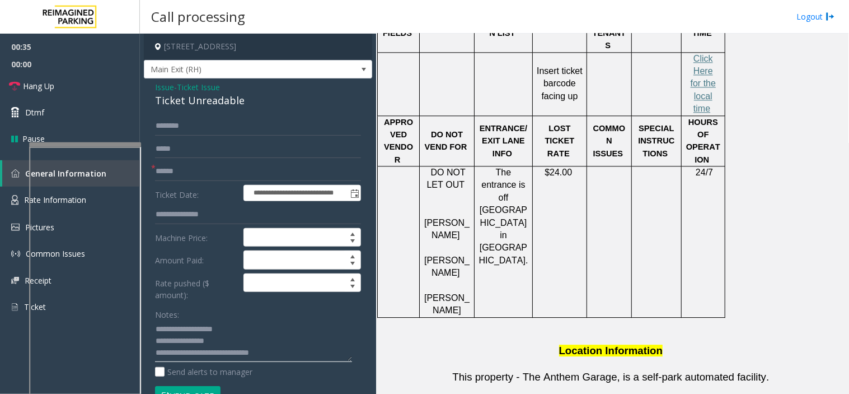
scroll to position [684, 0]
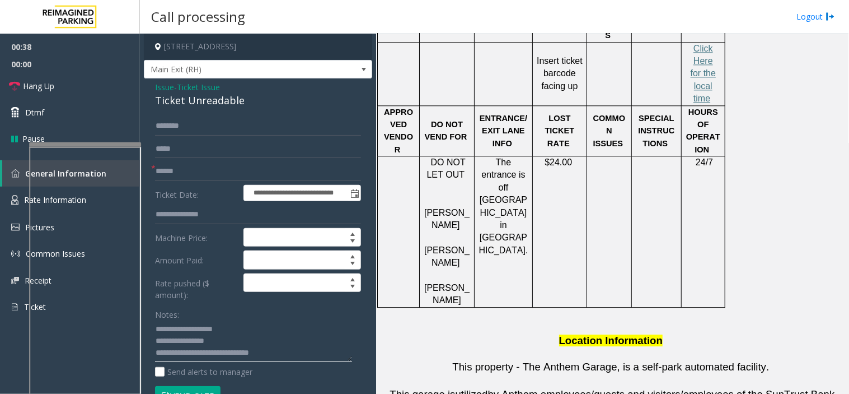
type textarea "**********"
click at [171, 165] on input "text" at bounding box center [258, 171] width 206 height 19
click at [280, 43] on h4 "740 West Peachtree Street Northwest, Atlanta, GA" at bounding box center [258, 47] width 228 height 26
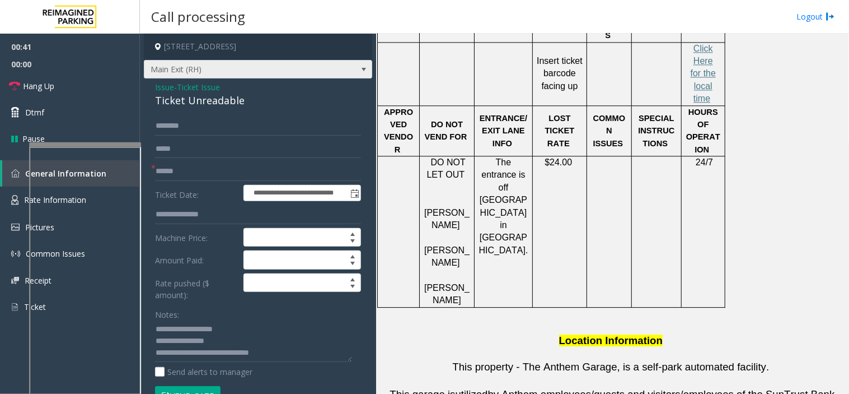
click at [265, 74] on span "Main Exit (RH)" at bounding box center [235, 69] width 182 height 18
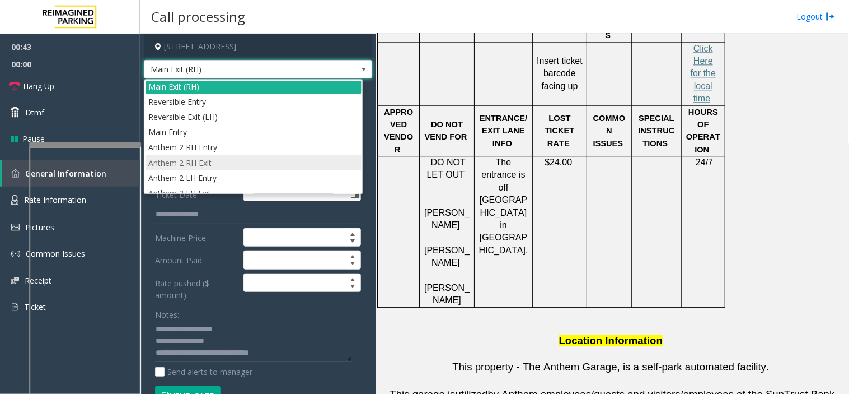
scroll to position [0, 0]
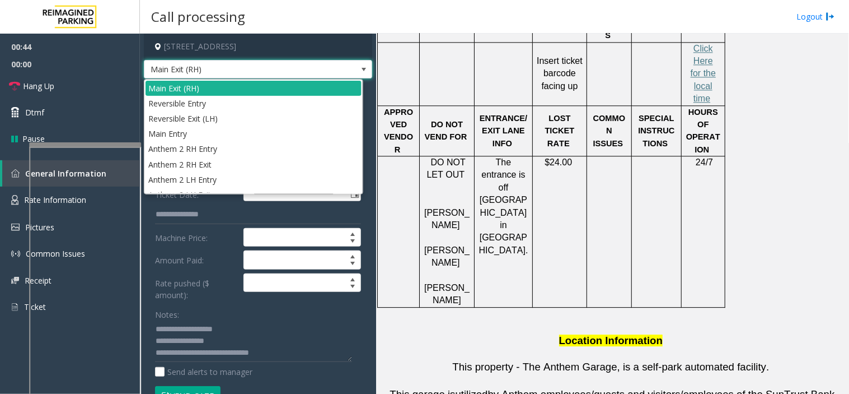
click at [359, 70] on span at bounding box center [363, 69] width 9 height 9
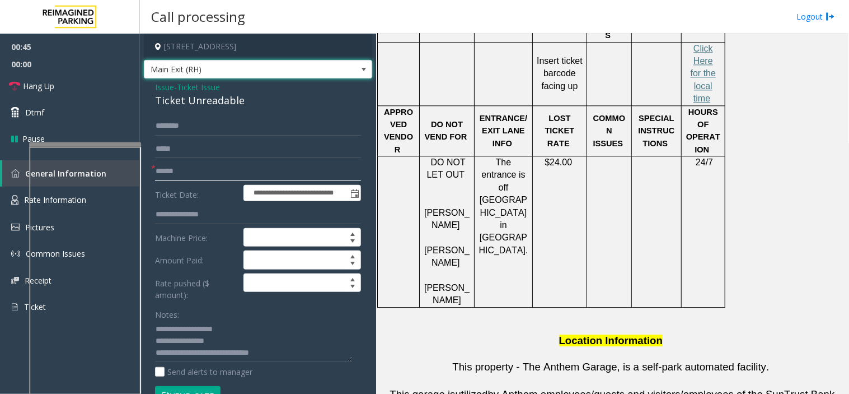
click at [221, 174] on input "text" at bounding box center [258, 171] width 206 height 19
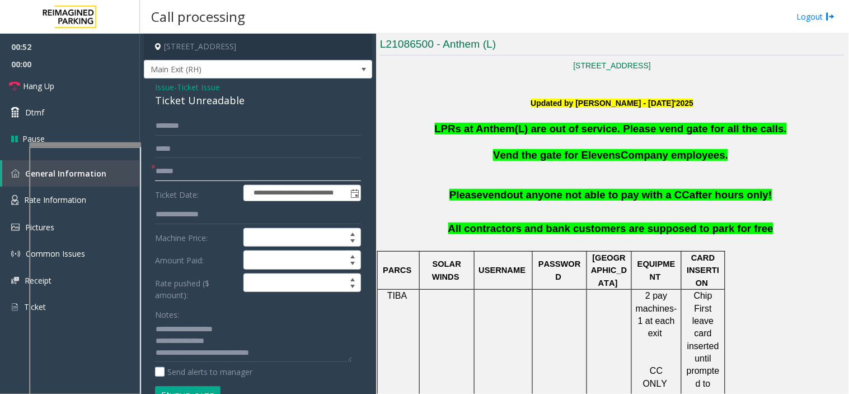
scroll to position [249, 0]
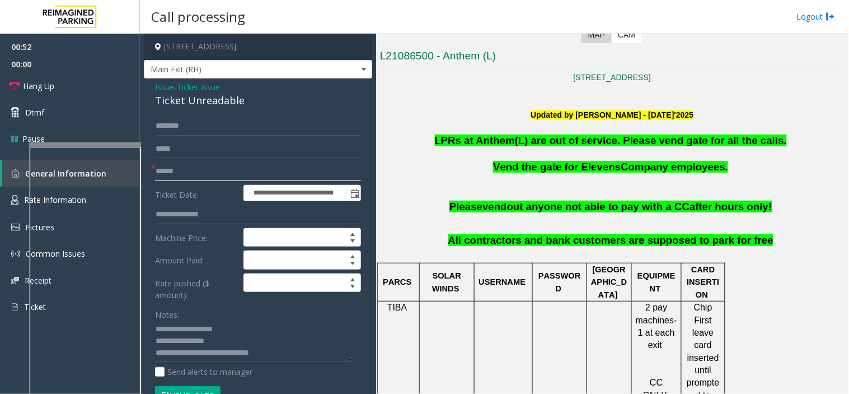
click at [210, 174] on input "text" at bounding box center [258, 171] width 206 height 19
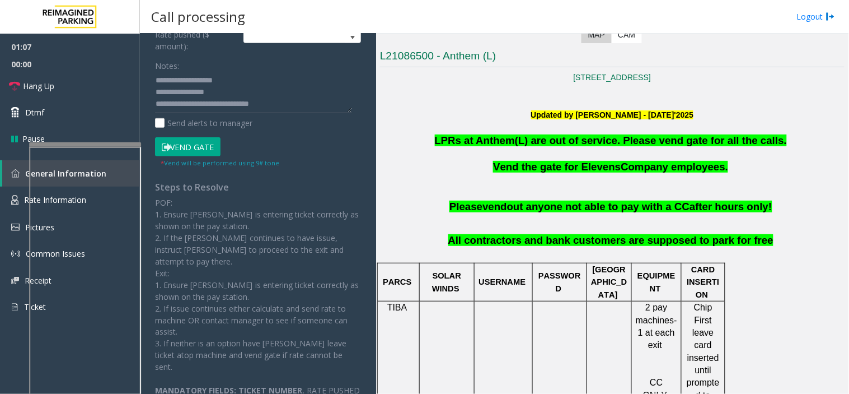
type input "*******"
click at [210, 144] on button "Vend Gate" at bounding box center [188, 146] width 66 height 19
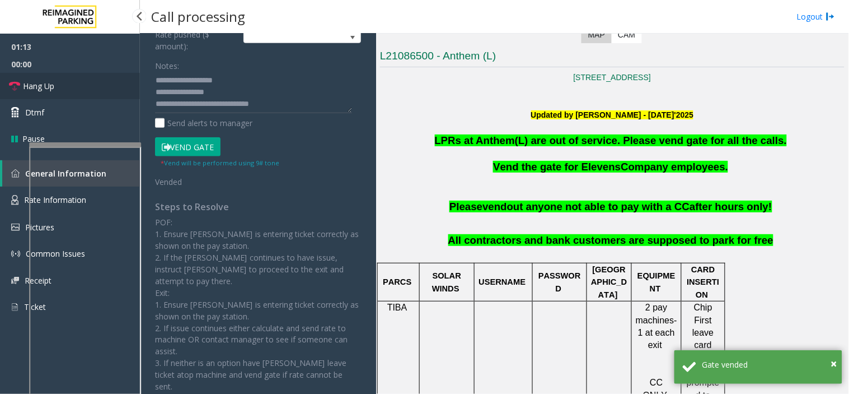
click at [77, 81] on link "Hang Up" at bounding box center [70, 86] width 140 height 26
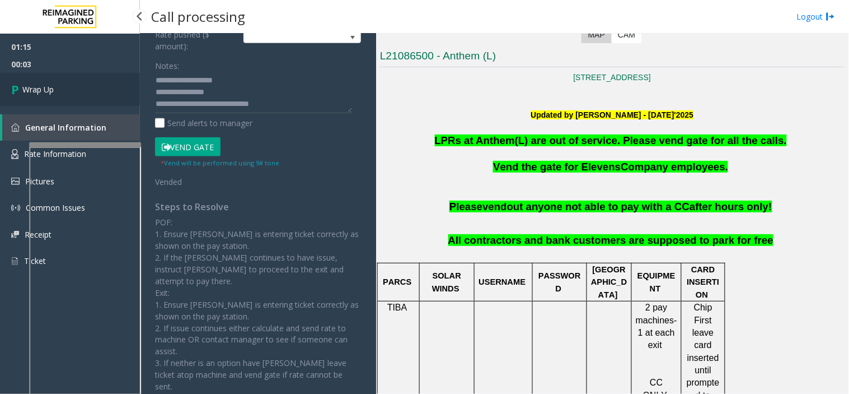
click at [72, 86] on link "Wrap Up" at bounding box center [70, 89] width 140 height 33
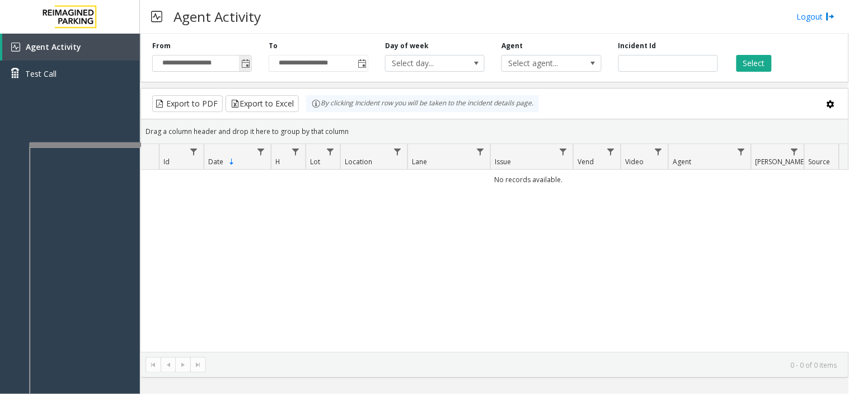
click at [239, 67] on span "Toggle popup" at bounding box center [245, 63] width 12 height 18
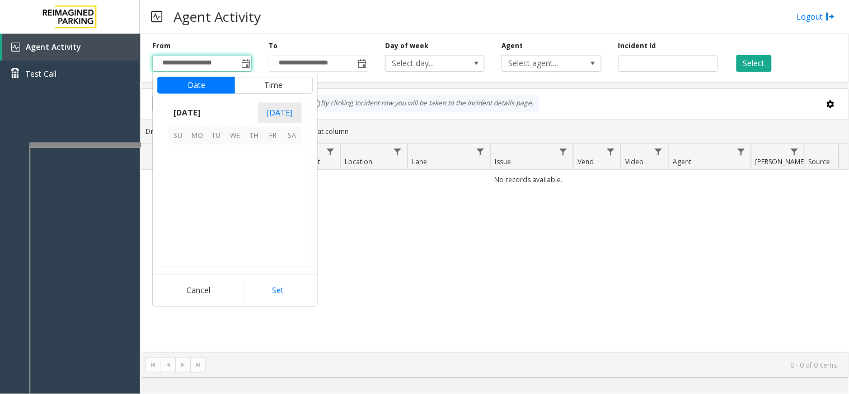
scroll to position [201066, 0]
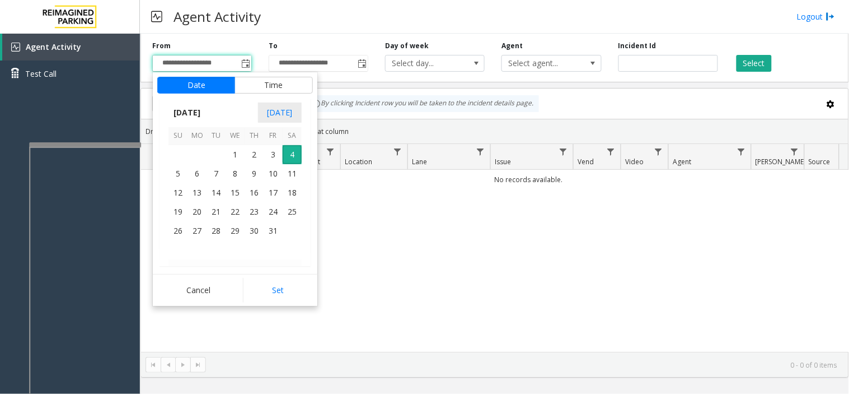
click at [223, 157] on td at bounding box center [216, 154] width 19 height 19
click at [230, 157] on span "1" at bounding box center [235, 154] width 19 height 19
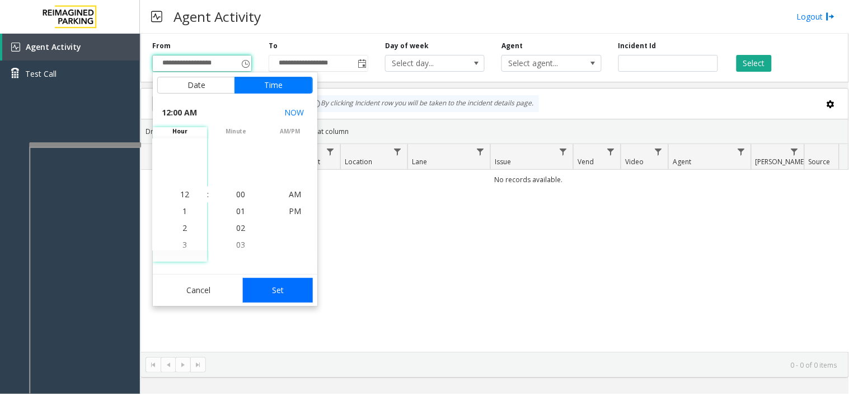
click at [276, 290] on button "Set" at bounding box center [278, 290] width 71 height 25
type input "**********"
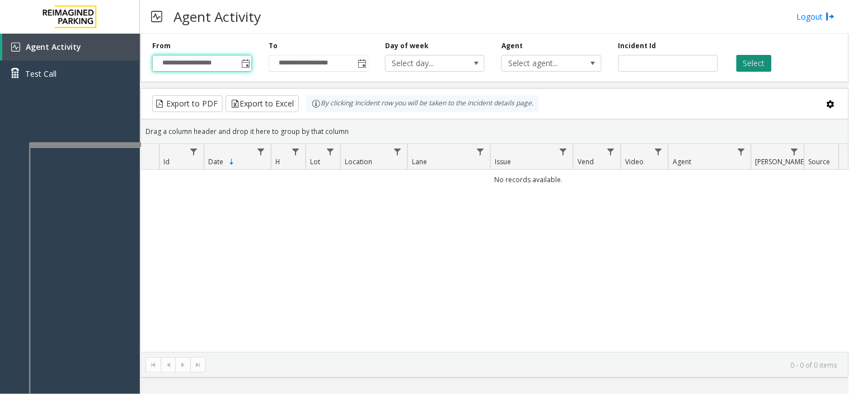
click at [755, 59] on button "Select" at bounding box center [754, 63] width 35 height 17
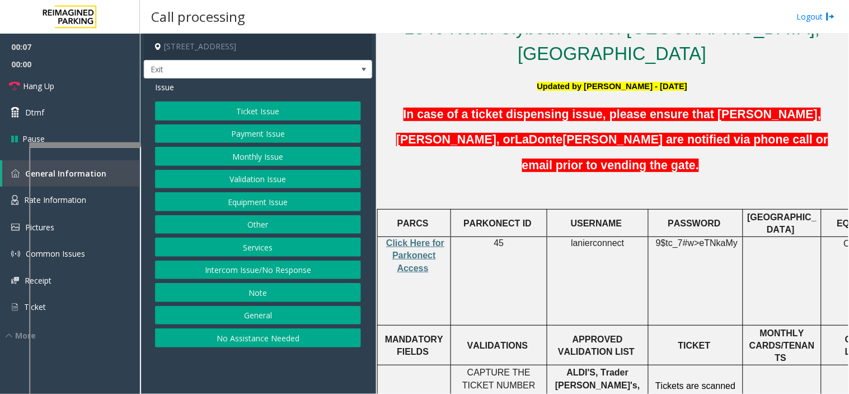
scroll to position [311, 0]
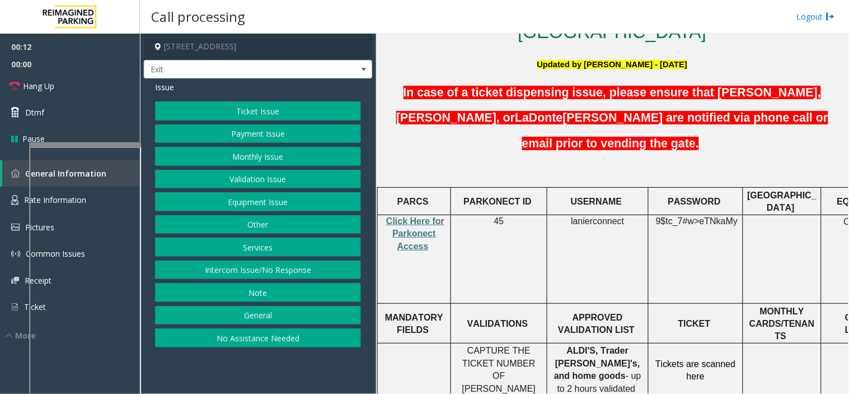
click at [260, 244] on button "Services" at bounding box center [258, 246] width 206 height 19
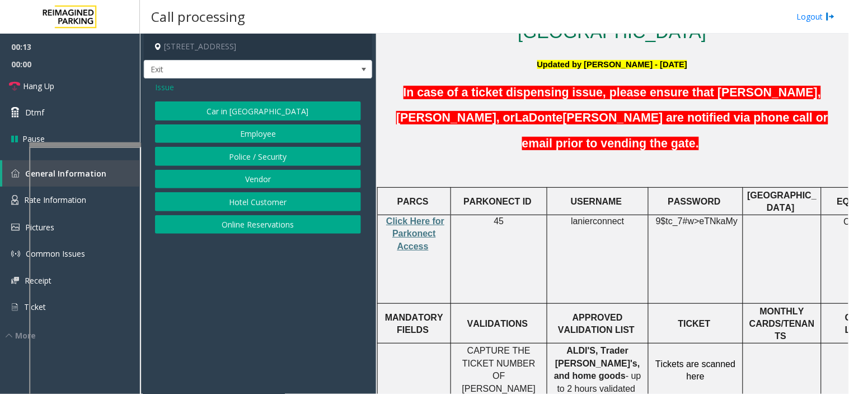
click at [267, 226] on button "Online Reservations" at bounding box center [258, 224] width 206 height 19
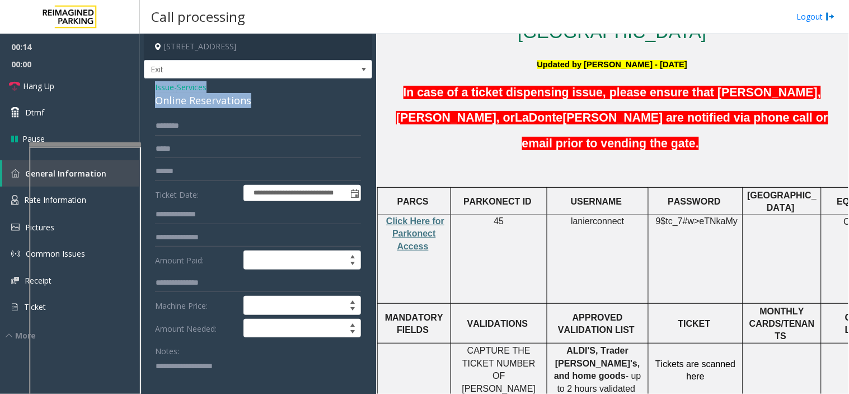
drag, startPoint x: 263, startPoint y: 97, endPoint x: 157, endPoint y: 80, distance: 107.8
click at [198, 381] on textarea at bounding box center [253, 378] width 197 height 42
paste textarea "**********"
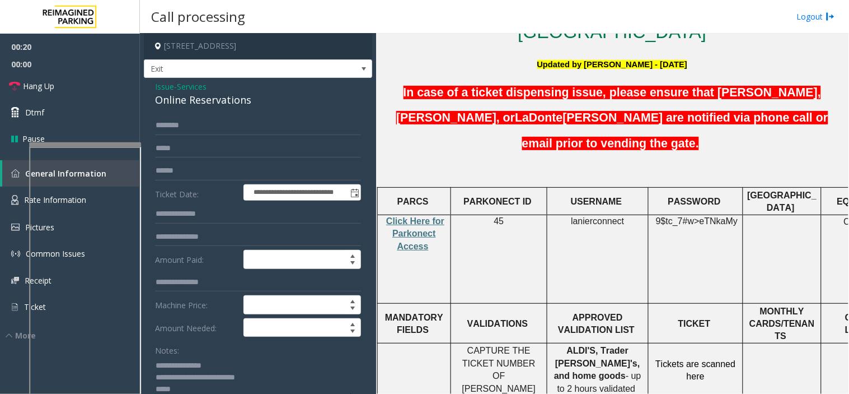
scroll to position [4, 0]
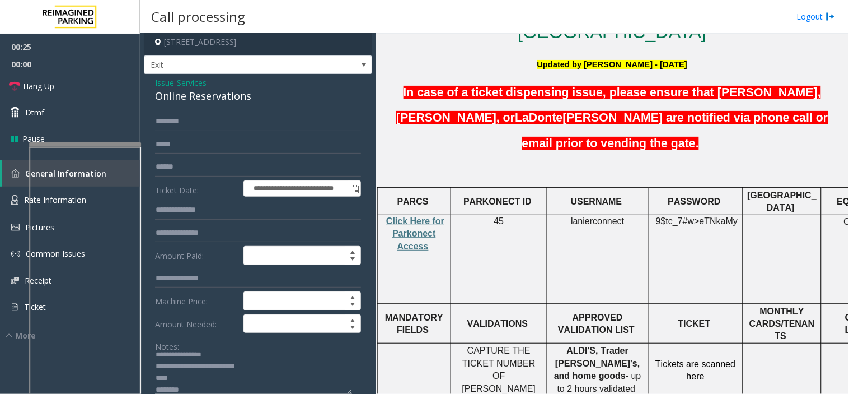
click at [198, 381] on textarea at bounding box center [253, 373] width 197 height 42
click at [198, 391] on textarea at bounding box center [253, 373] width 197 height 42
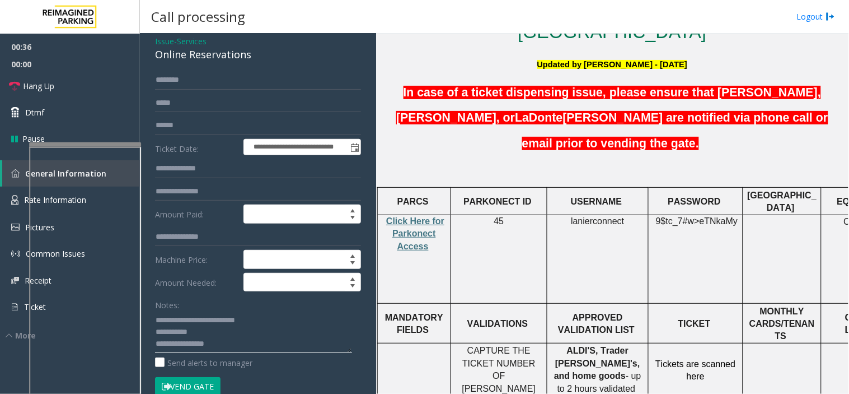
scroll to position [67, 0]
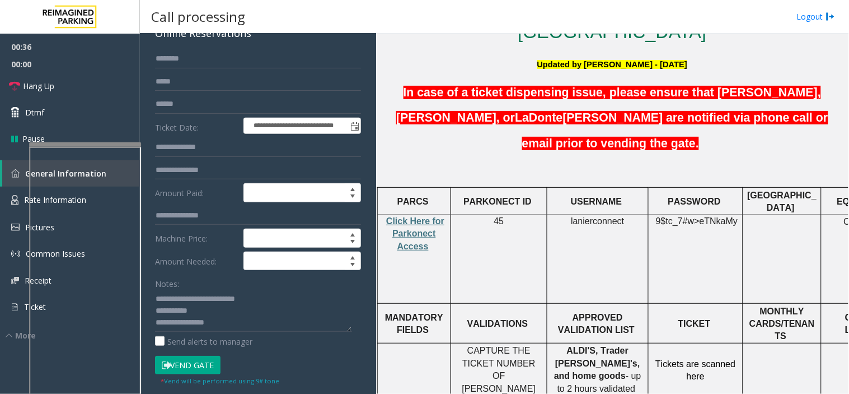
click at [205, 371] on button "Vend Gate" at bounding box center [188, 365] width 66 height 19
click at [223, 315] on textarea at bounding box center [253, 311] width 197 height 42
type textarea "**********"
click at [60, 83] on link "Hang Up" at bounding box center [70, 86] width 140 height 26
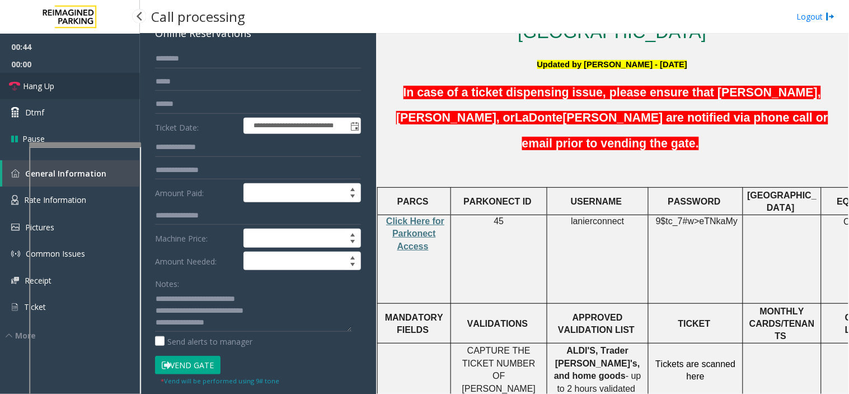
click at [60, 83] on link "Hang Up" at bounding box center [70, 86] width 140 height 26
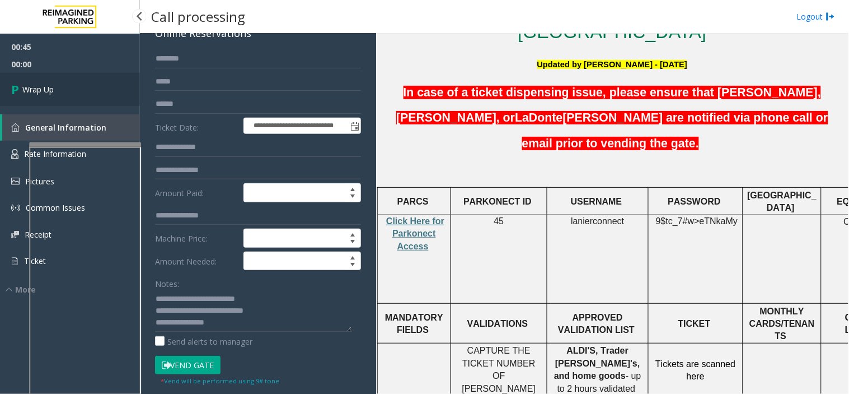
click at [60, 83] on link "Wrap Up" at bounding box center [70, 89] width 140 height 33
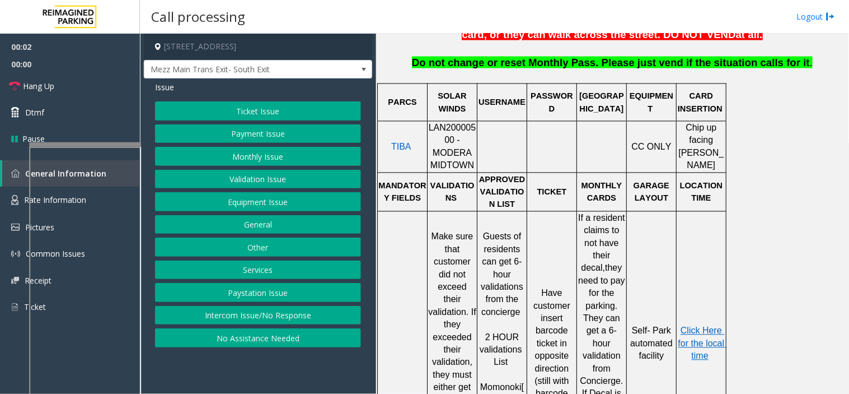
scroll to position [497, 0]
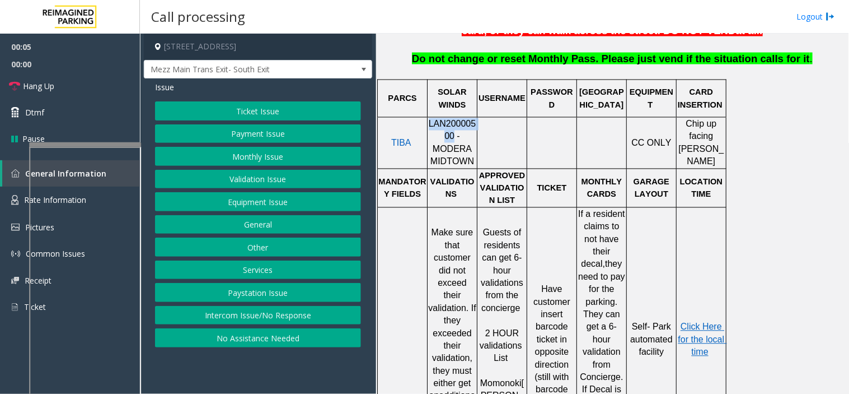
drag, startPoint x: 434, startPoint y: 127, endPoint x: 430, endPoint y: 111, distance: 16.2
click at [430, 119] on span "LAN20000500 - MODERA MIDTOWN" at bounding box center [453, 142] width 48 height 47
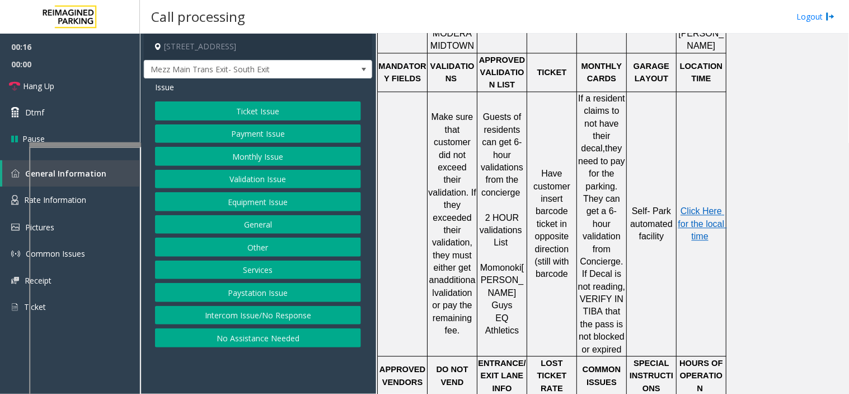
scroll to position [622, 0]
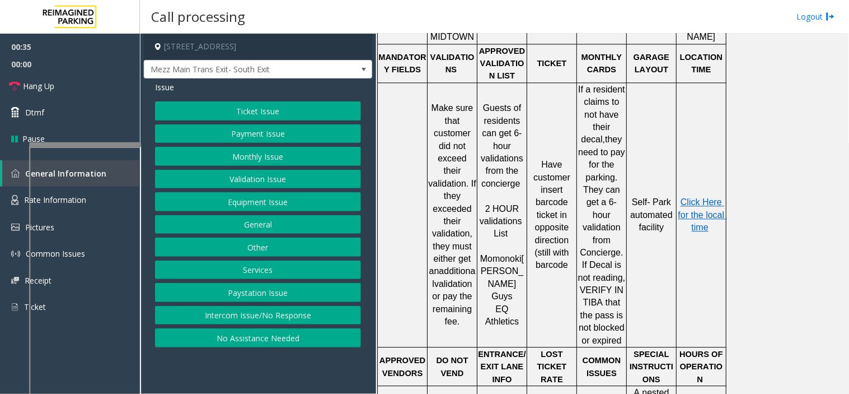
click at [277, 113] on button "Ticket Issue" at bounding box center [258, 110] width 206 height 19
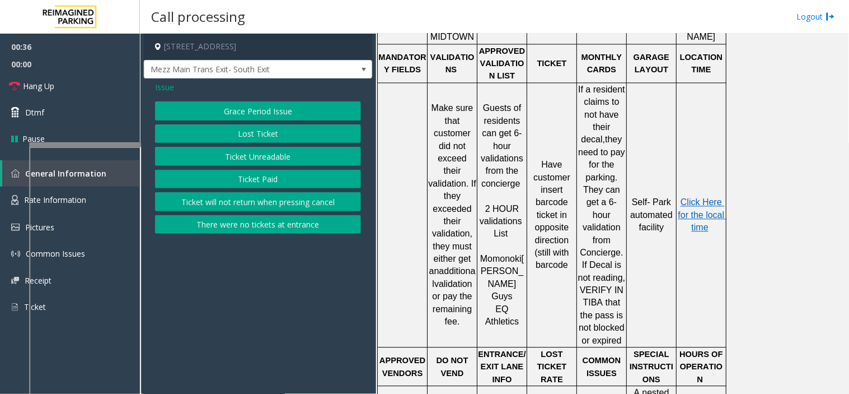
click at [262, 148] on button "Ticket Unreadable" at bounding box center [258, 156] width 206 height 19
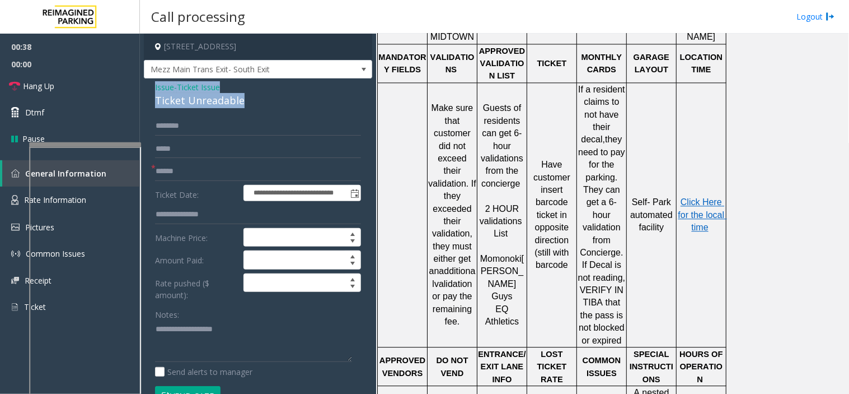
drag, startPoint x: 244, startPoint y: 97, endPoint x: 153, endPoint y: 88, distance: 91.2
click at [153, 88] on div "**********" at bounding box center [258, 378] width 228 height 601
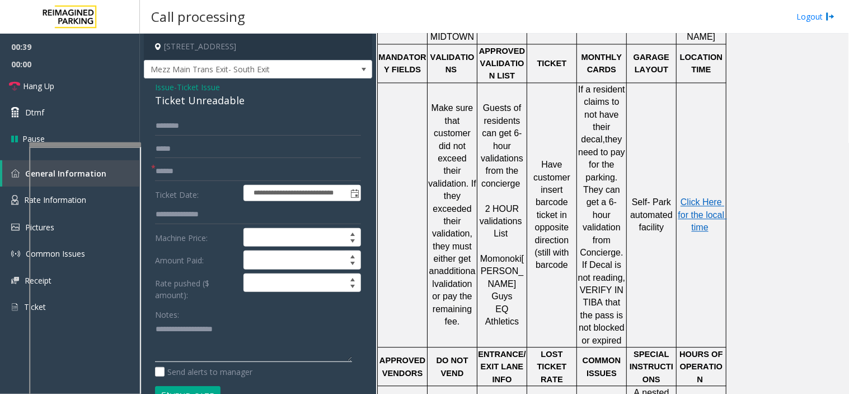
click at [187, 338] on textarea at bounding box center [253, 341] width 197 height 42
paste textarea "**********"
type textarea "**********"
click at [206, 164] on input "text" at bounding box center [258, 171] width 206 height 19
click at [278, 165] on input "text" at bounding box center [258, 171] width 206 height 19
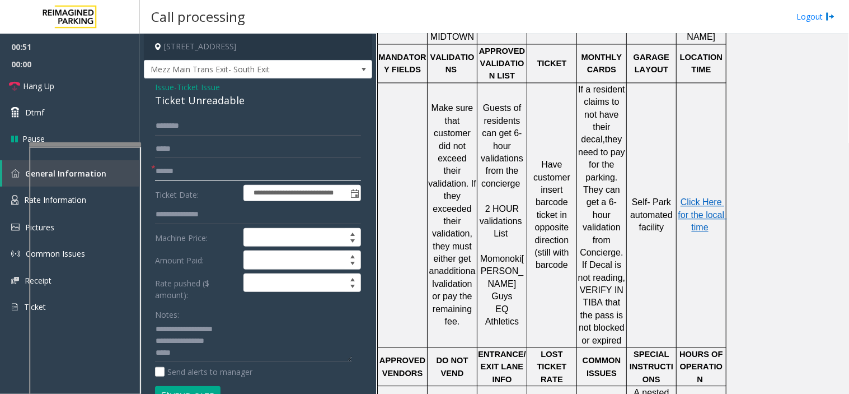
click at [245, 167] on input "text" at bounding box center [258, 171] width 206 height 19
type input "**"
click at [12, 195] on img at bounding box center [14, 200] width 7 height 10
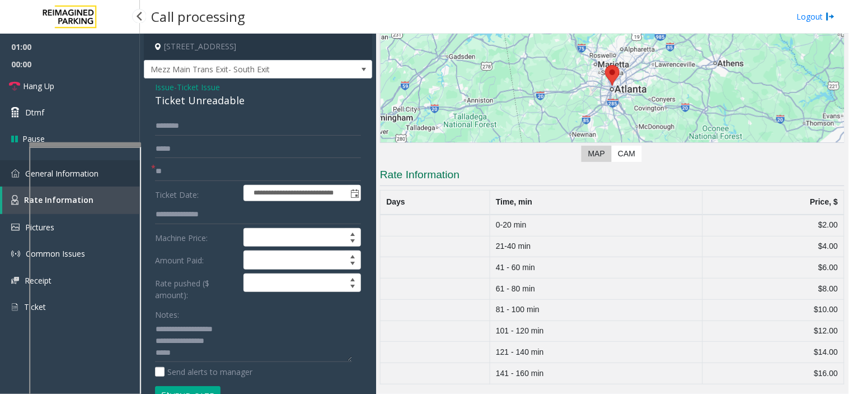
scroll to position [130, 0]
click at [15, 174] on img at bounding box center [15, 173] width 8 height 8
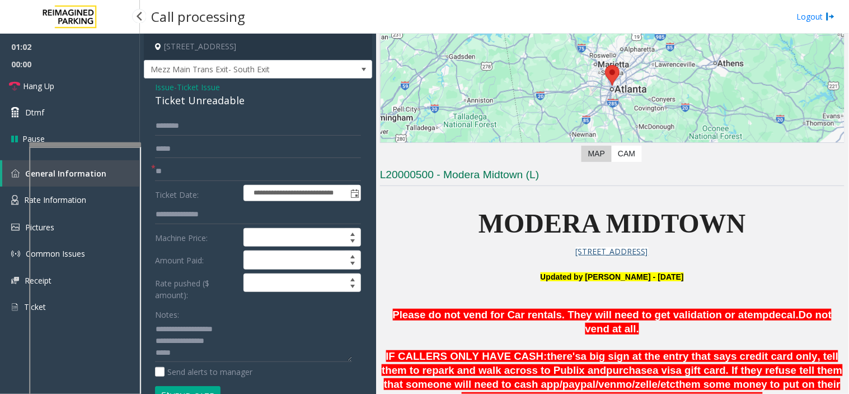
scroll to position [622, 0]
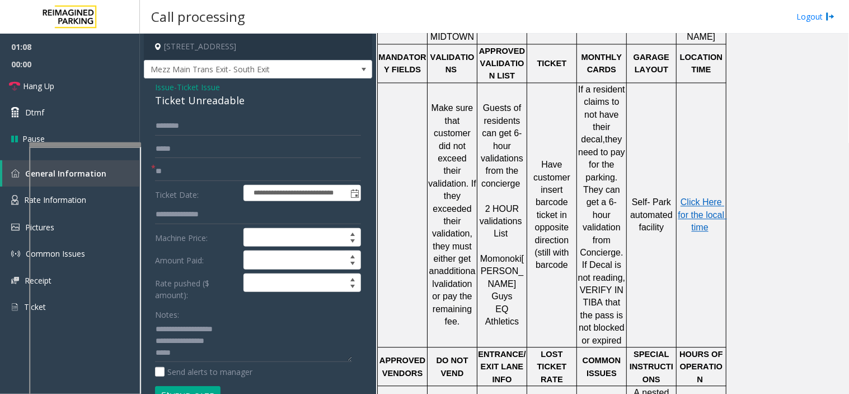
click at [253, 365] on div "Notes: Send alerts to manager" at bounding box center [258, 341] width 206 height 73
click at [242, 358] on textarea at bounding box center [253, 341] width 197 height 42
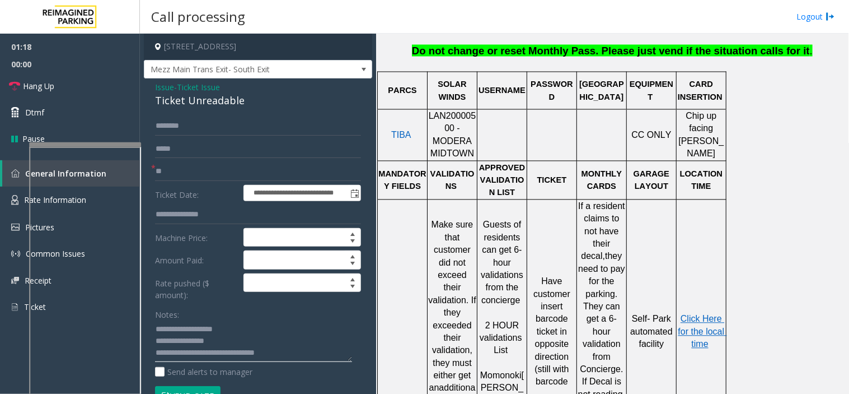
scroll to position [435, 0]
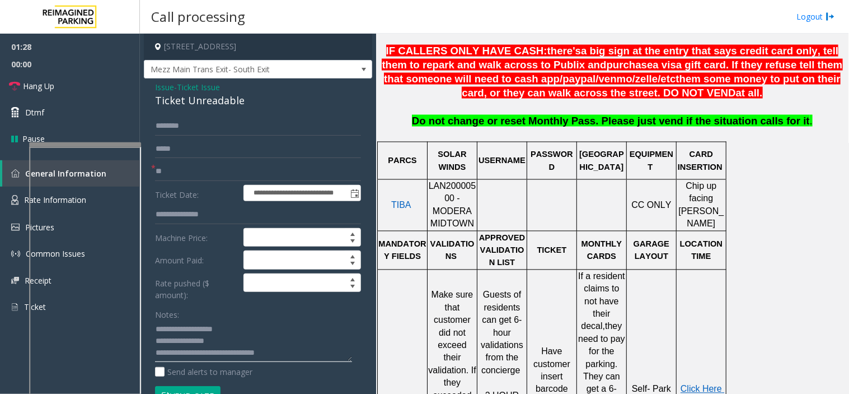
type textarea "**********"
click at [288, 353] on textarea at bounding box center [253, 341] width 197 height 42
click at [102, 85] on link "Hang Up" at bounding box center [70, 86] width 140 height 26
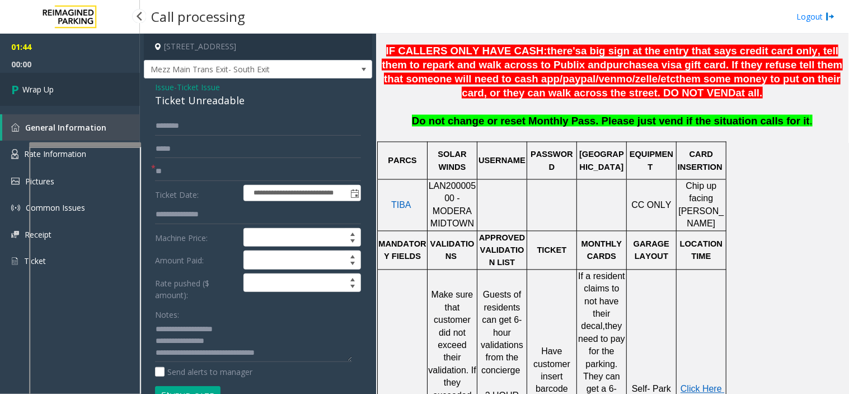
click at [102, 85] on link "Wrap Up" at bounding box center [70, 89] width 140 height 33
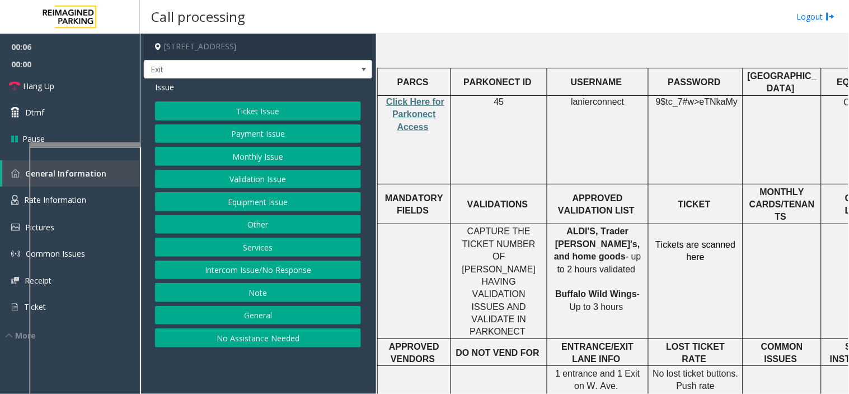
scroll to position [435, 0]
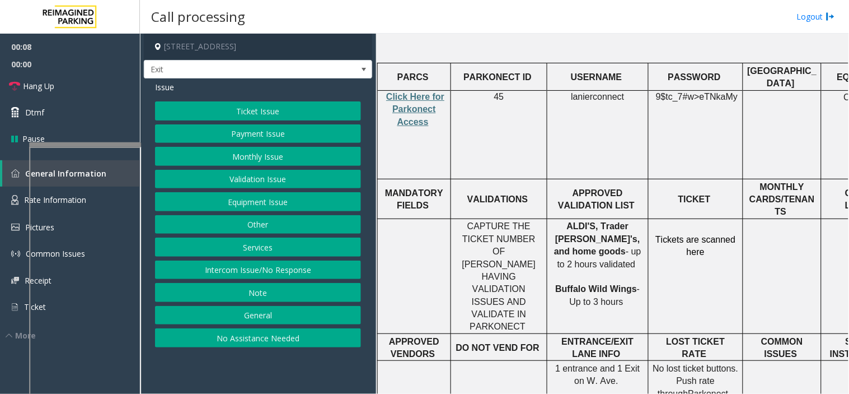
click at [240, 109] on button "Ticket Issue" at bounding box center [258, 110] width 206 height 19
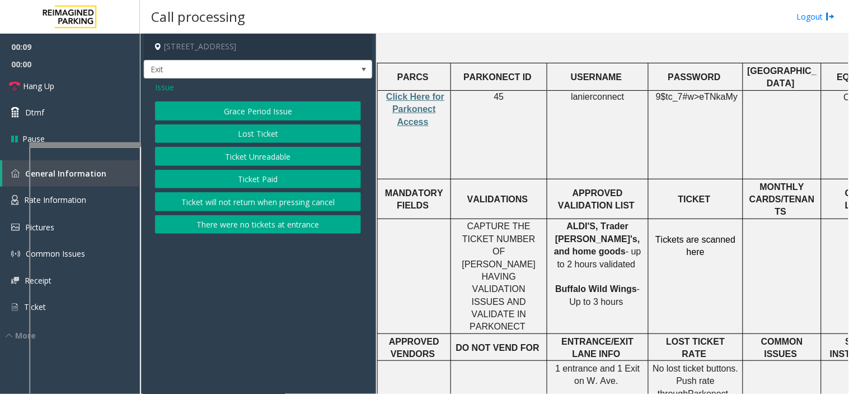
drag, startPoint x: 176, startPoint y: 91, endPoint x: 166, endPoint y: 88, distance: 10.1
click at [169, 88] on div "Issue" at bounding box center [258, 87] width 206 height 12
click at [166, 87] on span "Issue" at bounding box center [164, 87] width 19 height 12
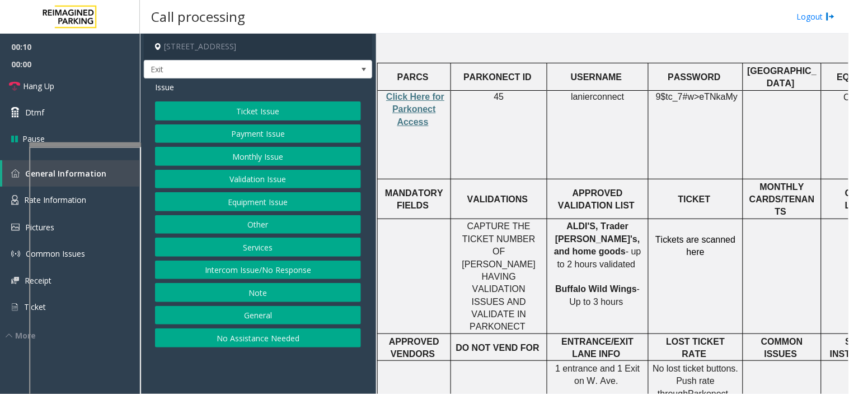
click at [241, 175] on button "Validation Issue" at bounding box center [258, 179] width 206 height 19
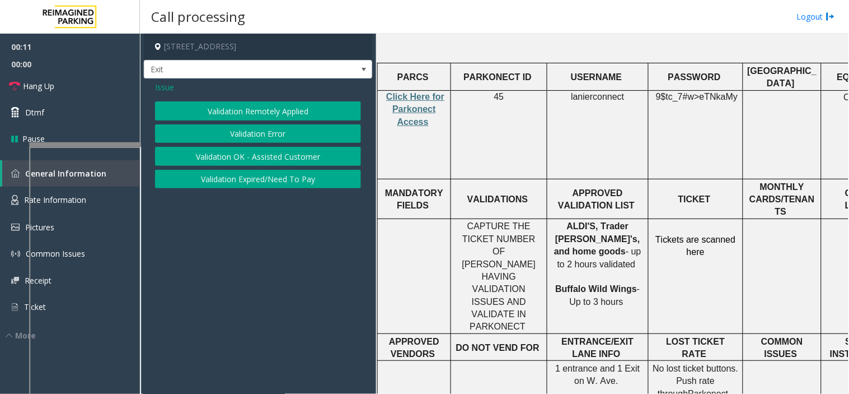
click at [245, 134] on button "Validation Error" at bounding box center [258, 133] width 206 height 19
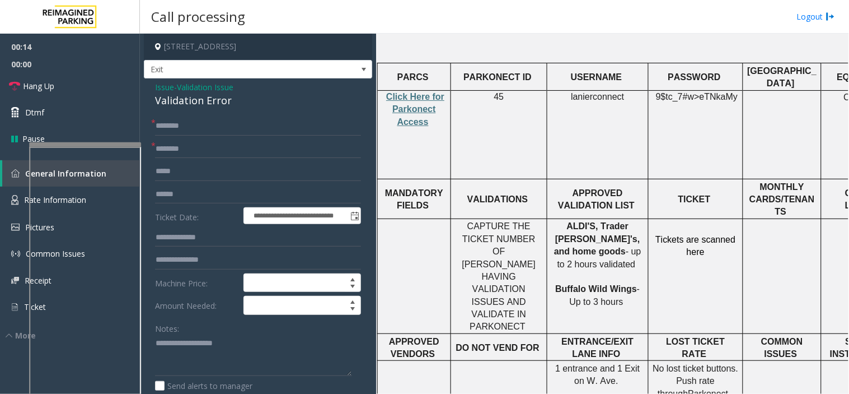
click at [172, 84] on span "Issue" at bounding box center [164, 87] width 19 height 12
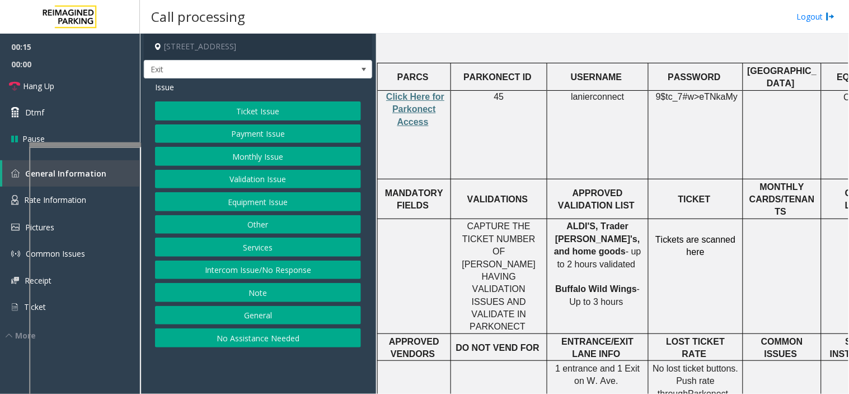
click at [270, 249] on button "Services" at bounding box center [258, 246] width 206 height 19
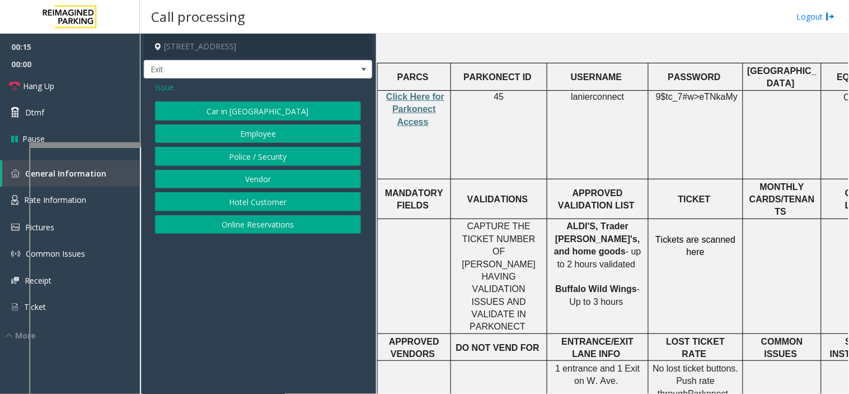
click at [251, 222] on button "Online Reservations" at bounding box center [258, 224] width 206 height 19
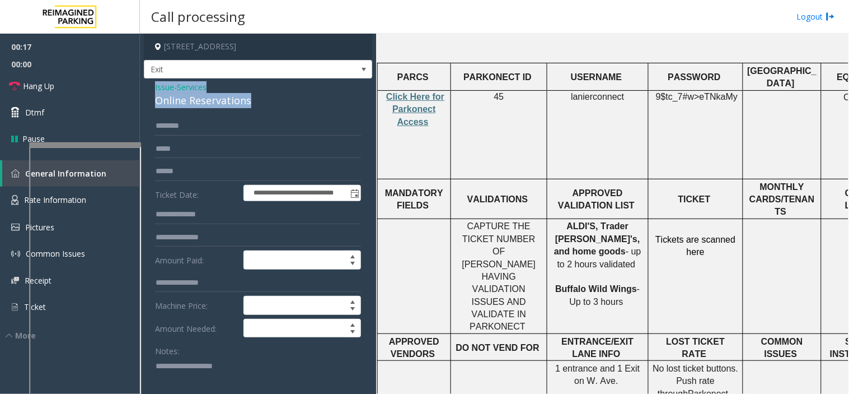
drag, startPoint x: 247, startPoint y: 94, endPoint x: 152, endPoint y: 82, distance: 96.0
click at [217, 371] on textarea at bounding box center [253, 378] width 197 height 42
paste textarea "**********"
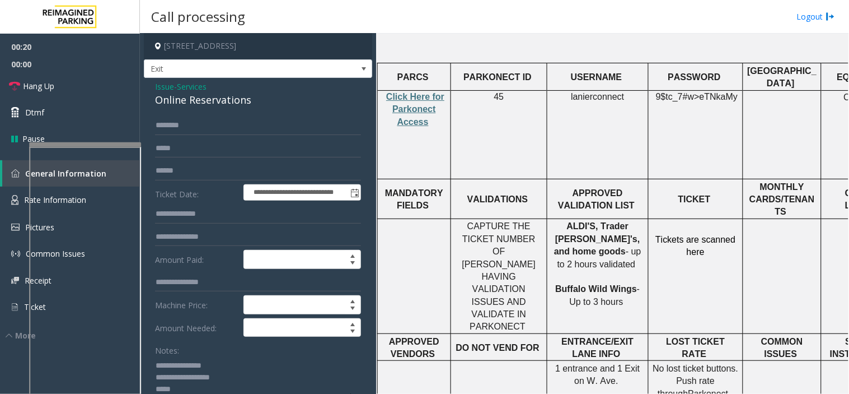
scroll to position [4, 0]
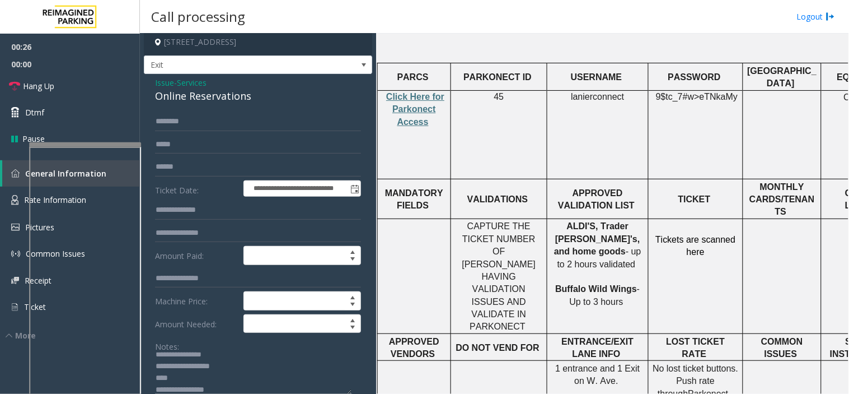
click at [217, 371] on textarea at bounding box center [253, 373] width 197 height 42
click at [213, 380] on textarea at bounding box center [253, 373] width 197 height 42
click at [227, 390] on textarea at bounding box center [253, 373] width 197 height 42
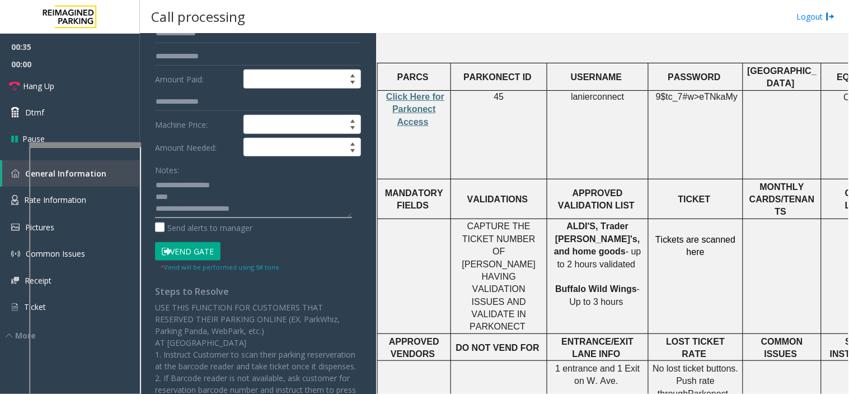
scroll to position [192, 0]
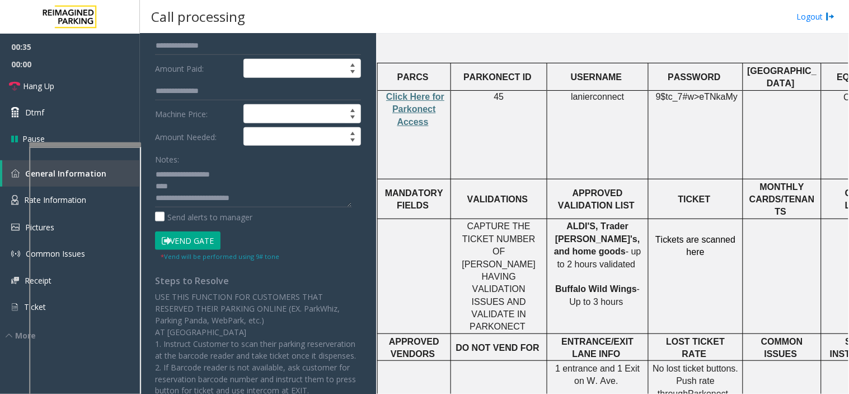
click at [197, 244] on button "Vend Gate" at bounding box center [188, 240] width 66 height 19
click at [187, 186] on textarea at bounding box center [253, 186] width 197 height 42
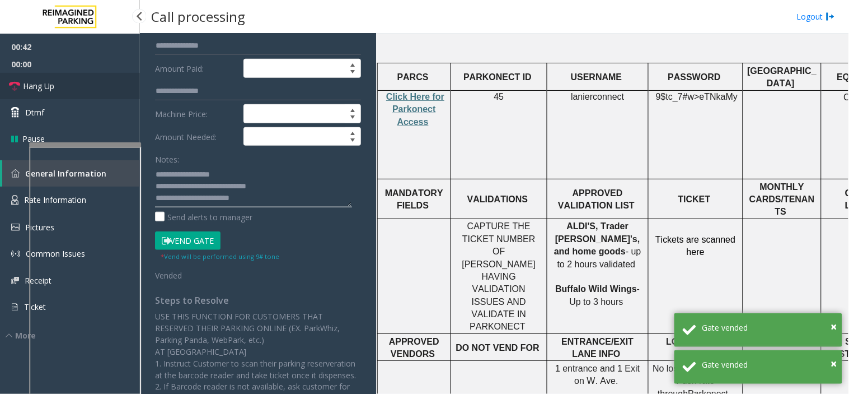
type textarea "**********"
click at [60, 88] on link "Hang Up" at bounding box center [70, 86] width 140 height 26
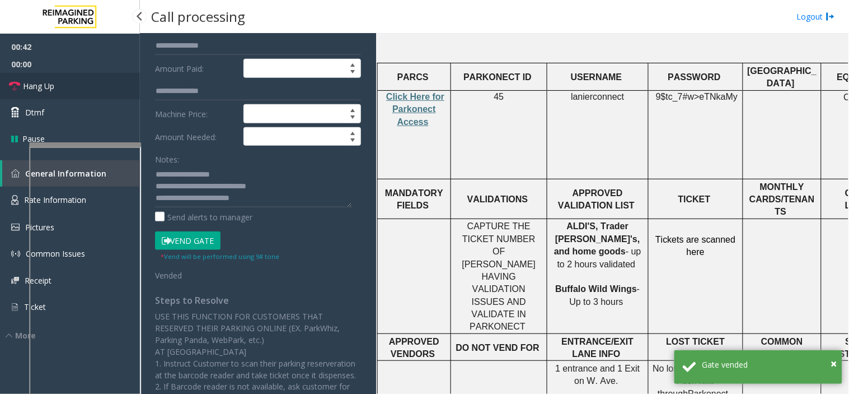
click at [60, 88] on link "Hang Up" at bounding box center [70, 86] width 140 height 26
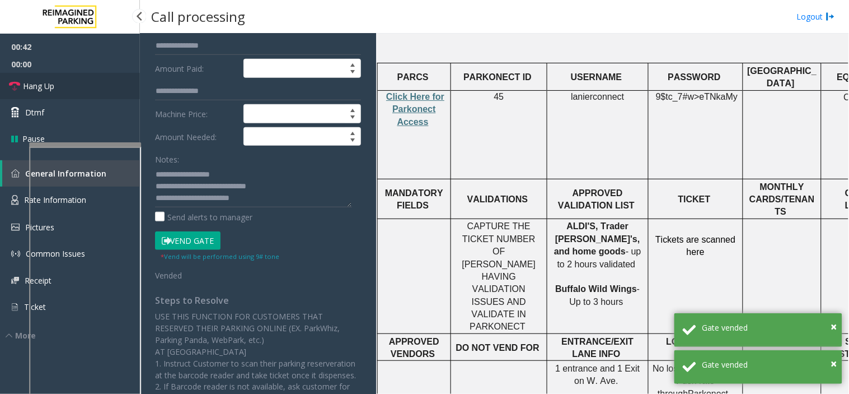
click at [60, 88] on link "Hang Up" at bounding box center [70, 86] width 140 height 26
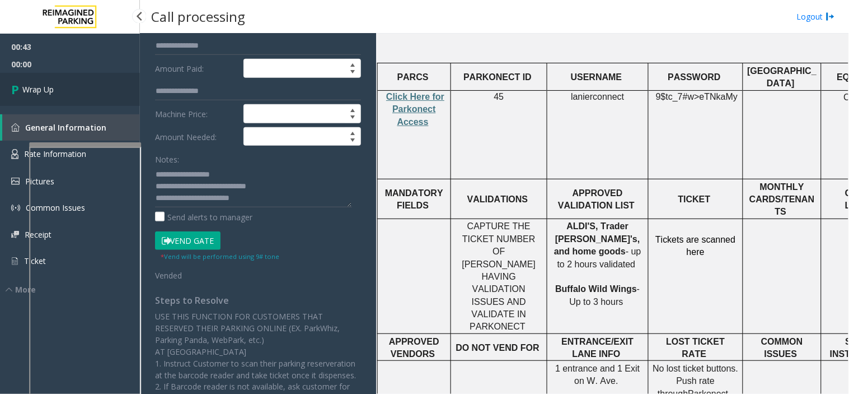
click at [60, 88] on link "Wrap Up" at bounding box center [70, 89] width 140 height 33
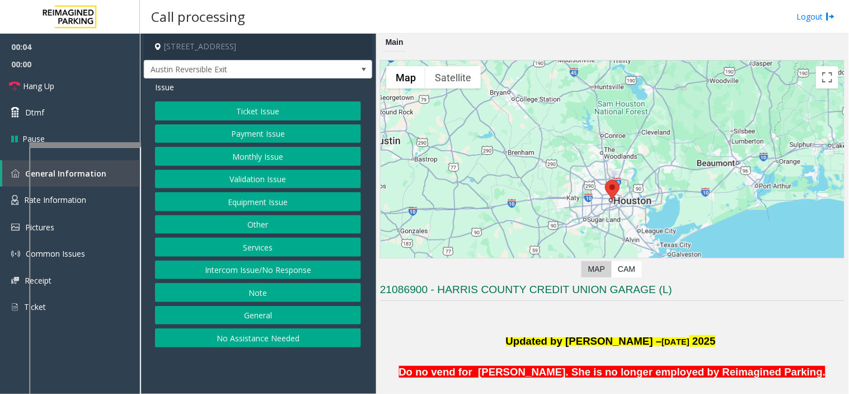
click at [265, 159] on button "Monthly Issue" at bounding box center [258, 156] width 206 height 19
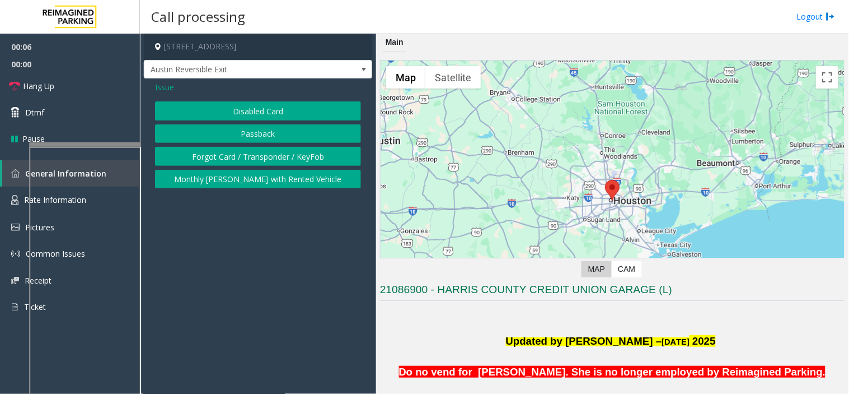
click at [275, 109] on button "Disabled Card" at bounding box center [258, 110] width 206 height 19
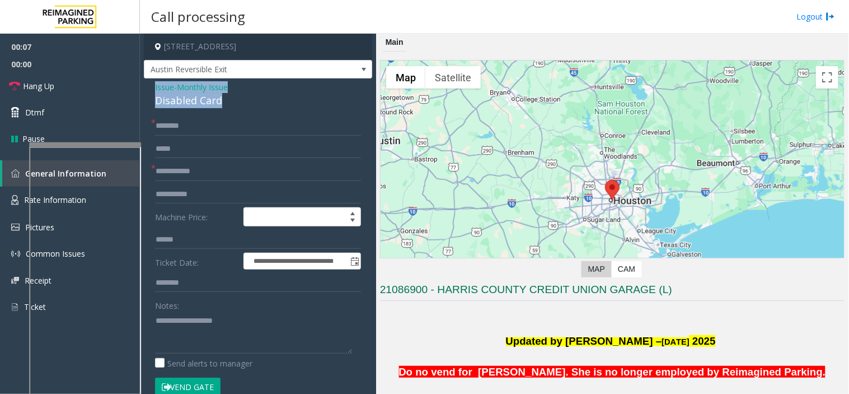
drag, startPoint x: 228, startPoint y: 99, endPoint x: 150, endPoint y: 84, distance: 79.7
click at [150, 84] on div "**********" at bounding box center [258, 397] width 228 height 639
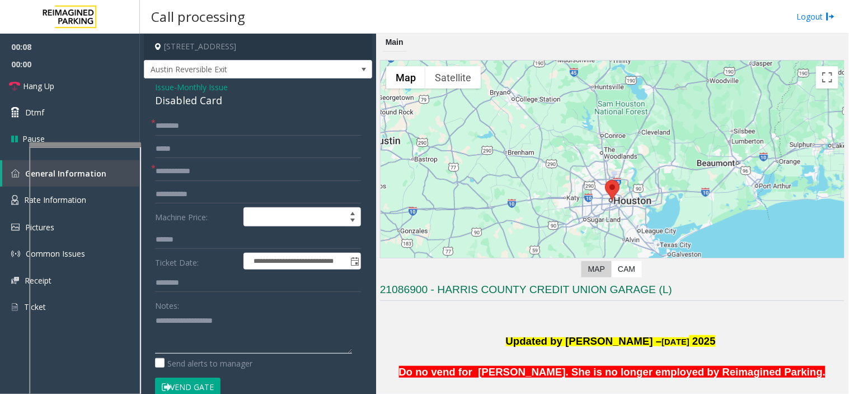
click at [194, 334] on textarea at bounding box center [253, 332] width 197 height 42
paste textarea "**********"
type textarea "**********"
click at [194, 176] on input "text" at bounding box center [258, 171] width 206 height 19
type input "**********"
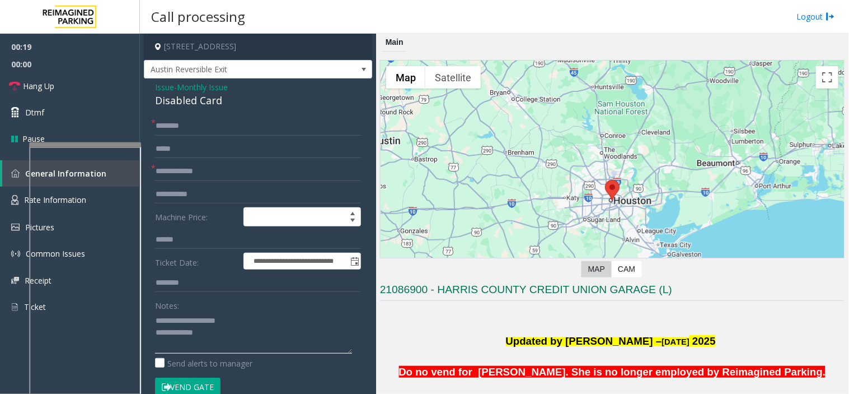
click at [222, 322] on textarea at bounding box center [253, 332] width 197 height 42
click at [222, 331] on textarea at bounding box center [253, 332] width 197 height 42
type textarea "**********"
click at [196, 128] on input "text" at bounding box center [258, 125] width 206 height 19
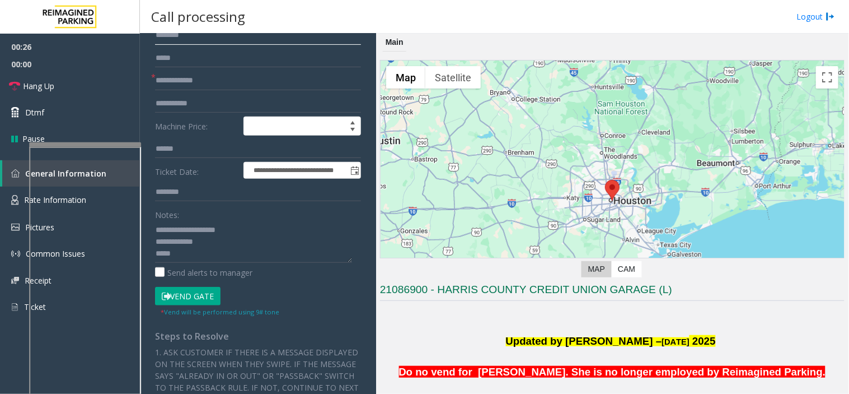
scroll to position [186, 0]
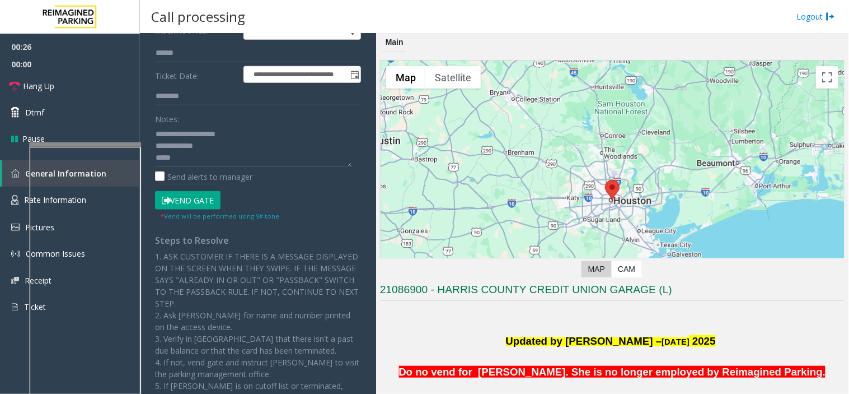
type input "********"
click at [193, 197] on button "Vend Gate" at bounding box center [188, 200] width 66 height 19
click at [170, 154] on textarea at bounding box center [253, 146] width 197 height 42
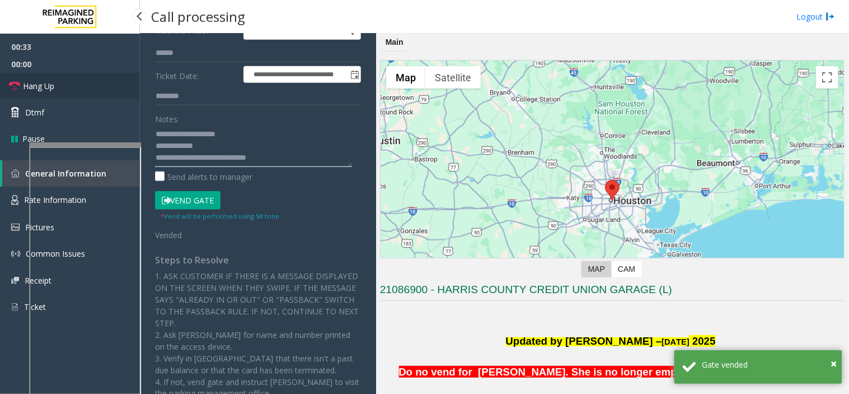
type textarea "**********"
click at [46, 86] on span "Hang Up" at bounding box center [38, 86] width 31 height 12
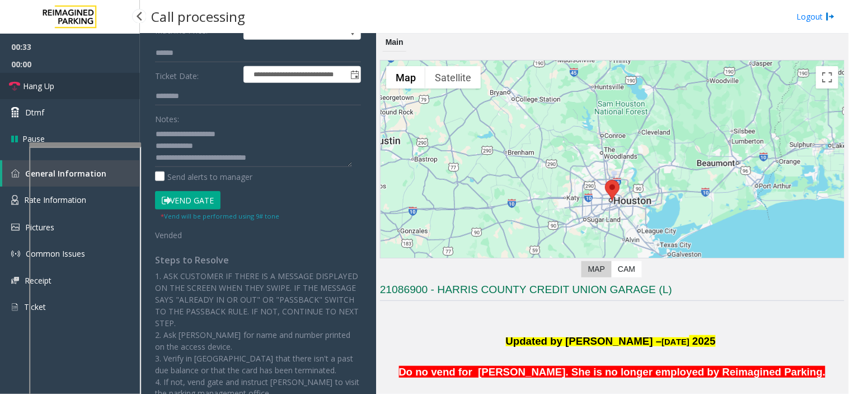
click at [46, 86] on span "Hang Up" at bounding box center [38, 86] width 31 height 12
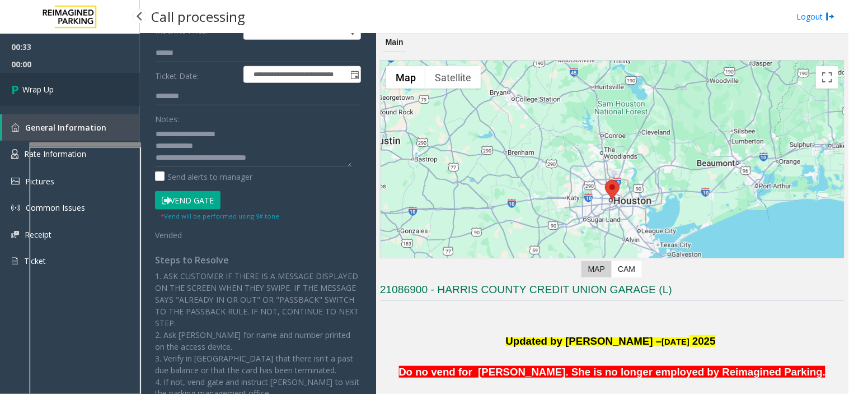
click at [46, 86] on span "Wrap Up" at bounding box center [37, 89] width 31 height 12
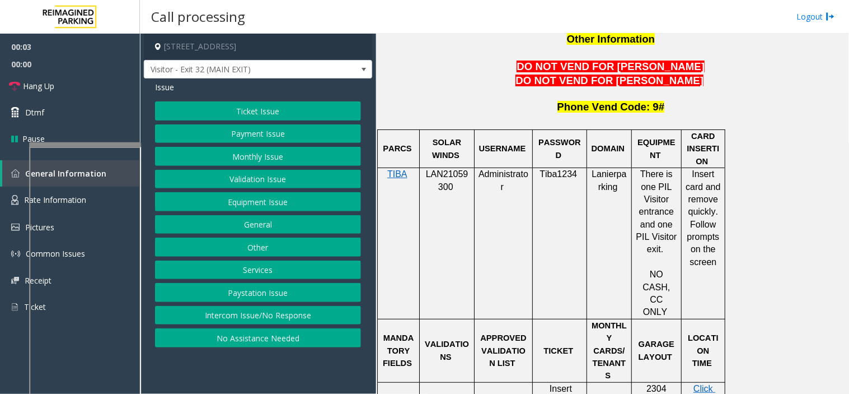
scroll to position [1057, 0]
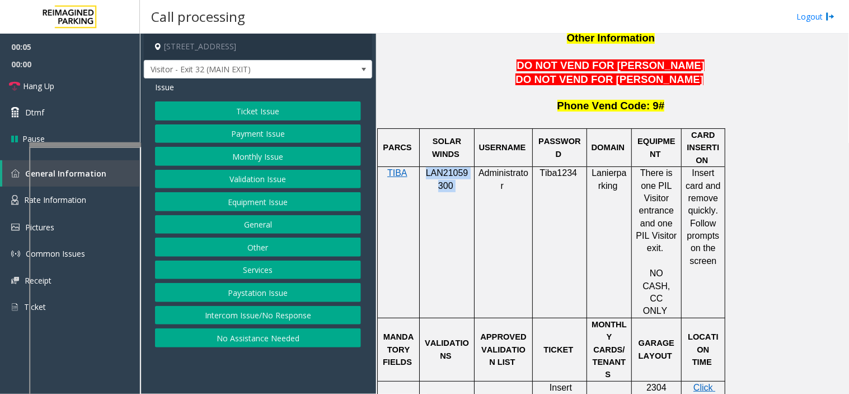
drag, startPoint x: 456, startPoint y: 141, endPoint x: 423, endPoint y: 126, distance: 36.1
click at [423, 167] on div "LAN21059300" at bounding box center [447, 198] width 54 height 63
copy p "LAN21059300"
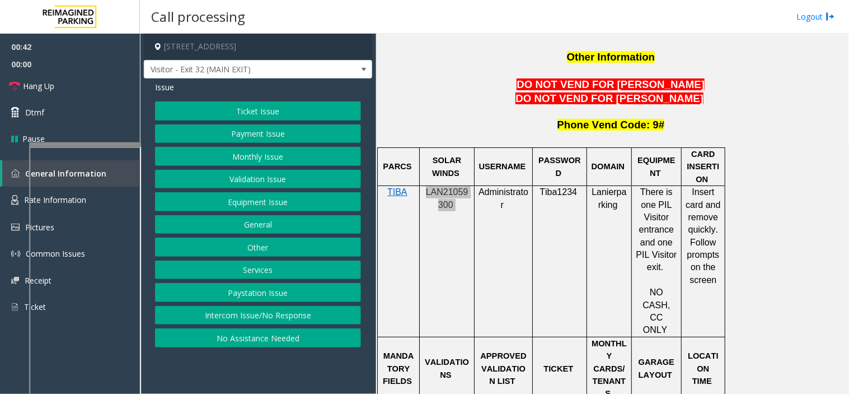
scroll to position [1120, 0]
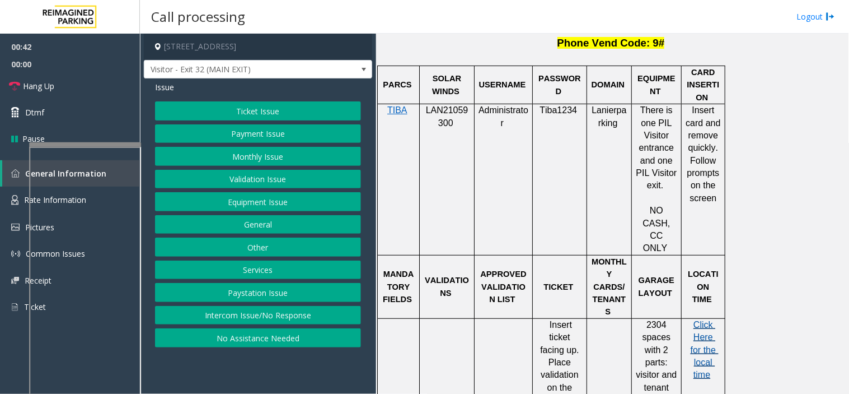
click at [708, 319] on p "Click Here for the local time" at bounding box center [703, 350] width 35 height 63
click at [703, 320] on span "Click Here for the local time" at bounding box center [705, 350] width 28 height 60
click at [279, 133] on button "Payment Issue" at bounding box center [258, 133] width 206 height 19
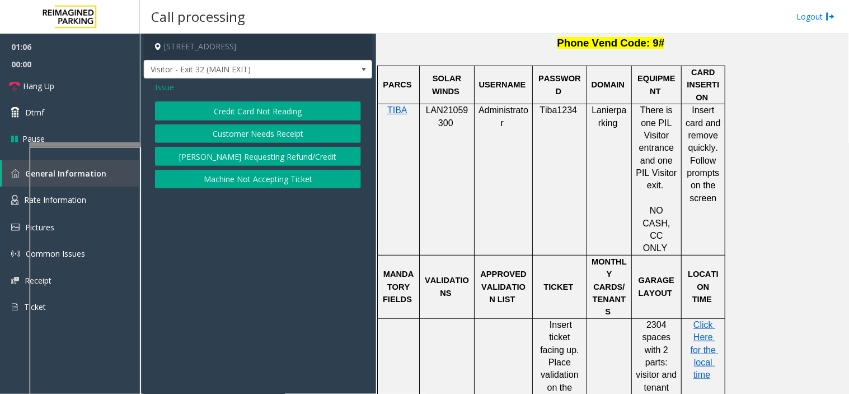
click at [268, 112] on button "Credit Card Not Reading" at bounding box center [258, 110] width 206 height 19
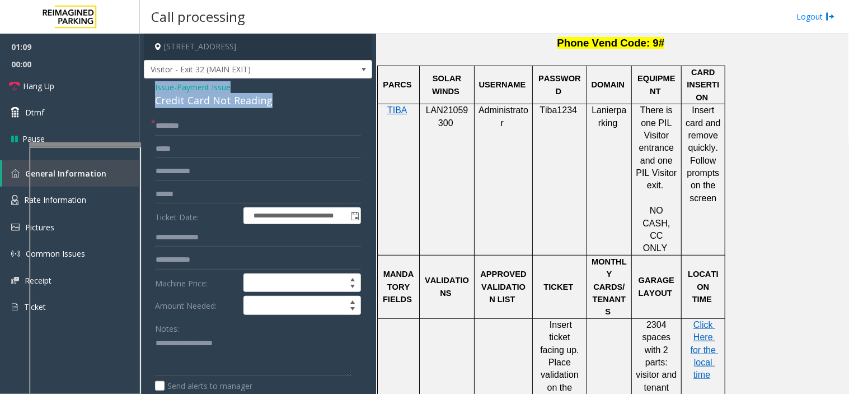
drag, startPoint x: 261, startPoint y: 97, endPoint x: 151, endPoint y: 87, distance: 110.2
click at [151, 87] on div "**********" at bounding box center [258, 327] width 228 height 498
copy div "Issue - Payment Issue Credit Card Not Reading"
click at [188, 340] on textarea at bounding box center [253, 355] width 197 height 42
paste textarea "**********"
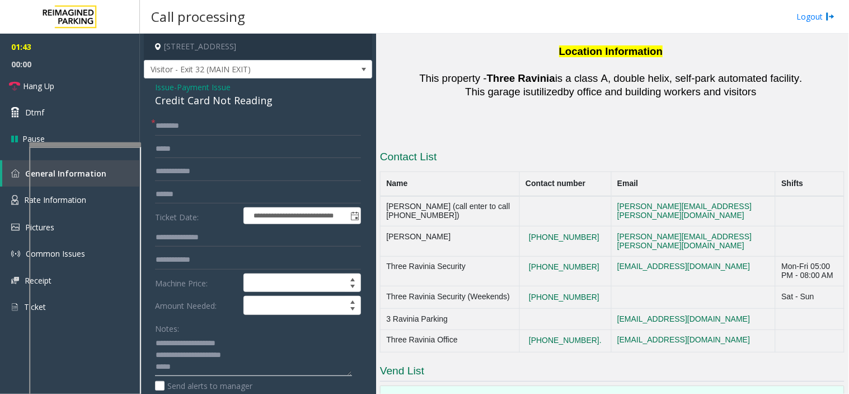
scroll to position [2029, 0]
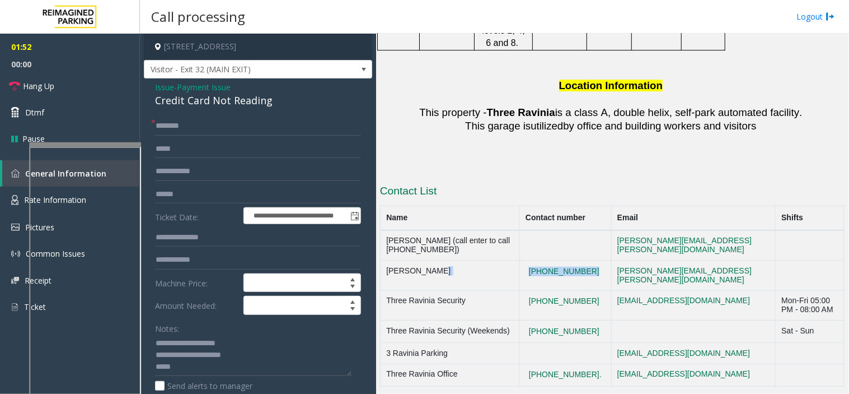
drag, startPoint x: 576, startPoint y: 136, endPoint x: 515, endPoint y: 118, distance: 62.9
click at [515, 260] on tr "[PERSON_NAME] [PHONE_NUMBER] [EMAIL_ADDRESS][PERSON_NAME][DOMAIN_NAME]" at bounding box center [613, 275] width 464 height 30
copy tr "[PHONE_NUMBER]"
click at [192, 361] on textarea at bounding box center [253, 355] width 197 height 42
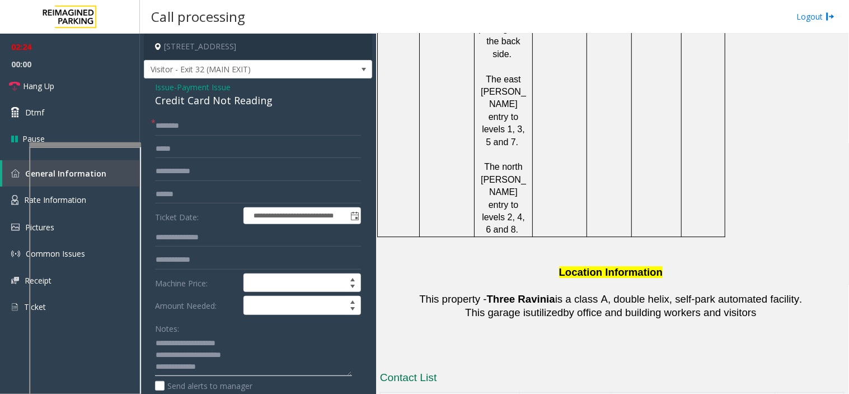
scroll to position [1967, 0]
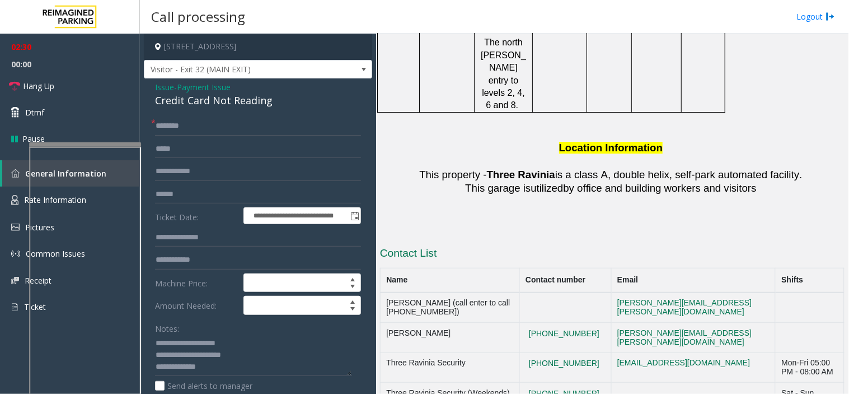
drag, startPoint x: 569, startPoint y: 312, endPoint x: 531, endPoint y: 298, distance: 40.4
copy button "[PHONE_NUMBER]."
click at [226, 367] on textarea at bounding box center [253, 355] width 197 height 42
drag, startPoint x: 437, startPoint y: 180, endPoint x: 384, endPoint y: 181, distance: 52.7
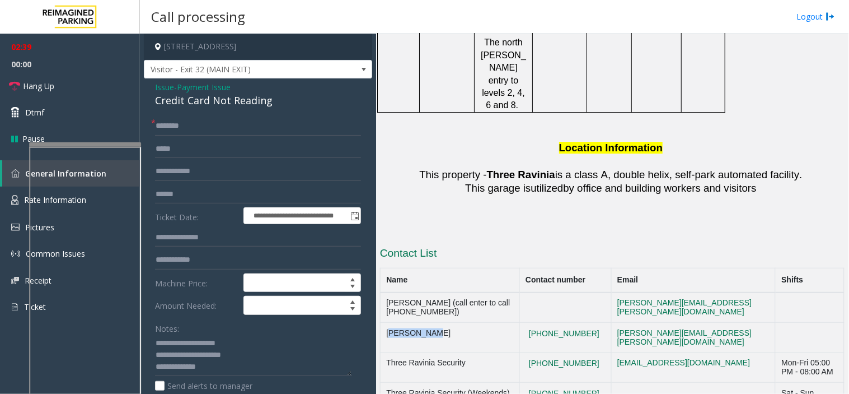
click at [384, 323] on td "[PERSON_NAME]" at bounding box center [450, 338] width 139 height 30
copy td "[PERSON_NAME]"
click at [209, 372] on textarea at bounding box center [253, 355] width 197 height 42
paste textarea "**********"
drag, startPoint x: 461, startPoint y: 297, endPoint x: 386, endPoint y: 301, distance: 75.1
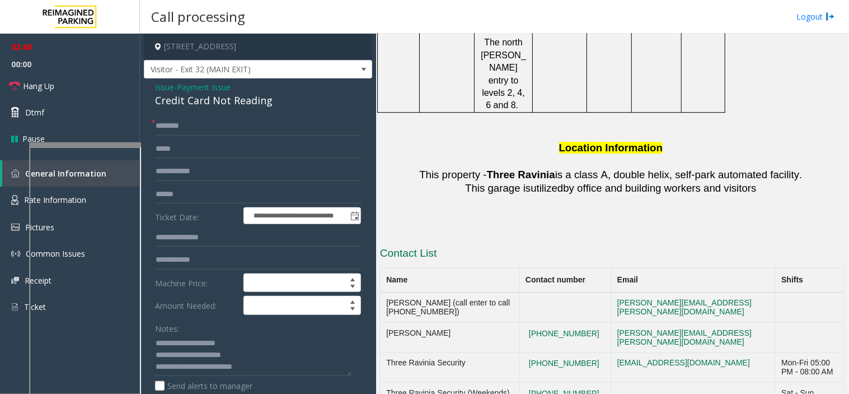
copy td "Three Ravinia Office"
click at [283, 372] on textarea at bounding box center [253, 355] width 197 height 42
paste textarea "**********"
type textarea "**********"
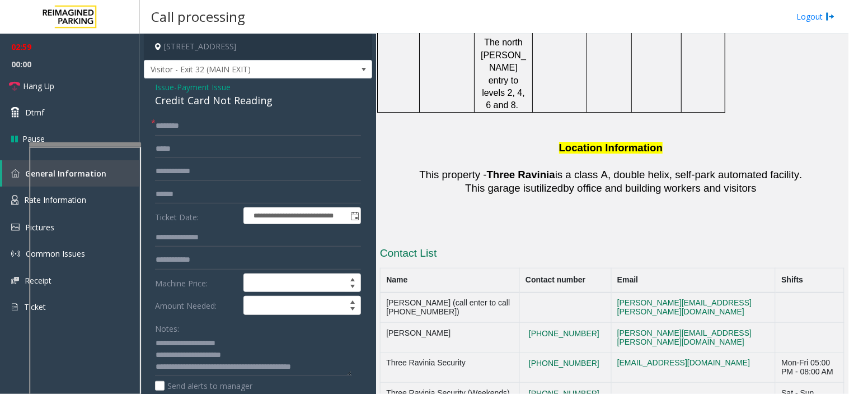
drag, startPoint x: 572, startPoint y: 255, endPoint x: 533, endPoint y: 243, distance: 40.9
click at [531, 389] on button "[PHONE_NUMBER]" at bounding box center [564, 394] width 77 height 10
drag, startPoint x: 573, startPoint y: 262, endPoint x: 525, endPoint y: 245, distance: 50.3
click at [525, 382] on td "[PHONE_NUMBER]" at bounding box center [566, 393] width 92 height 22
copy button "[PHONE_NUMBER]"
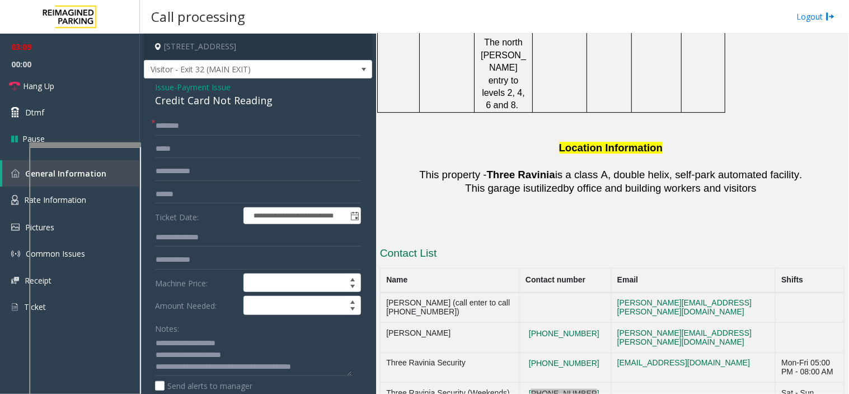
click at [345, 367] on textarea at bounding box center [253, 355] width 197 height 42
click at [345, 366] on textarea at bounding box center [253, 355] width 197 height 42
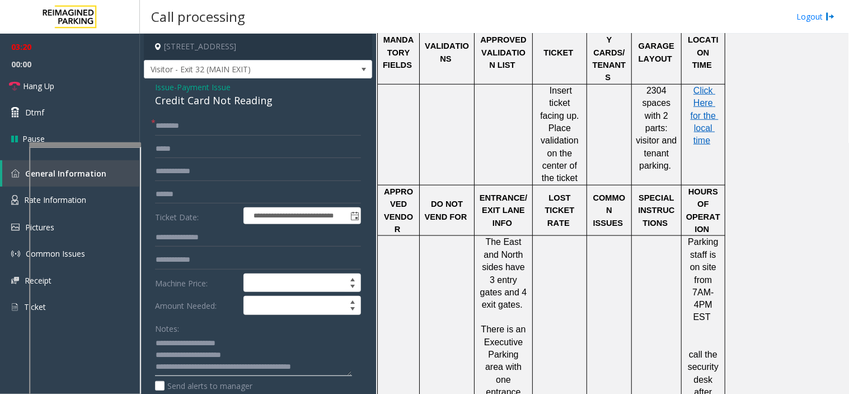
scroll to position [1283, 0]
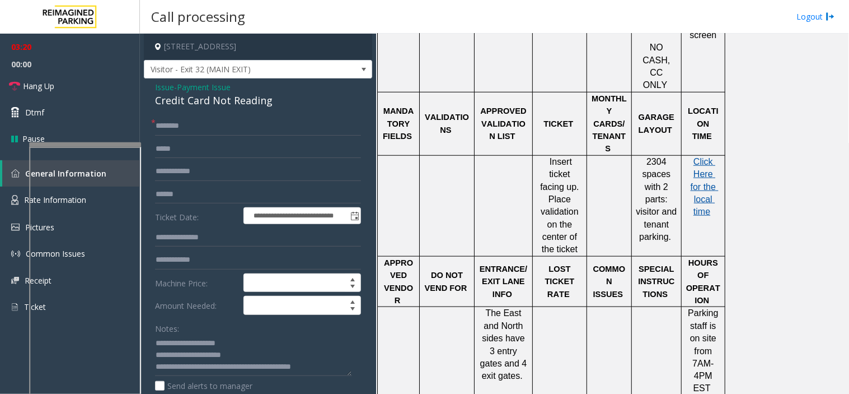
click at [697, 157] on span "Click Here for the local time" at bounding box center [705, 187] width 28 height 60
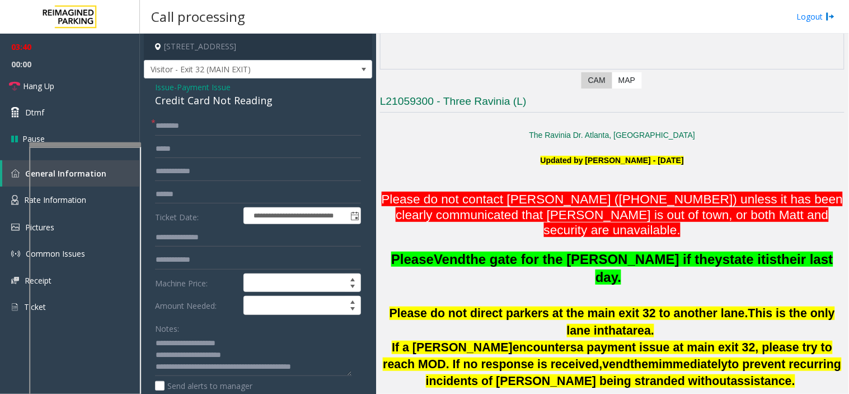
scroll to position [225, 0]
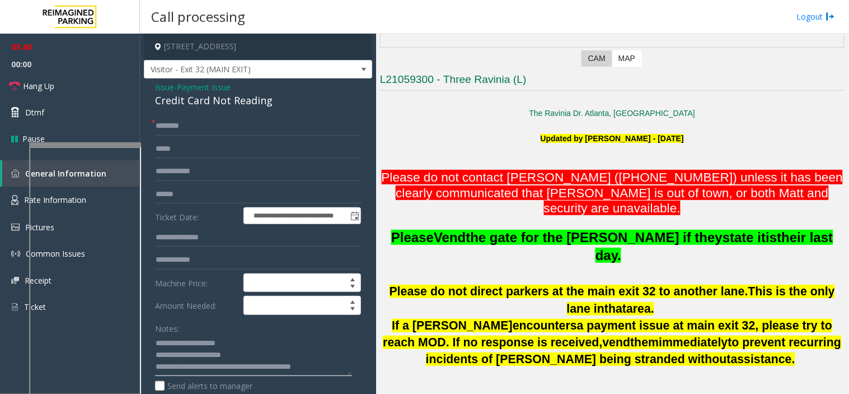
click at [337, 371] on textarea at bounding box center [253, 355] width 197 height 42
click at [349, 370] on textarea at bounding box center [253, 355] width 197 height 42
click at [181, 125] on input "text" at bounding box center [258, 125] width 206 height 19
click at [159, 129] on input "******" at bounding box center [258, 125] width 206 height 19
click at [164, 130] on input "******" at bounding box center [258, 125] width 206 height 19
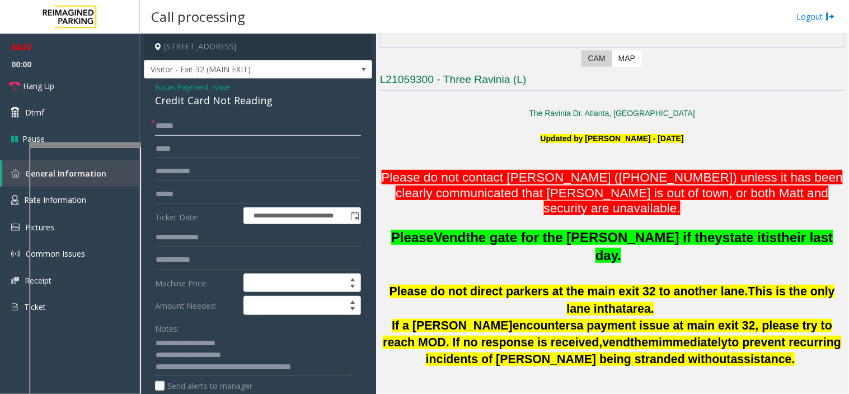
click at [168, 131] on input "******" at bounding box center [258, 125] width 206 height 19
click at [172, 133] on input "******" at bounding box center [258, 125] width 206 height 19
click at [178, 133] on input "******" at bounding box center [258, 125] width 206 height 19
type input "******"
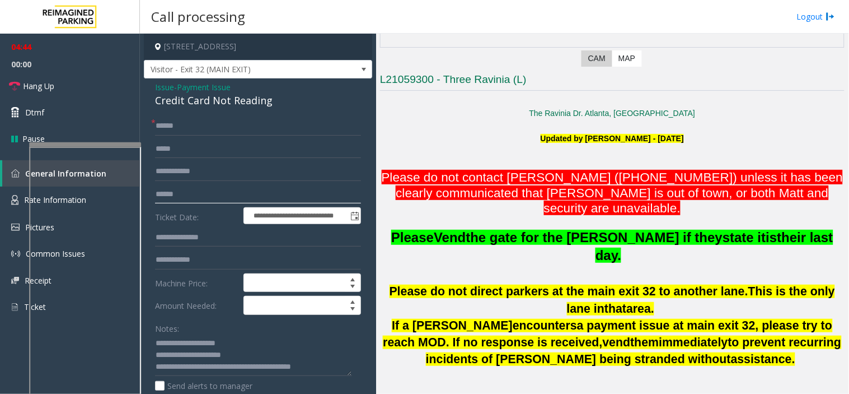
click at [186, 188] on input "text" at bounding box center [258, 194] width 206 height 19
click at [333, 365] on textarea at bounding box center [253, 355] width 197 height 42
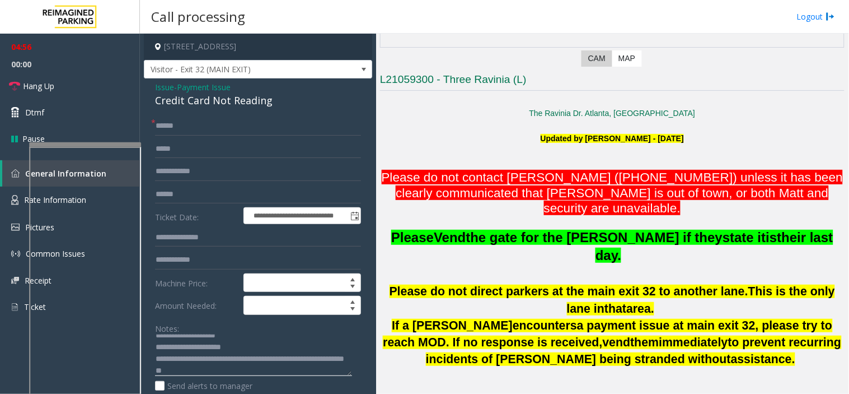
type textarea "**********"
click at [195, 193] on input "text" at bounding box center [258, 194] width 206 height 19
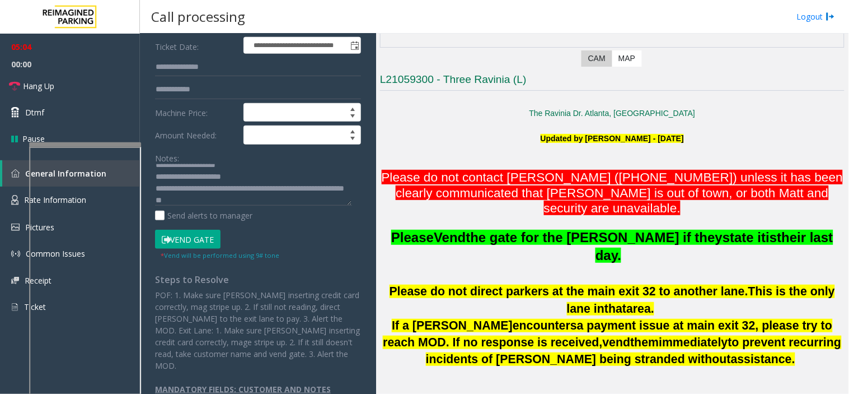
scroll to position [171, 0]
type input "*******"
click at [199, 242] on button "Vend Gate" at bounding box center [188, 238] width 66 height 19
click at [242, 198] on textarea at bounding box center [253, 185] width 197 height 42
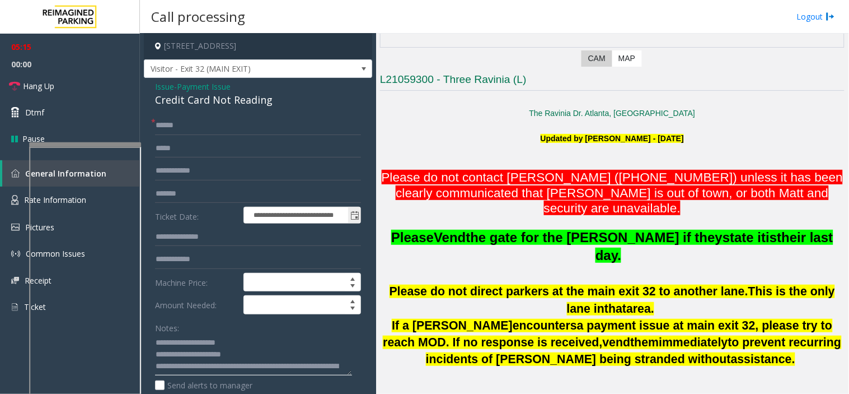
scroll to position [0, 0]
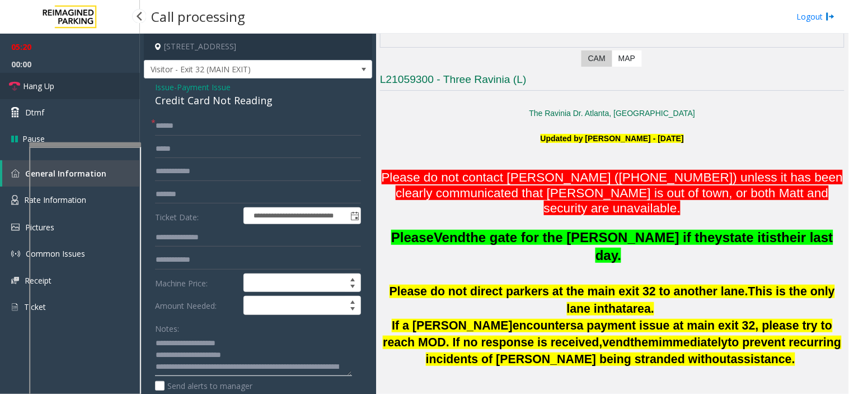
type textarea "**********"
click at [79, 85] on link "Hang Up" at bounding box center [70, 86] width 140 height 26
click at [84, 87] on link "Hang Up" at bounding box center [70, 86] width 140 height 26
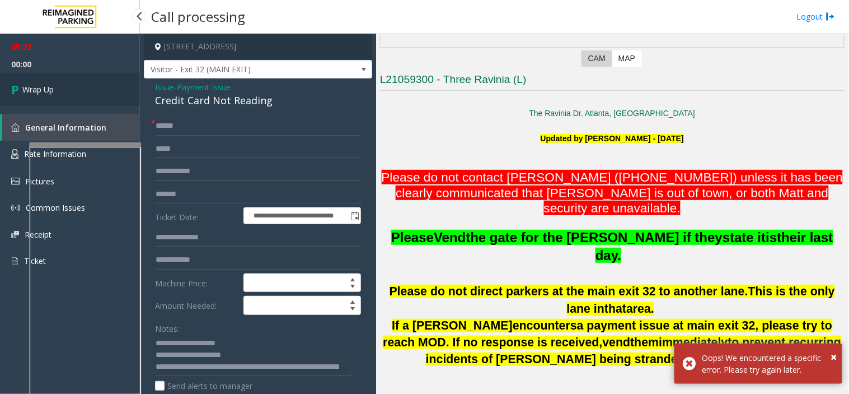
click at [80, 93] on link "Wrap Up" at bounding box center [70, 89] width 140 height 33
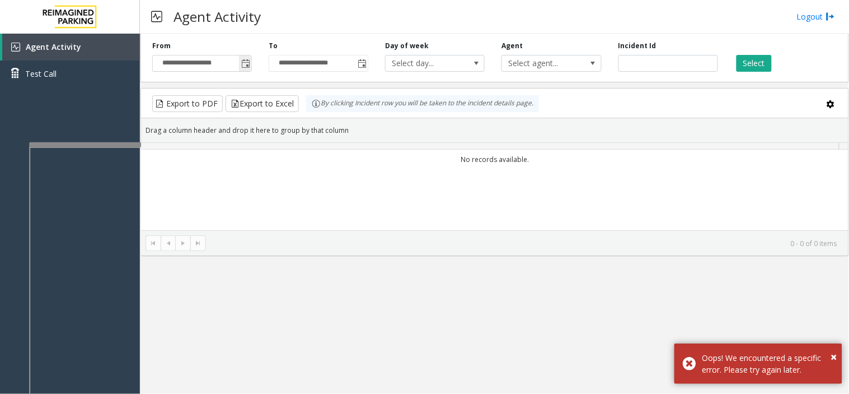
click at [249, 63] on span "Toggle popup" at bounding box center [245, 63] width 9 height 9
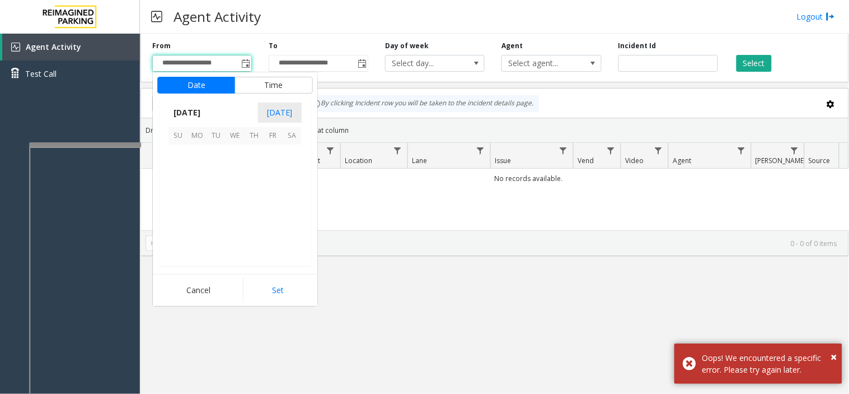
scroll to position [201066, 0]
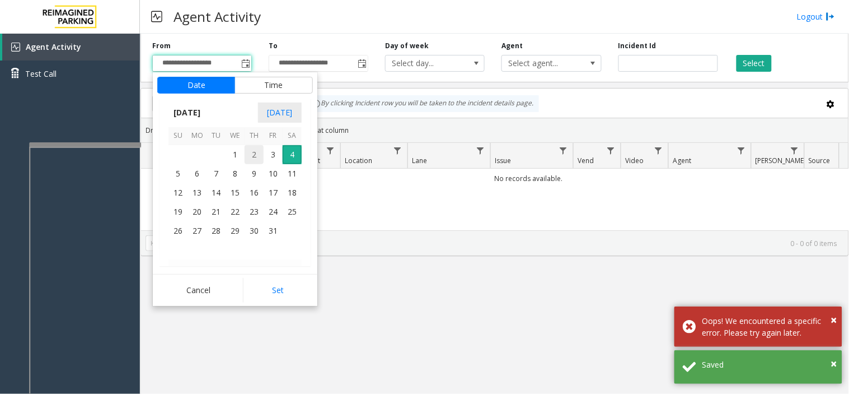
click at [245, 150] on span "2" at bounding box center [254, 154] width 19 height 19
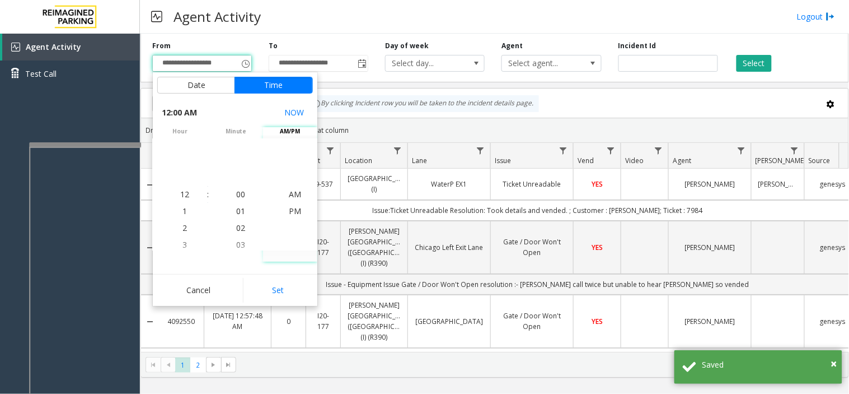
click at [506, 112] on div "By clicking Incident row you will be taken to the incident details page." at bounding box center [422, 103] width 233 height 17
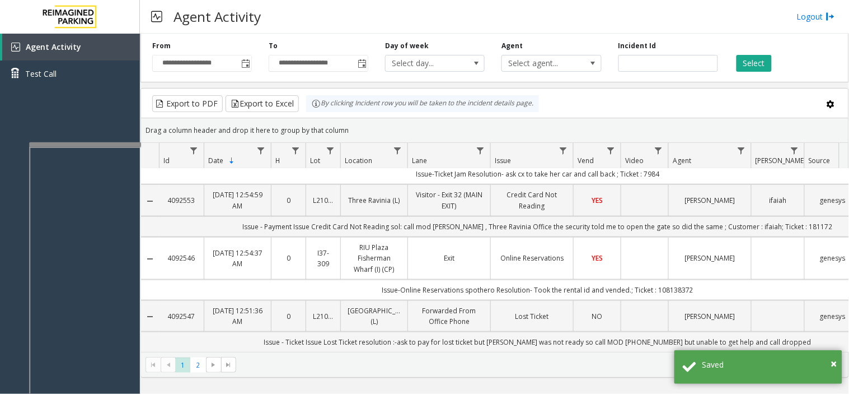
scroll to position [311, 0]
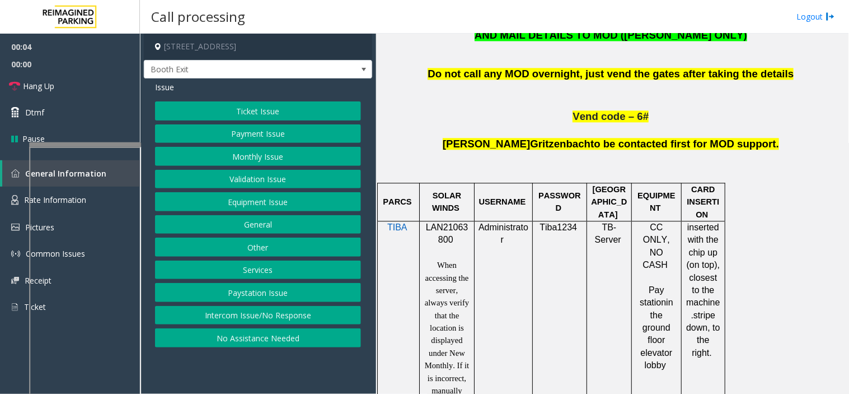
scroll to position [560, 0]
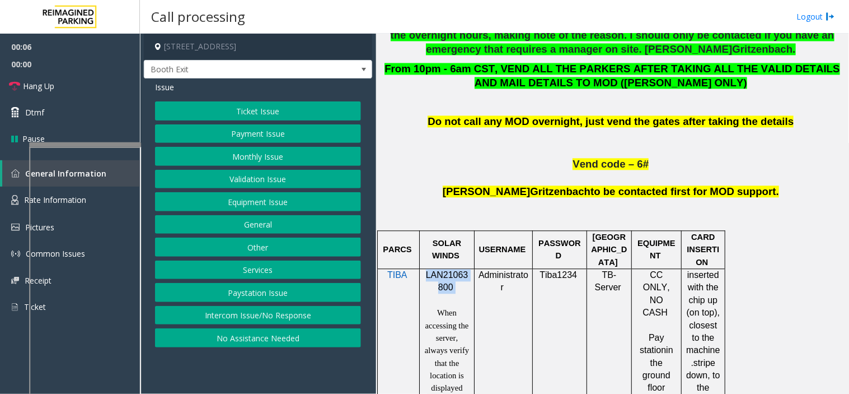
drag, startPoint x: 443, startPoint y: 286, endPoint x: 423, endPoint y: 278, distance: 21.3
click at [424, 278] on div "LAN21063800 When accessing the server, always verify that the location is displ…" at bounding box center [447, 382] width 46 height 226
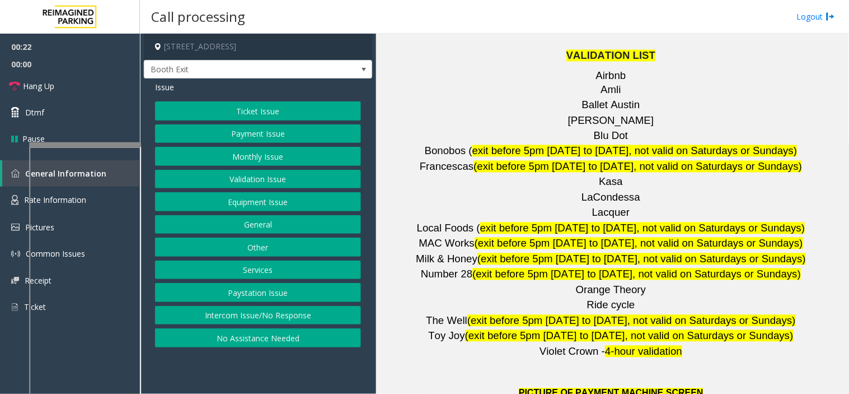
scroll to position [1555, 0]
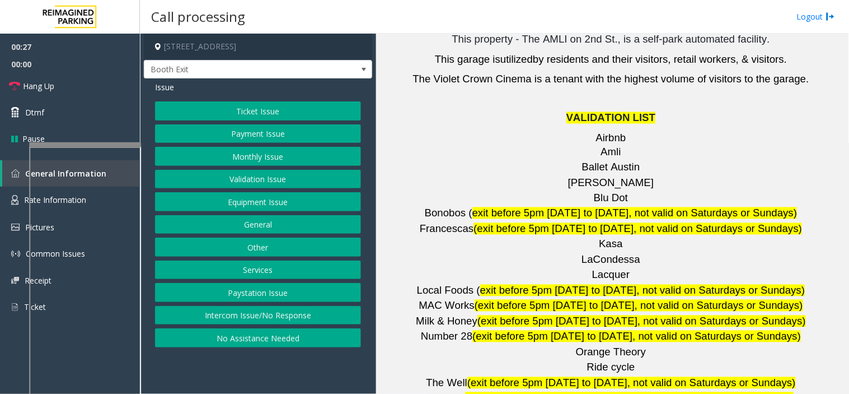
click at [246, 171] on button "Validation Issue" at bounding box center [258, 179] width 206 height 19
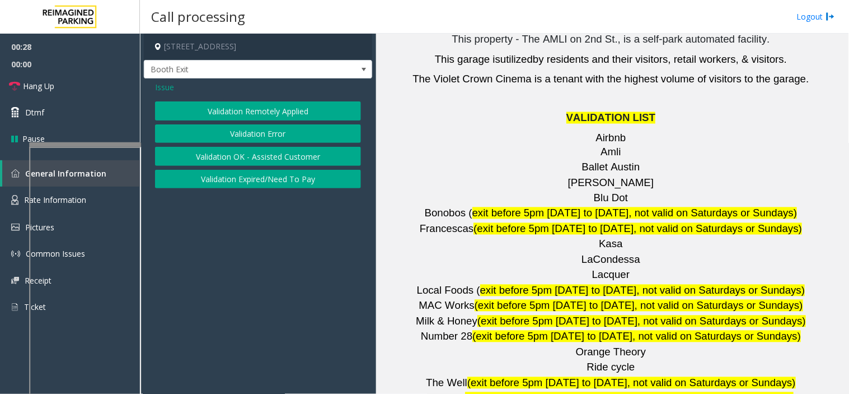
click at [234, 133] on button "Validation Error" at bounding box center [258, 133] width 206 height 19
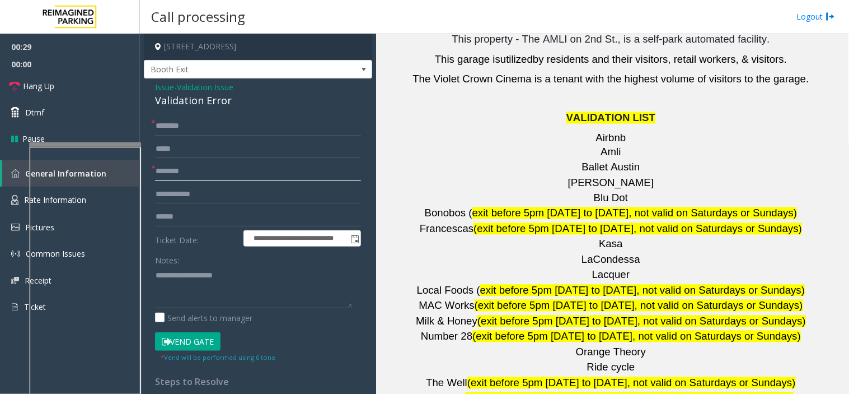
click at [197, 172] on input "text" at bounding box center [258, 171] width 206 height 19
type input "****"
click at [200, 130] on input "text" at bounding box center [258, 125] width 206 height 19
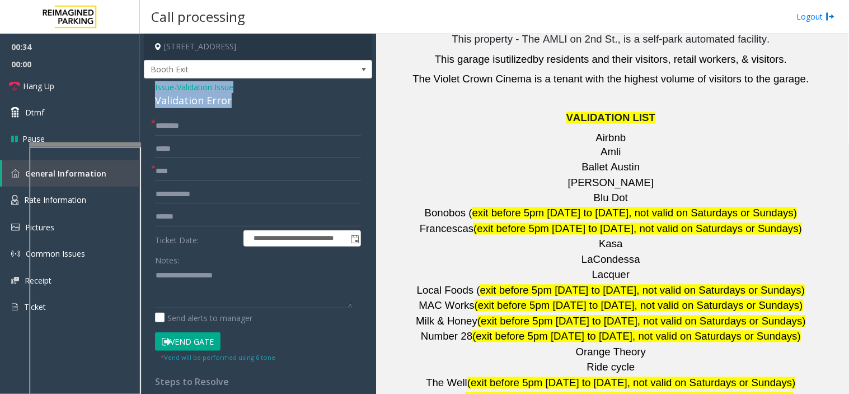
drag, startPoint x: 237, startPoint y: 101, endPoint x: 147, endPoint y: 84, distance: 92.3
click at [147, 84] on div "**********" at bounding box center [258, 304] width 228 height 453
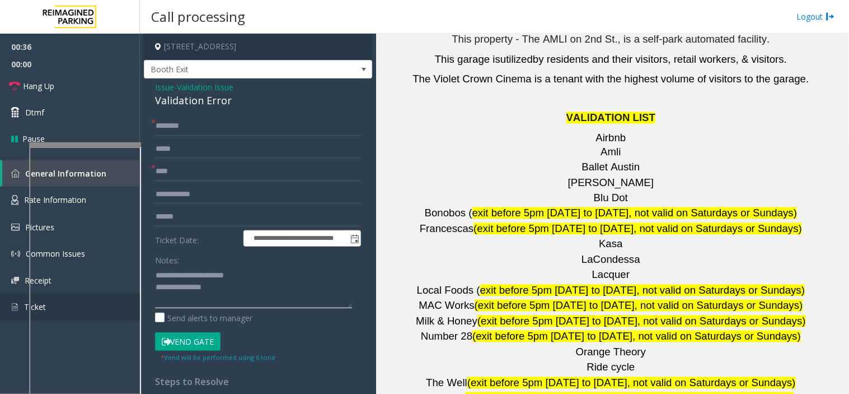
type textarea "**********"
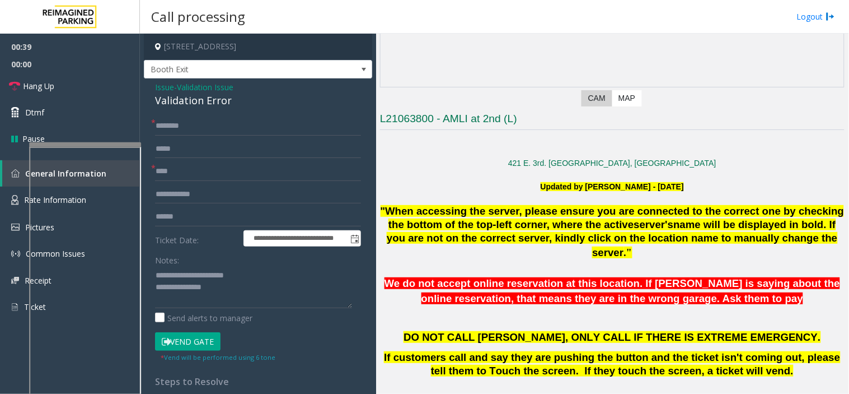
scroll to position [62, 0]
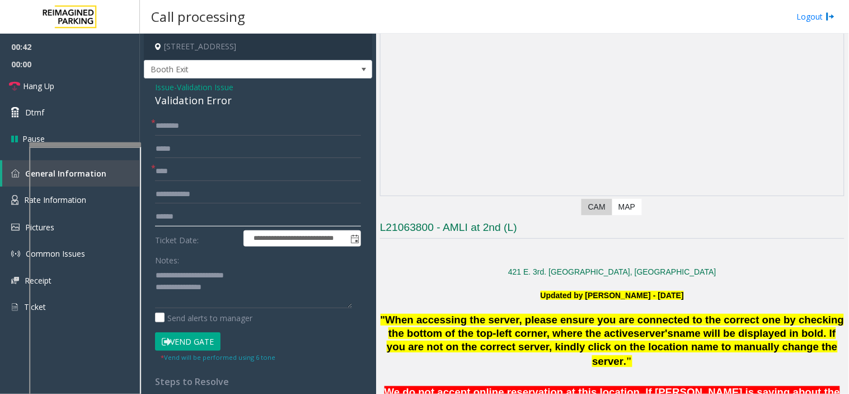
click at [211, 213] on input "text" at bounding box center [258, 216] width 206 height 19
type input "*******"
click at [198, 130] on input "text" at bounding box center [258, 125] width 206 height 19
type input "*****"
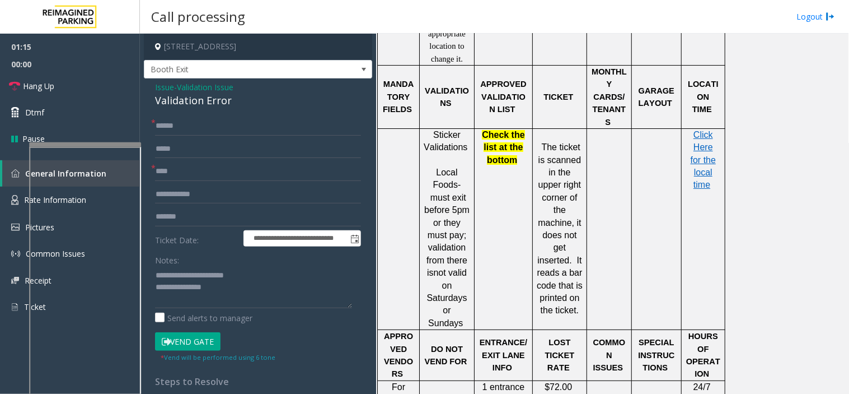
scroll to position [995, 0]
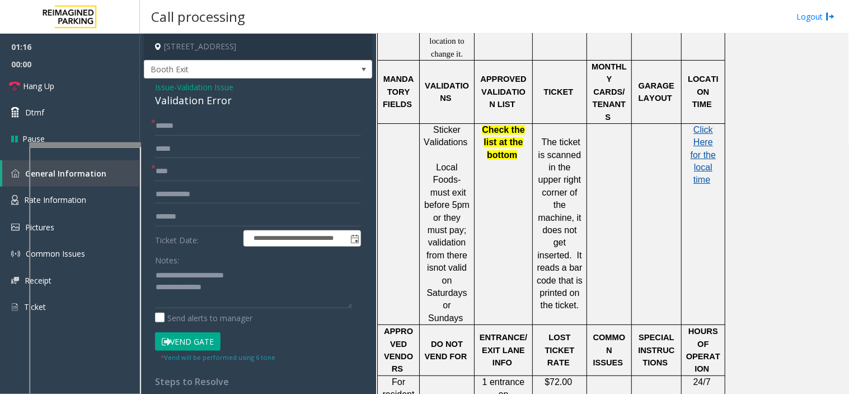
click at [714, 130] on span "Click Here for the local time" at bounding box center [703, 155] width 25 height 60
click at [267, 293] on textarea at bounding box center [253, 287] width 197 height 42
click at [99, 82] on link "Hang Up" at bounding box center [70, 86] width 140 height 26
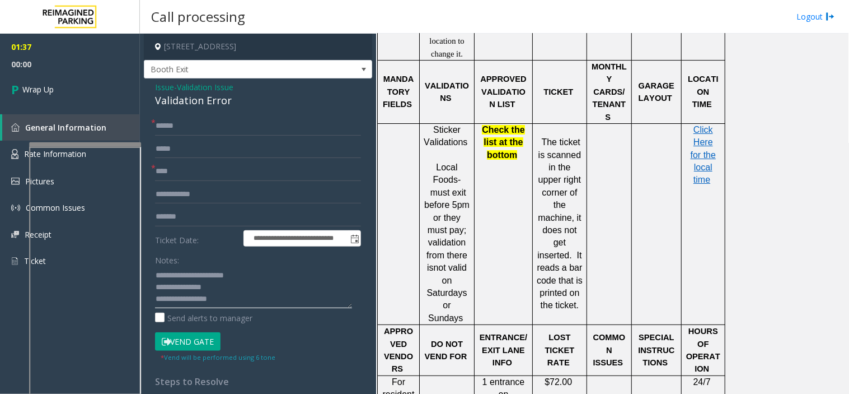
click at [242, 301] on textarea at bounding box center [253, 287] width 197 height 42
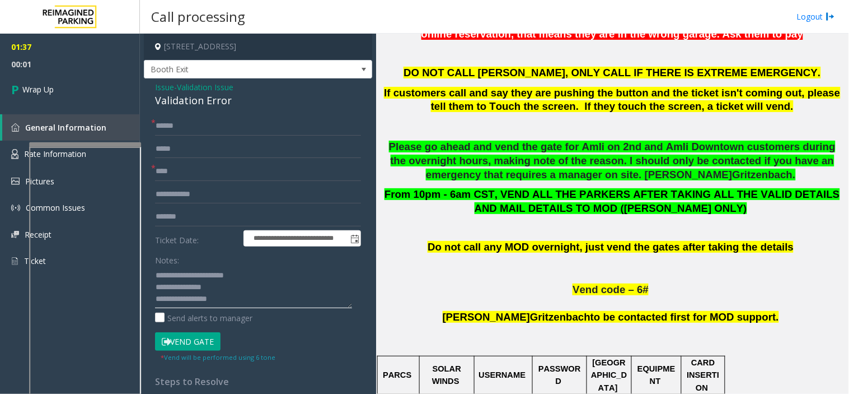
scroll to position [124, 0]
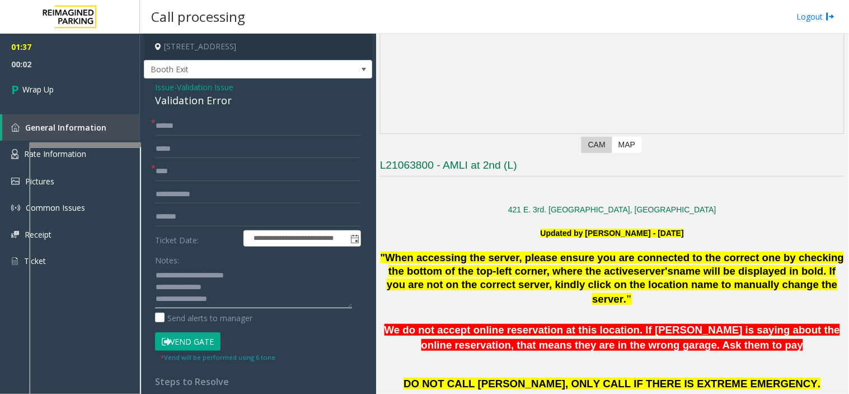
click at [234, 297] on textarea at bounding box center [253, 287] width 197 height 42
type textarea "**********"
click at [44, 77] on link "Wrap Up" at bounding box center [70, 89] width 140 height 33
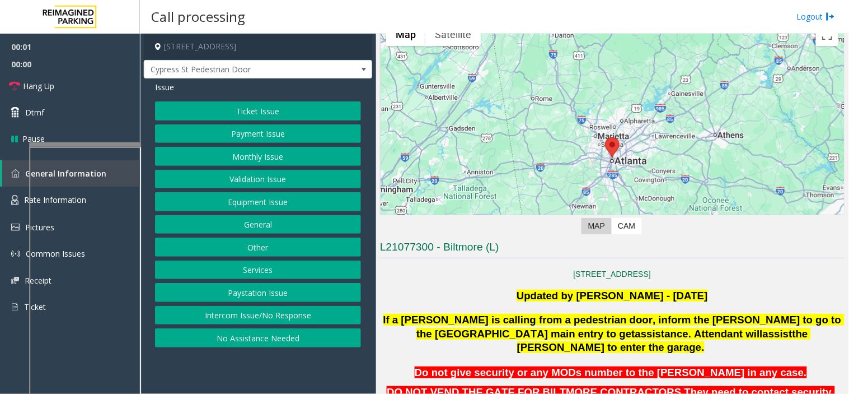
scroll to position [186, 0]
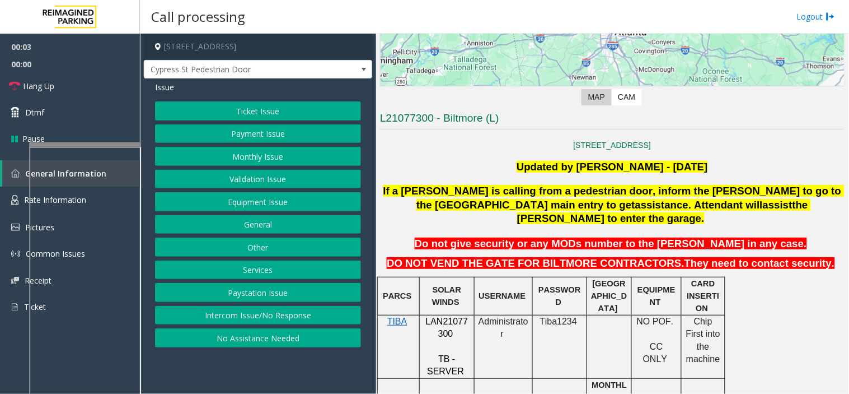
click at [277, 197] on button "Equipment Issue" at bounding box center [258, 201] width 206 height 19
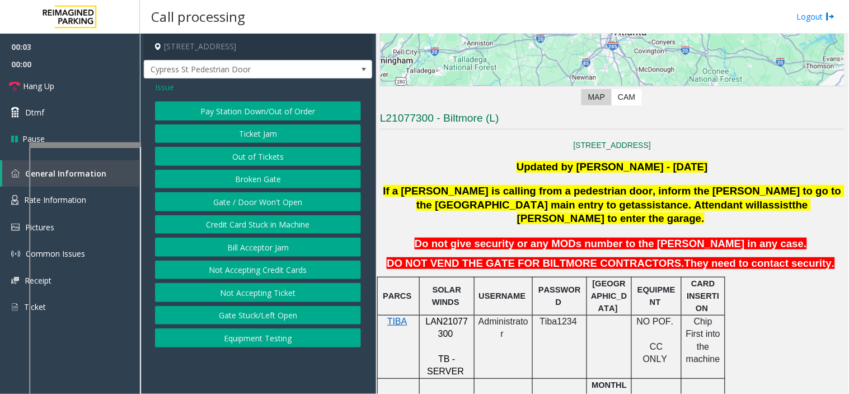
click at [277, 197] on button "Gate / Door Won't Open" at bounding box center [258, 201] width 206 height 19
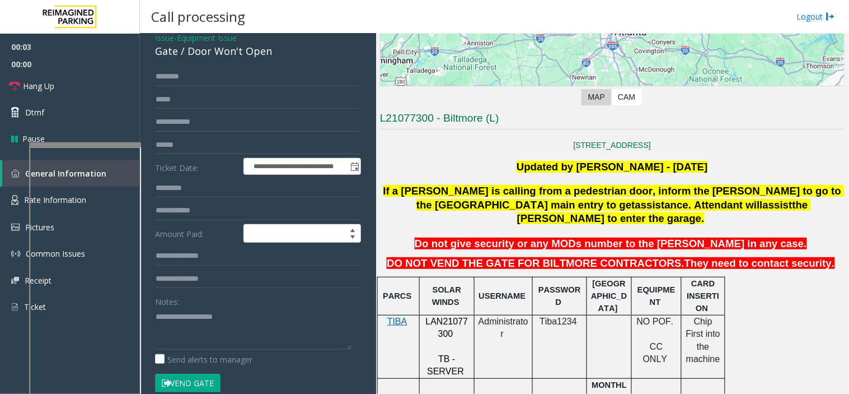
scroll to position [124, 0]
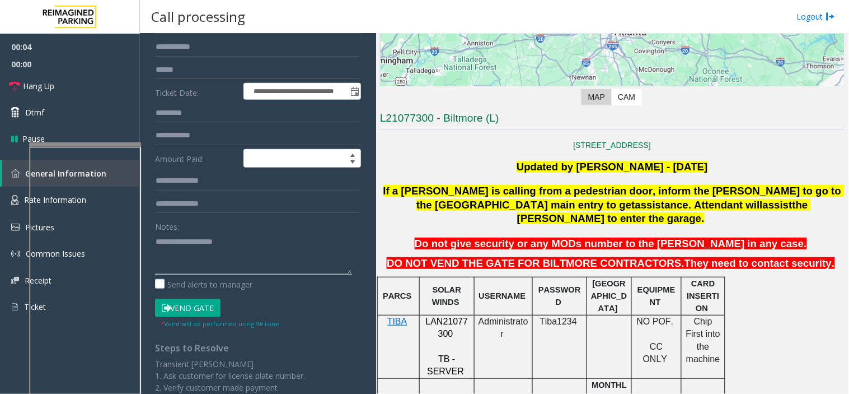
click at [228, 256] on textarea at bounding box center [253, 253] width 197 height 42
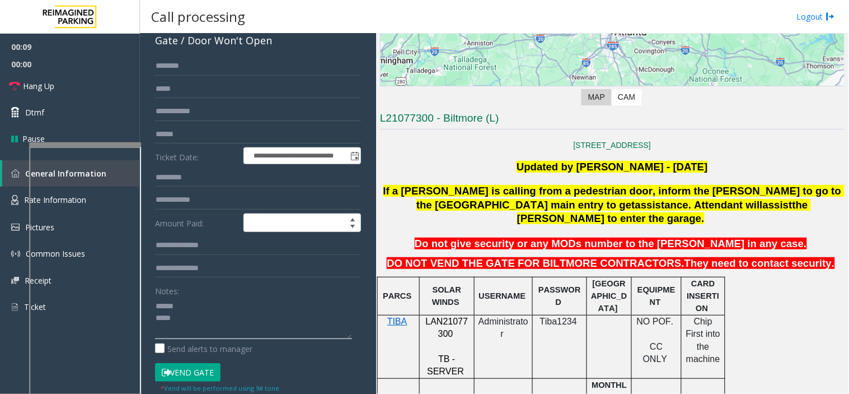
scroll to position [0, 0]
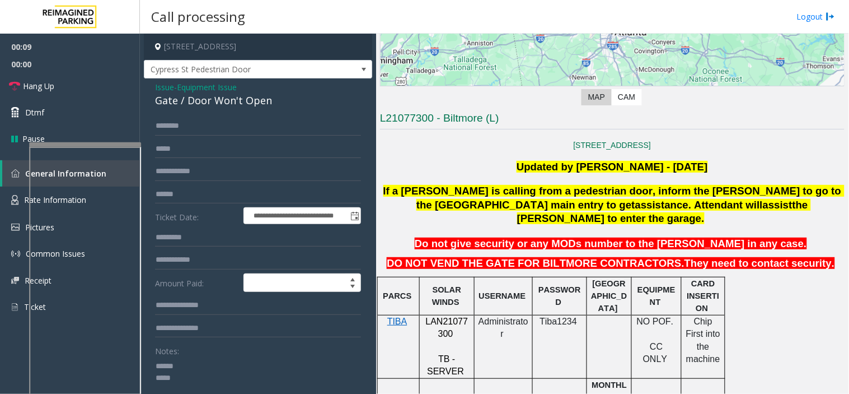
type textarea "****** ****"
click at [170, 91] on span "Issue" at bounding box center [164, 87] width 19 height 12
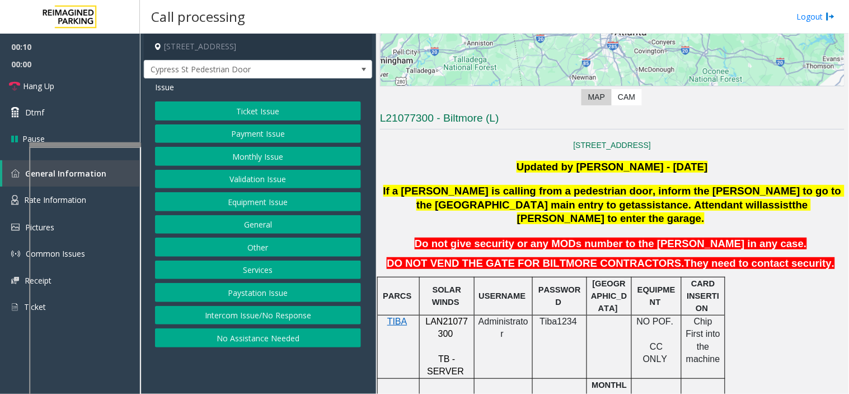
click at [260, 118] on button "Ticket Issue" at bounding box center [258, 110] width 206 height 19
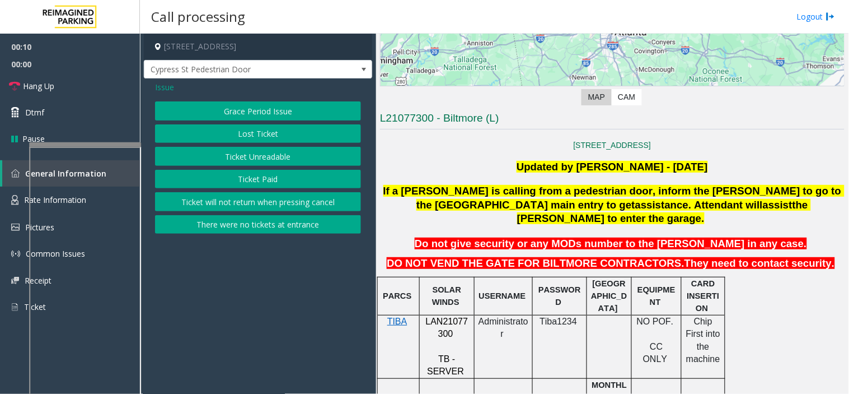
click at [264, 156] on button "Ticket Unreadable" at bounding box center [258, 156] width 206 height 19
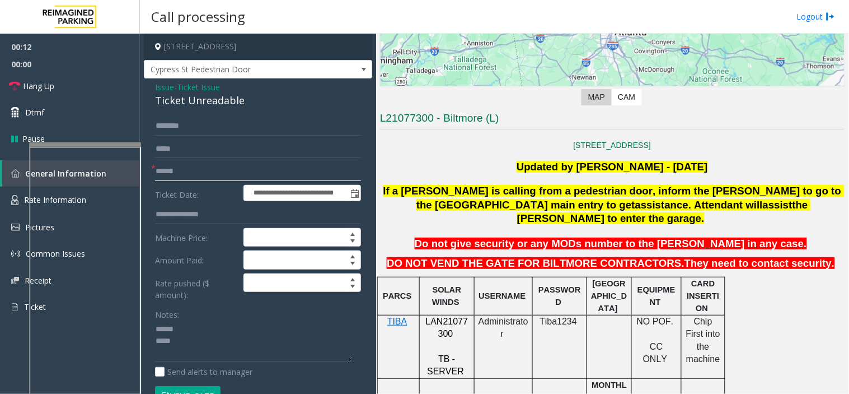
click at [203, 170] on input "text" at bounding box center [258, 171] width 206 height 19
type input "**"
drag, startPoint x: 248, startPoint y: 100, endPoint x: 157, endPoint y: 102, distance: 90.8
click at [157, 102] on div "Ticket Unreadable" at bounding box center [258, 100] width 206 height 15
copy div "Ticket Unreadable"
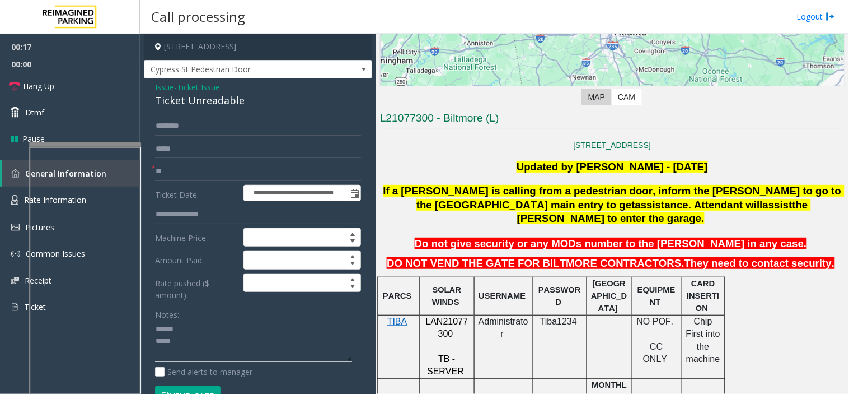
click at [198, 330] on textarea at bounding box center [253, 341] width 197 height 42
paste textarea "**********"
click at [175, 332] on textarea at bounding box center [253, 341] width 197 height 42
click at [178, 332] on textarea at bounding box center [253, 341] width 197 height 42
click at [269, 333] on textarea at bounding box center [253, 341] width 197 height 42
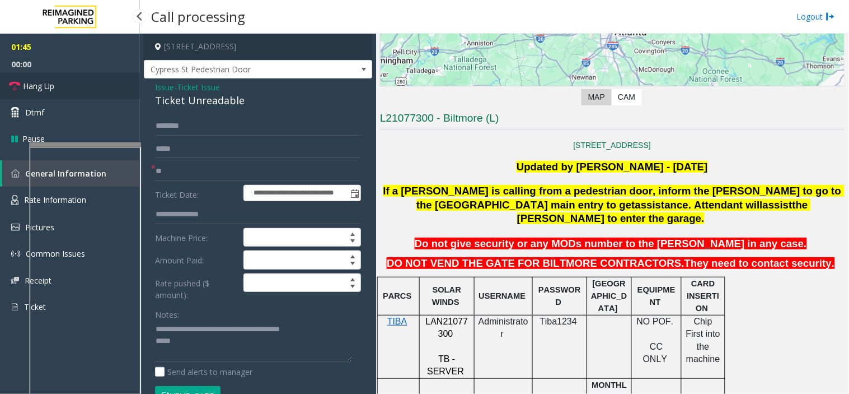
click at [76, 84] on link "Hang Up" at bounding box center [70, 86] width 140 height 26
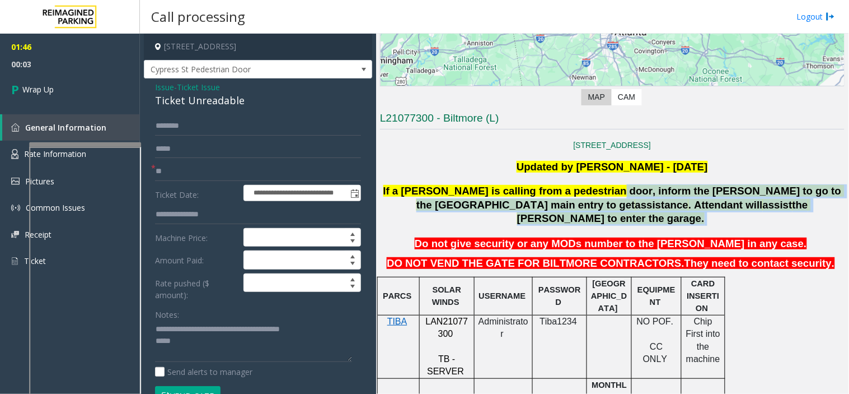
drag, startPoint x: 578, startPoint y: 193, endPoint x: 804, endPoint y: 204, distance: 226.5
click at [804, 204] on p "If a parker is calling from a pedestrian door, inform the parker to go to the 5…" at bounding box center [612, 204] width 467 height 41
copy p "inform the parker to go to the 5th street main entry to get assistance . Attend…"
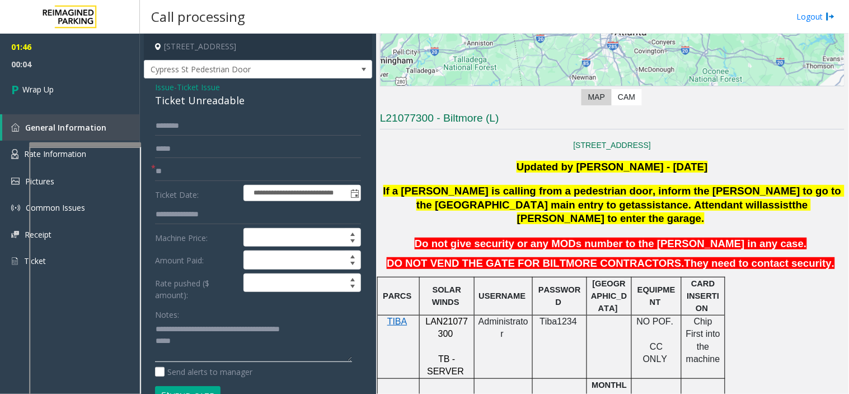
click at [214, 343] on textarea at bounding box center [253, 341] width 197 height 42
paste textarea "**********"
click at [323, 330] on textarea at bounding box center [253, 341] width 197 height 42
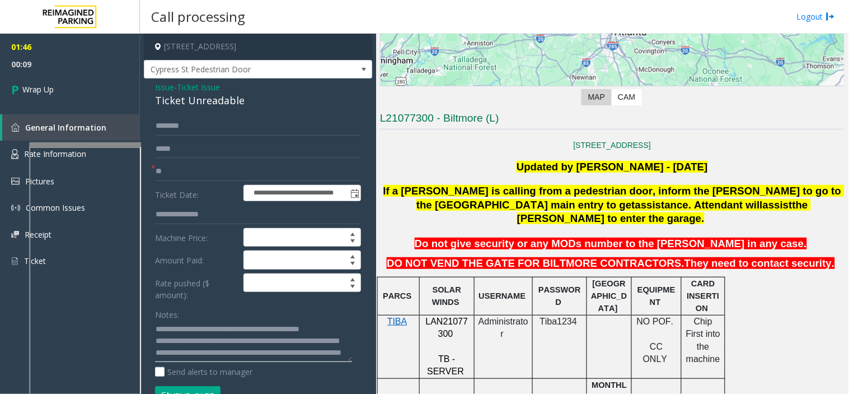
type textarea "**********"
drag, startPoint x: 16, startPoint y: 62, endPoint x: 35, endPoint y: 74, distance: 22.7
click at [16, 62] on span "00:09" at bounding box center [70, 63] width 140 height 17
click at [66, 85] on link "Wrap Up" at bounding box center [70, 89] width 140 height 33
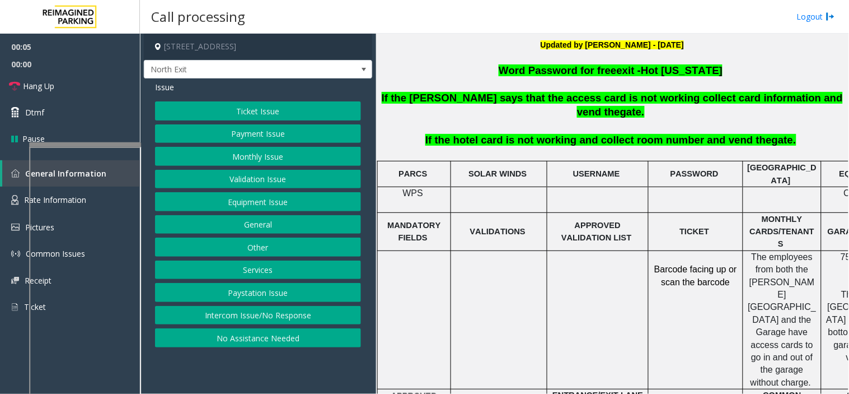
scroll to position [373, 0]
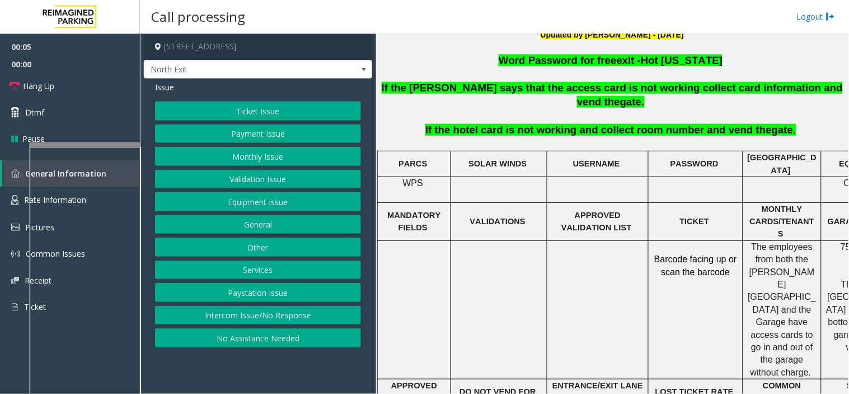
click at [290, 206] on button "Equipment Issue" at bounding box center [258, 201] width 206 height 19
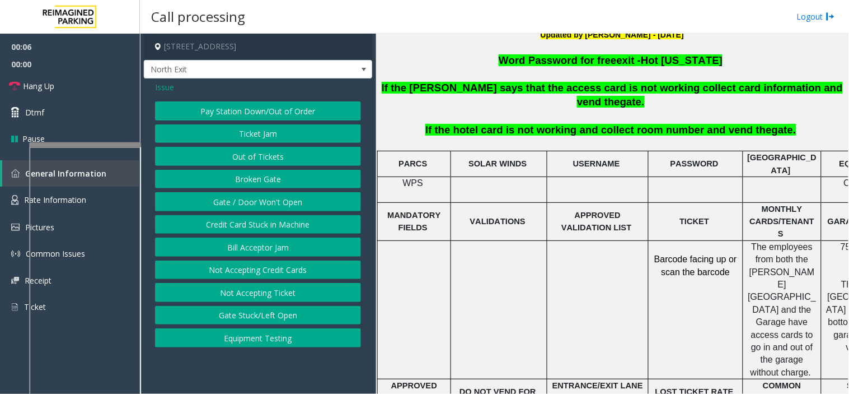
click at [254, 104] on button "Pay Station Down/Out of Order" at bounding box center [258, 110] width 206 height 19
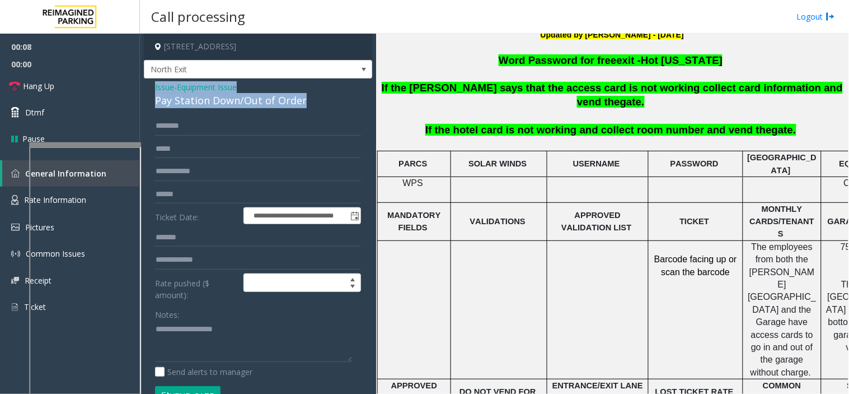
drag, startPoint x: 312, startPoint y: 97, endPoint x: 177, endPoint y: 86, distance: 135.4
click at [158, 88] on div "Issue - Equipment Issue Pay Station Down/Out of Order" at bounding box center [258, 94] width 206 height 27
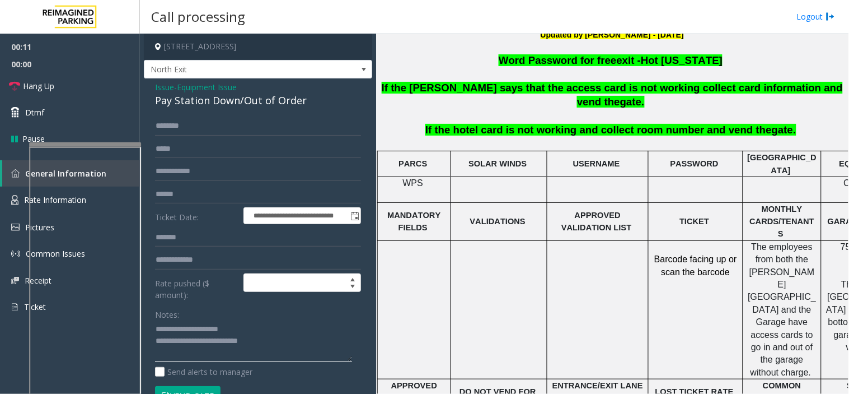
click at [155, 331] on textarea at bounding box center [253, 341] width 197 height 42
click at [280, 336] on textarea at bounding box center [253, 341] width 197 height 42
type textarea "**********"
click at [198, 132] on input "text" at bounding box center [258, 125] width 206 height 19
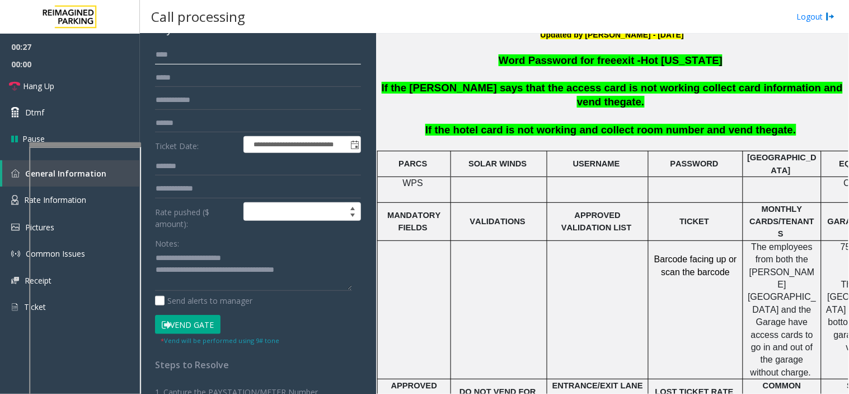
scroll to position [186, 0]
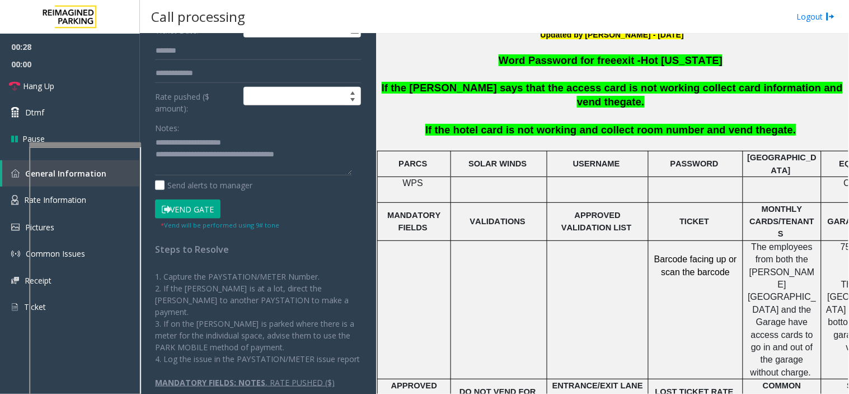
type input "****"
click at [192, 217] on button "Vend Gate" at bounding box center [188, 208] width 66 height 19
click at [192, 214] on button "Vend Gate" at bounding box center [188, 208] width 66 height 19
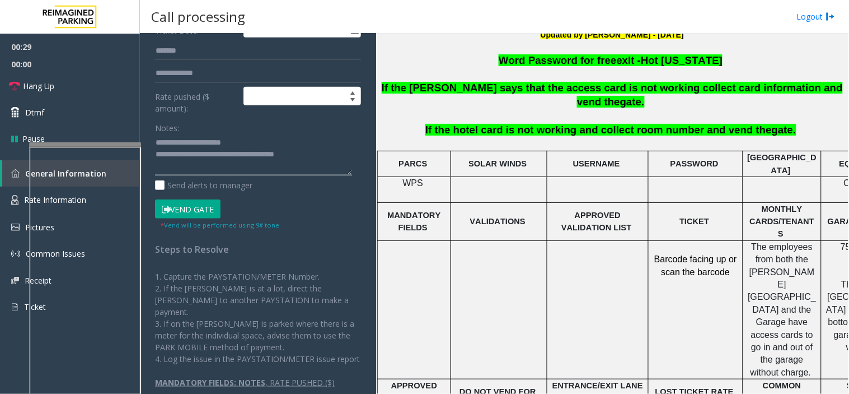
click at [177, 171] on textarea at bounding box center [253, 155] width 197 height 42
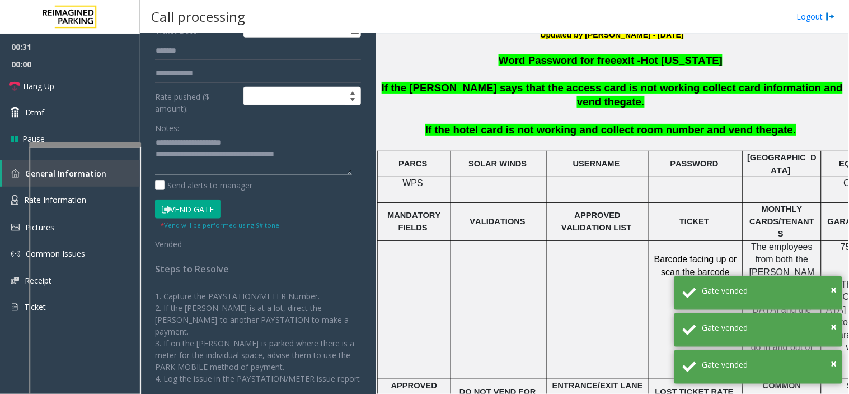
click at [337, 153] on textarea at bounding box center [253, 155] width 197 height 42
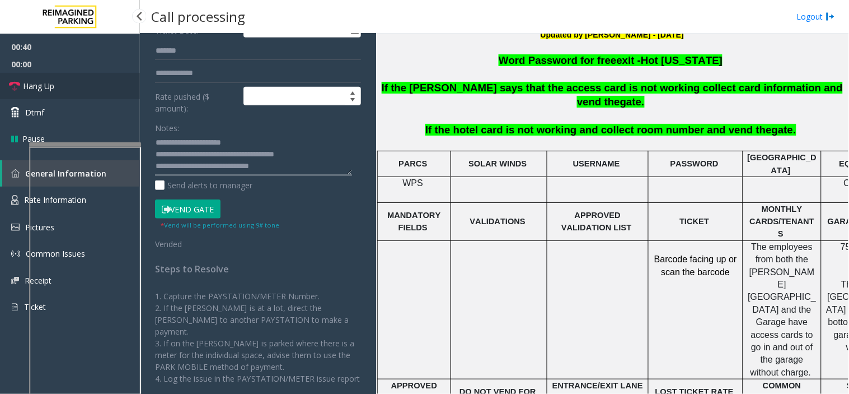
type textarea "**********"
click at [76, 91] on link "Hang Up" at bounding box center [70, 86] width 140 height 26
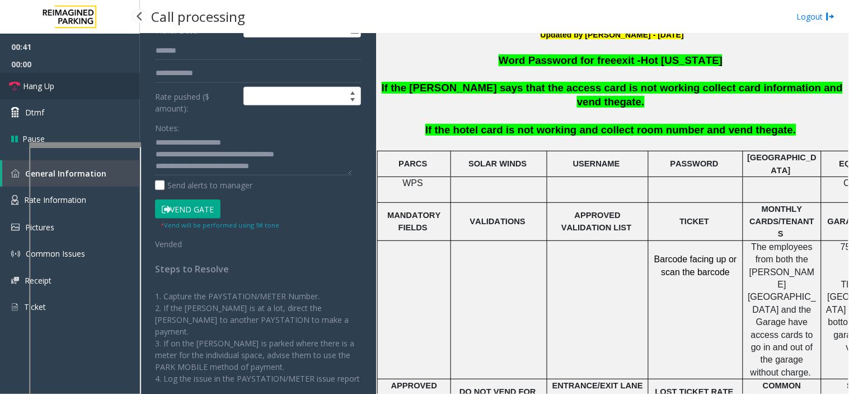
click at [76, 91] on link "Hang Up" at bounding box center [70, 86] width 140 height 26
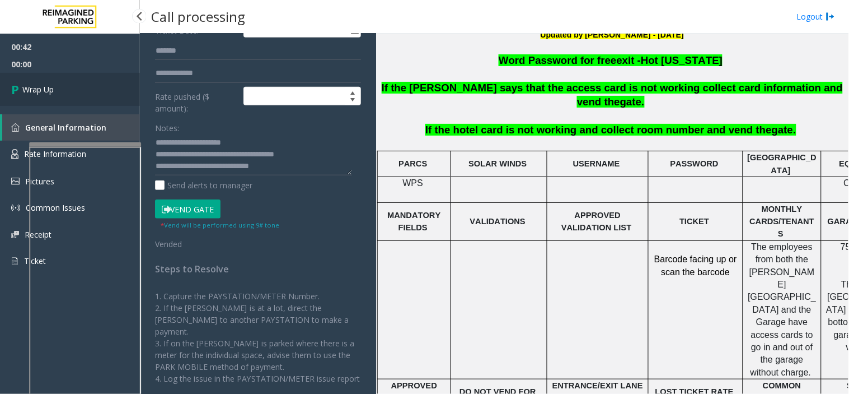
click at [76, 91] on link "Wrap Up" at bounding box center [70, 89] width 140 height 33
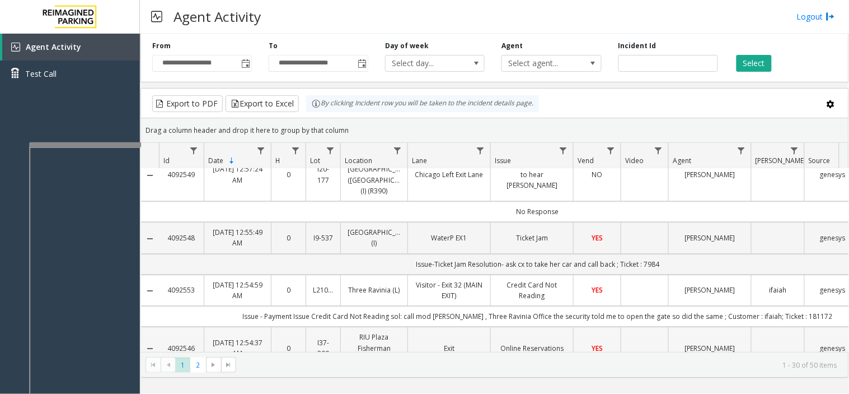
scroll to position [746, 0]
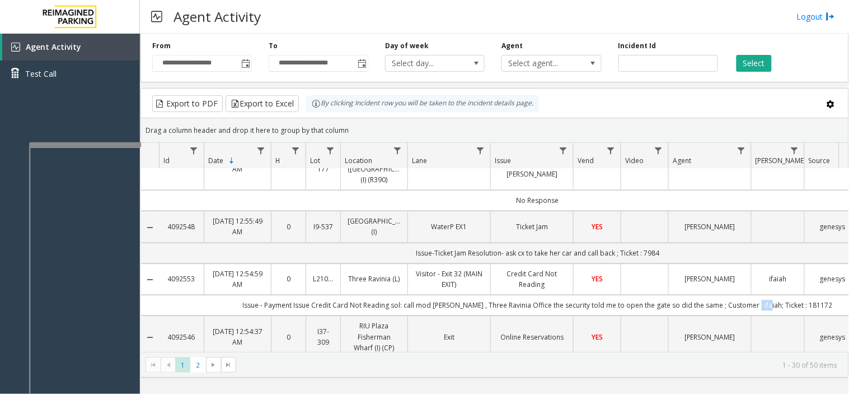
drag, startPoint x: 769, startPoint y: 254, endPoint x: 759, endPoint y: 251, distance: 9.9
click at [759, 295] on td "Issue - Payment Issue Credit Card Not Reading sol: call mod [PERSON_NAME] , Thr…" at bounding box center [538, 305] width 758 height 21
click at [772, 295] on td "Issue - Payment Issue Credit Card Not Reading sol: call mod [PERSON_NAME] , Thr…" at bounding box center [538, 305] width 758 height 21
drag, startPoint x: 772, startPoint y: 256, endPoint x: 755, endPoint y: 252, distance: 17.4
click at [755, 295] on td "Issue - Payment Issue Credit Card Not Reading sol: call mod [PERSON_NAME] , Thr…" at bounding box center [538, 305] width 758 height 21
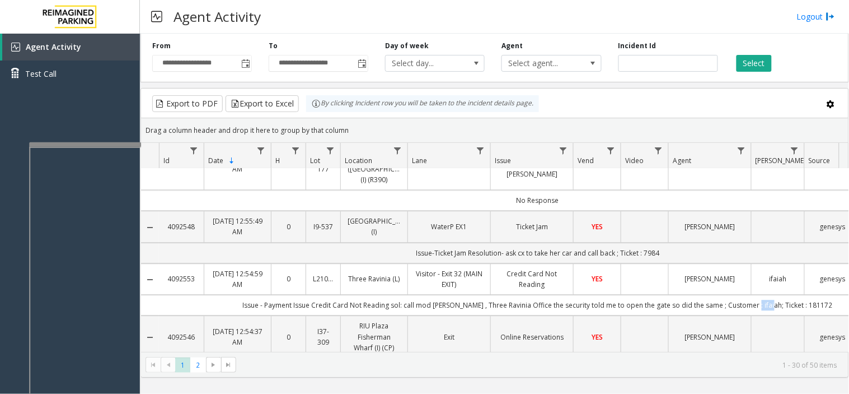
copy td "ifaiah"
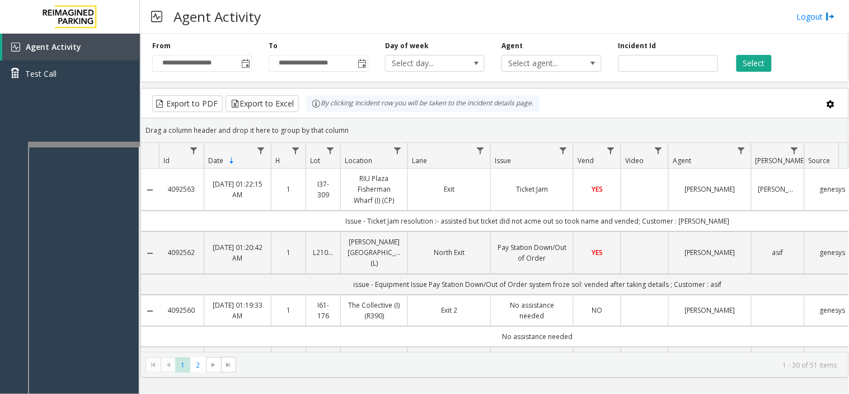
click at [66, 142] on div at bounding box center [84, 144] width 112 height 4
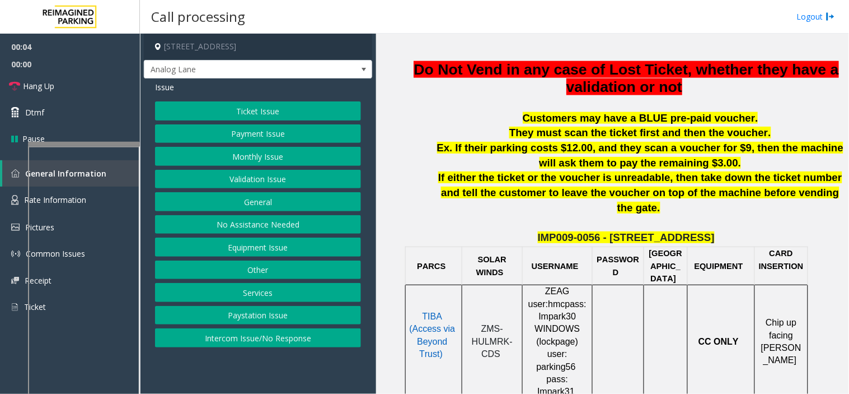
scroll to position [684, 0]
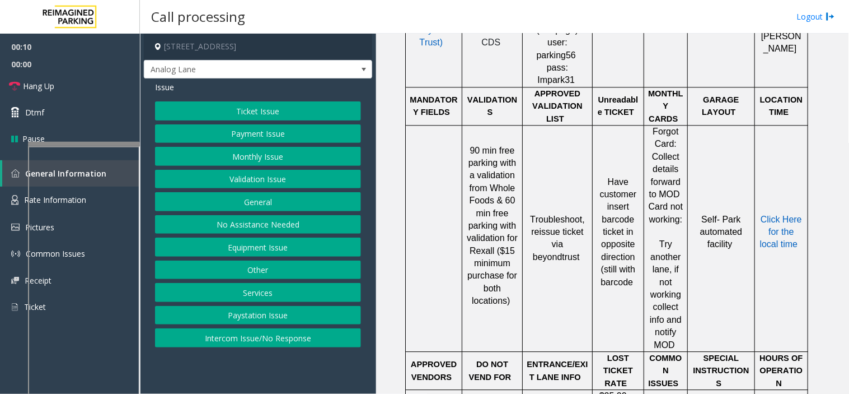
click at [275, 130] on button "Payment Issue" at bounding box center [258, 133] width 206 height 19
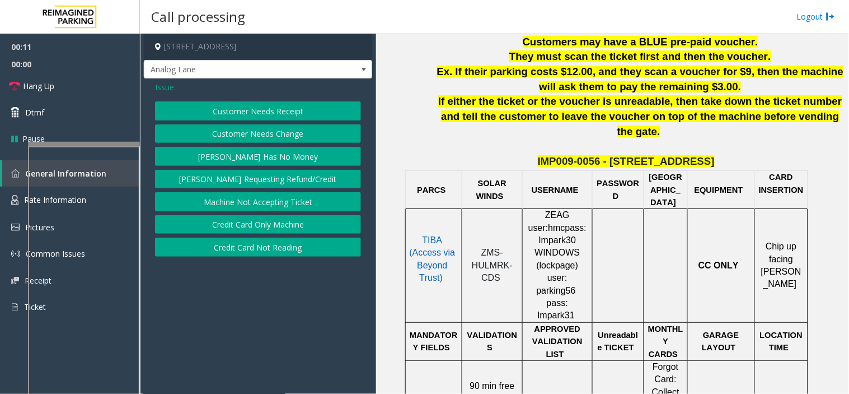
scroll to position [435, 0]
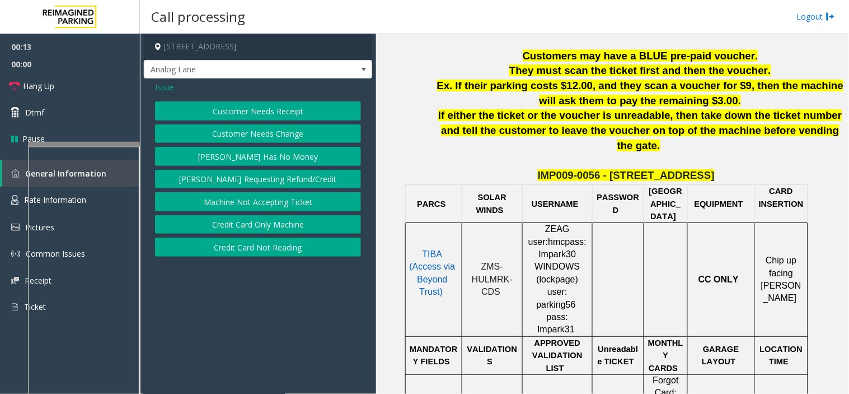
click at [255, 248] on button "Credit Card Not Reading" at bounding box center [258, 246] width 206 height 19
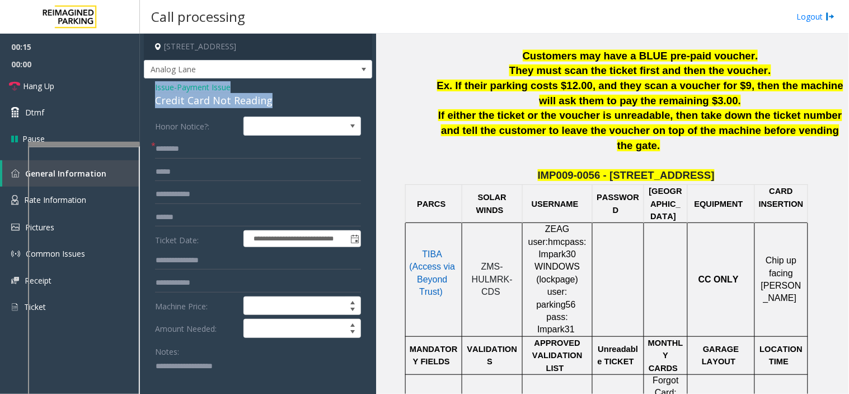
drag, startPoint x: 278, startPoint y: 98, endPoint x: 152, endPoint y: 81, distance: 127.2
click at [152, 81] on div "**********" at bounding box center [258, 379] width 228 height 603
copy div "Issue - Payment Issue Credit Card Not Reading"
click at [185, 357] on textarea at bounding box center [253, 378] width 197 height 42
paste textarea "**********"
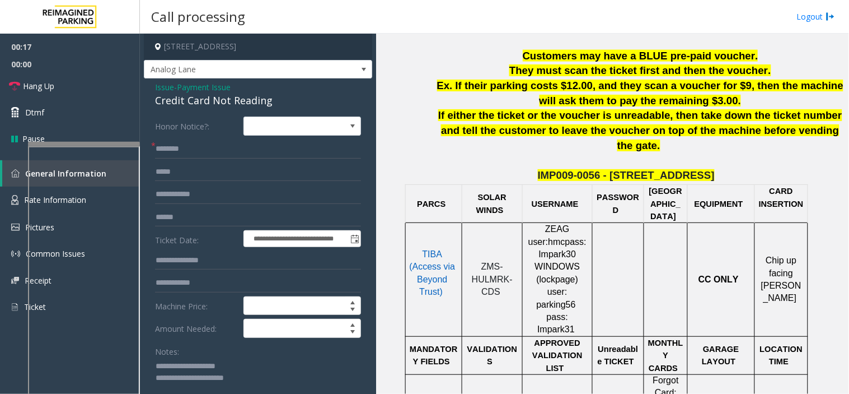
scroll to position [1, 0]
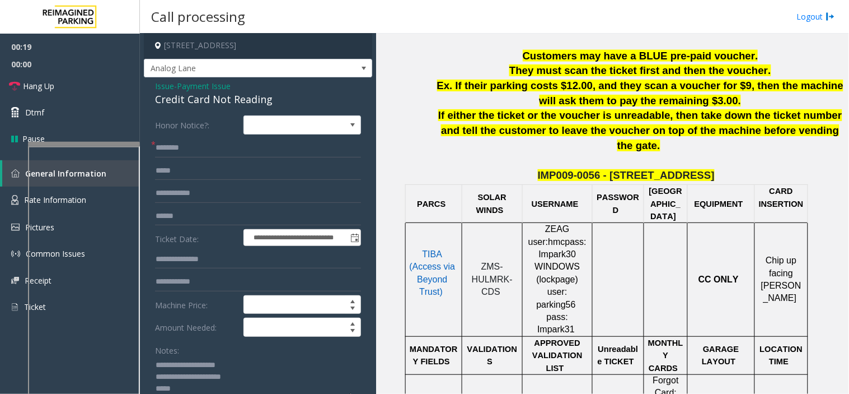
type textarea "**********"
click at [186, 152] on input "text" at bounding box center [258, 147] width 206 height 19
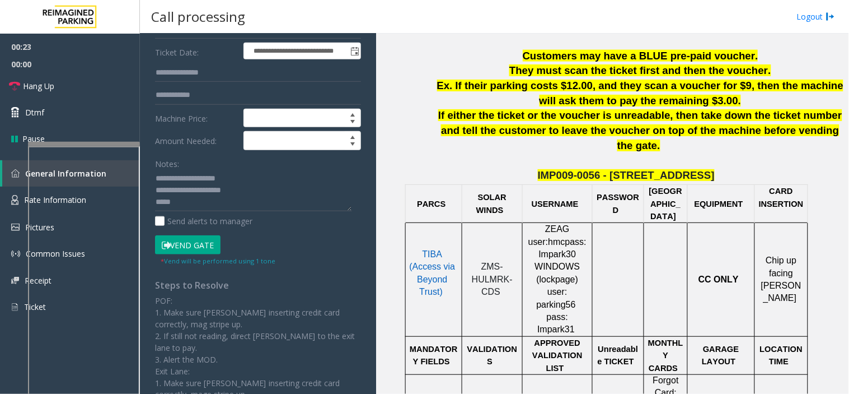
type input "***"
click at [176, 248] on button "Vend Gate" at bounding box center [188, 244] width 66 height 19
click at [180, 202] on textarea at bounding box center [253, 191] width 197 height 42
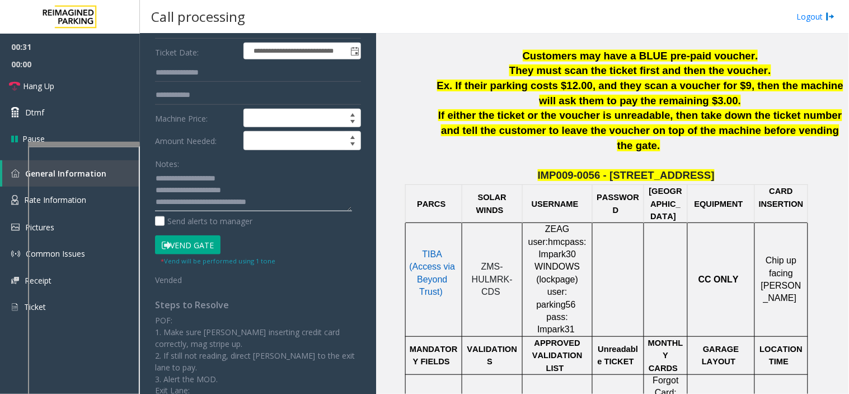
type textarea "**********"
click at [30, 56] on span "00:00" at bounding box center [70, 63] width 140 height 17
click at [30, 74] on link "Hang Up" at bounding box center [70, 86] width 140 height 26
click at [30, 78] on link "Hang Up" at bounding box center [70, 86] width 140 height 26
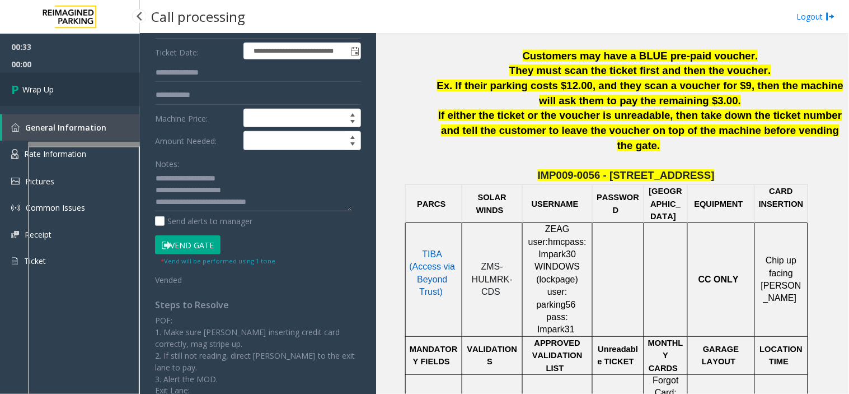
click at [30, 86] on span "Wrap Up" at bounding box center [37, 89] width 31 height 12
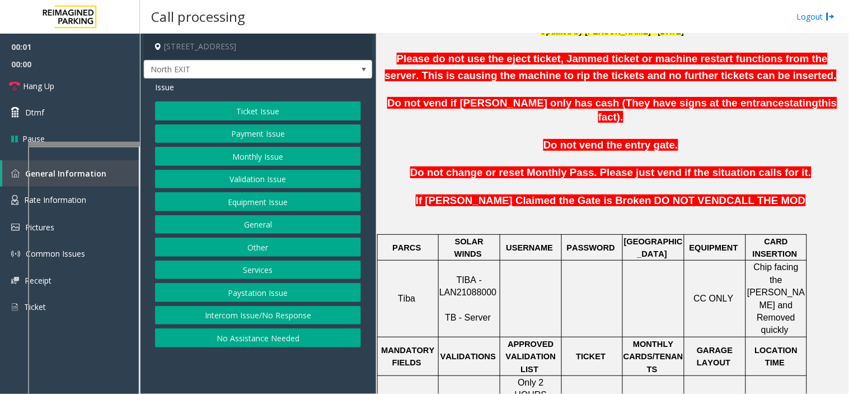
scroll to position [435, 0]
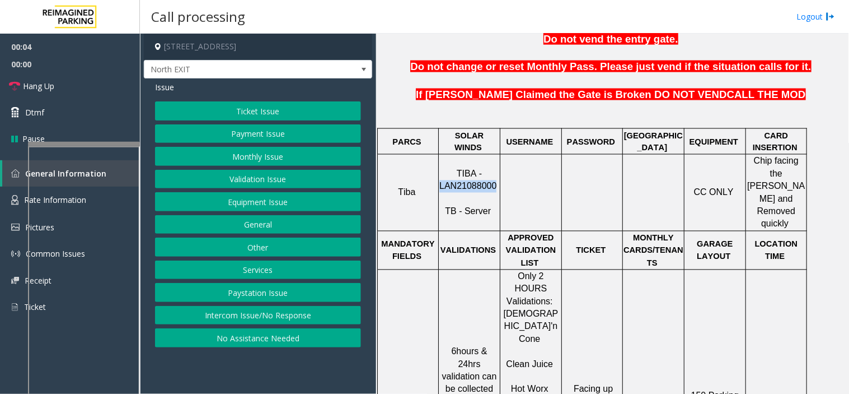
drag, startPoint x: 494, startPoint y: 159, endPoint x: 439, endPoint y: 168, distance: 56.2
click at [440, 168] on p "TIBA - LAN21088000 TB - Server" at bounding box center [470, 193] width 60 height 50
copy span "LAN21088000"
click at [242, 130] on button "Payment Issue" at bounding box center [258, 133] width 206 height 19
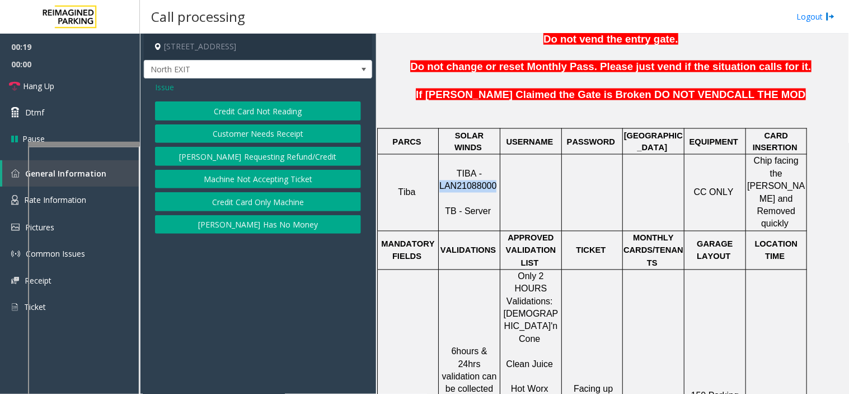
click at [275, 106] on button "Credit Card Not Reading" at bounding box center [258, 110] width 206 height 19
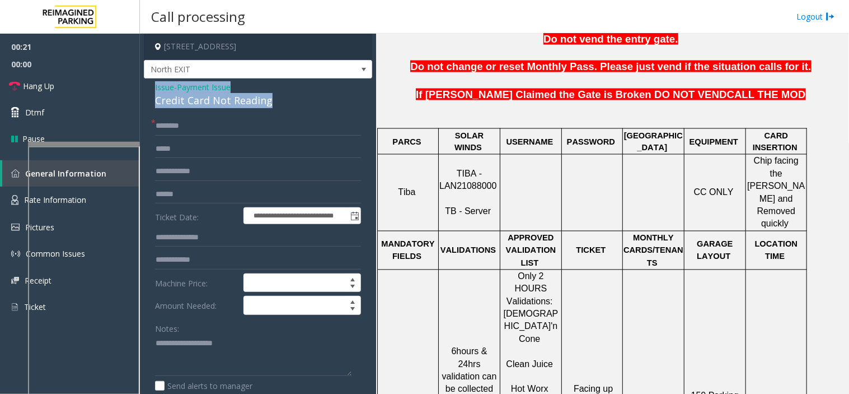
drag, startPoint x: 278, startPoint y: 101, endPoint x: 148, endPoint y: 88, distance: 131.1
click at [148, 88] on div "**********" at bounding box center [258, 362] width 228 height 568
copy div "Issue - Payment Issue Credit Card Not Reading"
click at [204, 329] on div "Notes:" at bounding box center [258, 348] width 206 height 58
click at [202, 345] on textarea at bounding box center [253, 355] width 197 height 42
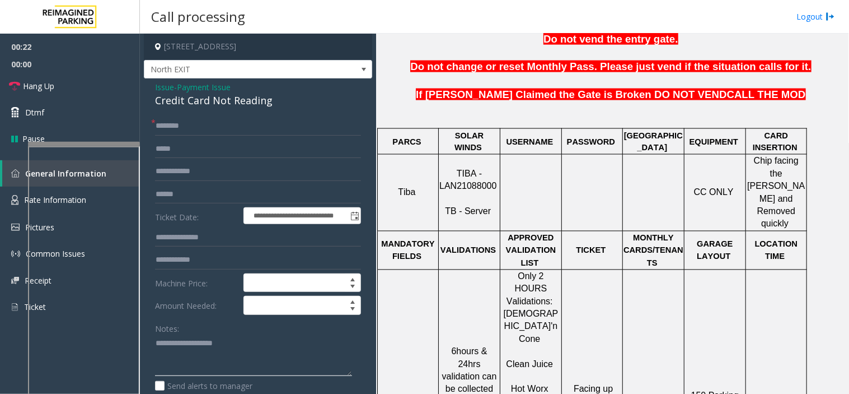
paste textarea "**********"
type textarea "**********"
click at [204, 132] on input "text" at bounding box center [258, 125] width 206 height 19
paste input "*********"
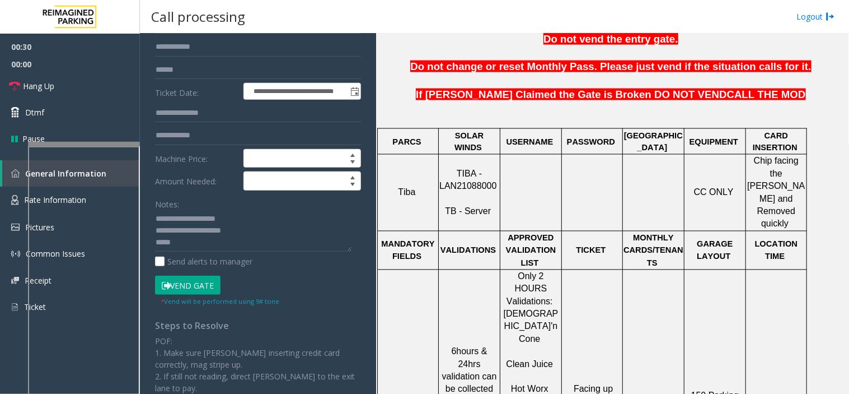
type input "*********"
click at [194, 284] on button "Vend Gate" at bounding box center [188, 285] width 66 height 19
click at [169, 237] on textarea at bounding box center [253, 231] width 197 height 42
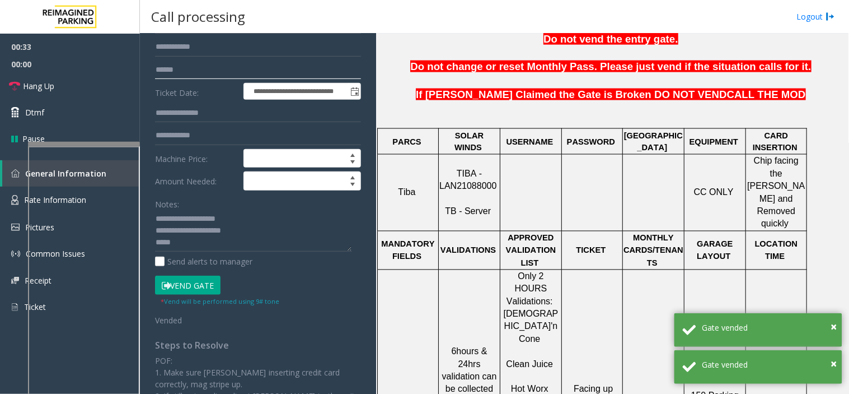
click at [194, 69] on input "text" at bounding box center [258, 69] width 206 height 19
paste input "******"
type input "******"
click at [206, 240] on textarea at bounding box center [253, 231] width 197 height 42
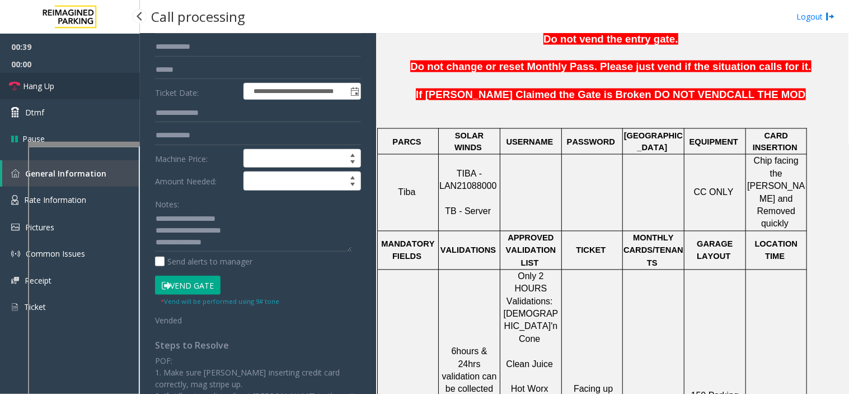
click at [97, 88] on link "Hang Up" at bounding box center [70, 86] width 140 height 26
click at [216, 244] on textarea at bounding box center [253, 231] width 197 height 42
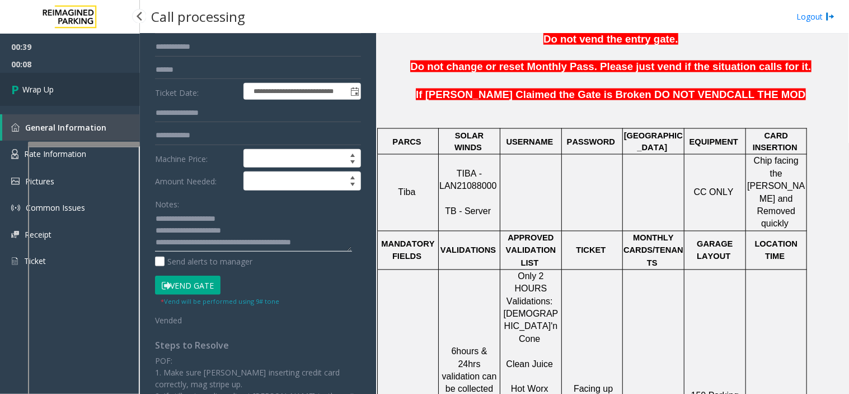
type textarea "**********"
click at [87, 77] on link "Wrap Up" at bounding box center [70, 89] width 140 height 33
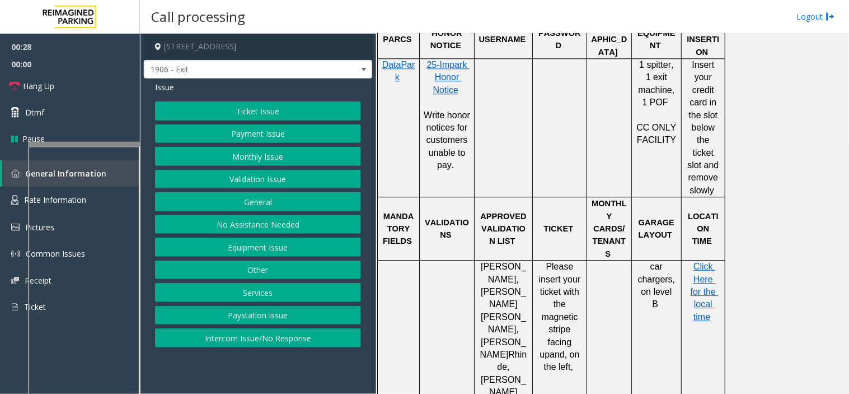
scroll to position [746, 0]
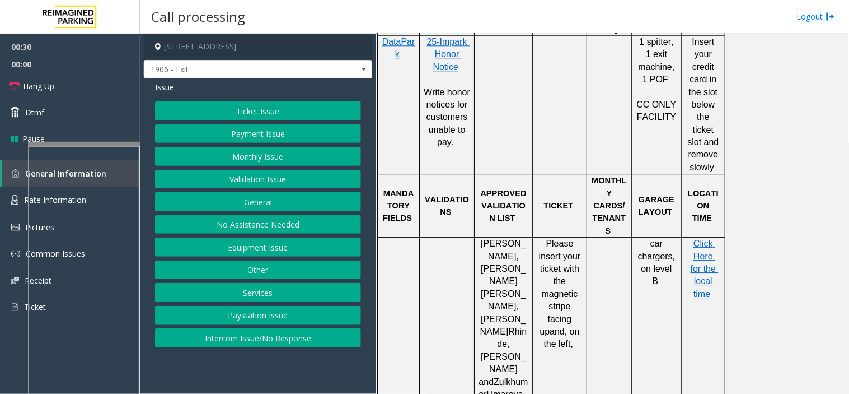
click at [241, 250] on button "Equipment Issue" at bounding box center [258, 246] width 206 height 19
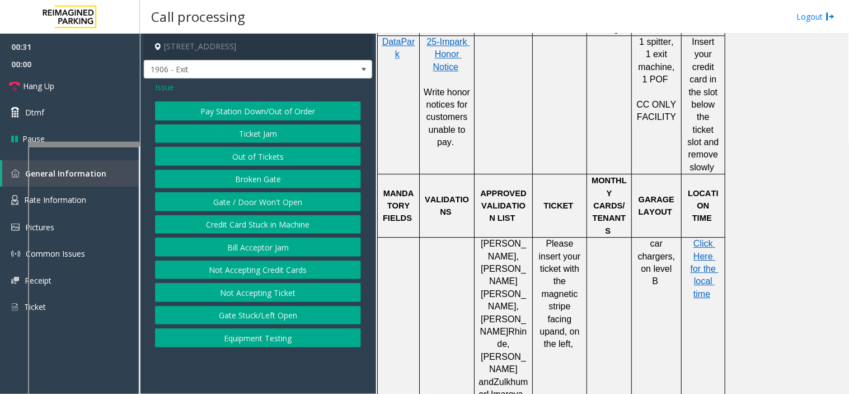
click at [241, 250] on button "Bill Acceptor Jam" at bounding box center [258, 246] width 206 height 19
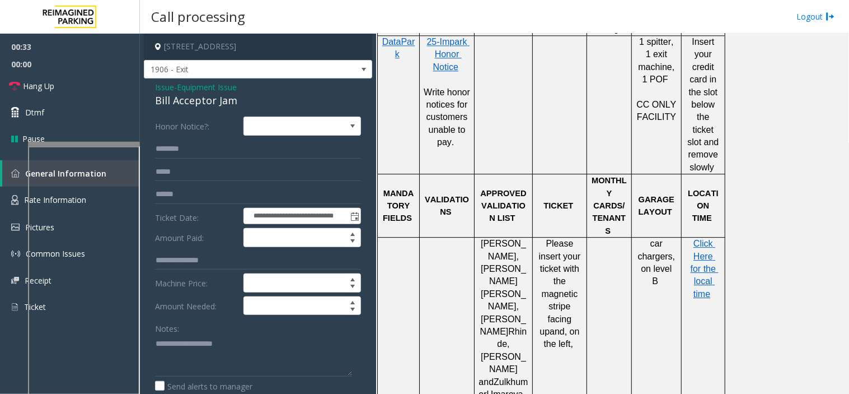
click at [169, 87] on span "Issue" at bounding box center [164, 87] width 19 height 12
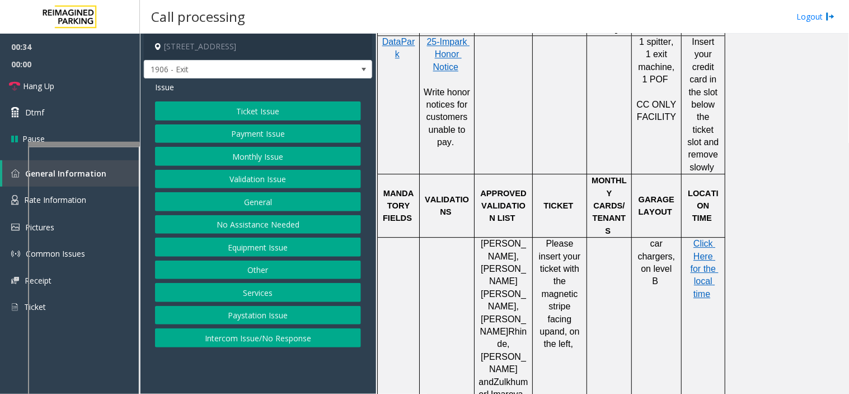
click at [252, 245] on button "Equipment Issue" at bounding box center [258, 246] width 206 height 19
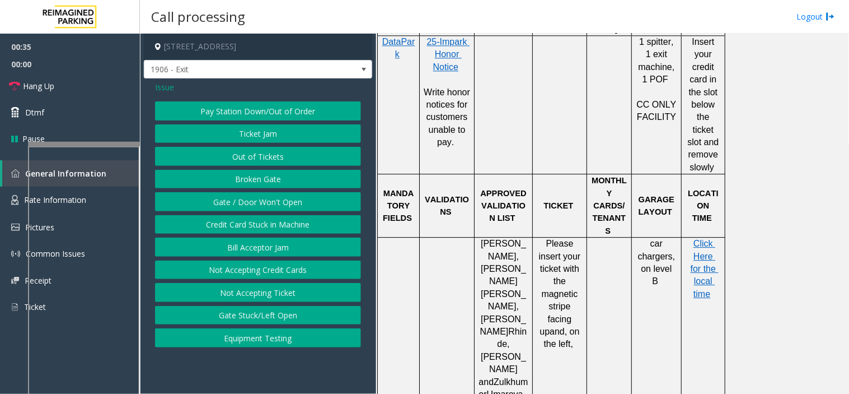
click at [261, 203] on button "Gate / Door Won't Open" at bounding box center [258, 201] width 206 height 19
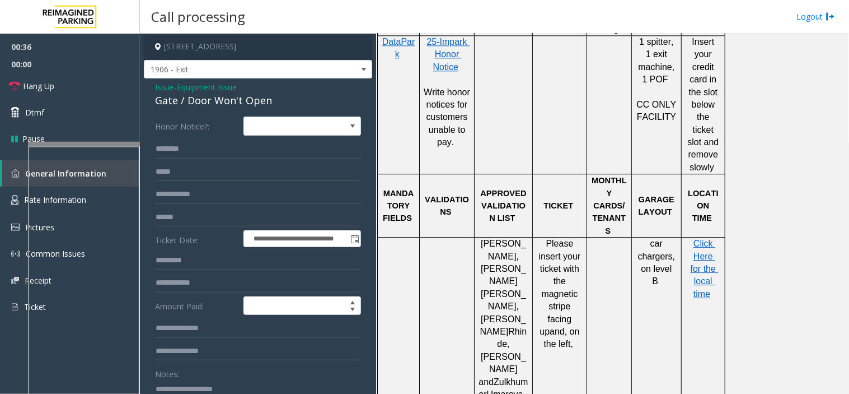
scroll to position [62, 0]
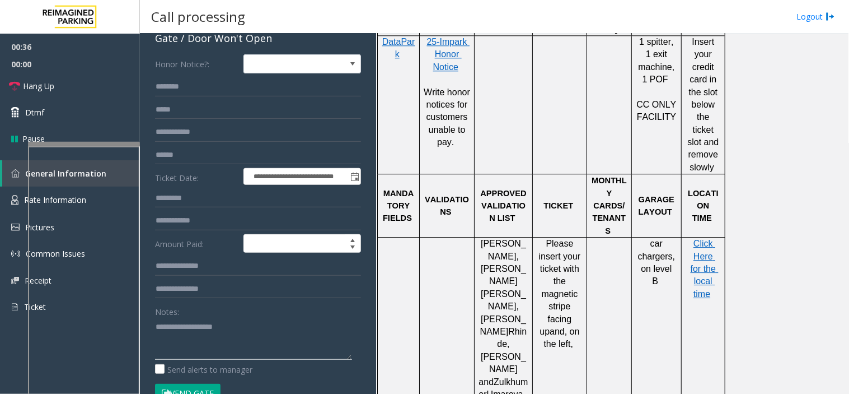
click at [190, 340] on textarea at bounding box center [253, 339] width 197 height 42
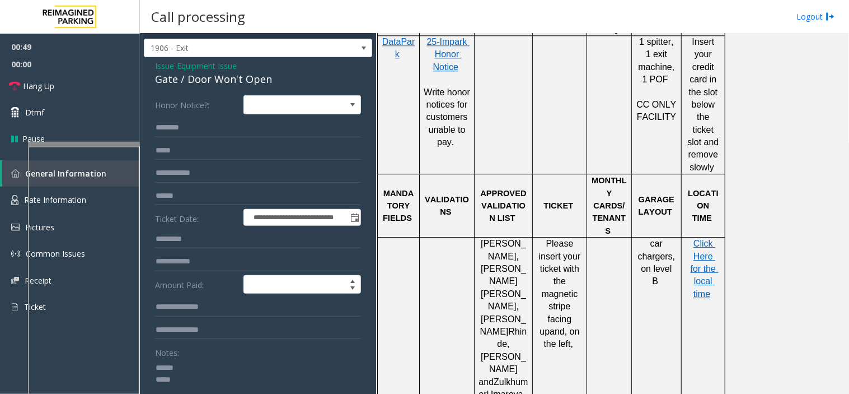
scroll to position [0, 0]
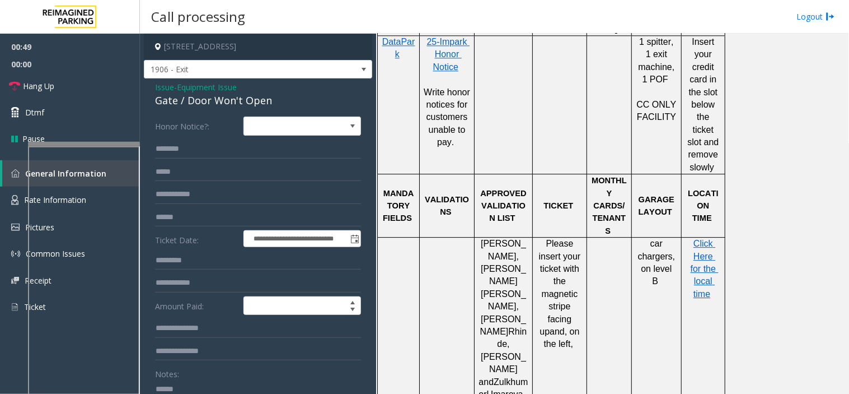
click at [209, 390] on textarea at bounding box center [253, 401] width 197 height 42
click at [86, 86] on link "Hang Up" at bounding box center [70, 86] width 140 height 26
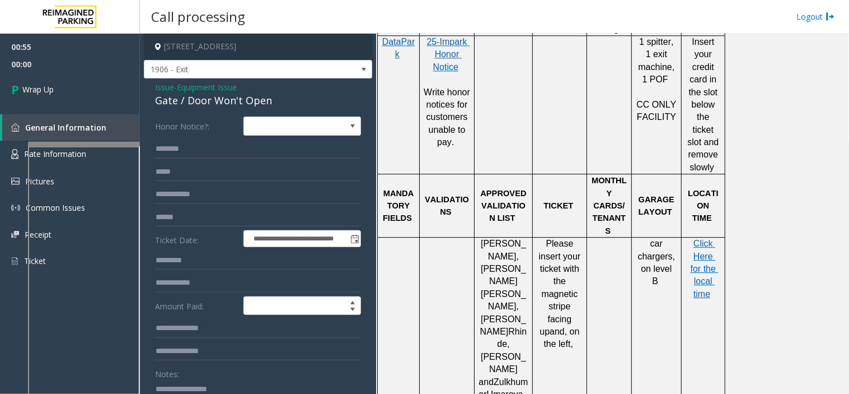
click at [228, 384] on textarea at bounding box center [253, 401] width 197 height 42
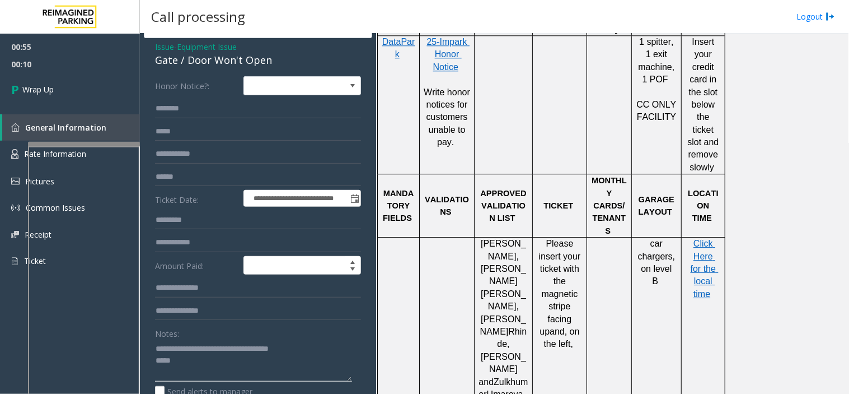
scroll to position [62, 0]
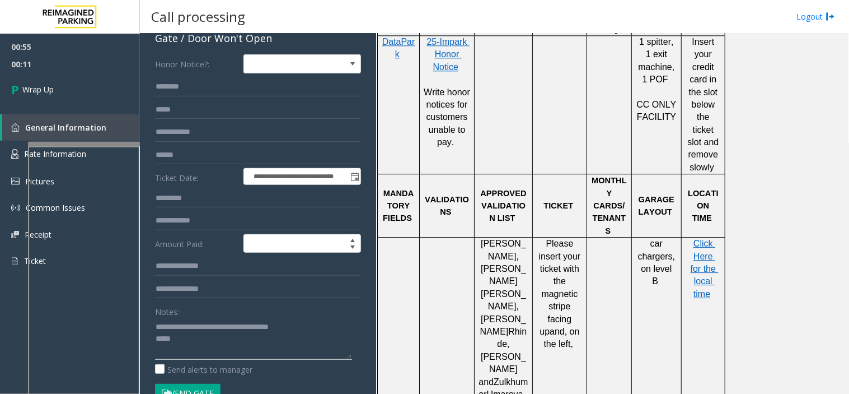
click at [234, 335] on textarea at bounding box center [253, 339] width 197 height 42
type textarea "**********"
click at [70, 99] on link "Wrap Up" at bounding box center [70, 89] width 140 height 33
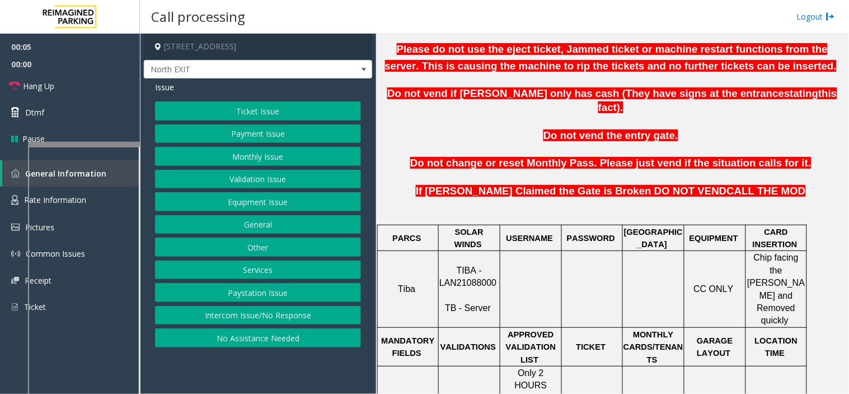
scroll to position [435, 0]
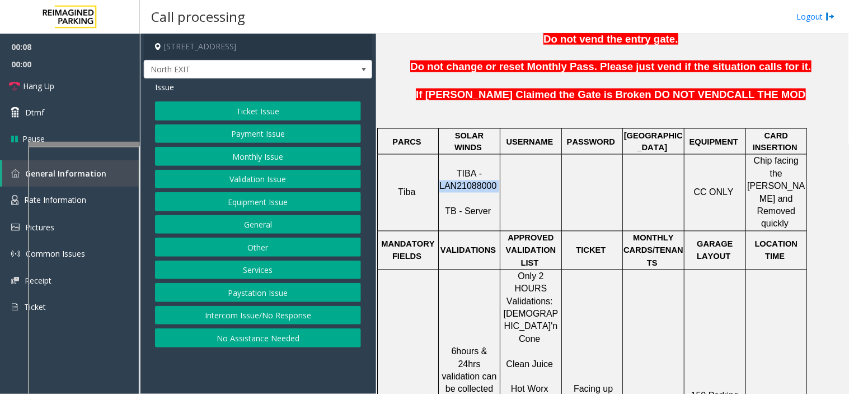
drag, startPoint x: 496, startPoint y: 160, endPoint x: 439, endPoint y: 163, distance: 56.7
click at [440, 168] on p "TIBA - LAN21088000 TB - Server" at bounding box center [470, 193] width 60 height 50
copy p "LAN21088000"
click at [255, 197] on button "Equipment Issue" at bounding box center [258, 201] width 206 height 19
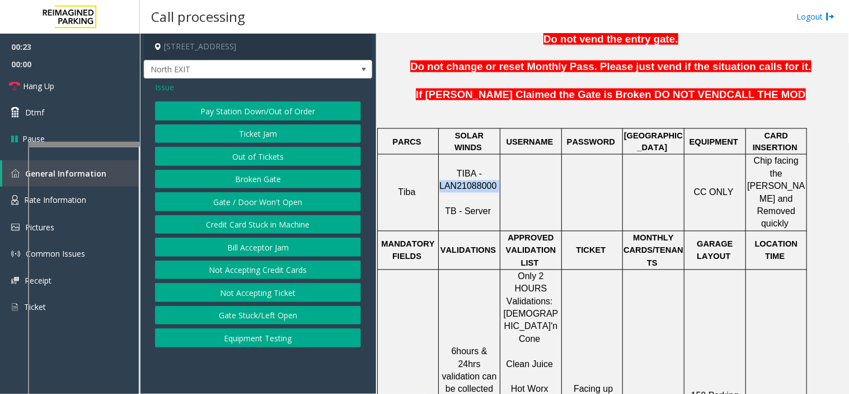
click at [259, 104] on button "Pay Station Down/Out of Order" at bounding box center [258, 110] width 206 height 19
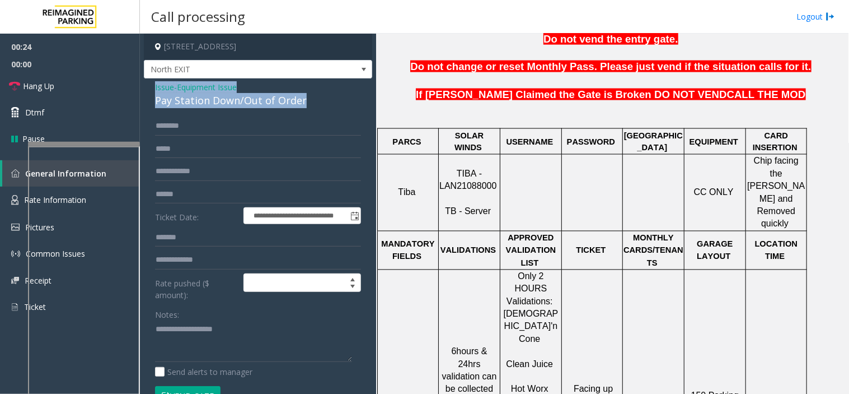
drag, startPoint x: 323, startPoint y: 99, endPoint x: 152, endPoint y: 86, distance: 171.8
click at [152, 86] on div "**********" at bounding box center [258, 337] width 228 height 519
copy div "Issue - Equipment Issue Pay Station Down/Out of Order"
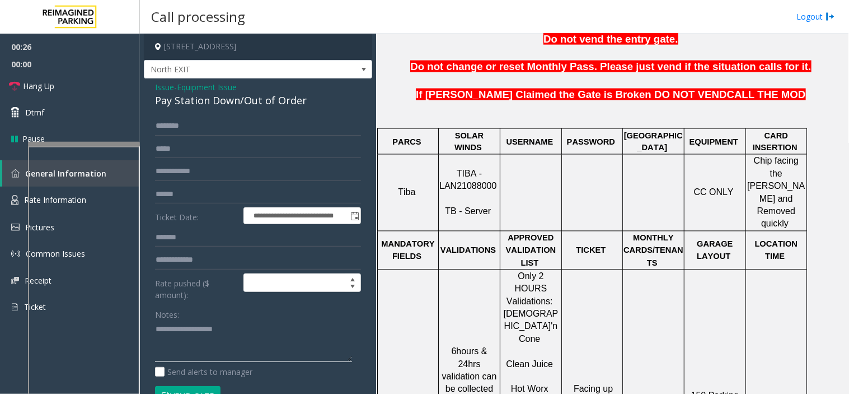
click at [205, 326] on textarea at bounding box center [253, 341] width 197 height 42
paste textarea "**********"
drag, startPoint x: 205, startPoint y: 326, endPoint x: 305, endPoint y: 252, distance: 124.4
click at [288, 338] on textarea at bounding box center [253, 341] width 197 height 42
type textarea "**********"
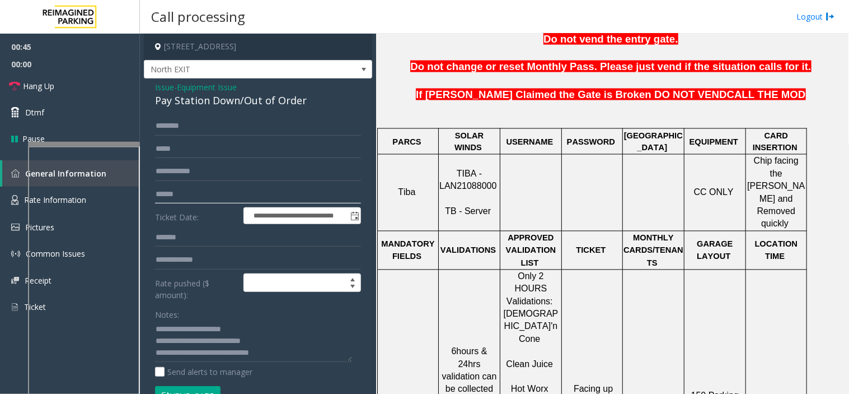
click at [190, 188] on input "text" at bounding box center [258, 194] width 206 height 19
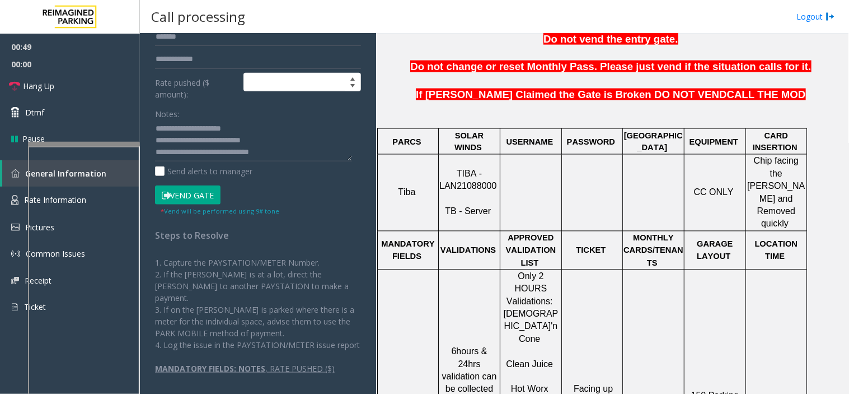
scroll to position [204, 0]
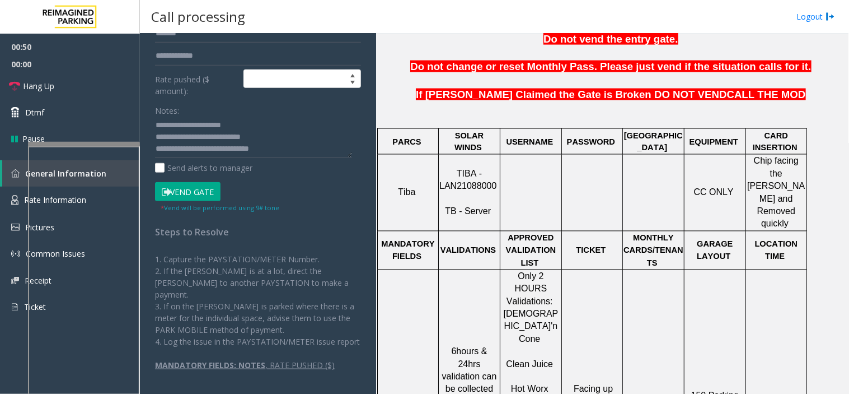
type input "*******"
click at [190, 188] on button "Vend Gate" at bounding box center [188, 191] width 66 height 19
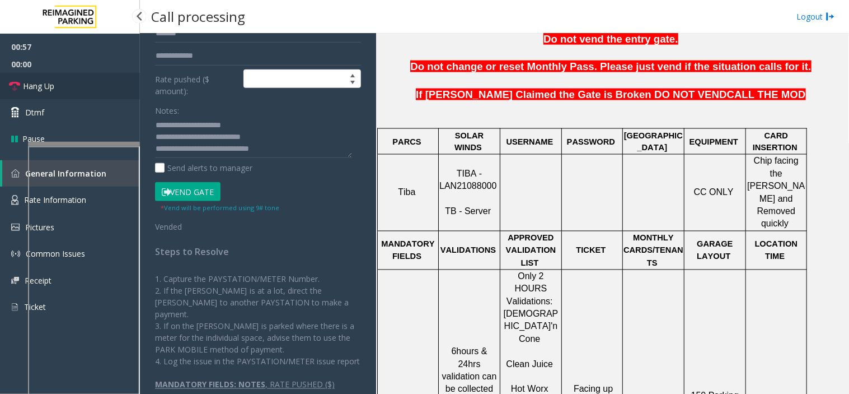
click at [103, 87] on link "Hang Up" at bounding box center [70, 86] width 140 height 26
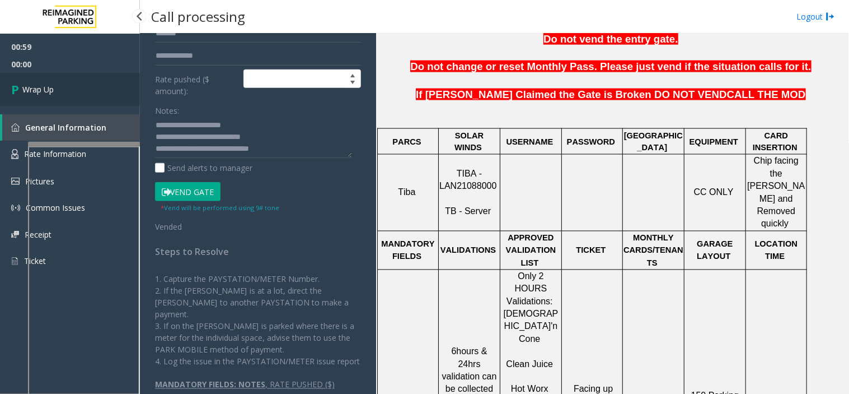
click at [103, 87] on link "Wrap Up" at bounding box center [70, 89] width 140 height 33
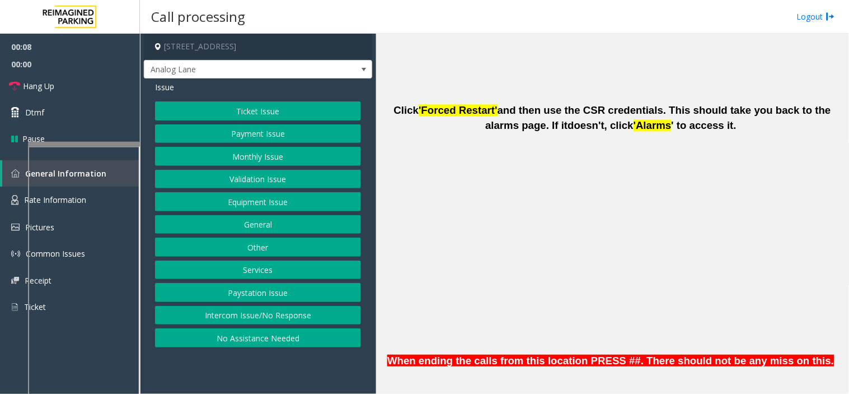
scroll to position [684, 0]
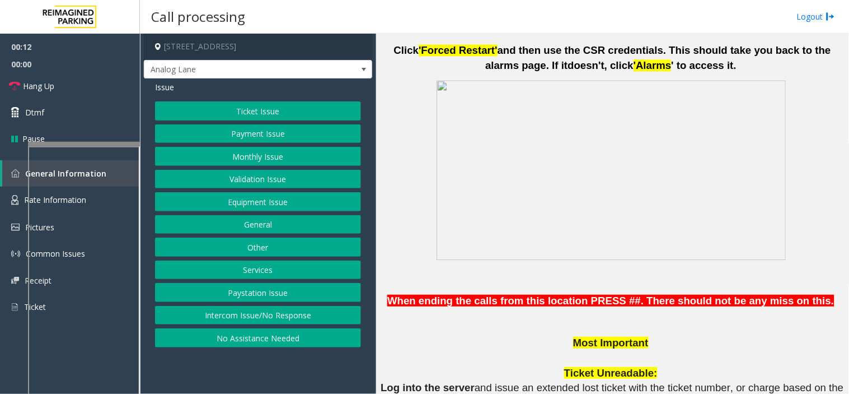
click at [252, 135] on button "Payment Issue" at bounding box center [258, 133] width 206 height 19
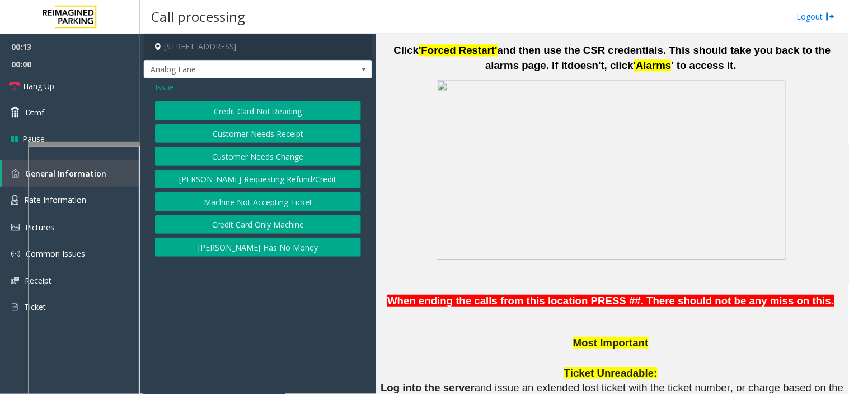
click at [255, 115] on button "Credit Card Not Reading" at bounding box center [258, 110] width 206 height 19
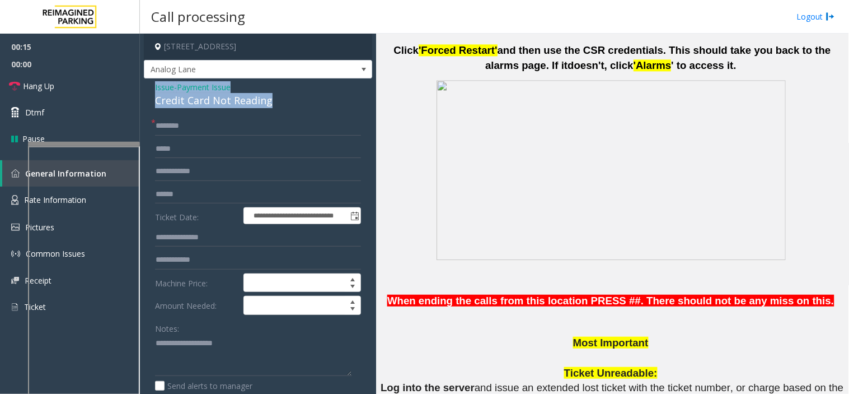
drag, startPoint x: 275, startPoint y: 99, endPoint x: 150, endPoint y: 86, distance: 126.2
click at [150, 86] on div "**********" at bounding box center [258, 362] width 228 height 568
copy div "Issue - Payment Issue Credit Card Not Reading"
click at [185, 363] on textarea at bounding box center [253, 355] width 197 height 42
paste textarea "**********"
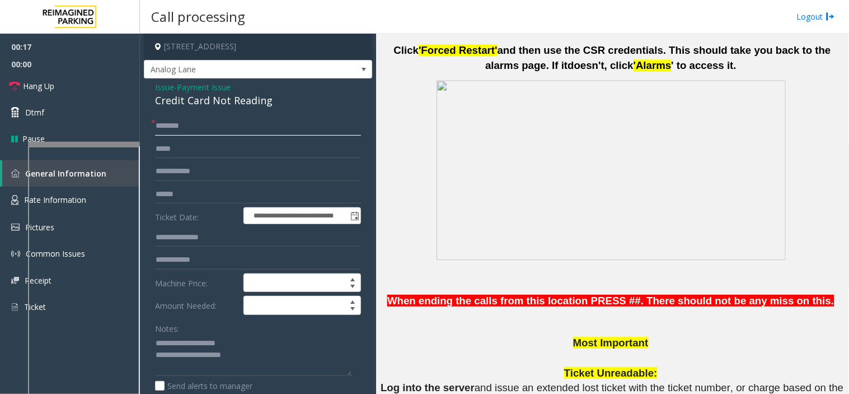
click at [188, 132] on input "text" at bounding box center [258, 125] width 206 height 19
click at [256, 361] on textarea at bounding box center [253, 355] width 197 height 42
type textarea "**********"
click at [186, 132] on input "text" at bounding box center [258, 125] width 206 height 19
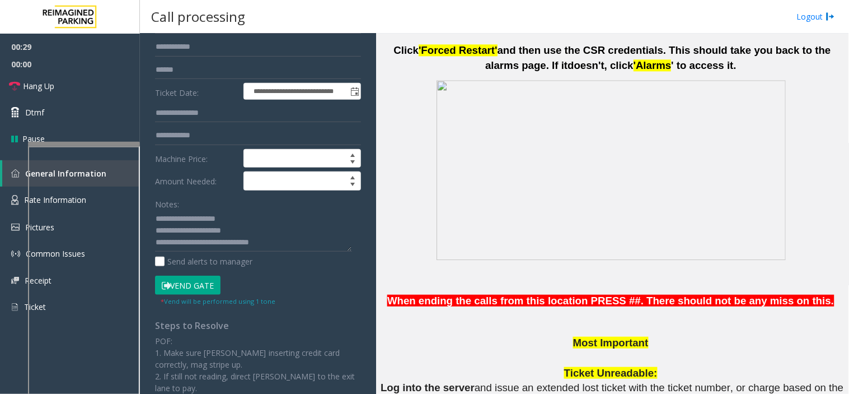
type input "*****"
click at [188, 286] on button "Vend Gate" at bounding box center [188, 285] width 66 height 19
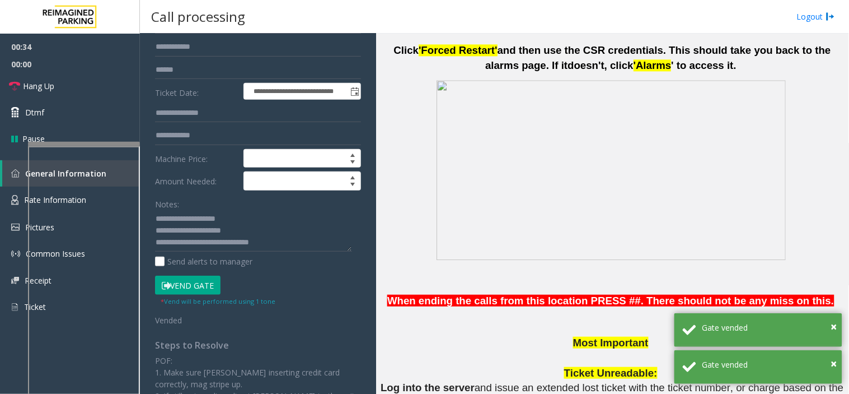
scroll to position [0, 0]
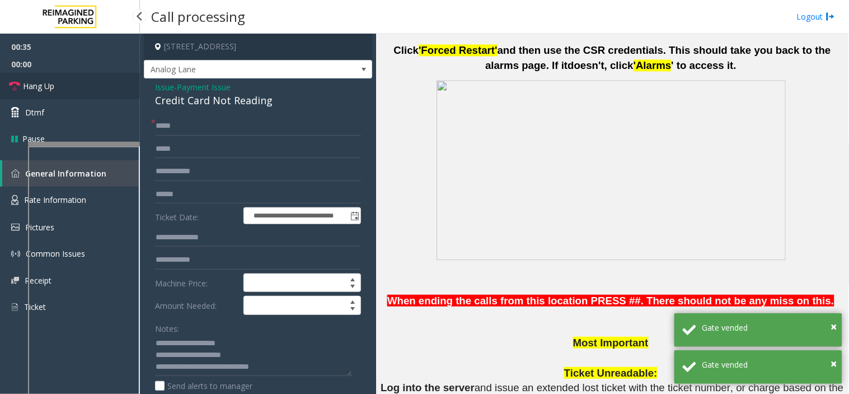
click at [113, 87] on link "Hang Up" at bounding box center [70, 86] width 140 height 26
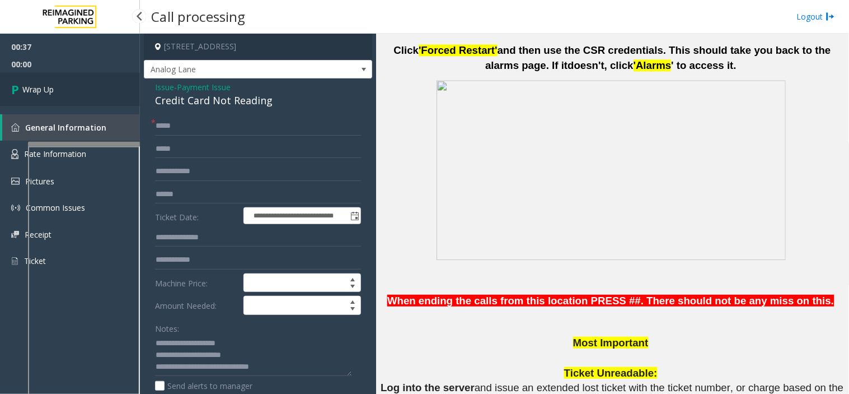
click at [113, 87] on link "Wrap Up" at bounding box center [70, 89] width 140 height 33
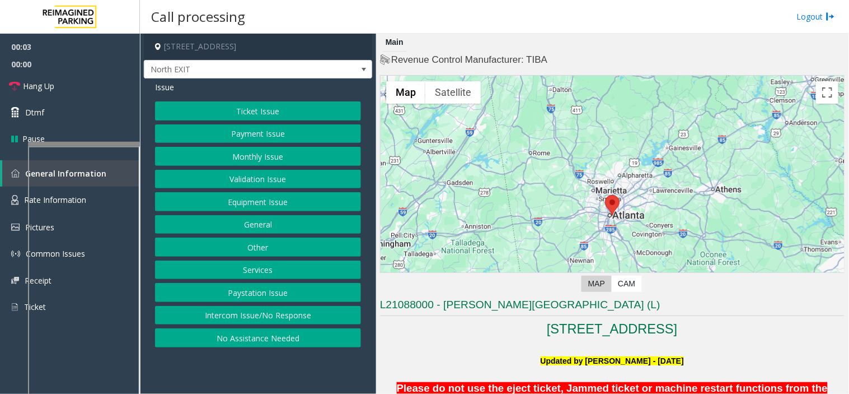
click at [250, 200] on button "Equipment Issue" at bounding box center [258, 201] width 206 height 19
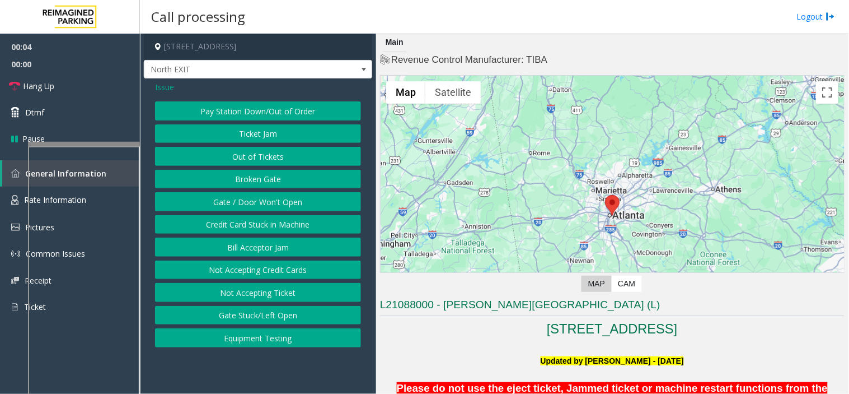
click at [254, 111] on button "Pay Station Down/Out of Order" at bounding box center [258, 110] width 206 height 19
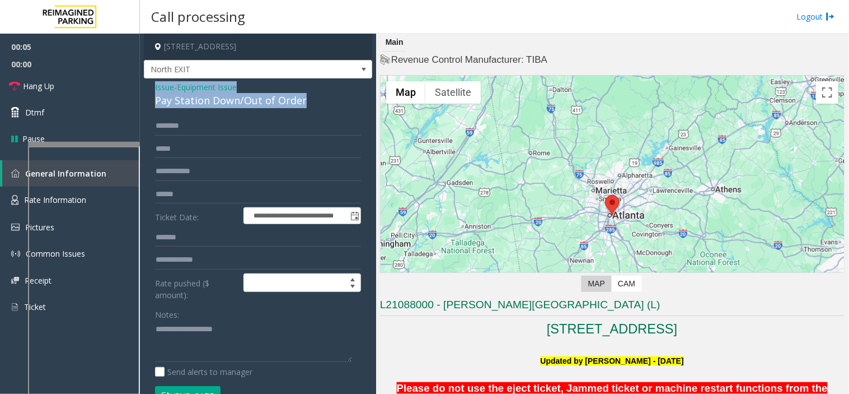
drag, startPoint x: 316, startPoint y: 97, endPoint x: 152, endPoint y: 87, distance: 163.9
click at [152, 87] on div "**********" at bounding box center [258, 337] width 228 height 519
copy div "Issue - Equipment Issue Pay Station Down/Out of Order"
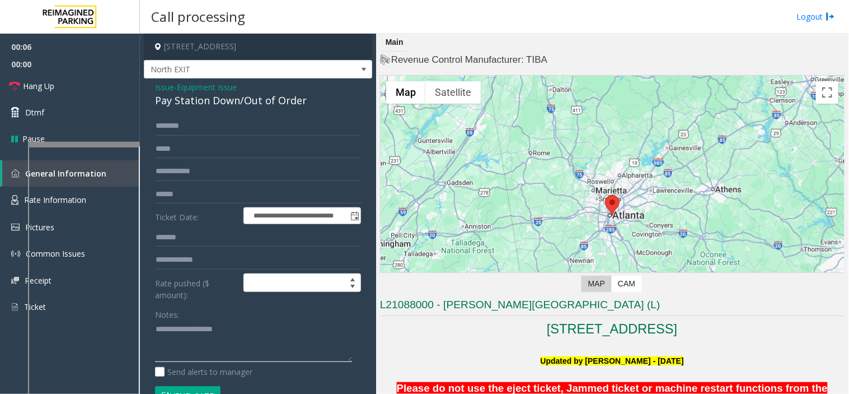
click at [188, 350] on textarea at bounding box center [253, 341] width 197 height 42
paste textarea "**********"
type textarea "**********"
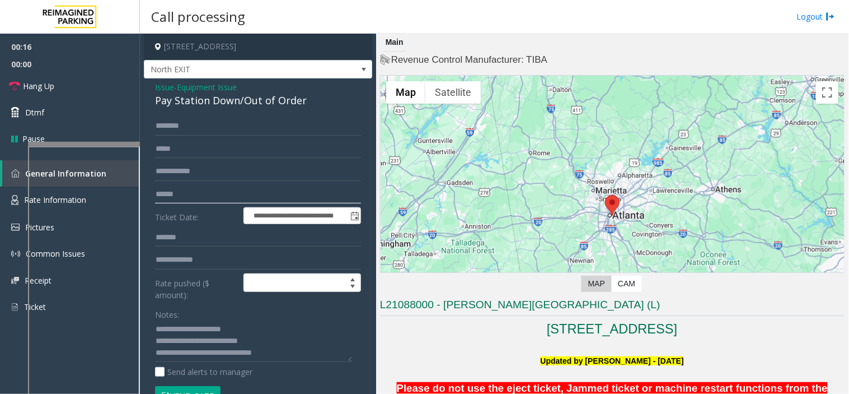
click at [180, 193] on input "text" at bounding box center [258, 194] width 206 height 19
click at [190, 192] on input "text" at bounding box center [258, 194] width 206 height 19
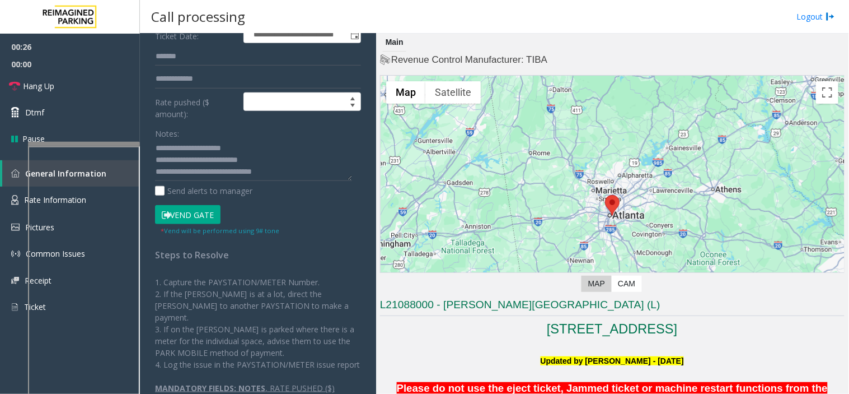
scroll to position [186, 0]
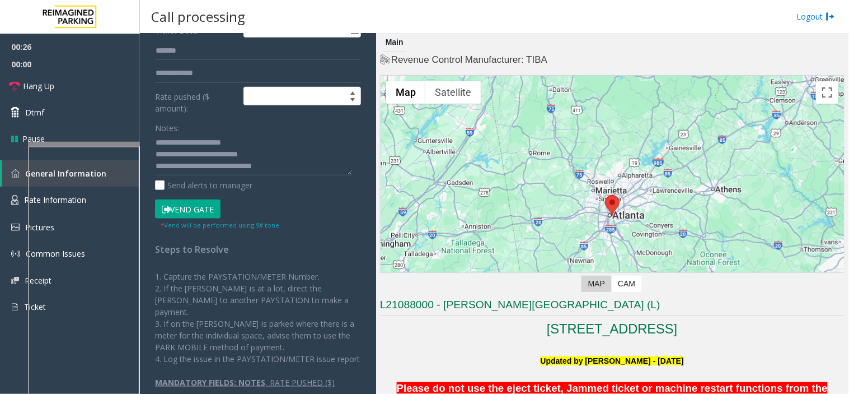
type input "*******"
click at [188, 225] on small "* Vend will be performed using 9# tone" at bounding box center [220, 225] width 119 height 8
click at [186, 209] on button "Vend Gate" at bounding box center [188, 208] width 66 height 19
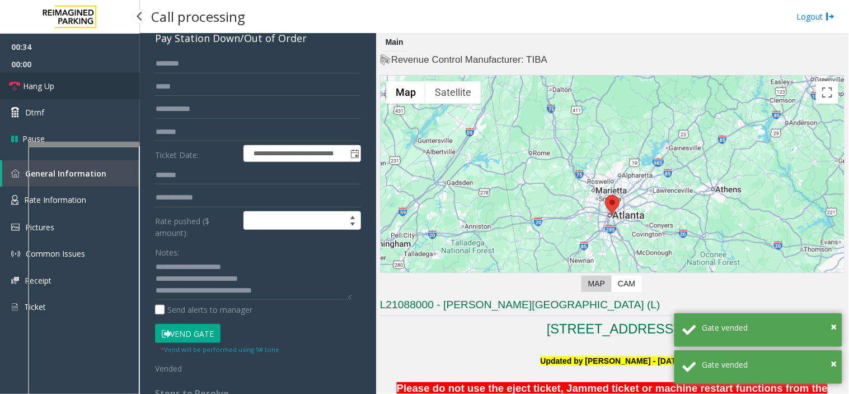
click at [31, 90] on span "Hang Up" at bounding box center [38, 86] width 31 height 12
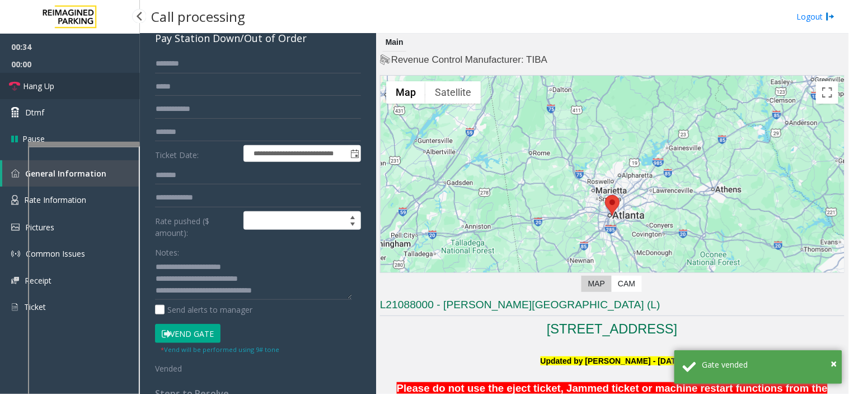
click at [31, 90] on span "Hang Up" at bounding box center [38, 86] width 31 height 12
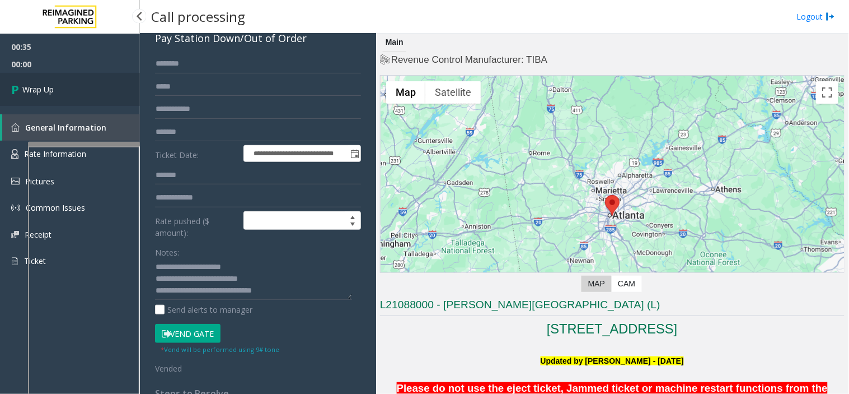
click at [31, 90] on span "Wrap Up" at bounding box center [37, 89] width 31 height 12
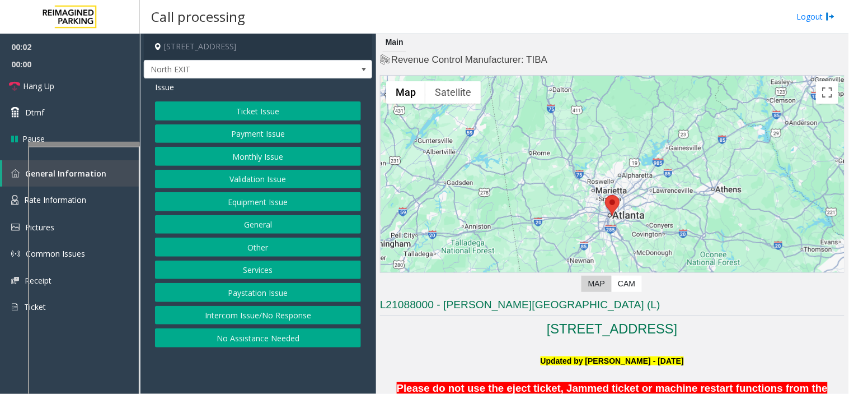
click at [317, 194] on button "Equipment Issue" at bounding box center [258, 201] width 206 height 19
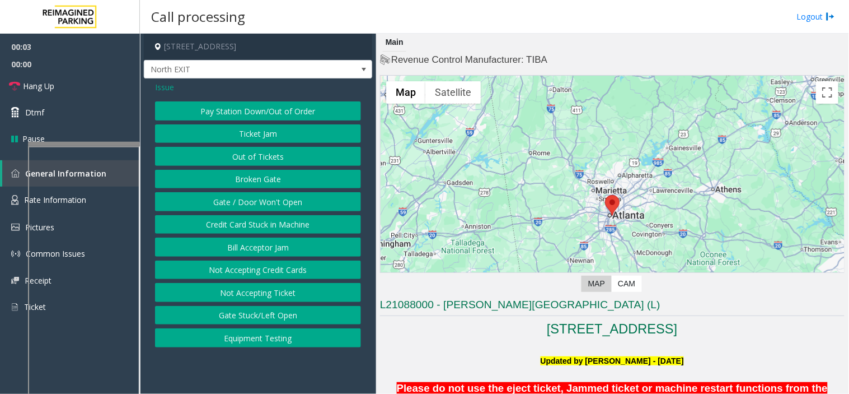
click at [294, 108] on button "Pay Station Down/Out of Order" at bounding box center [258, 110] width 206 height 19
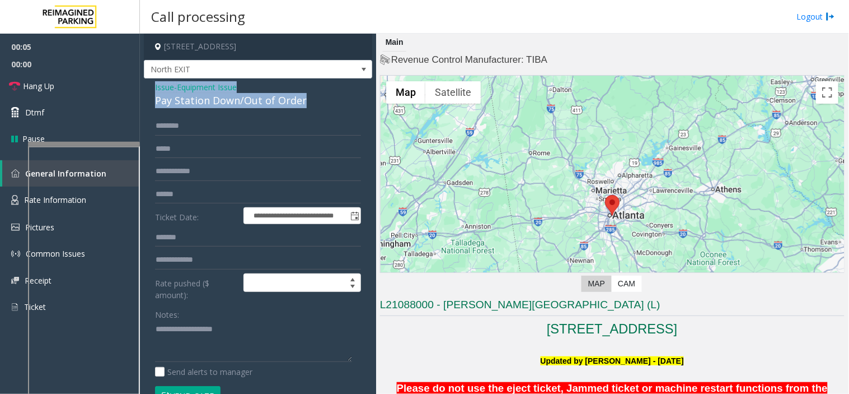
drag, startPoint x: 304, startPoint y: 100, endPoint x: 147, endPoint y: 79, distance: 158.7
click at [147, 79] on div "**********" at bounding box center [258, 337] width 228 height 519
copy div "Issue - Equipment Issue Pay Station Down/Out of Order"
click at [180, 336] on textarea at bounding box center [253, 341] width 197 height 42
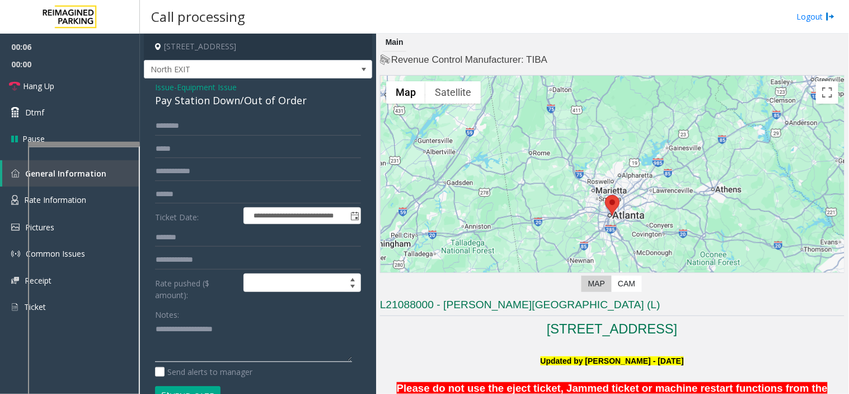
paste textarea "**********"
type textarea "**********"
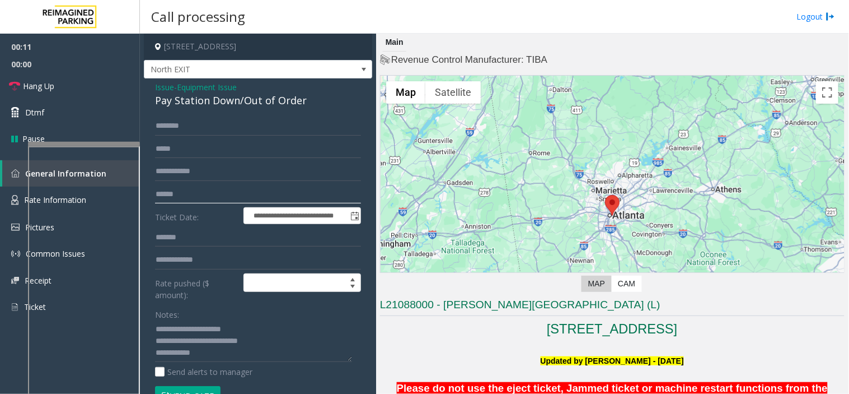
click at [179, 200] on input "text" at bounding box center [258, 194] width 206 height 19
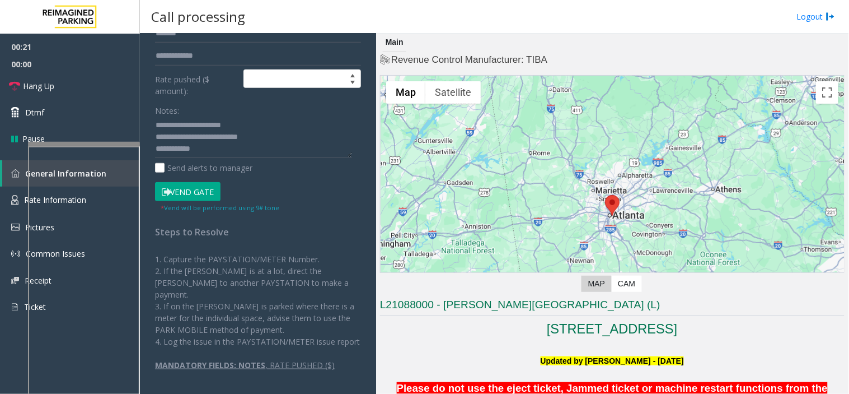
type input "*******"
click at [180, 182] on button "Vend Gate" at bounding box center [188, 191] width 66 height 19
click at [183, 188] on button "Vend Gate" at bounding box center [188, 191] width 66 height 19
click at [216, 147] on textarea at bounding box center [253, 137] width 197 height 42
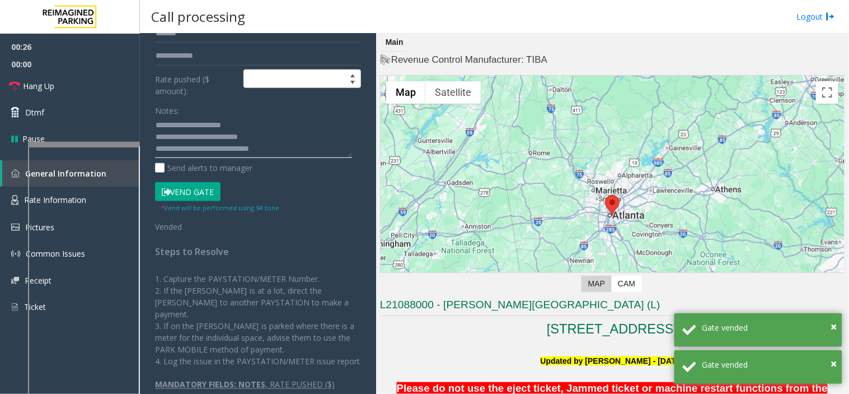
type textarea "**********"
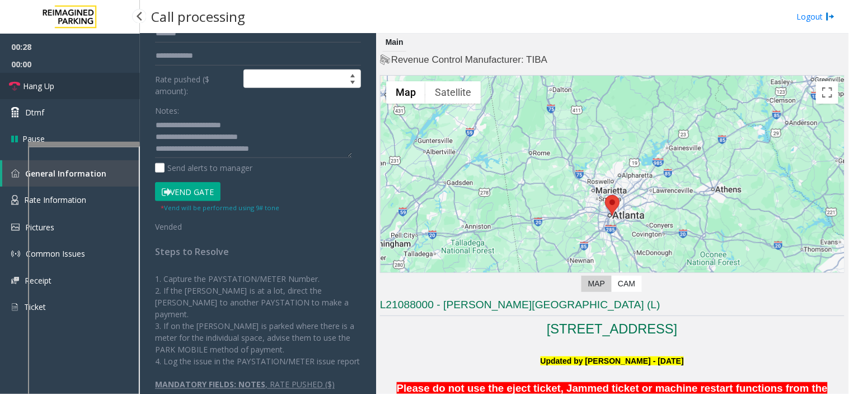
click at [112, 87] on link "Hang Up" at bounding box center [70, 86] width 140 height 26
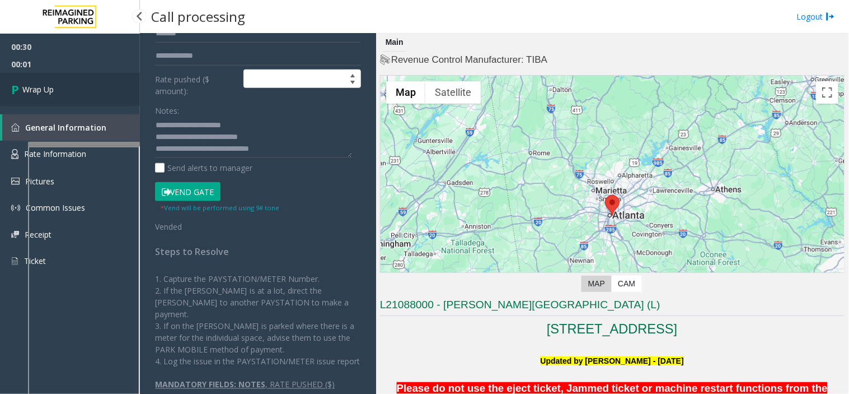
click at [112, 87] on link "Wrap Up" at bounding box center [70, 89] width 140 height 33
